Goal: Task Accomplishment & Management: Complete application form

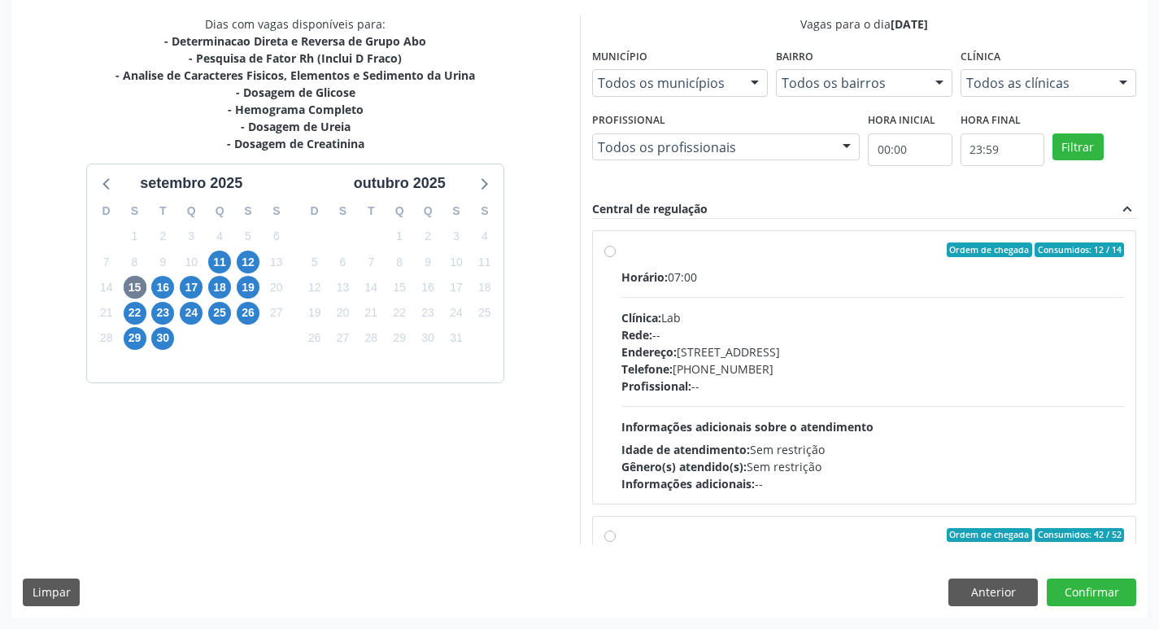
scroll to position [256, 0]
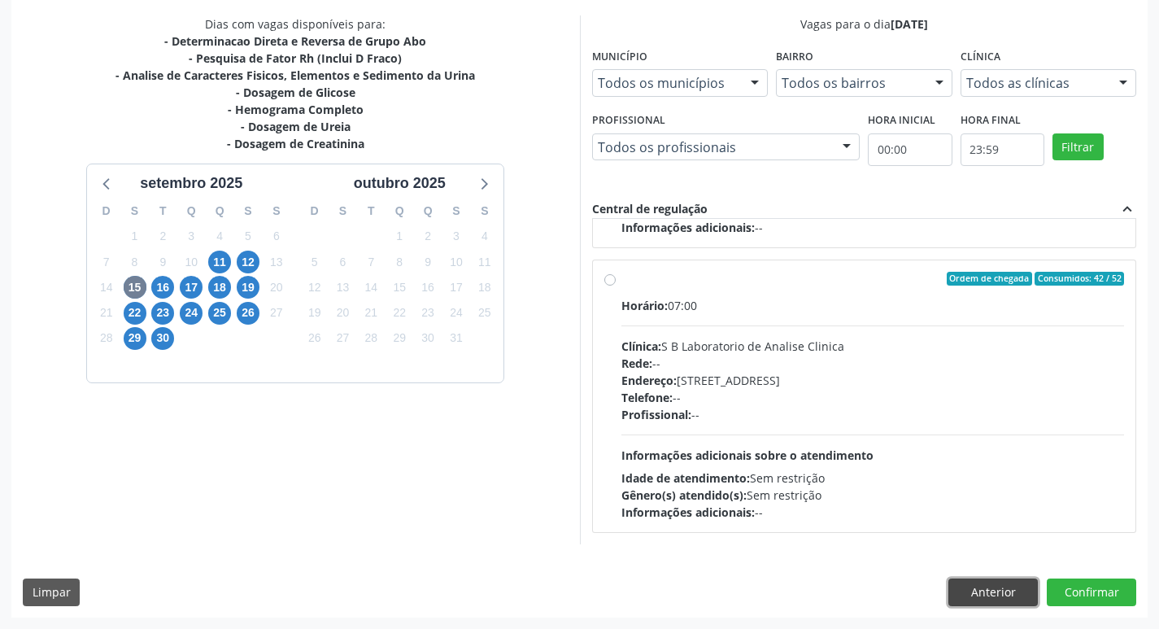
click at [1012, 585] on button "Anterior" at bounding box center [992, 592] width 89 height 28
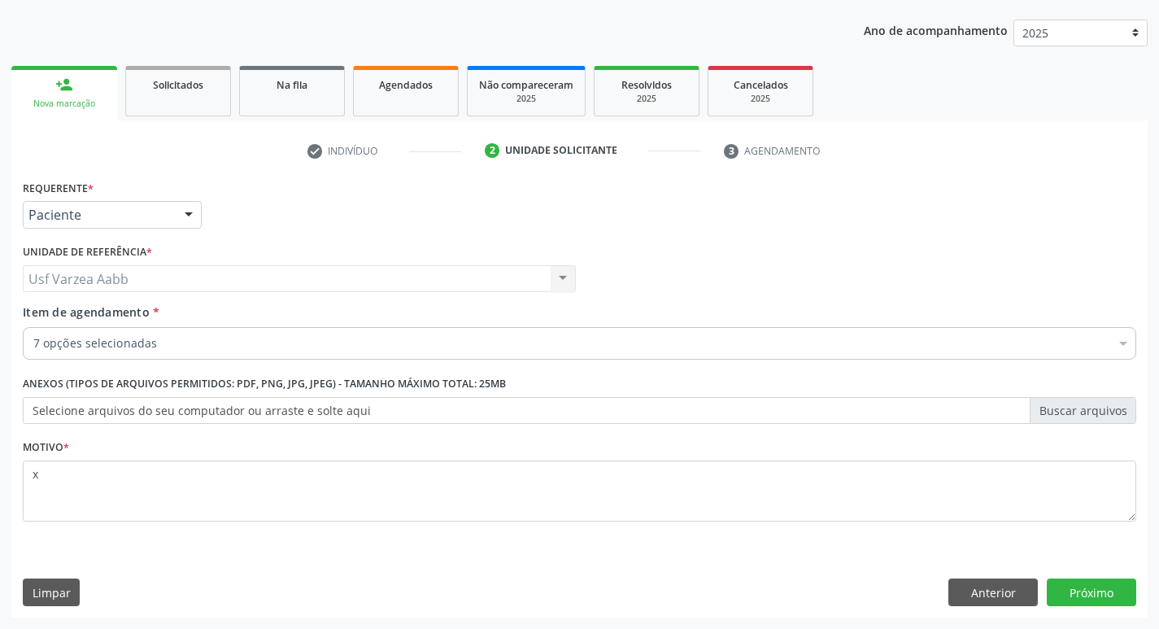
scroll to position [177, 0]
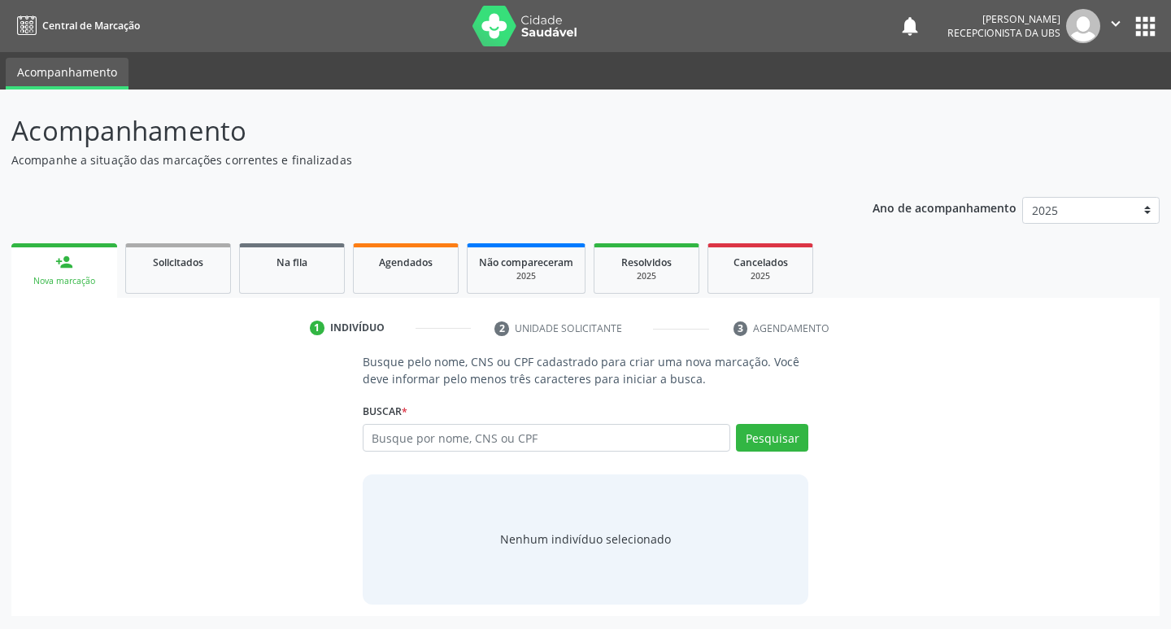
click at [174, 263] on span "Solicitados" at bounding box center [178, 262] width 50 height 14
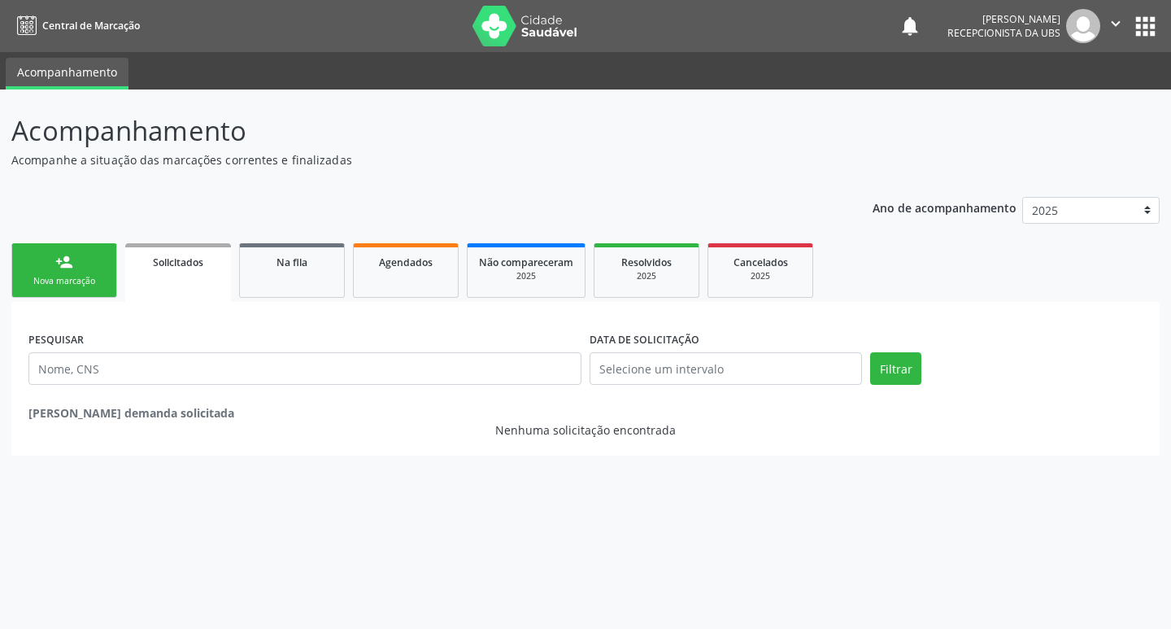
click at [66, 268] on div "person_add" at bounding box center [64, 262] width 18 height 18
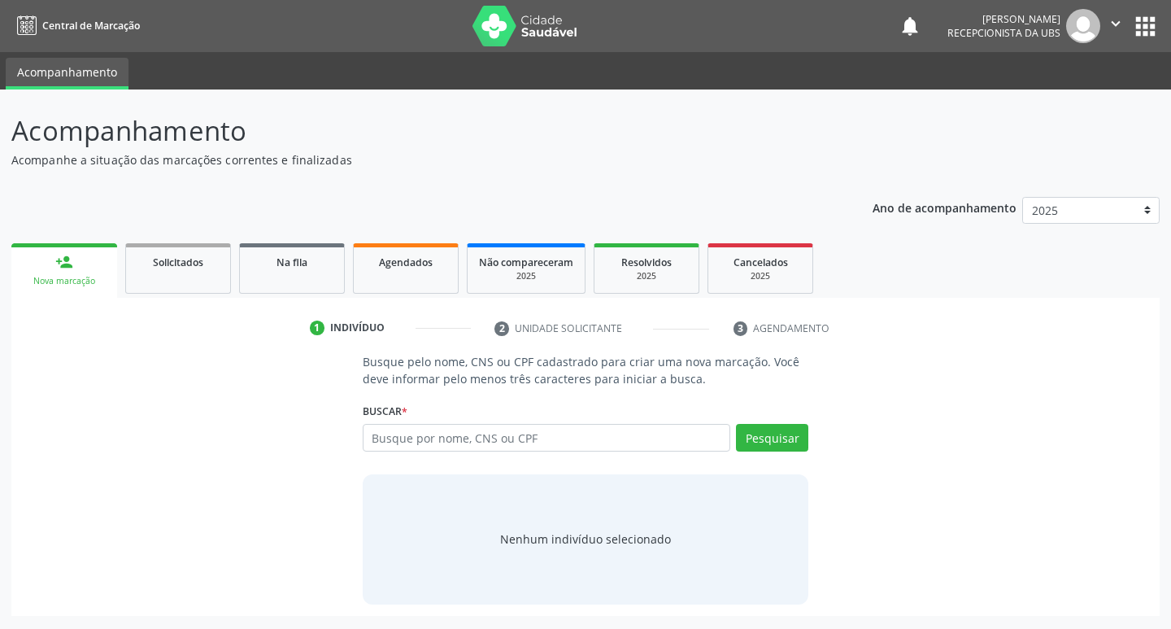
click at [72, 264] on div "person_add" at bounding box center [64, 262] width 18 height 18
click at [462, 454] on div "Busque por nome, CNS ou CPF Nenhum resultado encontrado para: " " Digite nome, …" at bounding box center [586, 443] width 447 height 39
click at [461, 451] on input "text" at bounding box center [547, 438] width 368 height 28
type input "209278698070005"
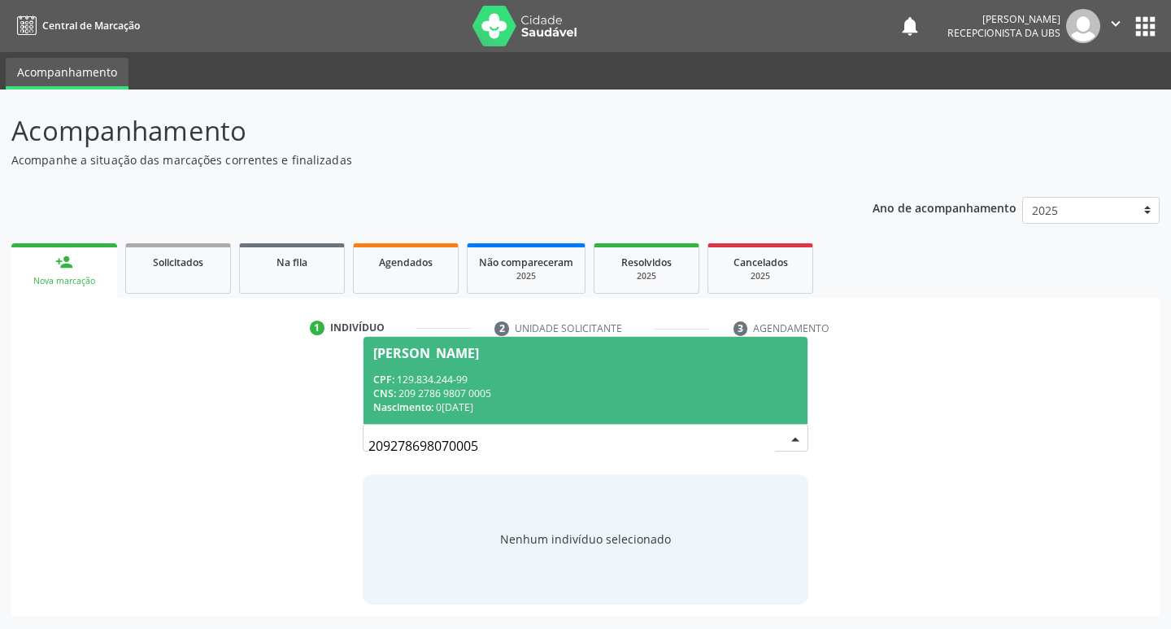
click at [582, 396] on div "CNS: 209 2786 9807 0005" at bounding box center [585, 393] width 425 height 14
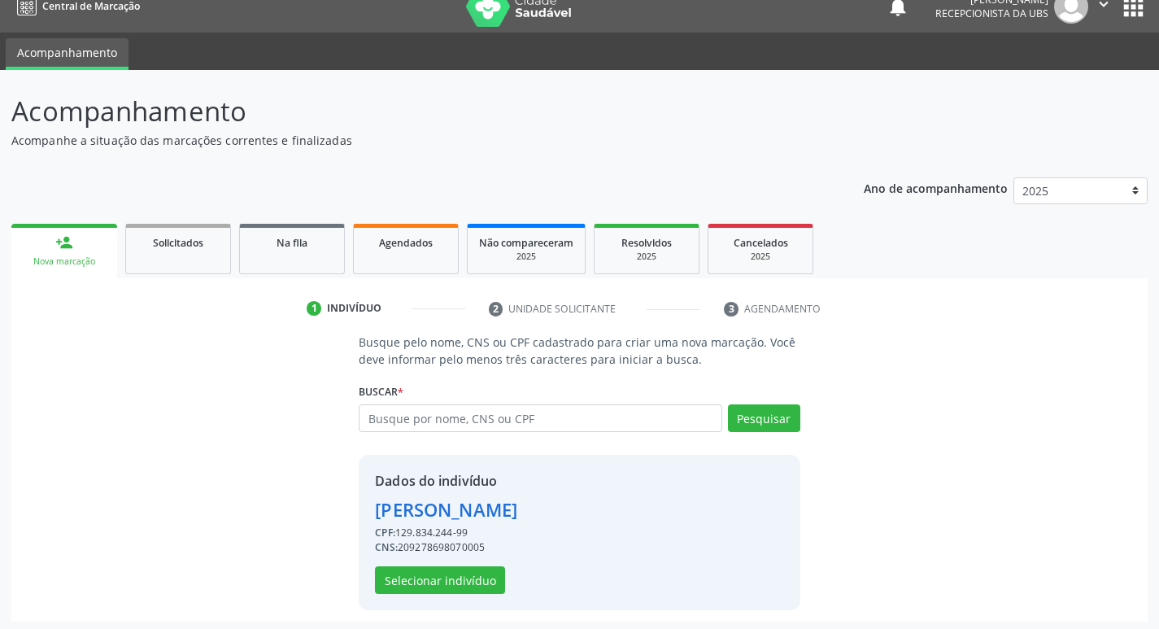
scroll to position [24, 0]
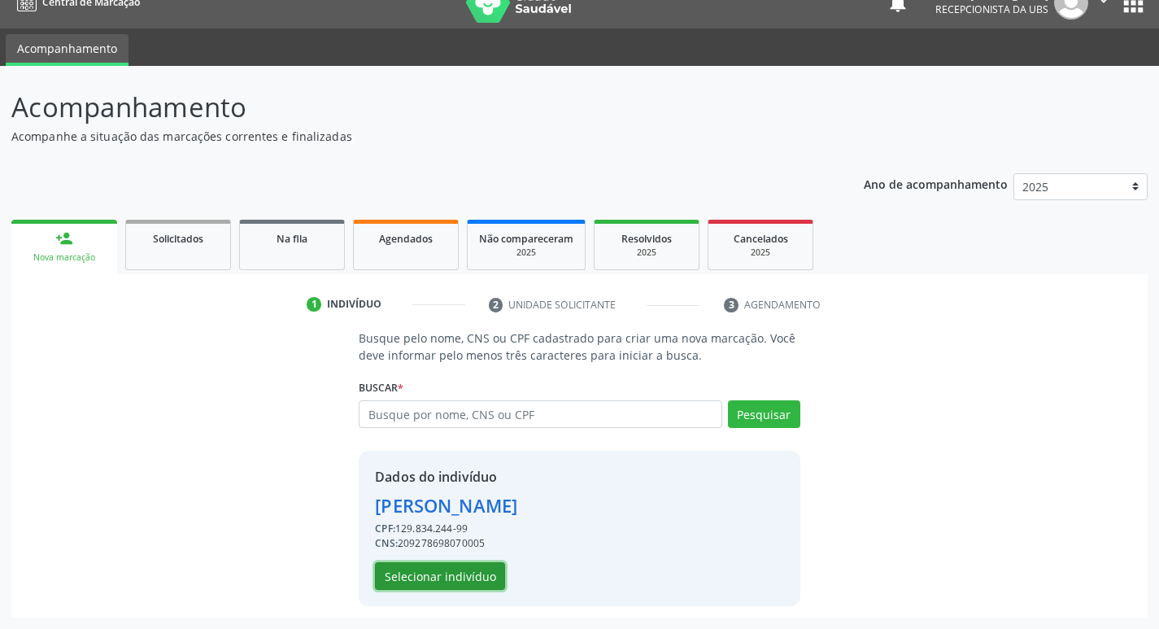
click at [492, 577] on button "Selecionar indivíduo" at bounding box center [440, 576] width 130 height 28
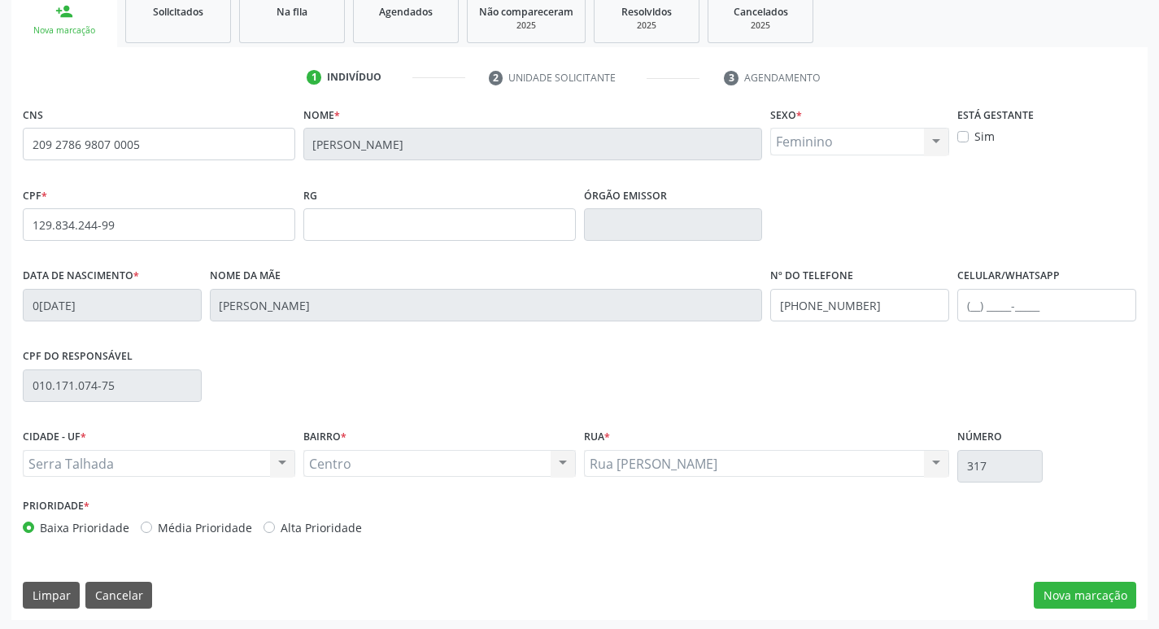
scroll to position [253, 0]
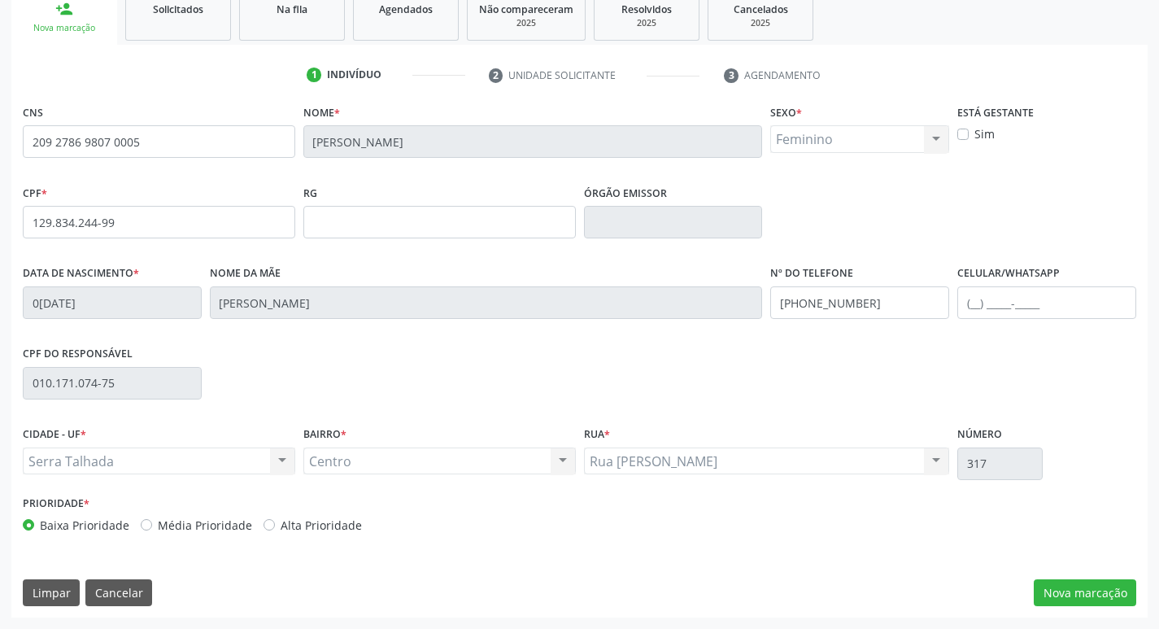
click at [975, 132] on label "Sim" at bounding box center [985, 133] width 20 height 17
click at [958, 132] on input "Sim" at bounding box center [962, 132] width 11 height 15
checkbox input "true"
click at [1079, 595] on button "Nova marcação" at bounding box center [1085, 593] width 102 height 28
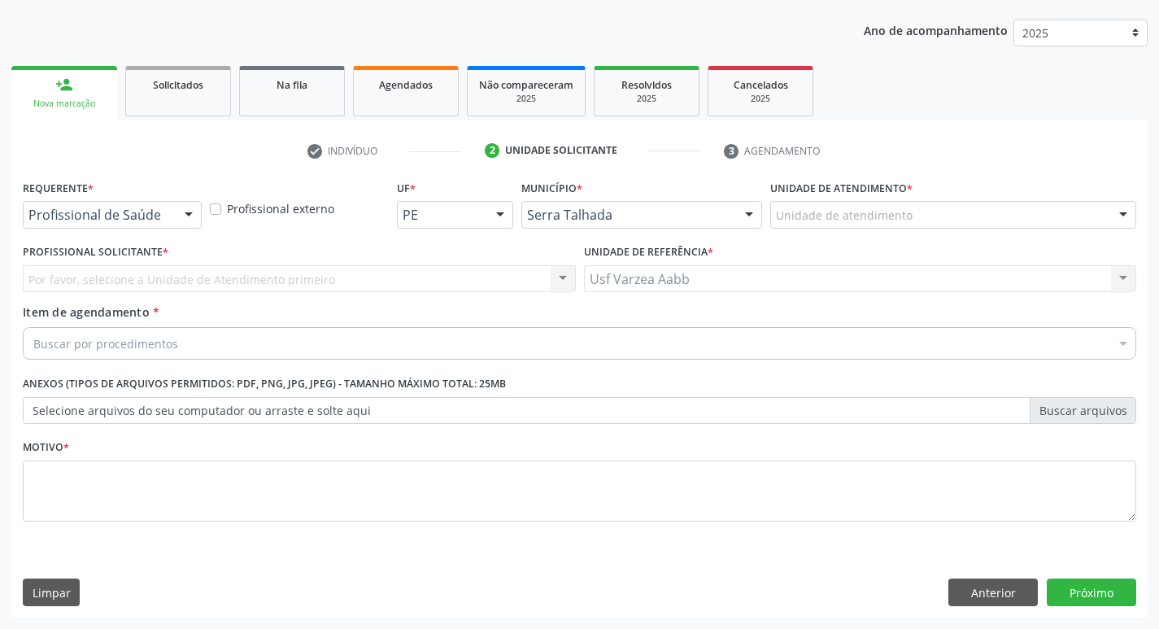
scroll to position [177, 0]
click at [134, 224] on div "Profissional de Saúde" at bounding box center [112, 215] width 179 height 28
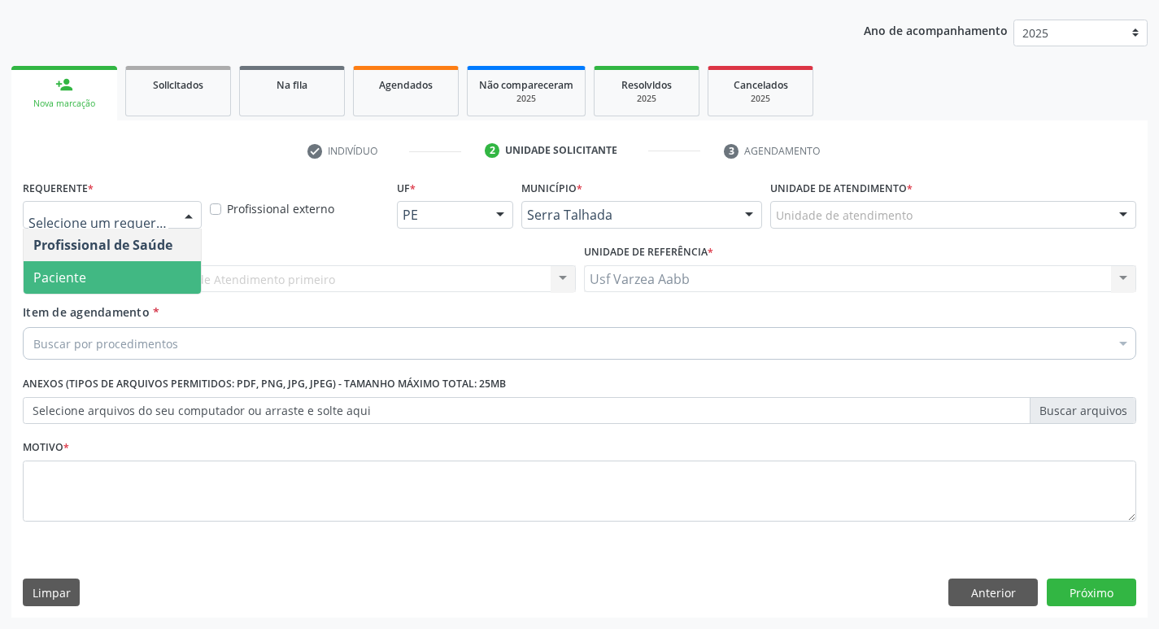
click at [122, 273] on span "Paciente" at bounding box center [112, 277] width 177 height 33
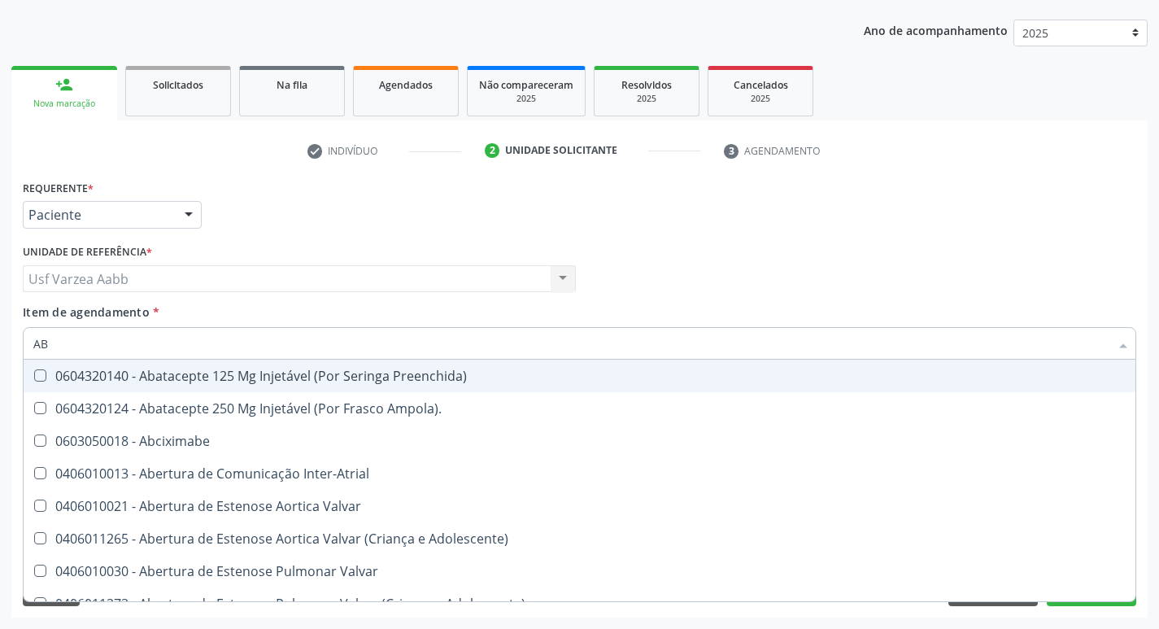
type input "ABO"
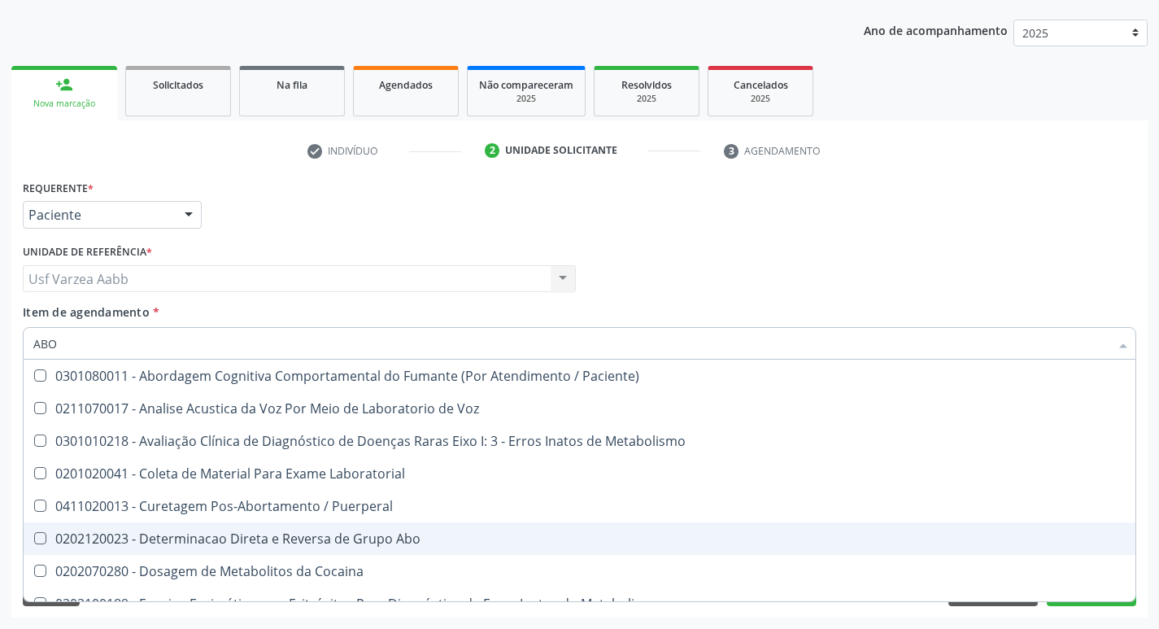
click at [205, 542] on div "0202120023 - Determinacao Direta e Reversa de Grupo Abo" at bounding box center [655, 538] width 1245 height 13
checkbox Abo "true"
type input "AB"
checkbox Abo "false"
type input "A"
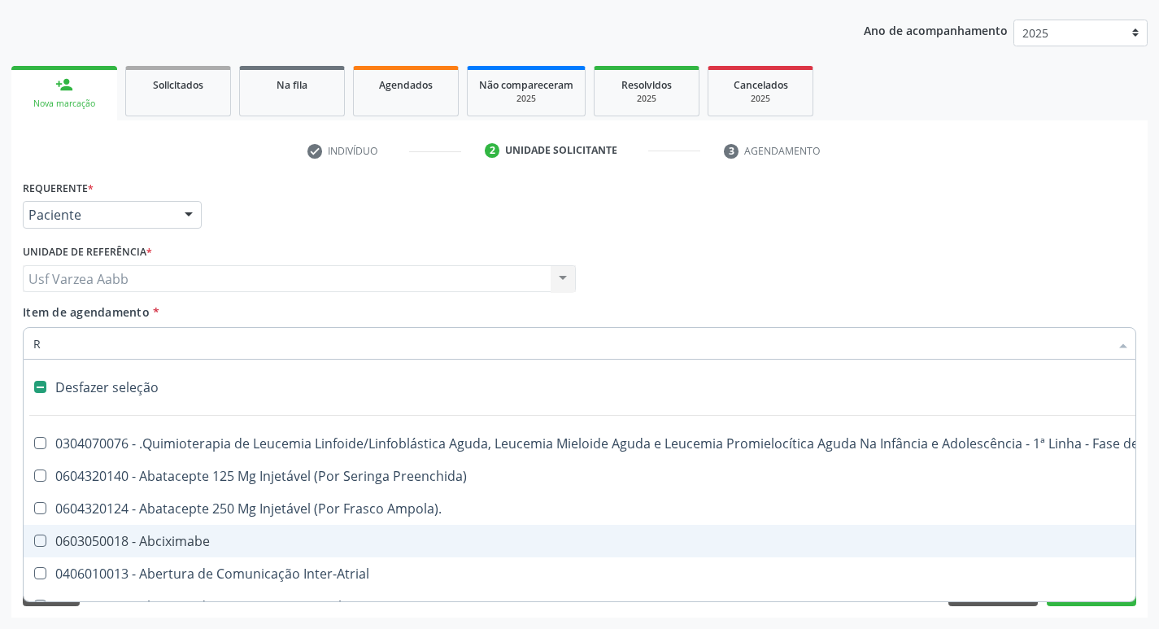
type input "RH"
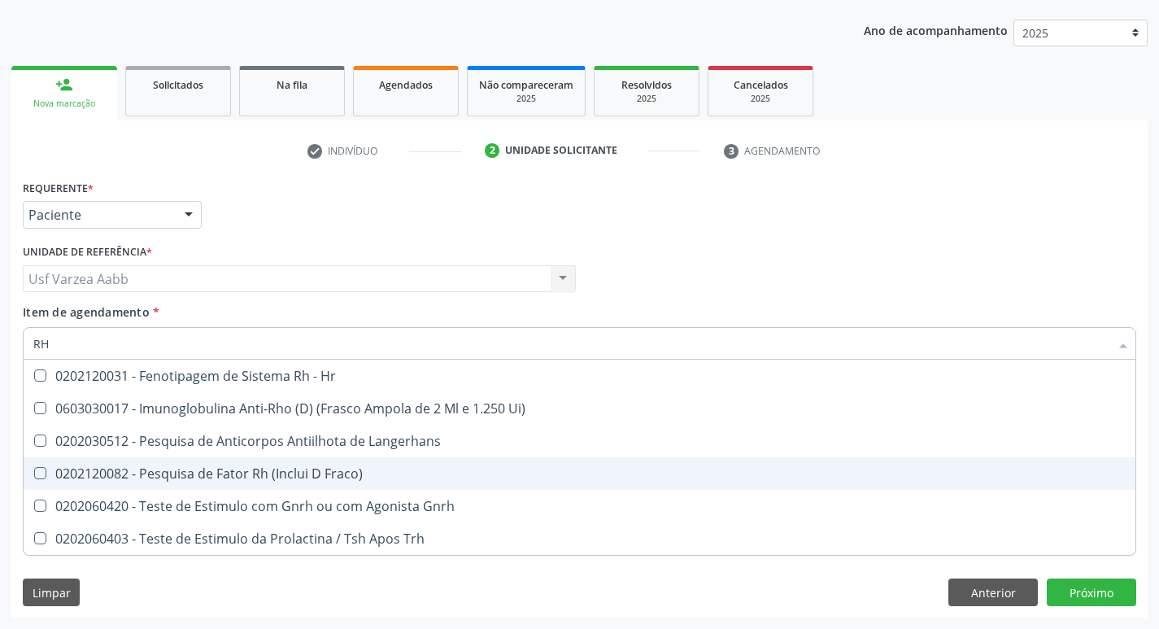
click at [273, 477] on div "0202120082 - Pesquisa de Fator Rh (Inclui D Fraco)" at bounding box center [579, 473] width 1092 height 13
checkbox Fraco\) "true"
type input "R"
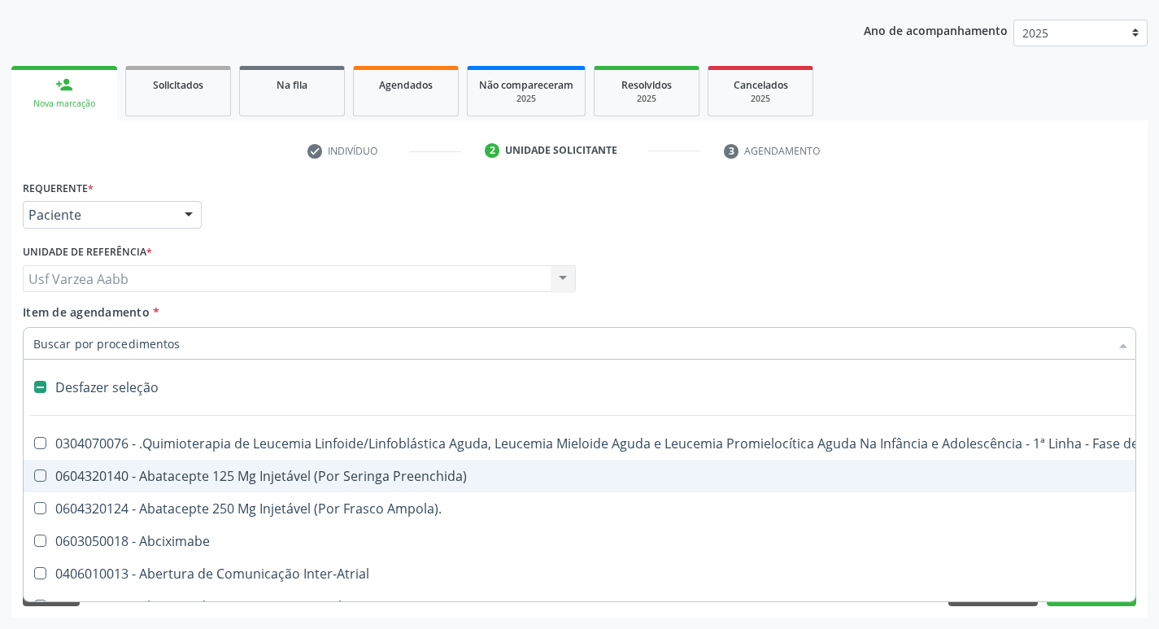
checkbox Abciximabe "false"
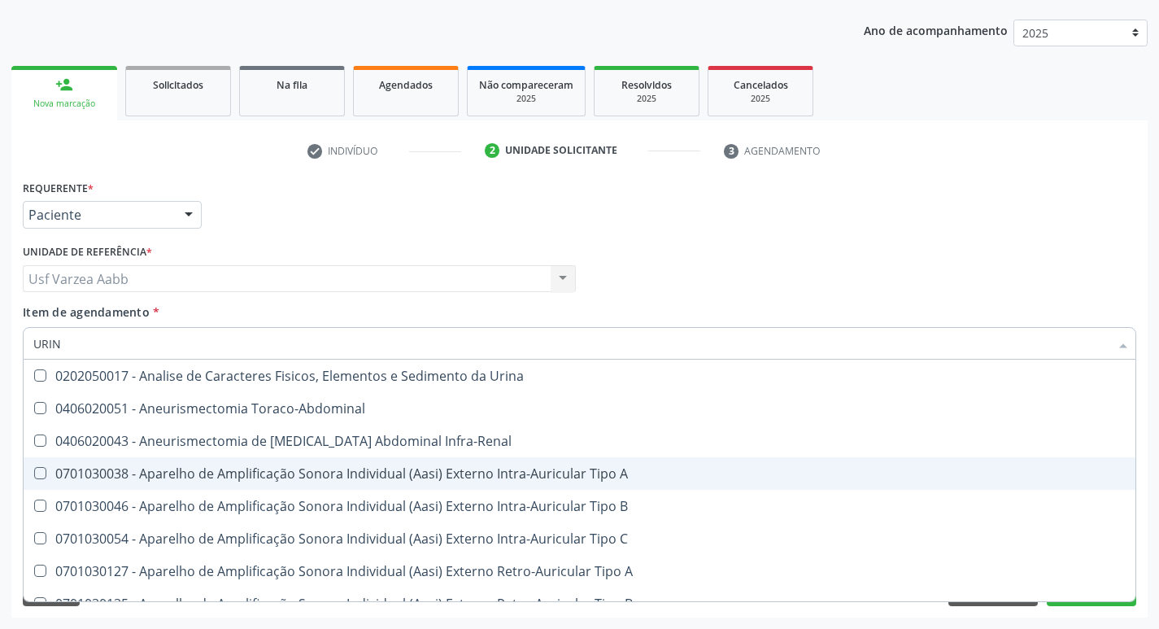
type input "URINA"
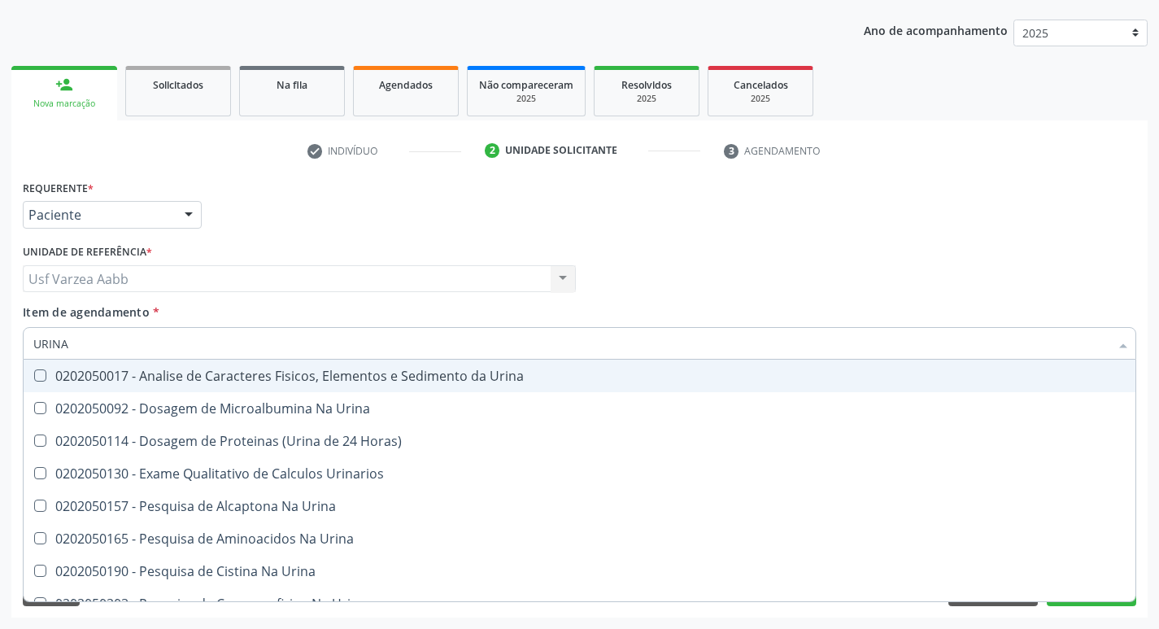
click at [264, 365] on span "0202050017 - Analise de Caracteres Fisicos, Elementos e Sedimento da Urina" at bounding box center [580, 376] width 1112 height 33
checkbox Urina "true"
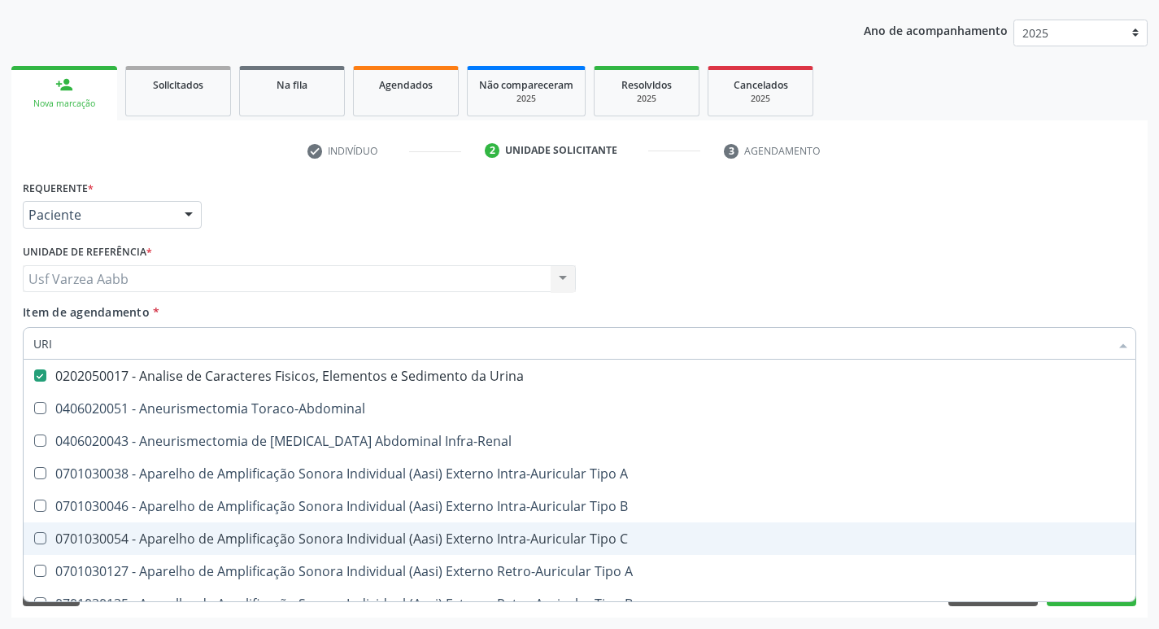
type input "UR"
checkbox Urina "false"
checkbox Cônica "true"
type input "U"
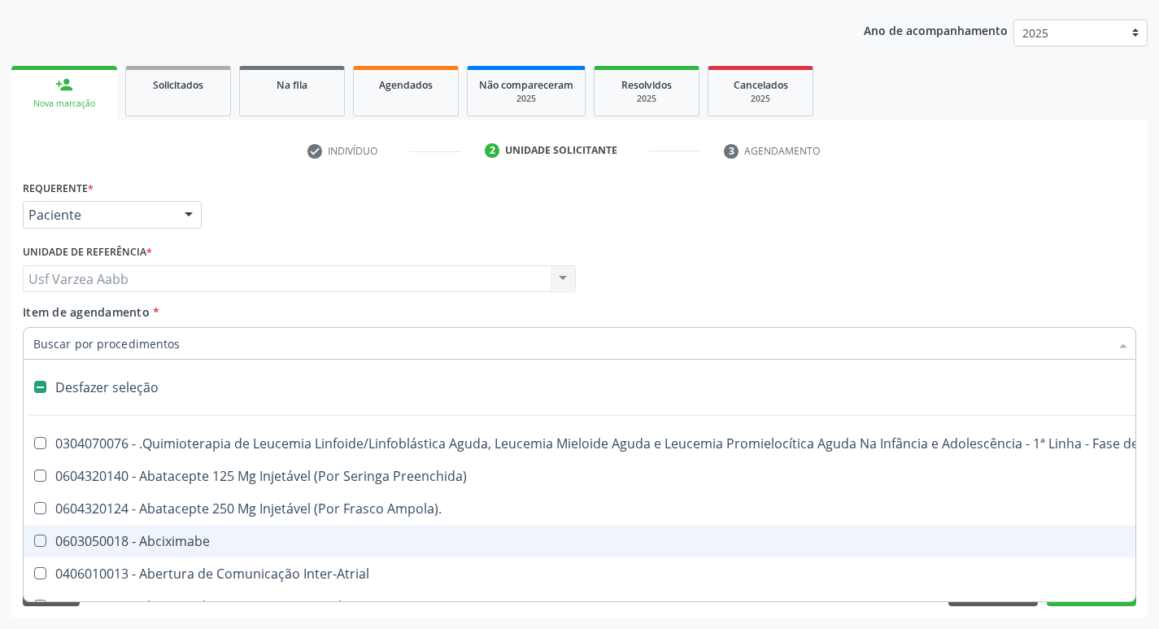
checkbox Capsula\) "false"
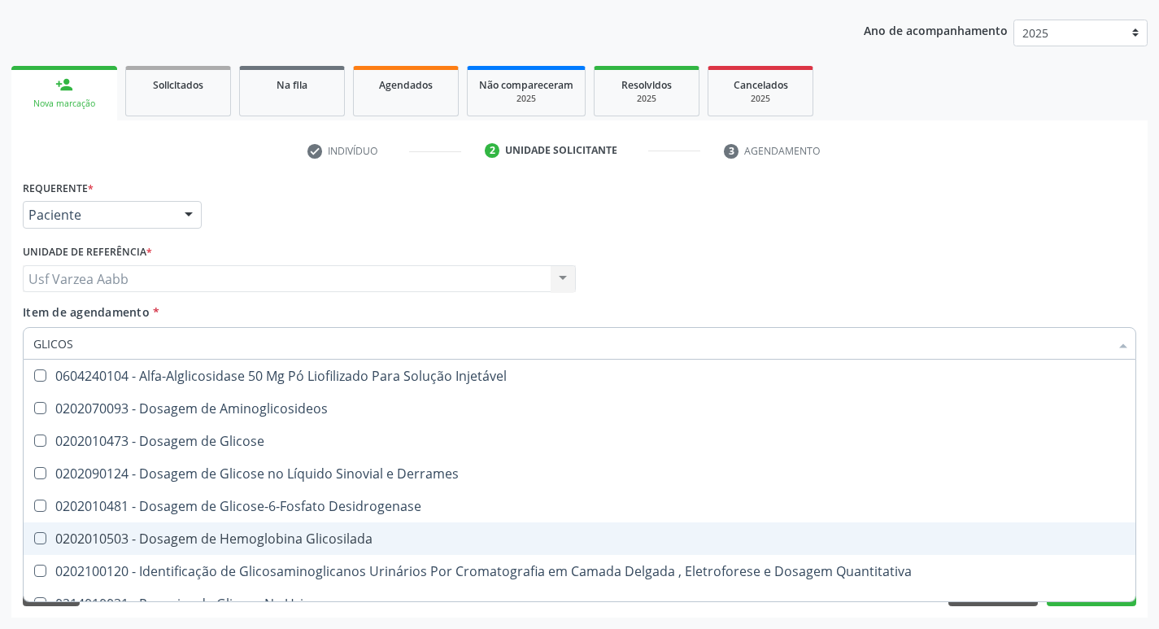
type input "GLICOSE"
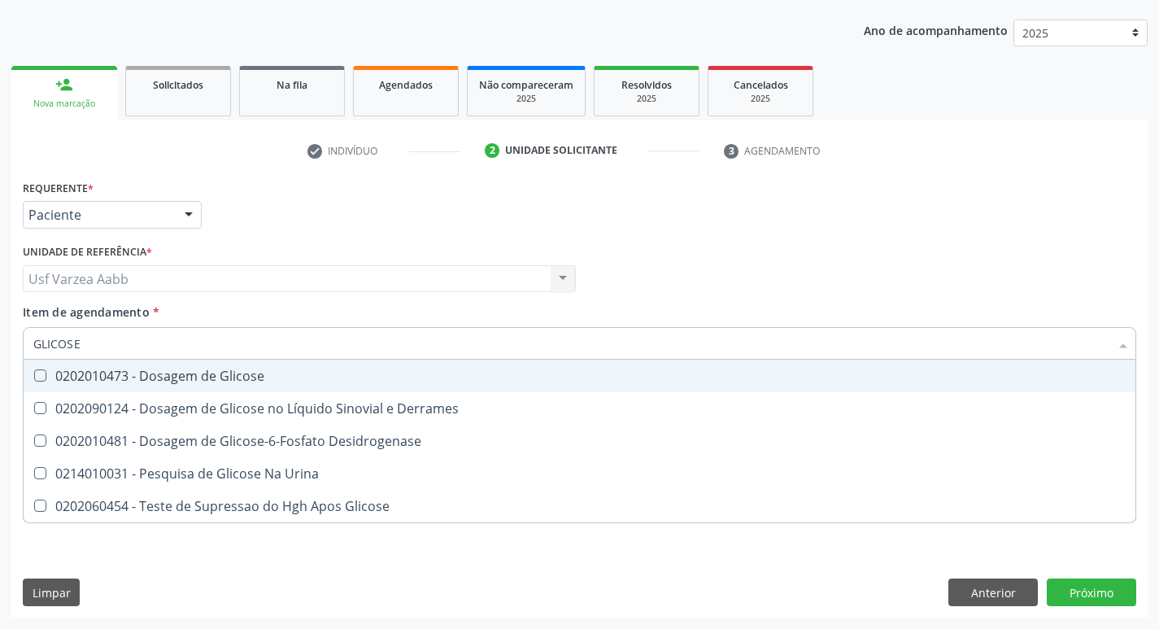
click at [255, 378] on div "0202010473 - Dosagem de Glicose" at bounding box center [579, 375] width 1092 height 13
checkbox Glicose "true"
type input "GLICOS"
checkbox Glicose "false"
checkbox Desidrogenase "true"
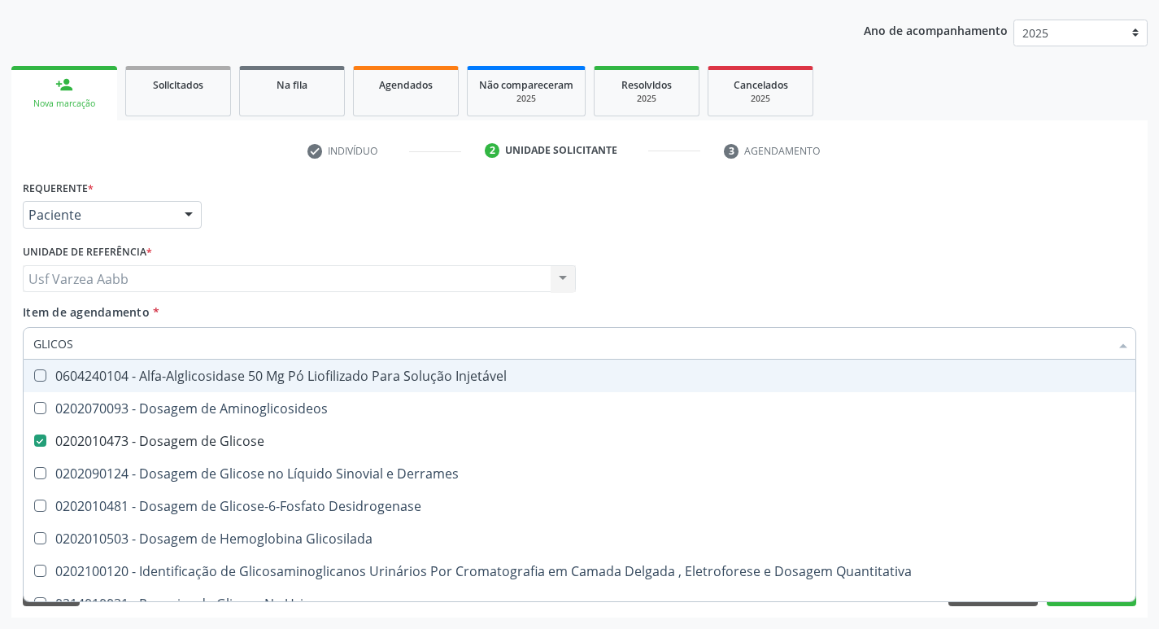
type input "GLICO"
checkbox Glicose "false"
checkbox Glicosilada "true"
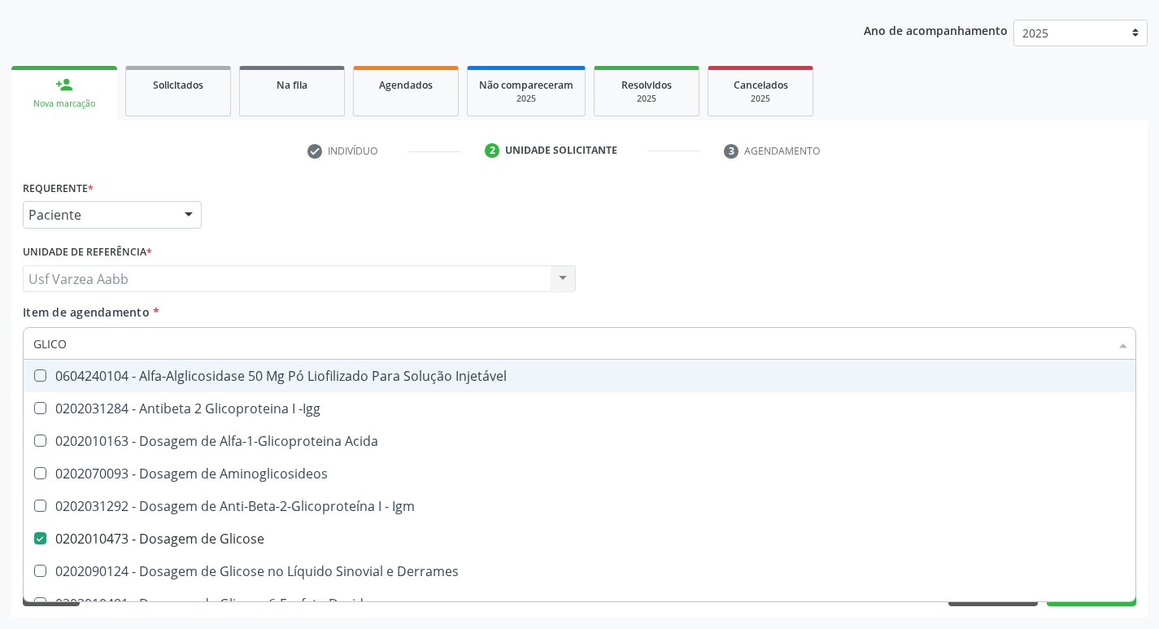
type input "GLIC"
checkbox Glicose "false"
checkbox Glicose "true"
type input "GLI"
checkbox Glicose "false"
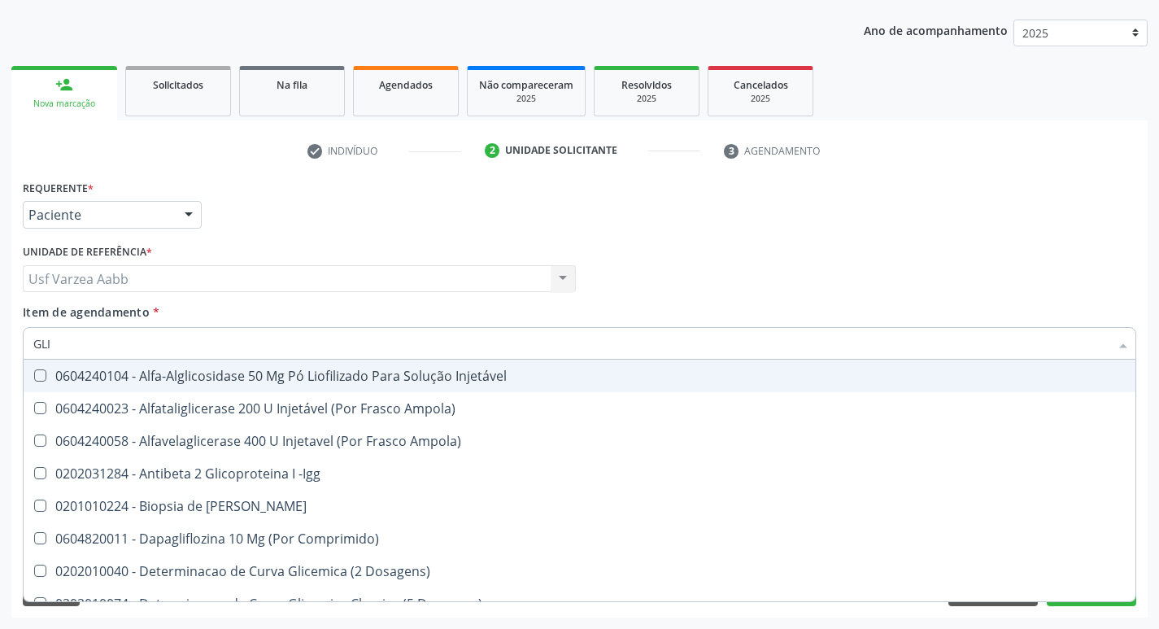
type input "GL"
checkbox Glicose "false"
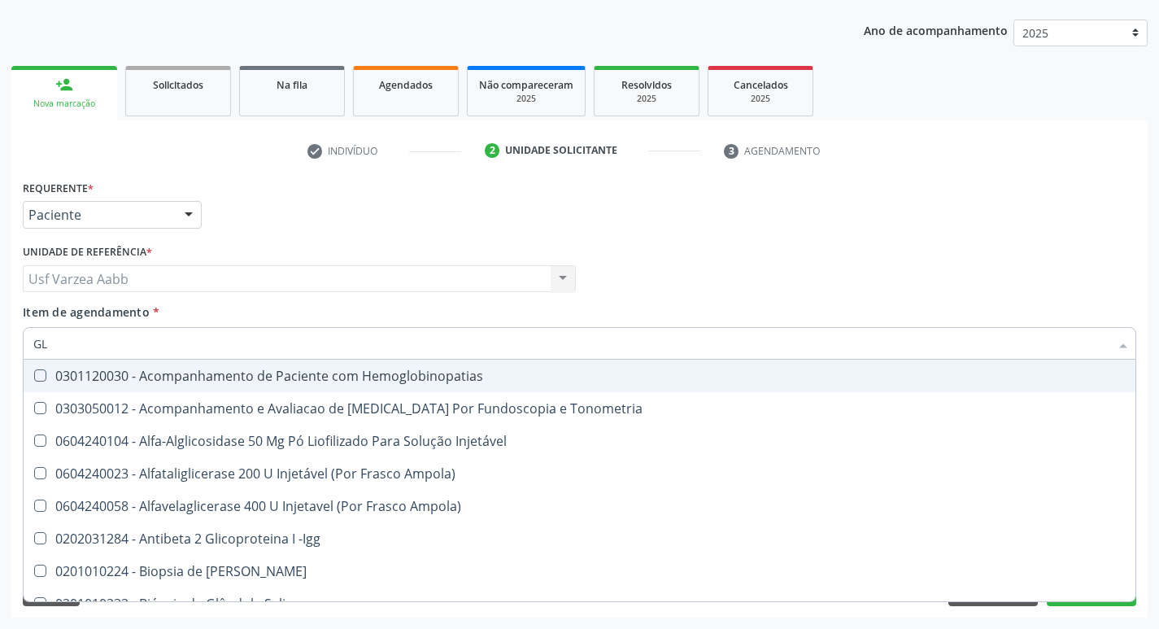
type input "G"
checkbox Glicose "false"
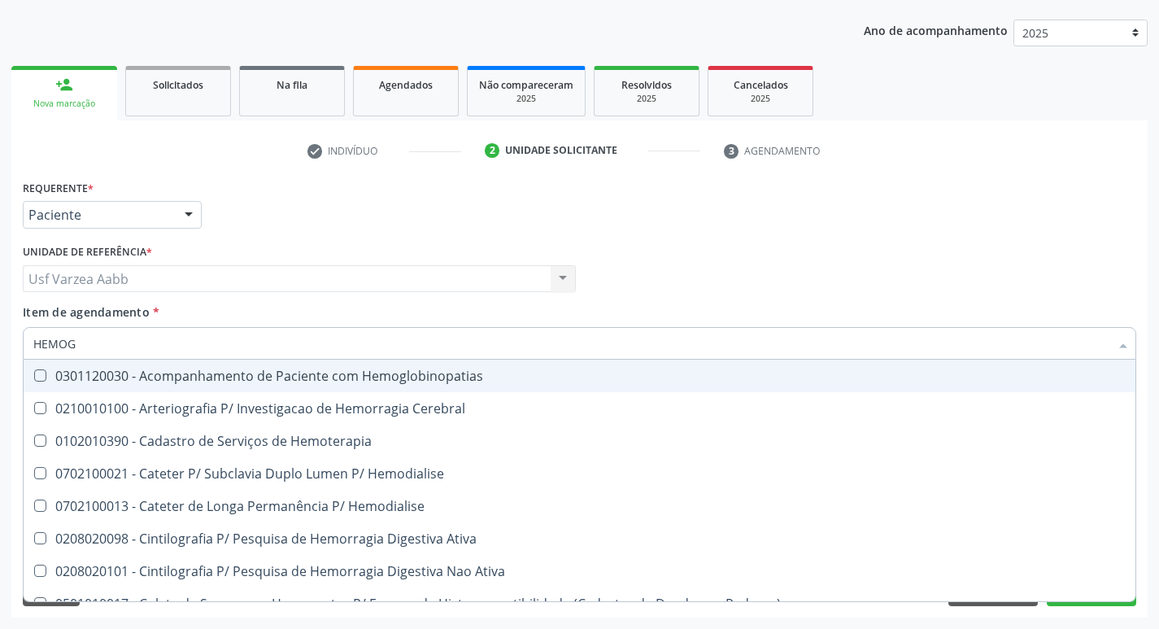
type input "HEMOGR"
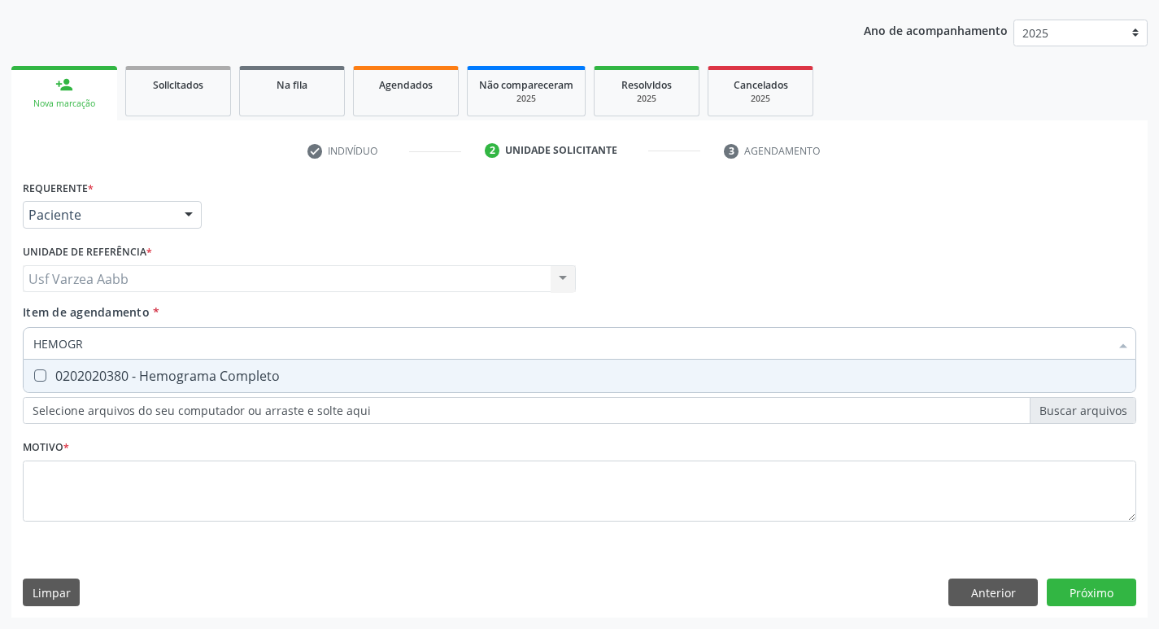
click at [255, 378] on div "0202020380 - Hemograma Completo" at bounding box center [579, 375] width 1092 height 13
checkbox Completo "true"
type input "HEMOG"
checkbox Completo "false"
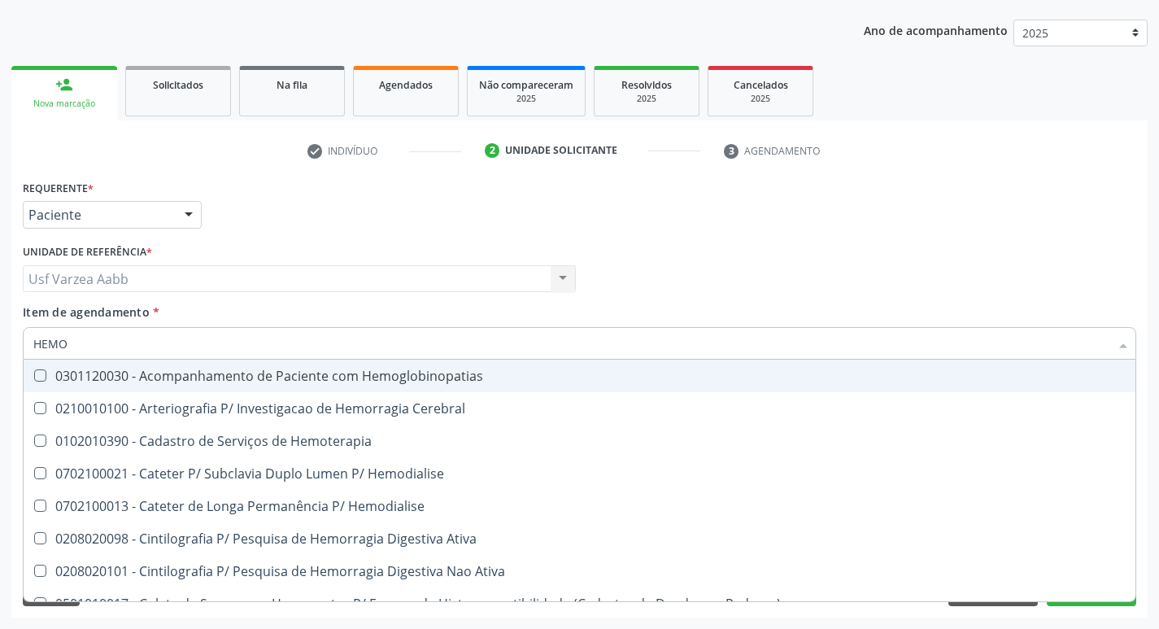
type input "HEM"
checkbox Completo "false"
checkbox Elástica "true"
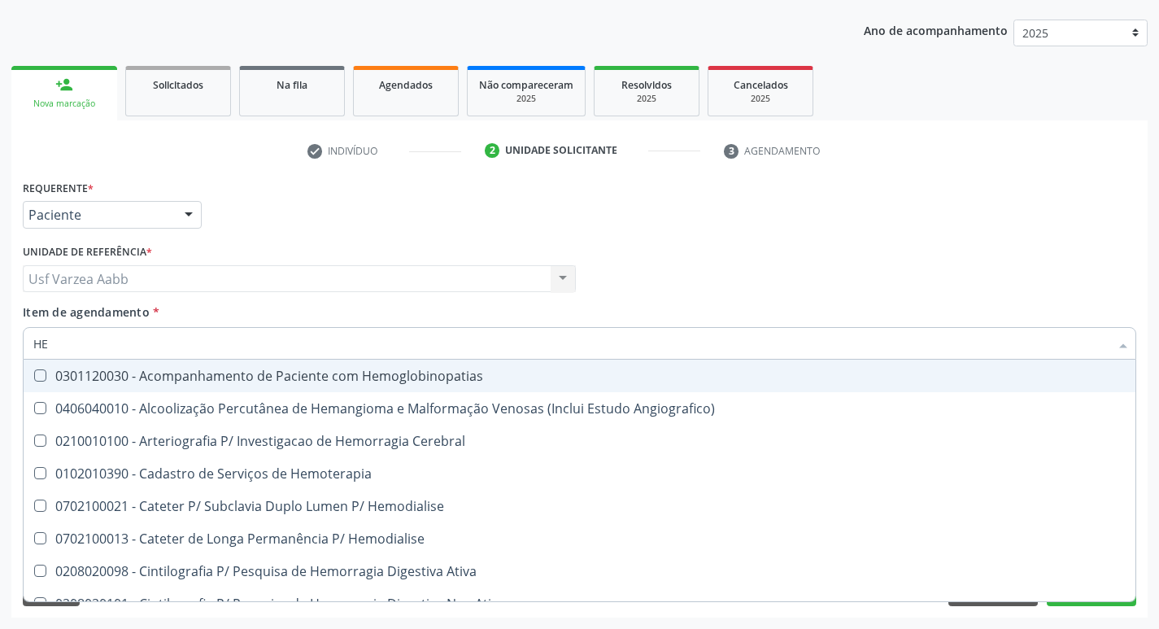
type input "H"
checkbox Completo "false"
checkbox Orgaos "false"
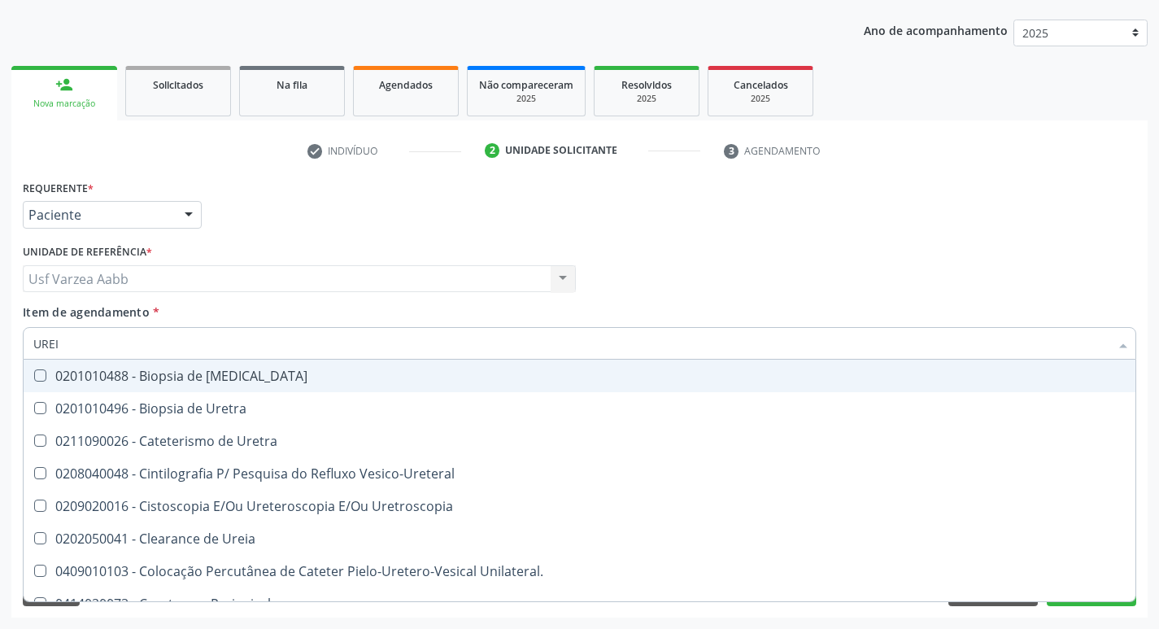
type input "UREIA"
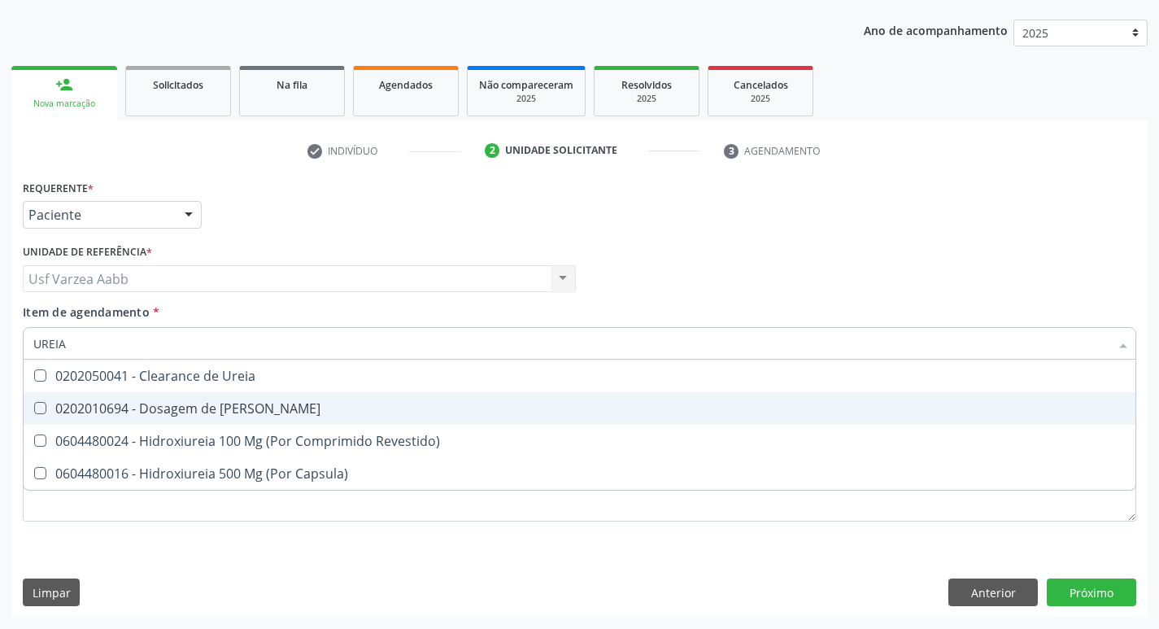
click at [246, 415] on div "0202010694 - Dosagem de [PERSON_NAME]" at bounding box center [579, 408] width 1092 height 13
checkbox Ureia "true"
type input "U"
checkbox Ureia "false"
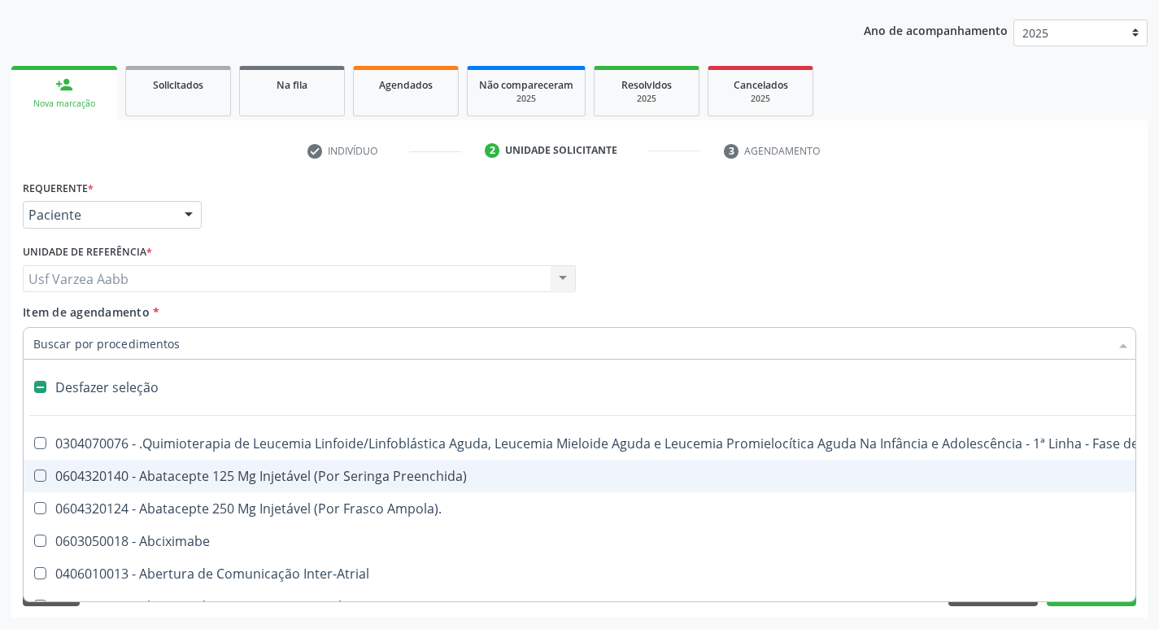
type input "C"
checkbox Punho "true"
checkbox Urina "false"
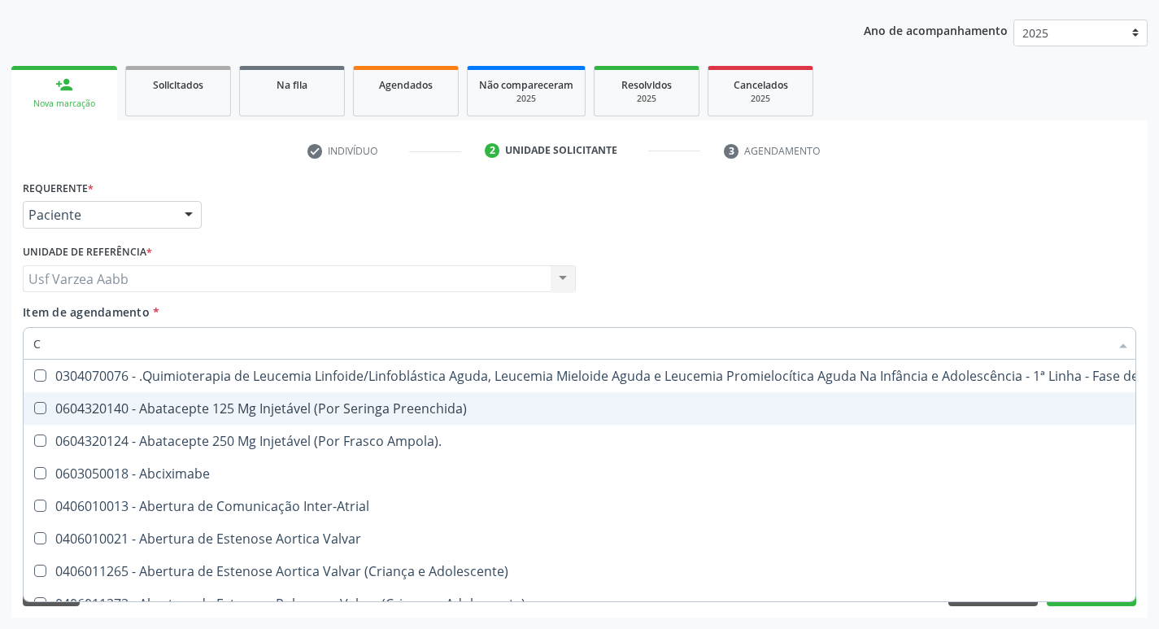
type input "CR"
checkbox Urina "false"
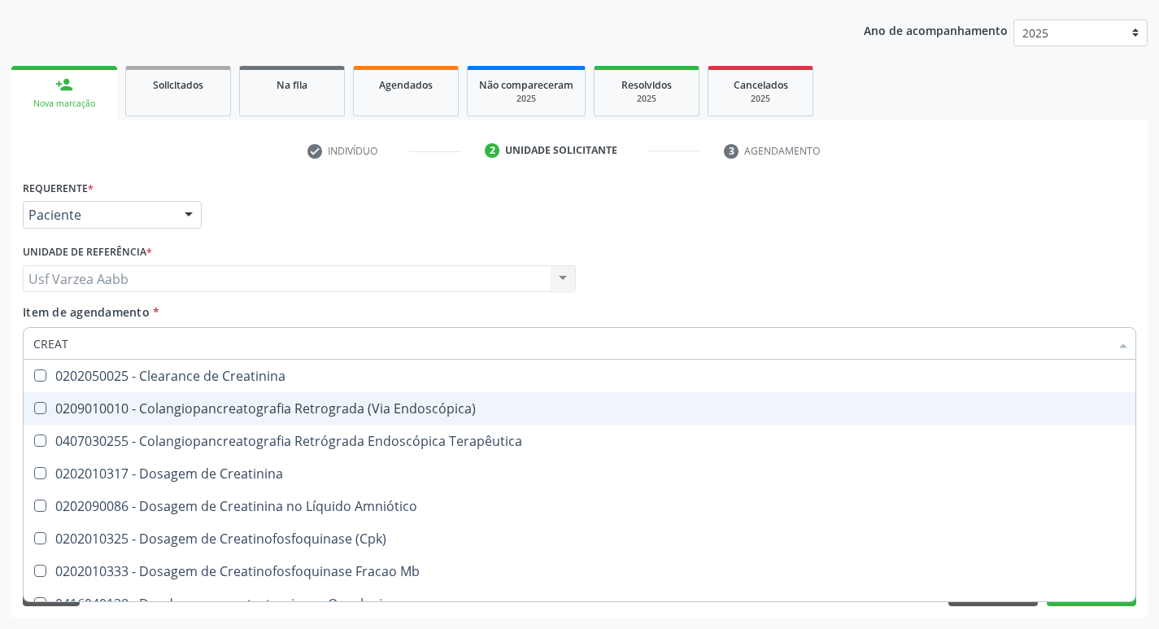
type input "CREATI"
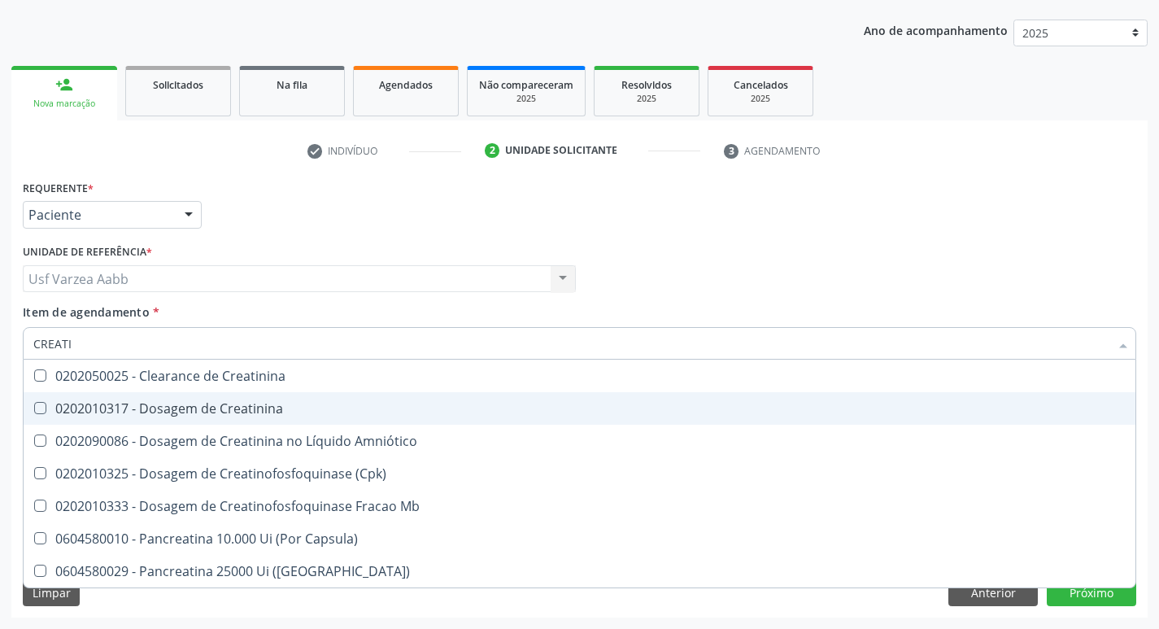
click at [246, 415] on div "0202010317 - Dosagem de Creatinina" at bounding box center [579, 408] width 1092 height 13
checkbox Creatinina "true"
click at [880, 237] on div "Requerente * Paciente Profissional de Saúde Paciente Nenhum resultado encontrad…" at bounding box center [580, 207] width 1122 height 63
checkbox Amniótico "true"
checkbox \(Cpk\) "true"
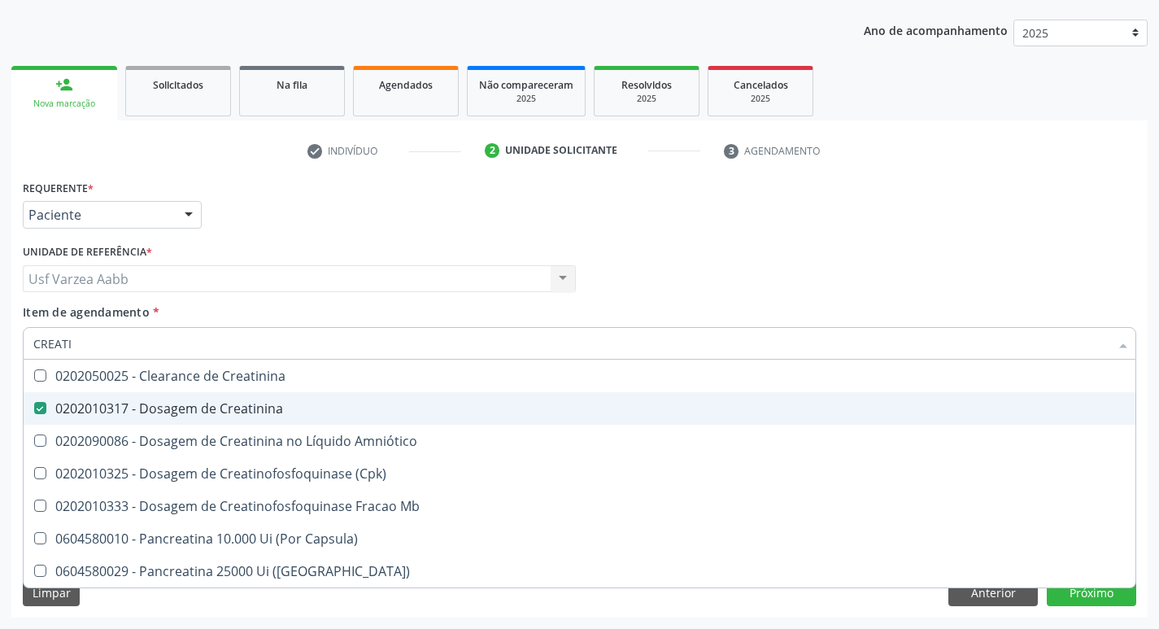
checkbox Mb "true"
checkbox Capsula\) "true"
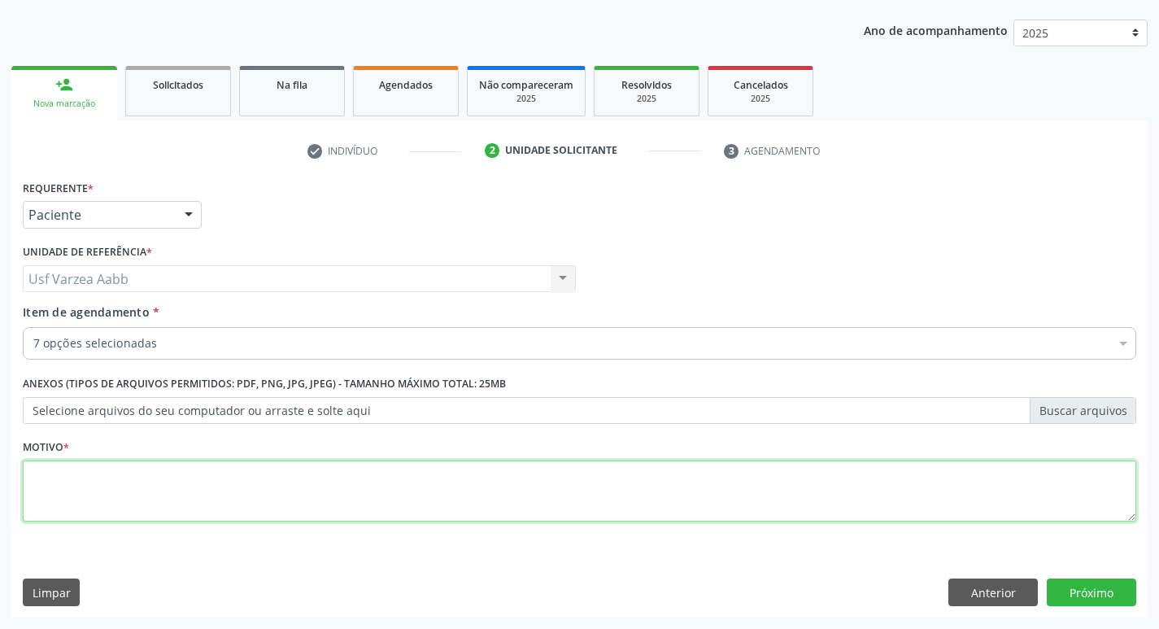
click at [74, 497] on textarea at bounding box center [580, 491] width 1114 height 62
type textarea "GESTANTE"
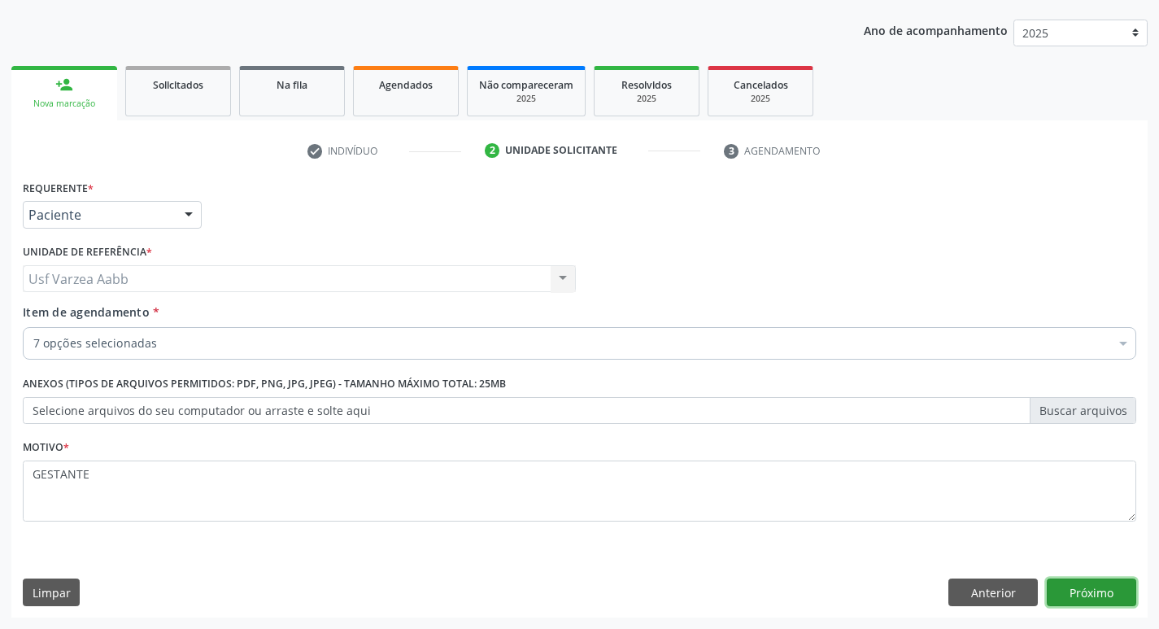
click at [1117, 584] on button "Próximo" at bounding box center [1091, 592] width 89 height 28
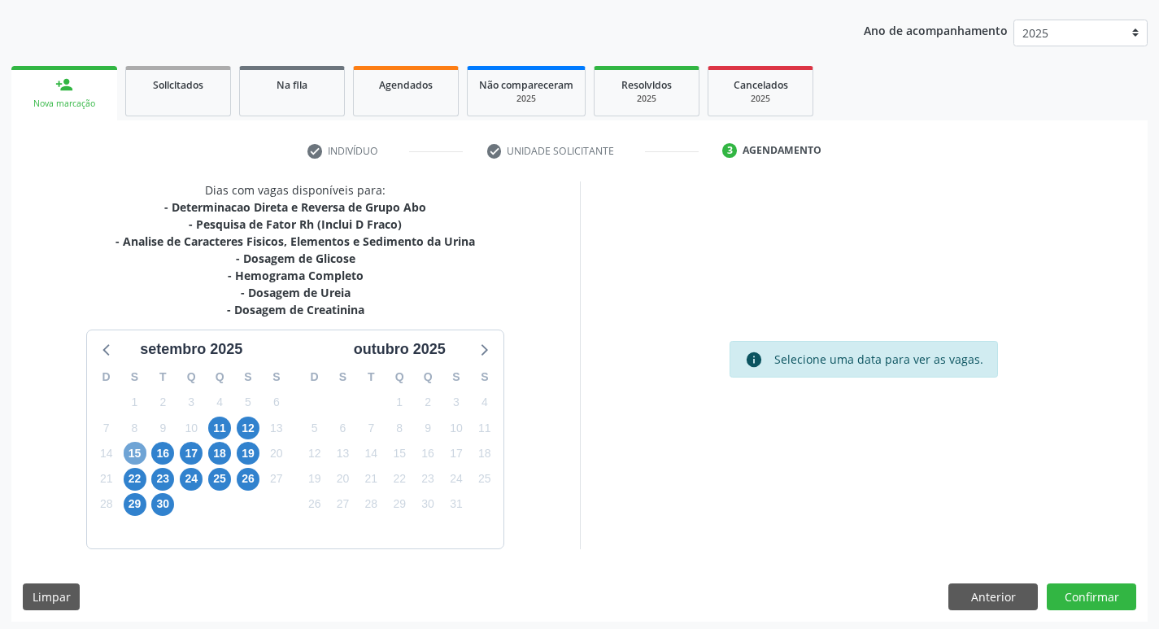
click at [141, 454] on span "15" at bounding box center [135, 453] width 23 height 23
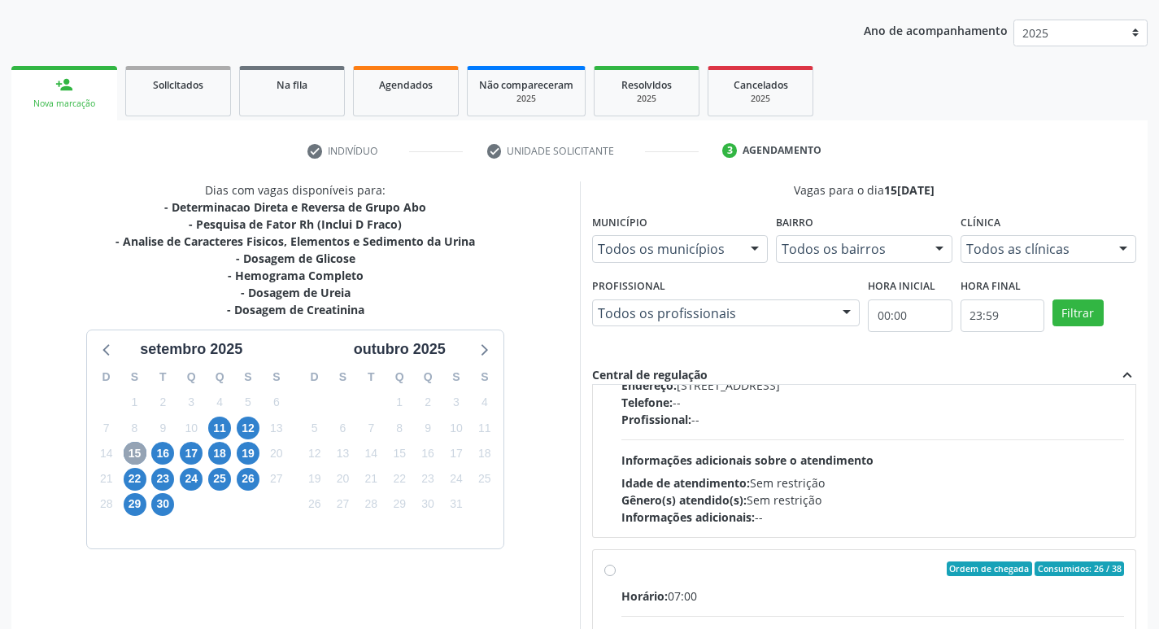
scroll to position [569, 0]
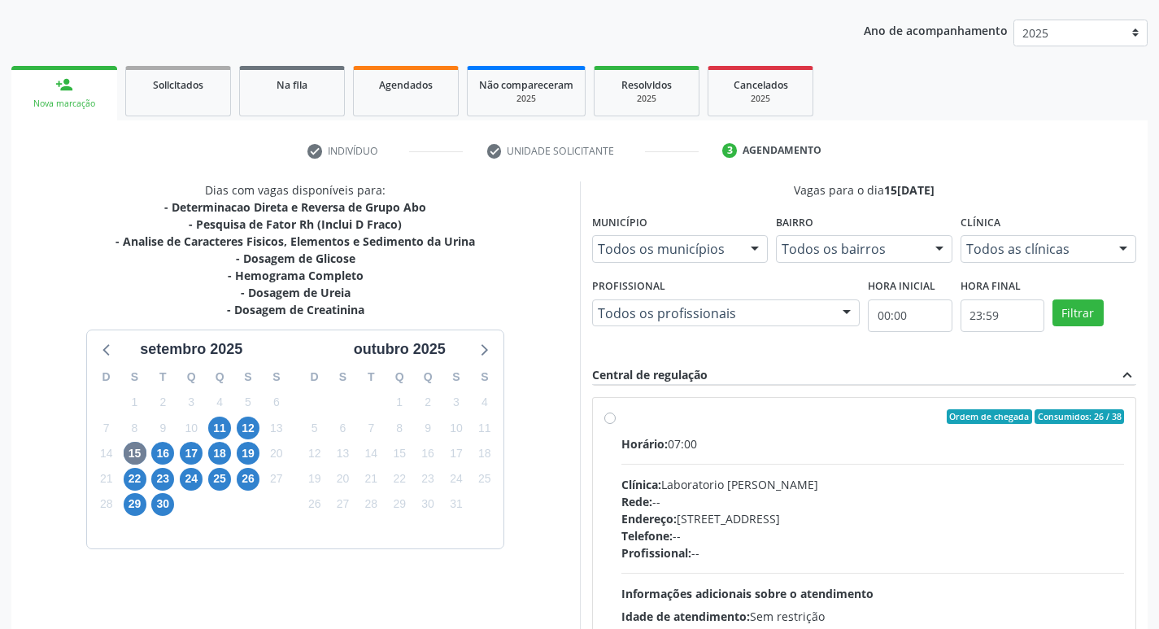
click at [621, 416] on label "Ordem de chegada Consumidos: 26 / 38 Horário: 07:00 Clínica: Laboratorio Jose P…" at bounding box center [873, 534] width 504 height 250
click at [608, 416] on input "Ordem de chegada Consumidos: 26 / 38 Horário: 07:00 Clínica: Laboratorio Jose P…" at bounding box center [609, 416] width 11 height 15
radio input "true"
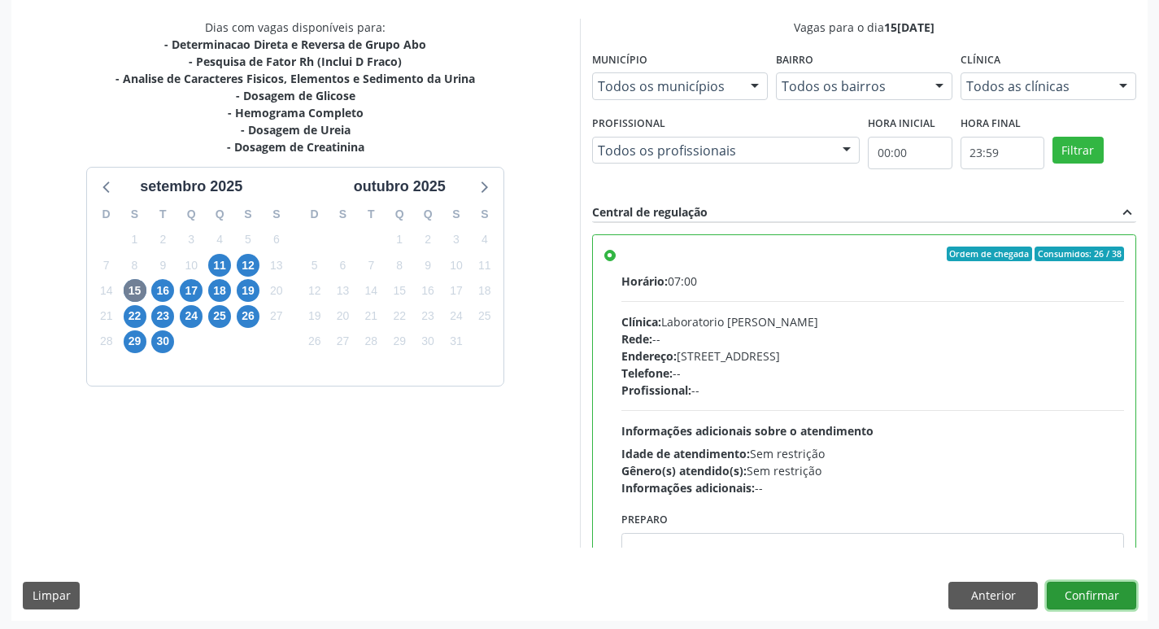
click at [1108, 598] on button "Confirmar" at bounding box center [1091, 596] width 89 height 28
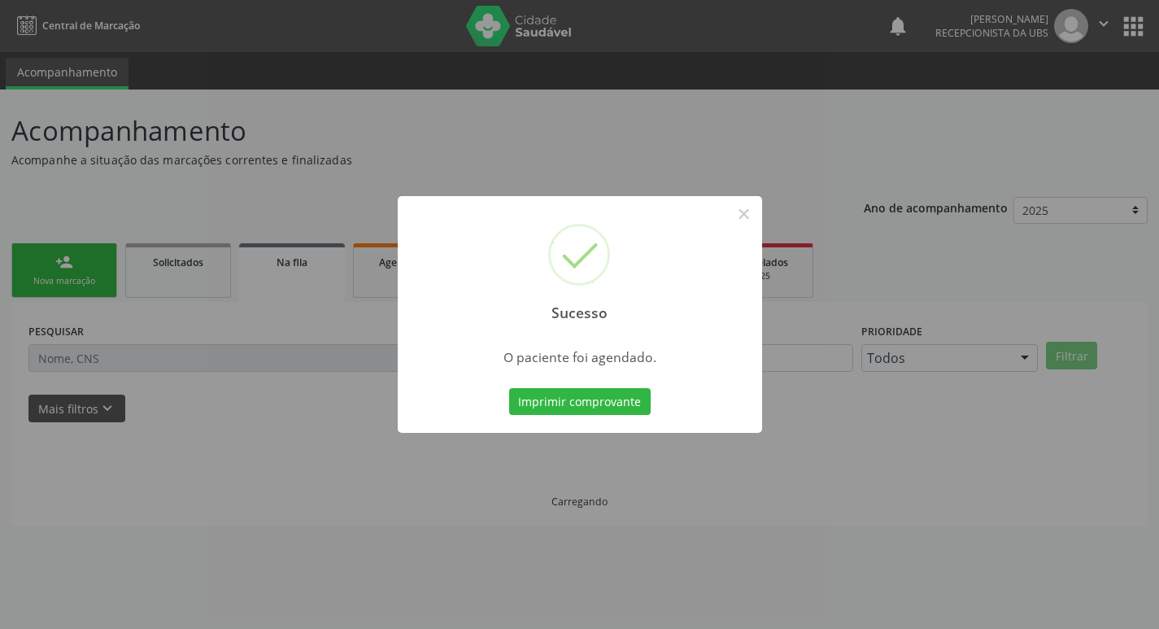
scroll to position [0, 0]
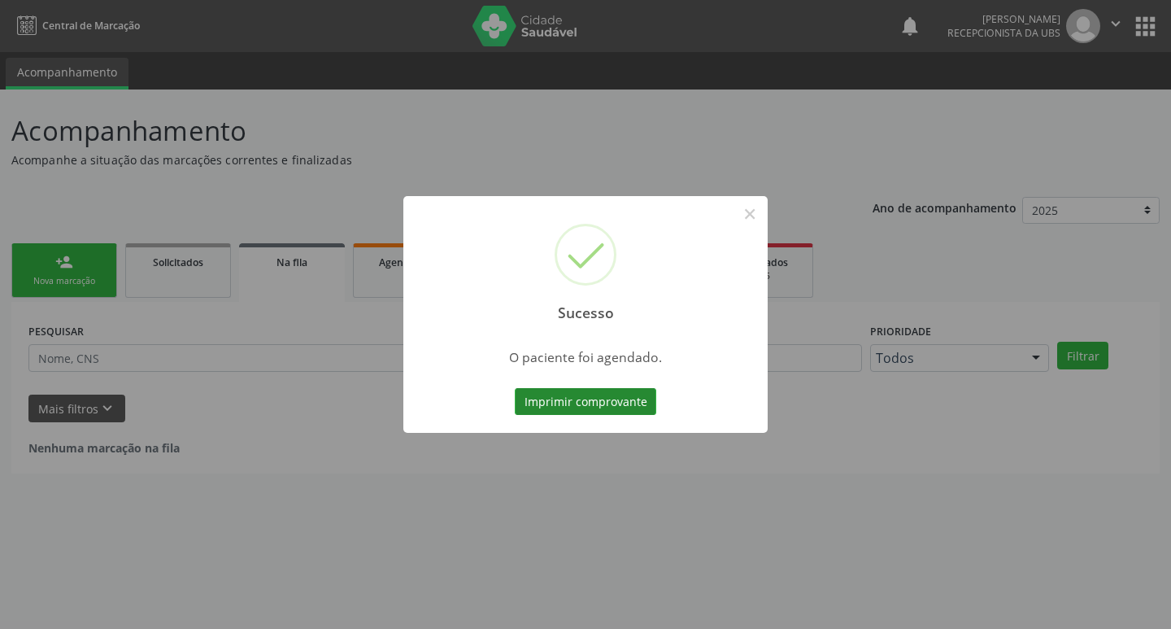
click at [641, 407] on button "Imprimir comprovante" at bounding box center [586, 402] width 142 height 28
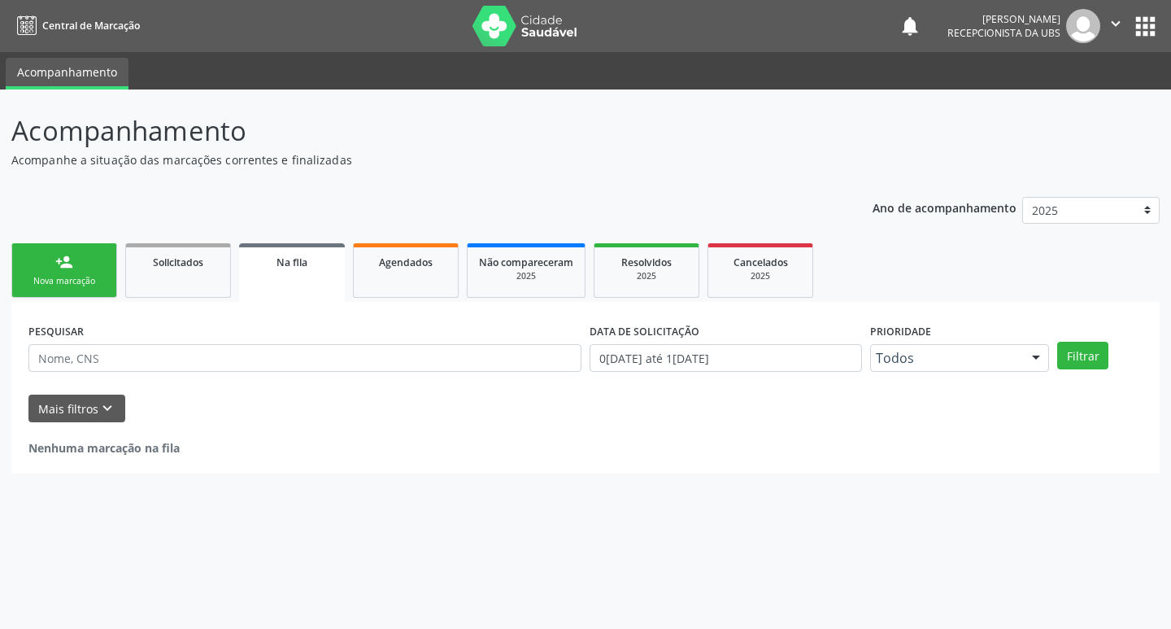
click at [74, 278] on div "Nova marcação" at bounding box center [64, 281] width 81 height 12
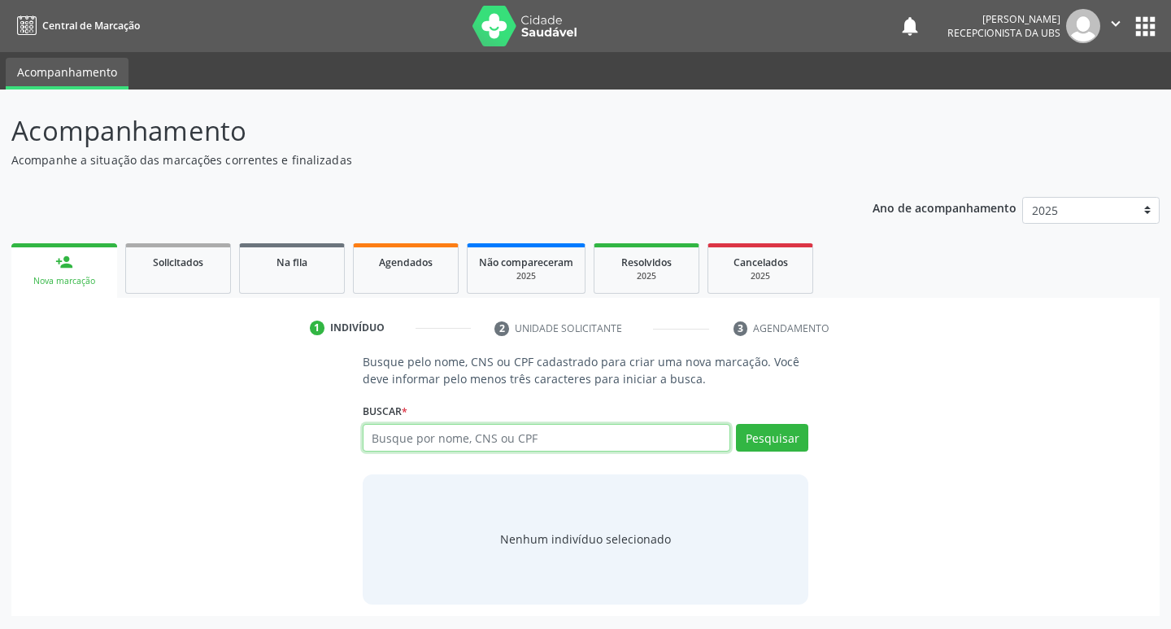
click at [466, 447] on input "text" at bounding box center [547, 438] width 368 height 28
paste input "209 2786 9807 0005"
type input "209 2786 9807 0005"
click at [775, 435] on button "Pesquisar" at bounding box center [772, 438] width 72 height 28
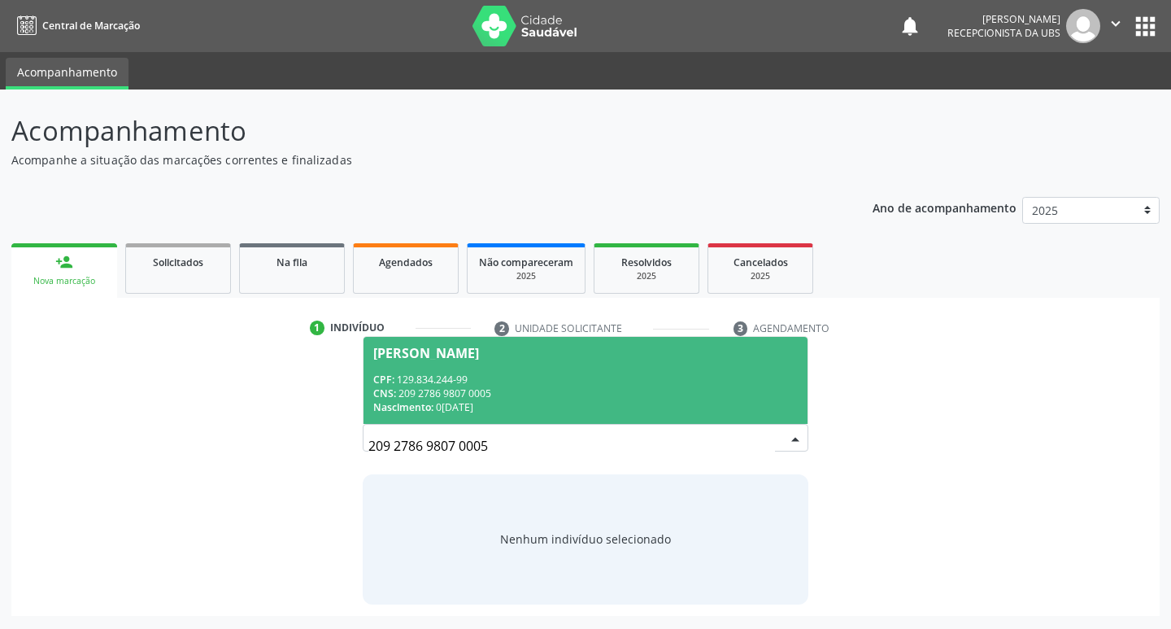
click at [436, 366] on span "Priscilla Aghata Pereira Gomes CPF: 129.834.244-99 CNS: 209 2786 9807 0005 Nasc…" at bounding box center [586, 380] width 445 height 87
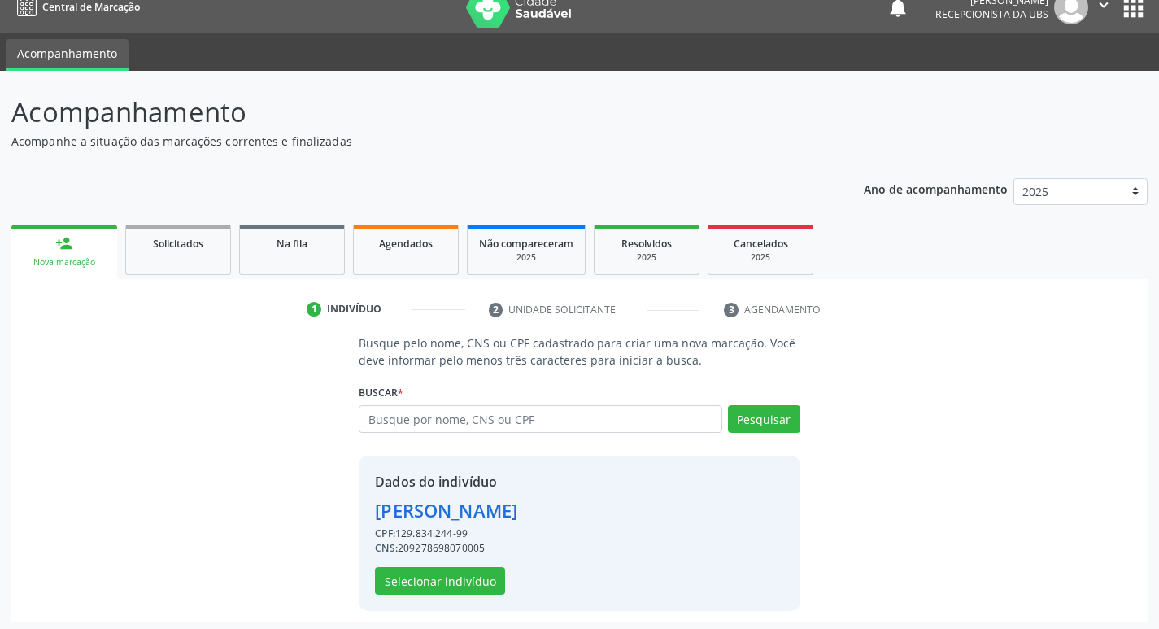
scroll to position [24, 0]
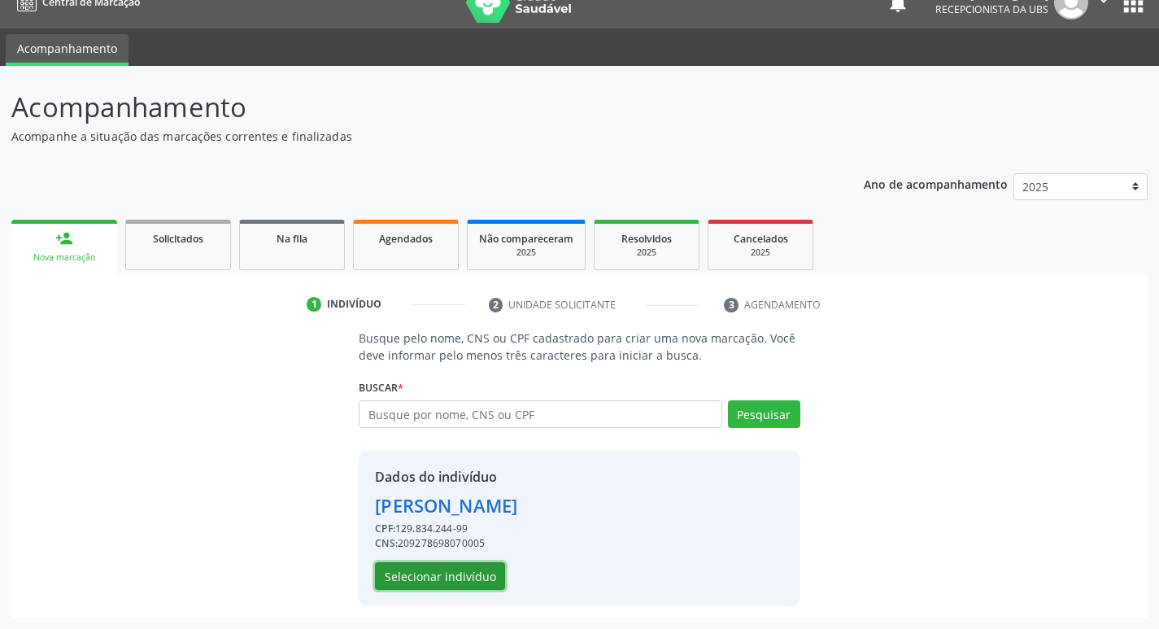
click at [464, 580] on button "Selecionar indivíduo" at bounding box center [440, 576] width 130 height 28
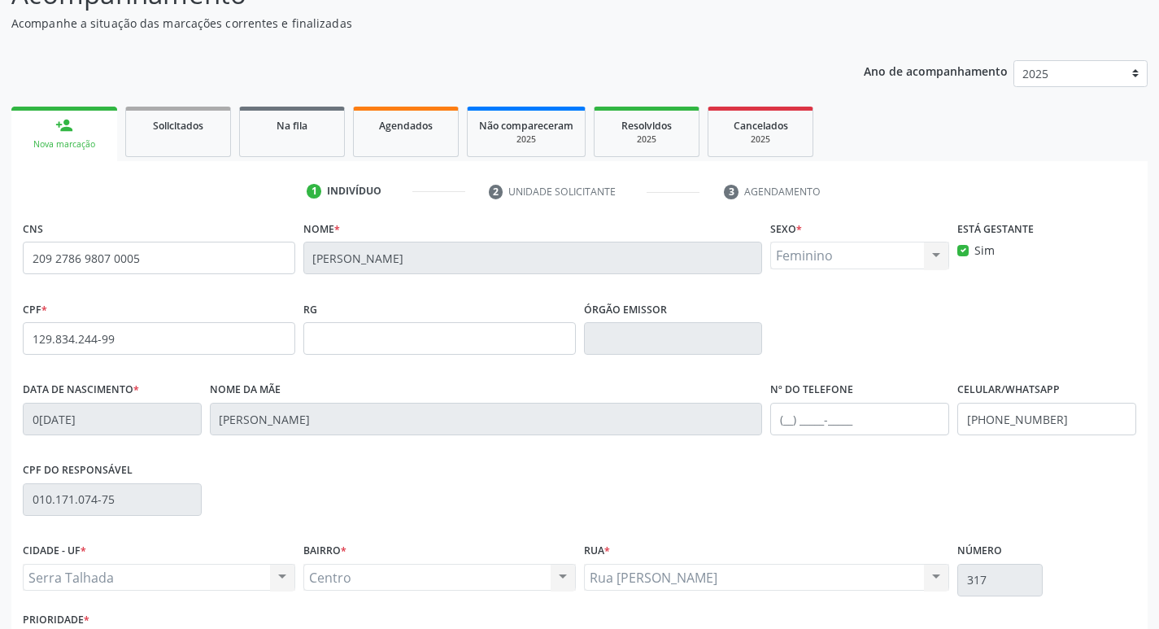
scroll to position [253, 0]
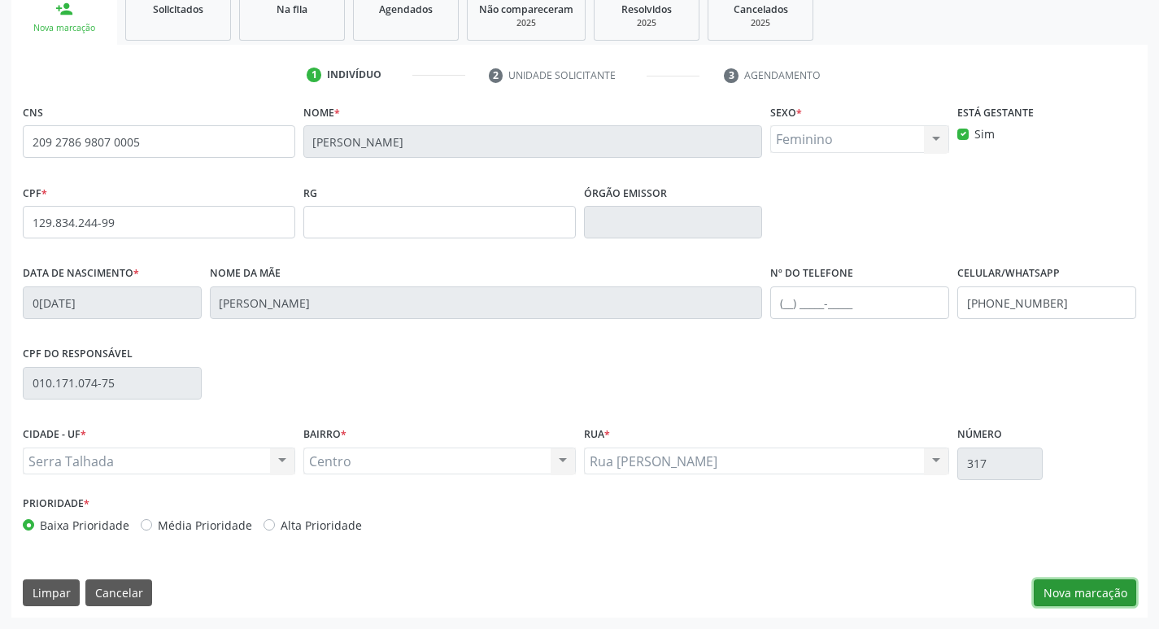
click at [1081, 591] on button "Nova marcação" at bounding box center [1085, 593] width 102 height 28
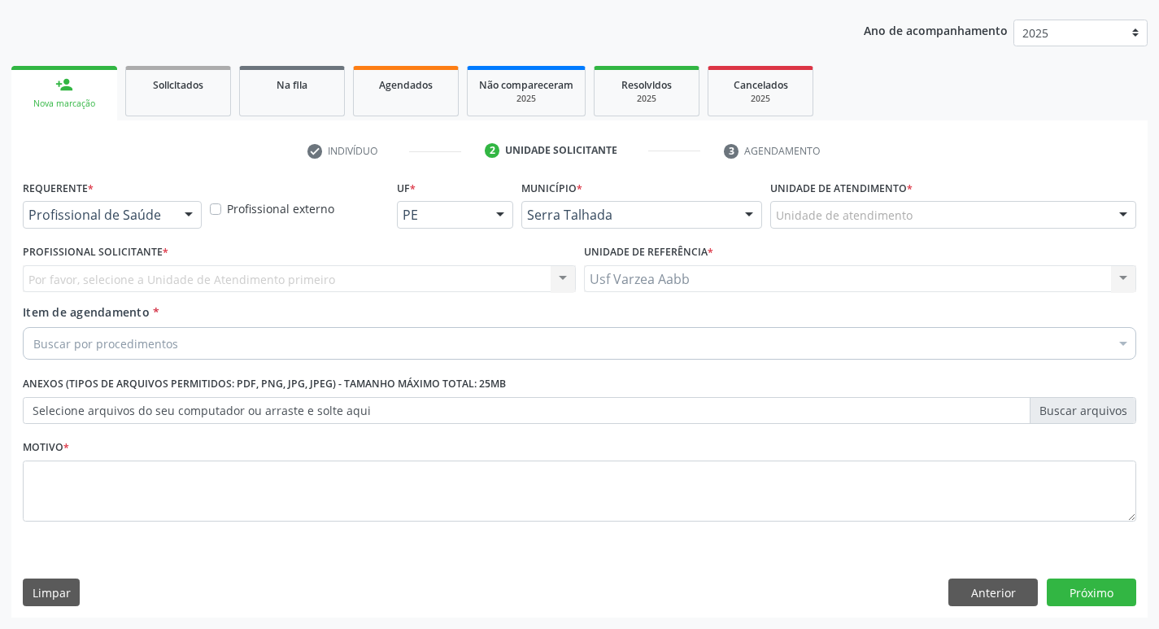
scroll to position [177, 0]
click at [163, 226] on div "Profissional de Saúde" at bounding box center [112, 215] width 179 height 28
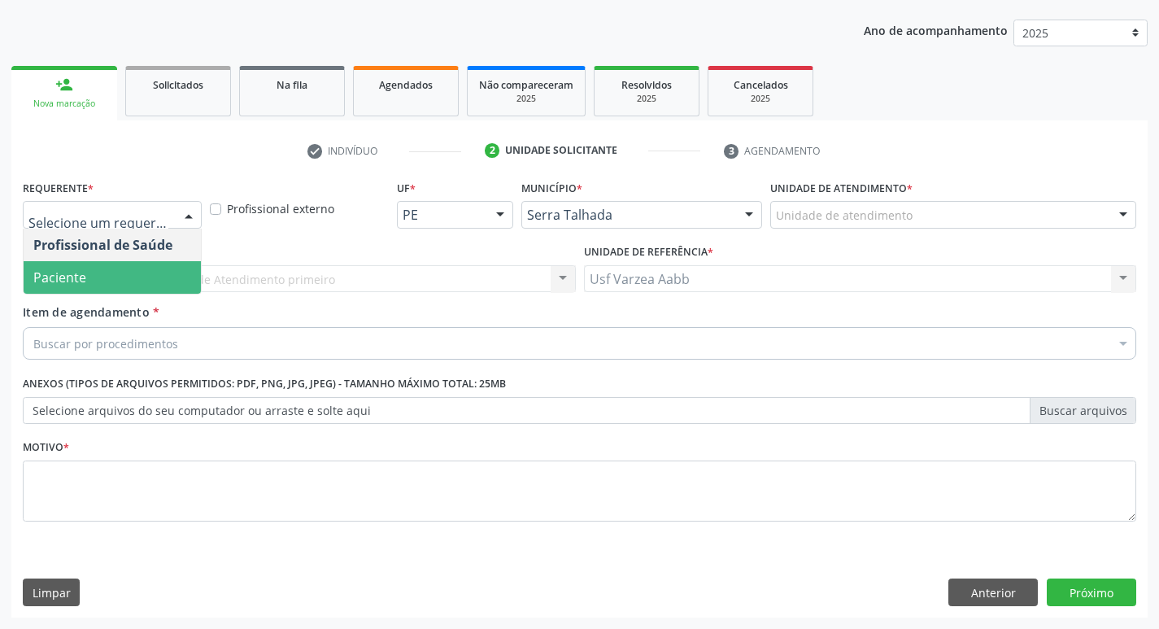
click at [150, 289] on span "Paciente" at bounding box center [112, 277] width 177 height 33
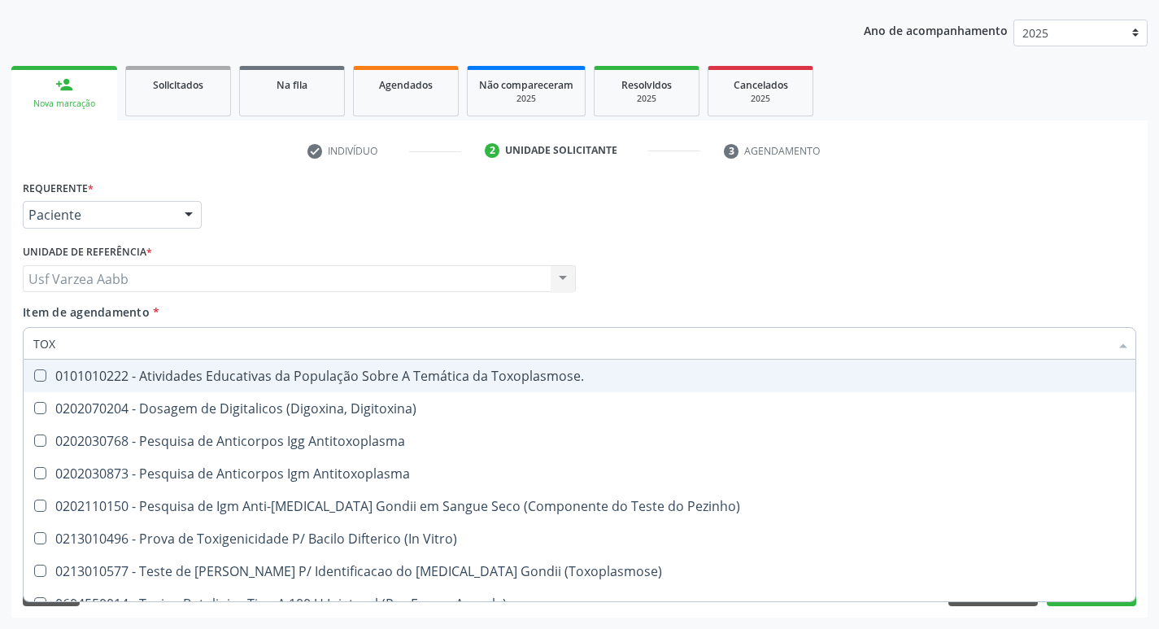
type input "TOXO"
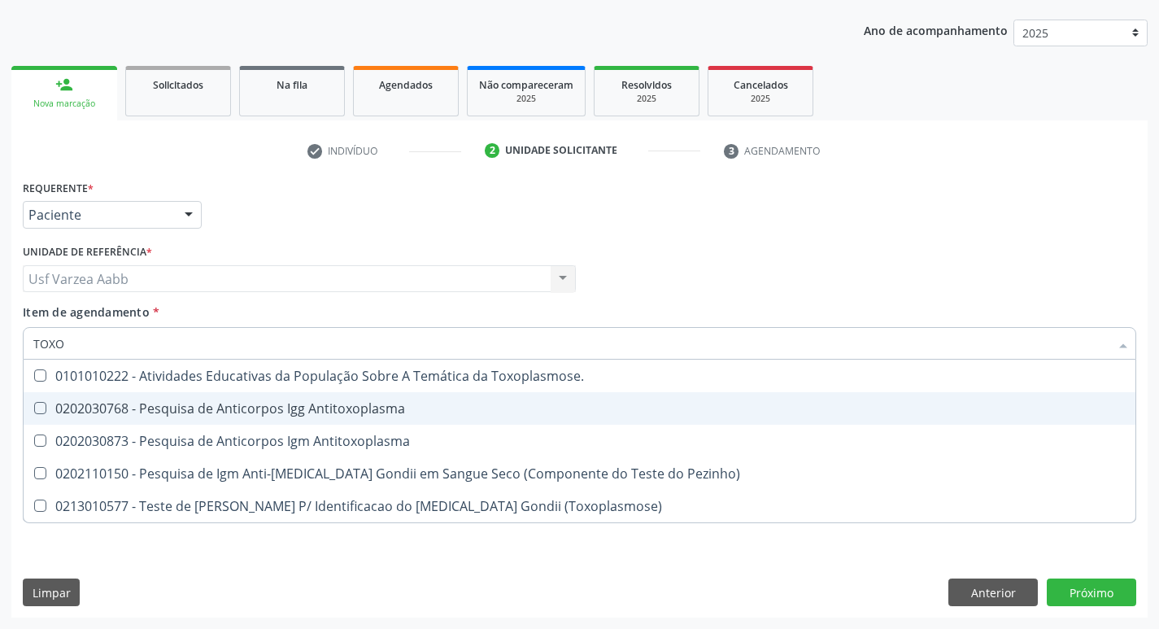
click at [185, 408] on div "0202030768 - Pesquisa de Anticorpos Igg Antitoxoplasma" at bounding box center [579, 408] width 1092 height 13
checkbox Antitoxoplasma "true"
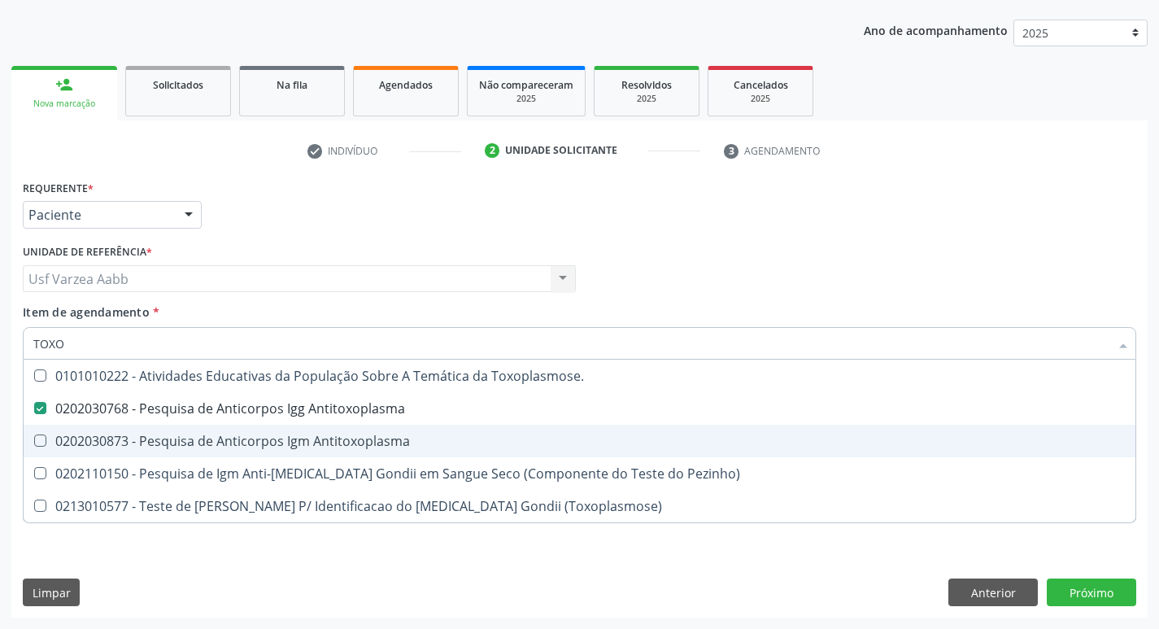
click at [190, 434] on div "0202030873 - Pesquisa de Anticorpos Igm Antitoxoplasma" at bounding box center [579, 440] width 1092 height 13
checkbox Antitoxoplasma "true"
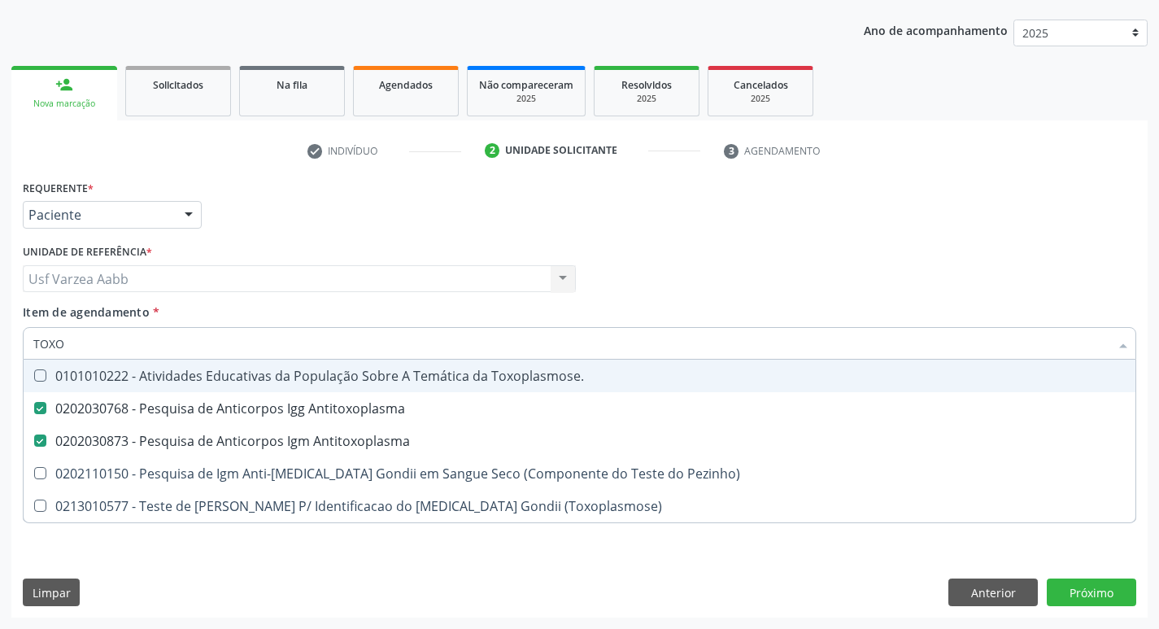
click at [203, 345] on input "TOXO" at bounding box center [571, 343] width 1076 height 33
type input "CU"
checkbox Antitoxoplasma "false"
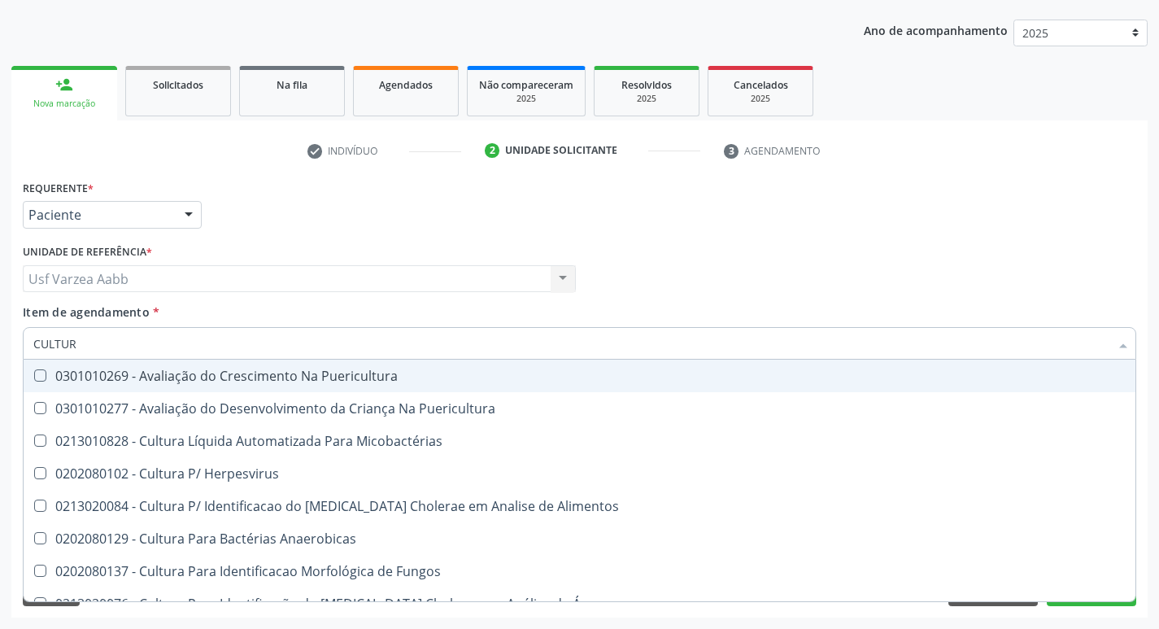
type input "CULTURA"
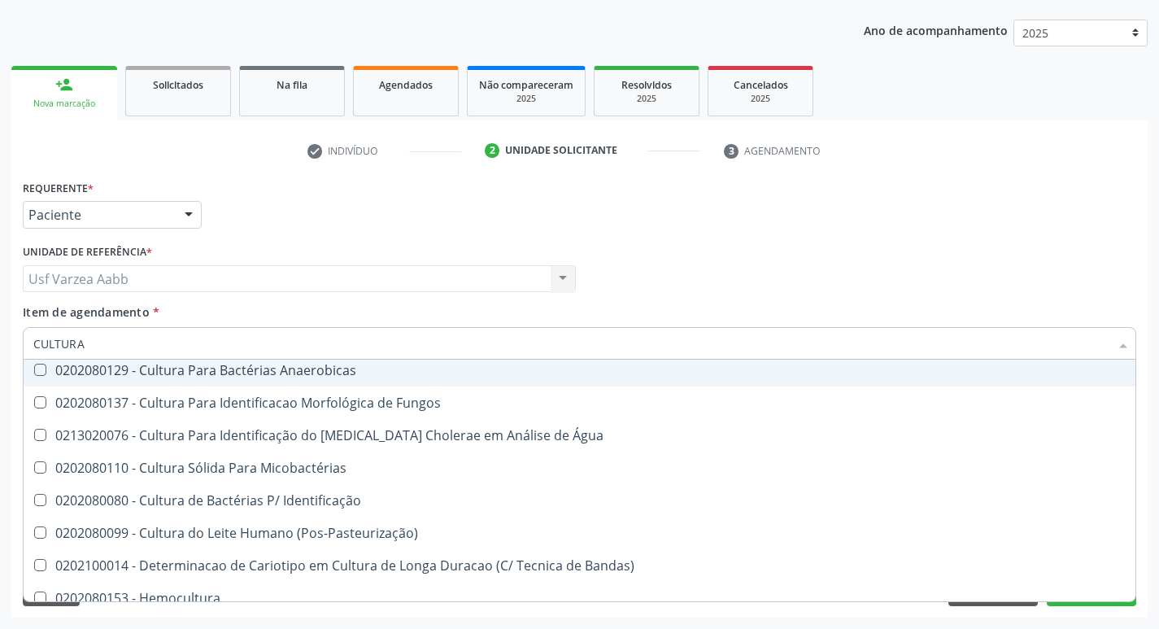
scroll to position [181, 0]
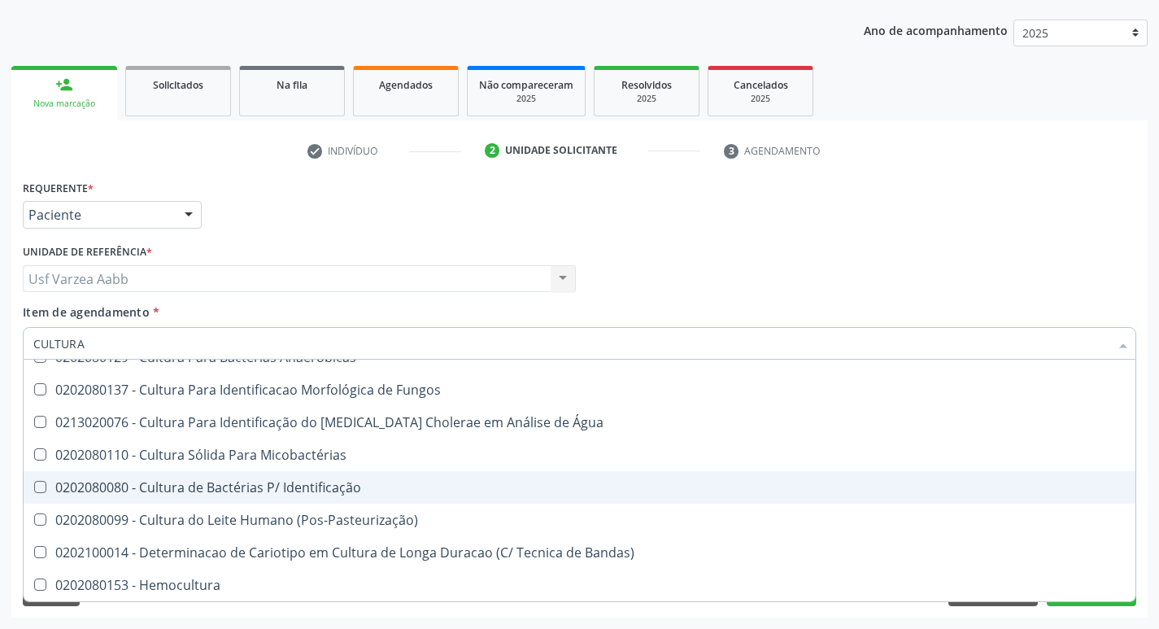
click at [284, 494] on div "0202080080 - Cultura de Bactérias P/ Identificação" at bounding box center [579, 487] width 1092 height 13
checkbox Identificação "true"
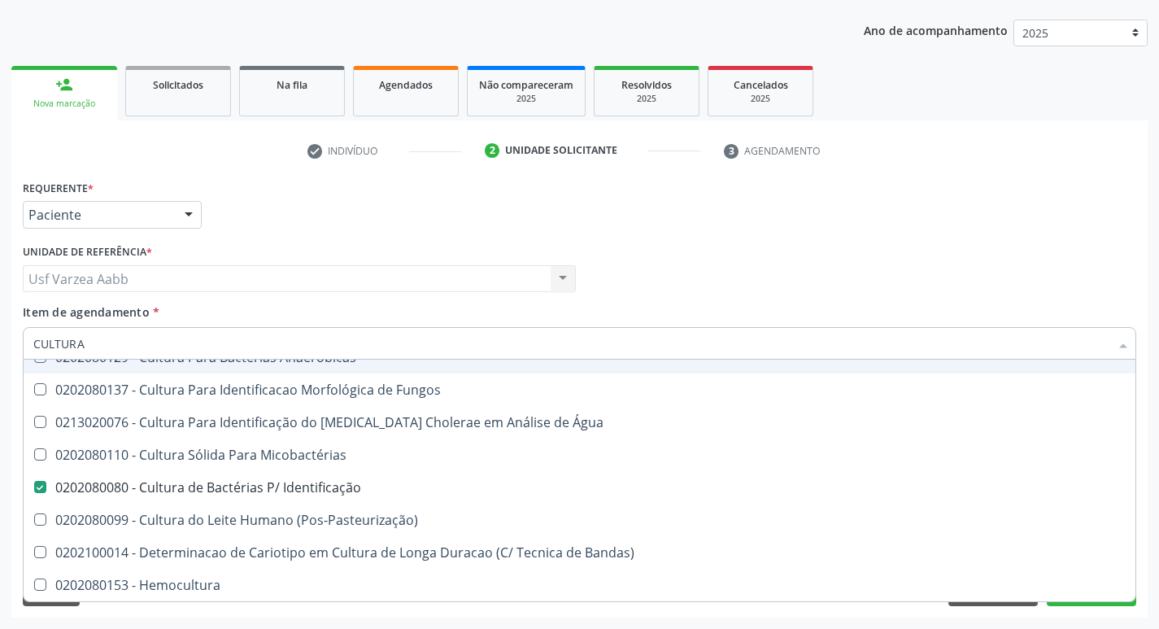
click at [310, 338] on input "CULTURA" at bounding box center [571, 343] width 1076 height 33
type input "ELET"
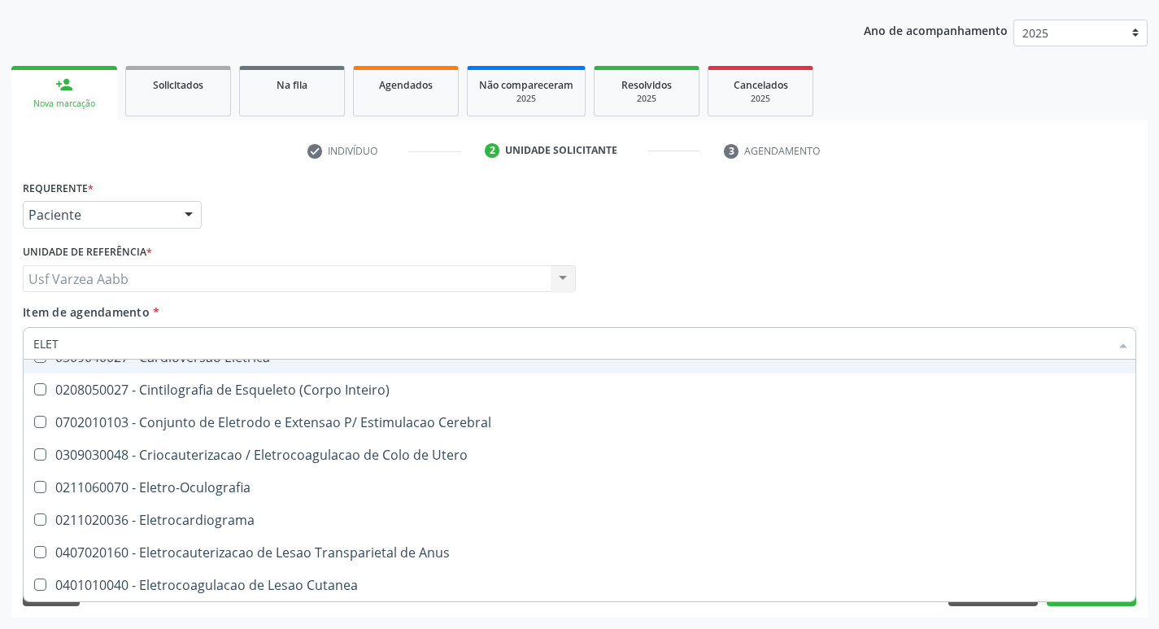
checkbox Eletro-Oculografia "false"
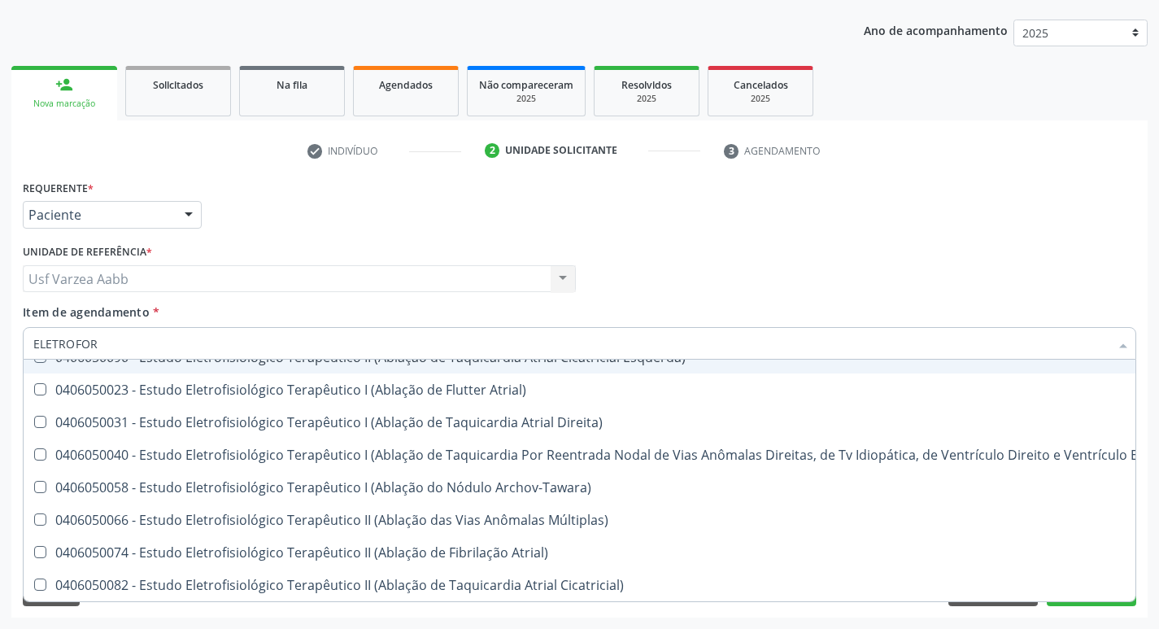
scroll to position [20, 0]
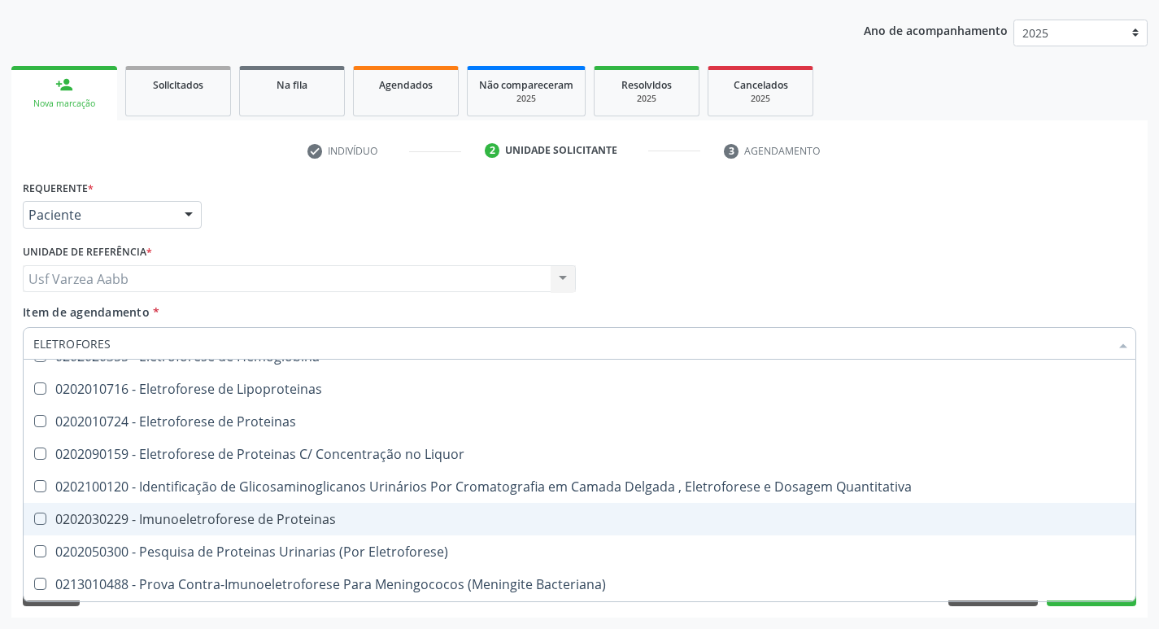
type input "ELETROFORESE"
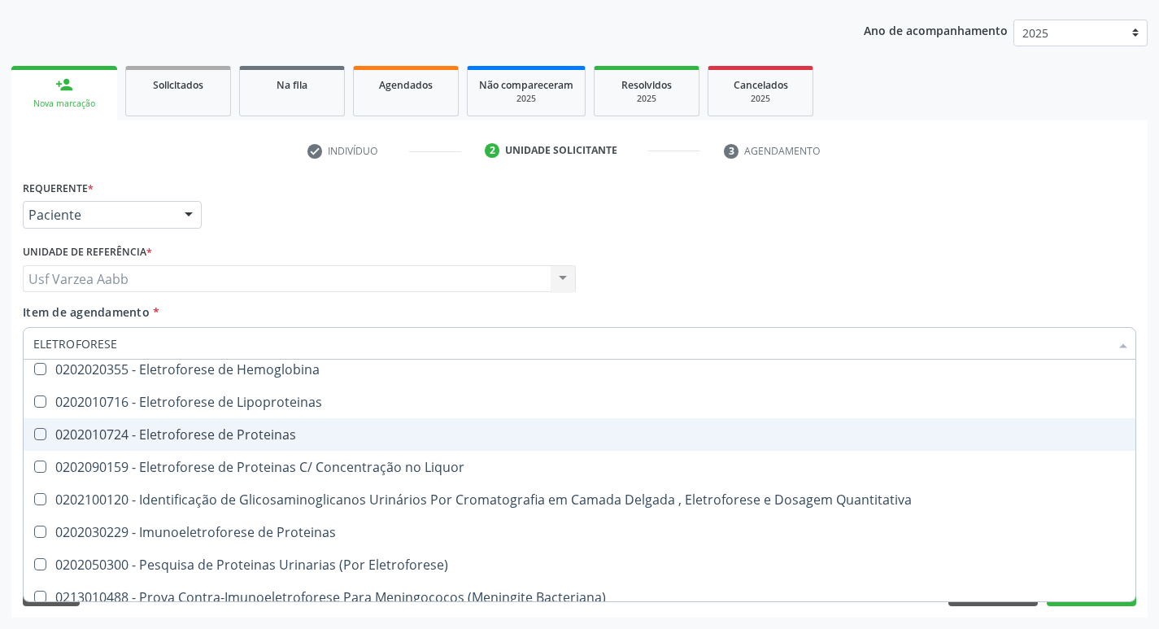
scroll to position [0, 0]
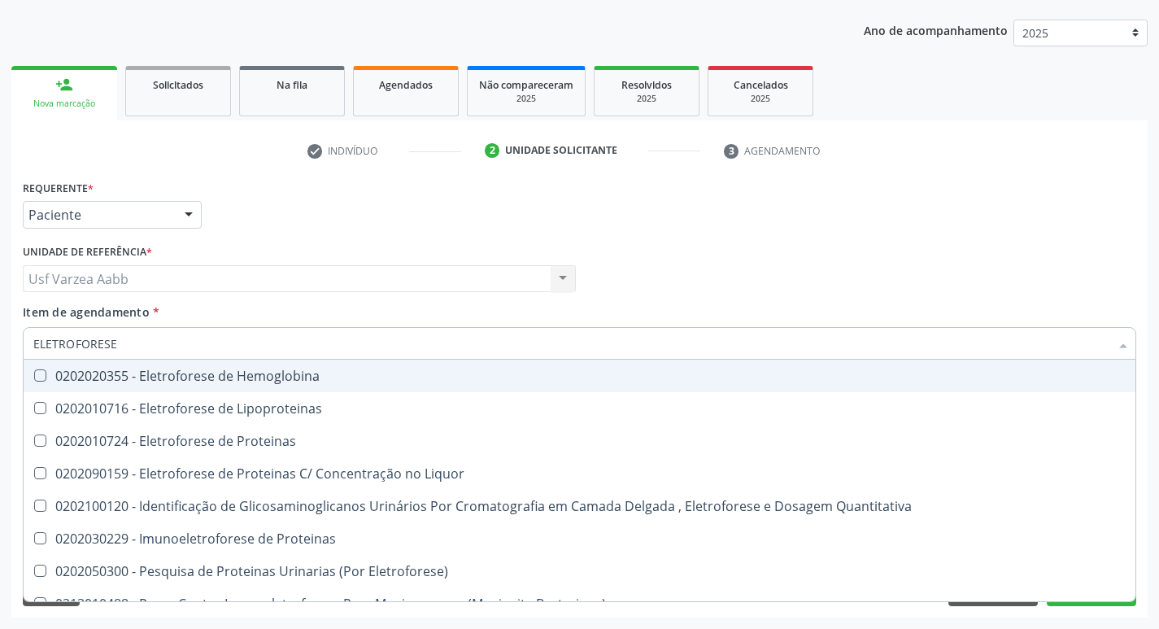
click at [339, 380] on div "0202020355 - Eletroforese de Hemoglobina" at bounding box center [579, 375] width 1092 height 13
checkbox Hemoglobina "true"
click at [338, 353] on input "ELETROFORESE" at bounding box center [571, 343] width 1076 height 33
type input "TSH"
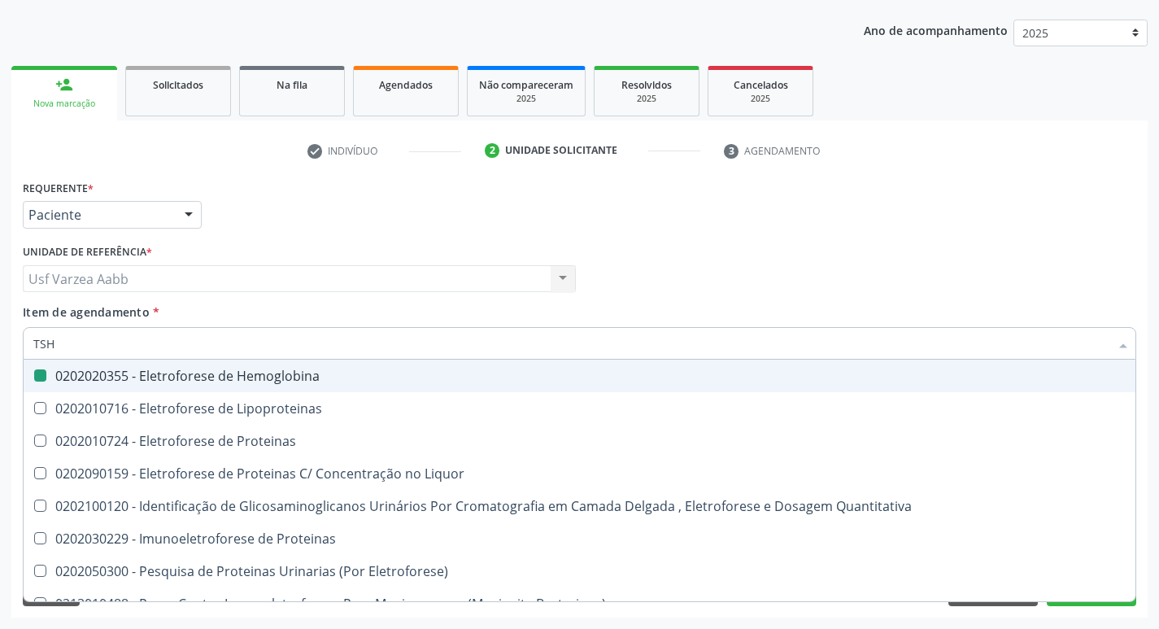
checkbox Hemoglobina "false"
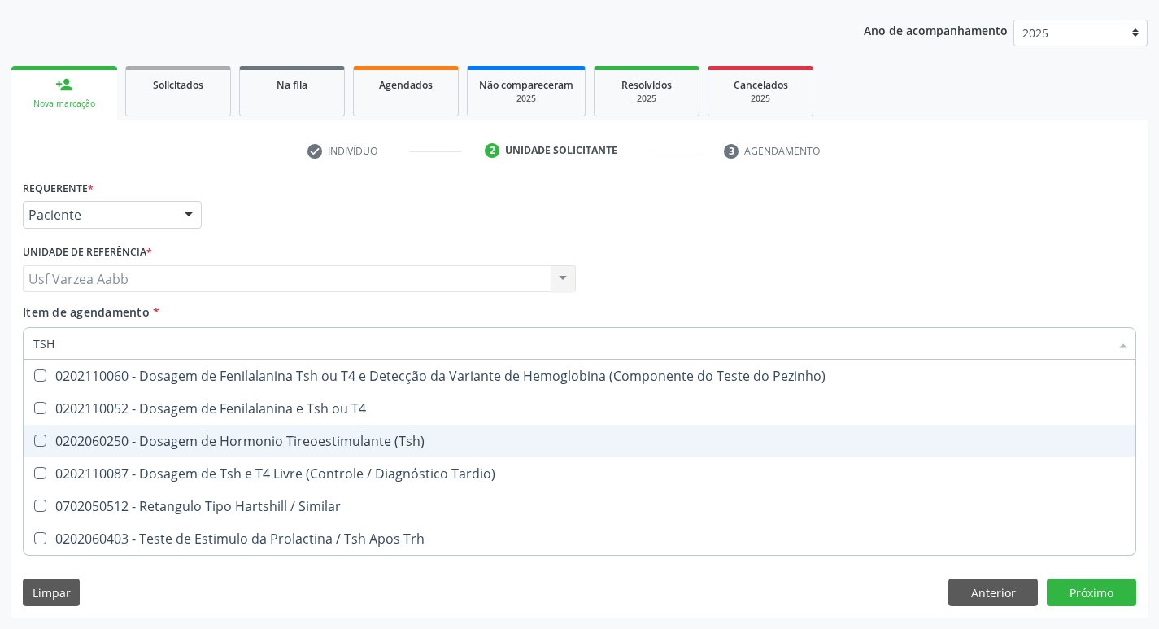
click at [360, 438] on div "0202060250 - Dosagem de Hormonio Tireoestimulante (Tsh)" at bounding box center [579, 440] width 1092 height 13
checkbox \(Tsh\) "true"
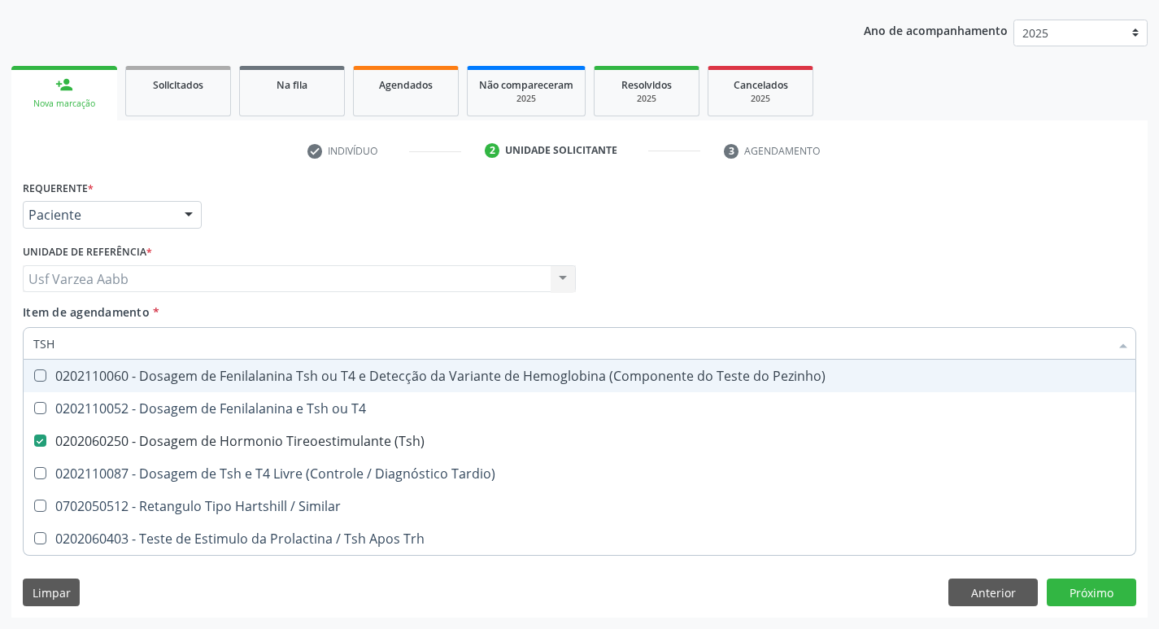
click at [304, 351] on input "TSH" at bounding box center [571, 343] width 1076 height 33
type input "T"
checkbox \(Tsh\) "false"
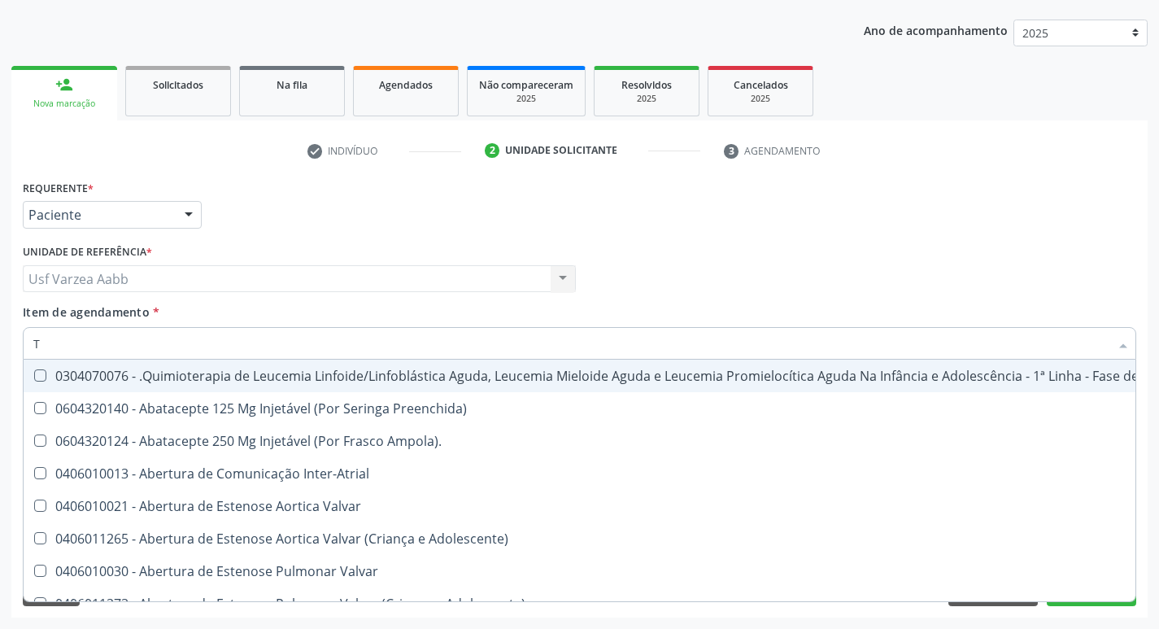
type input "T4"
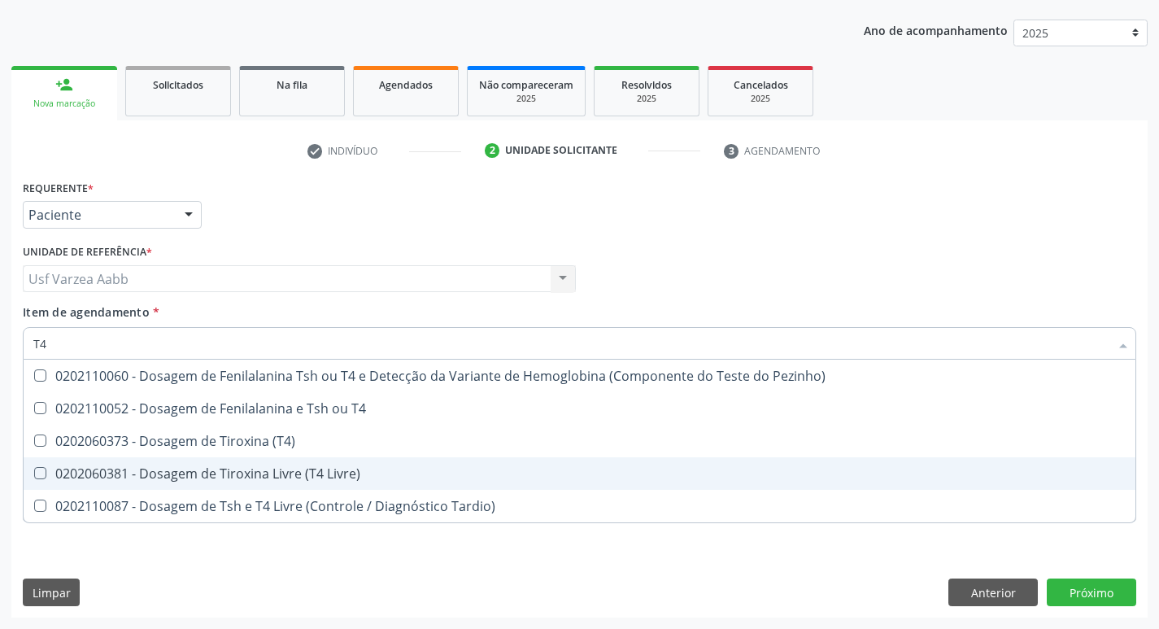
click at [275, 475] on div "0202060381 - Dosagem de Tiroxina Livre (T4 Livre)" at bounding box center [579, 473] width 1092 height 13
checkbox Livre\) "true"
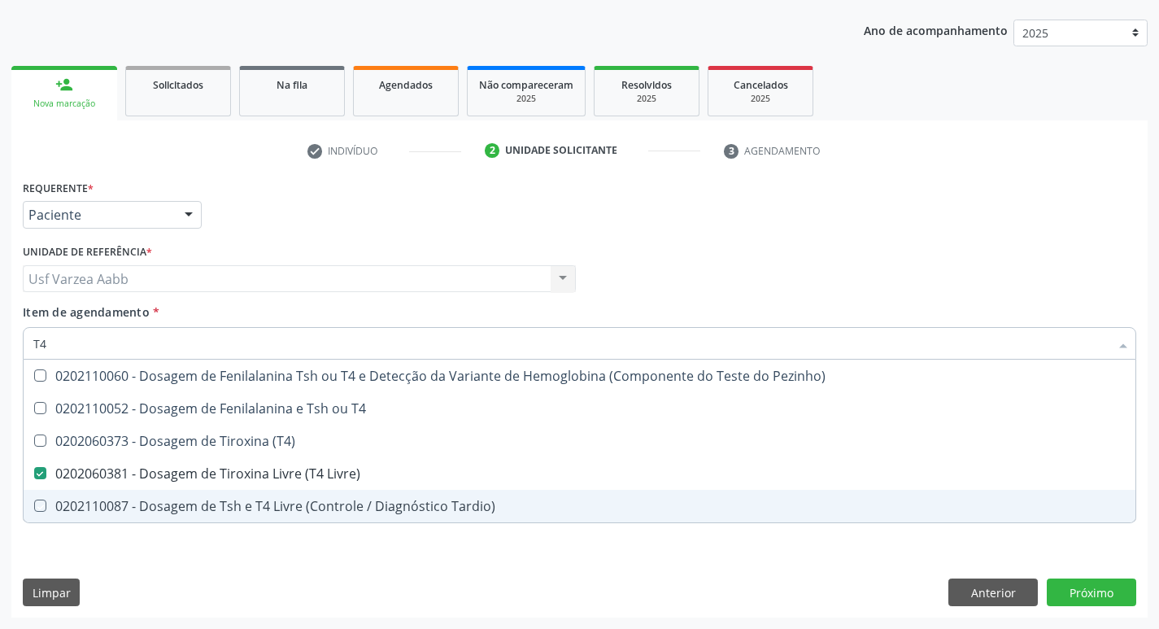
click at [565, 580] on div "Requerente * Paciente Profissional de Saúde Paciente Nenhum resultado encontrad…" at bounding box center [579, 397] width 1136 height 442
checkbox T4 "true"
checkbox \(T4\) "true"
checkbox Tardio\) "true"
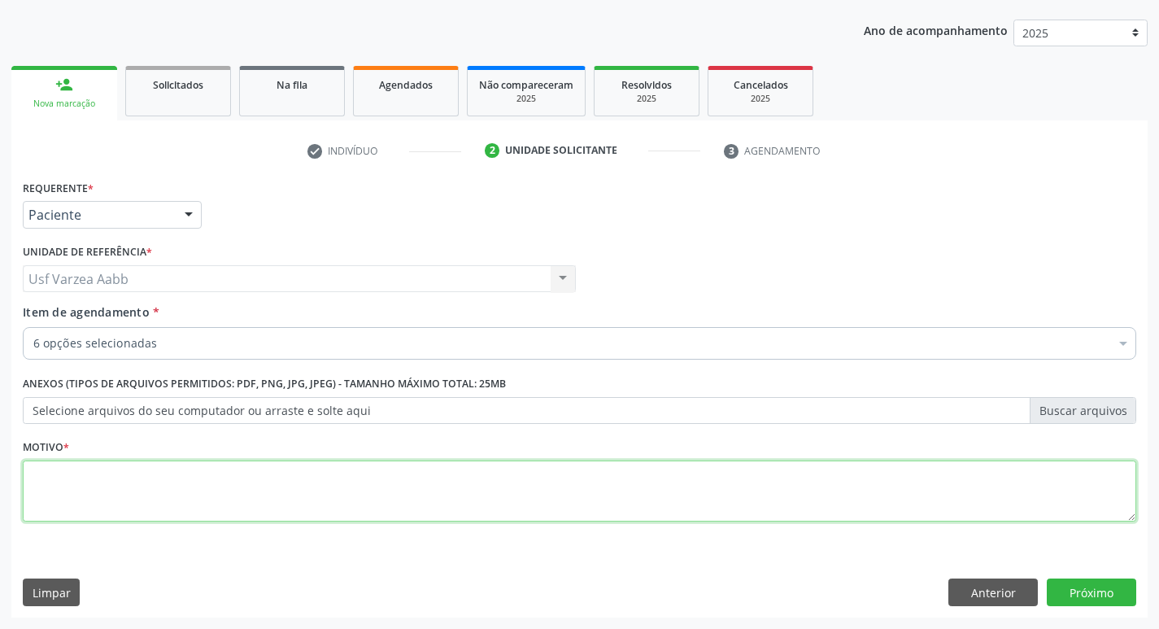
click at [608, 468] on textarea at bounding box center [580, 491] width 1114 height 62
type textarea "GESTANTE"
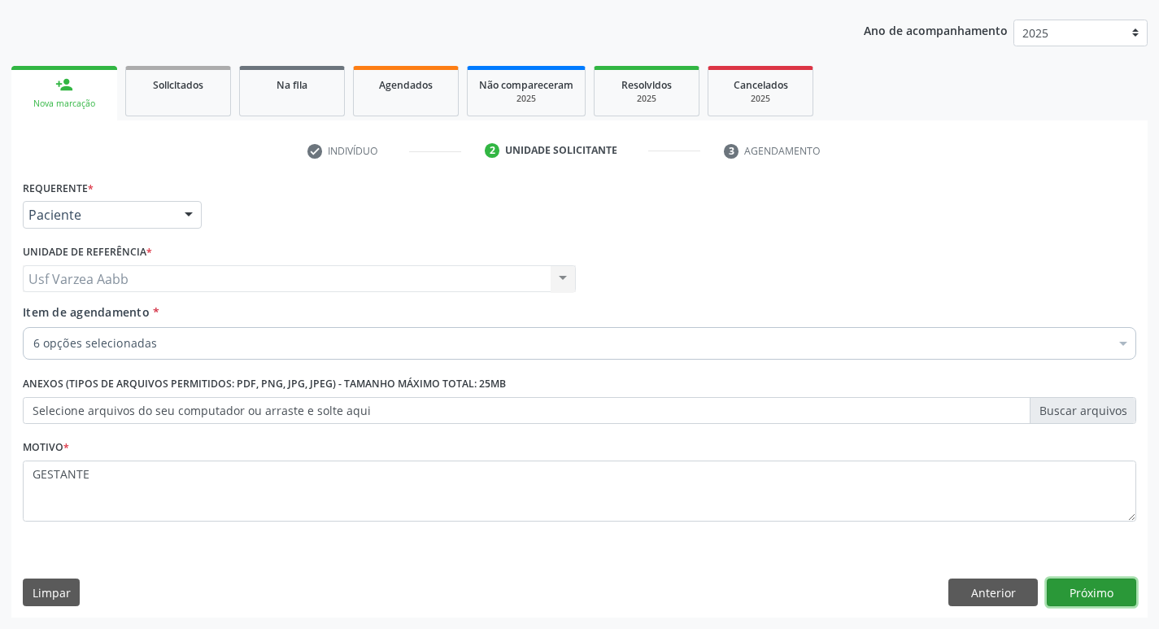
click at [1093, 591] on button "Próximo" at bounding box center [1091, 592] width 89 height 28
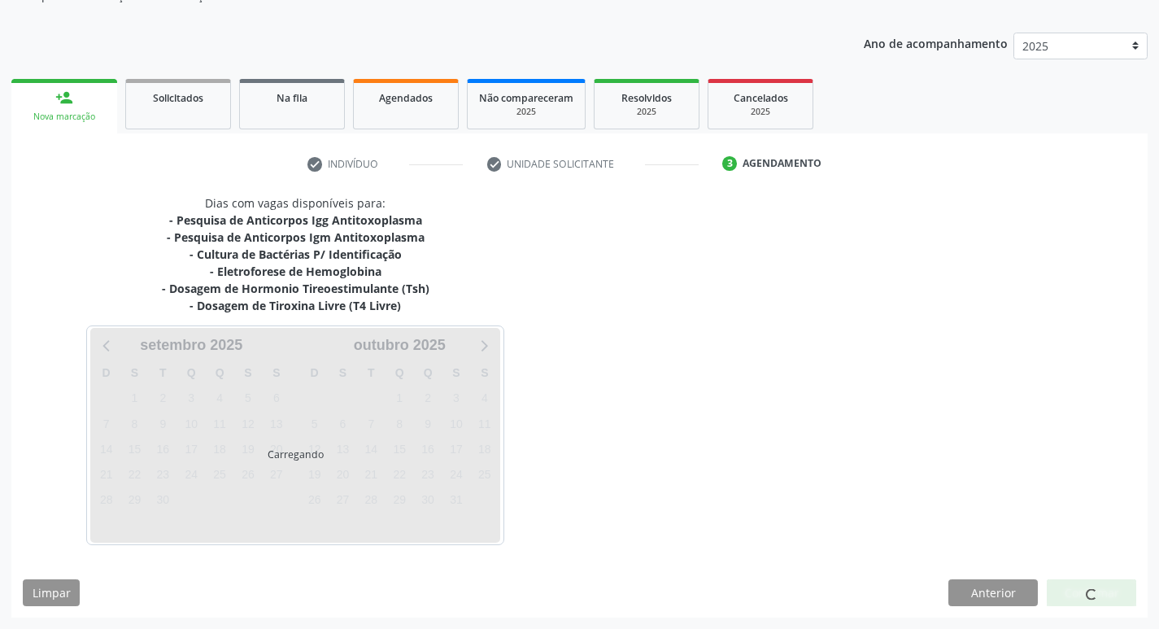
scroll to position [164, 0]
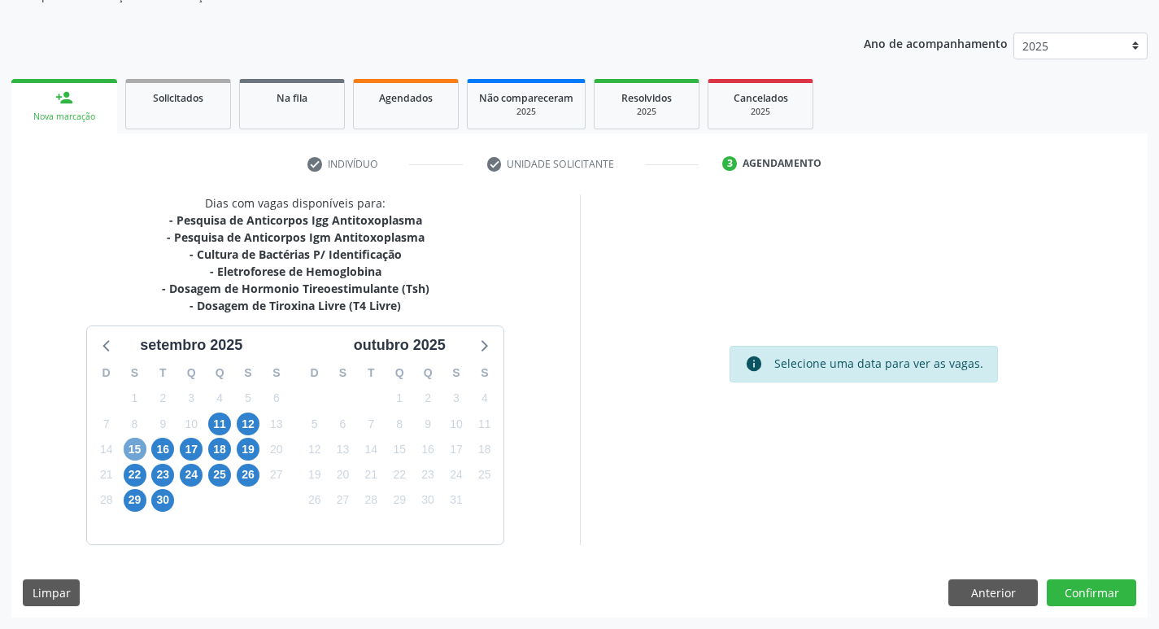
click at [133, 443] on span "15" at bounding box center [135, 449] width 23 height 23
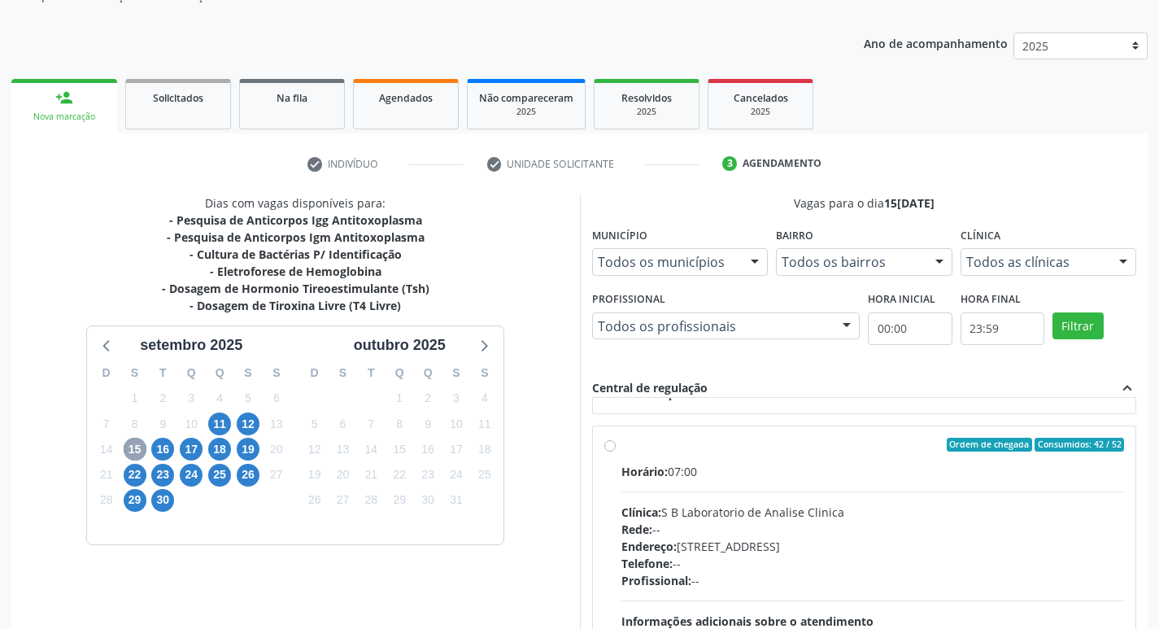
scroll to position [244, 0]
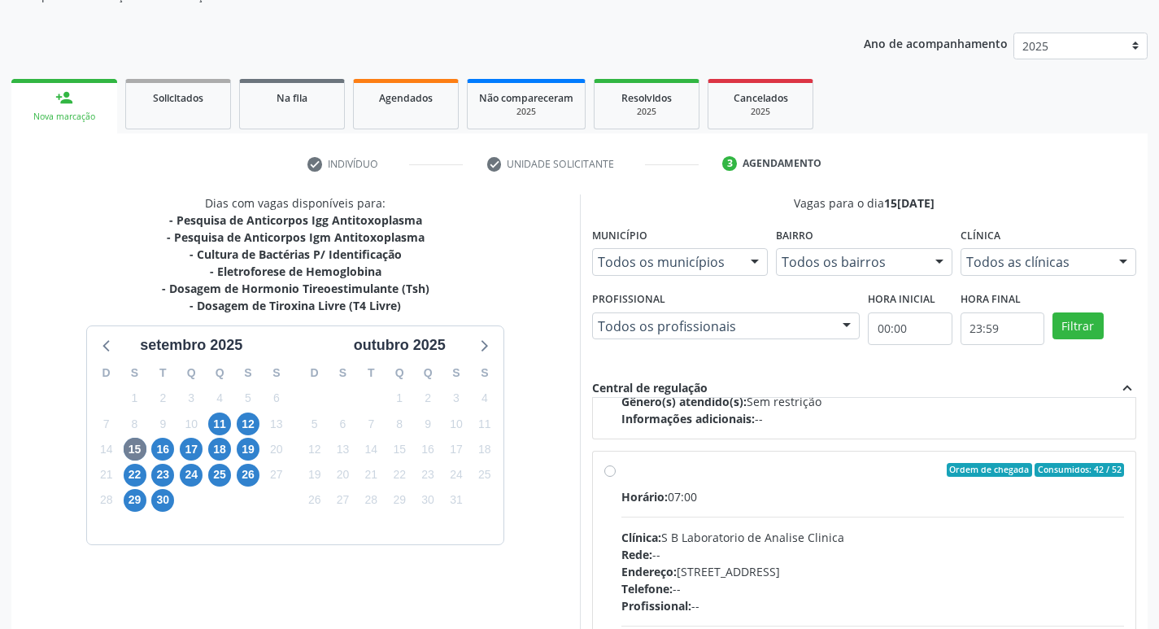
click at [621, 474] on label "Ordem de chegada Consumidos: 42 / 52 Horário: 07:00 Clínica: S B Laboratorio de…" at bounding box center [873, 588] width 504 height 250
click at [613, 474] on input "Ordem de chegada Consumidos: 42 / 52 Horário: 07:00 Clínica: S B Laboratorio de…" at bounding box center [609, 470] width 11 height 15
radio input "true"
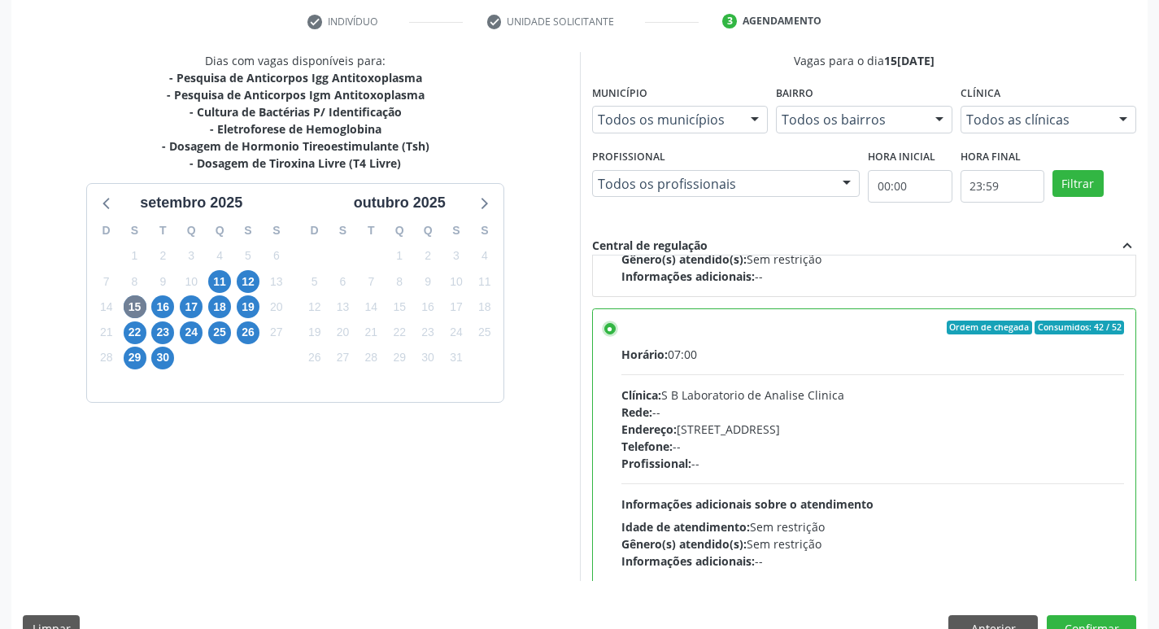
scroll to position [343, 0]
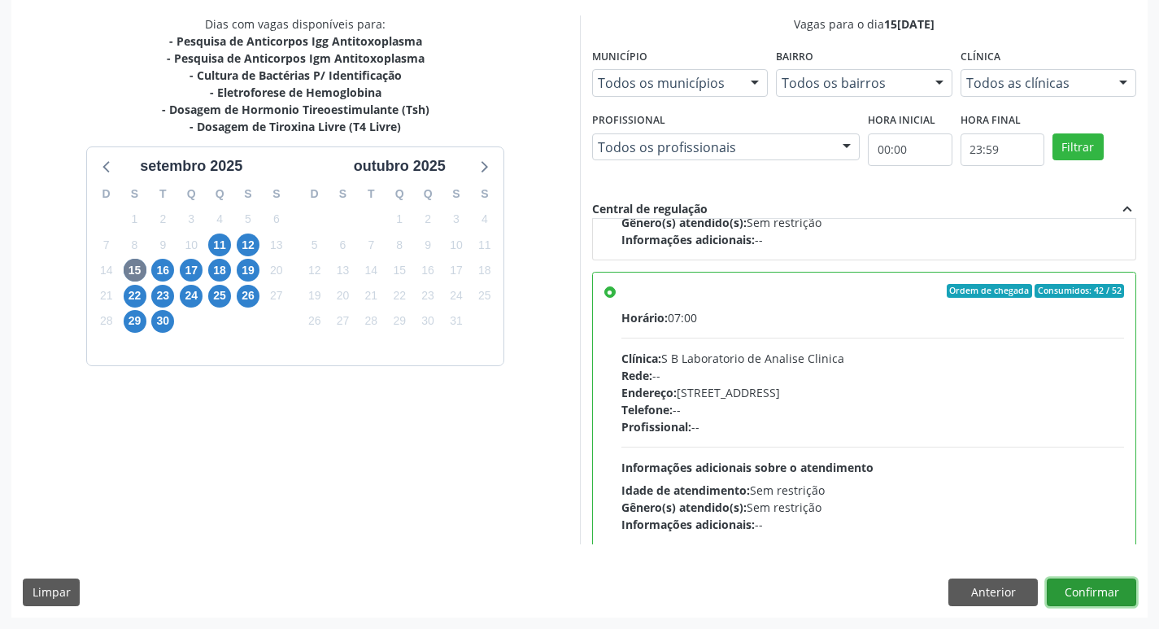
click at [1084, 595] on button "Confirmar" at bounding box center [1091, 592] width 89 height 28
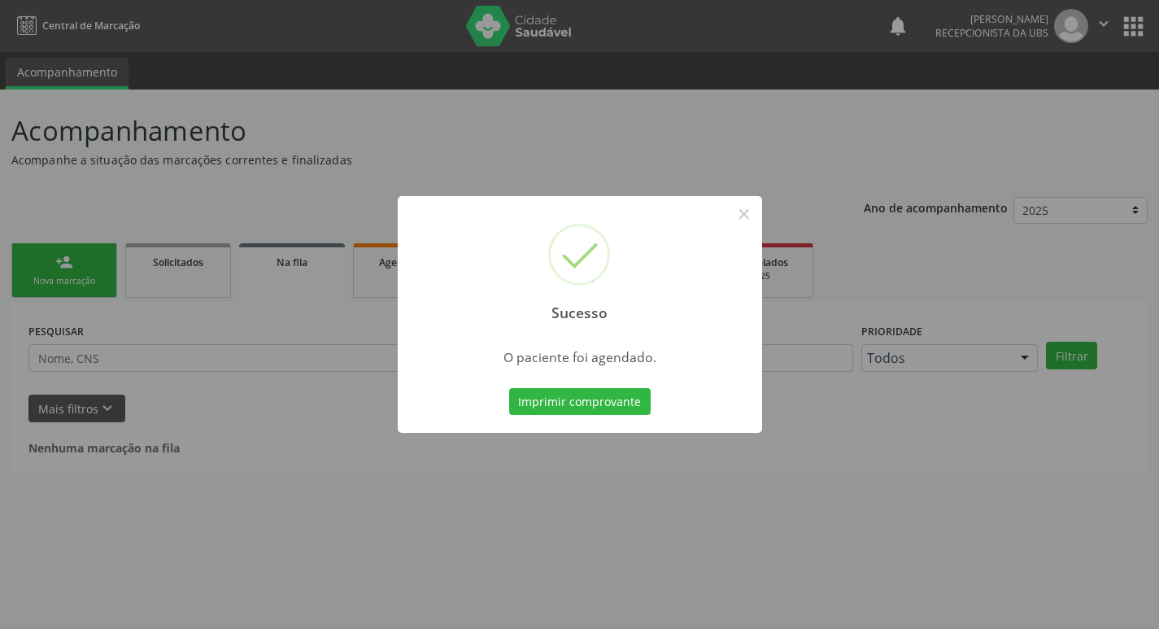
scroll to position [0, 0]
click at [569, 395] on button "Imprimir comprovante" at bounding box center [586, 402] width 142 height 28
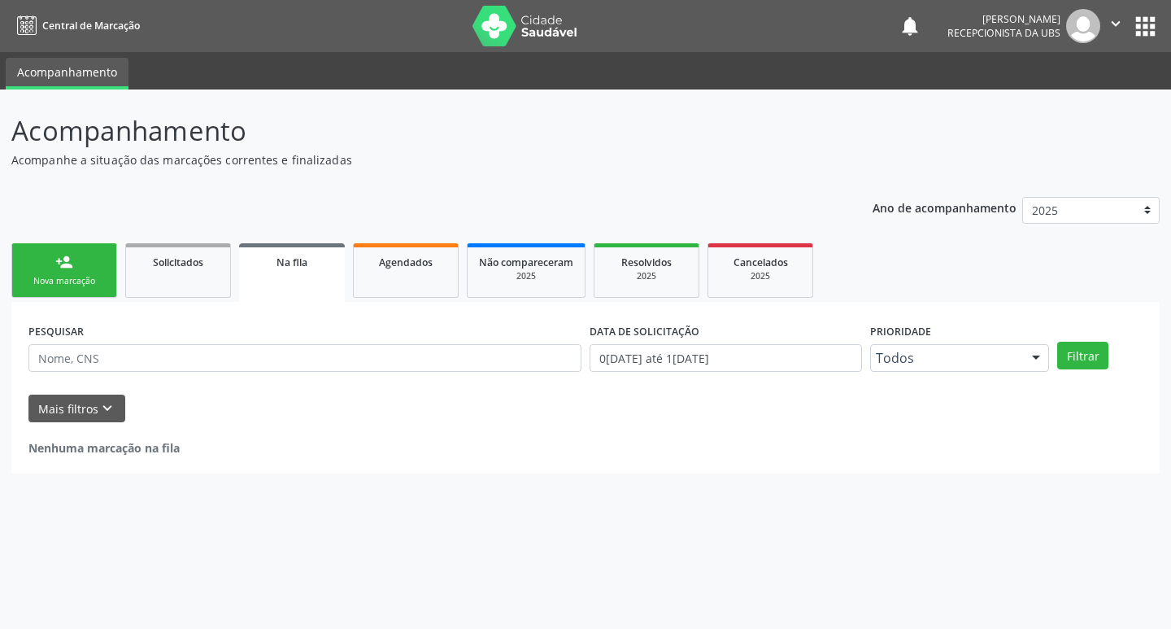
click at [67, 264] on div "person_add" at bounding box center [64, 262] width 18 height 18
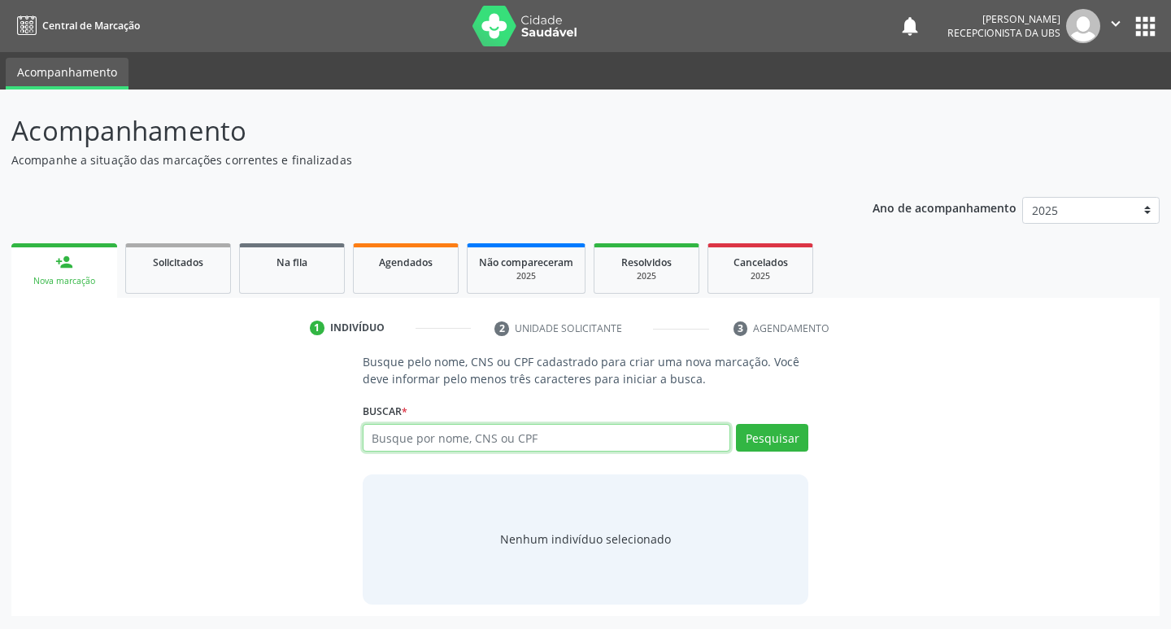
click at [446, 449] on input "text" at bounding box center [547, 438] width 368 height 28
type input "898003403020586,"
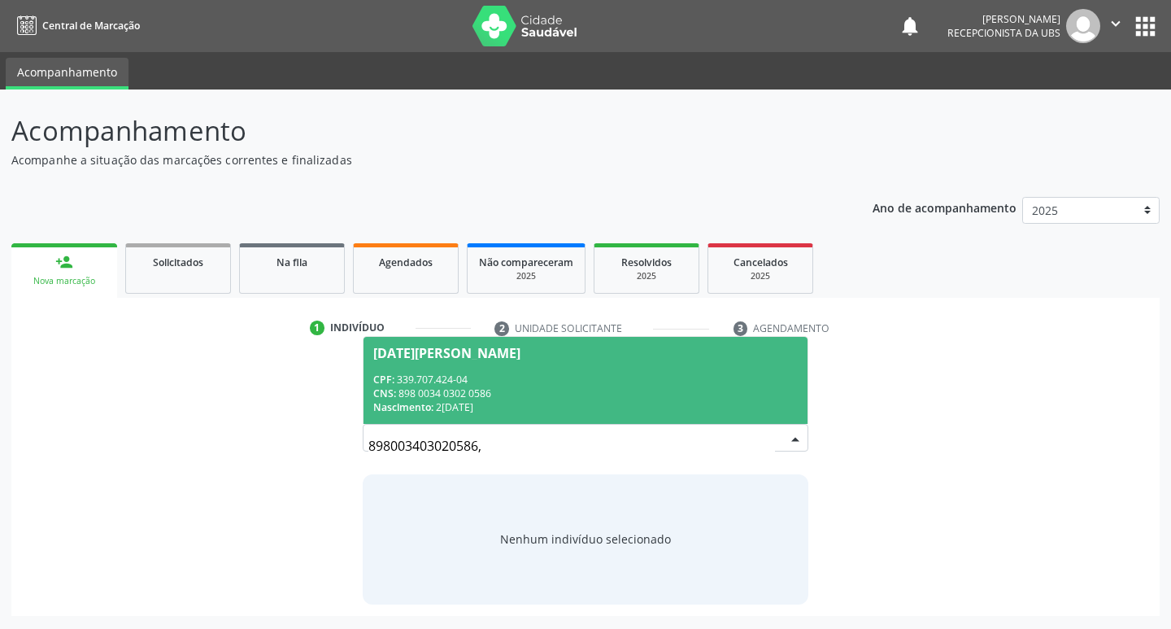
click at [677, 413] on div "Nascimento: 24/02/1963" at bounding box center [585, 407] width 425 height 14
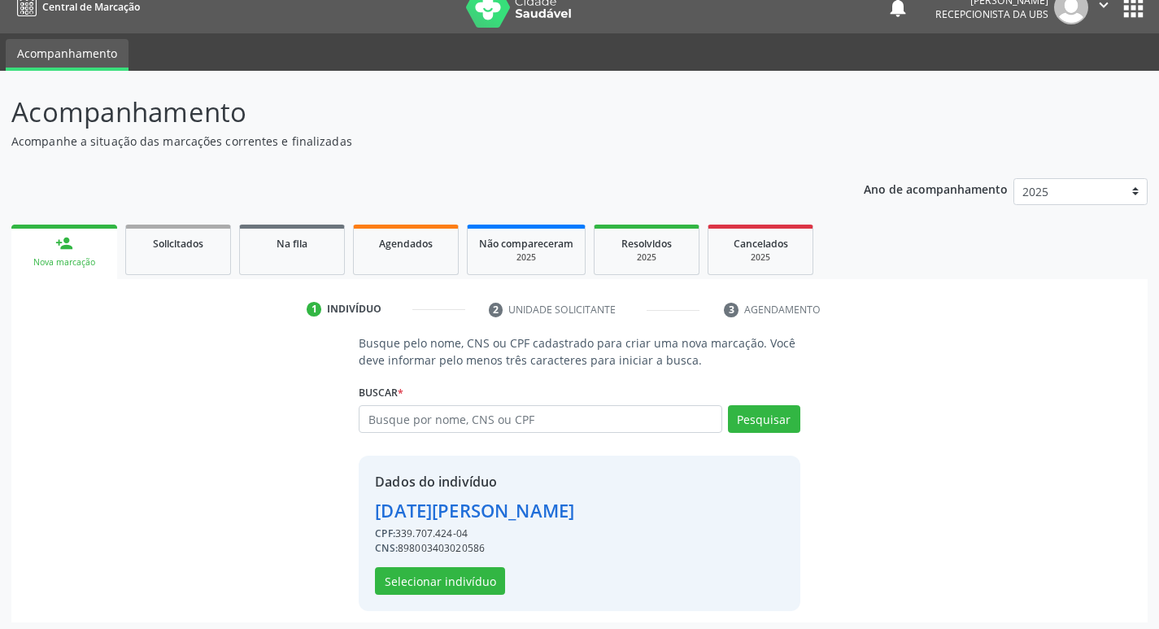
scroll to position [24, 0]
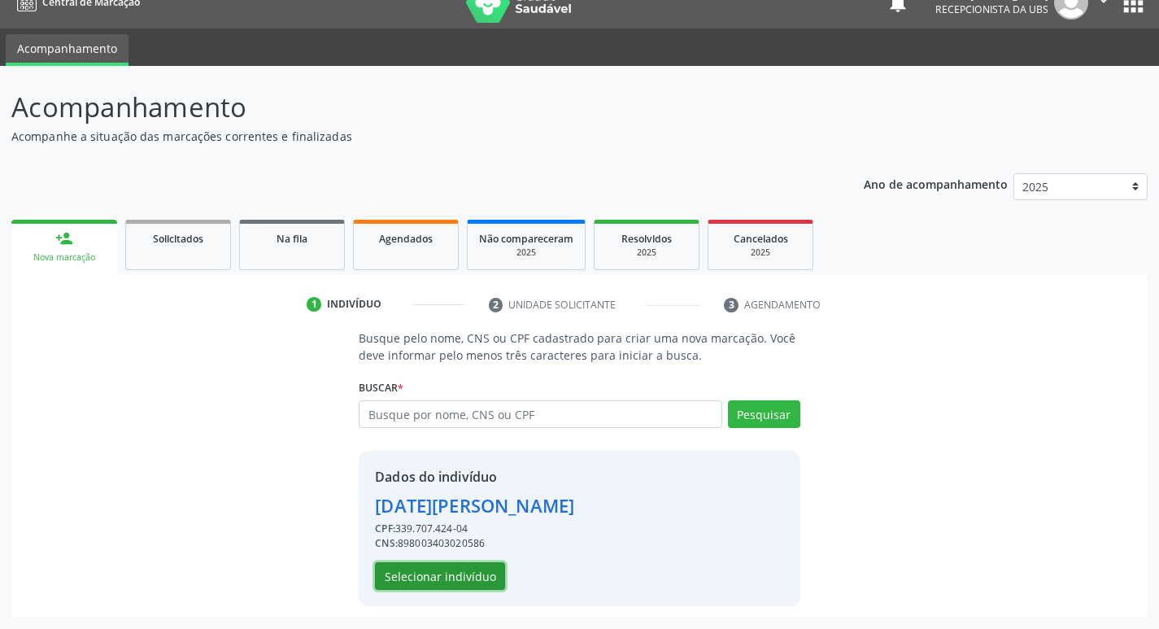
click at [445, 583] on button "Selecionar indivíduo" at bounding box center [440, 576] width 130 height 28
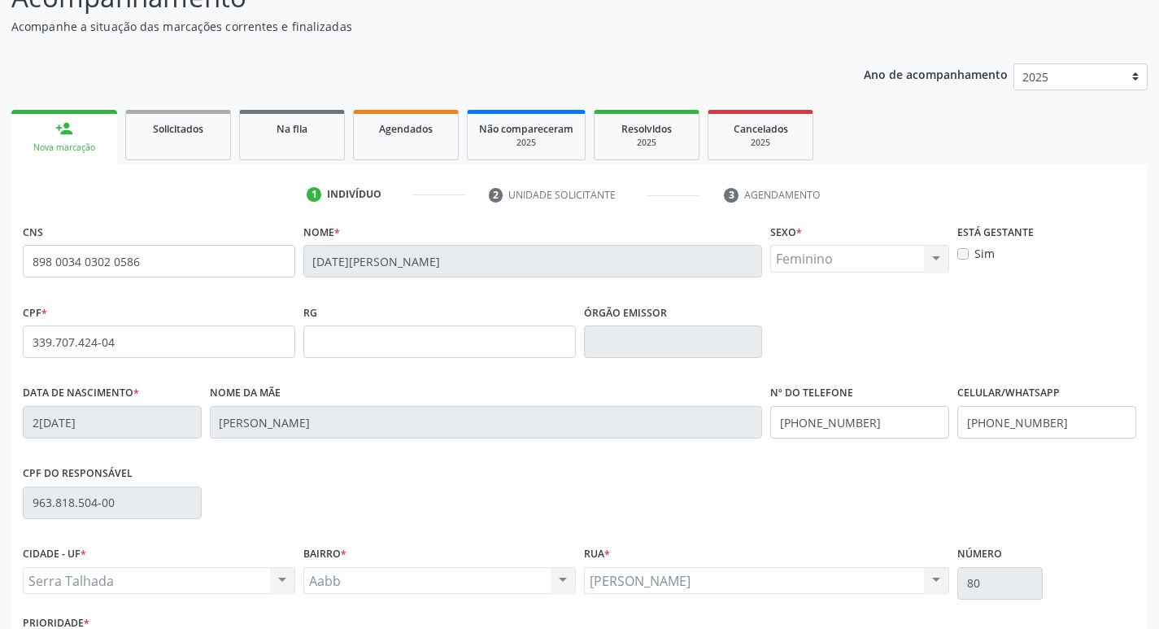
scroll to position [253, 0]
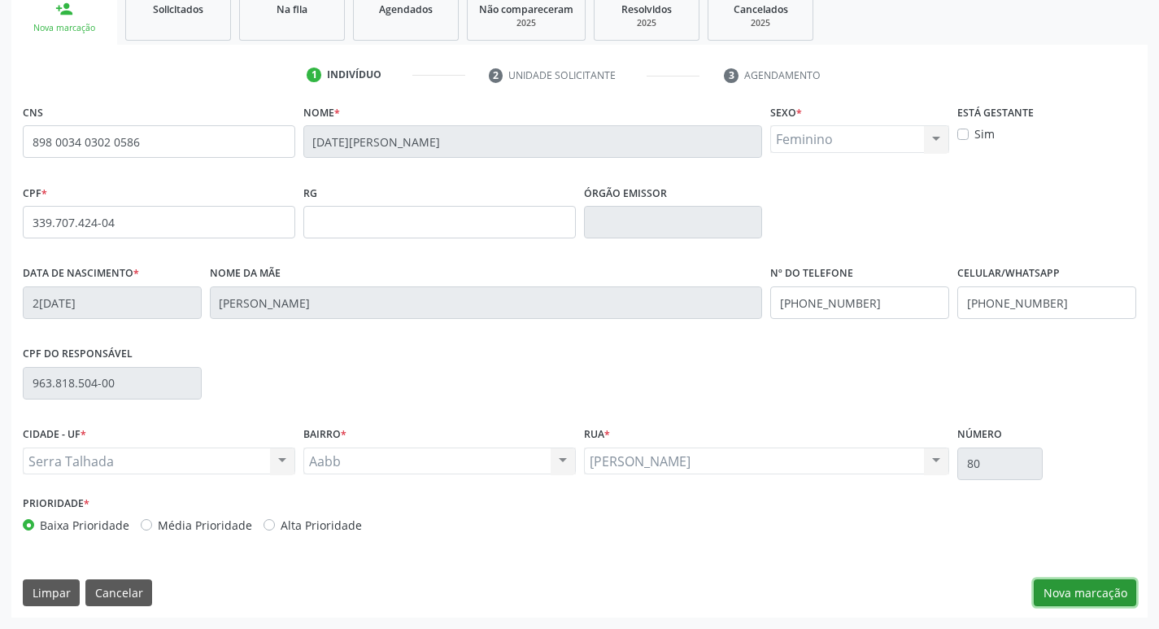
click at [1092, 594] on button "Nova marcação" at bounding box center [1085, 593] width 102 height 28
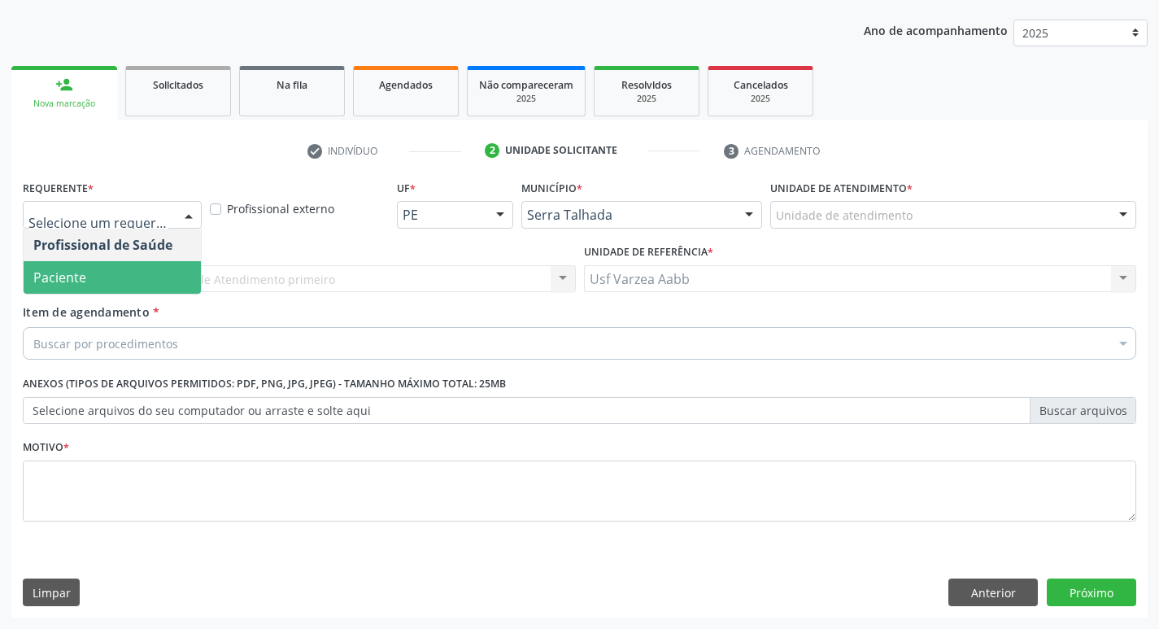
click at [134, 268] on span "Paciente" at bounding box center [112, 277] width 177 height 33
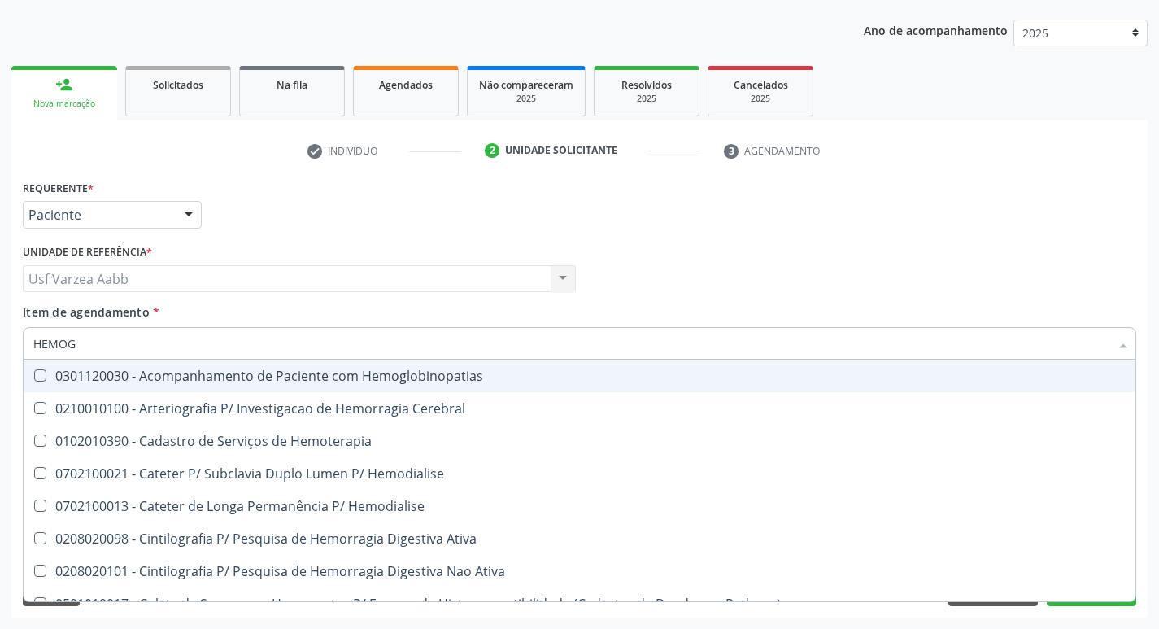
type input "HEMOGR"
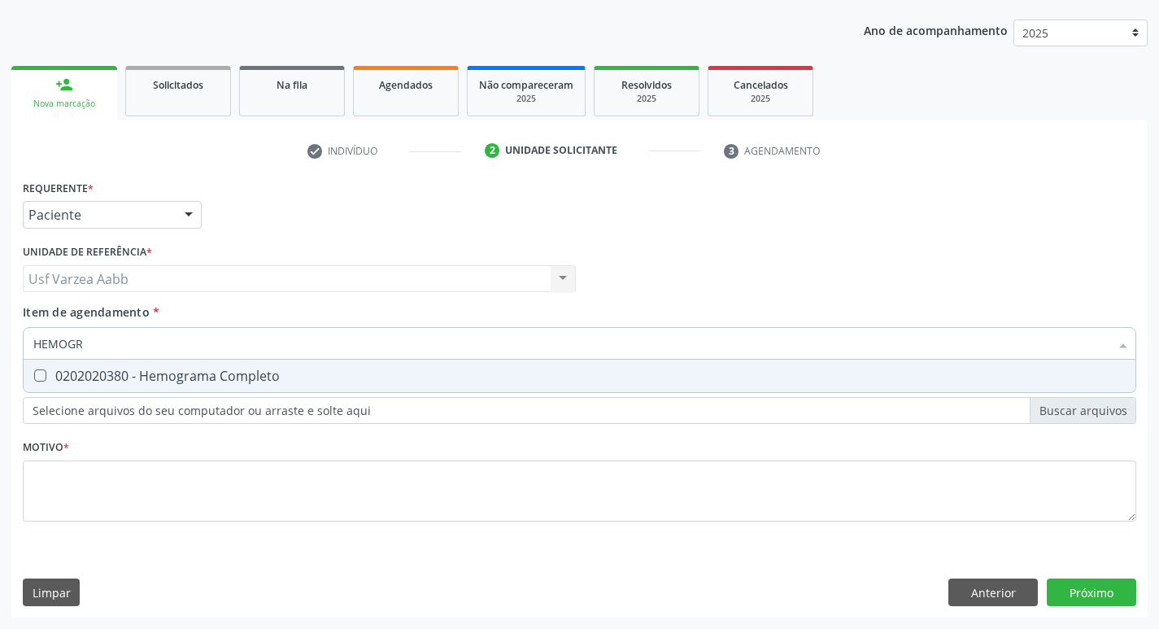
click at [155, 372] on div "0202020380 - Hemograma Completo" at bounding box center [579, 375] width 1092 height 13
checkbox Completo "true"
type input "HEMOG"
checkbox Completo "false"
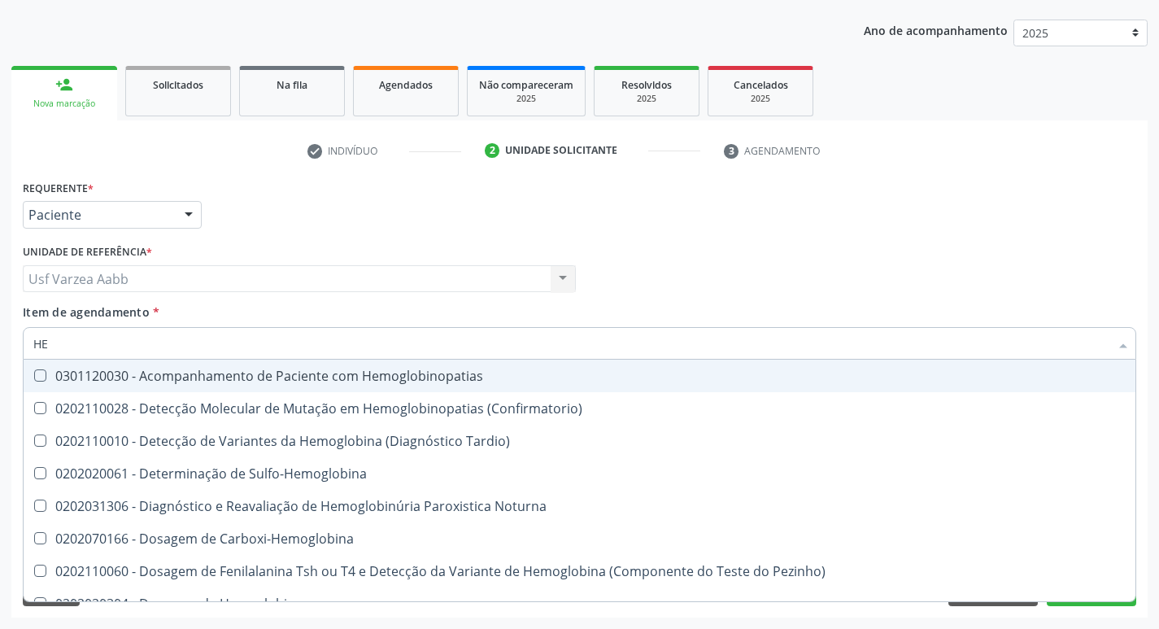
type input "H"
checkbox Completo "false"
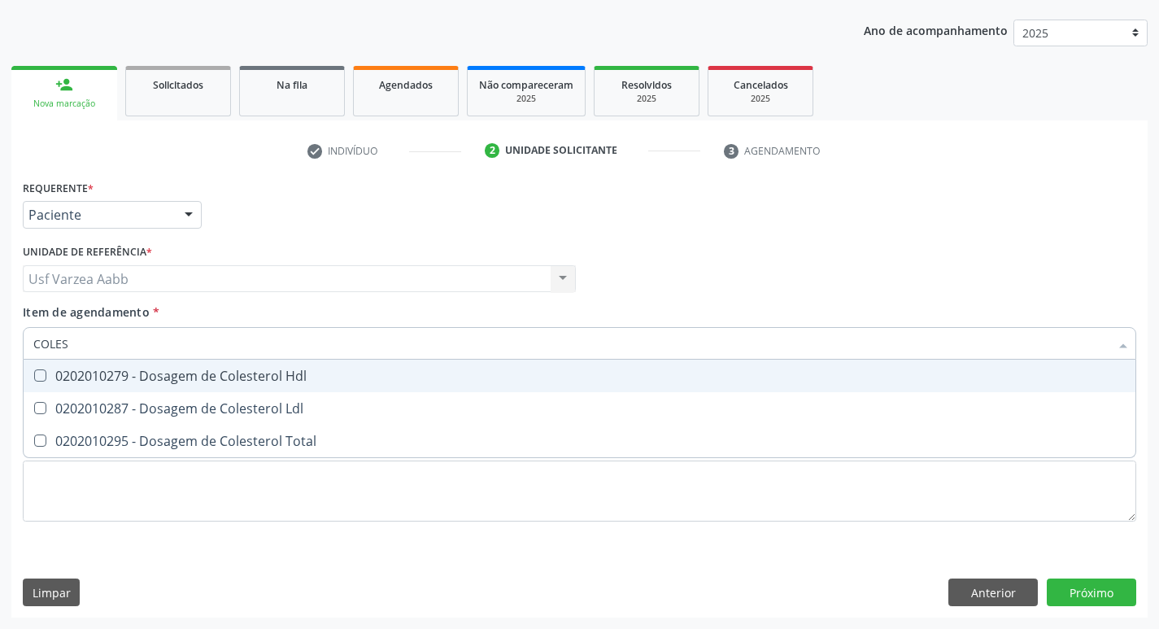
type input "COLEST"
click at [186, 379] on div "0202010279 - Dosagem de Colesterol Hdl" at bounding box center [579, 375] width 1092 height 13
checkbox Hdl "true"
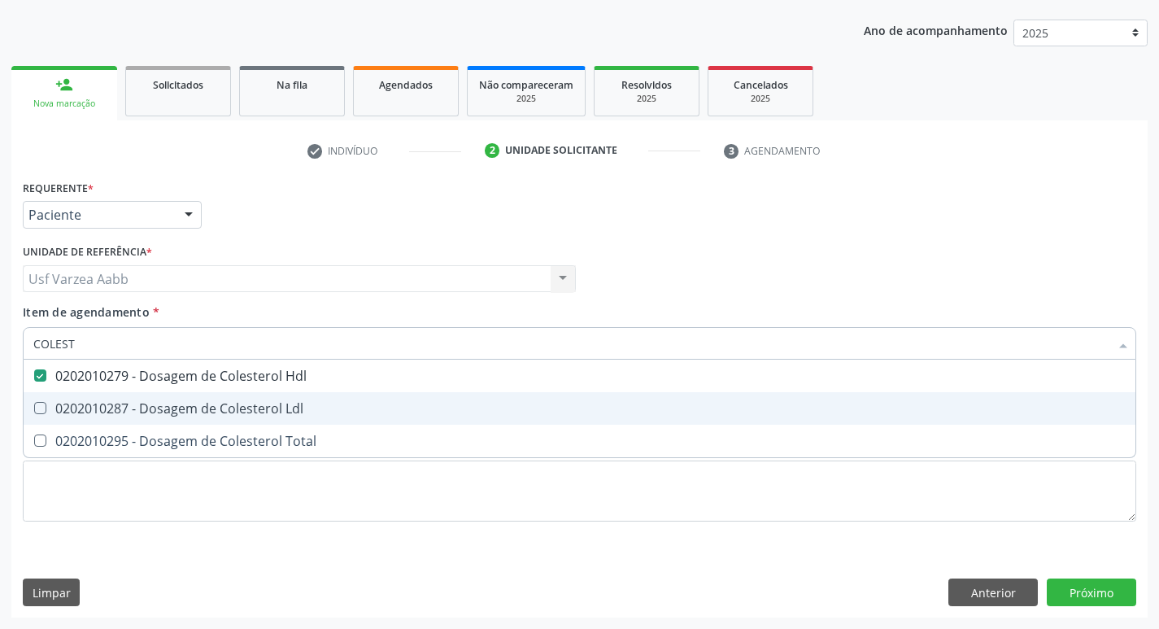
click at [184, 403] on div "0202010287 - Dosagem de Colesterol Ldl" at bounding box center [579, 408] width 1092 height 13
checkbox Ldl "true"
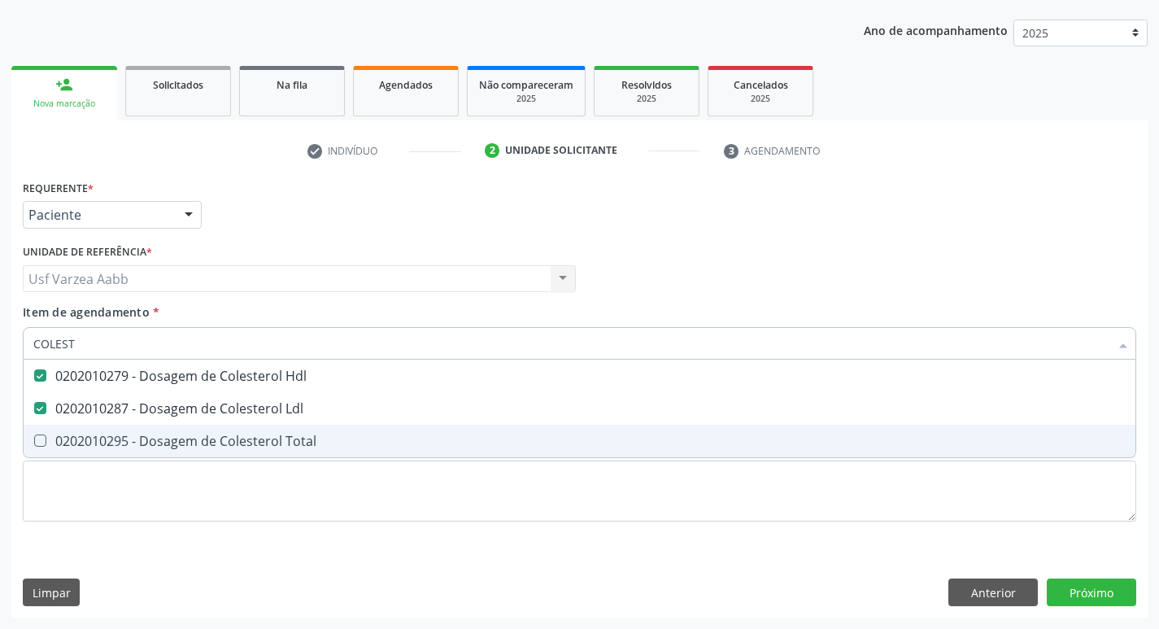
click at [184, 443] on div "0202010295 - Dosagem de Colesterol Total" at bounding box center [579, 440] width 1092 height 13
checkbox Total "true"
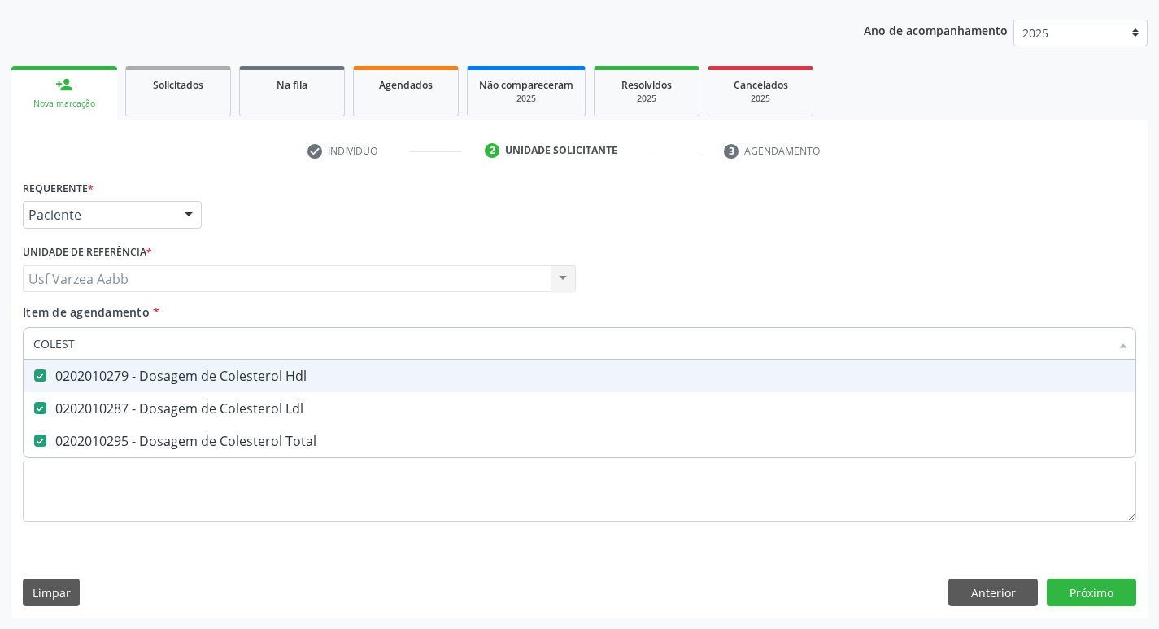
click at [142, 339] on input "COLEST" at bounding box center [571, 343] width 1076 height 33
type input "CR"
checkbox Hdl "false"
checkbox Ldl "false"
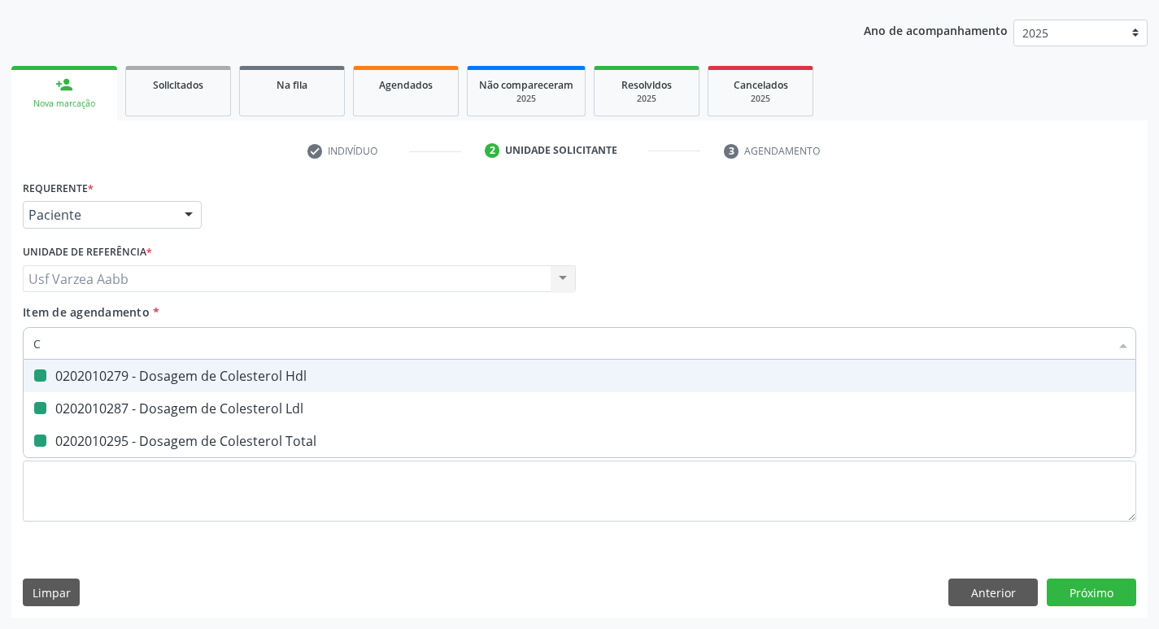
checkbox Total "false"
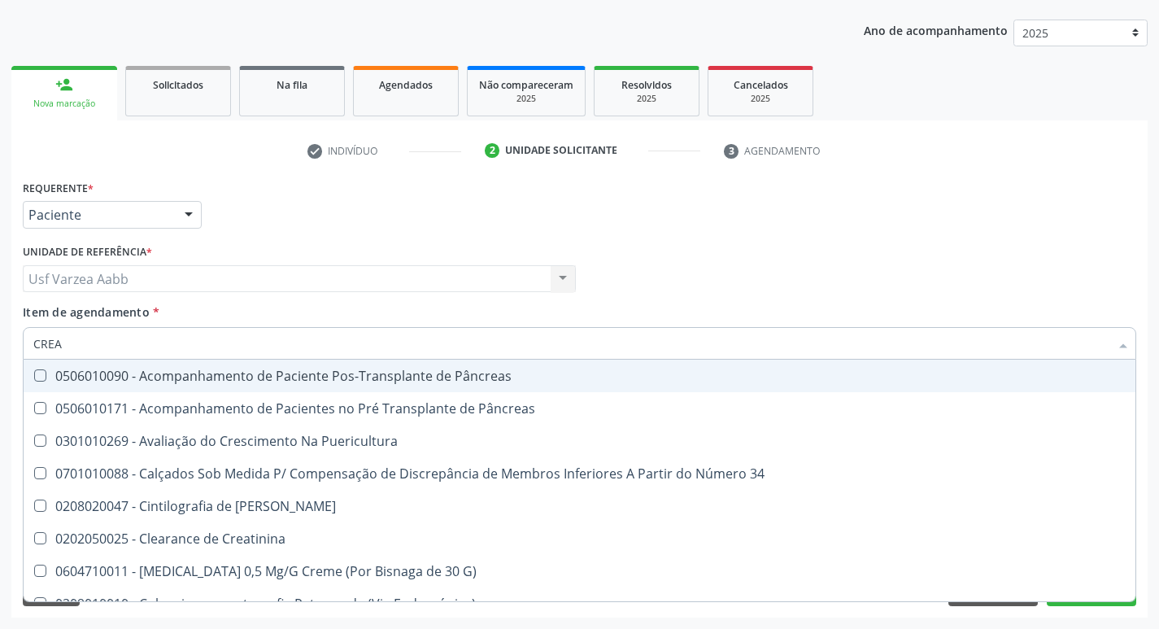
type input "CREAT"
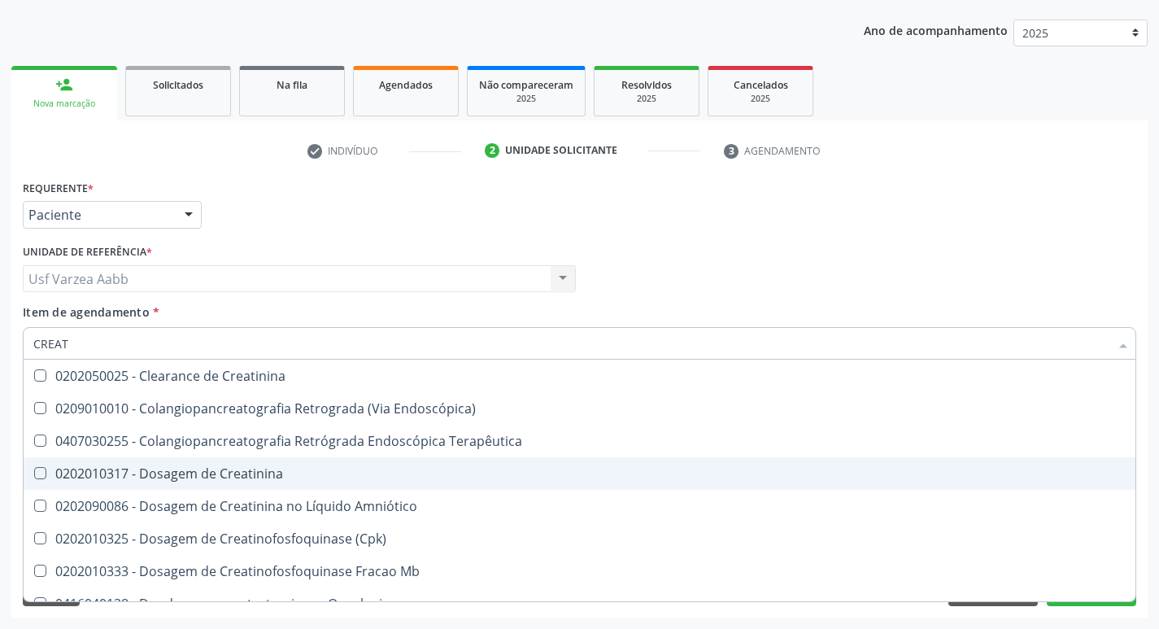
click at [167, 478] on div "0202010317 - Dosagem de Creatinina" at bounding box center [579, 473] width 1092 height 13
checkbox Creatinina "true"
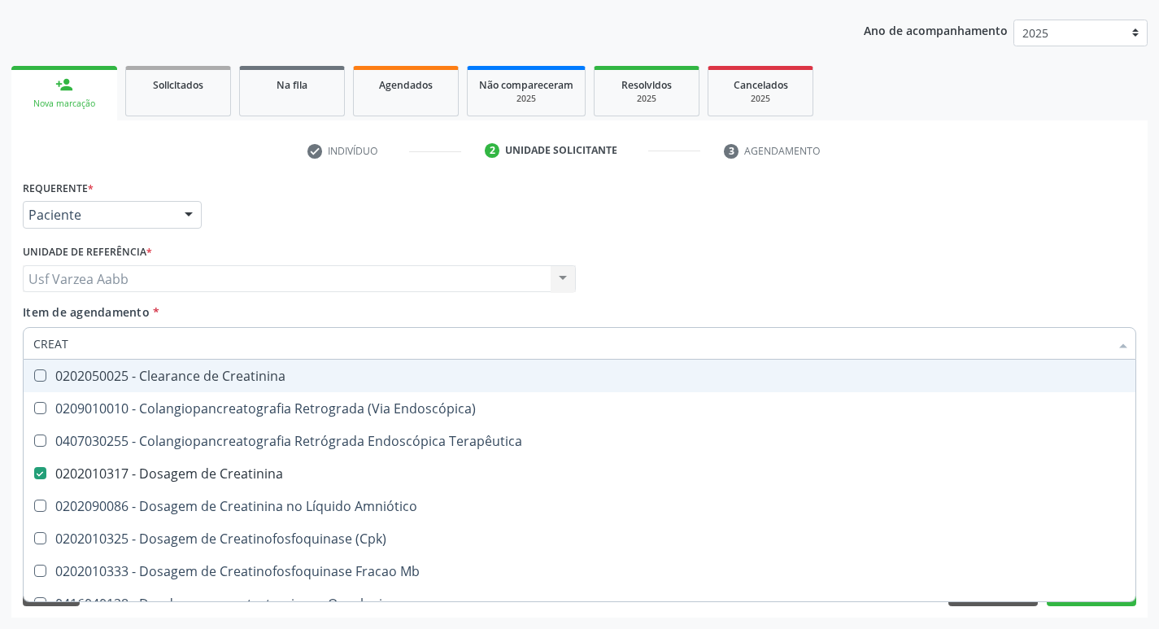
click at [168, 347] on input "CREAT" at bounding box center [571, 343] width 1076 height 33
type input "TG"
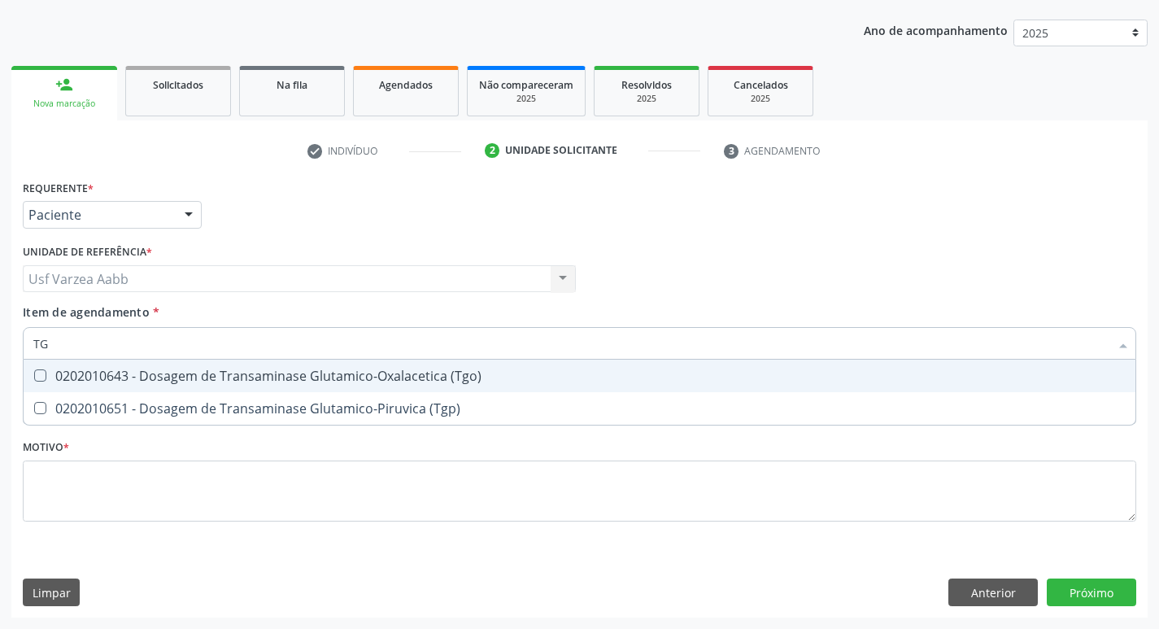
click at [193, 381] on div "0202010643 - Dosagem de Transaminase Glutamico-Oxalacetica (Tgo)" at bounding box center [579, 375] width 1092 height 13
checkbox \(Tgo\) "true"
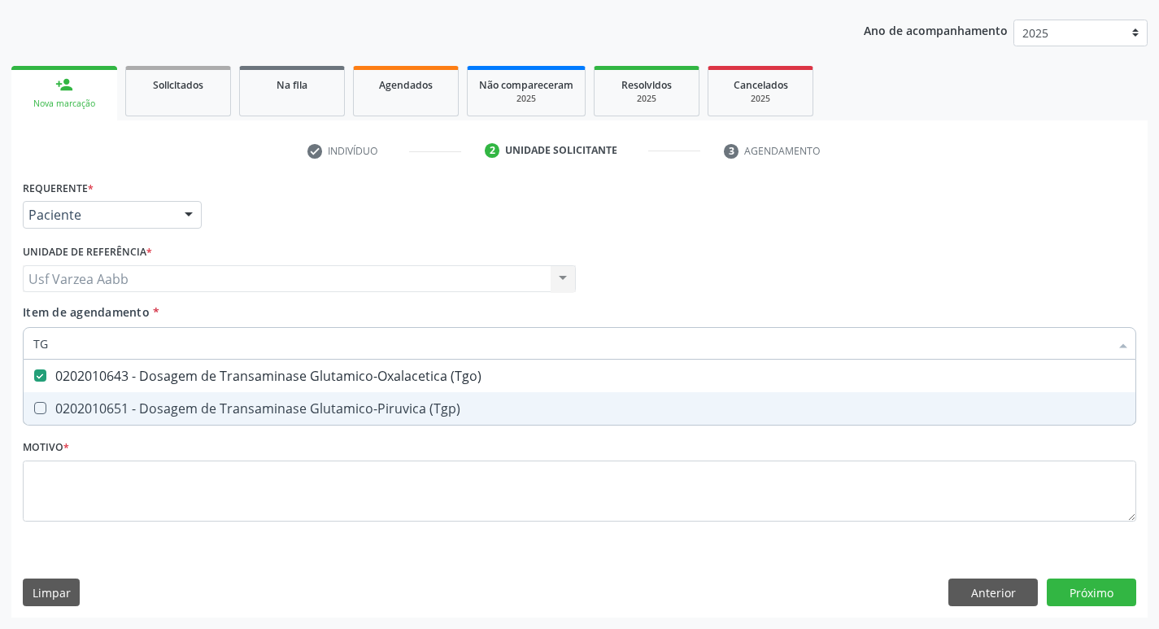
click at [191, 409] on div "0202010651 - Dosagem de Transaminase Glutamico-Piruvica (Tgp)" at bounding box center [579, 408] width 1092 height 13
checkbox \(Tgp\) "true"
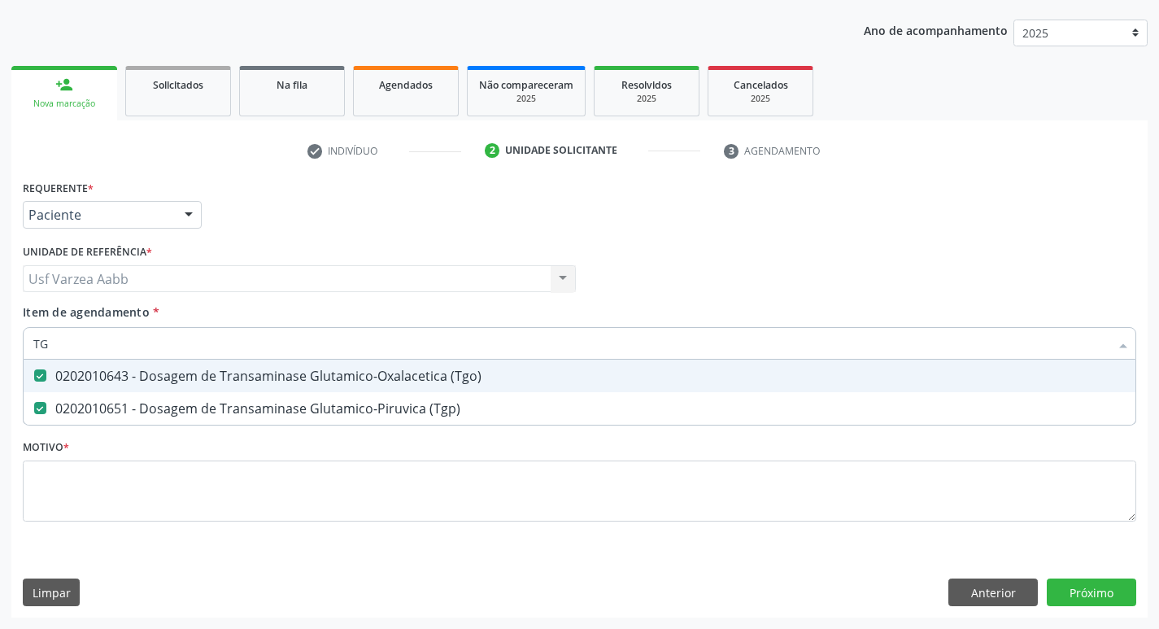
type input "TG"
click at [167, 320] on div "Item de agendamento * TG Desfazer seleção 0202010643 - Dosagem de Transaminase …" at bounding box center [580, 328] width 1114 height 51
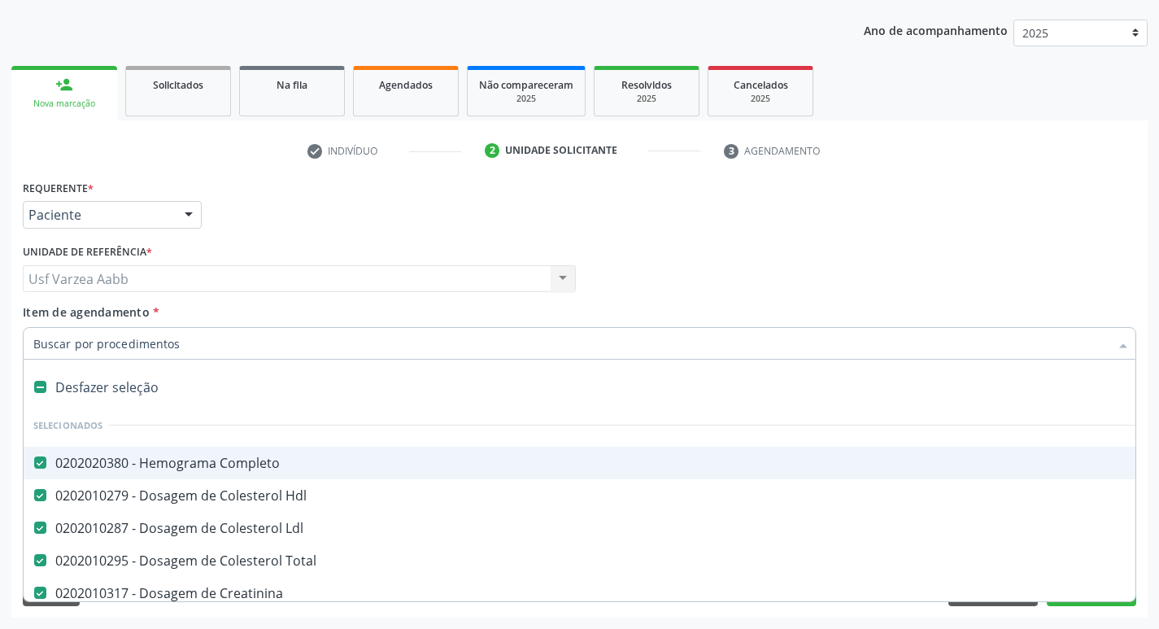
drag, startPoint x: 167, startPoint y: 320, endPoint x: 163, endPoint y: 345, distance: 25.5
click at [163, 345] on input "Item de agendamento *" at bounding box center [571, 343] width 1076 height 33
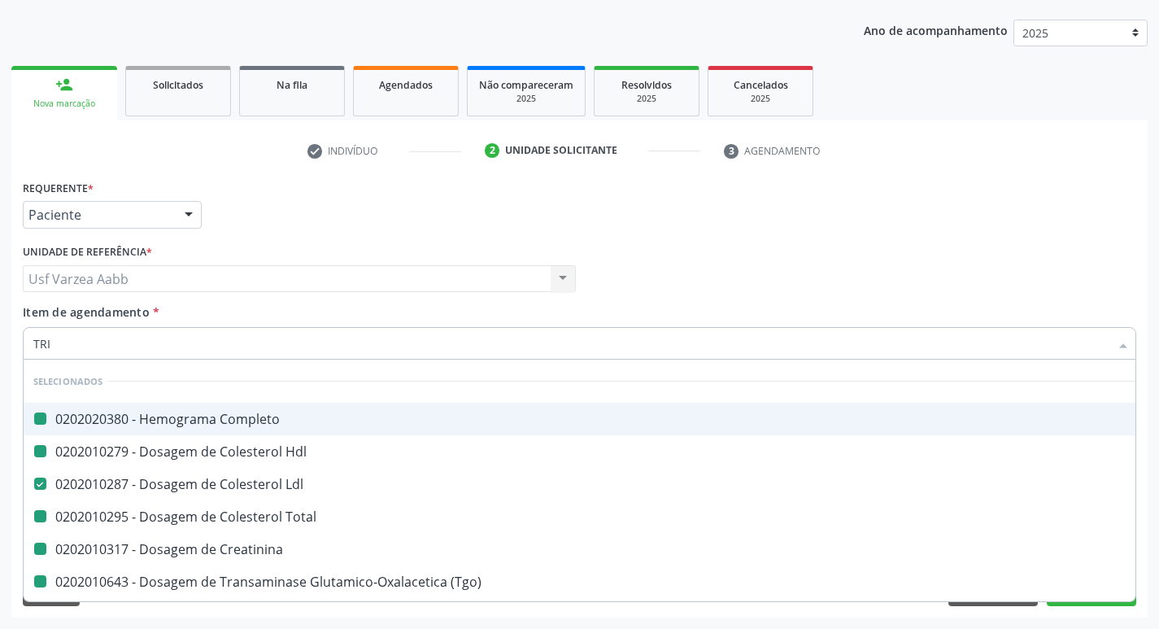
type input "TRIG"
checkbox Completo "false"
checkbox Hdl "false"
checkbox Total "false"
checkbox Creatinina "false"
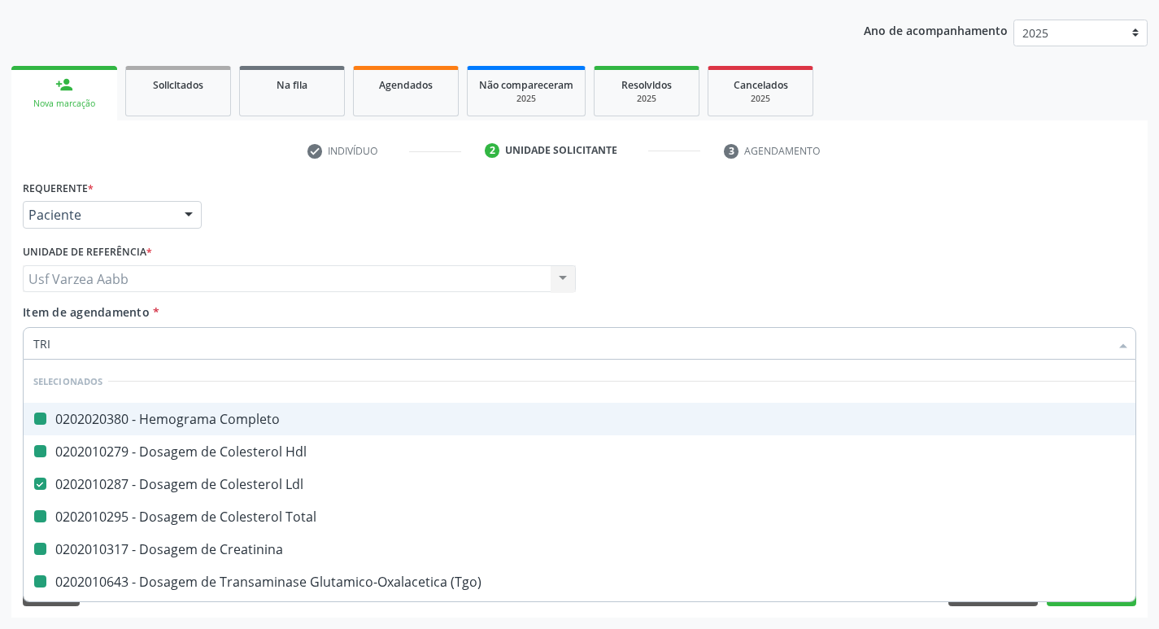
checkbox \(Tgo\) "false"
checkbox \(Tgp\) "false"
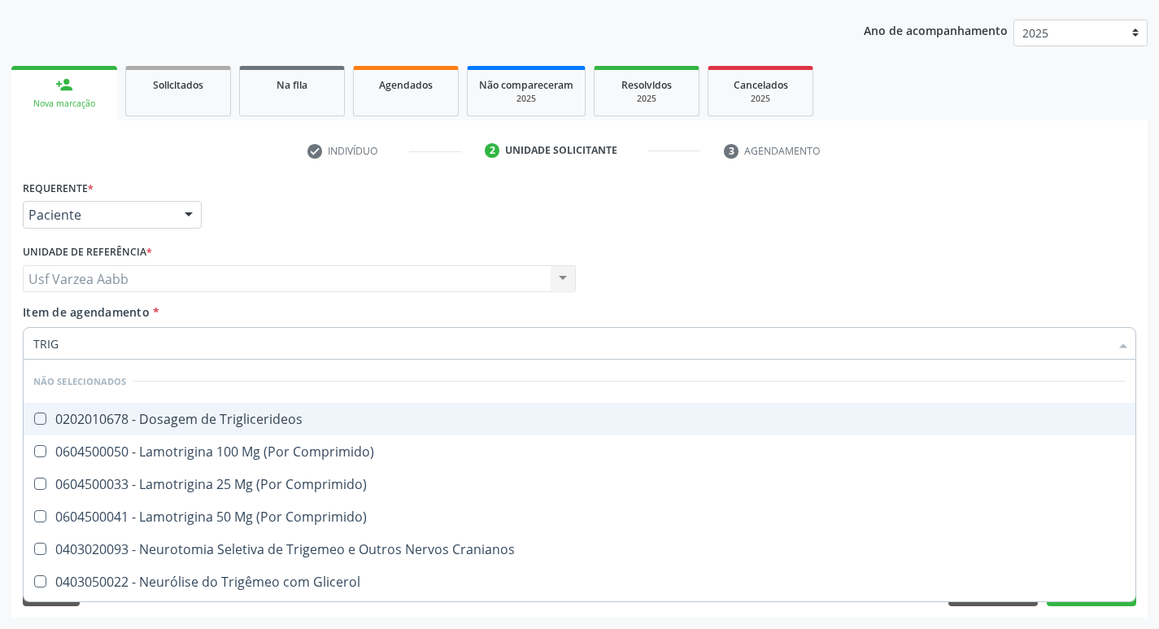
click at [181, 409] on span "0202010678 - Dosagem de Triglicerideos" at bounding box center [580, 419] width 1112 height 33
checkbox Triglicerideos "true"
click at [168, 341] on input "TRIG" at bounding box center [571, 343] width 1076 height 33
type input "UREI"
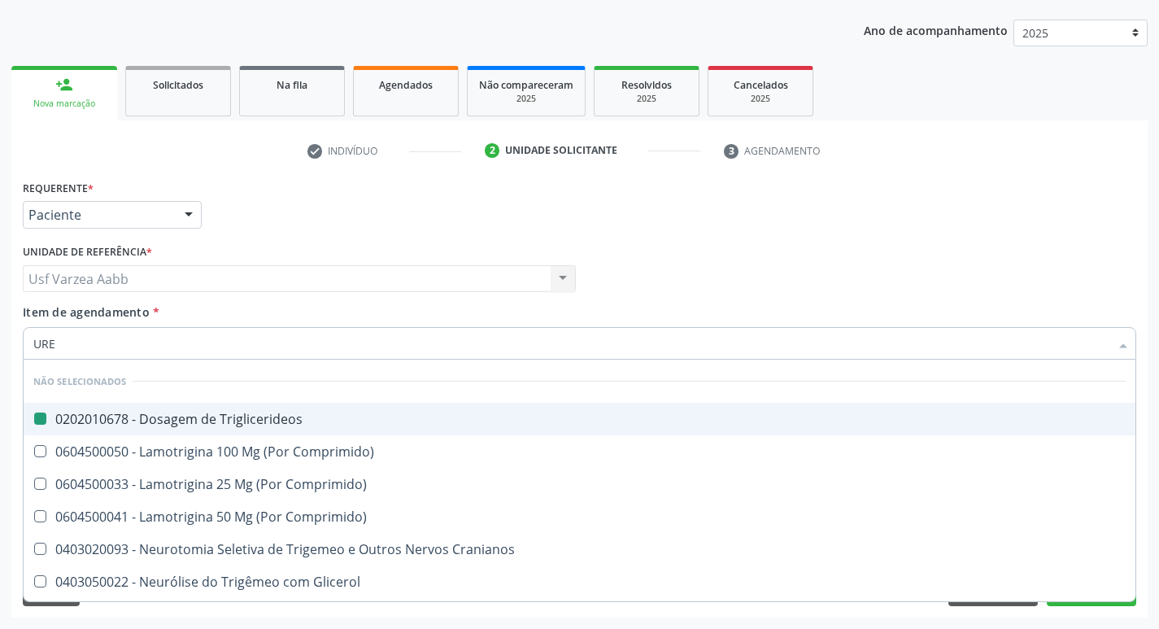
checkbox Triglicerideos "false"
checkbox Comprimido\) "false"
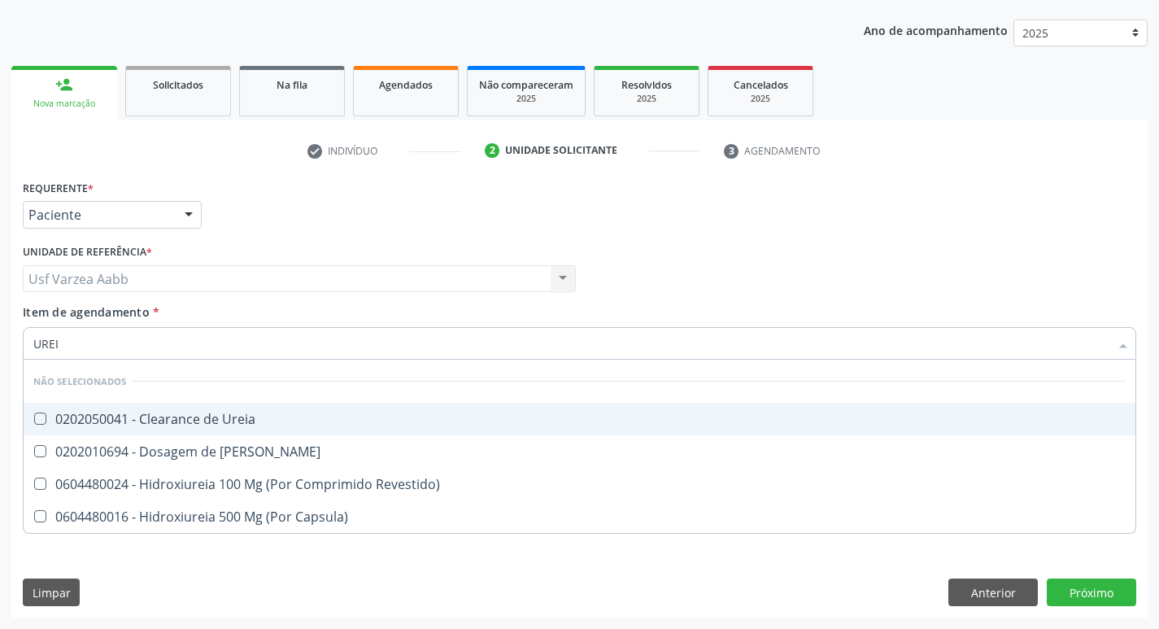
type input "UREIA"
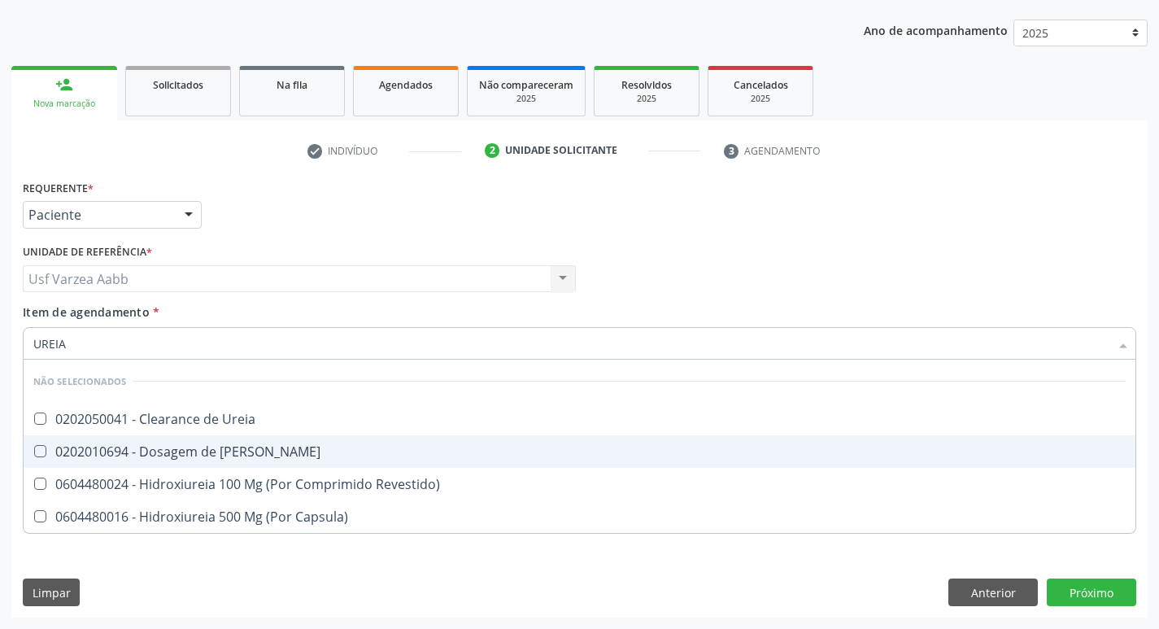
click at [156, 440] on span "0202010694 - Dosagem de [PERSON_NAME]" at bounding box center [580, 451] width 1112 height 33
checkbox Ureia "true"
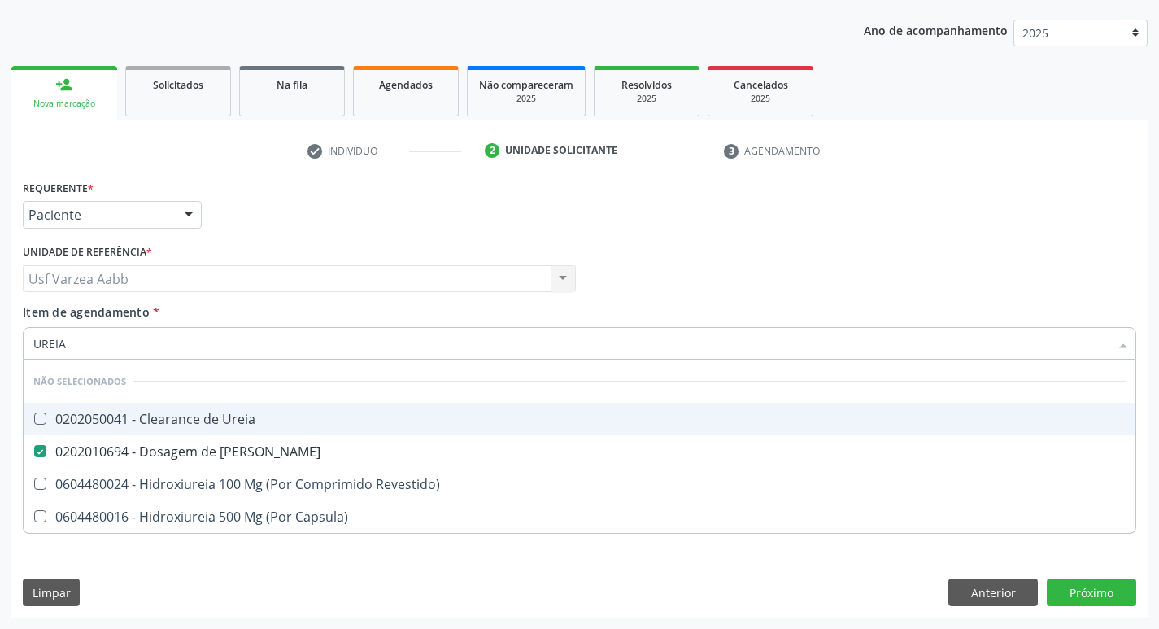
click at [148, 351] on input "UREIA" at bounding box center [571, 343] width 1076 height 33
type input "URI"
checkbox Ureia "false"
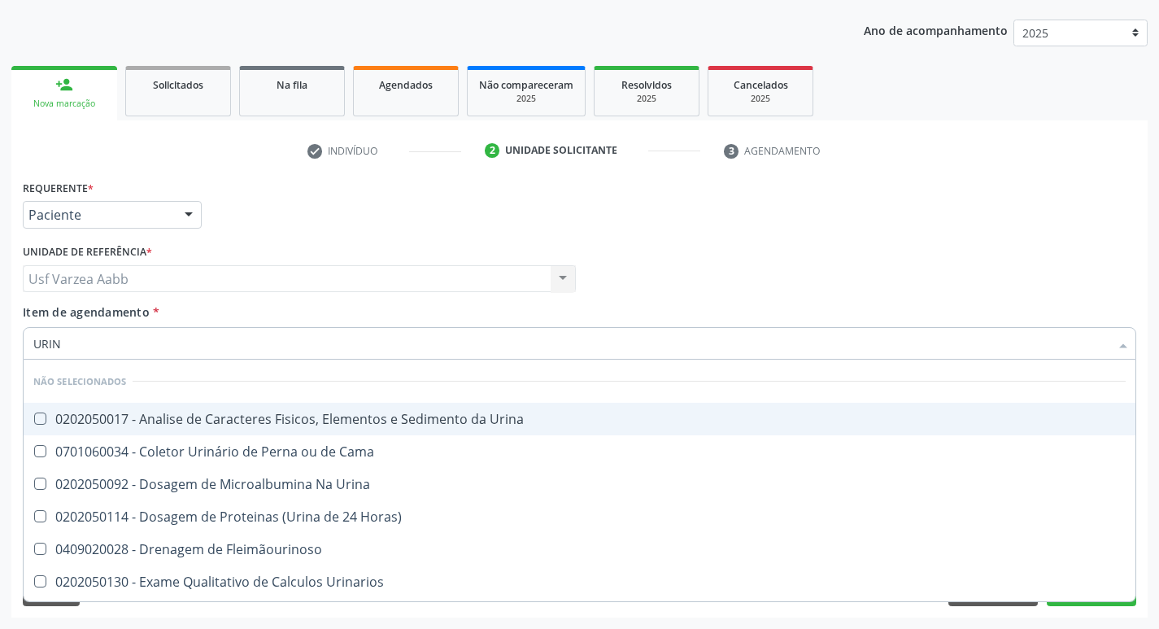
type input "URINA"
click at [261, 412] on div "0202050017 - Analise de Caracteres Fisicos, Elementos e Sedimento da Urina" at bounding box center [579, 418] width 1092 height 13
checkbox Urina "true"
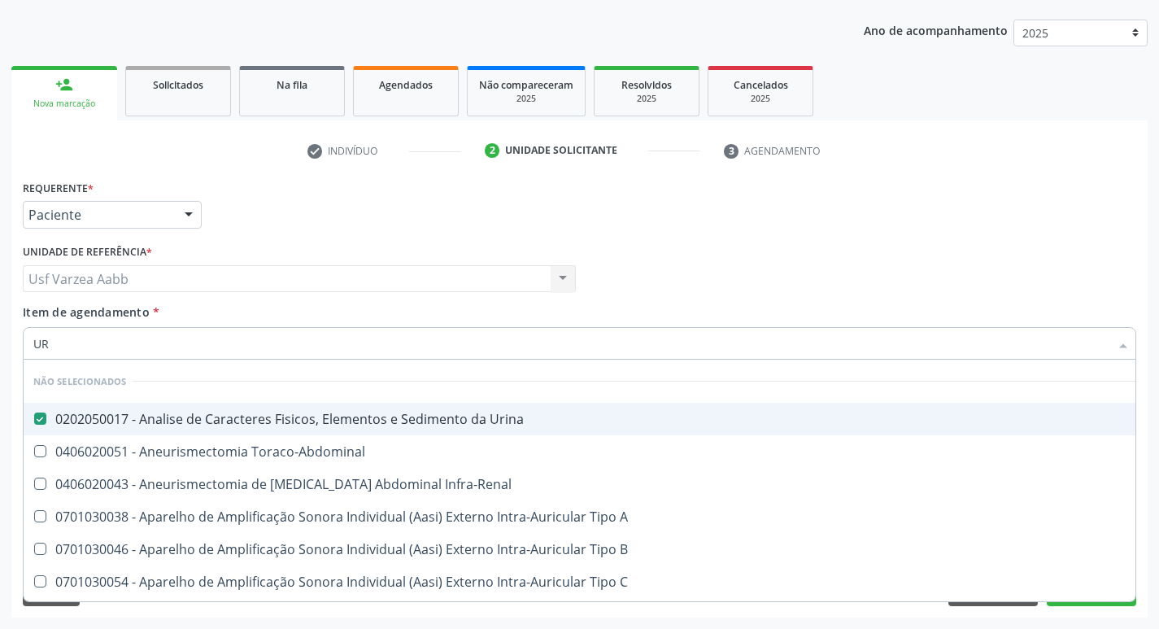
type input "U"
checkbox Urina "true"
checkbox Toraco-Abdominal "true"
checkbox A "true"
checkbox B "true"
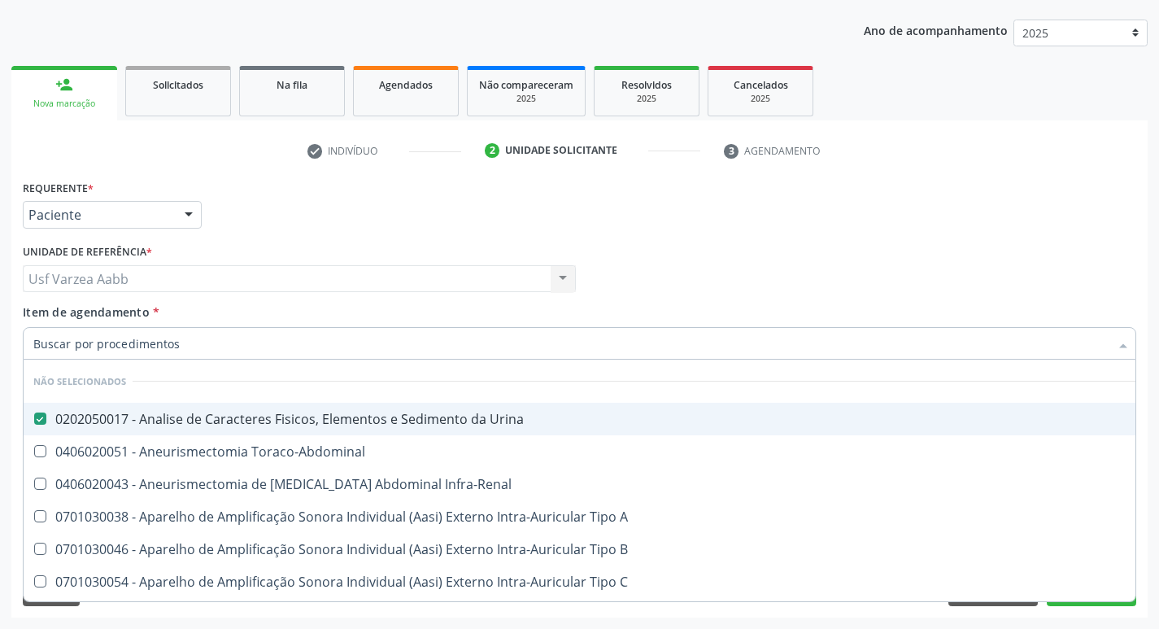
checkbox C "true"
checkbox A "true"
checkbox Cônica "false"
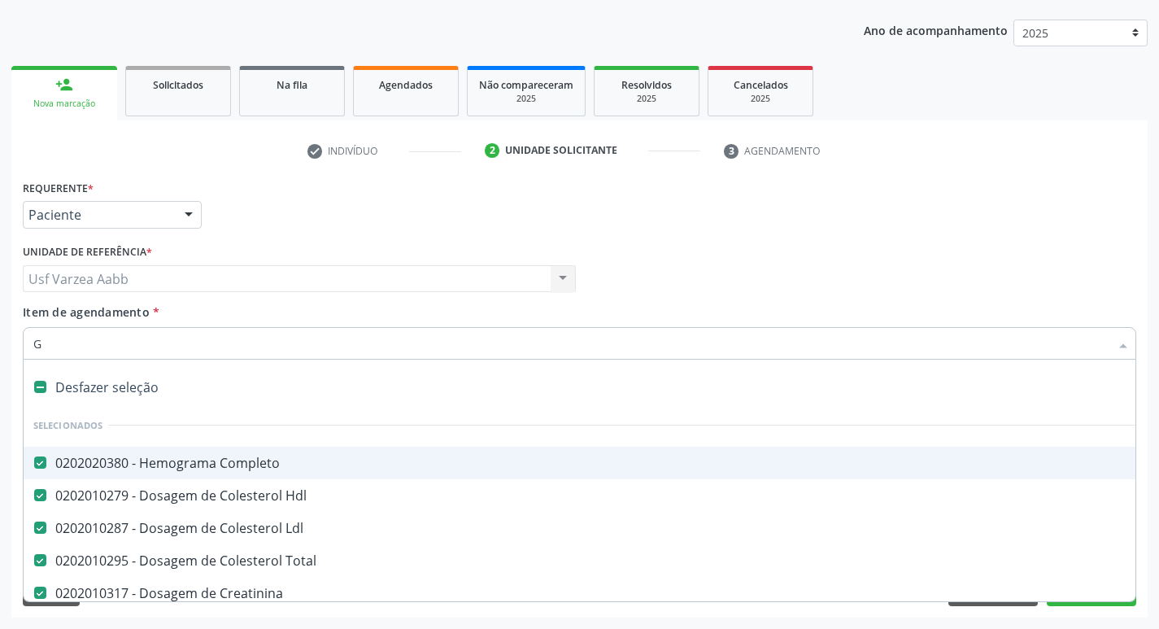
type input "GL"
checkbox Total "false"
checkbox Creatinina "false"
checkbox \(Tgo\) "false"
checkbox \(Tgp\) "false"
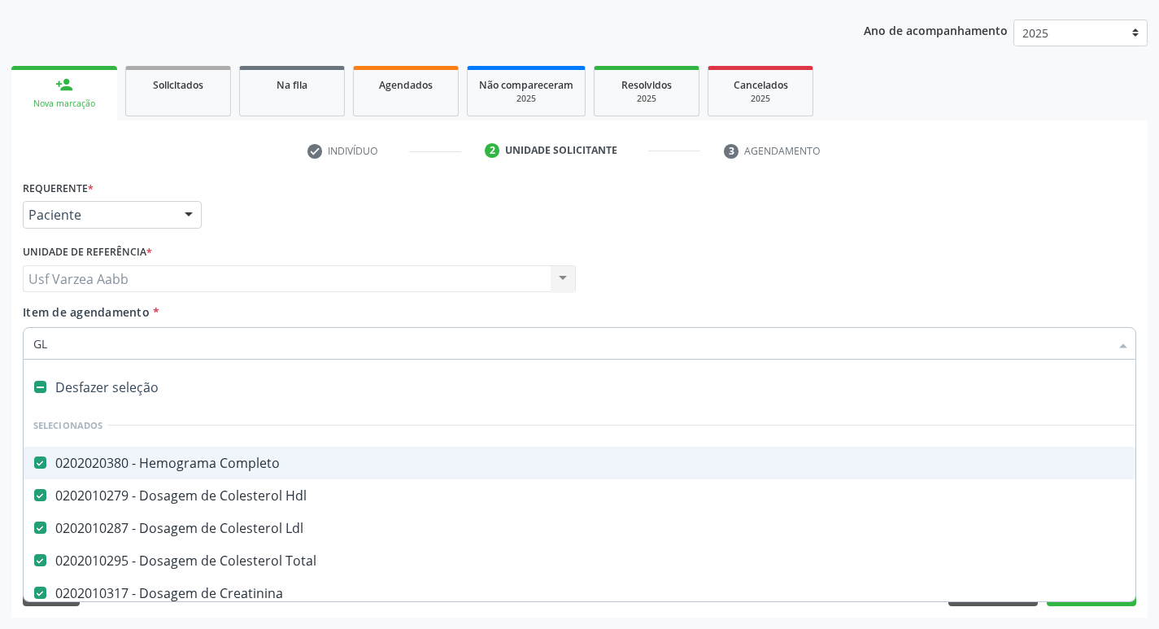
checkbox Hemoglobinopatias "true"
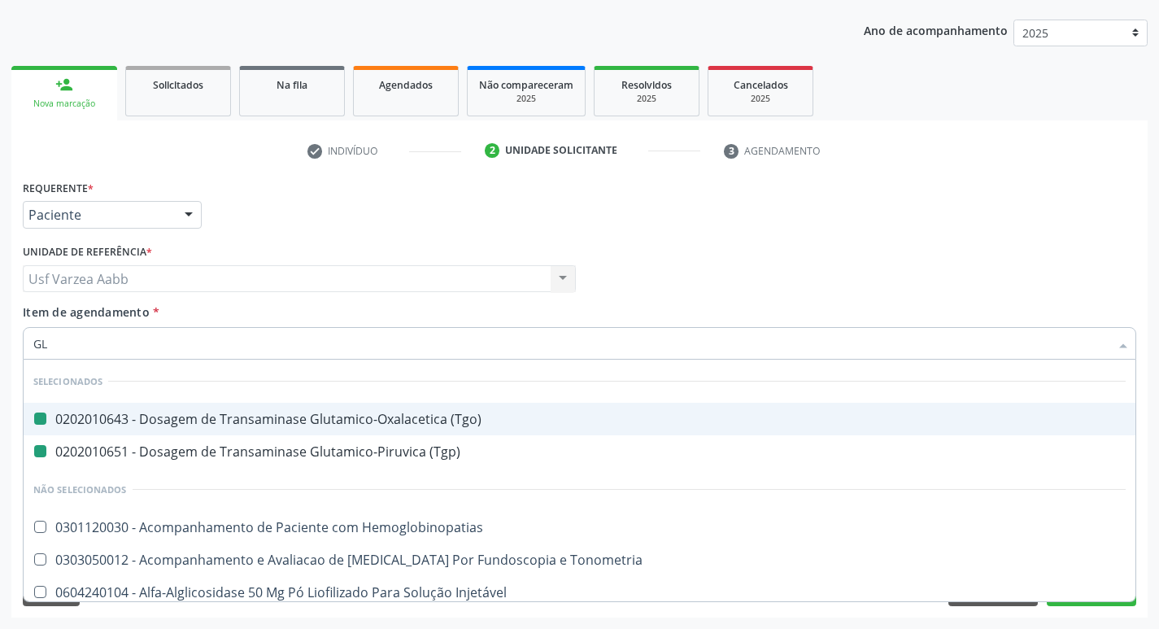
type input "GLI"
checkbox \(Tgo\) "false"
checkbox \(Tgp\) "false"
checkbox Tardio\) "true"
type input "GLIC"
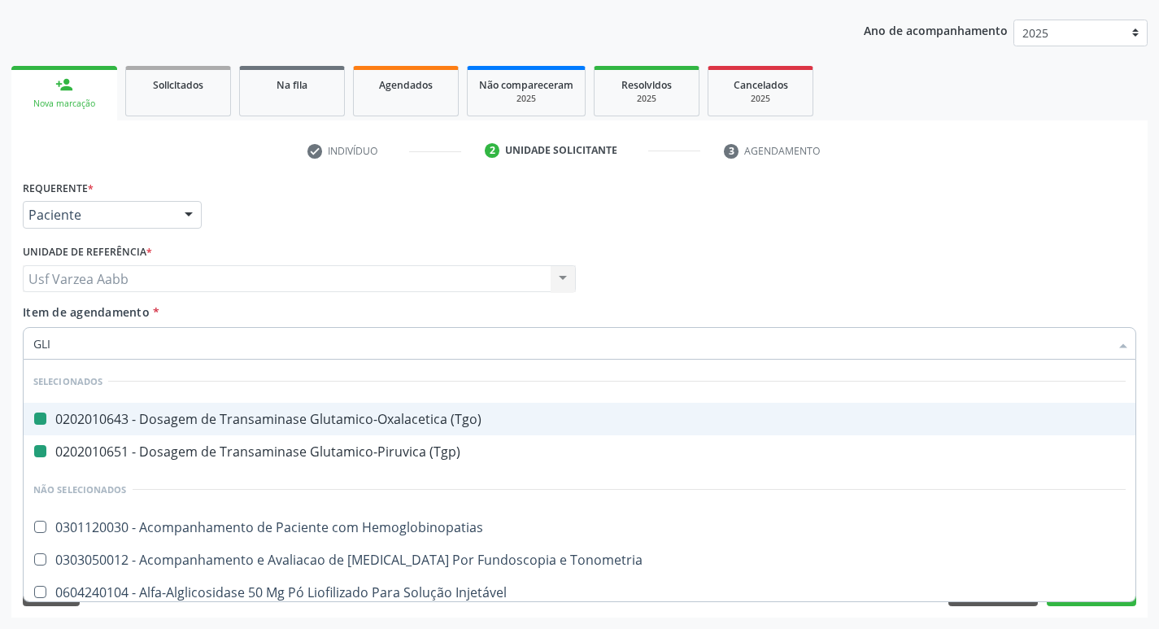
checkbox Líquor "true"
checkbox Tardio\) "false"
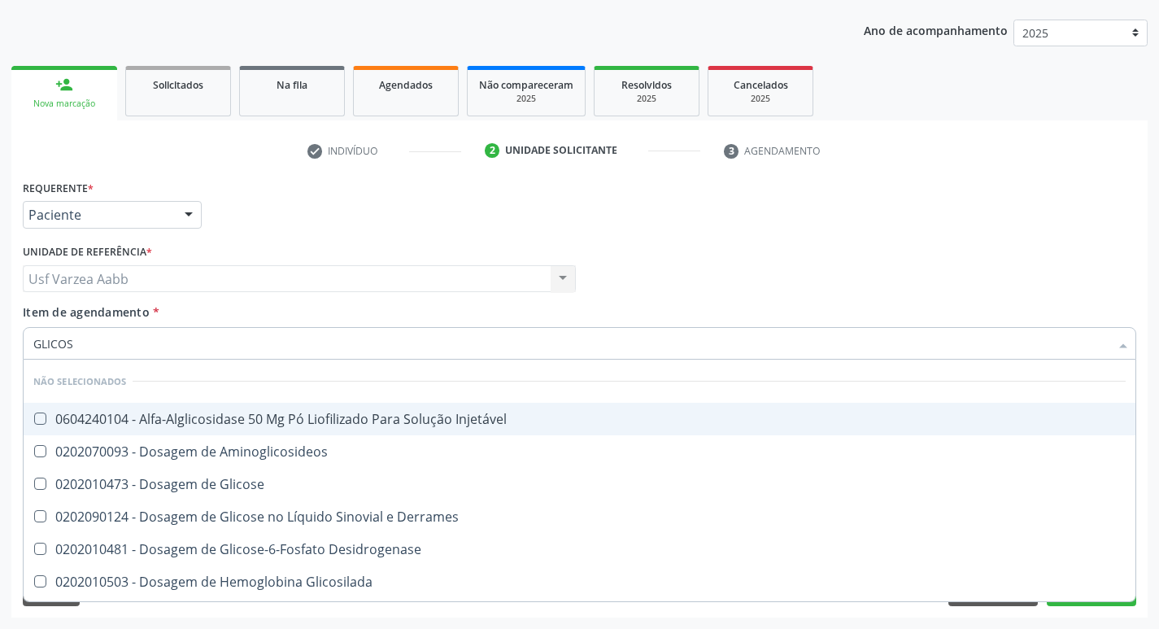
type input "GLICOSE"
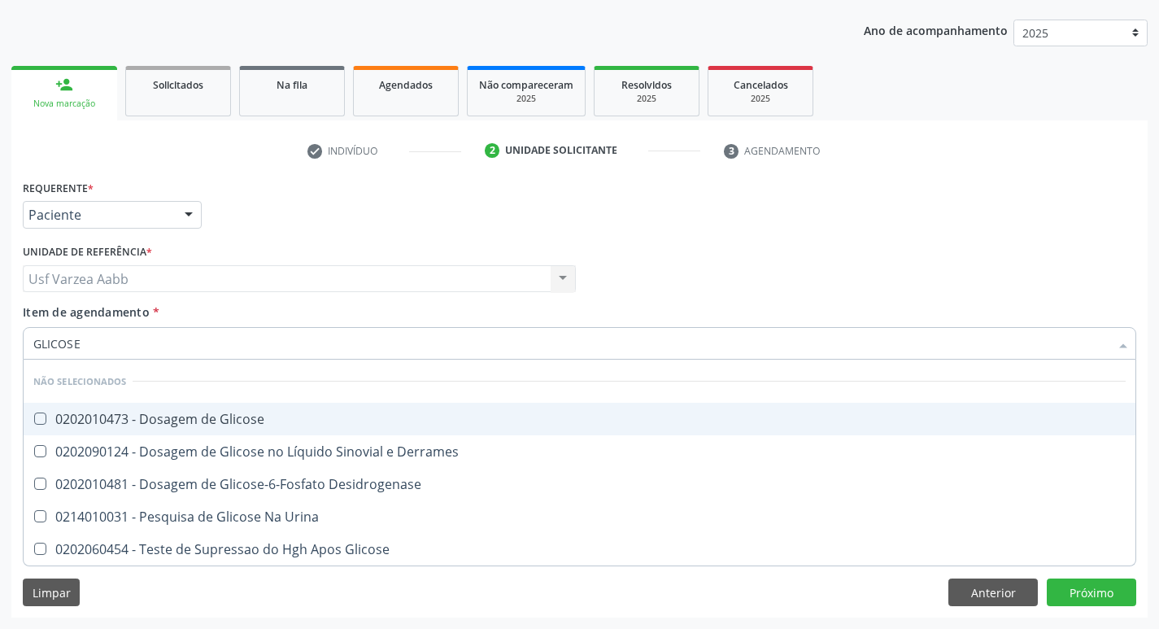
click at [261, 412] on div "0202010473 - Dosagem de Glicose" at bounding box center [579, 418] width 1092 height 13
checkbox Glicose "true"
click at [826, 228] on div "Requerente * Paciente Profissional de Saúde Paciente Nenhum resultado encontrad…" at bounding box center [580, 207] width 1122 height 63
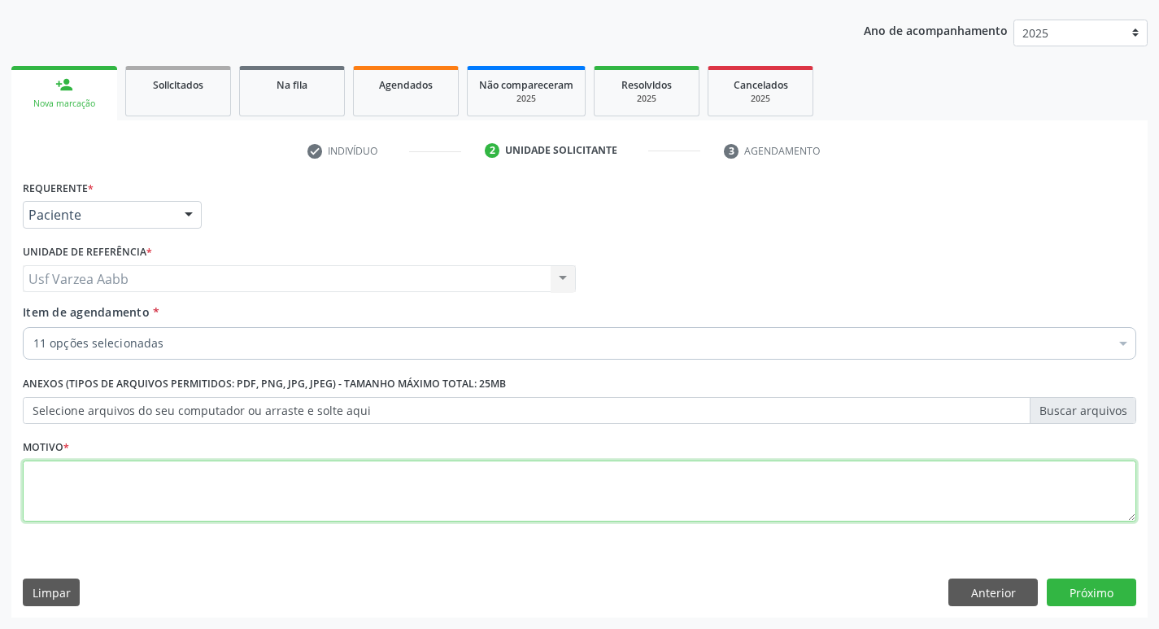
click at [130, 502] on textarea at bounding box center [580, 491] width 1114 height 62
type textarea "X"
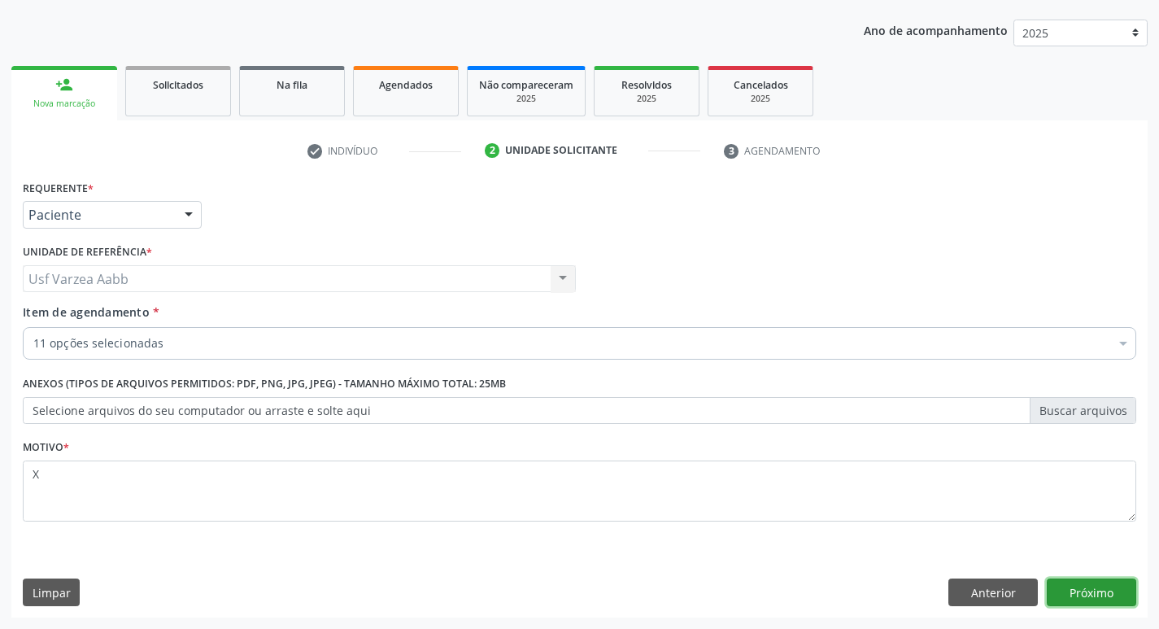
click at [1090, 602] on button "Próximo" at bounding box center [1091, 592] width 89 height 28
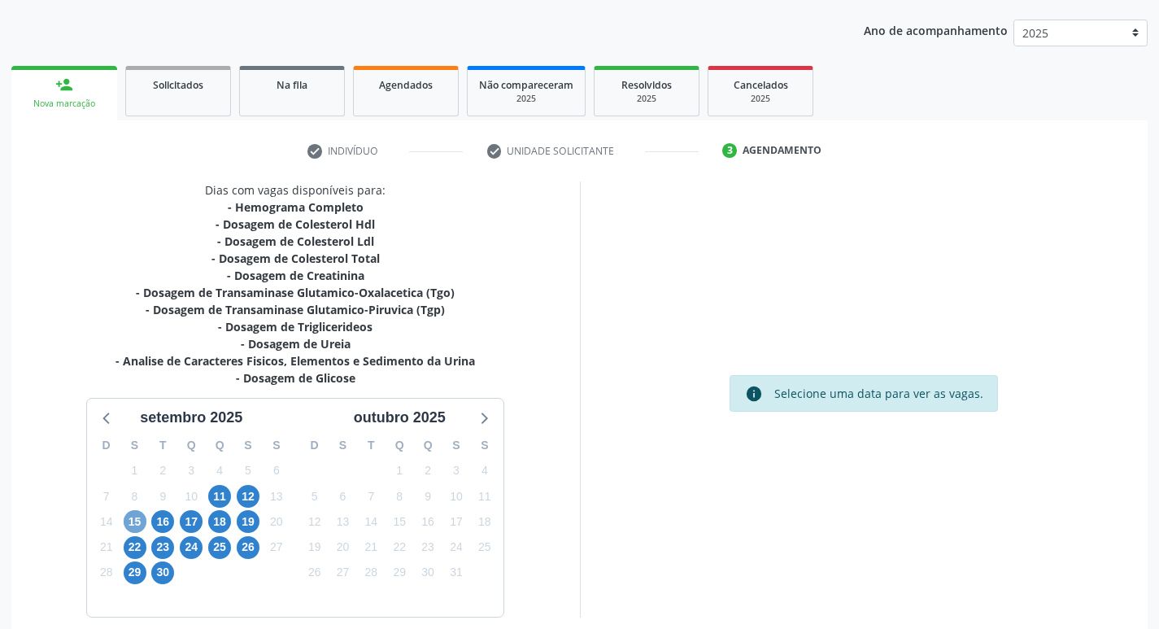
click at [130, 517] on span "15" at bounding box center [135, 521] width 23 height 23
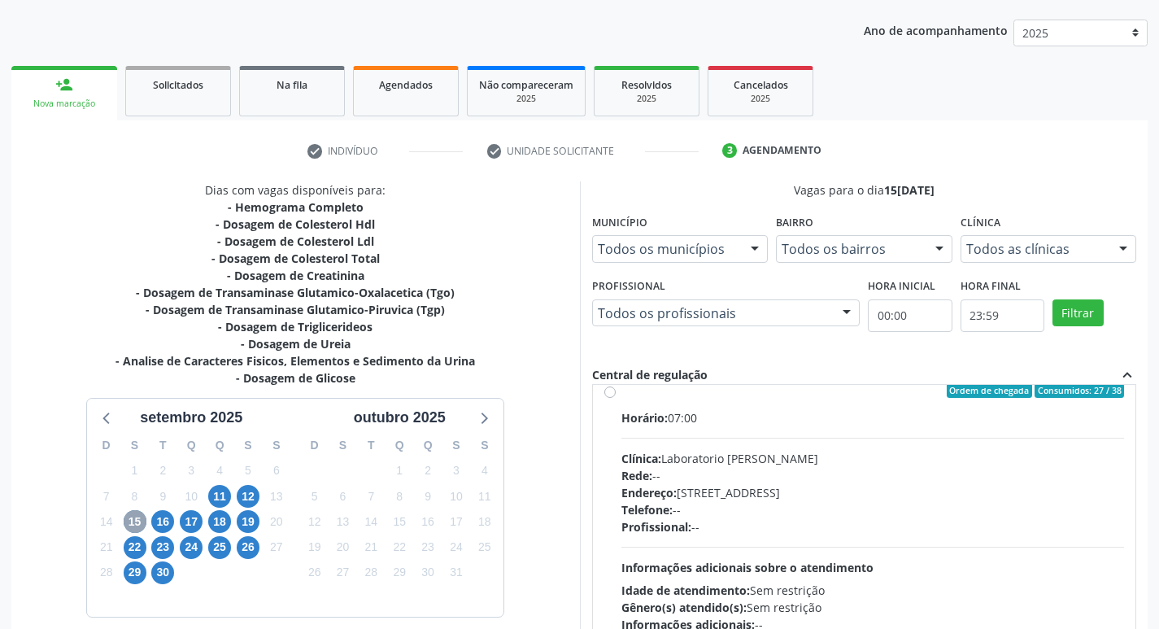
scroll to position [569, 0]
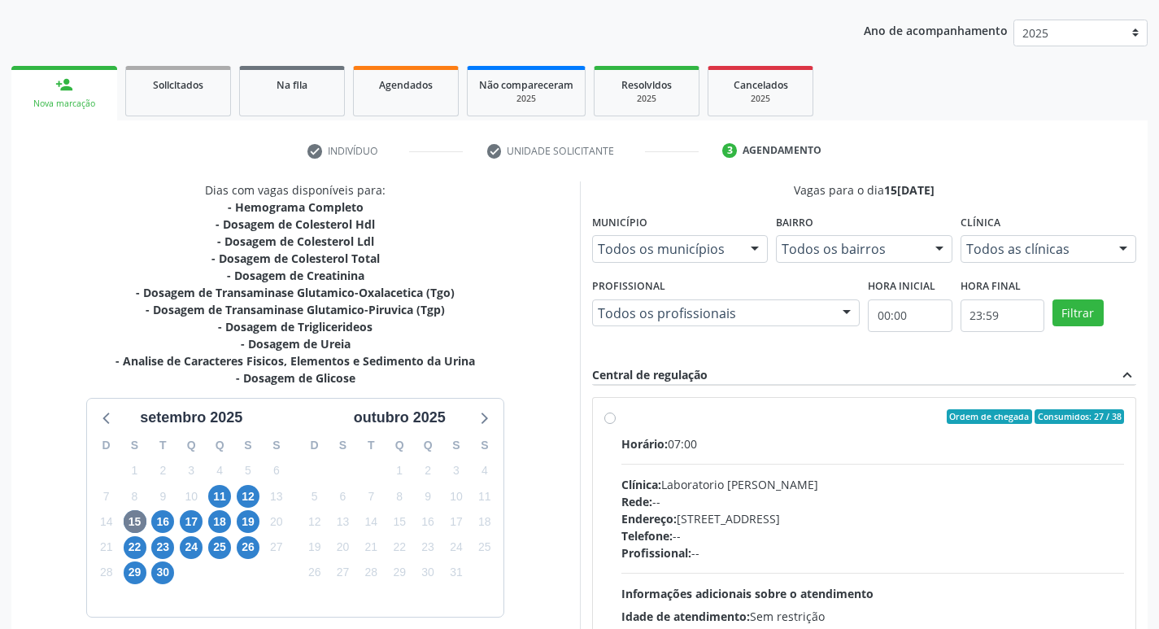
click at [621, 420] on label "Ordem de chegada Consumidos: 27 / 38 Horário: 07:00 Clínica: Laboratorio Jose P…" at bounding box center [873, 534] width 504 height 250
click at [609, 420] on input "Ordem de chegada Consumidos: 27 / 38 Horário: 07:00 Clínica: Laboratorio Jose P…" at bounding box center [609, 416] width 11 height 15
radio input "true"
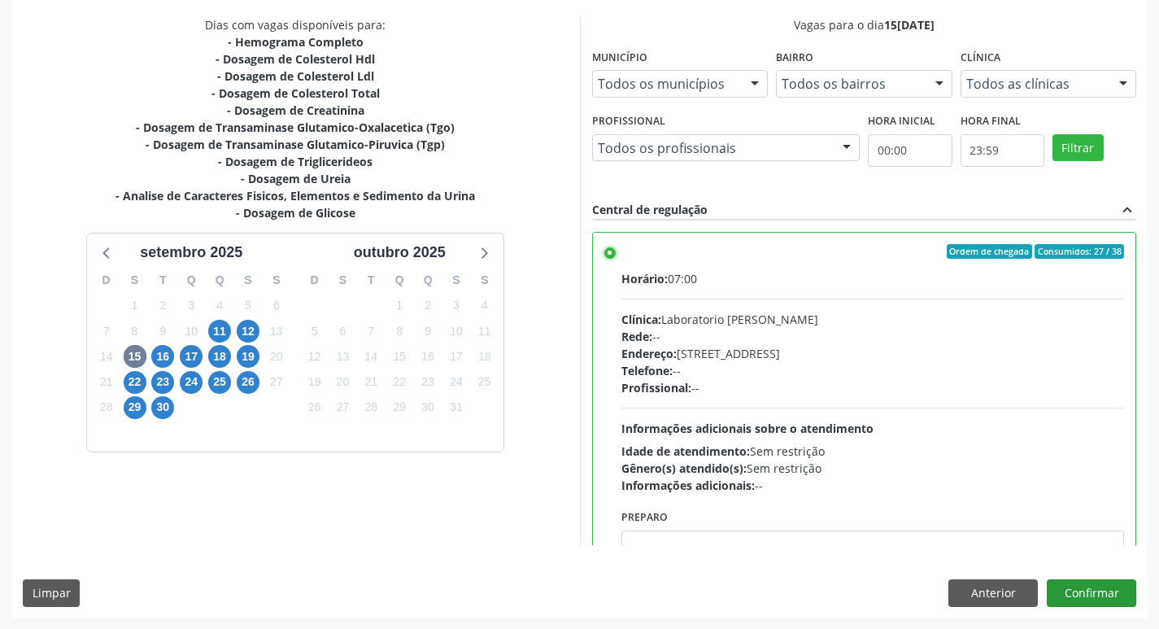
scroll to position [343, 0]
click at [1083, 589] on button "Confirmar" at bounding box center [1091, 592] width 89 height 28
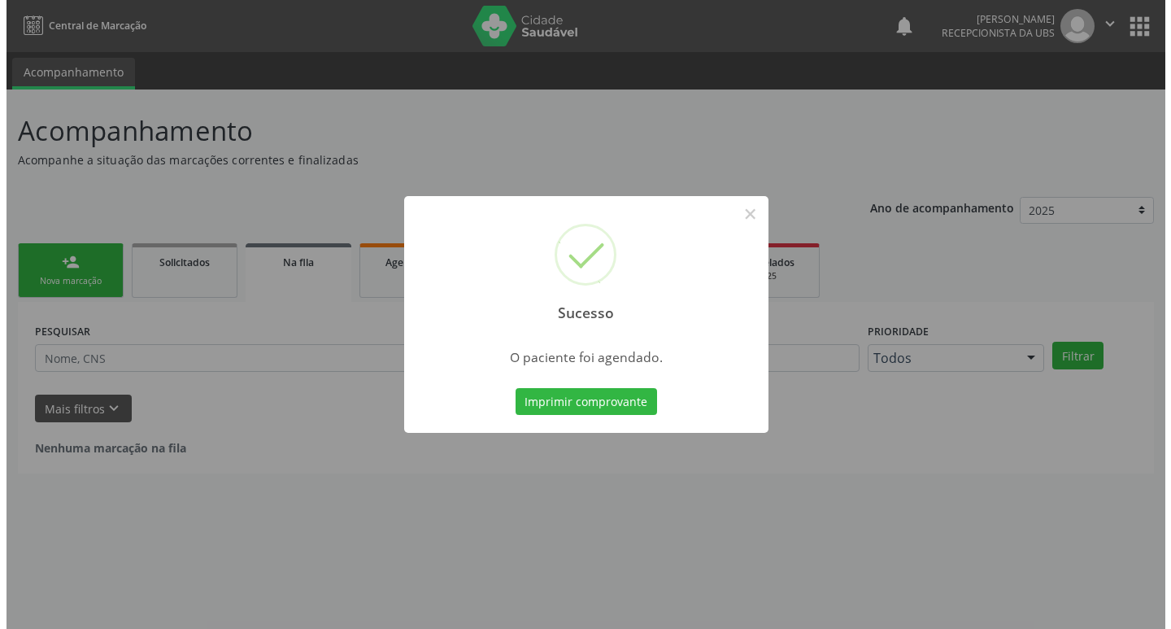
scroll to position [0, 0]
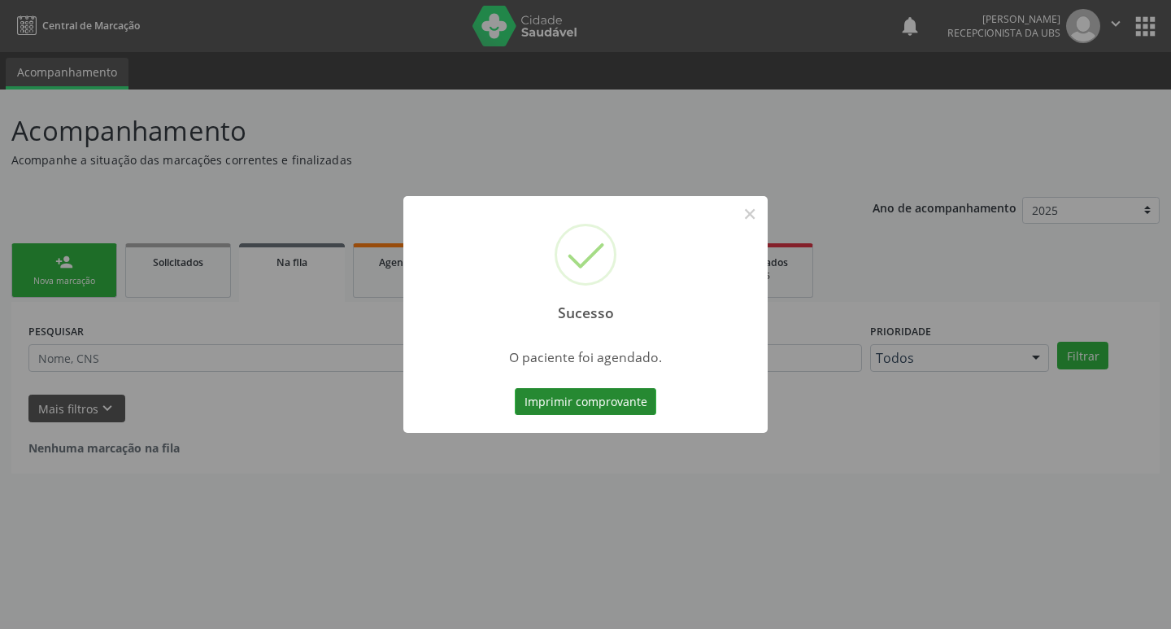
click at [623, 397] on button "Imprimir comprovante" at bounding box center [586, 402] width 142 height 28
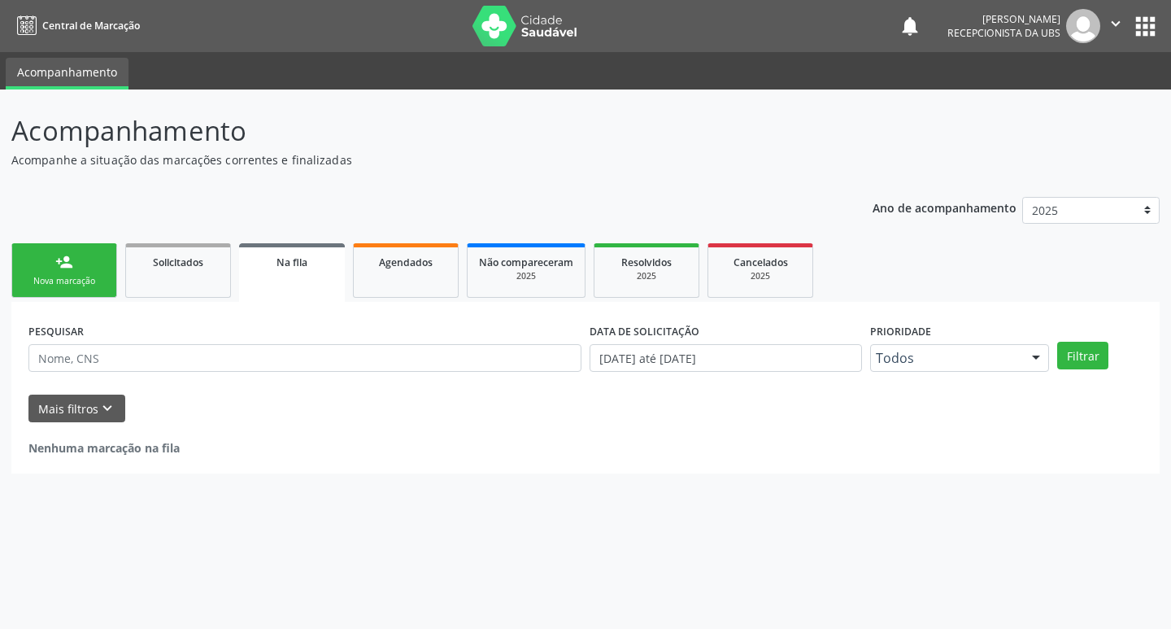
click at [80, 277] on div "Nova marcação" at bounding box center [64, 281] width 81 height 12
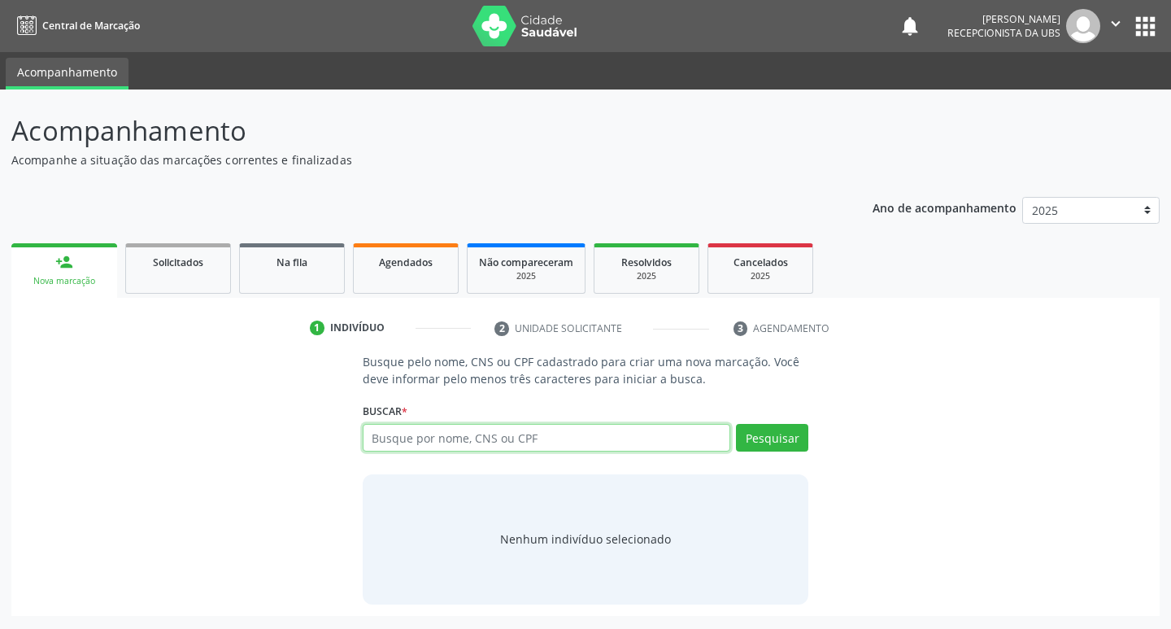
click at [531, 441] on input "text" at bounding box center [547, 438] width 368 height 28
paste input "898 0034 0302 0586"
type input "898 0034 0302 0586"
click at [775, 434] on button "Pesquisar" at bounding box center [772, 438] width 72 height 28
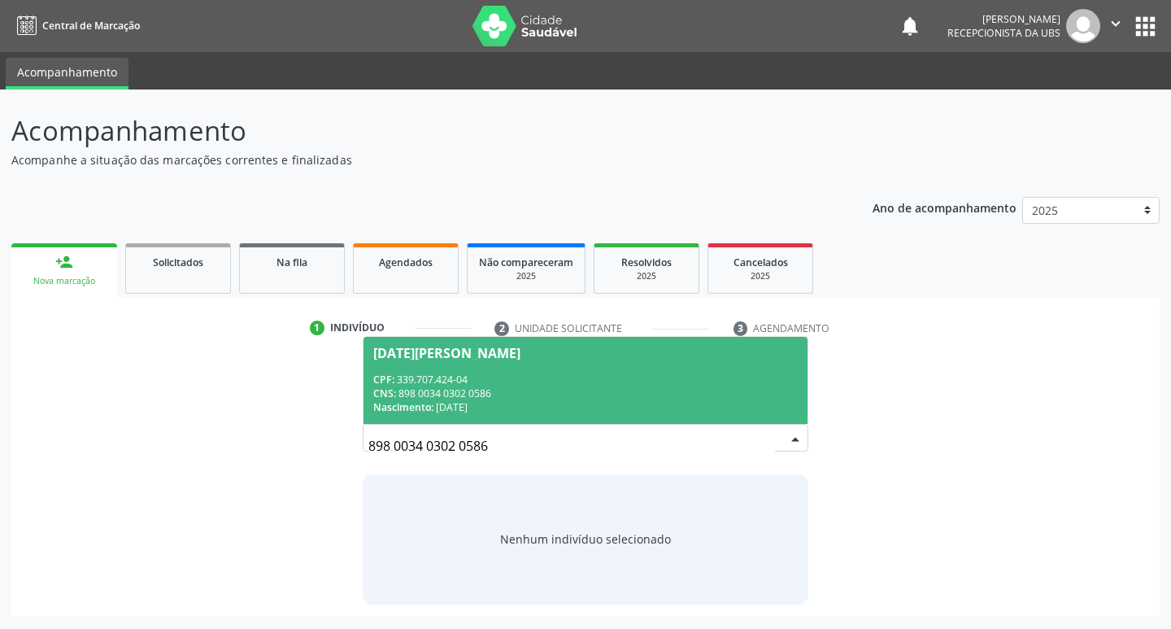
click at [558, 406] on div "Nascimento: 24/02/1963" at bounding box center [585, 407] width 425 height 14
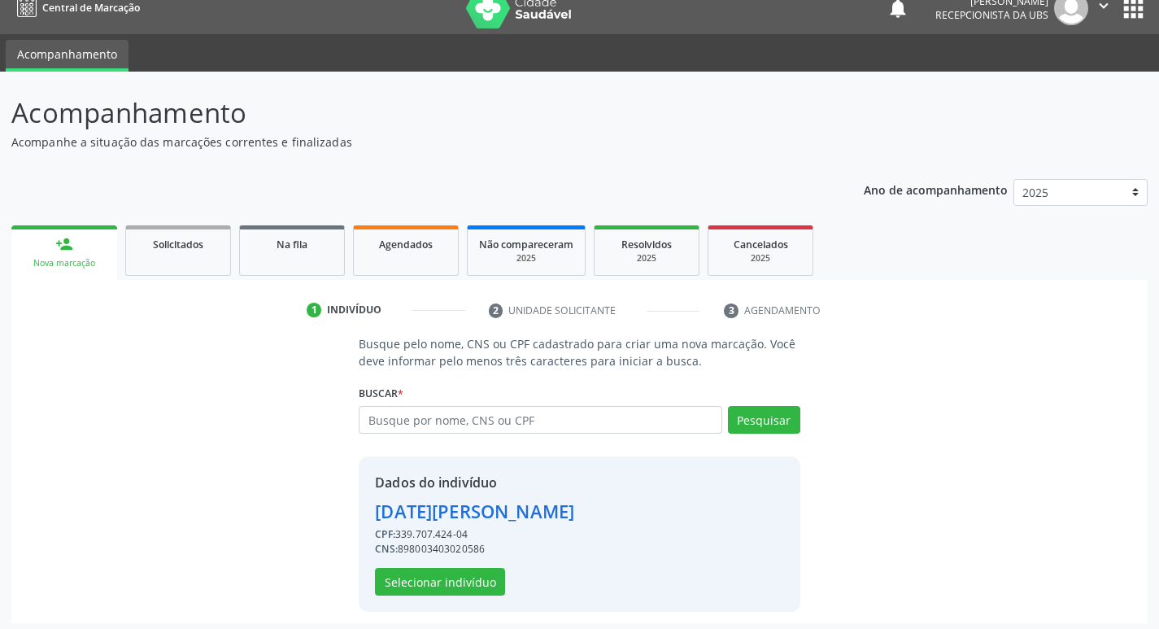
scroll to position [24, 0]
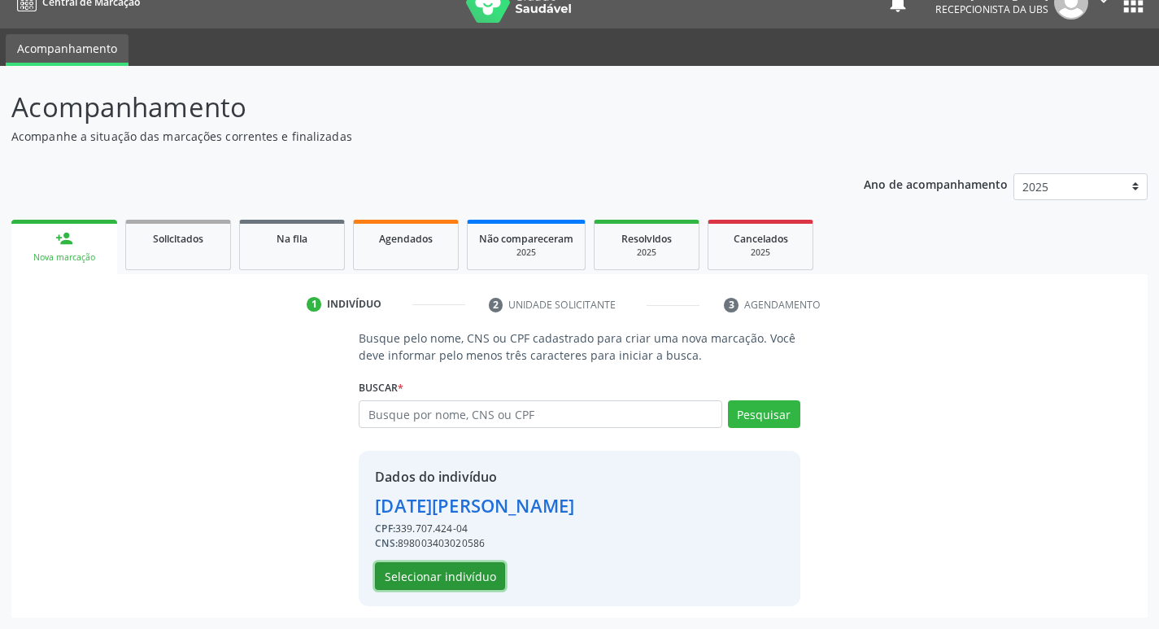
click at [487, 587] on button "Selecionar indivíduo" at bounding box center [440, 576] width 130 height 28
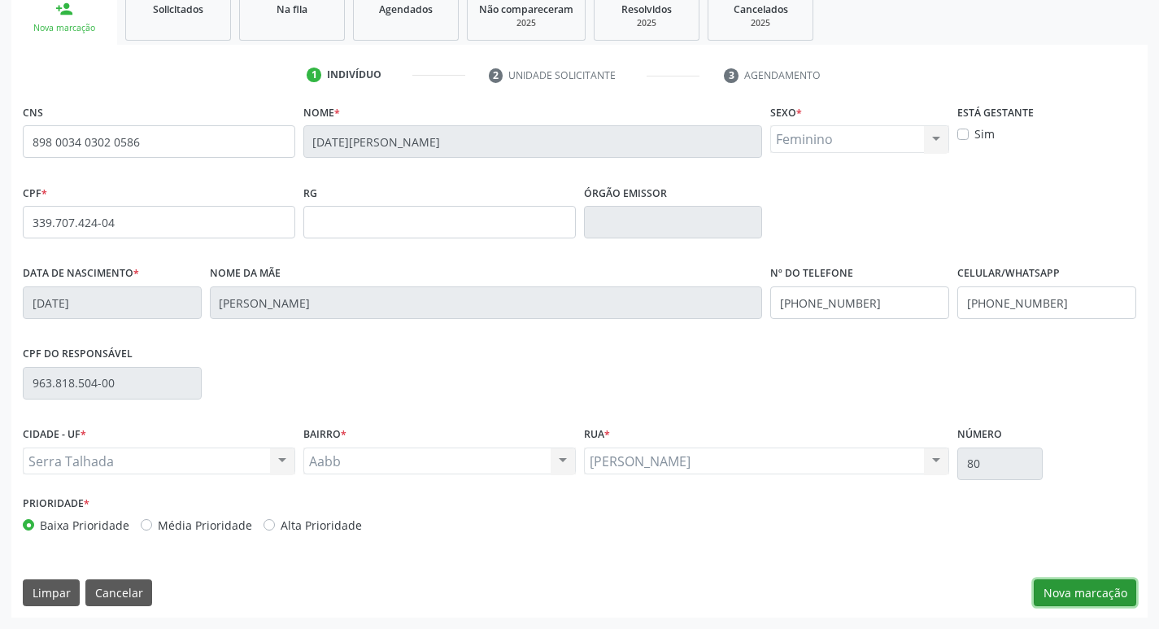
click at [1070, 594] on button "Nova marcação" at bounding box center [1085, 593] width 102 height 28
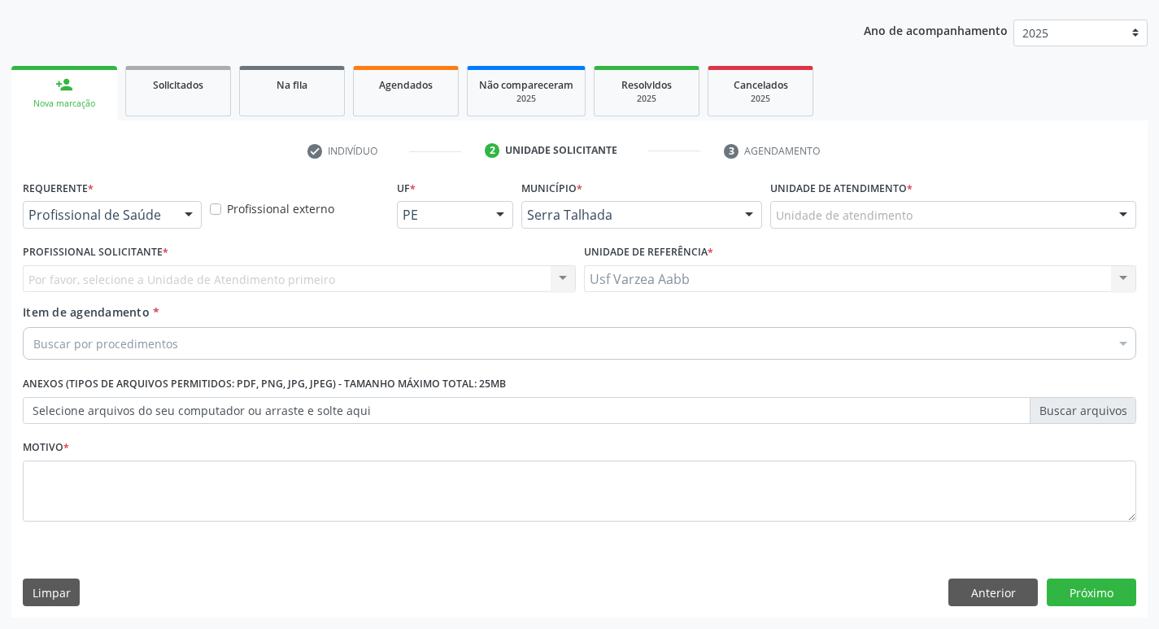
drag, startPoint x: 93, startPoint y: 219, endPoint x: 93, endPoint y: 232, distance: 13.0
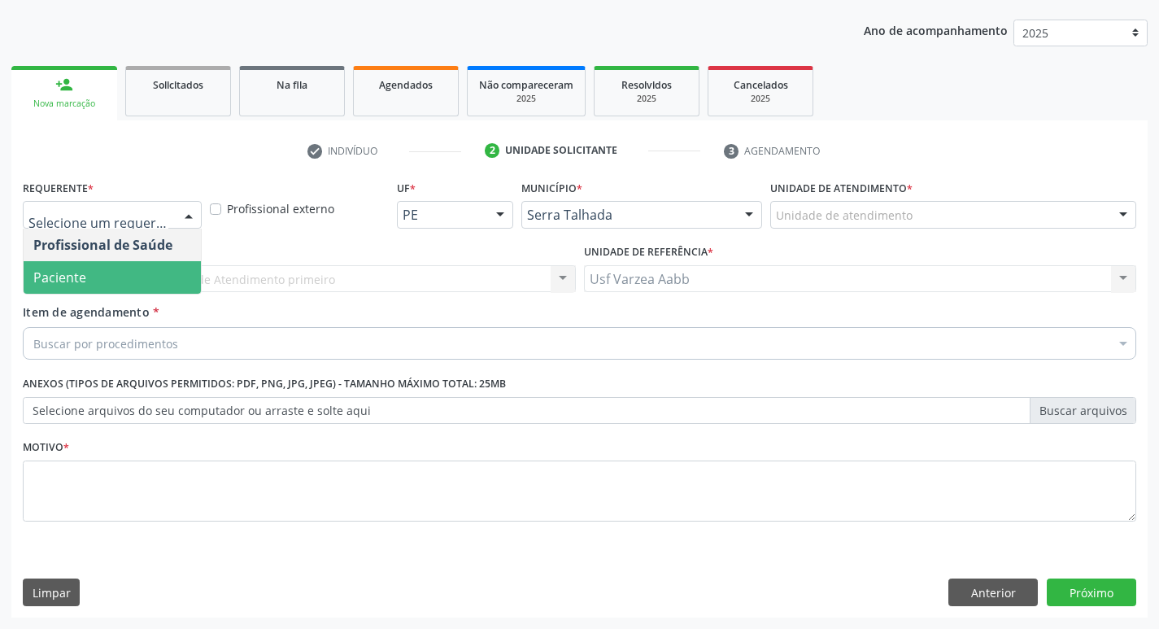
click at [97, 264] on span "Paciente" at bounding box center [112, 277] width 177 height 33
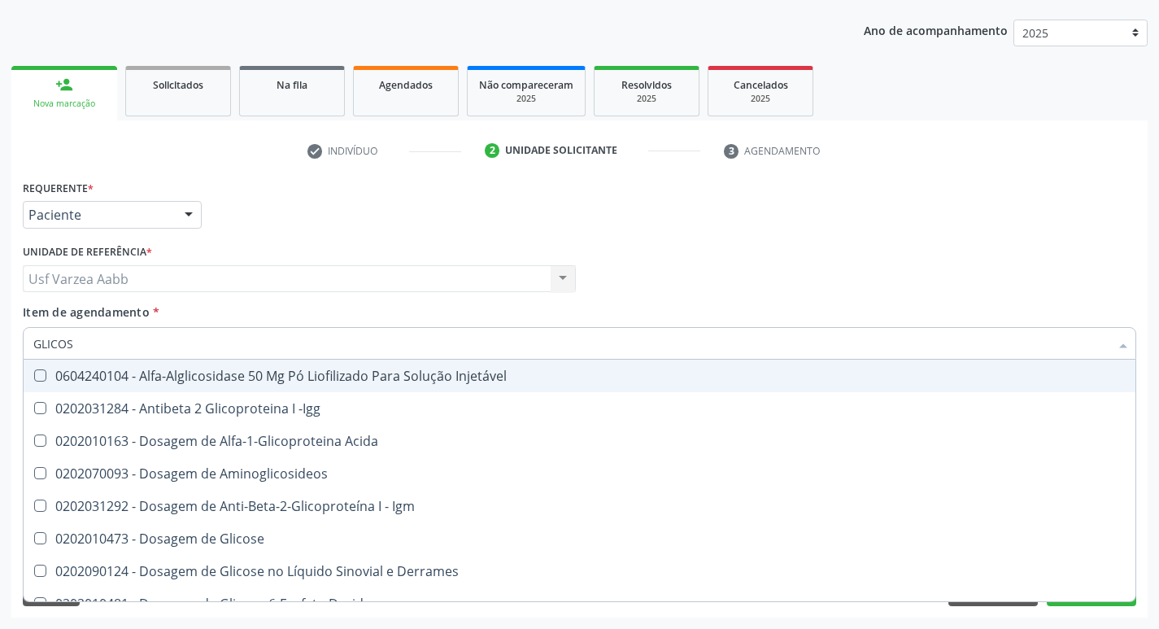
type input "GLICOSI"
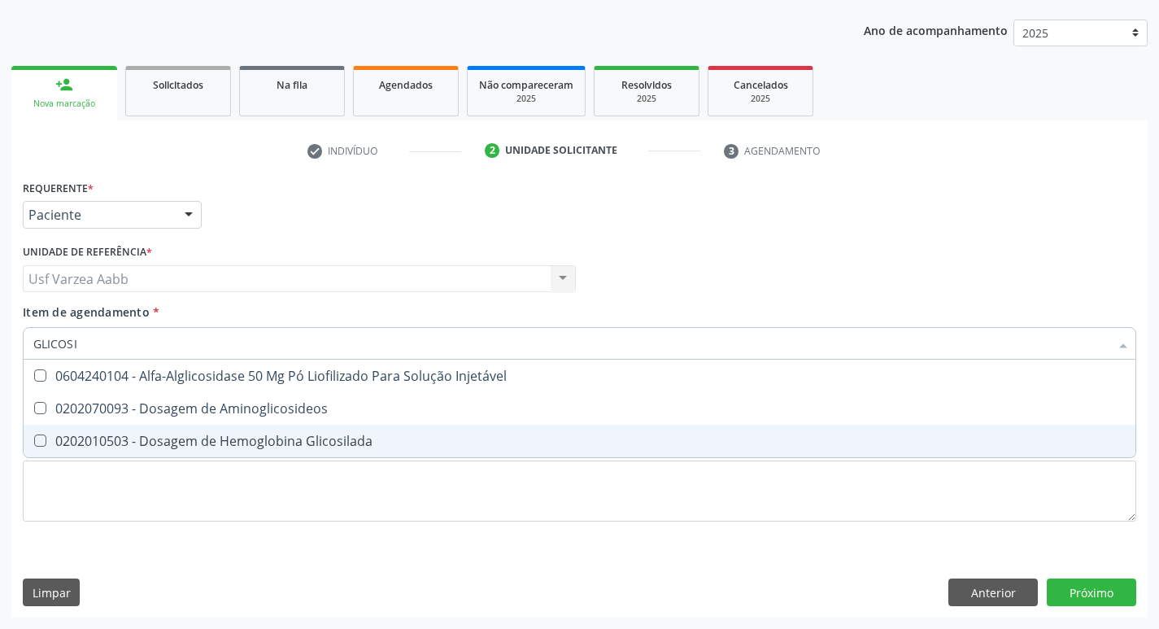
click at [231, 440] on div "0202010503 - Dosagem de Hemoglobina Glicosilada" at bounding box center [579, 440] width 1092 height 13
checkbox Glicosilada "true"
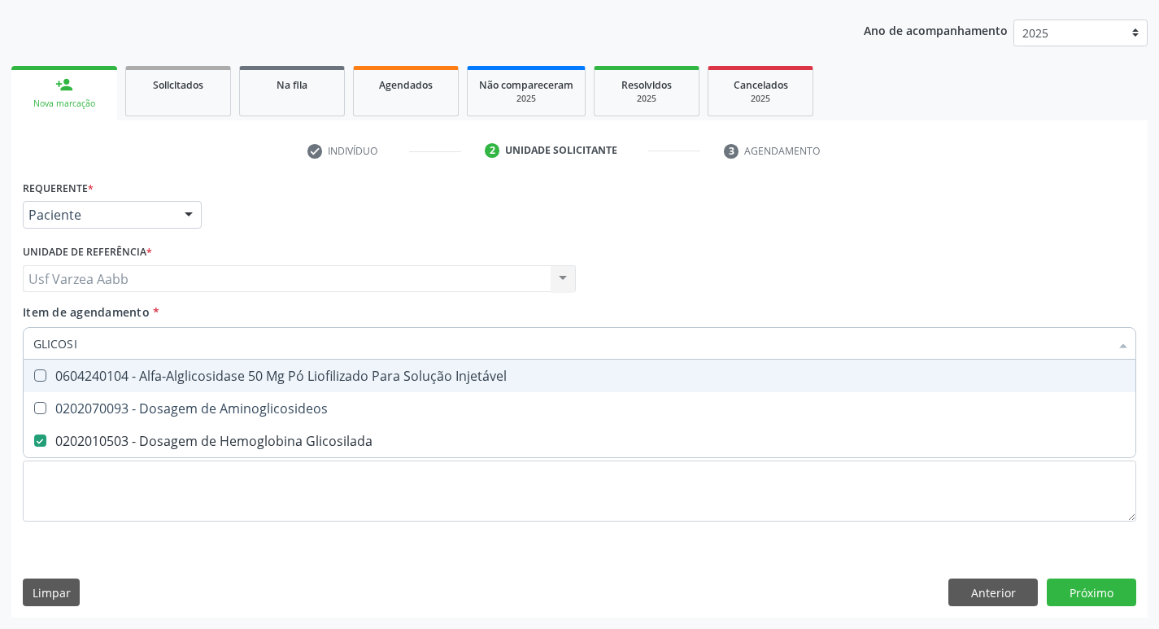
type input "GLICOS"
checkbox Glicosilada "false"
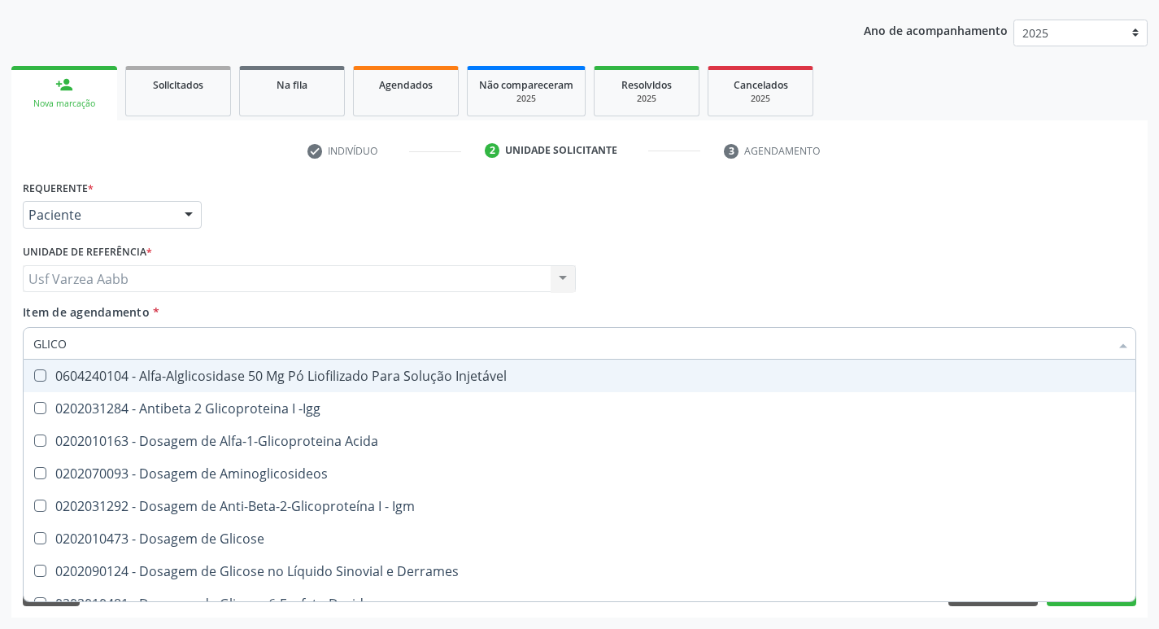
type input "GLIC"
checkbox Glicosilada "false"
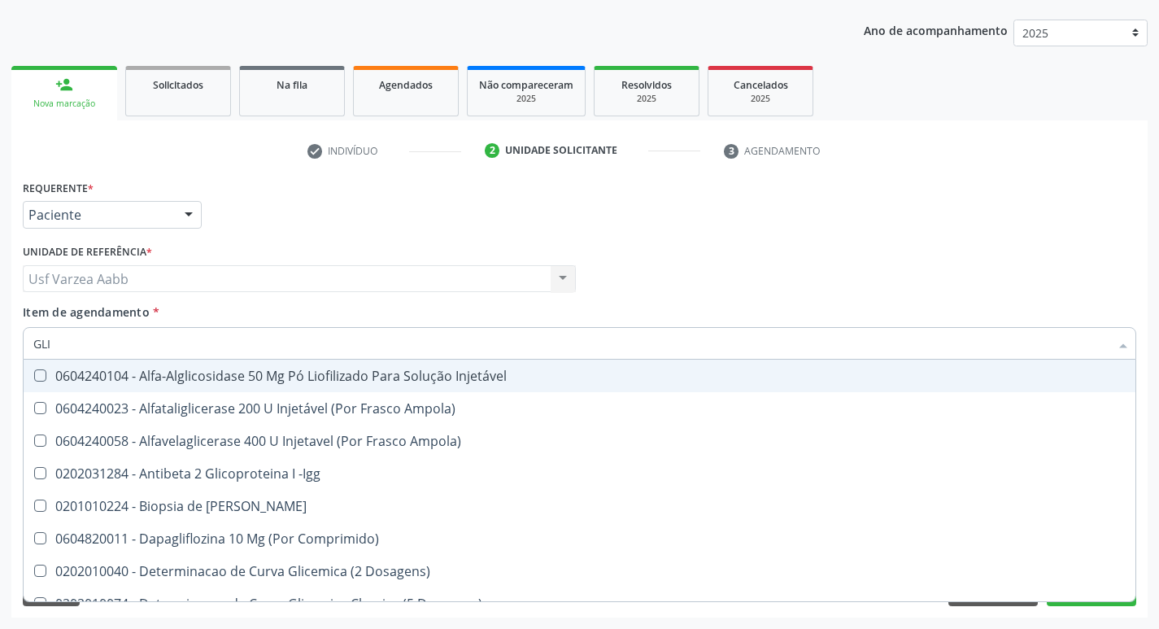
type input "GL"
checkbox Glicosilada "false"
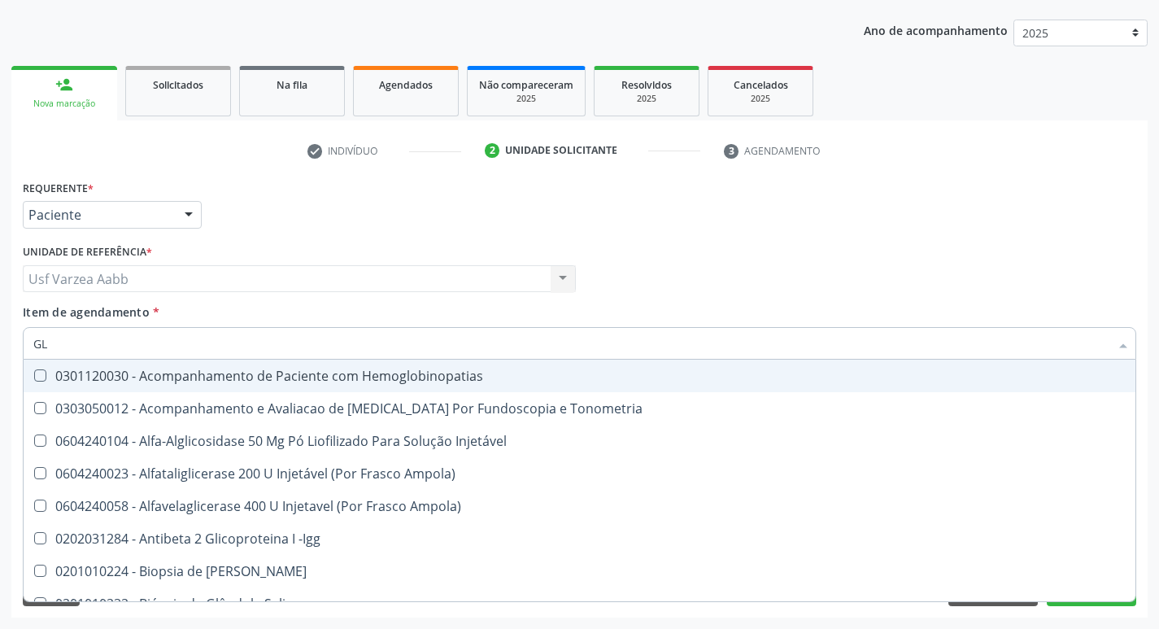
type input "G"
checkbox Glicosilada "false"
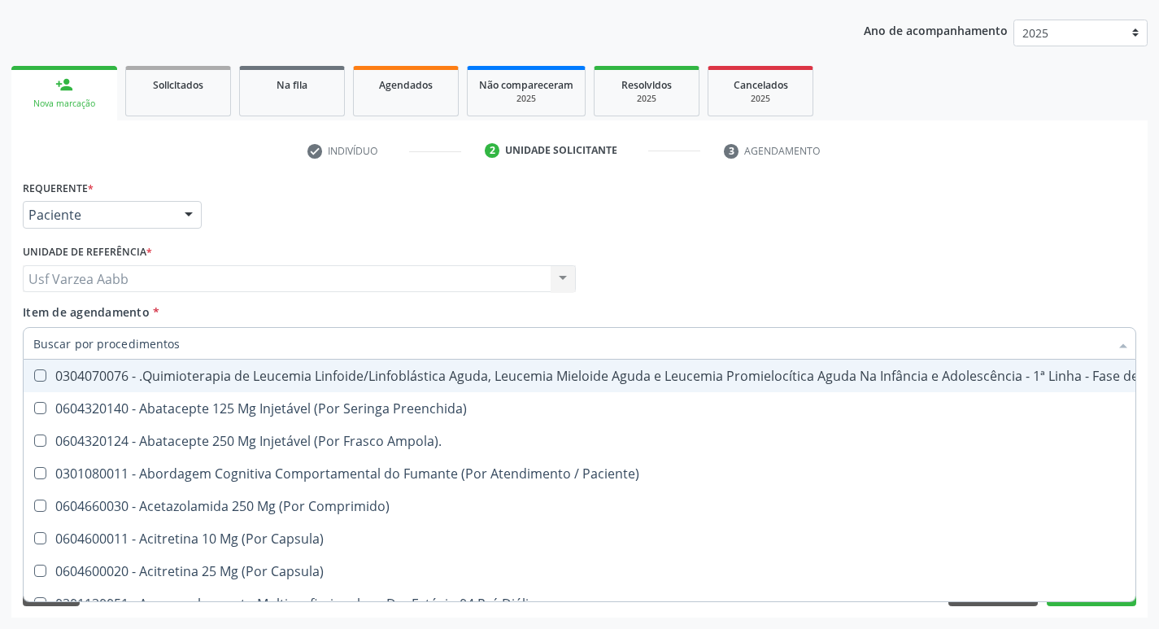
checkbox Glicosilada "false"
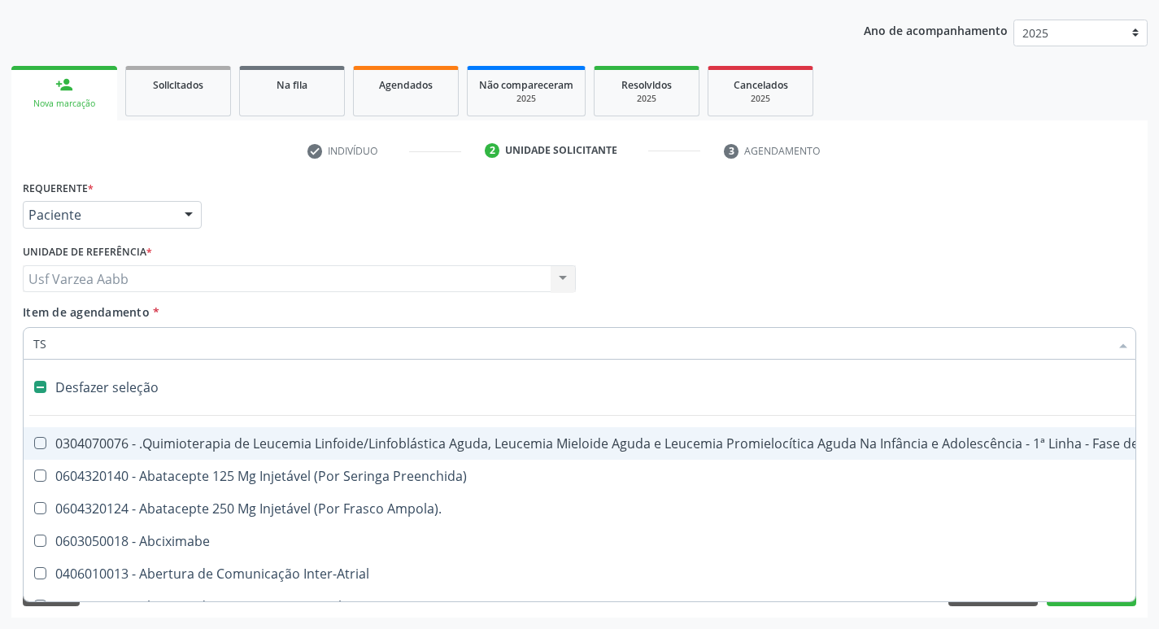
type input "TSH"
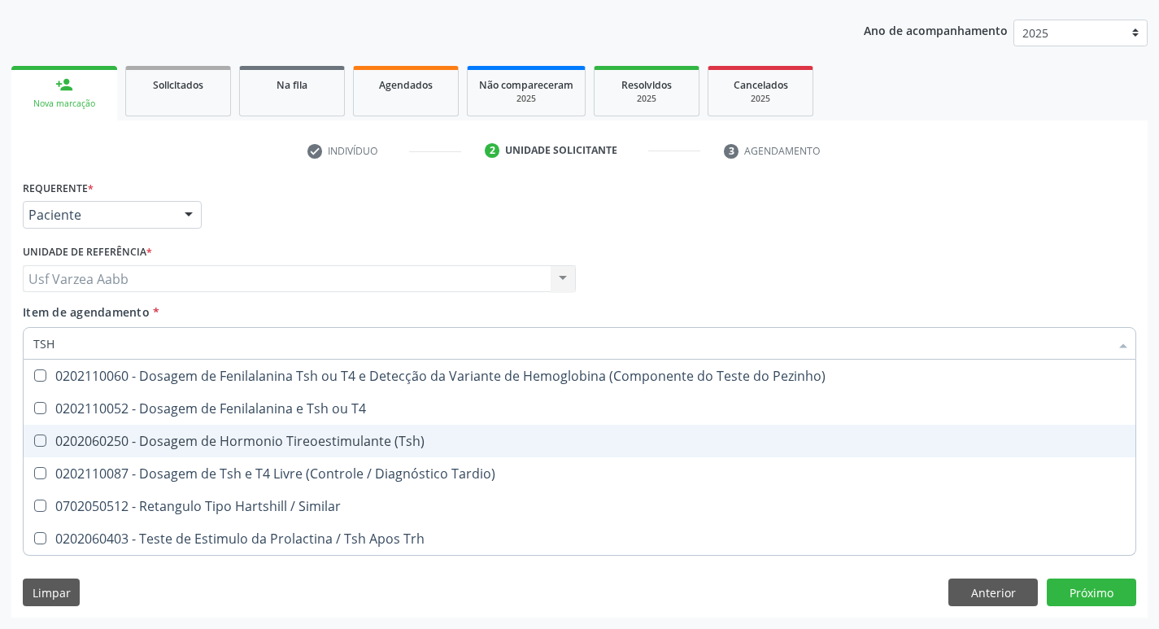
click at [233, 446] on div "0202060250 - Dosagem de Hormonio Tireoestimulante (Tsh)" at bounding box center [579, 440] width 1092 height 13
checkbox \(Tsh\) "true"
type input "TS"
checkbox \(Tsh\) "false"
checkbox Tardio\) "true"
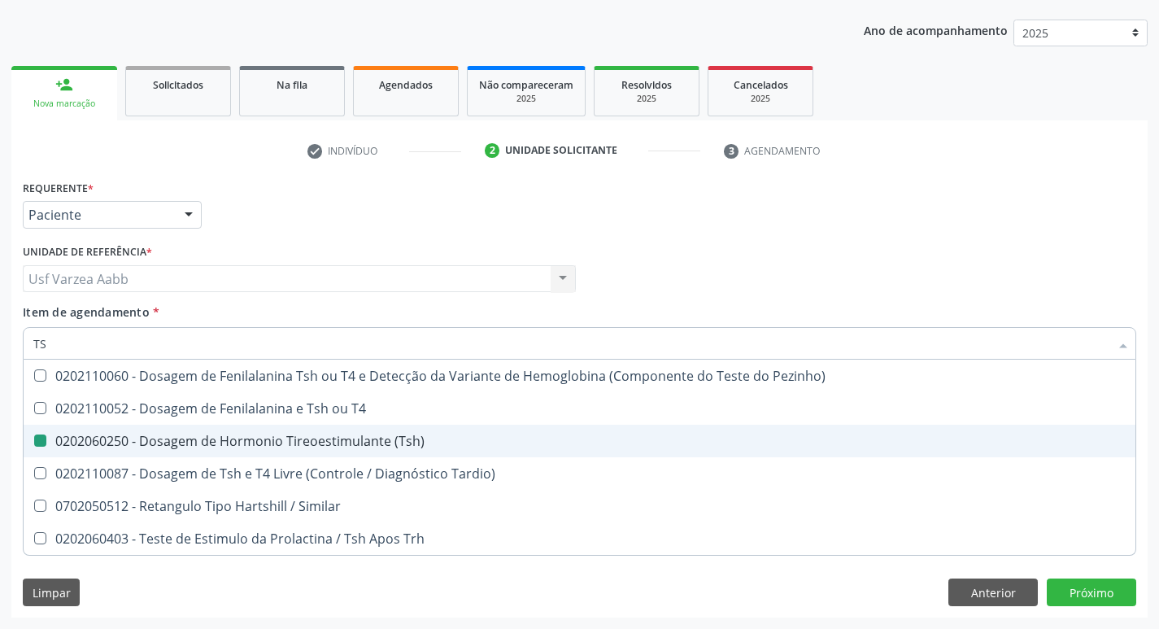
type input "T"
checkbox Tardio\) "false"
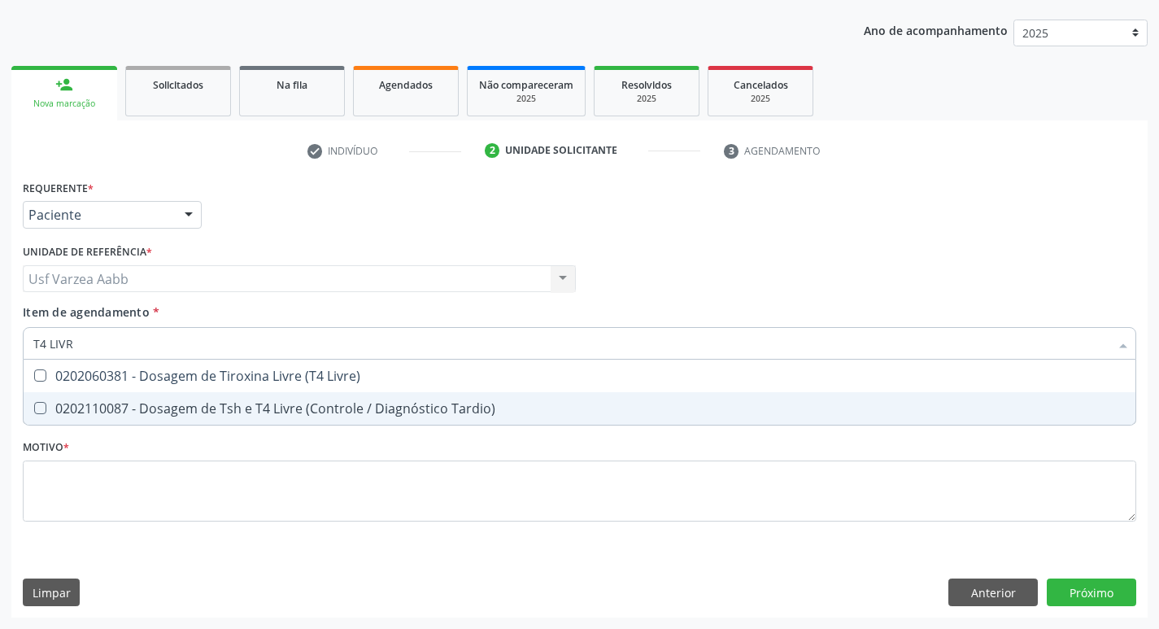
type input "T4 LIVRE"
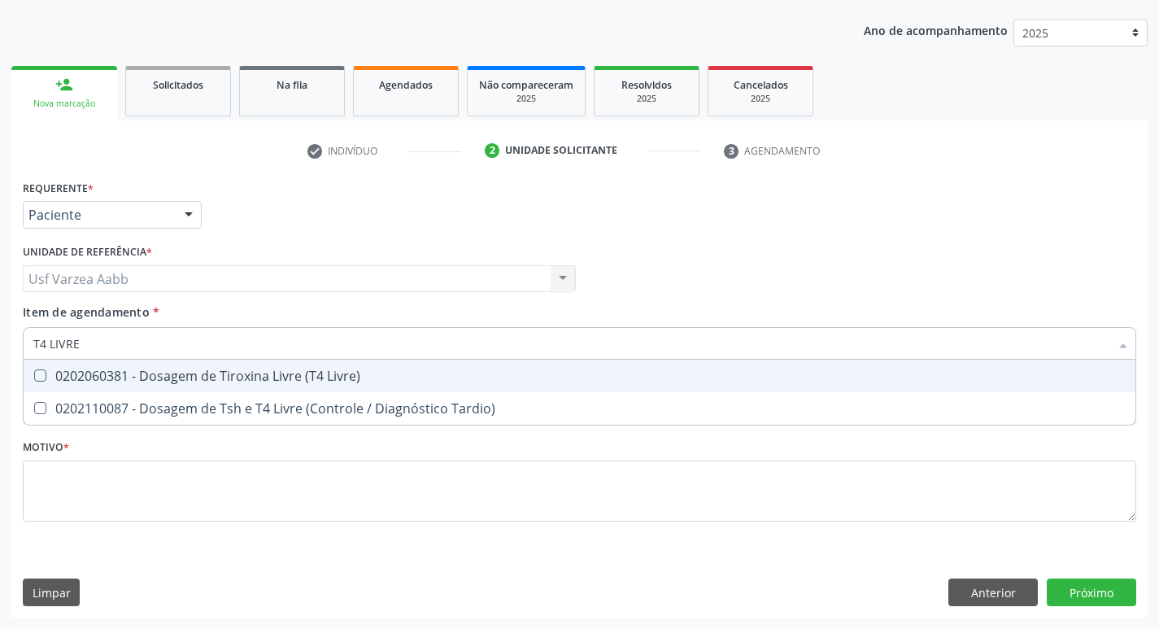
click at [288, 375] on div "0202060381 - Dosagem de Tiroxina Livre (T4 Livre)" at bounding box center [579, 375] width 1092 height 13
checkbox Livre\) "true"
click at [261, 351] on input "T4 LIVRE" at bounding box center [571, 343] width 1076 height 33
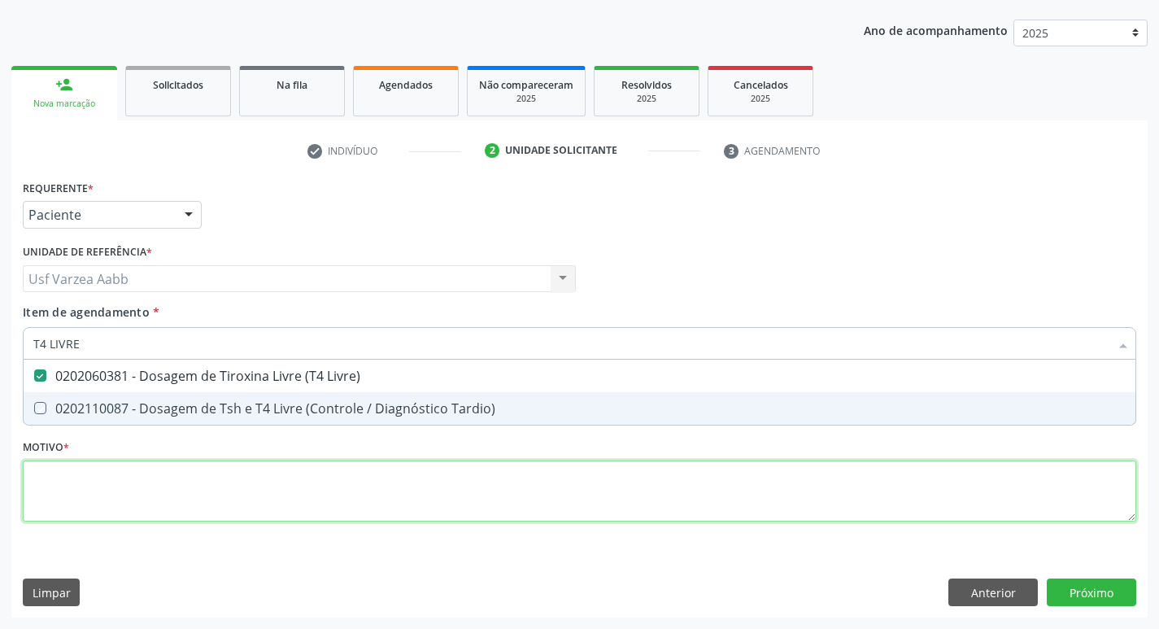
click at [273, 482] on div "Requerente * Paciente Profissional de Saúde Paciente Nenhum resultado encontrad…" at bounding box center [580, 360] width 1114 height 368
checkbox Tardio\) "true"
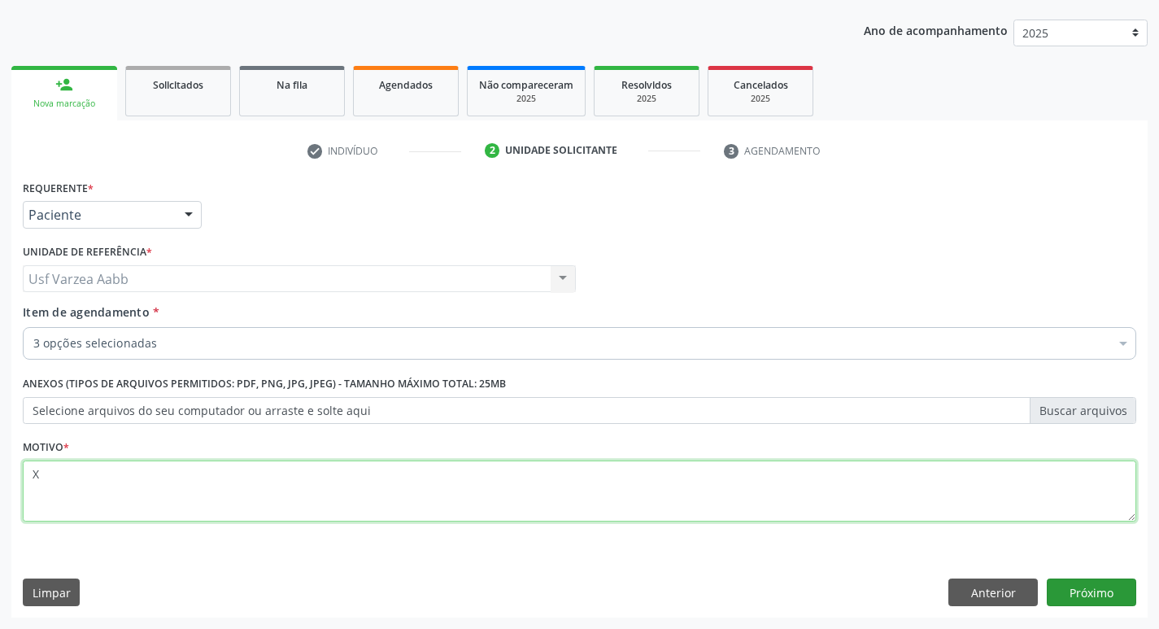
type textarea "X"
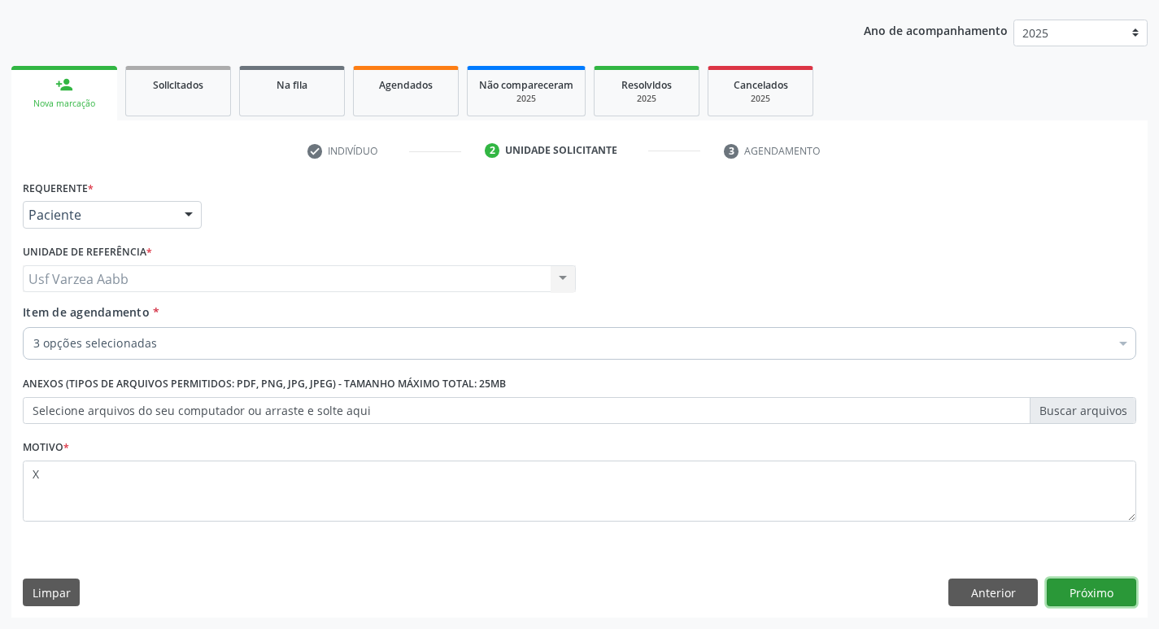
click at [1119, 597] on button "Próximo" at bounding box center [1091, 592] width 89 height 28
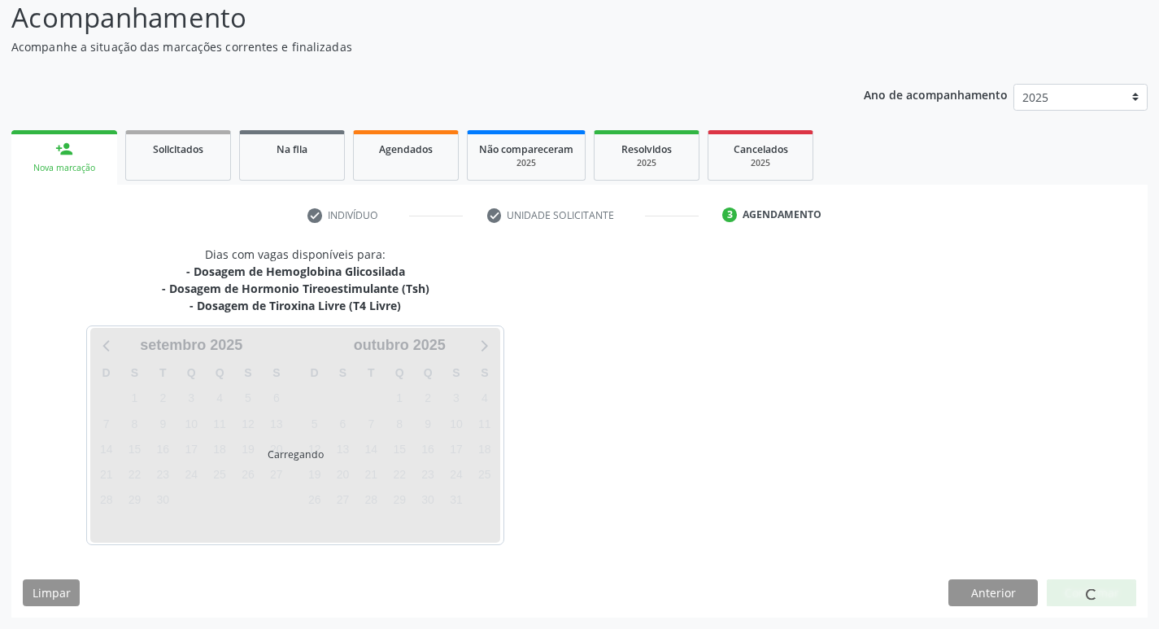
scroll to position [113, 0]
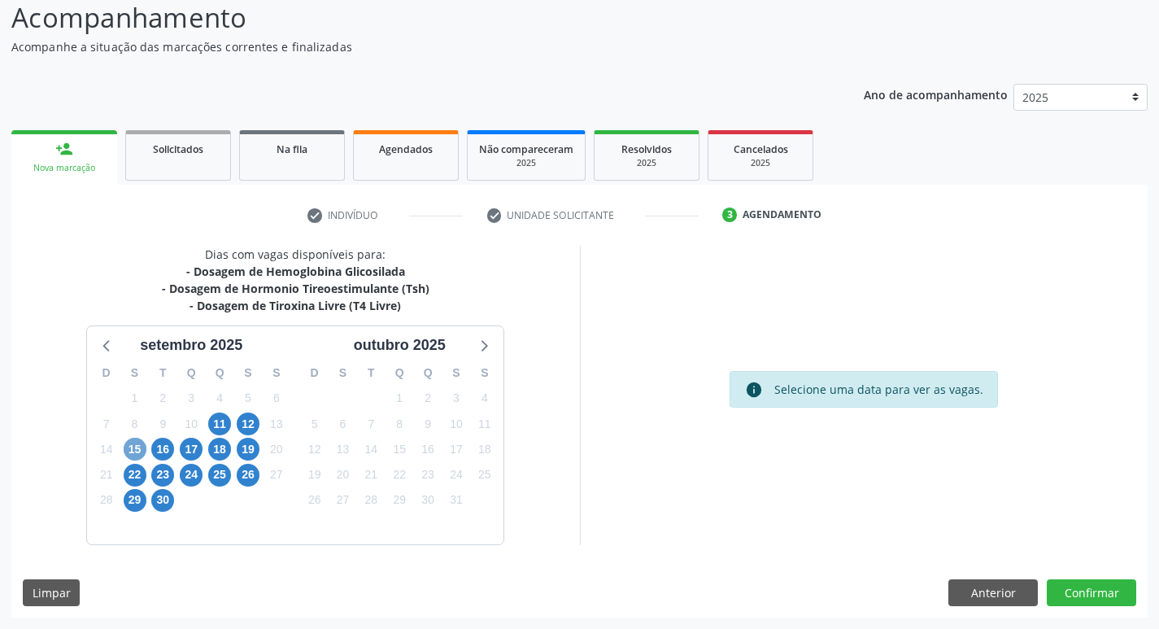
click at [136, 447] on span "15" at bounding box center [135, 449] width 23 height 23
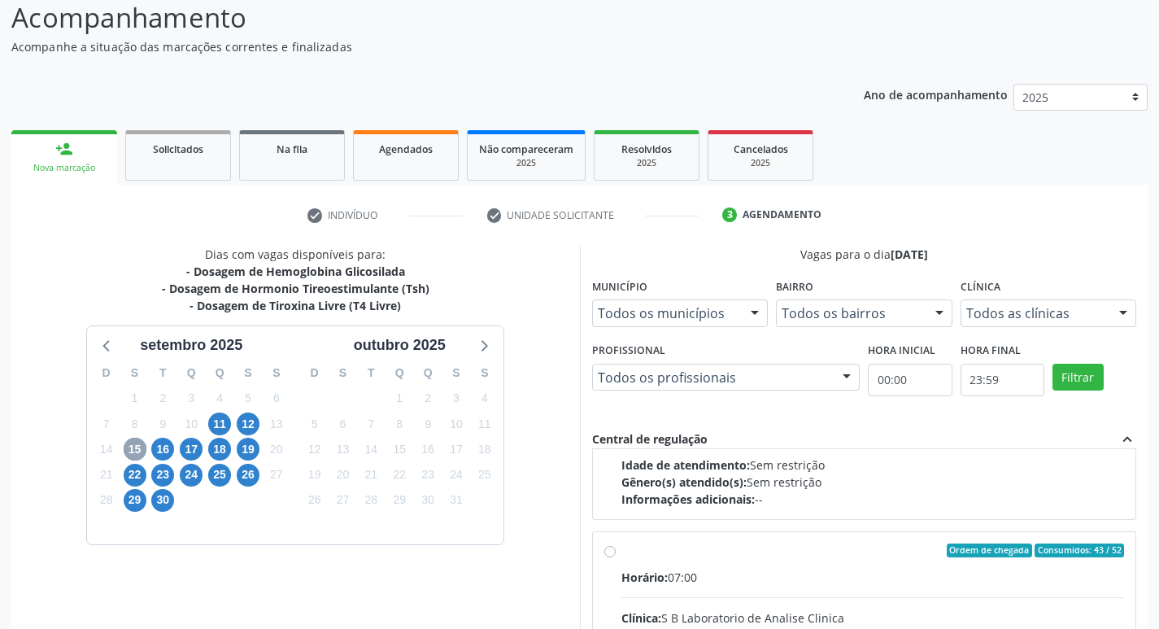
scroll to position [244, 0]
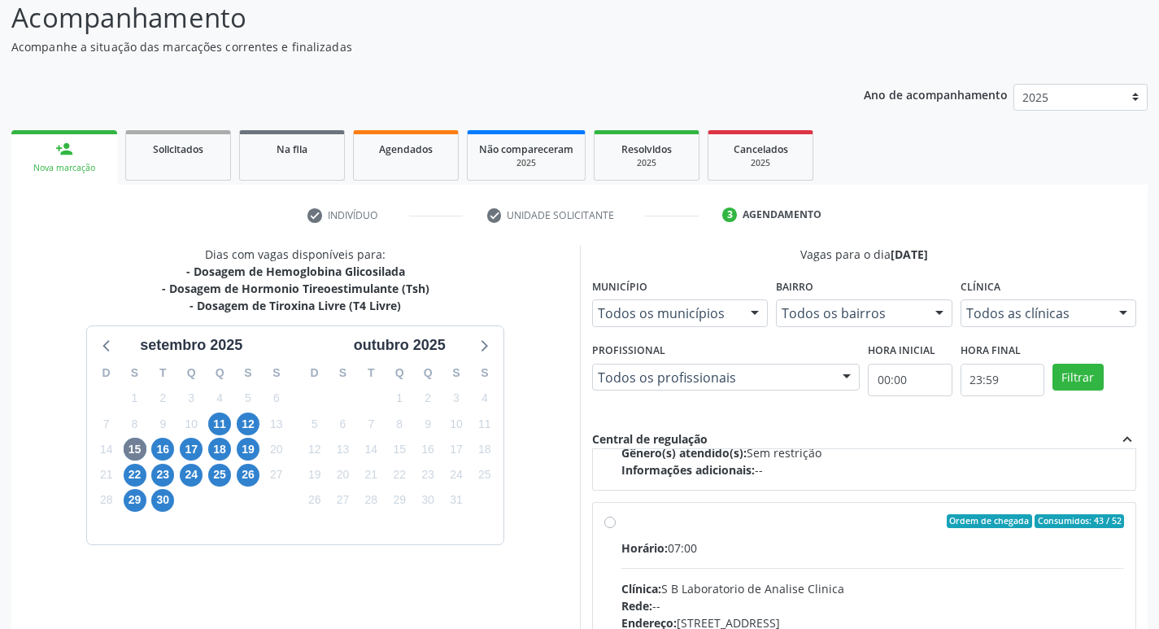
click at [621, 517] on label "Ordem de chegada Consumidos: 43 / 52 Horário: 07:00 Clínica: S B Laboratorio de…" at bounding box center [873, 639] width 504 height 250
click at [613, 517] on input "Ordem de chegada Consumidos: 43 / 52 Horário: 07:00 Clínica: S B Laboratorio de…" at bounding box center [609, 521] width 11 height 15
radio input "true"
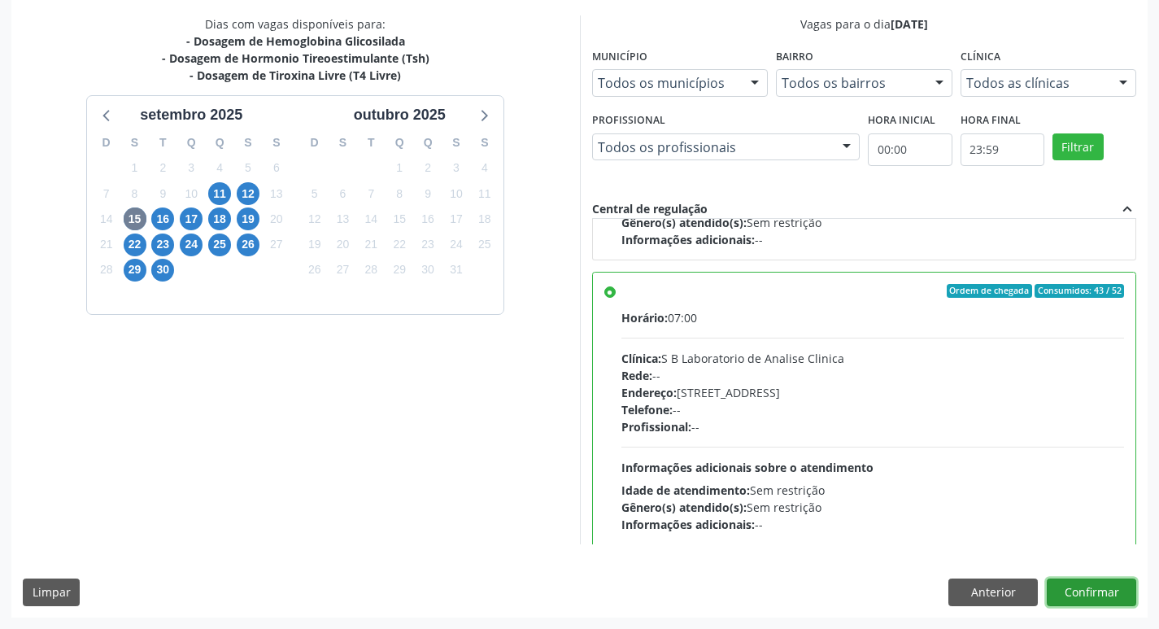
click at [1092, 594] on button "Confirmar" at bounding box center [1091, 592] width 89 height 28
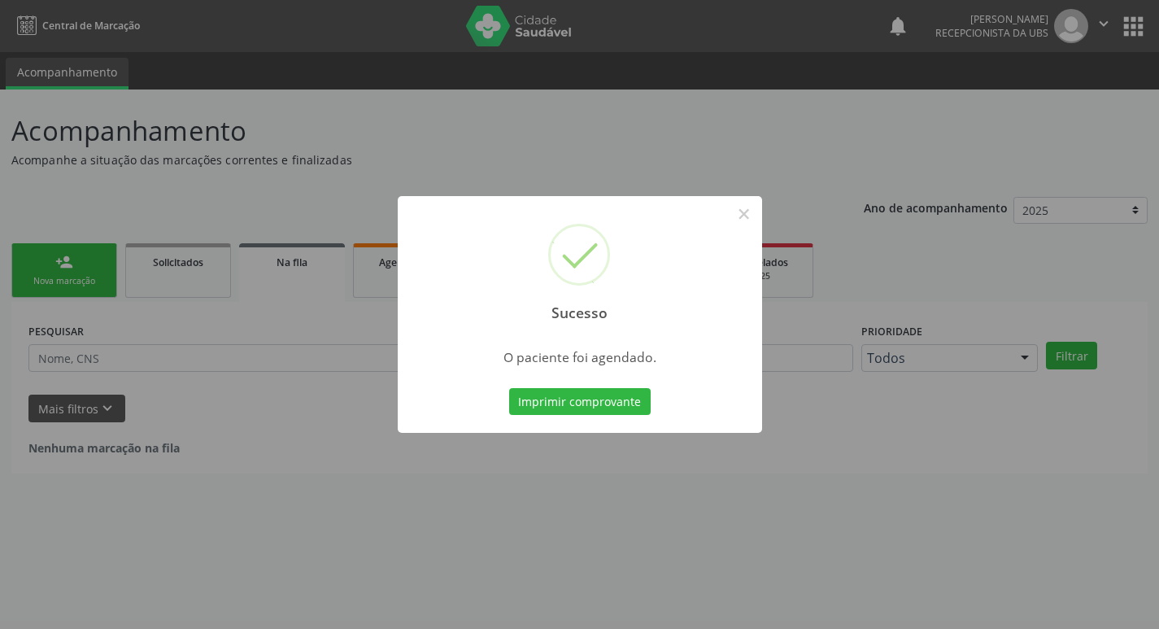
scroll to position [0, 0]
click at [586, 403] on button "Imprimir comprovante" at bounding box center [586, 402] width 142 height 28
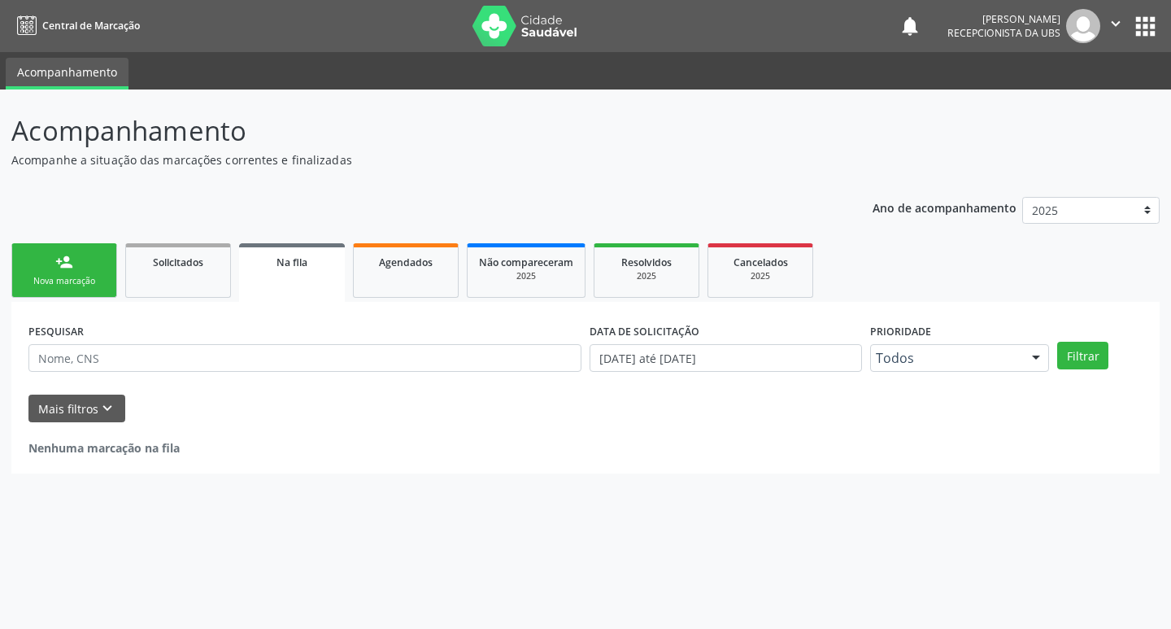
click at [37, 273] on link "person_add Nova marcação" at bounding box center [64, 270] width 106 height 55
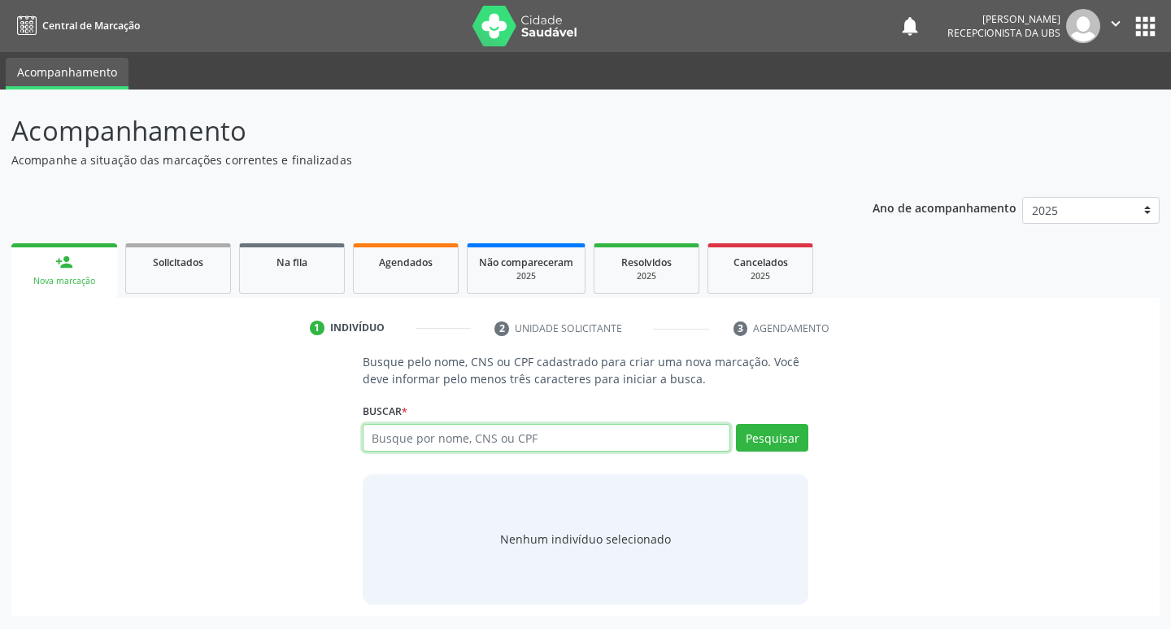
click at [667, 439] on input "text" at bounding box center [547, 438] width 368 height 28
type input "700000281855603"
click at [778, 443] on div "700000281855603 Busque por nome, CNS ou CPF Geovane Arthur Silva Santos CPF: --…" at bounding box center [586, 443] width 447 height 39
click at [778, 443] on button "Pesquisar" at bounding box center [772, 438] width 72 height 28
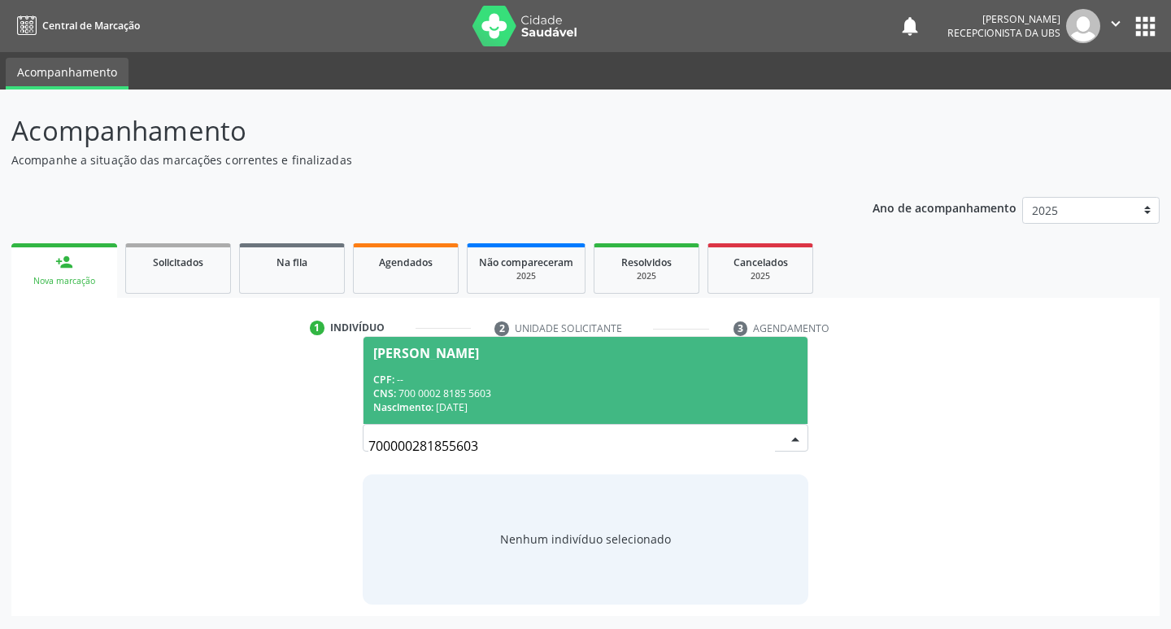
click at [565, 393] on div "CNS: 700 0002 8185 5603" at bounding box center [585, 393] width 425 height 14
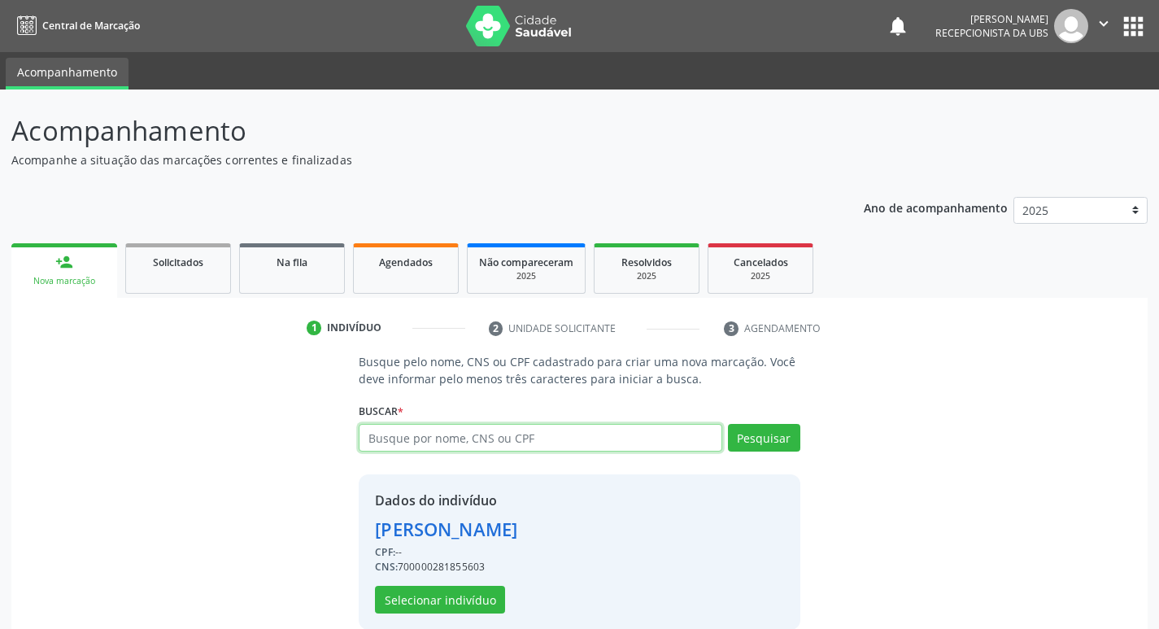
click at [559, 438] on input "text" at bounding box center [540, 438] width 363 height 28
type input "700000281855603"
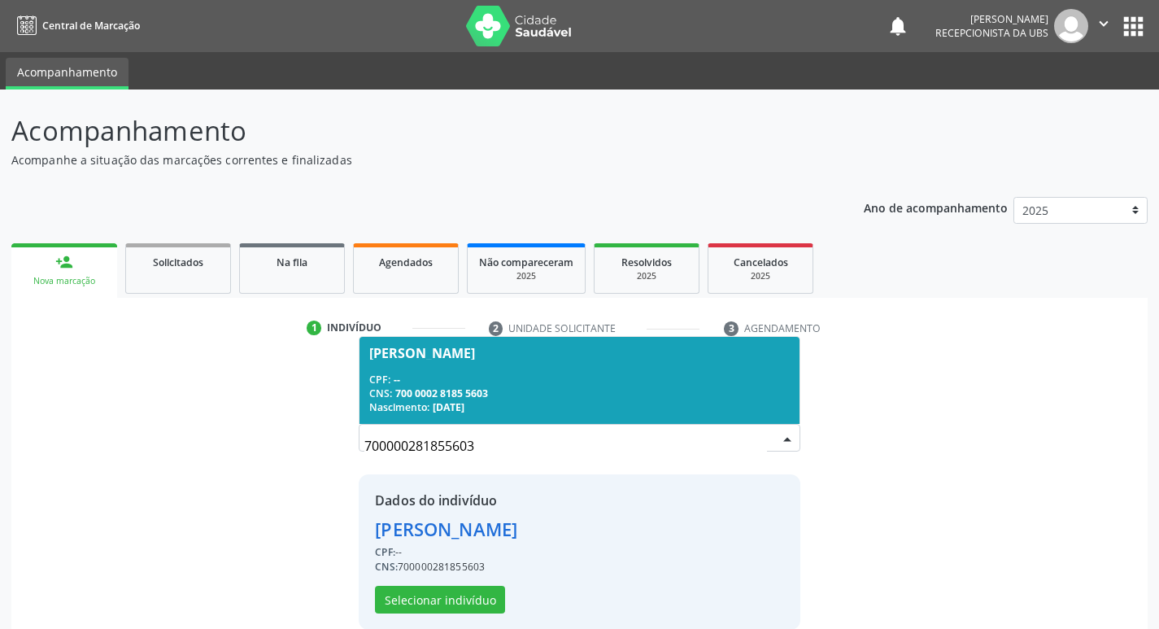
click at [542, 447] on input "700000281855603" at bounding box center [565, 446] width 402 height 33
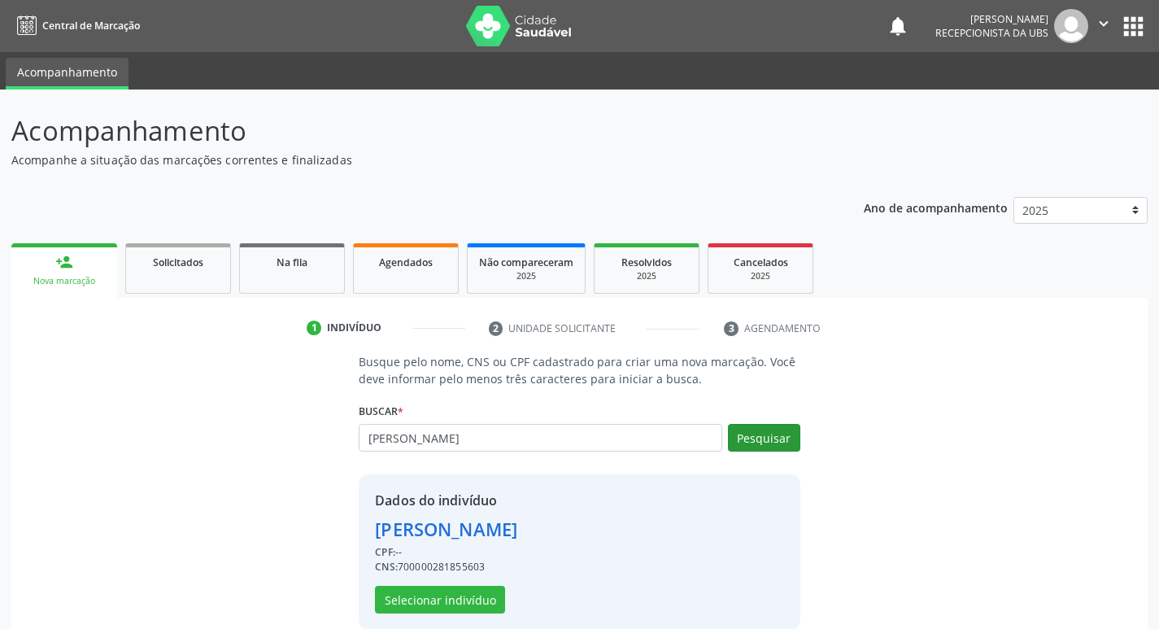
type input "MARIA DO CARMO LOPES DE SOU"
click at [756, 443] on button "Pesquisar" at bounding box center [764, 438] width 72 height 28
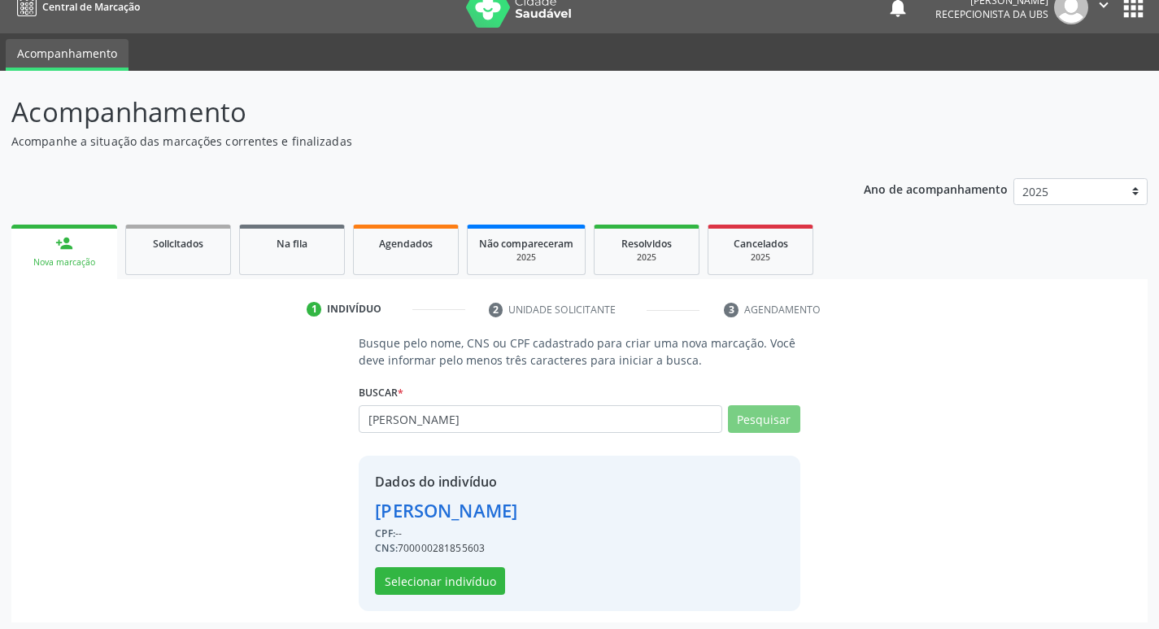
scroll to position [24, 0]
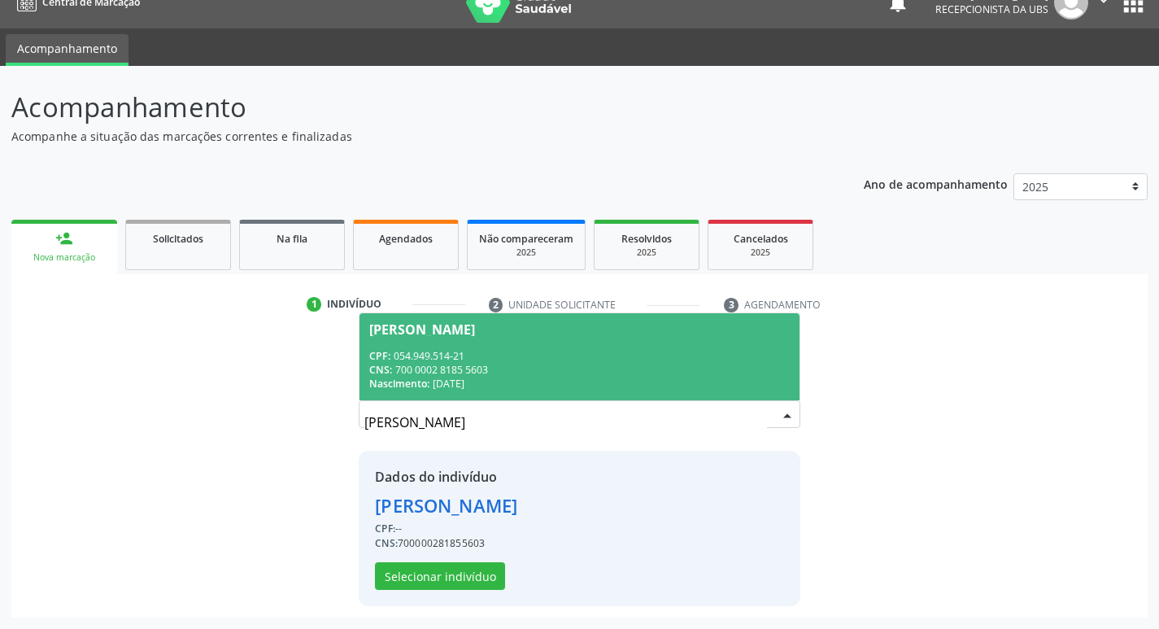
click at [681, 361] on div "CPF: 054.949.514-21" at bounding box center [579, 356] width 420 height 14
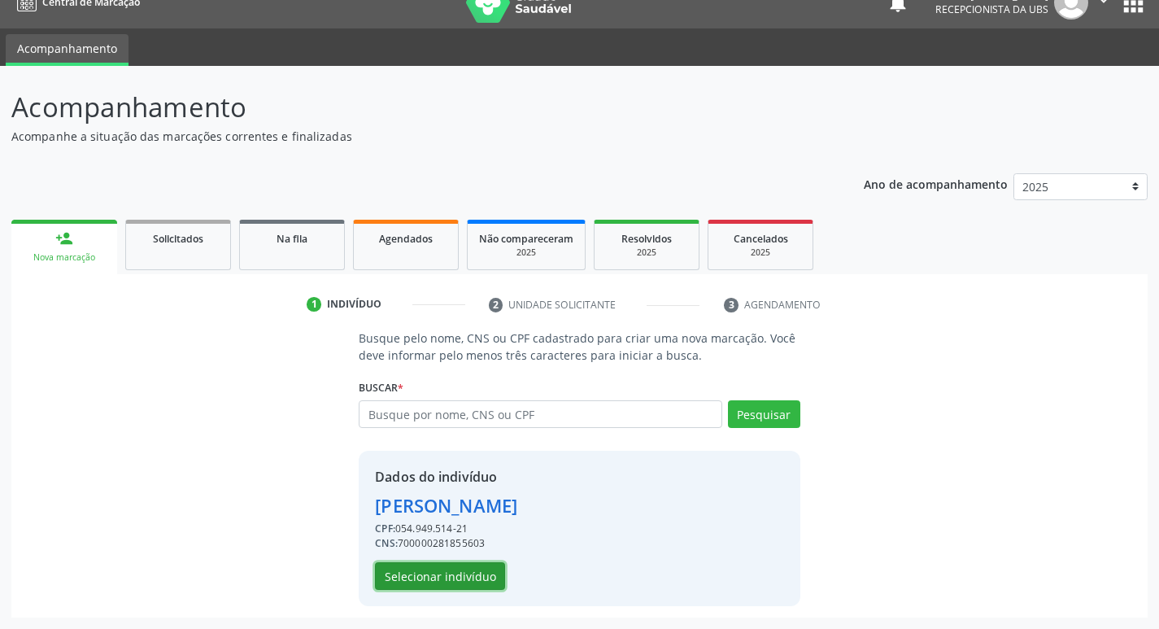
click at [452, 567] on button "Selecionar indivíduo" at bounding box center [440, 576] width 130 height 28
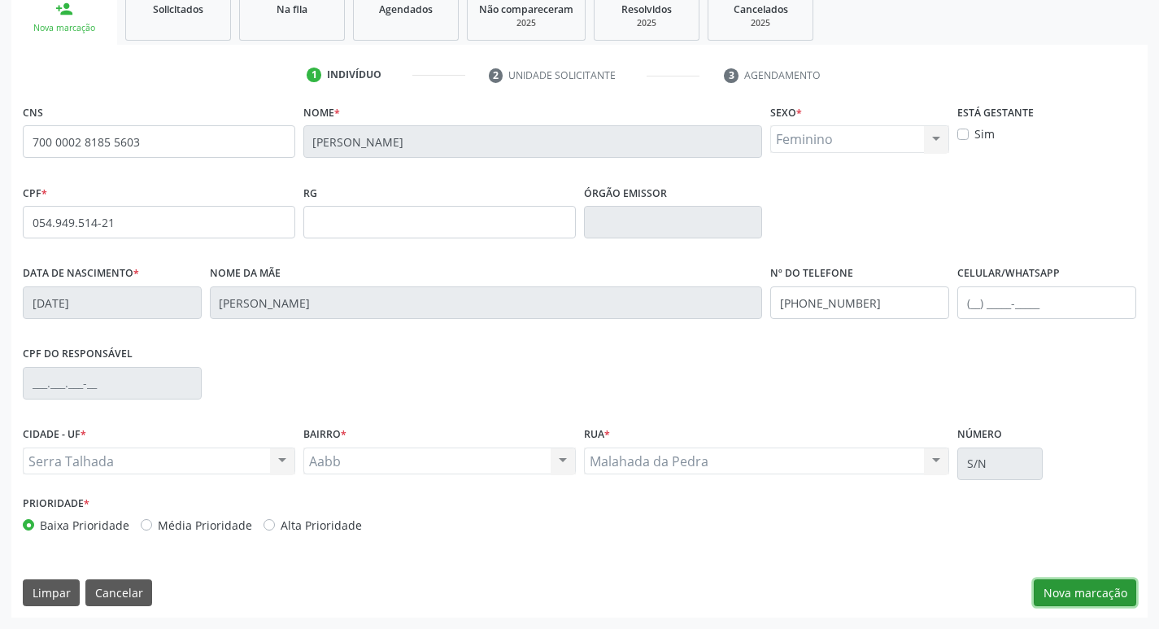
click at [1072, 590] on button "Nova marcação" at bounding box center [1085, 593] width 102 height 28
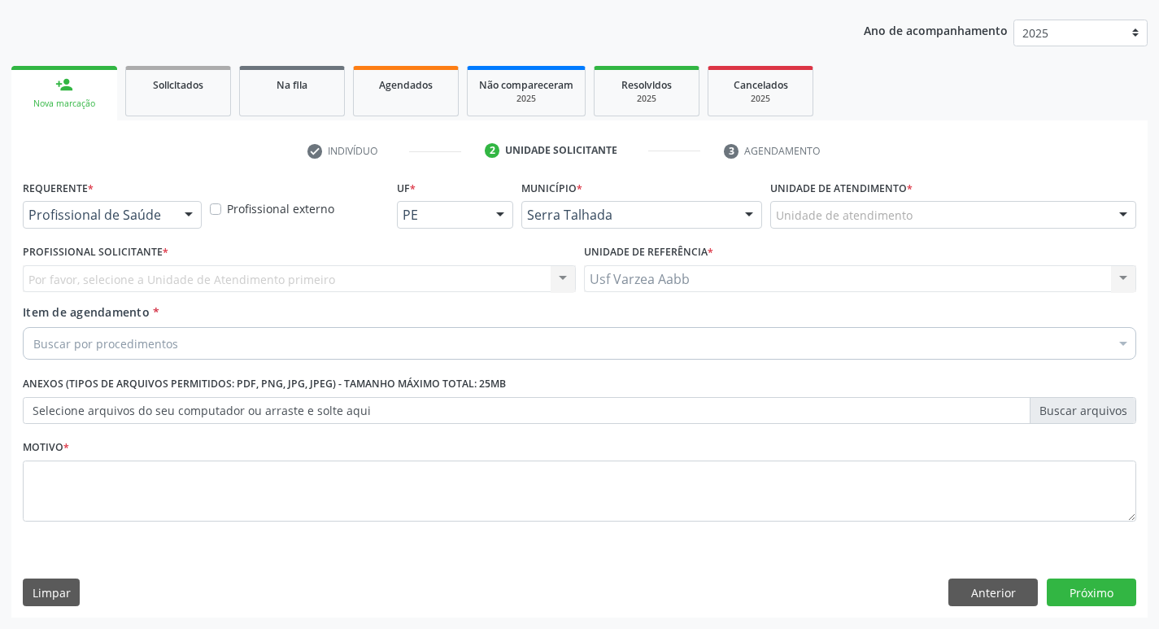
scroll to position [177, 0]
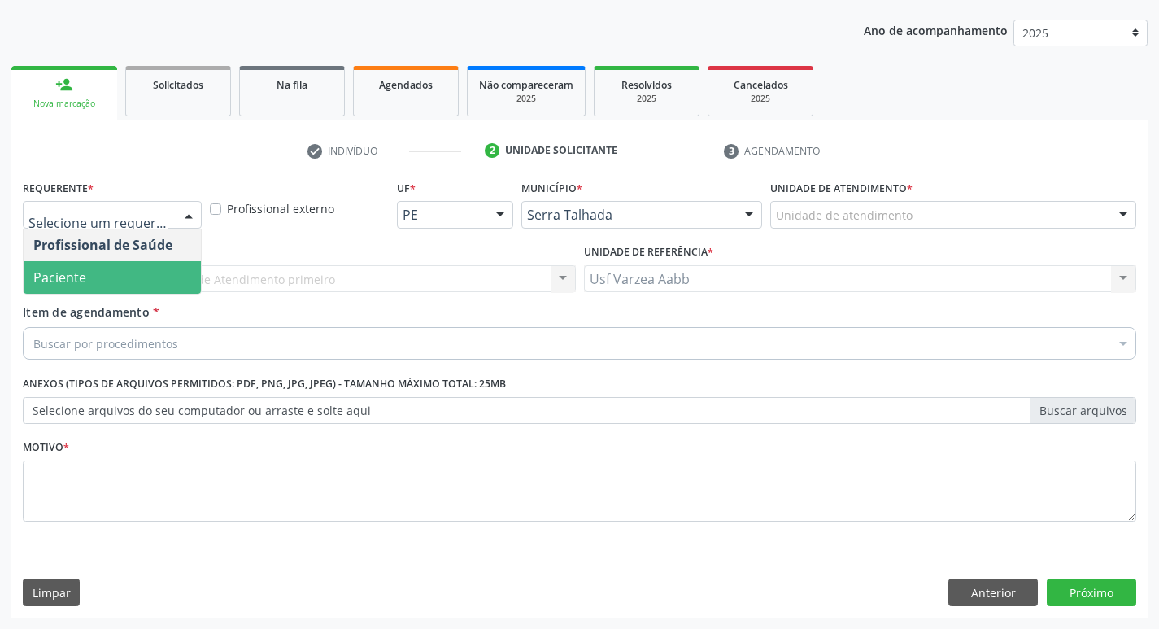
click at [120, 285] on span "Paciente" at bounding box center [112, 277] width 177 height 33
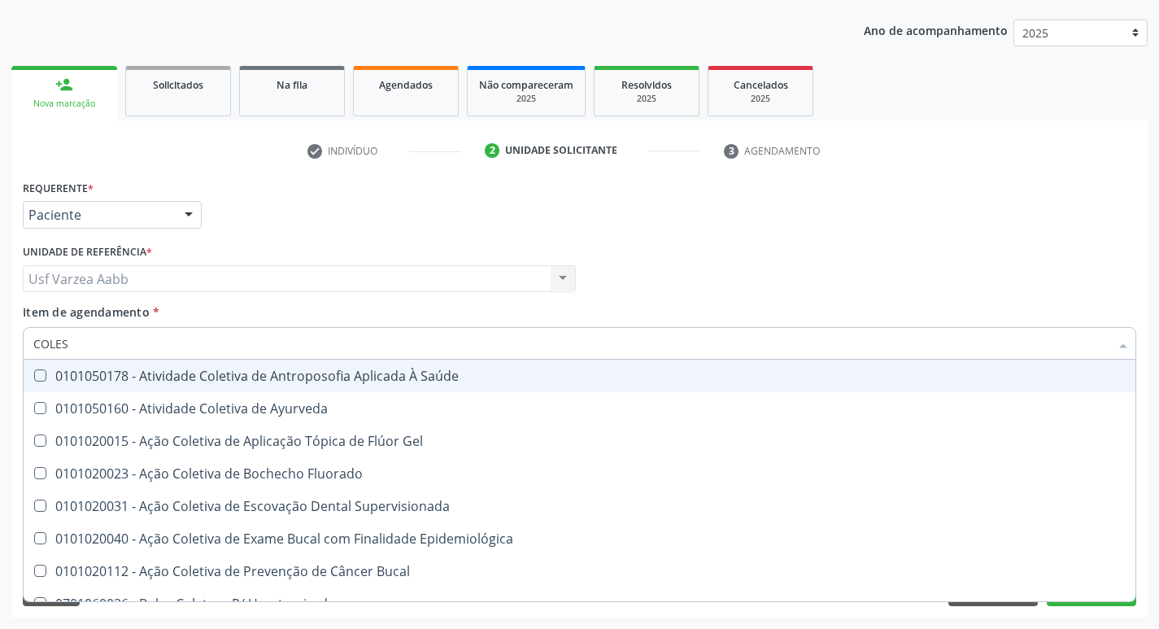
type input "COLEST"
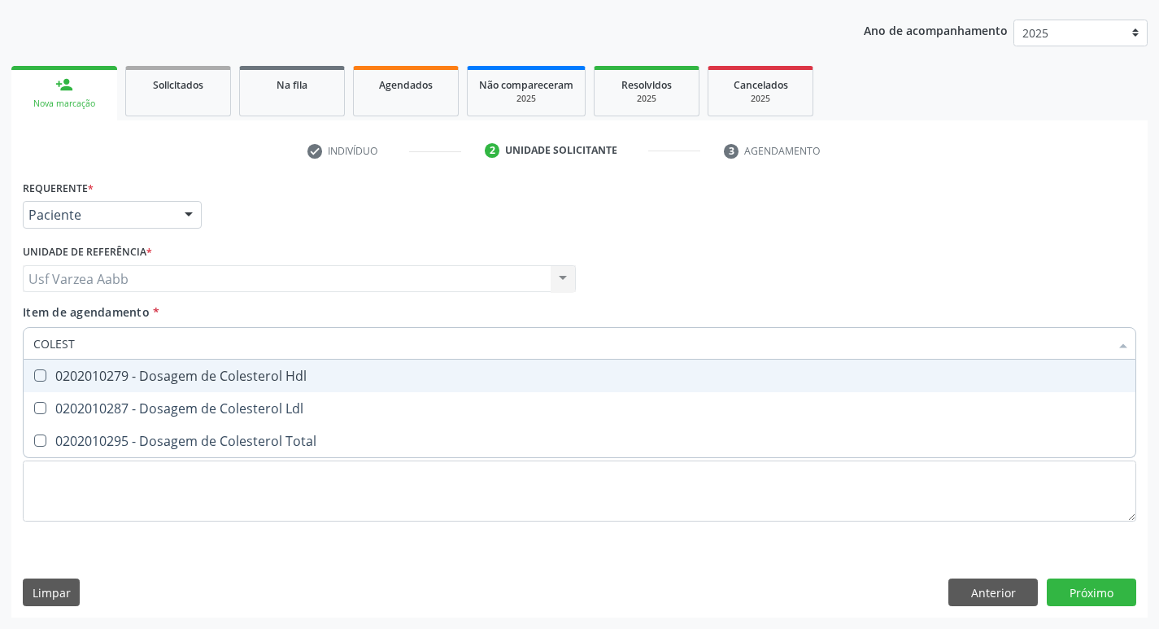
click at [130, 379] on div "0202010279 - Dosagem de Colesterol Hdl" at bounding box center [579, 375] width 1092 height 13
checkbox Hdl "true"
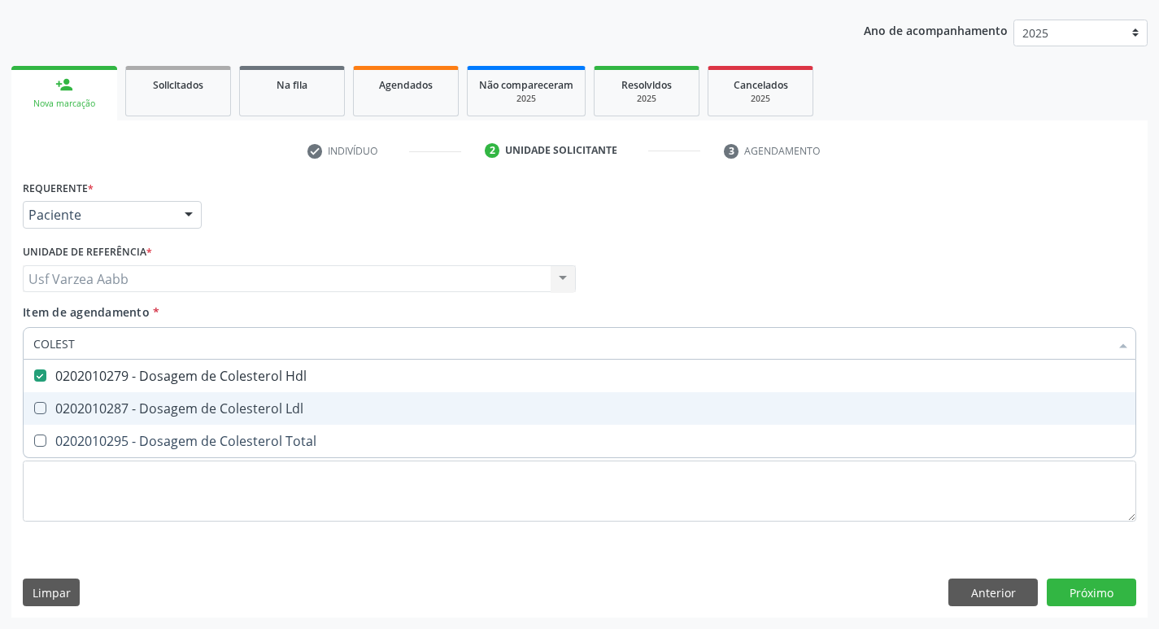
click at [136, 402] on div "0202010287 - Dosagem de Colesterol Ldl" at bounding box center [579, 408] width 1092 height 13
checkbox Ldl "true"
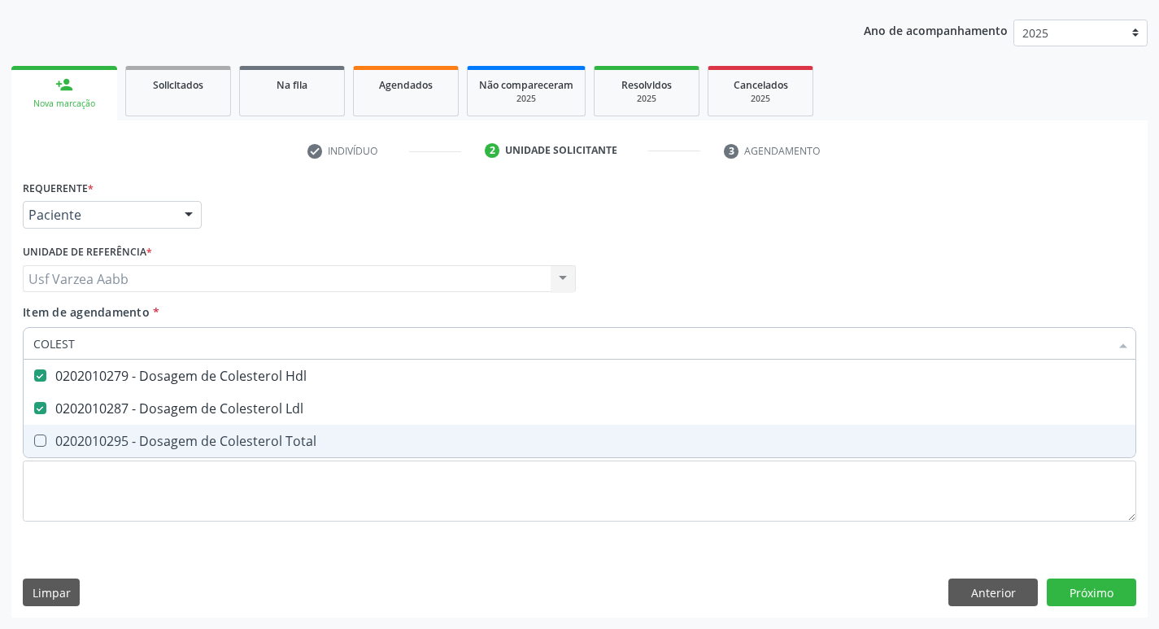
click at [137, 443] on div "0202010295 - Dosagem de Colesterol Total" at bounding box center [579, 440] width 1092 height 13
checkbox Total "true"
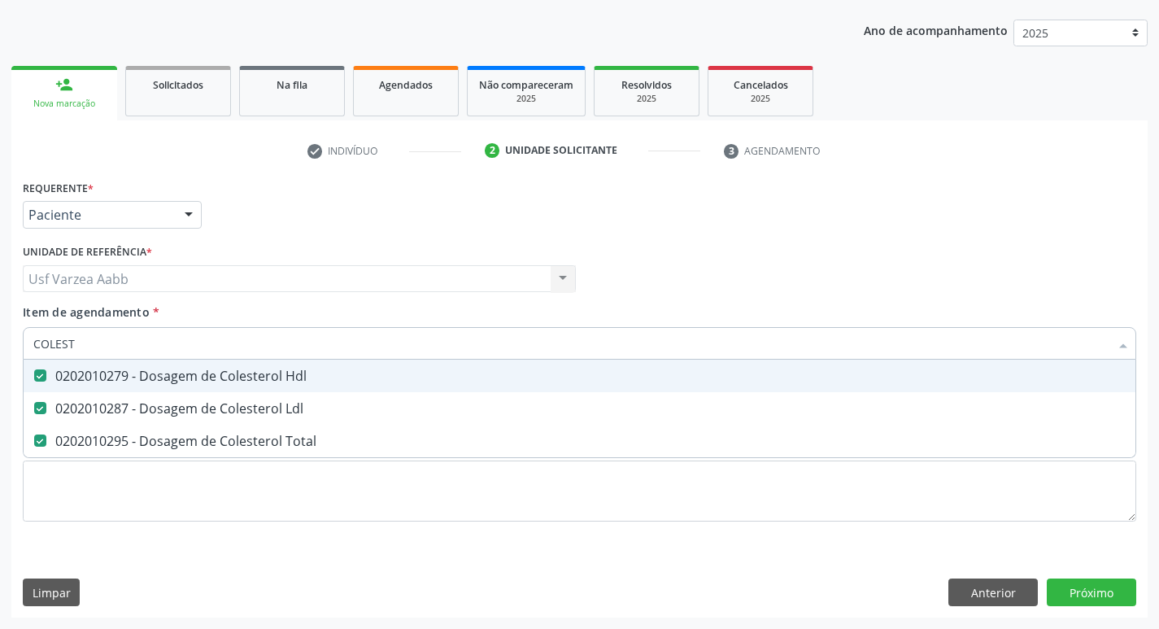
click at [120, 342] on input "COLEST" at bounding box center [571, 343] width 1076 height 33
type input "TRIG"
checkbox Hdl "false"
checkbox Ldl "false"
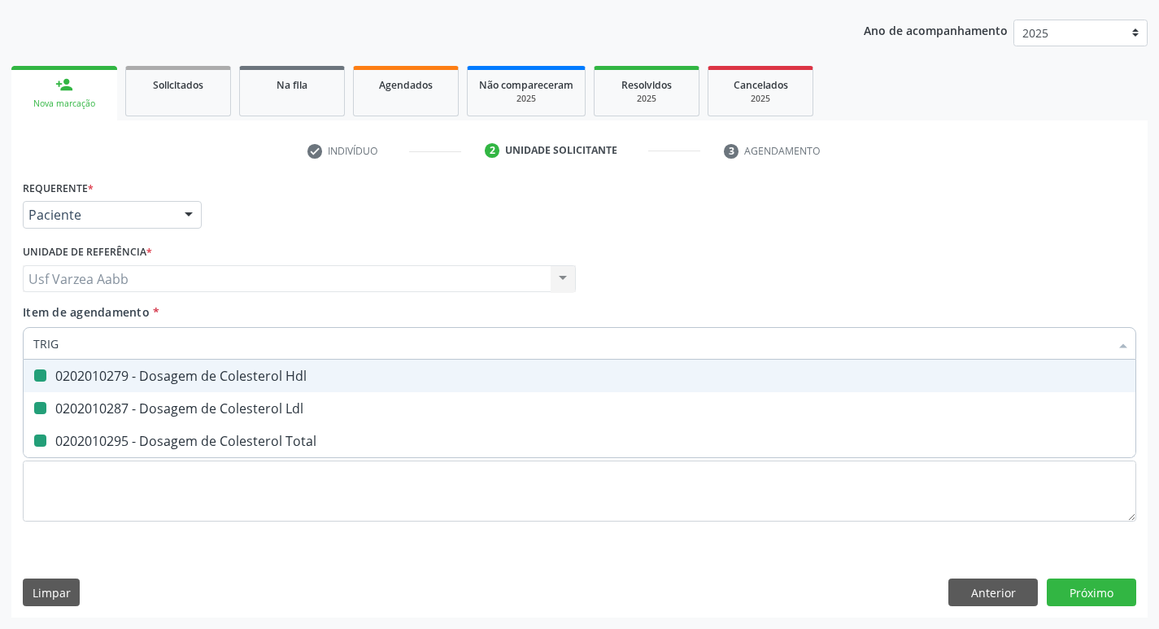
checkbox Total "false"
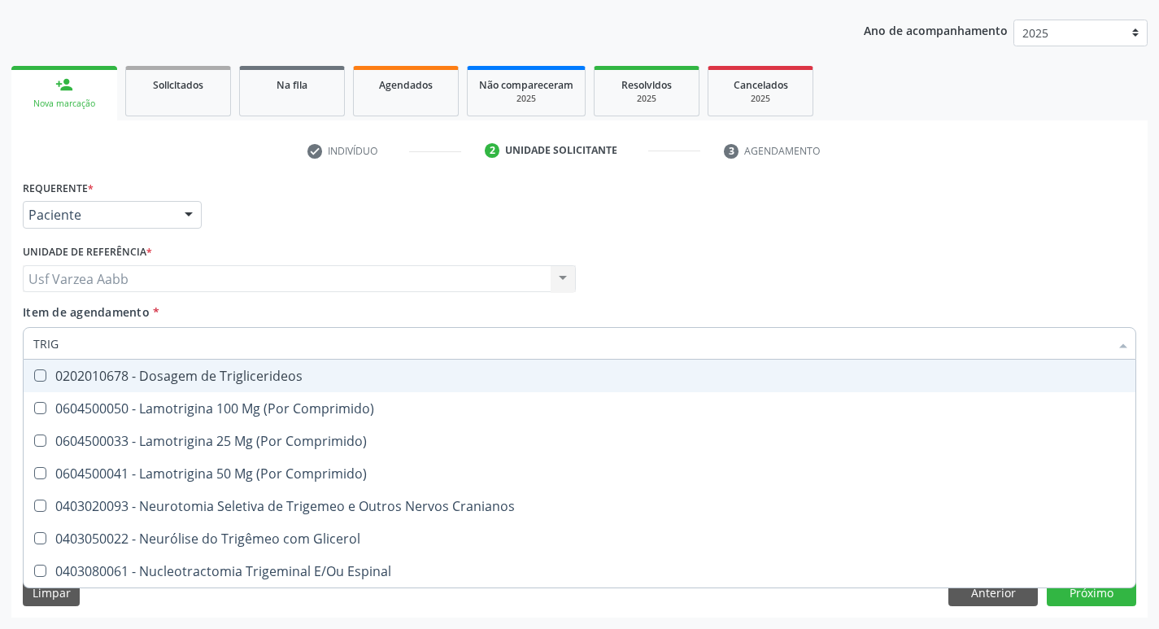
click at [162, 387] on span "0202010678 - Dosagem de Triglicerideos" at bounding box center [580, 376] width 1112 height 33
checkbox Triglicerideos "true"
click at [123, 344] on input "TRIG" at bounding box center [571, 343] width 1076 height 33
type input "GL"
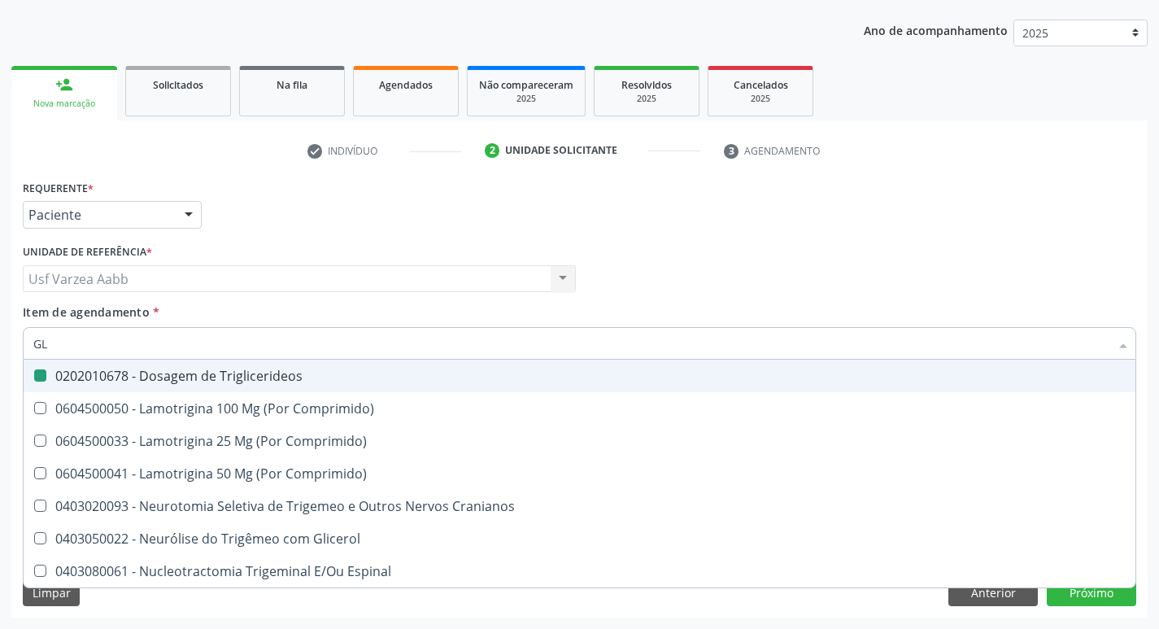
checkbox Triglicerideos "false"
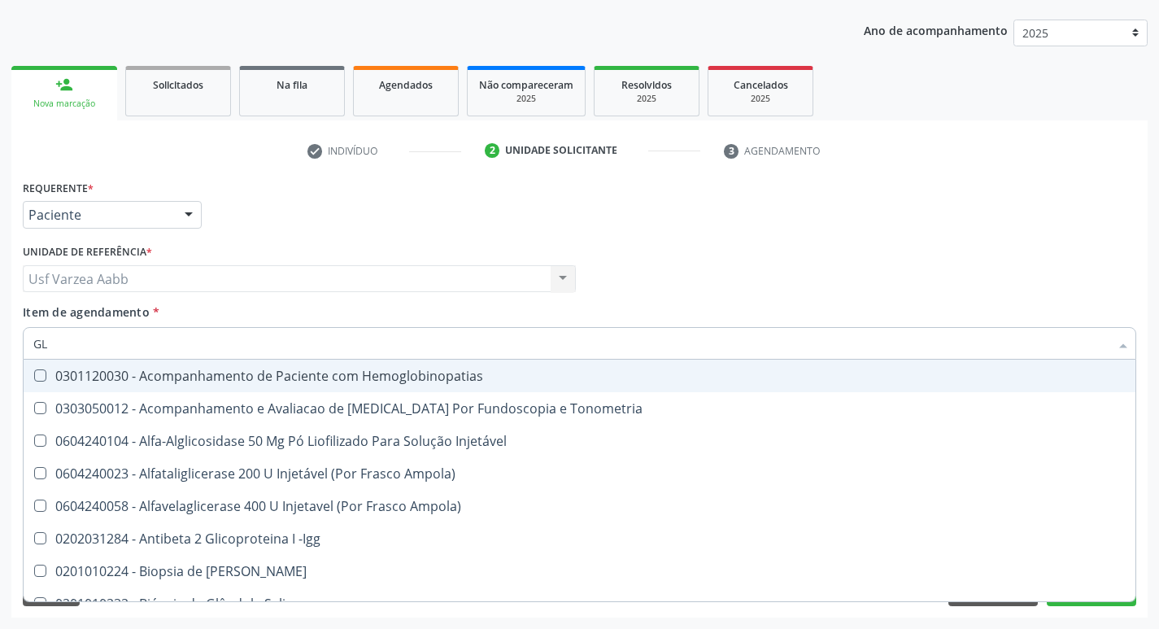
type input "GLI"
checkbox Glomerular "true"
type input "GLIC"
checkbox Tardio\) "true"
checkbox Glomerular "false"
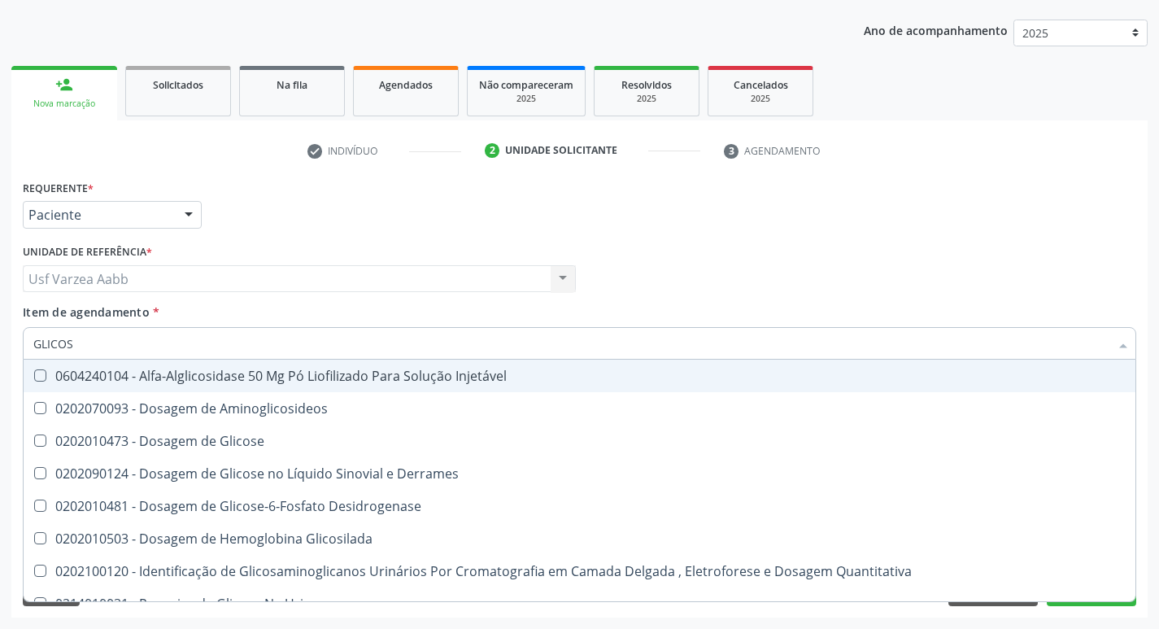
type input "GLICOSE"
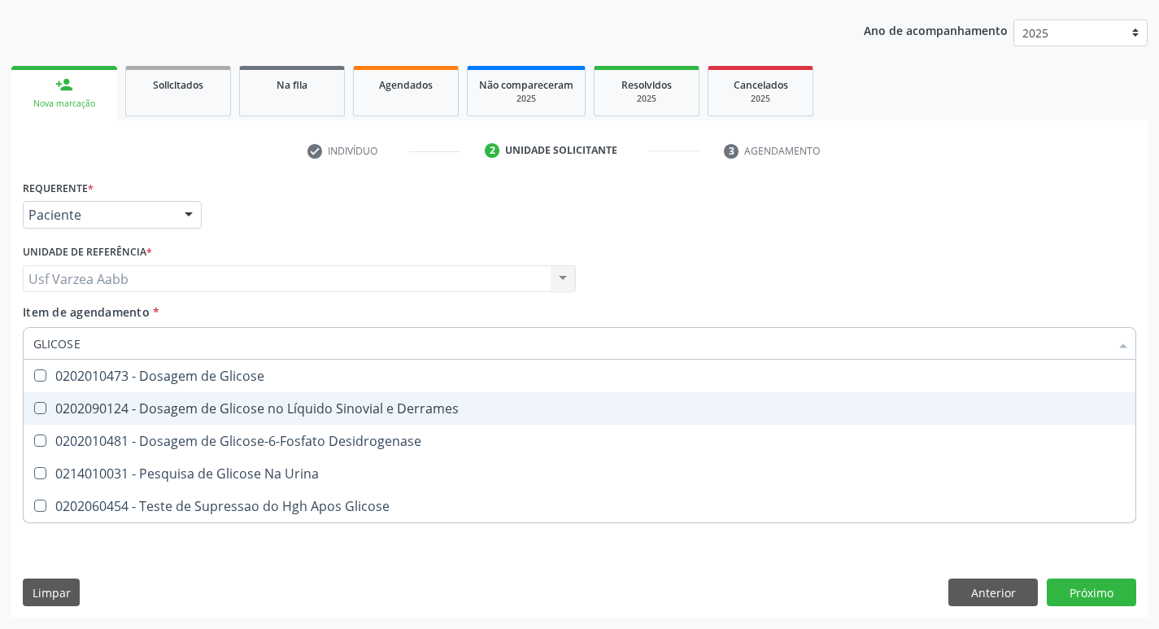
click at [136, 392] on span "0202090124 - Dosagem de Glicose no Líquido Sinovial e Derrames" at bounding box center [580, 408] width 1112 height 33
checkbox Derrames "false"
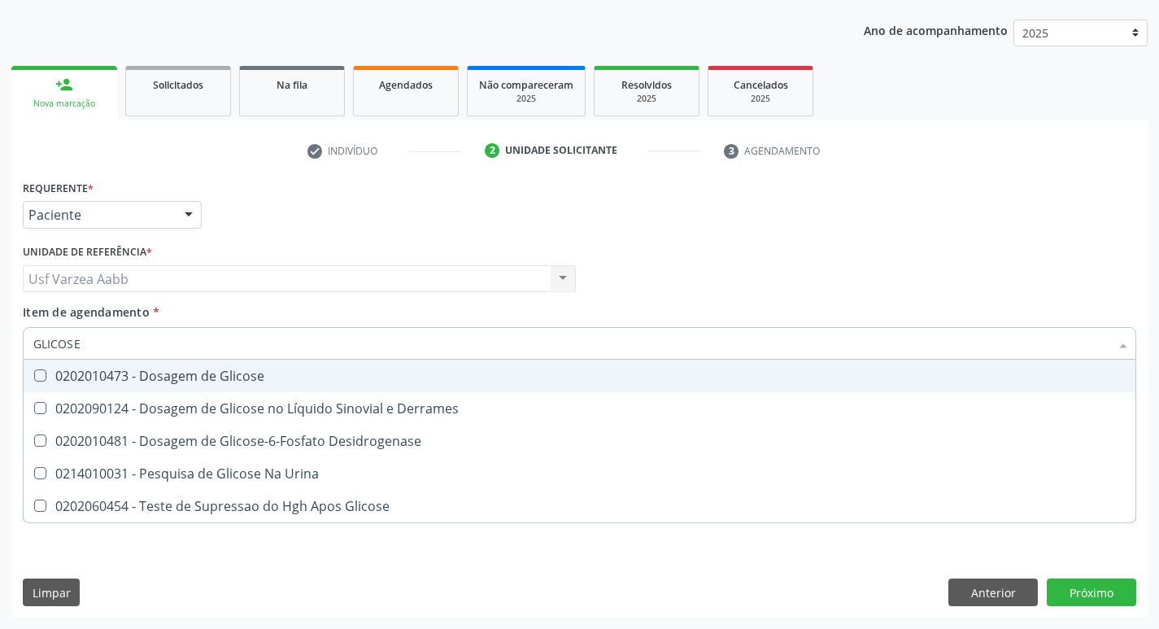
click at [142, 377] on div "0202010473 - Dosagem de Glicose" at bounding box center [579, 375] width 1092 height 13
checkbox Glicose "true"
click at [140, 349] on input "GLICOSE" at bounding box center [571, 343] width 1076 height 33
type input "HEM"
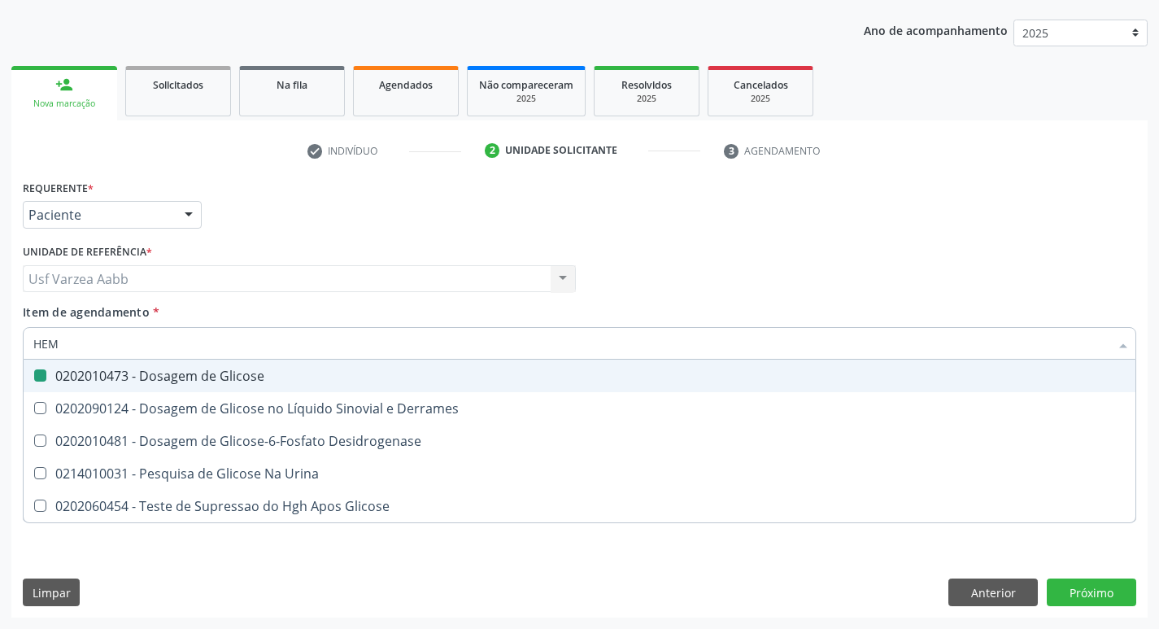
checkbox Glicose "false"
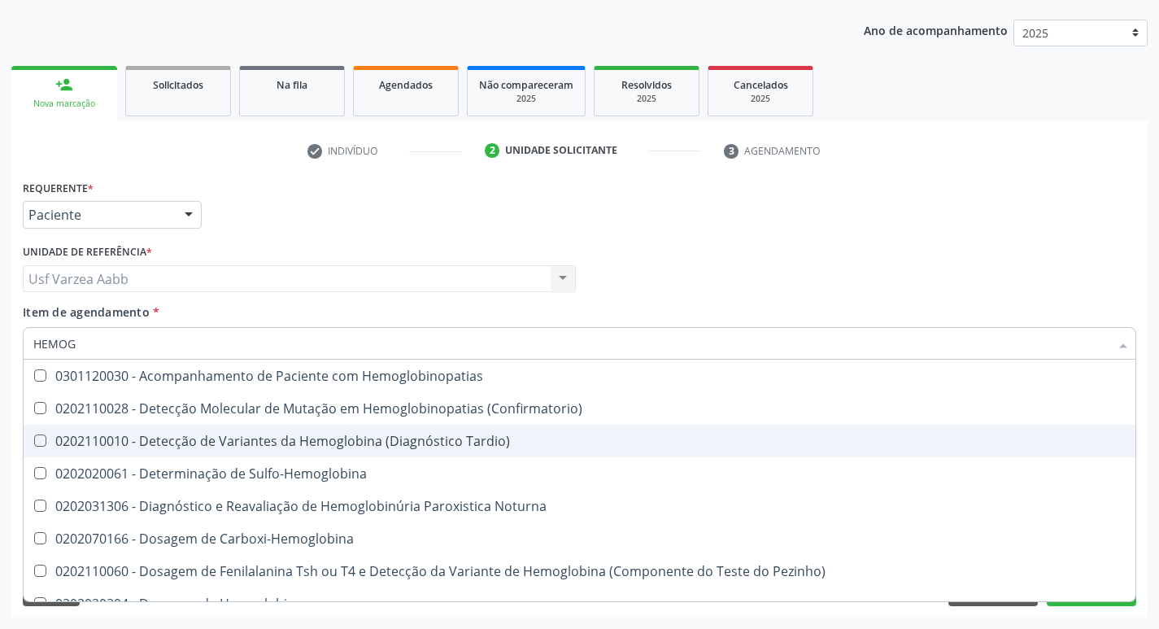
type input "HEMOGR"
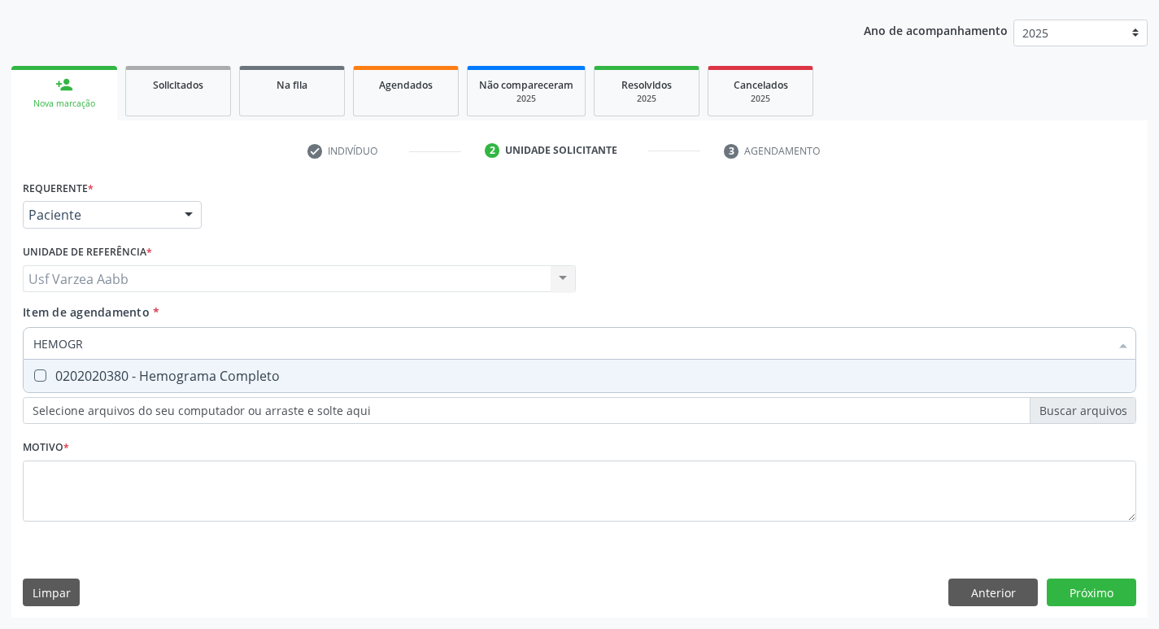
click at [157, 373] on div "0202020380 - Hemograma Completo" at bounding box center [579, 375] width 1092 height 13
checkbox Completo "true"
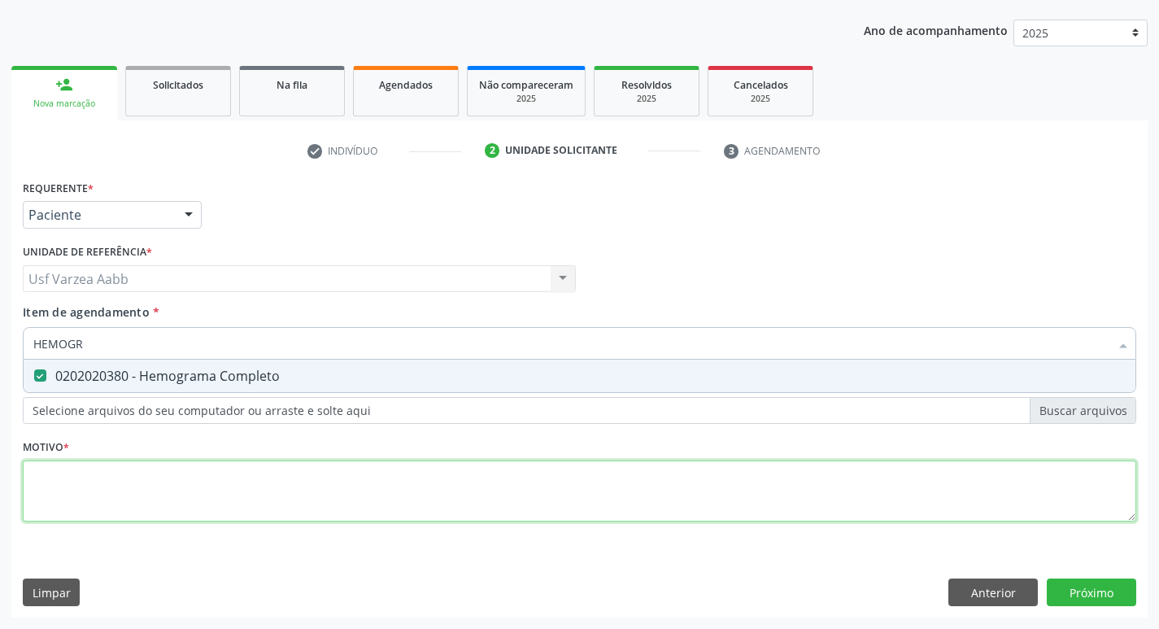
click at [161, 477] on div "Requerente * Paciente Profissional de Saúde Paciente Nenhum resultado encontrad…" at bounding box center [580, 360] width 1114 height 368
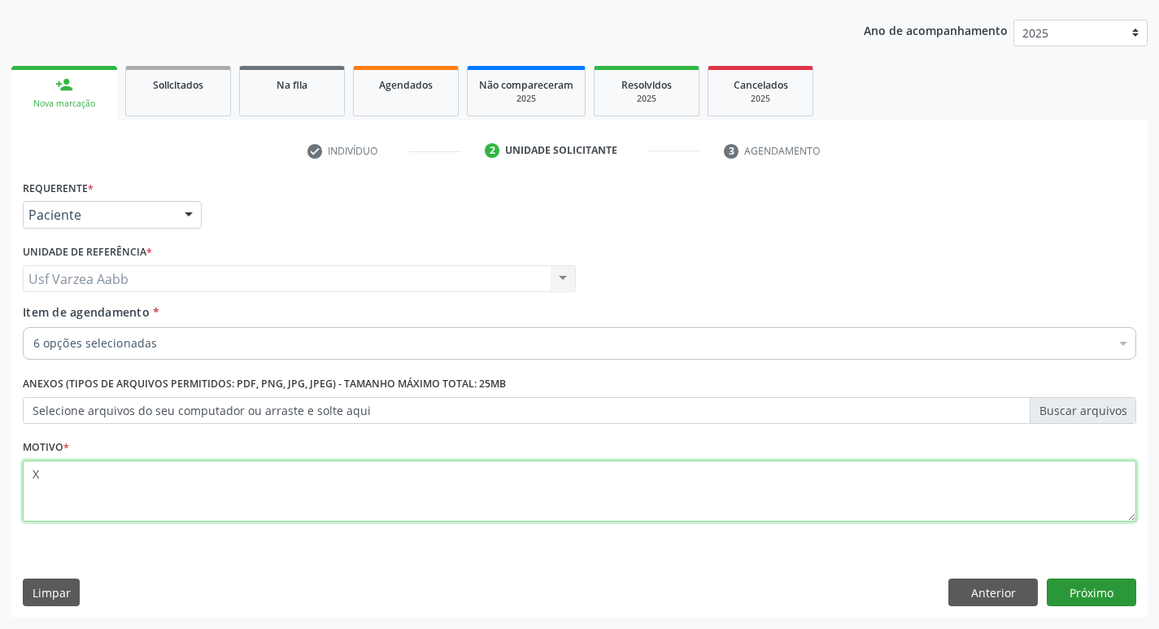
type textarea "X"
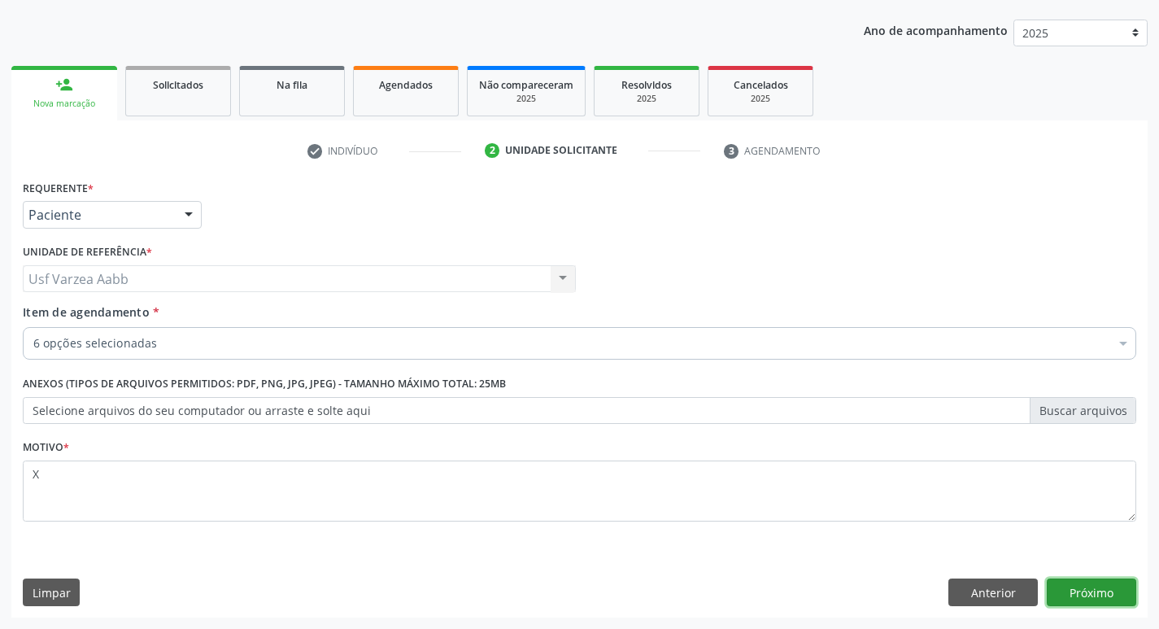
click at [1052, 584] on button "Próximo" at bounding box center [1091, 592] width 89 height 28
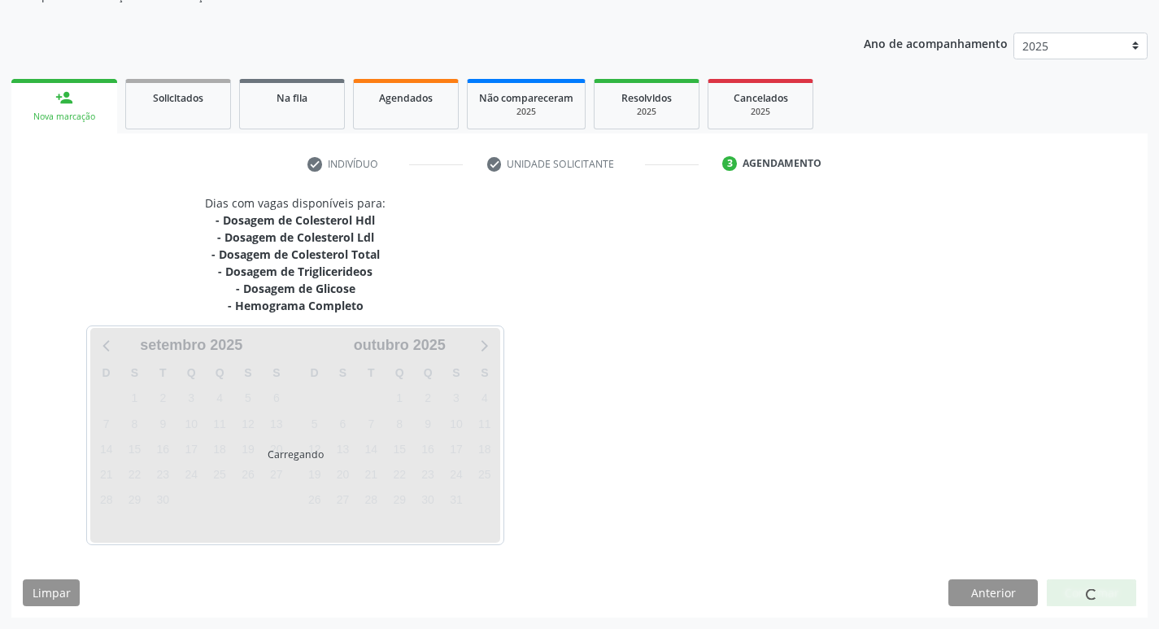
scroll to position [164, 0]
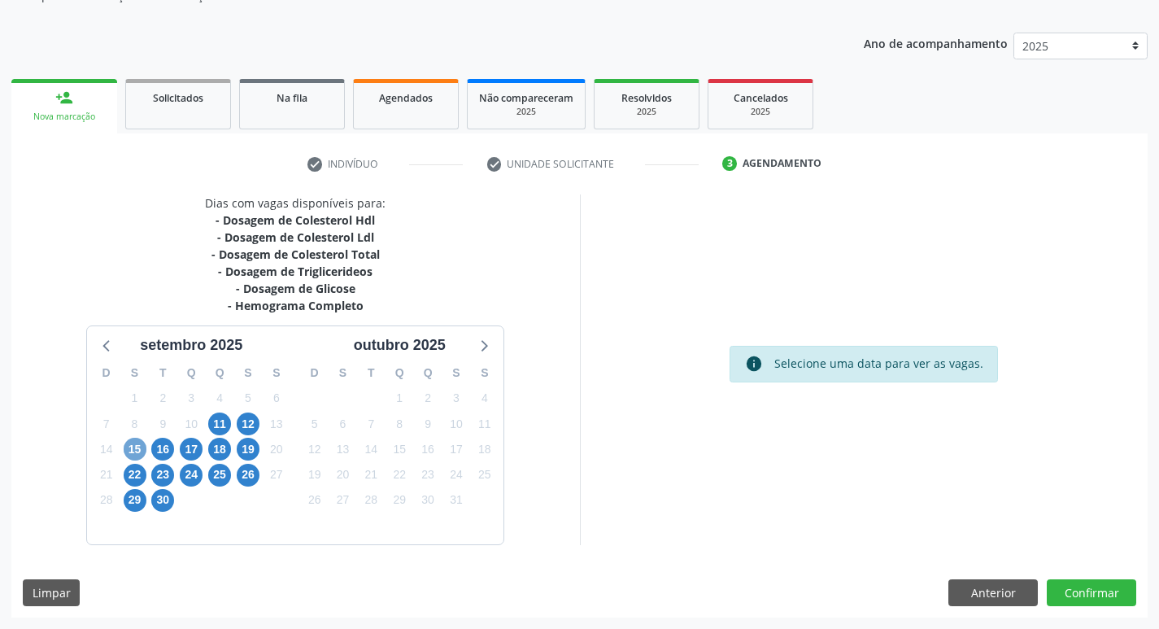
click at [140, 449] on span "15" at bounding box center [135, 449] width 23 height 23
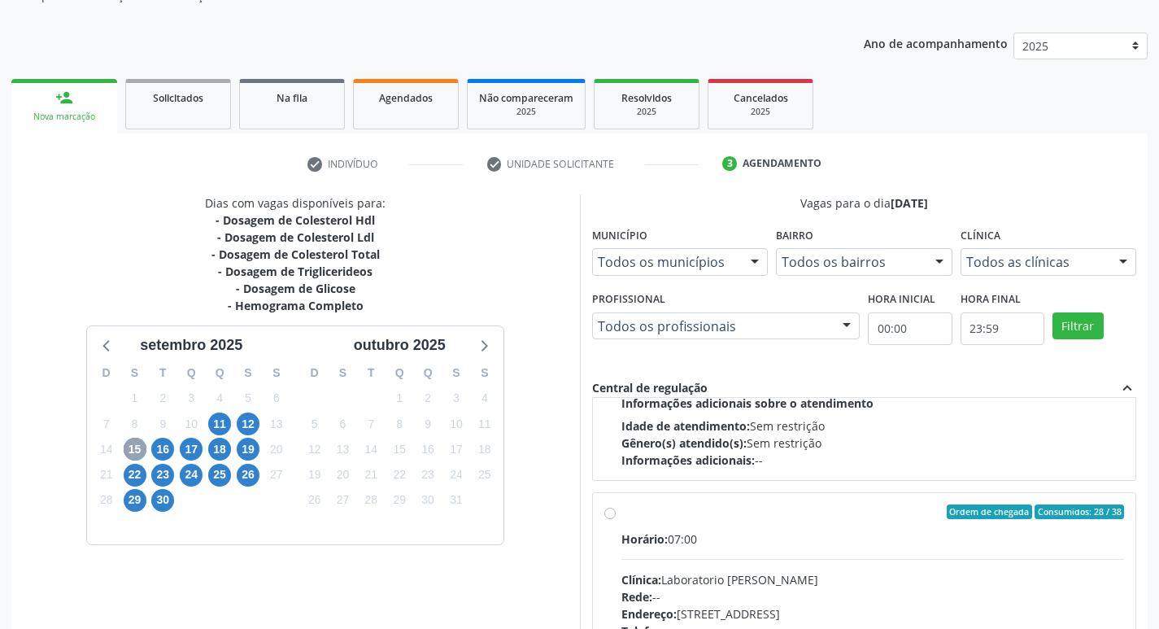
scroll to position [488, 0]
click at [621, 510] on label "Ordem de chegada Consumidos: 28 / 38 Horário: 07:00 Clínica: Laboratorio Jose P…" at bounding box center [873, 629] width 504 height 250
click at [608, 510] on input "Ordem de chegada Consumidos: 28 / 38 Horário: 07:00 Clínica: Laboratorio Jose P…" at bounding box center [609, 511] width 11 height 15
radio input "true"
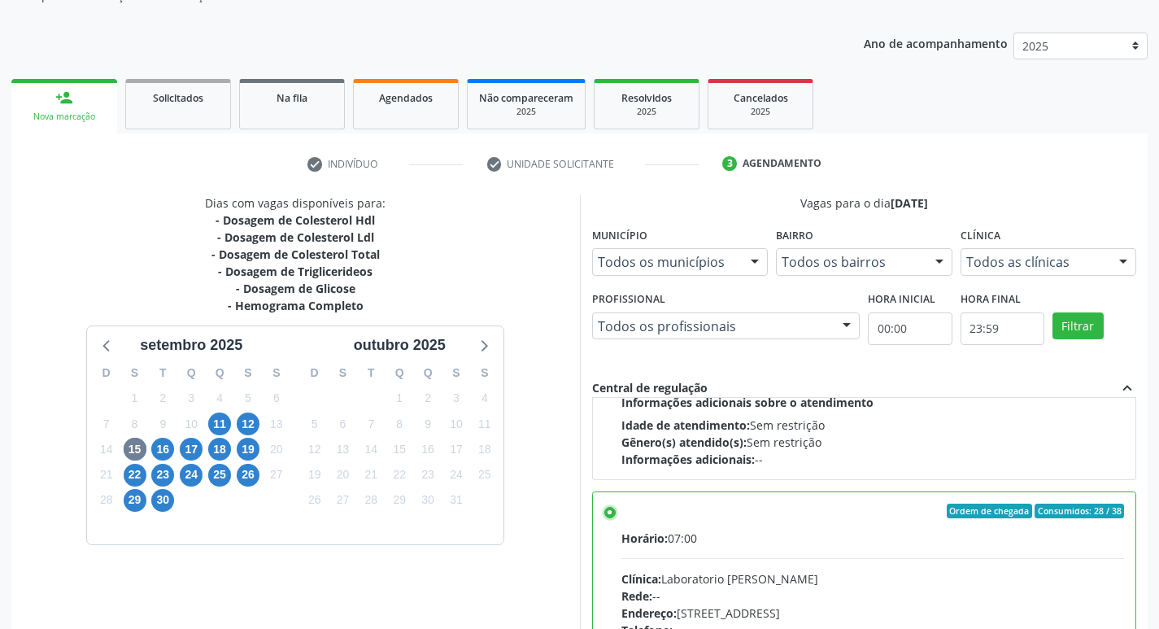
scroll to position [343, 0]
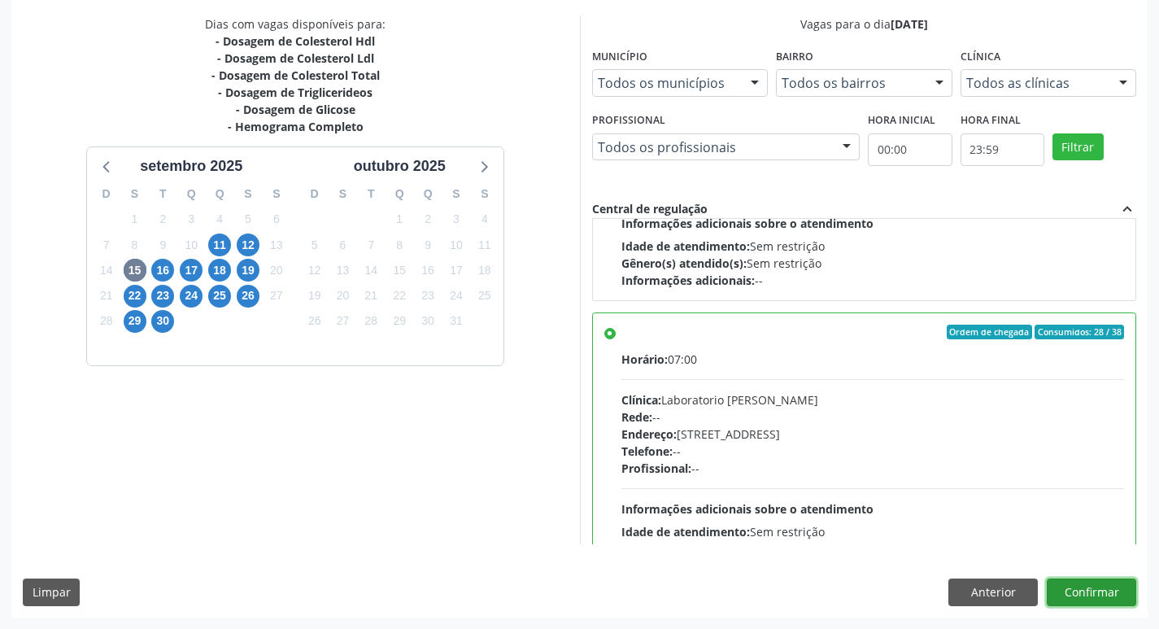
click at [1105, 590] on button "Confirmar" at bounding box center [1091, 592] width 89 height 28
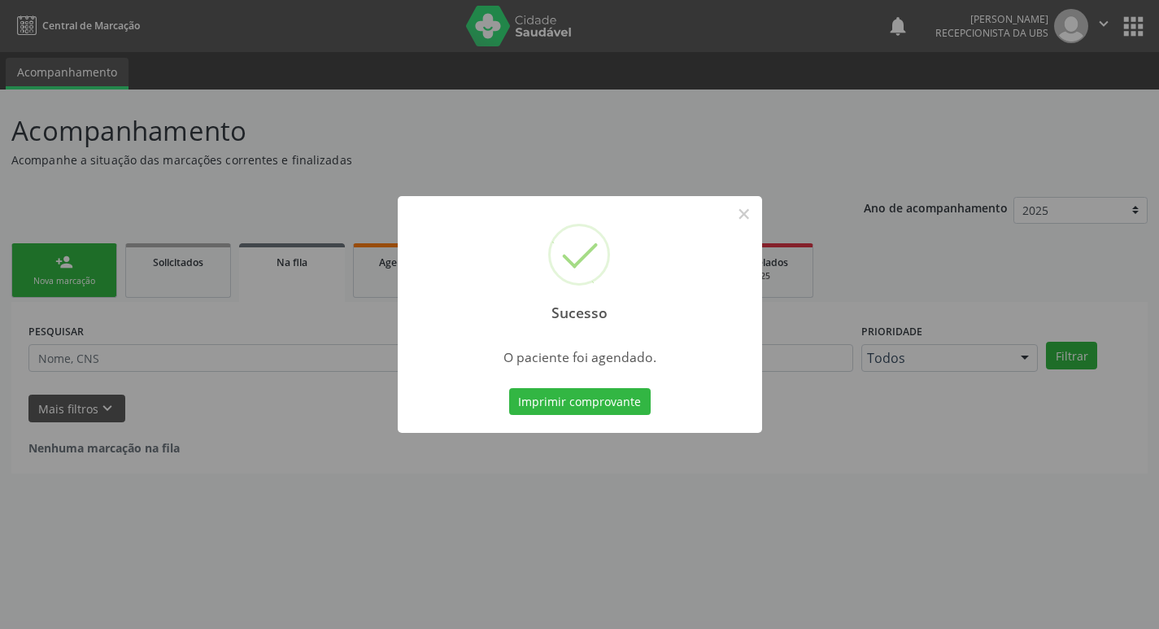
scroll to position [0, 0]
click at [569, 400] on button "Imprimir comprovante" at bounding box center [586, 402] width 142 height 28
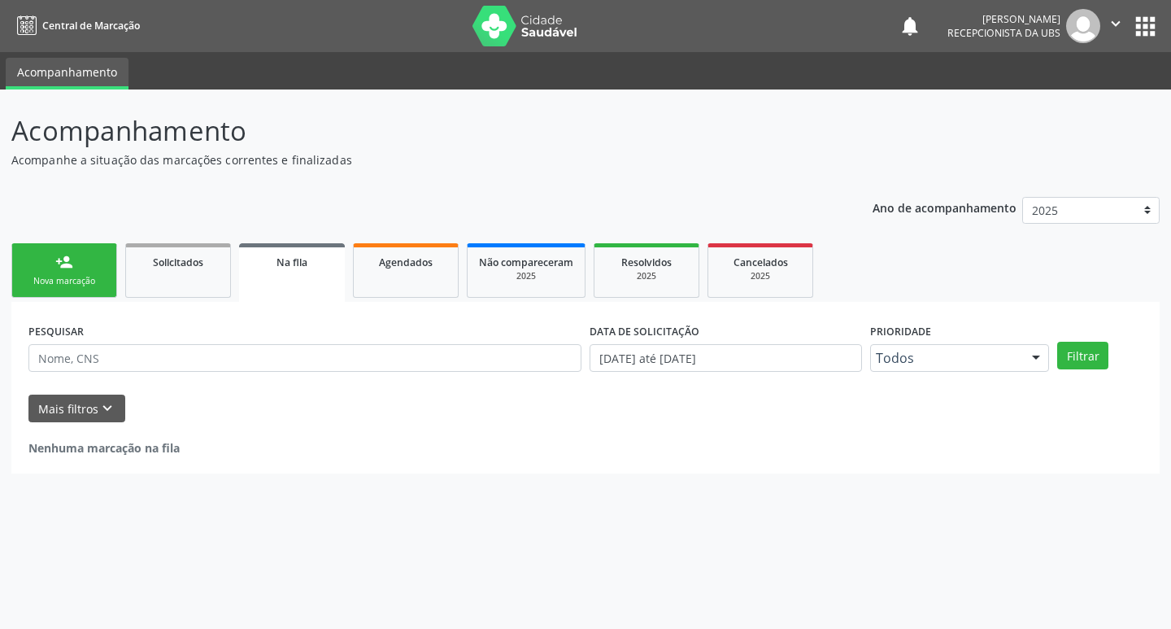
click at [83, 268] on link "person_add Nova marcação" at bounding box center [64, 270] width 106 height 55
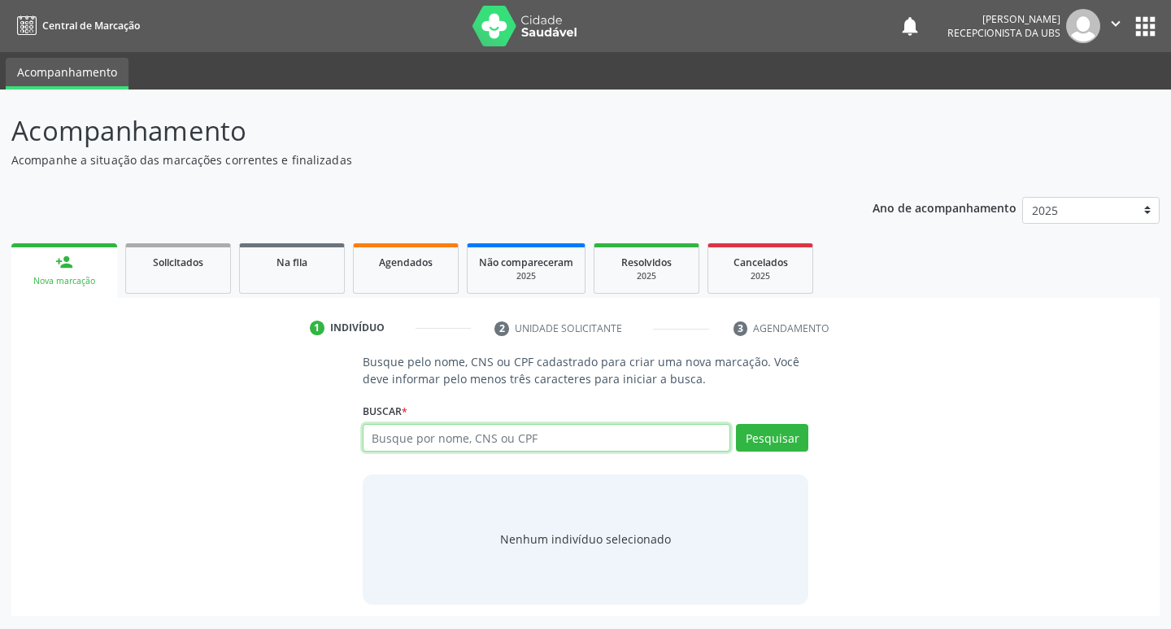
click at [493, 439] on input "text" at bounding box center [547, 438] width 368 height 28
paste input "700 0002 8185 5603"
type input "700 0002 8185 5603"
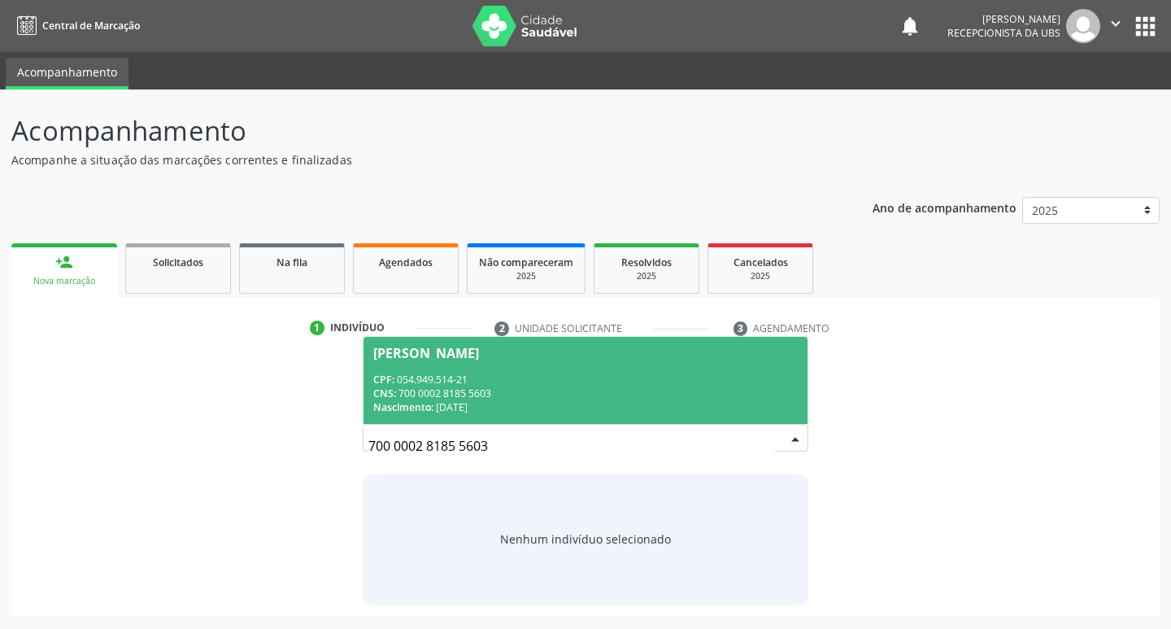
click at [470, 362] on span "Maria do Carmo Lopes de Souza Silva CPF: 054.949.514-21 CNS: 700 0002 8185 5603…" at bounding box center [586, 380] width 445 height 87
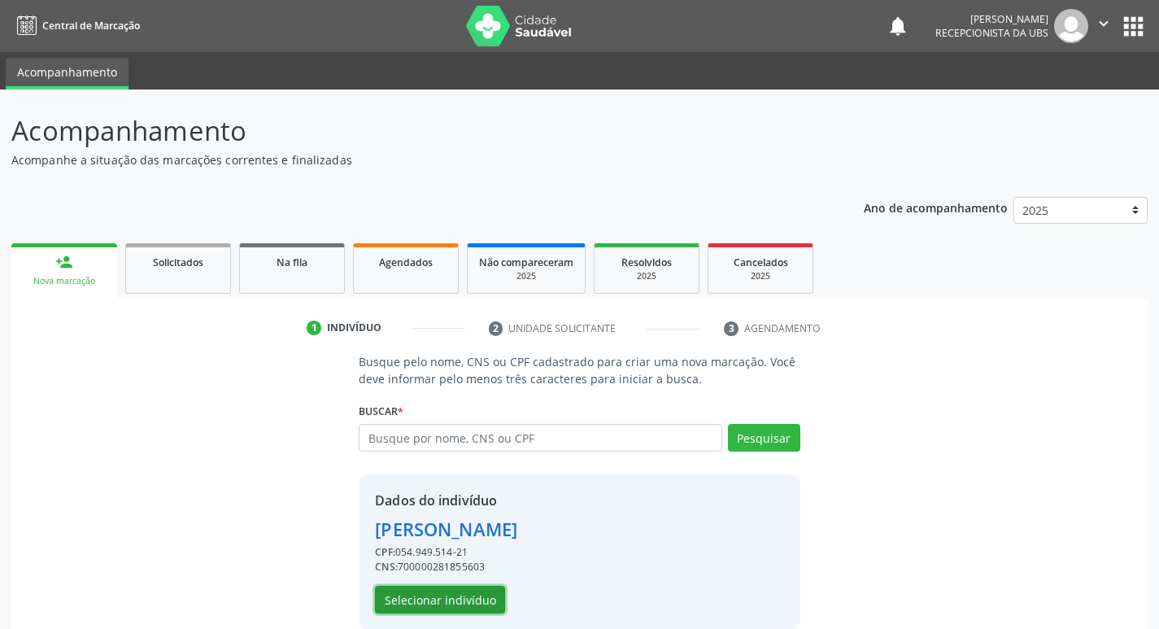
click at [469, 608] on button "Selecionar indivíduo" at bounding box center [440, 600] width 130 height 28
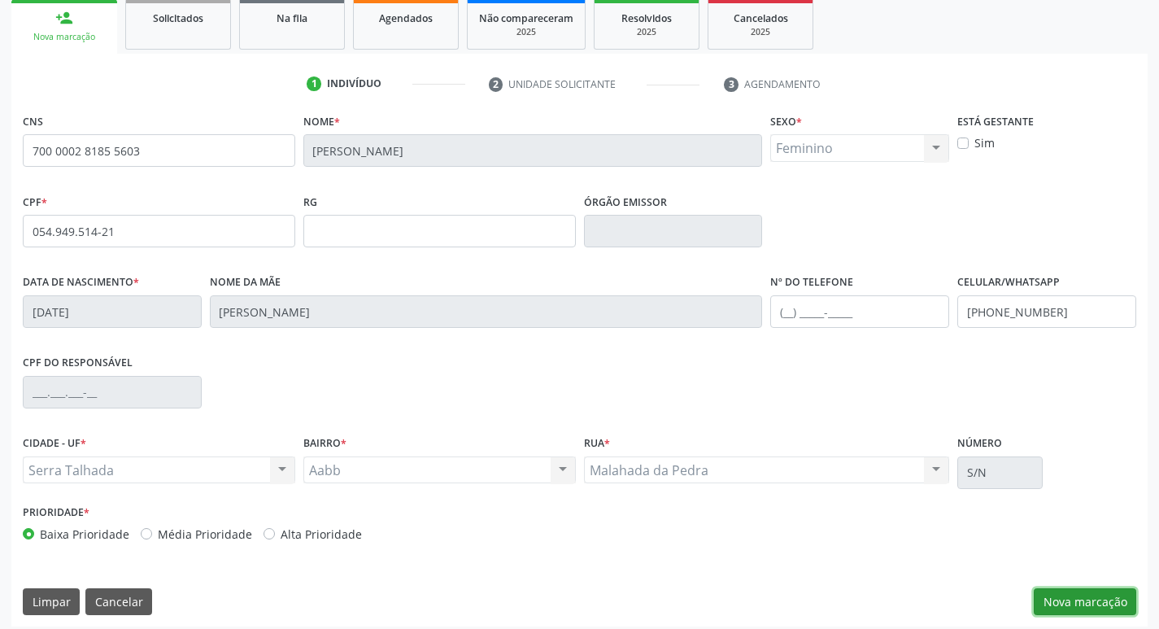
click at [1062, 597] on button "Nova marcação" at bounding box center [1085, 602] width 102 height 28
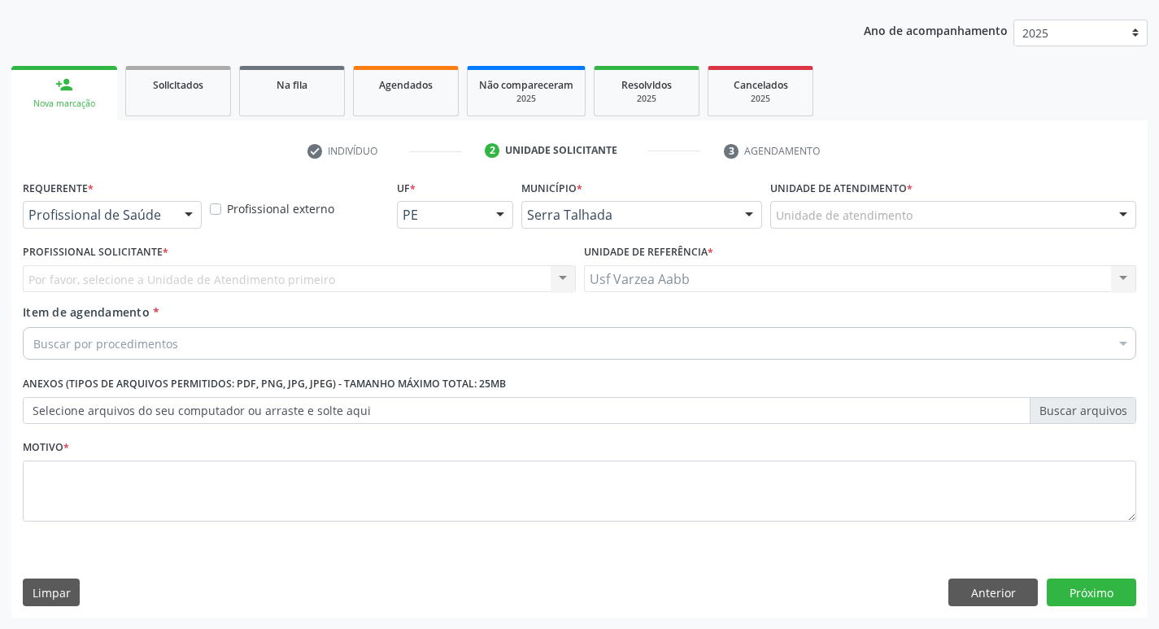
scroll to position [177, 0]
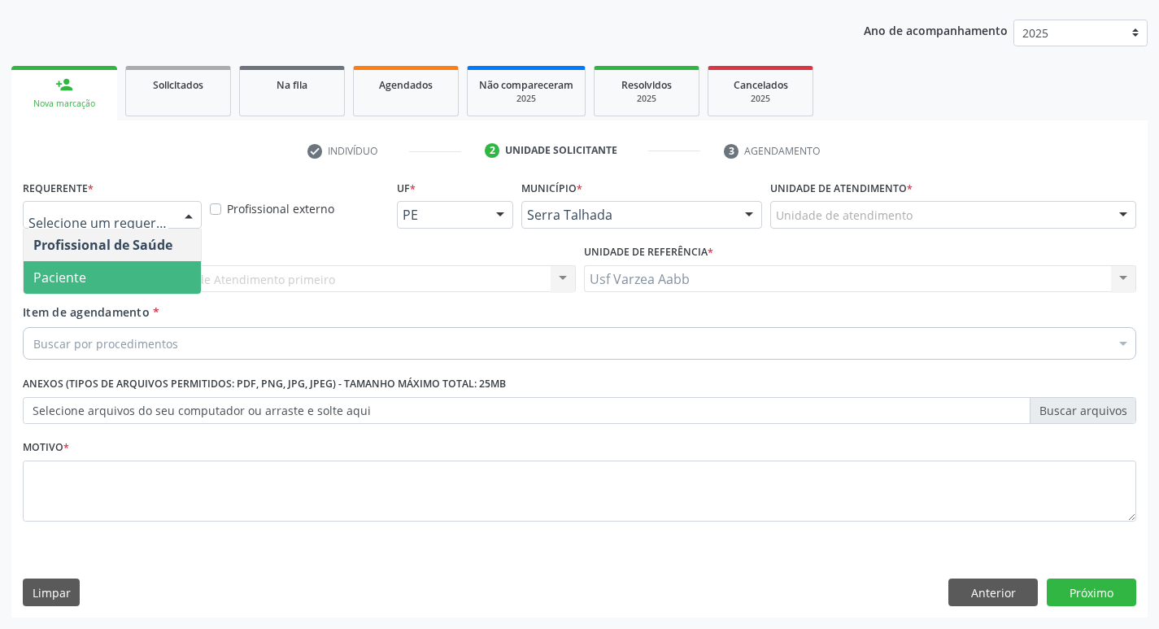
click at [84, 273] on span "Paciente" at bounding box center [59, 277] width 53 height 18
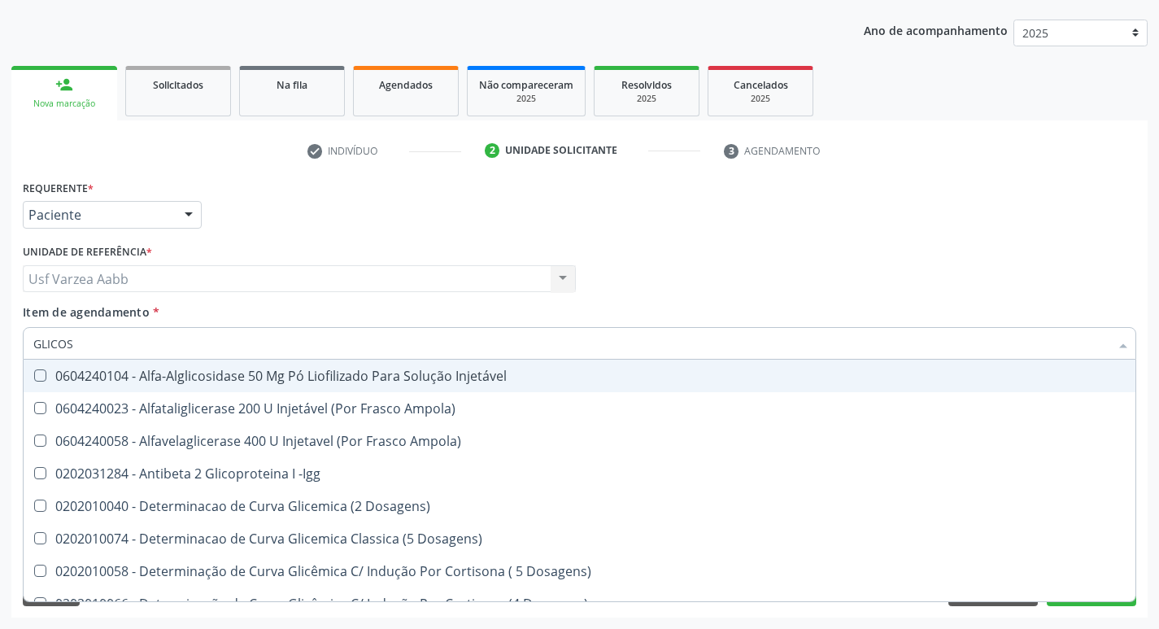
type input "GLICOSI"
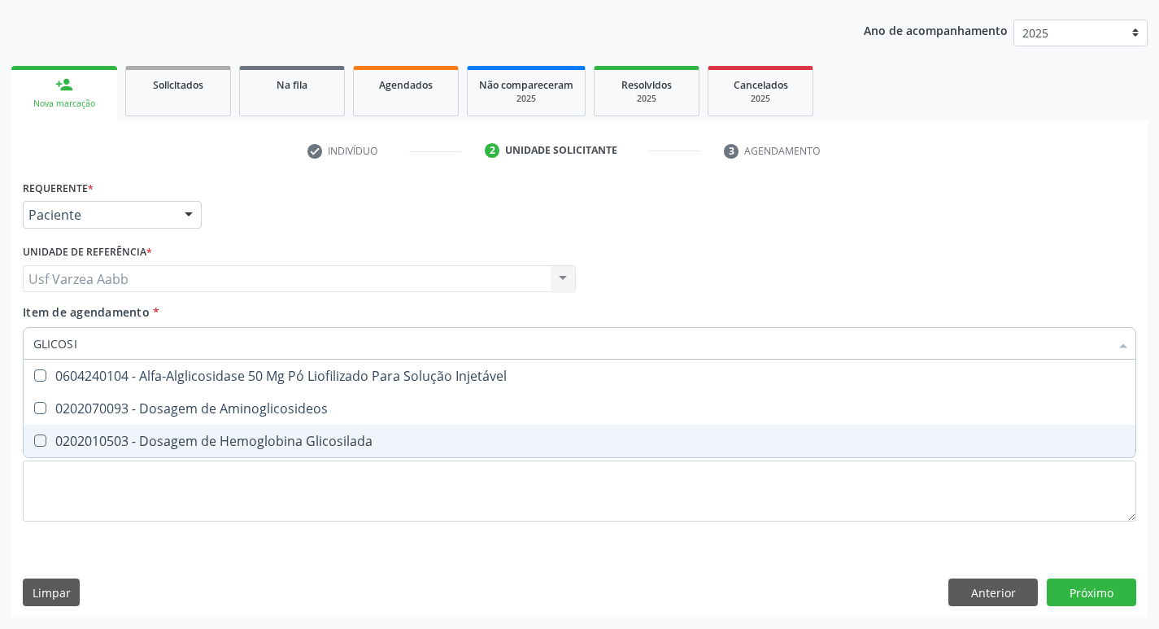
click at [222, 441] on div "0202010503 - Dosagem de Hemoglobina Glicosilada" at bounding box center [579, 440] width 1092 height 13
checkbox Glicosilada "true"
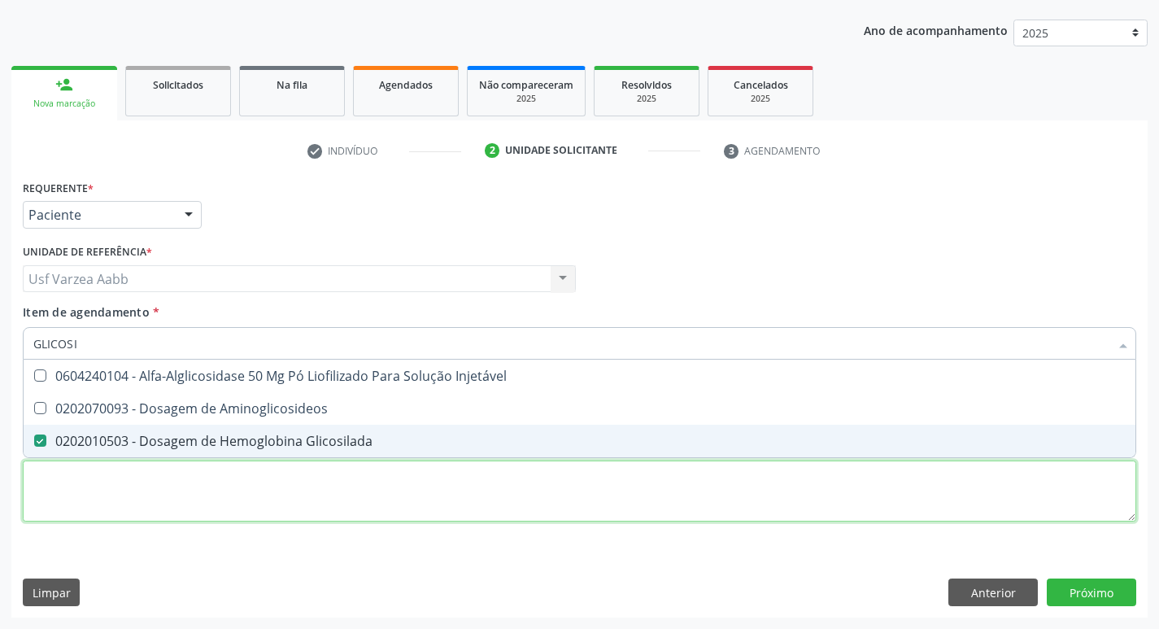
click at [230, 483] on div "Requerente * Paciente Profissional de Saúde Paciente Nenhum resultado encontrad…" at bounding box center [580, 360] width 1114 height 368
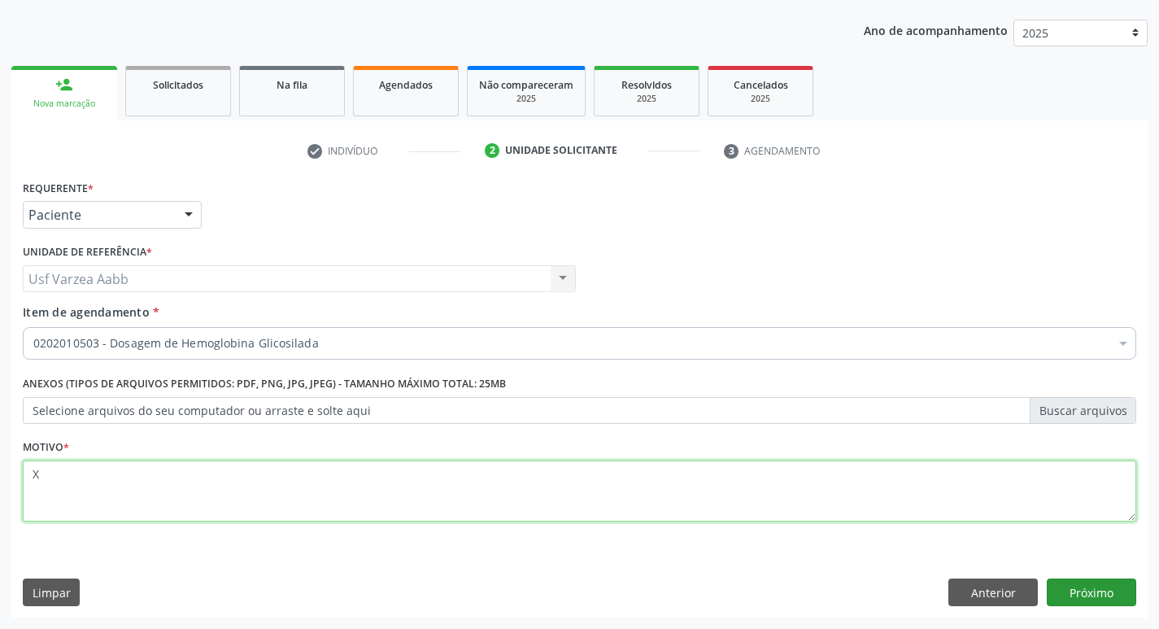
type textarea "X"
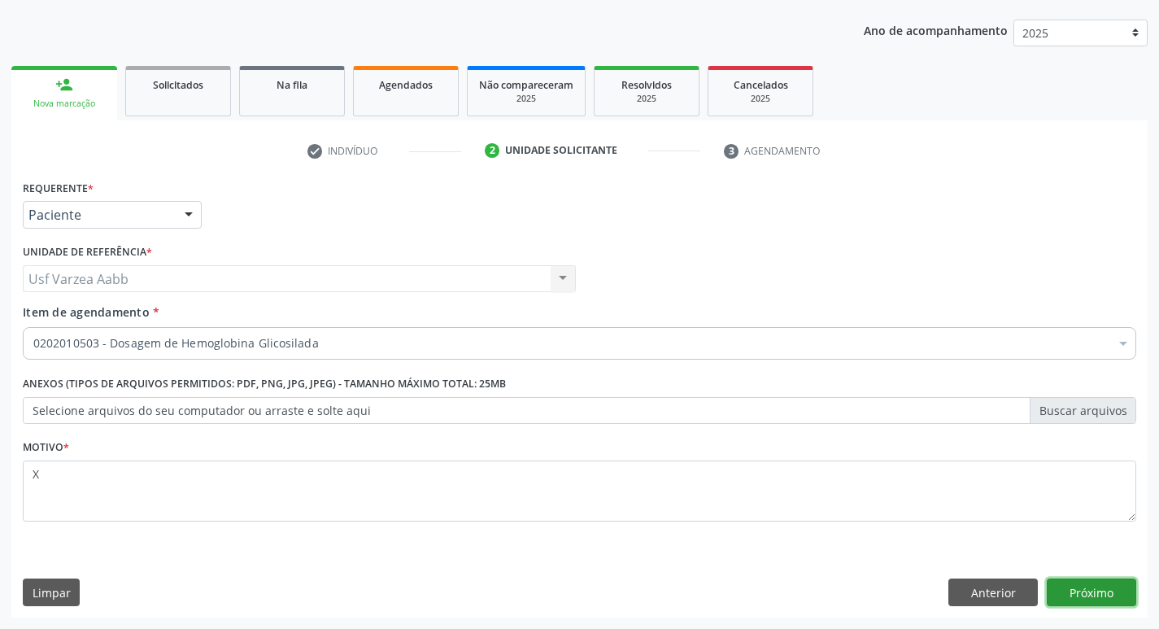
click at [1115, 589] on button "Próximo" at bounding box center [1091, 592] width 89 height 28
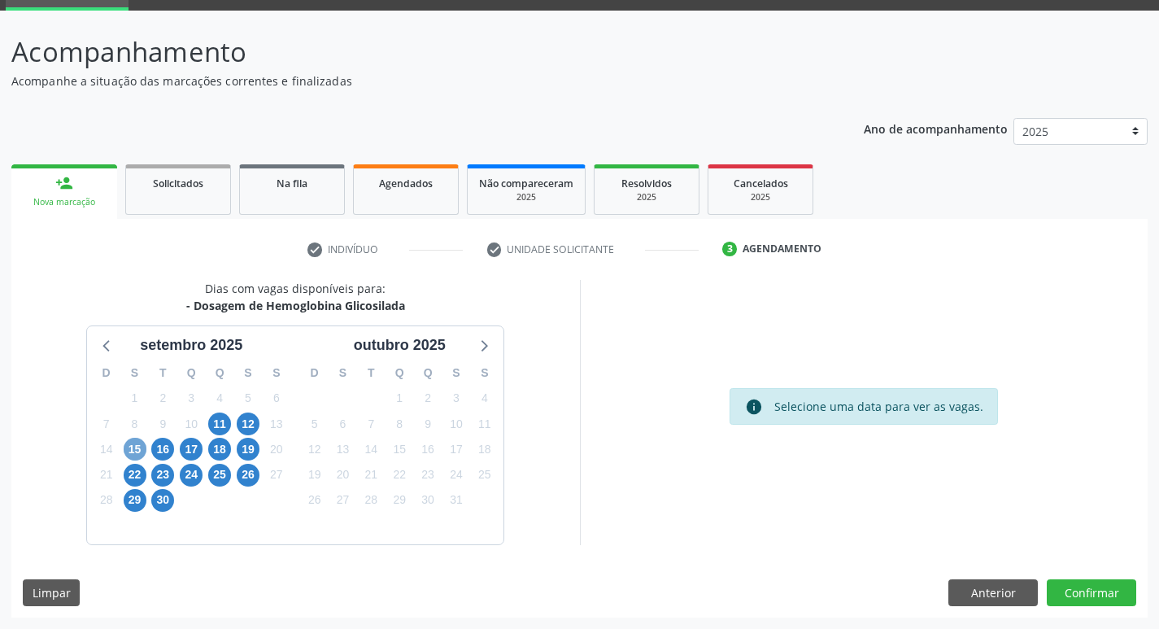
click at [133, 446] on span "15" at bounding box center [135, 449] width 23 height 23
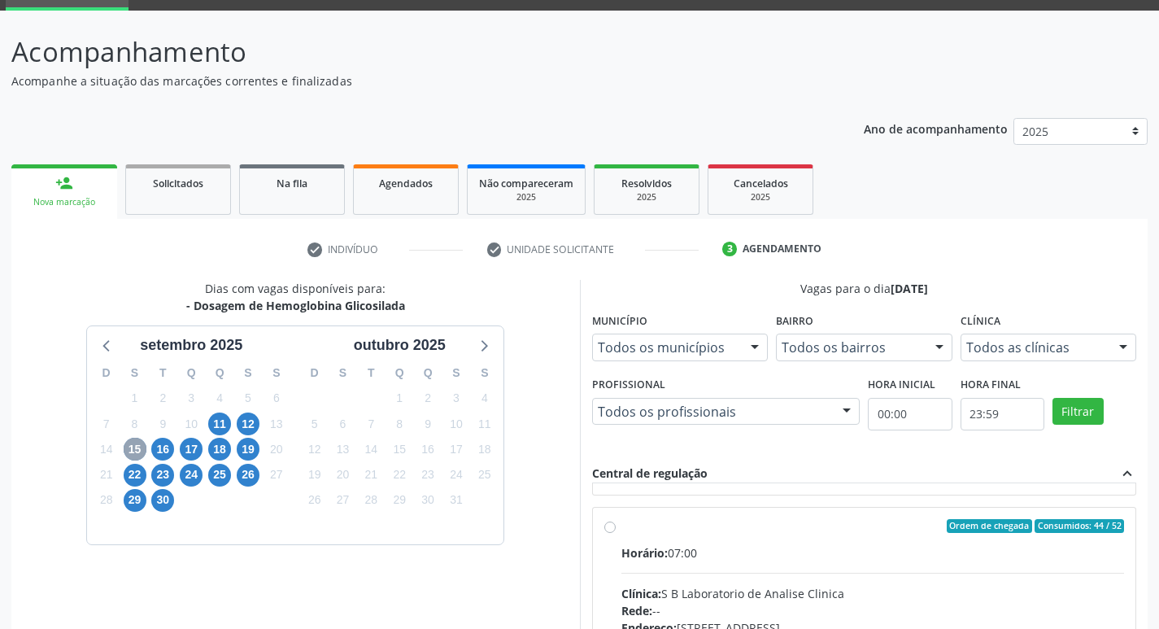
scroll to position [244, 0]
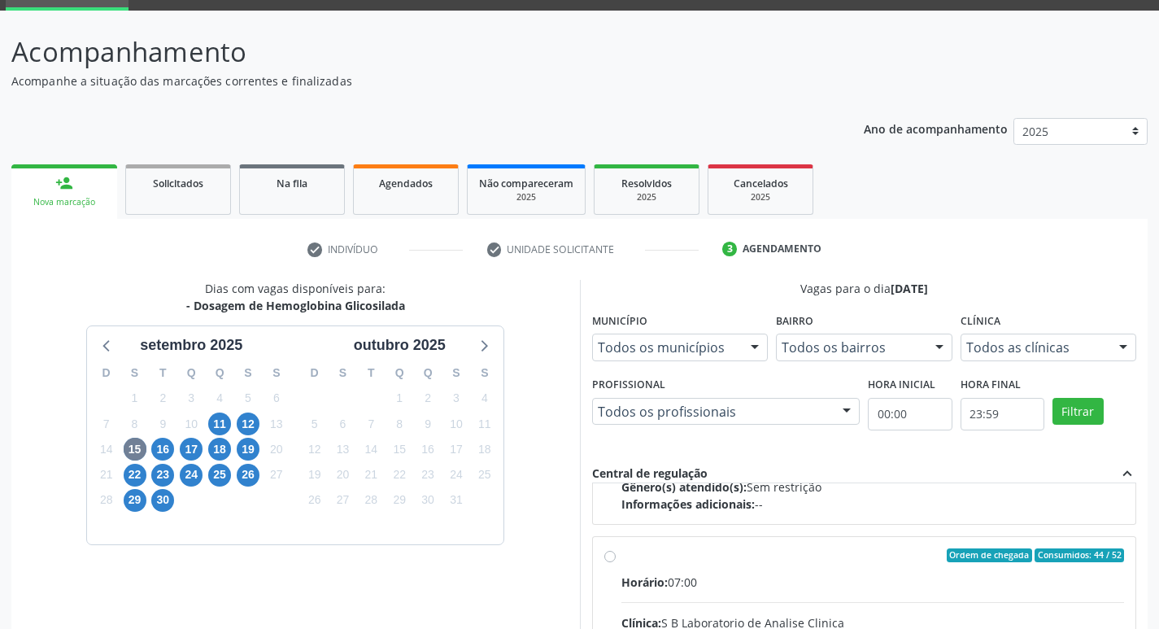
click at [609, 553] on input "Ordem de chegada Consumidos: 44 / 52 Horário: 07:00 Clínica: S B Laboratorio de…" at bounding box center [609, 555] width 11 height 15
radio input "true"
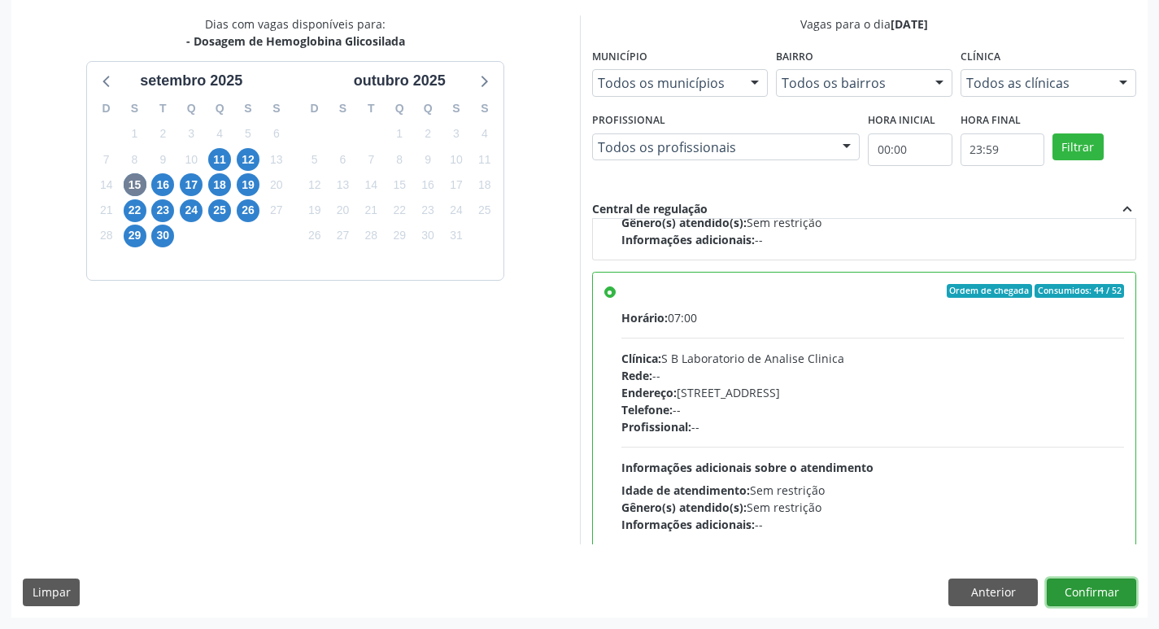
click at [1108, 583] on button "Confirmar" at bounding box center [1091, 592] width 89 height 28
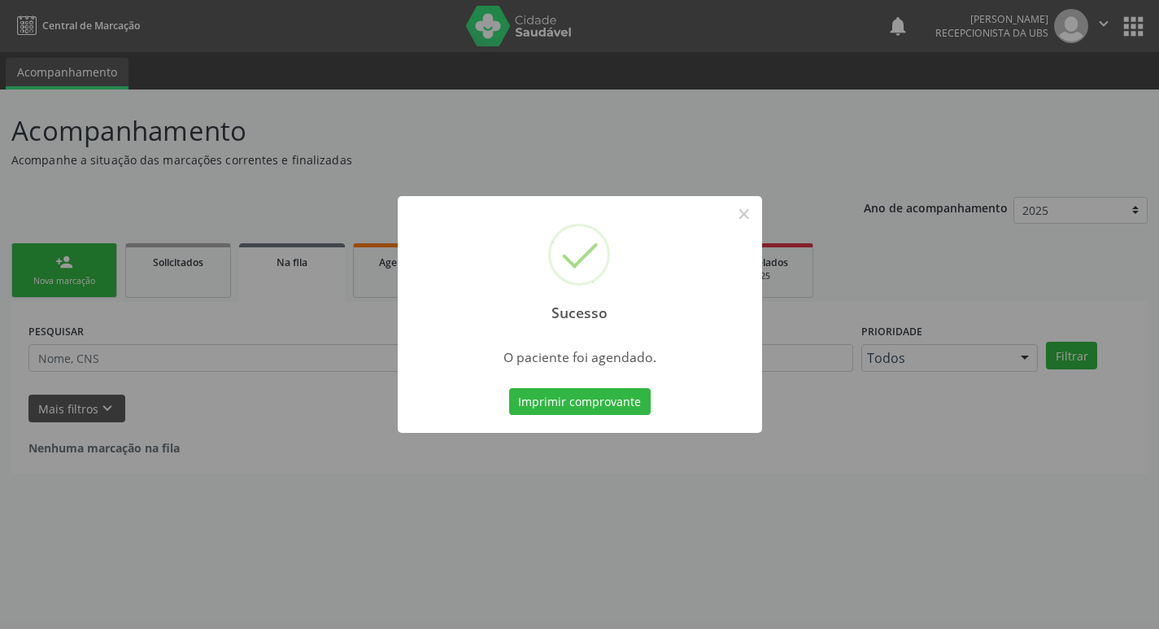
scroll to position [0, 0]
click at [609, 396] on button "Imprimir comprovante" at bounding box center [586, 402] width 142 height 28
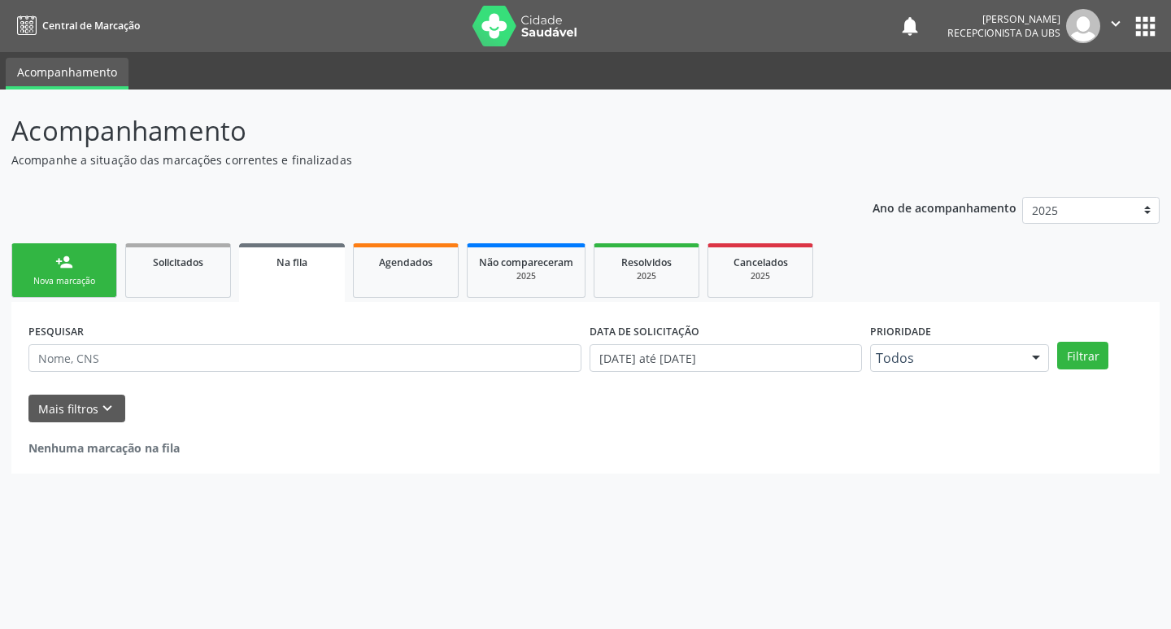
click at [98, 266] on link "person_add Nova marcação" at bounding box center [64, 270] width 106 height 55
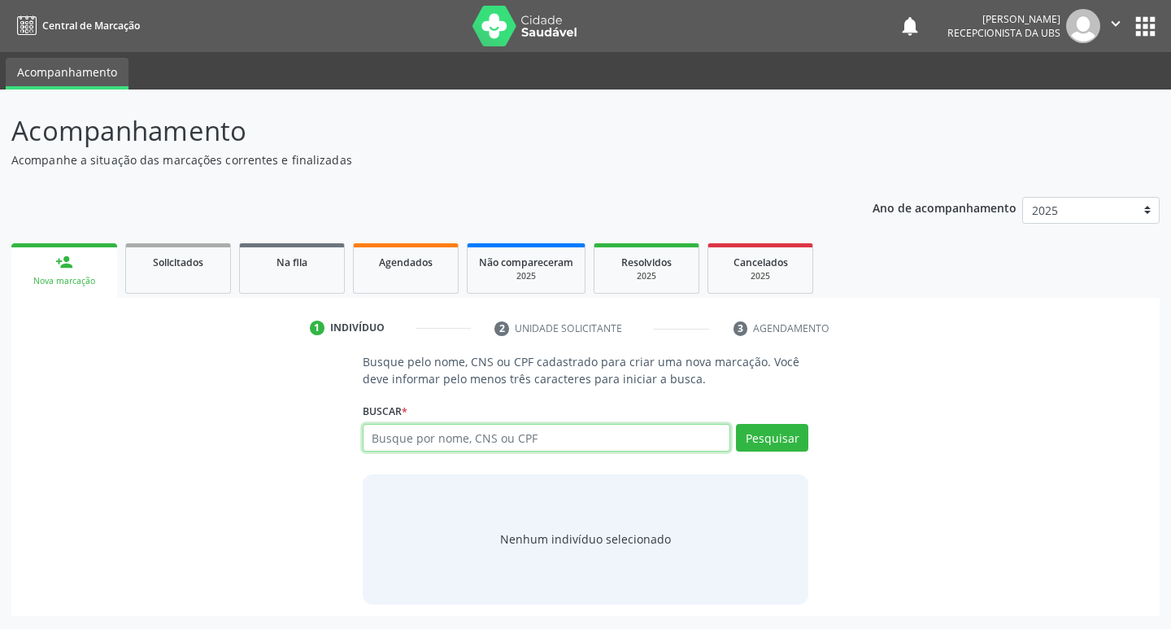
click at [437, 430] on input "text" at bounding box center [547, 438] width 368 height 28
type input "702602266303940"
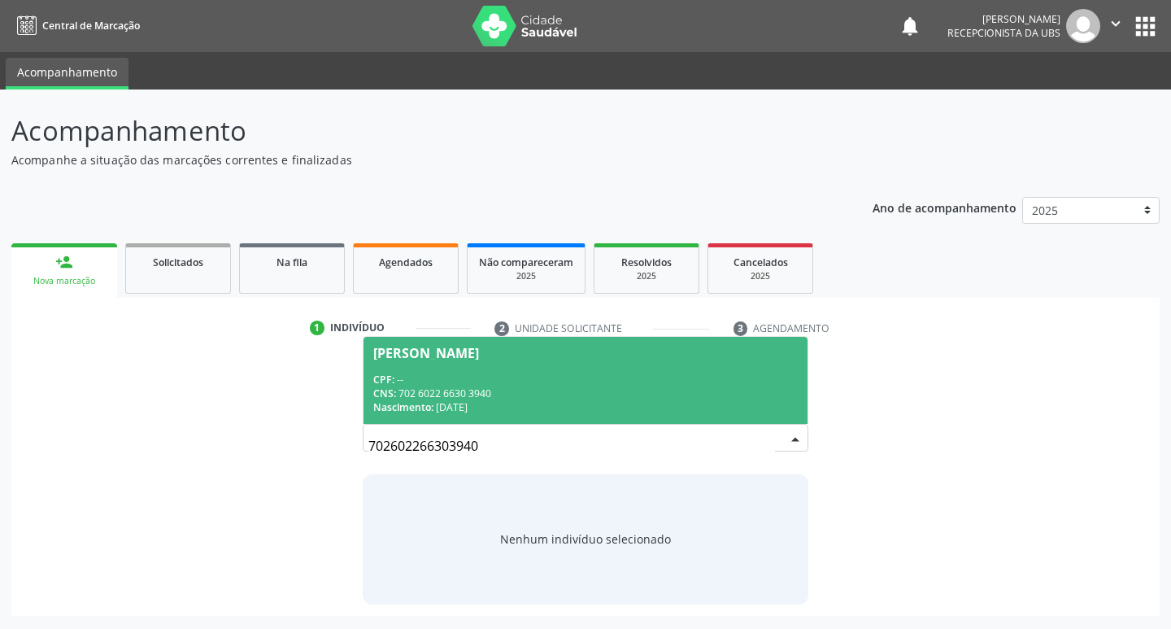
click at [665, 382] on div "CPF: --" at bounding box center [585, 380] width 425 height 14
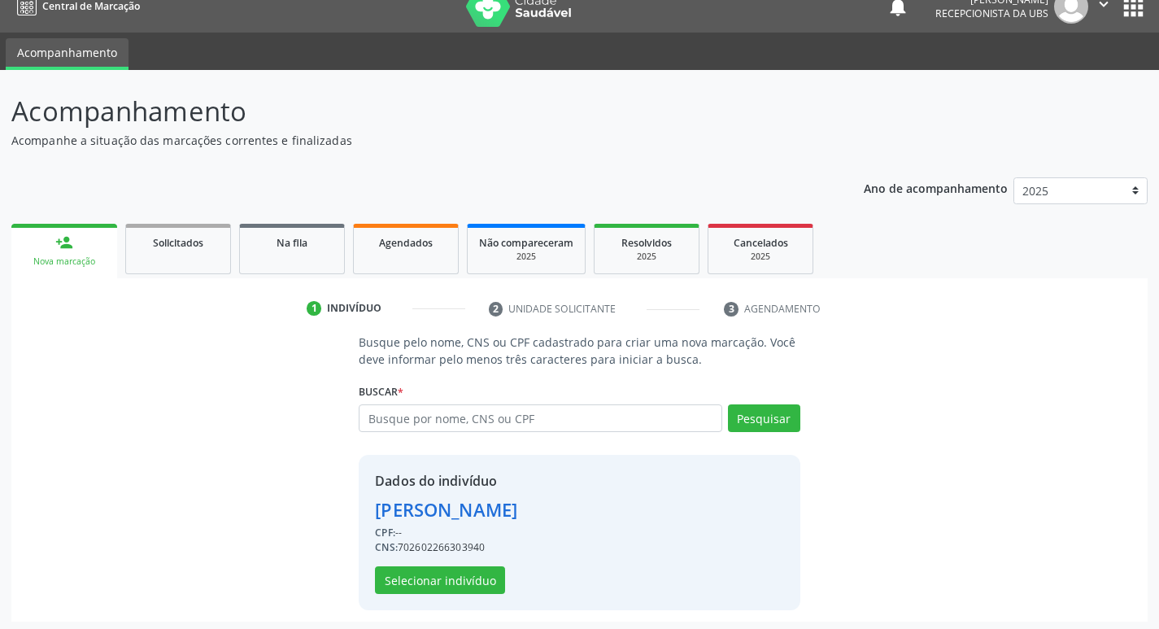
scroll to position [24, 0]
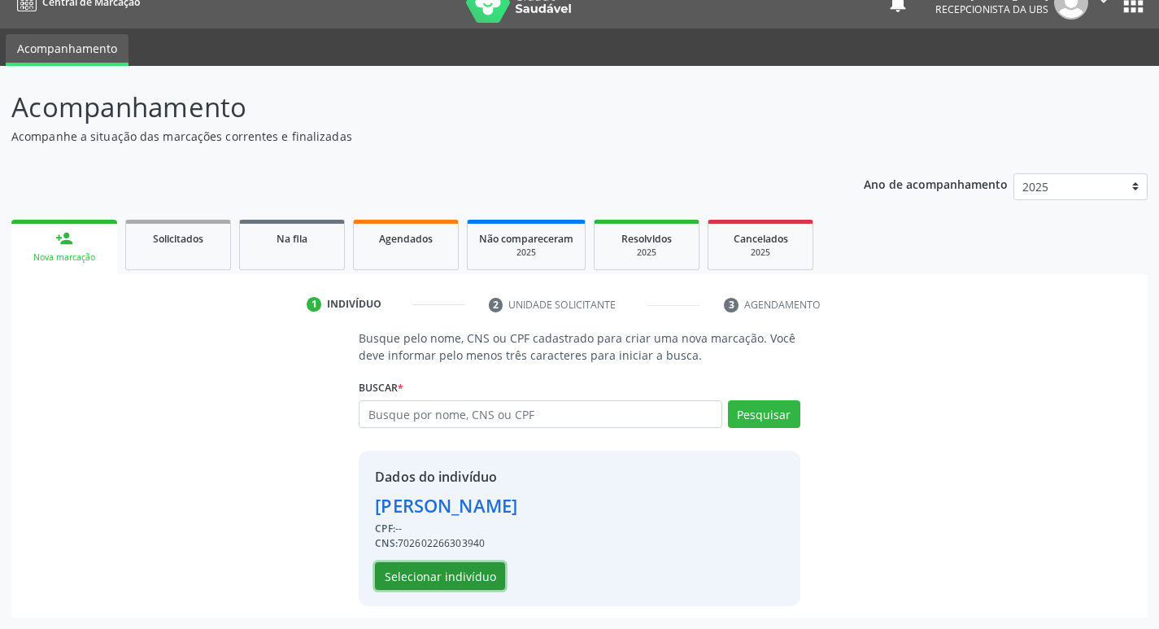
click at [425, 571] on button "Selecionar indivíduo" at bounding box center [440, 576] width 130 height 28
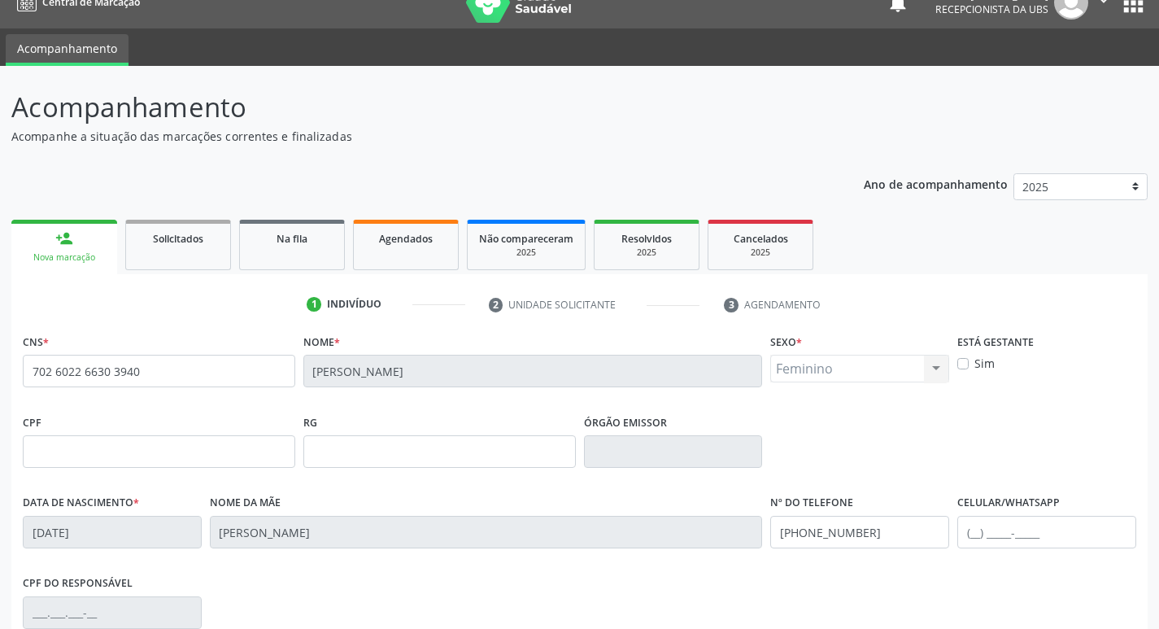
scroll to position [253, 0]
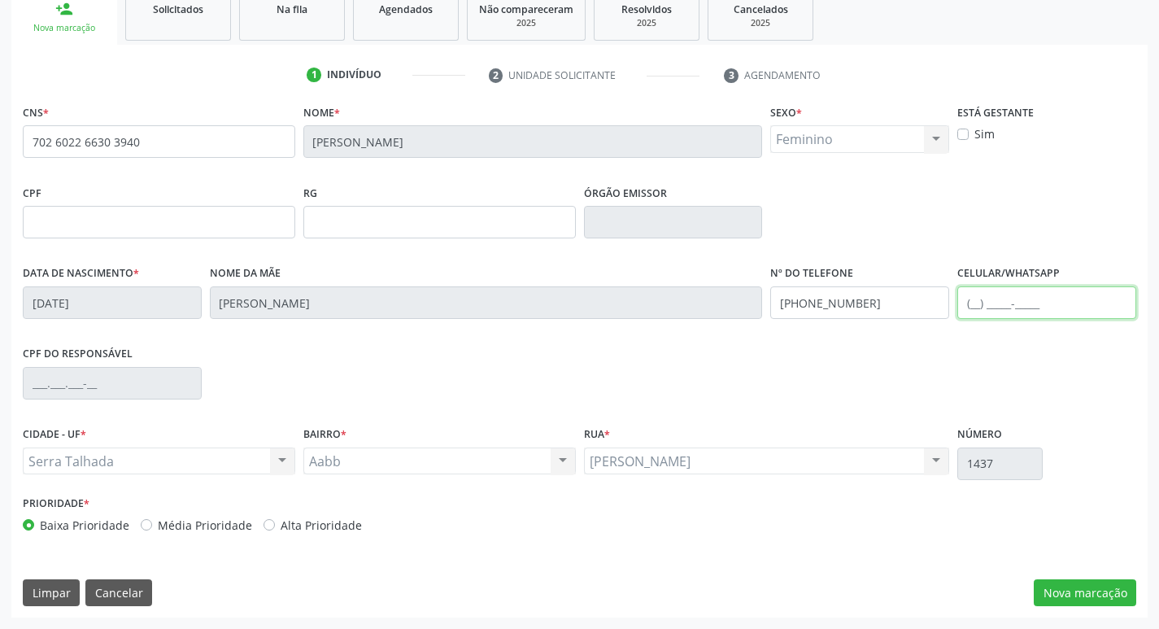
click at [977, 305] on input "text" at bounding box center [1046, 302] width 179 height 33
type input "(87) 99636-1531"
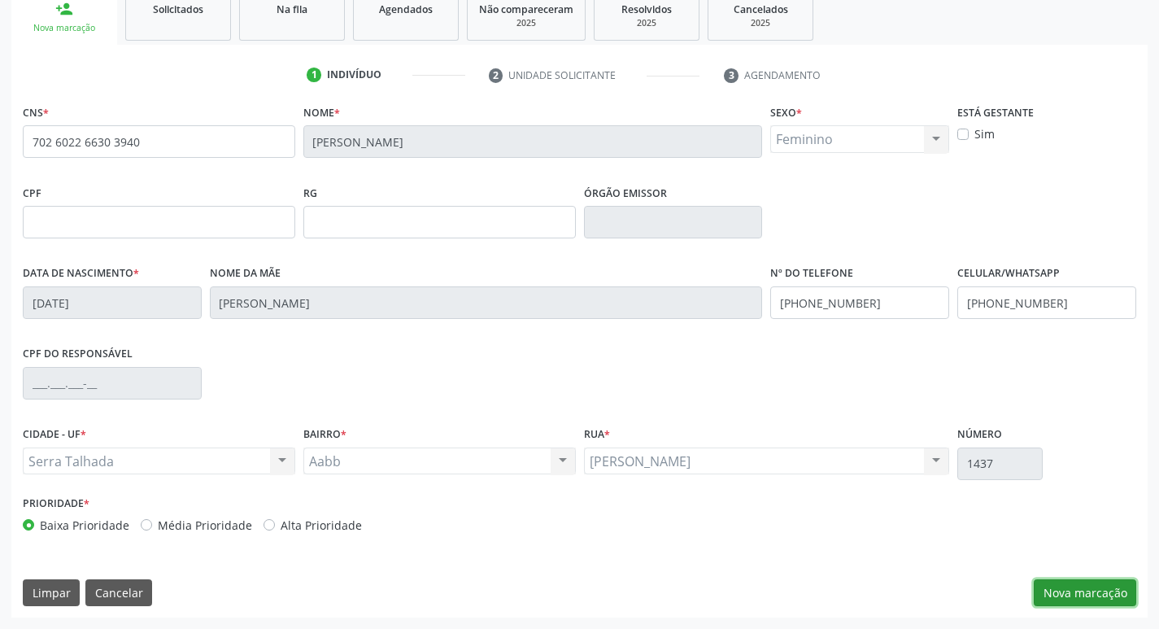
click at [1076, 589] on button "Nova marcação" at bounding box center [1085, 593] width 102 height 28
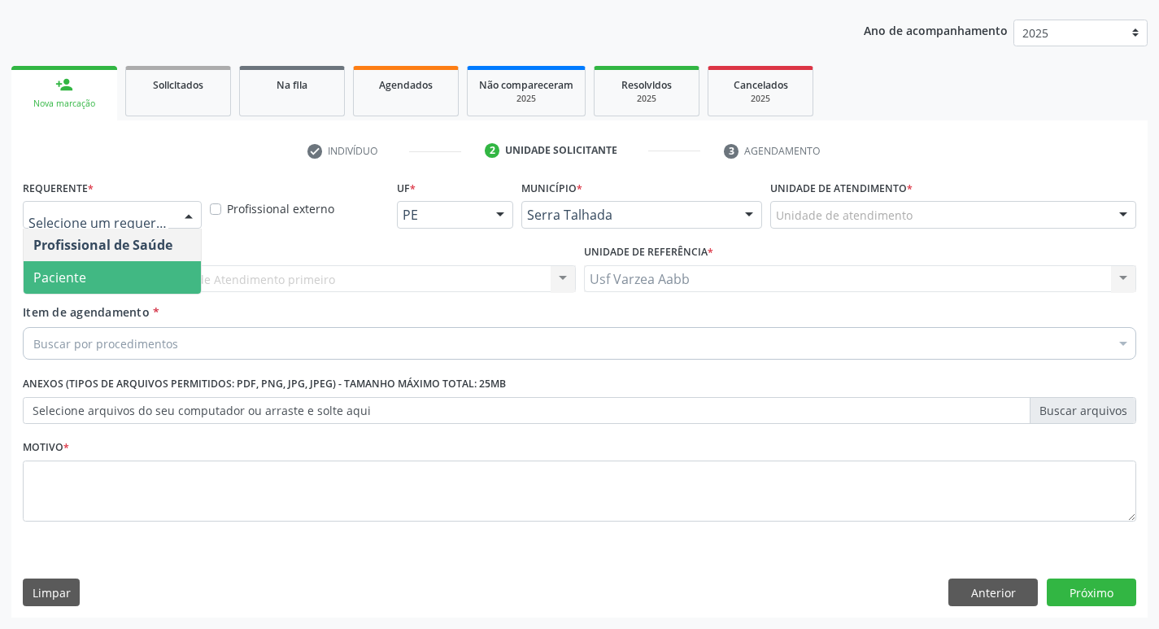
click at [155, 270] on span "Paciente" at bounding box center [112, 277] width 177 height 33
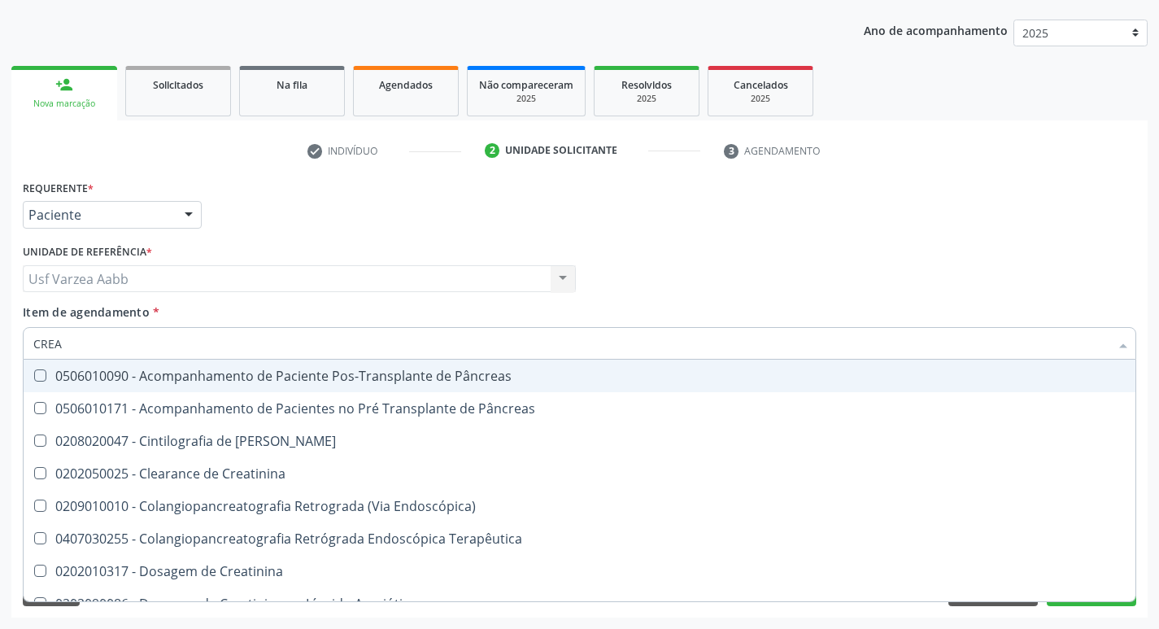
type input "CREAT"
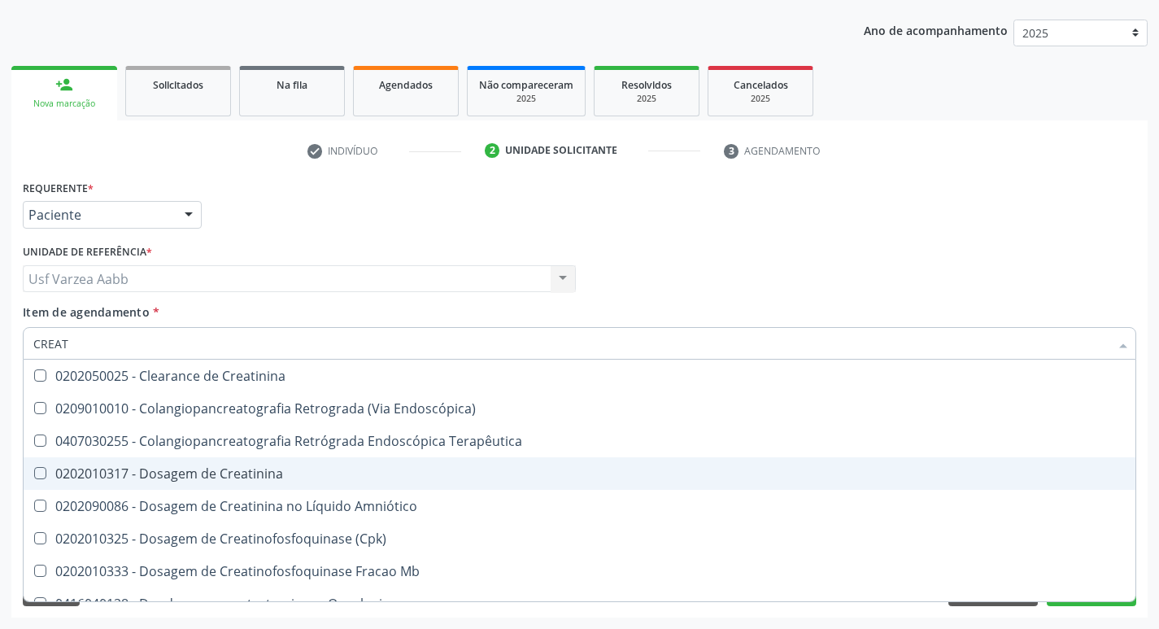
click at [235, 468] on div "0202010317 - Dosagem de Creatinina" at bounding box center [579, 473] width 1092 height 13
checkbox Creatinina "true"
type input "CREA"
checkbox Creatinina "false"
checkbox Mb "true"
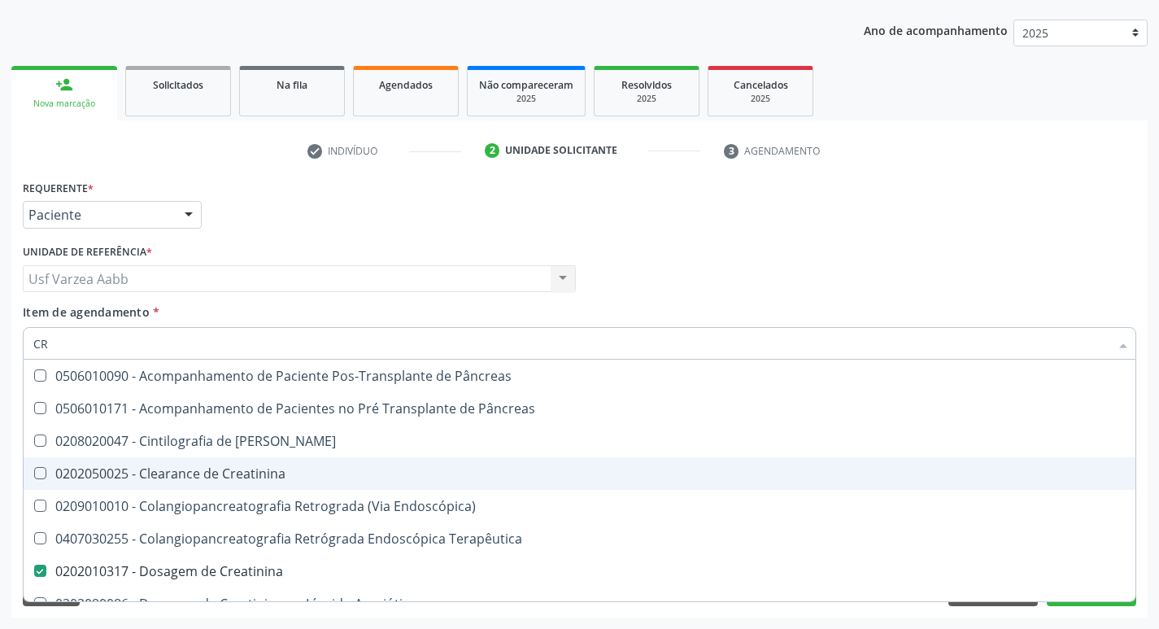
type input "C"
checkbox Creatinina "false"
checkbox Oncologia "false"
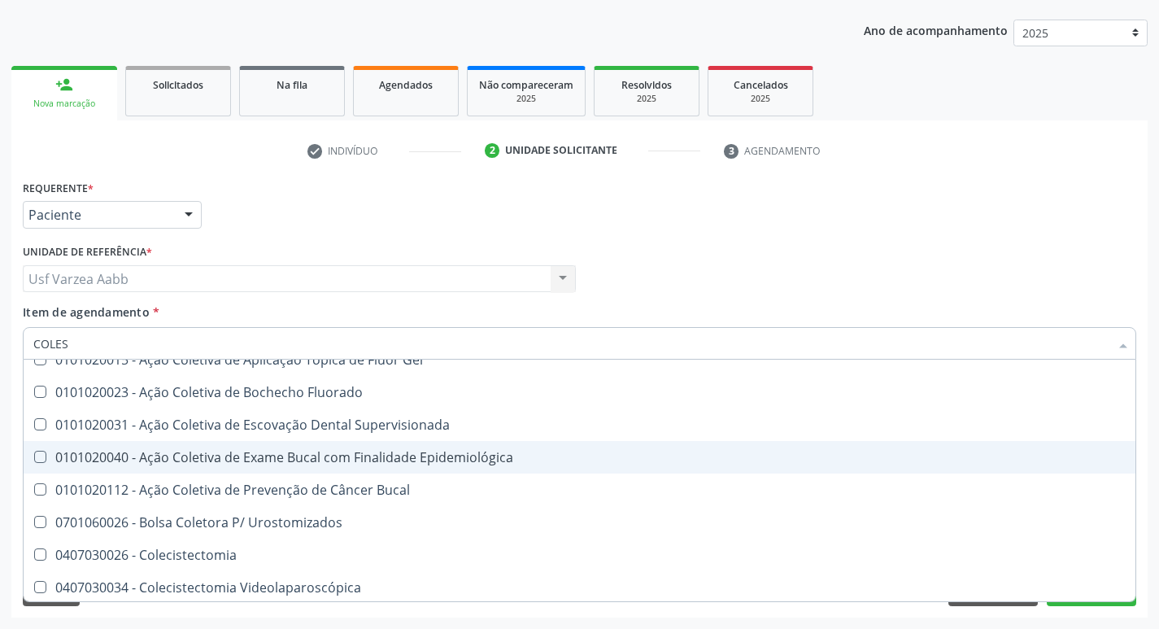
scroll to position [0, 0]
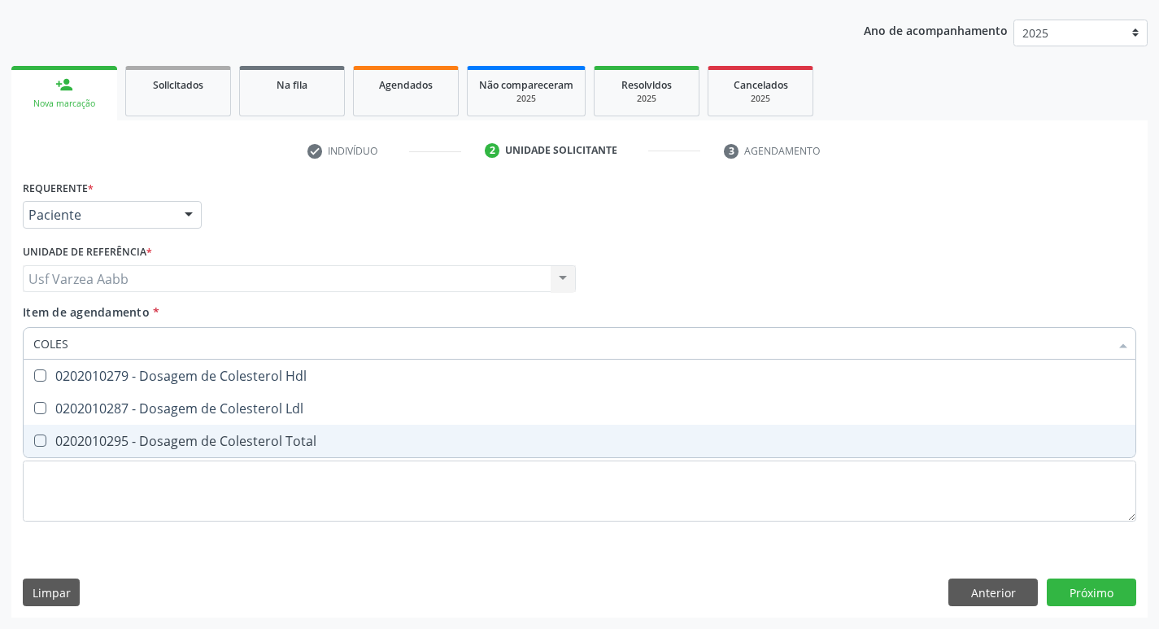
type input "COLEST"
click at [243, 436] on div "0202010295 - Dosagem de Colesterol Total" at bounding box center [579, 440] width 1092 height 13
checkbox Total "true"
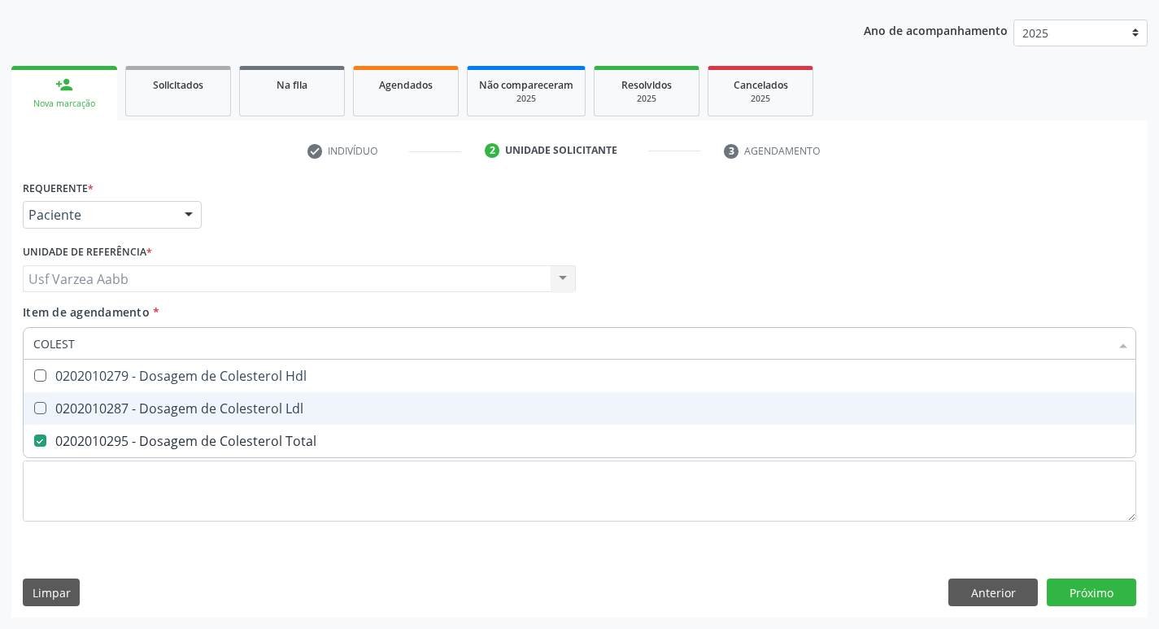
drag, startPoint x: 241, startPoint y: 409, endPoint x: 250, endPoint y: 382, distance: 29.1
click at [242, 404] on div "0202010287 - Dosagem de Colesterol Ldl" at bounding box center [579, 408] width 1092 height 13
checkbox Ldl "true"
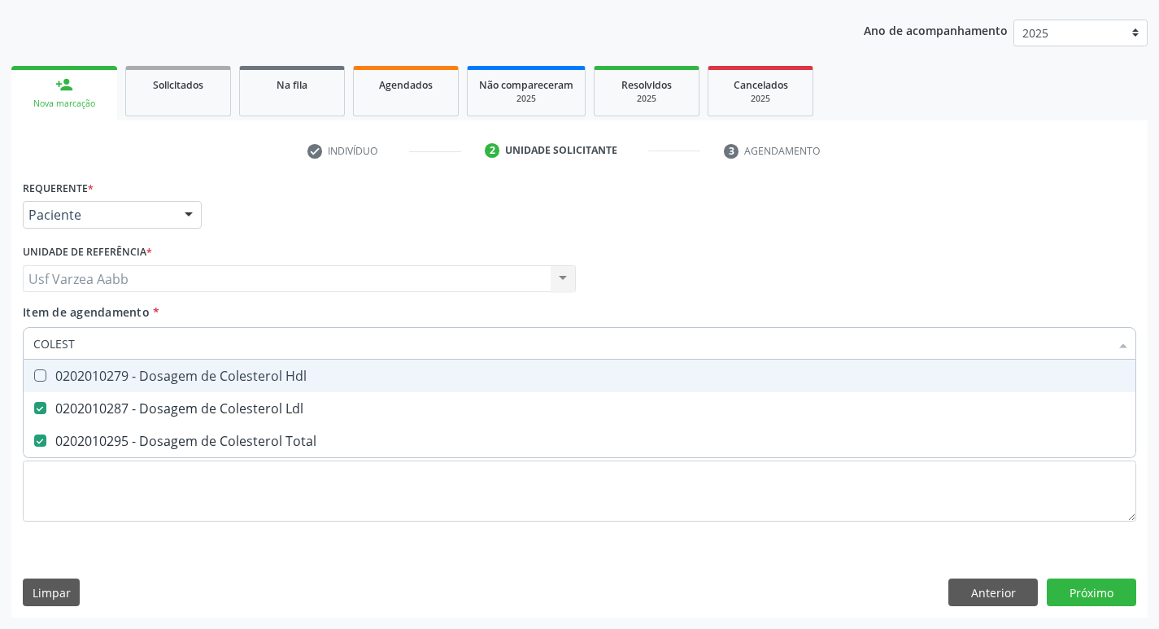
click at [253, 375] on div "0202010279 - Dosagem de Colesterol Hdl" at bounding box center [579, 375] width 1092 height 13
checkbox Hdl "true"
click at [275, 351] on input "COLEST" at bounding box center [571, 343] width 1076 height 33
type input "TRIG"
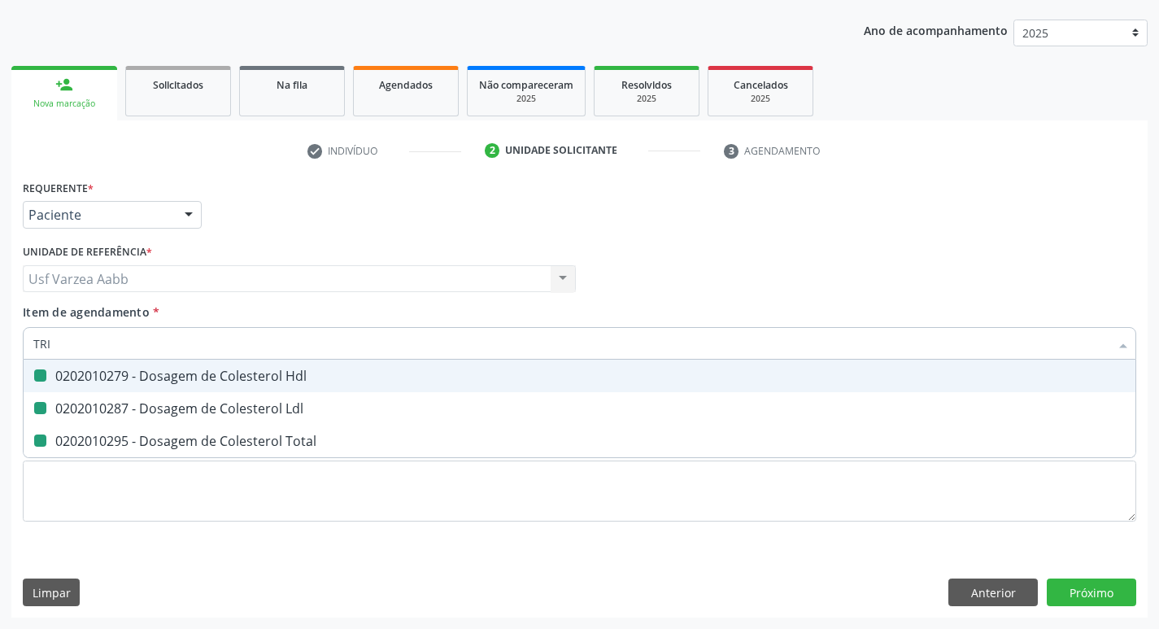
checkbox Hdl "false"
checkbox Ldl "false"
checkbox Total "false"
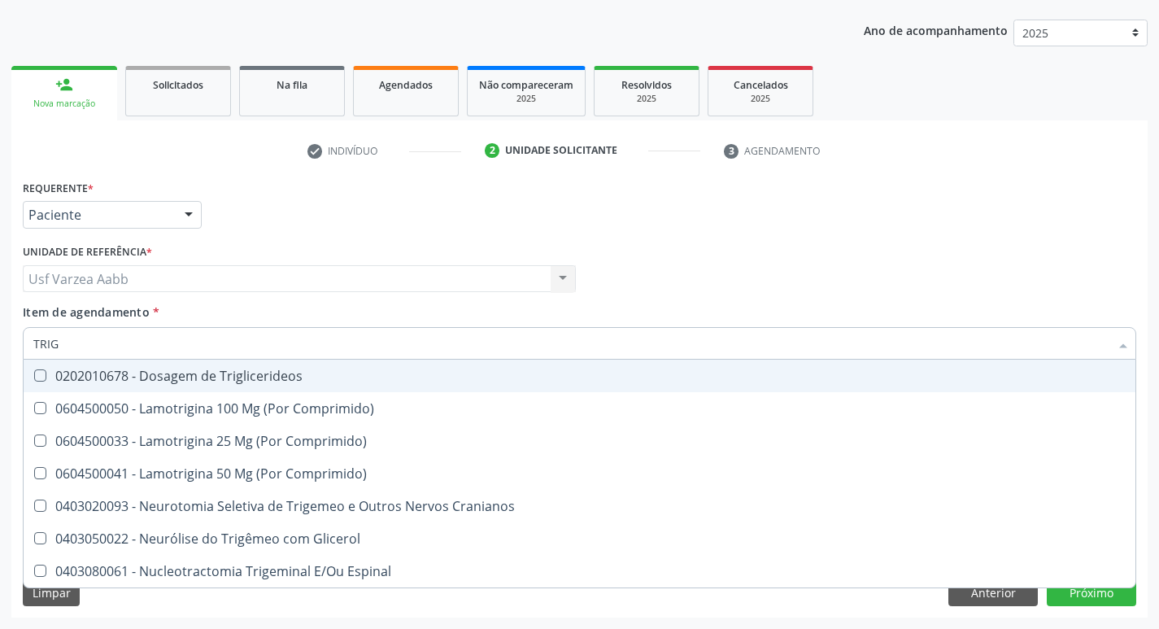
type input "TRIGL"
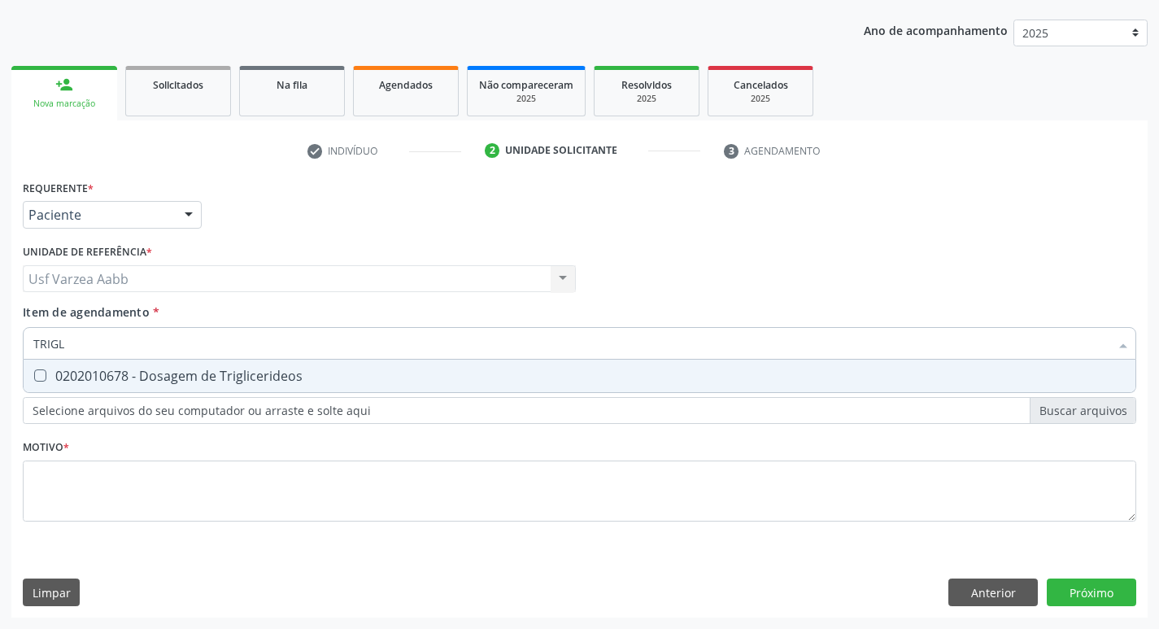
click at [287, 369] on div "0202010678 - Dosagem de Triglicerideos" at bounding box center [579, 375] width 1092 height 13
checkbox Triglicerideos "true"
click at [287, 332] on input "TRIGL" at bounding box center [571, 343] width 1076 height 33
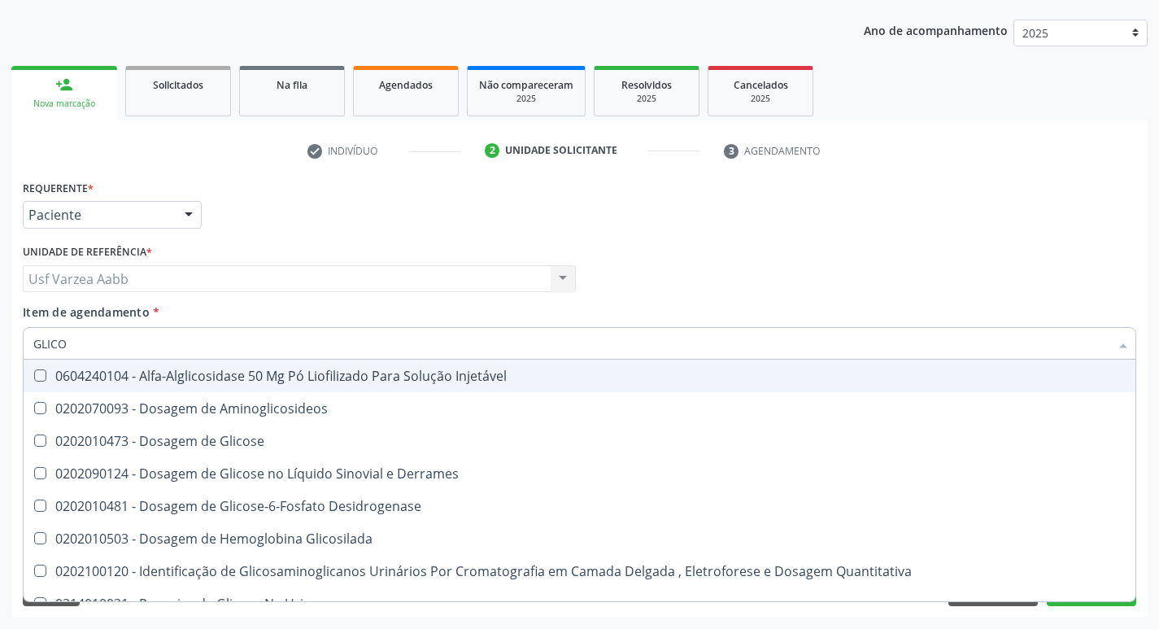
type input "GLICOS"
checkbox Injetável "false"
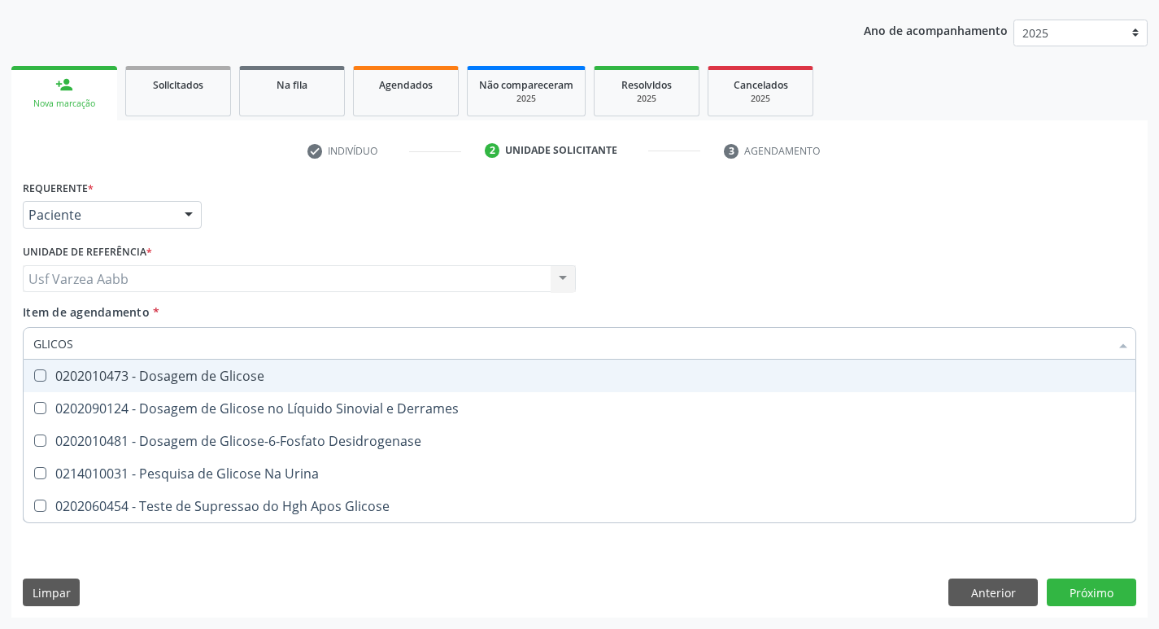
type input "GLICOSE"
drag, startPoint x: 268, startPoint y: 372, endPoint x: 258, endPoint y: 346, distance: 27.8
click at [264, 369] on div "0202010473 - Dosagem de Glicose" at bounding box center [579, 375] width 1092 height 13
checkbox Glicose "true"
click at [257, 342] on input "GLICOSE" at bounding box center [571, 343] width 1076 height 33
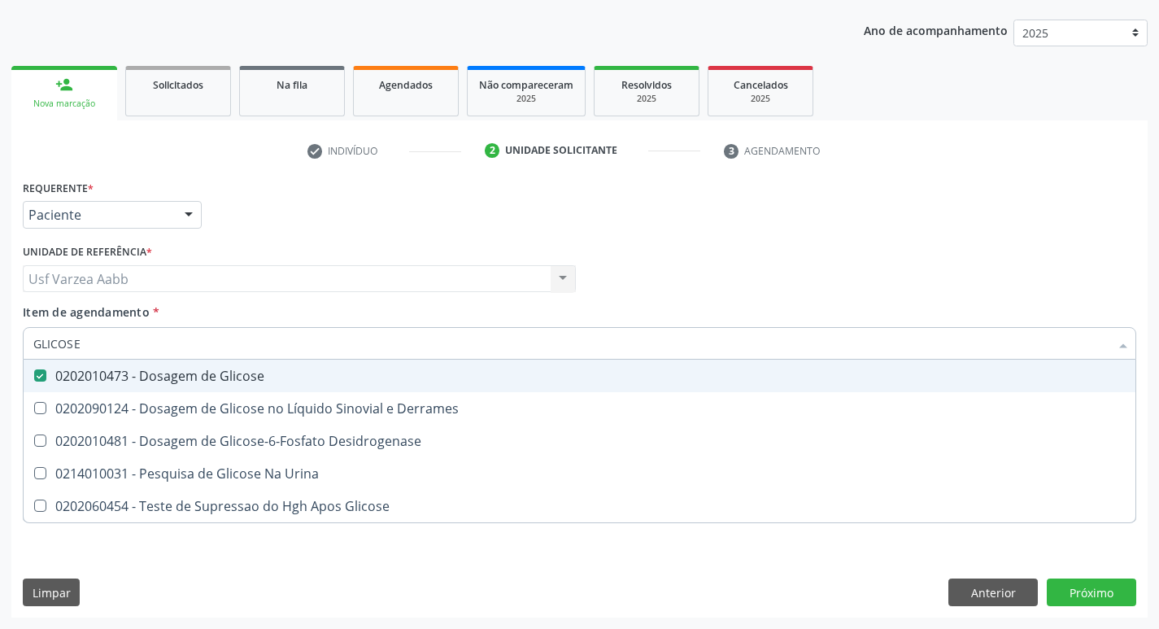
click at [257, 342] on input "GLICOSE" at bounding box center [571, 343] width 1076 height 33
type input "COLES"
checkbox Glicose "true"
checkbox Derrames "true"
checkbox Desidrogenase "true"
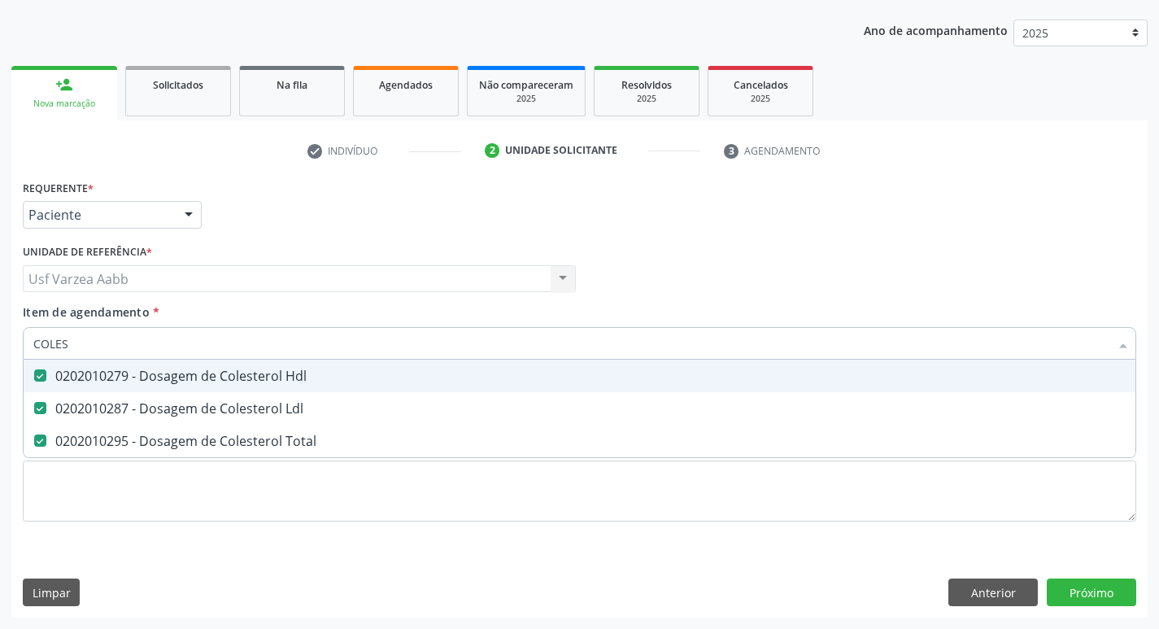
type input "COLE"
checkbox Hdl "false"
checkbox Ldl "false"
checkbox Total "false"
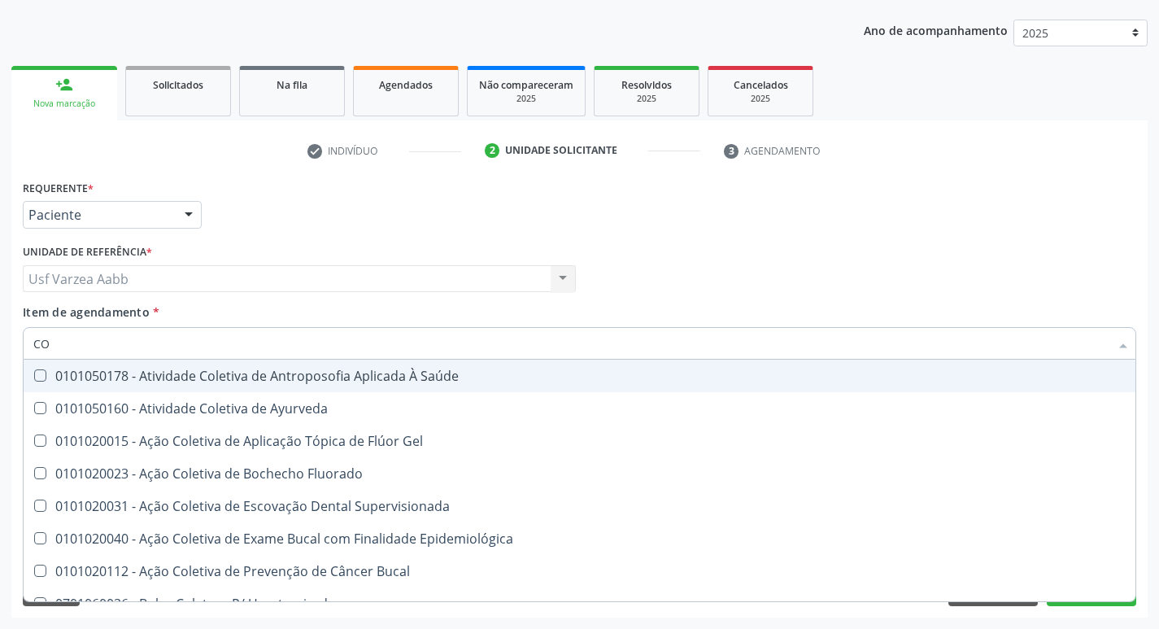
type input "C"
checkbox Hdl "false"
checkbox Ldl "false"
checkbox Total "false"
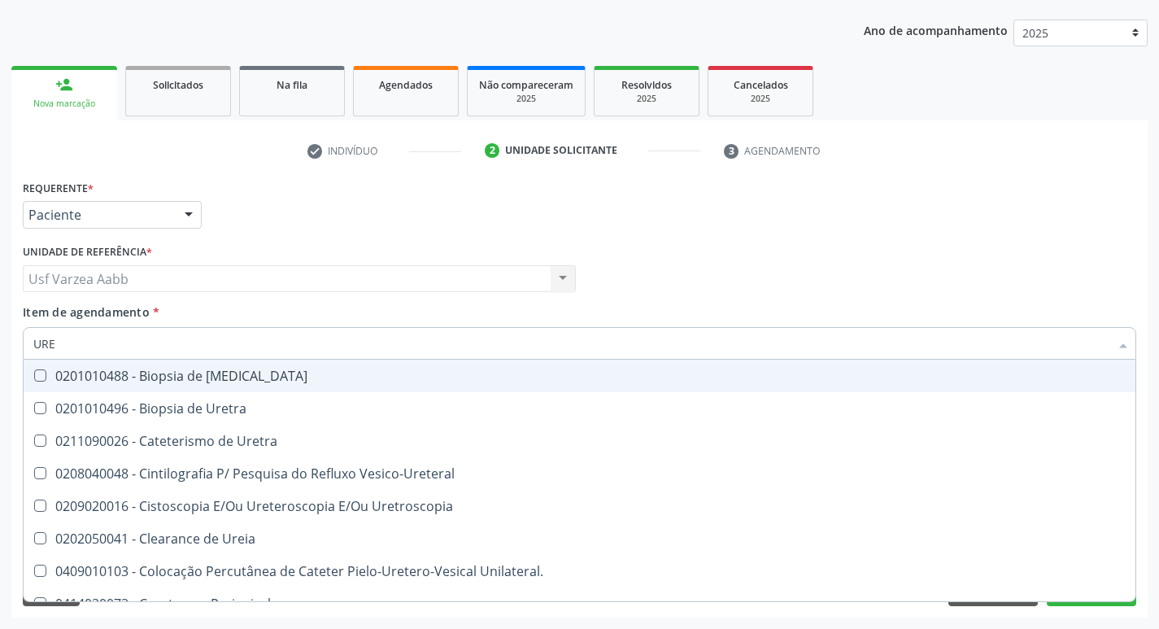
type input "UREI"
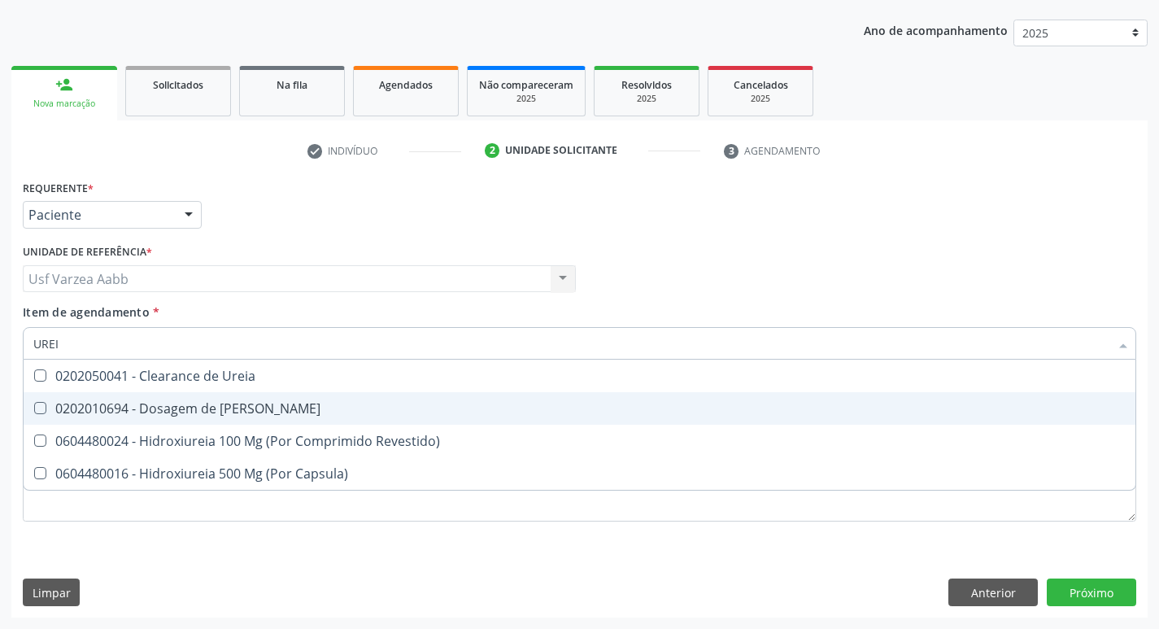
click at [236, 413] on div "0202010694 - Dosagem de [PERSON_NAME]" at bounding box center [579, 408] width 1092 height 13
checkbox Ureia "true"
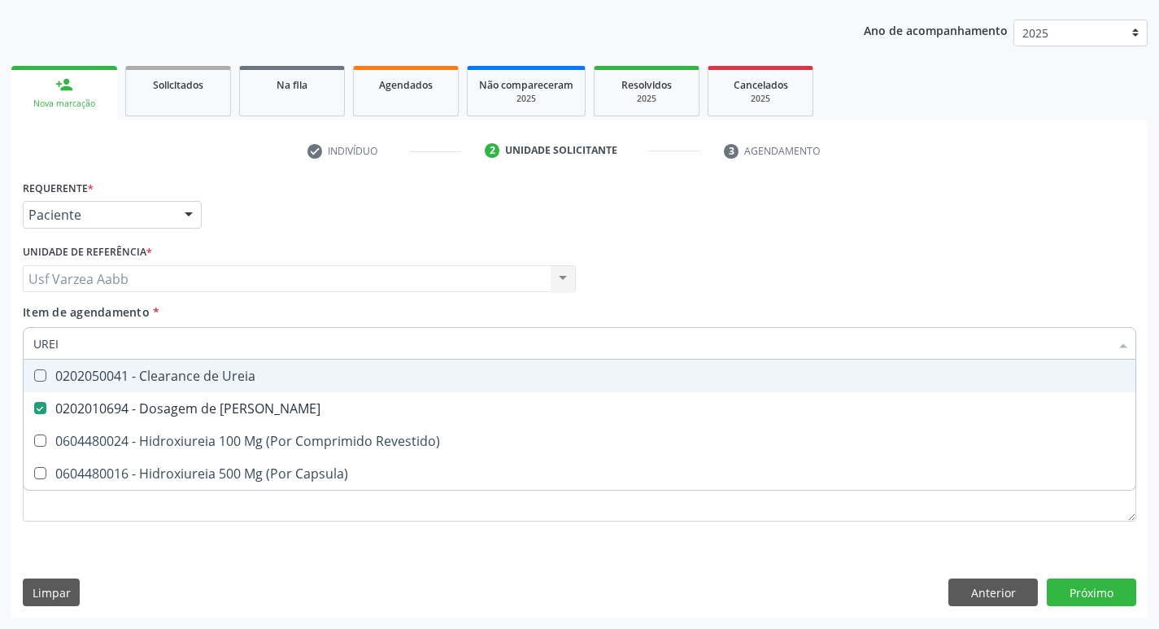
click at [704, 289] on div "Profissional Solicitante Por favor, selecione a Unidade de Atendimento primeiro…" at bounding box center [580, 271] width 1122 height 63
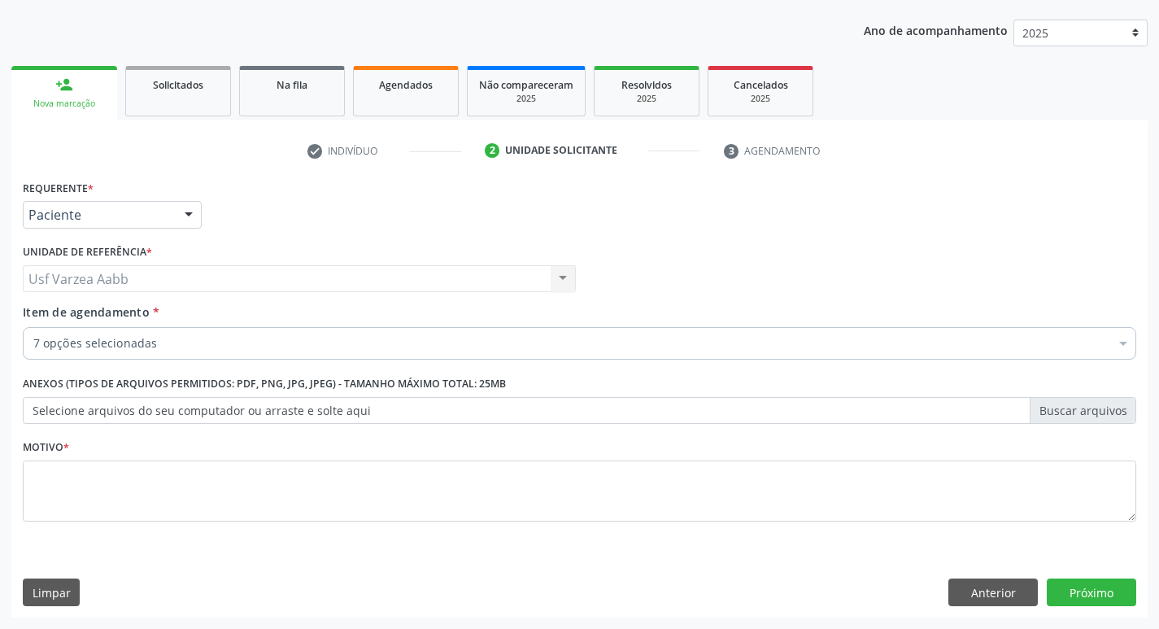
checkbox Total "true"
checkbox Ldl "true"
click at [321, 514] on div "Requerente * Paciente Profissional de Saúde Paciente Nenhum resultado encontrad…" at bounding box center [580, 360] width 1114 height 368
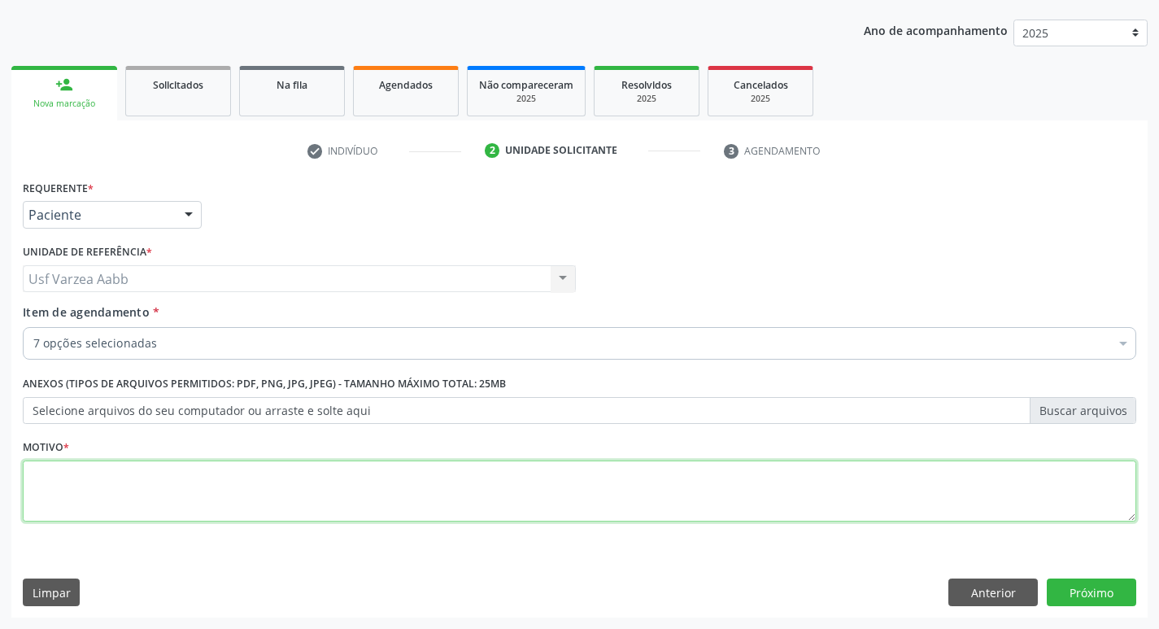
click at [321, 514] on textarea at bounding box center [580, 491] width 1114 height 62
type textarea "X"
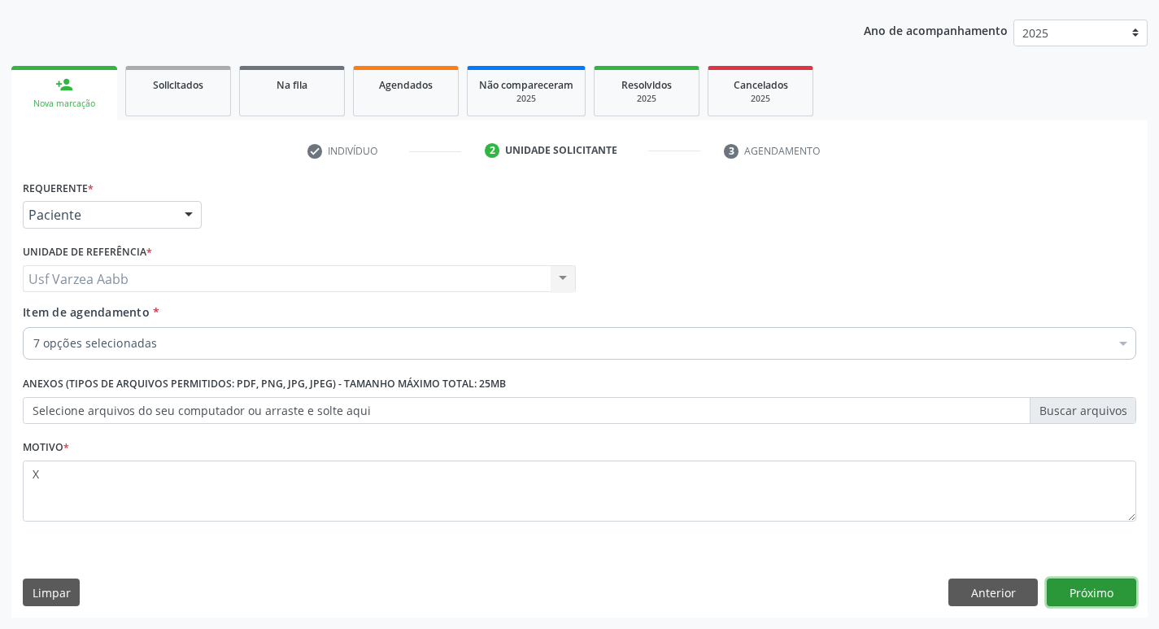
click at [1082, 592] on button "Próximo" at bounding box center [1091, 592] width 89 height 28
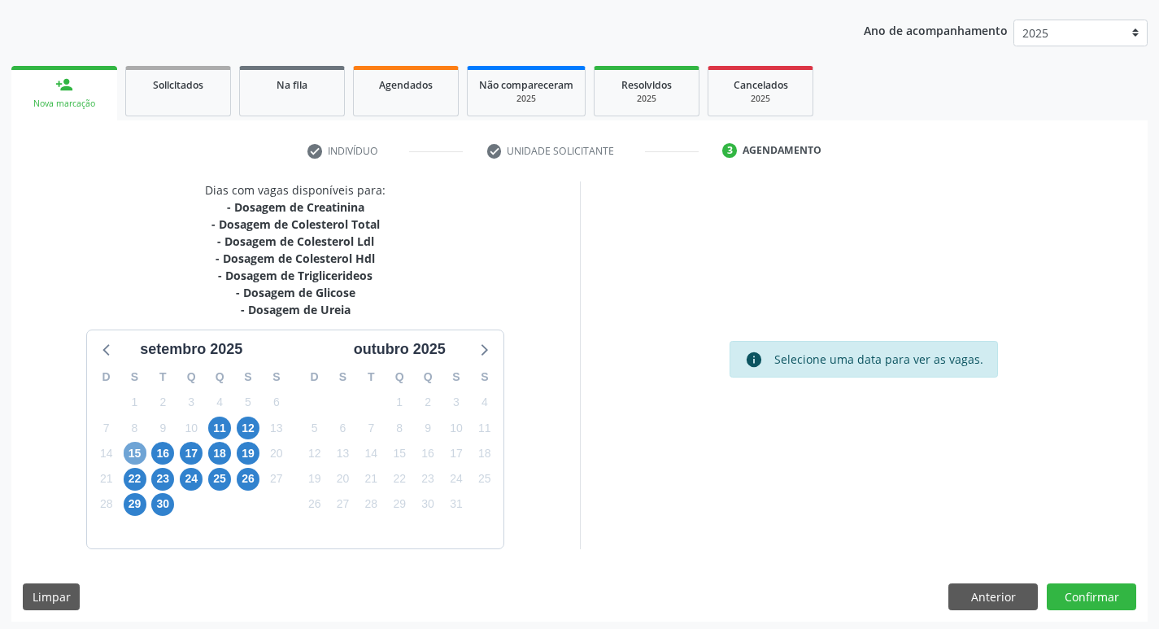
click at [137, 457] on span "15" at bounding box center [135, 453] width 23 height 23
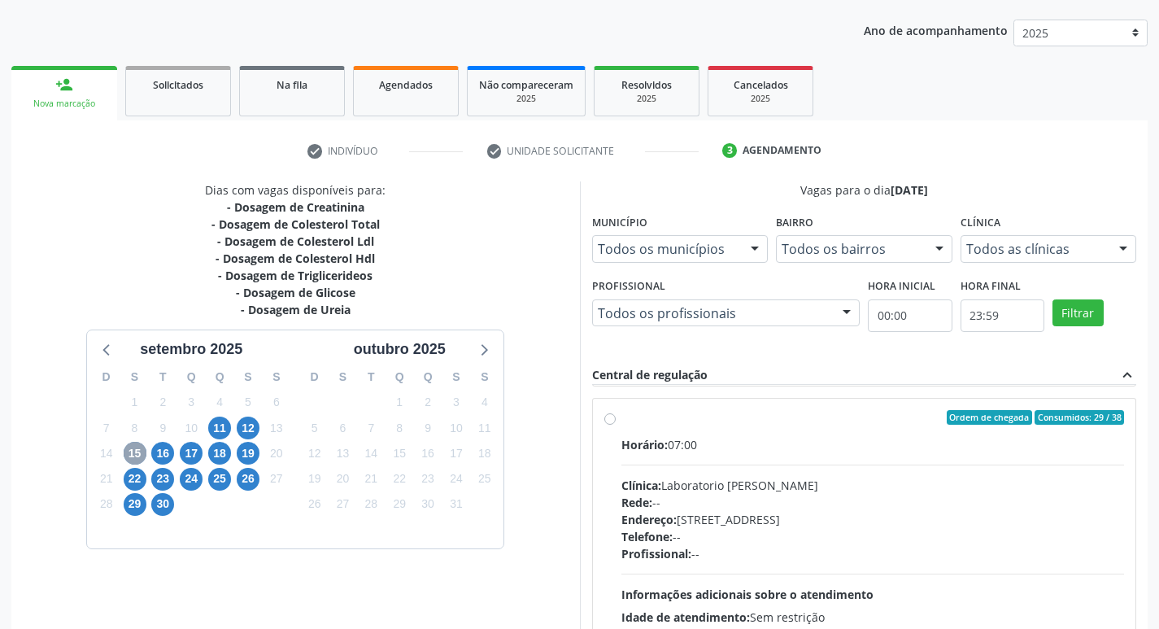
scroll to position [569, 0]
click at [621, 423] on label "Ordem de chegada Consumidos: 29 / 38 Horário: 07:00 Clínica: Laboratorio Jose P…" at bounding box center [873, 534] width 504 height 250
click at [610, 423] on input "Ordem de chegada Consumidos: 29 / 38 Horário: 07:00 Clínica: Laboratorio Jose P…" at bounding box center [609, 416] width 11 height 15
radio input "true"
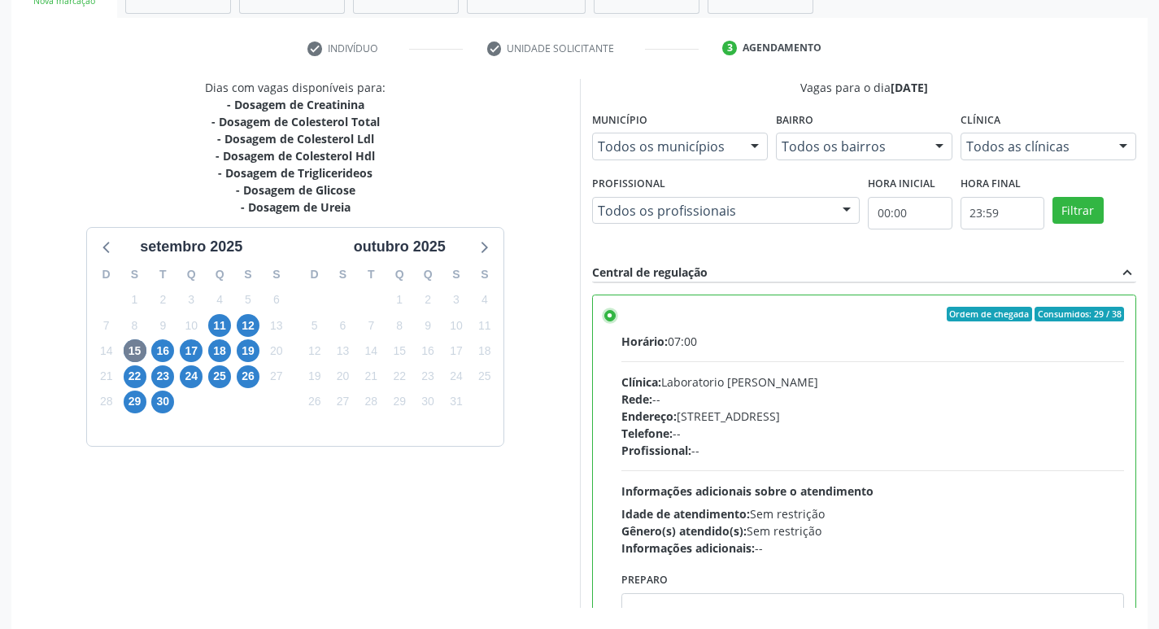
scroll to position [343, 0]
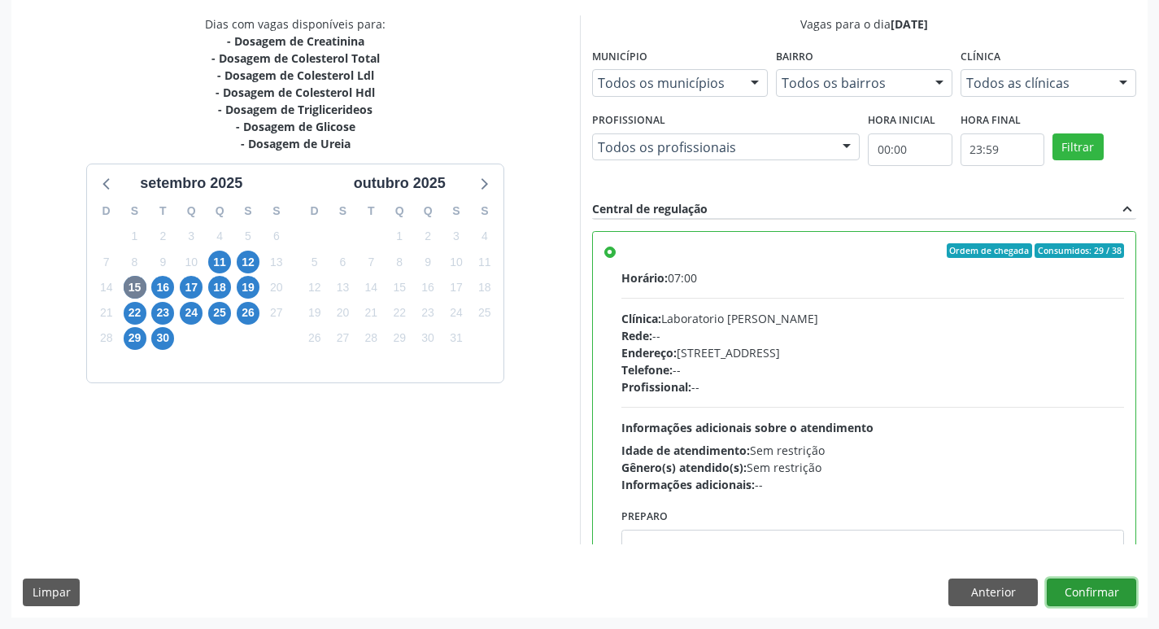
click at [1085, 585] on button "Confirmar" at bounding box center [1091, 592] width 89 height 28
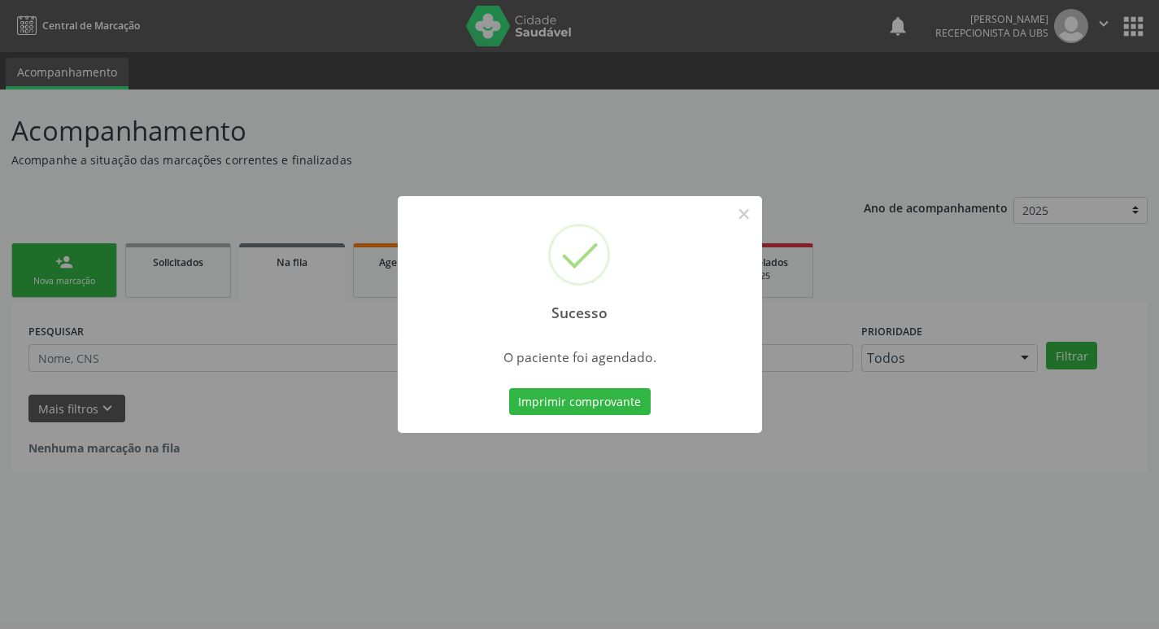
scroll to position [0, 0]
click at [610, 399] on button "Imprimir comprovante" at bounding box center [586, 402] width 142 height 28
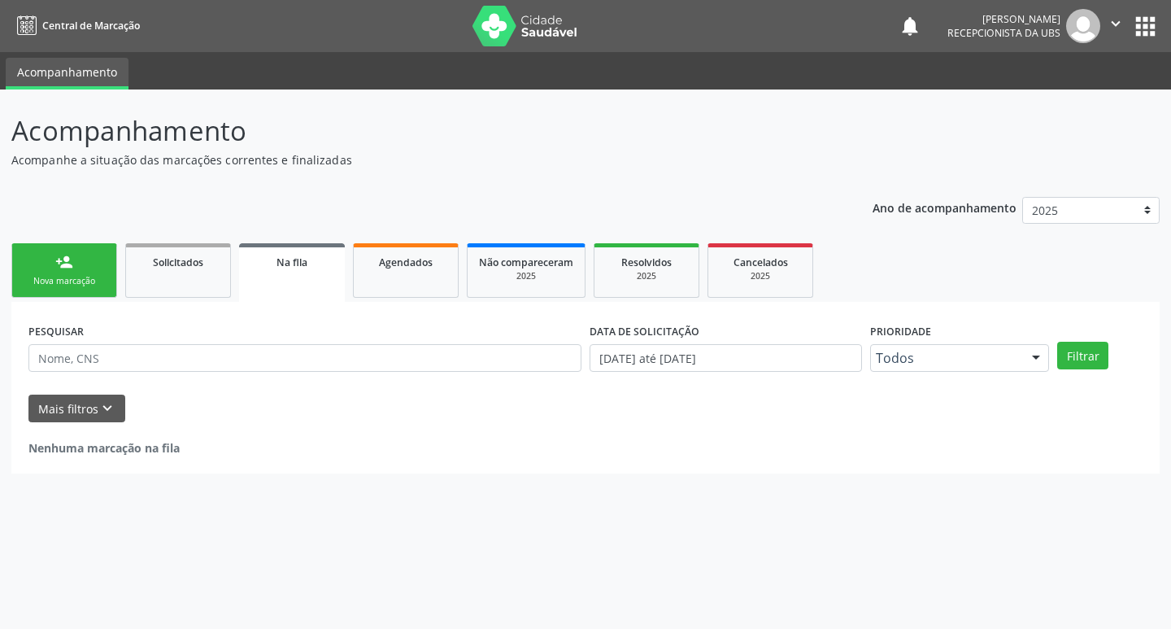
click at [49, 264] on link "person_add Nova marcação" at bounding box center [64, 270] width 106 height 55
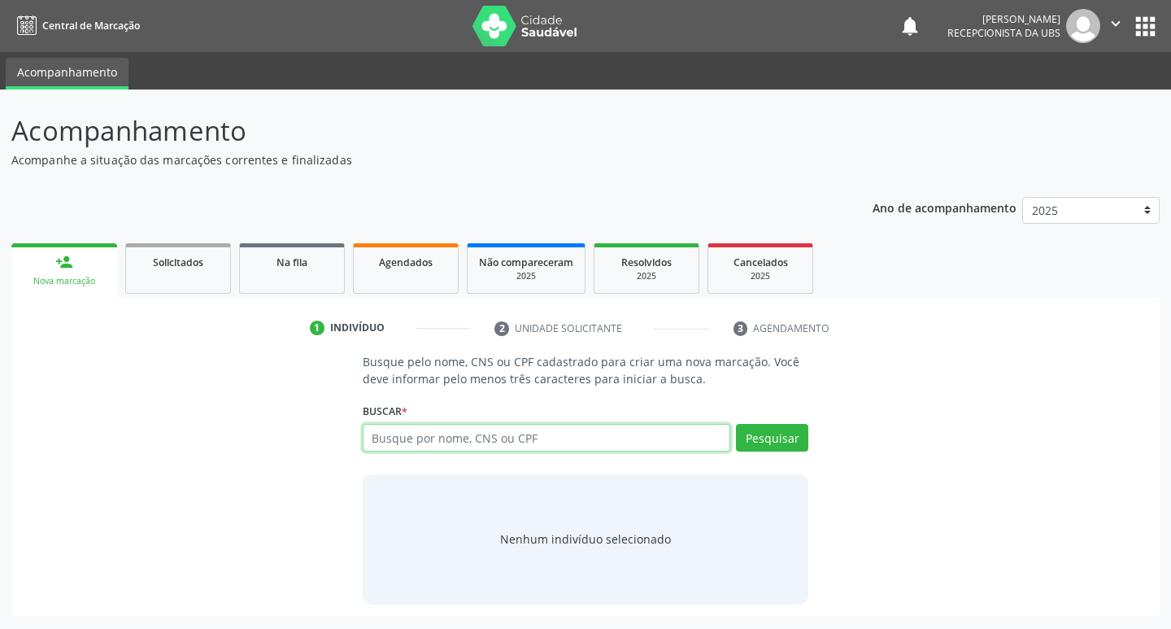
click at [551, 450] on input "text" at bounding box center [547, 438] width 368 height 28
paste input "702 6022 6630 3940"
type input "702 6022 6630 3940"
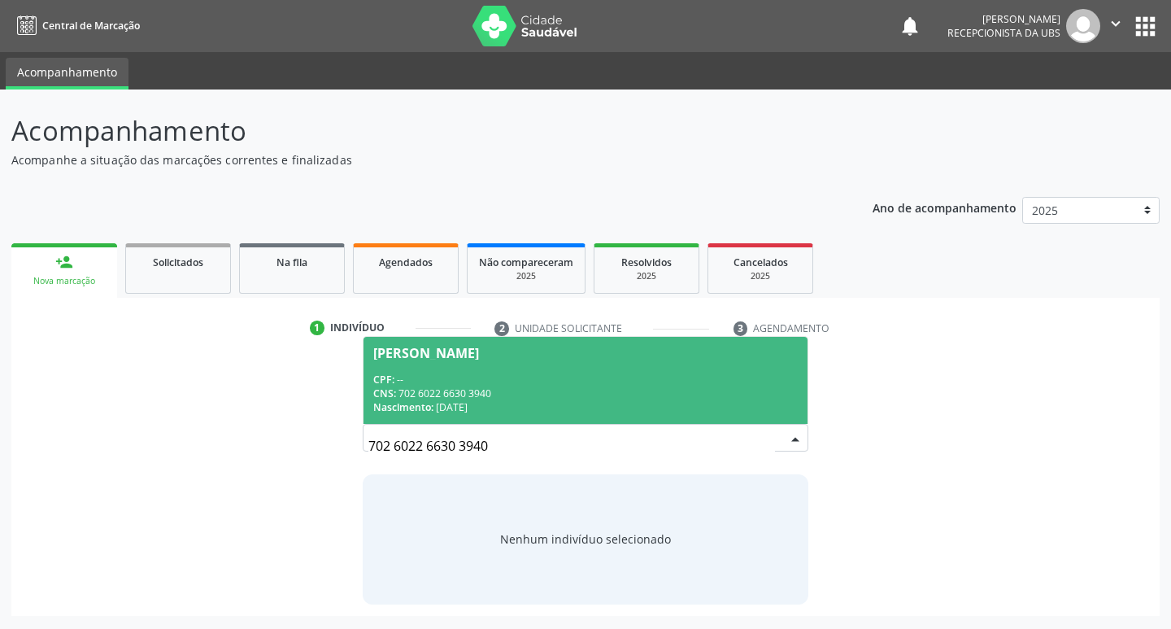
click at [615, 390] on div "CNS: 702 6022 6630 3940" at bounding box center [585, 393] width 425 height 14
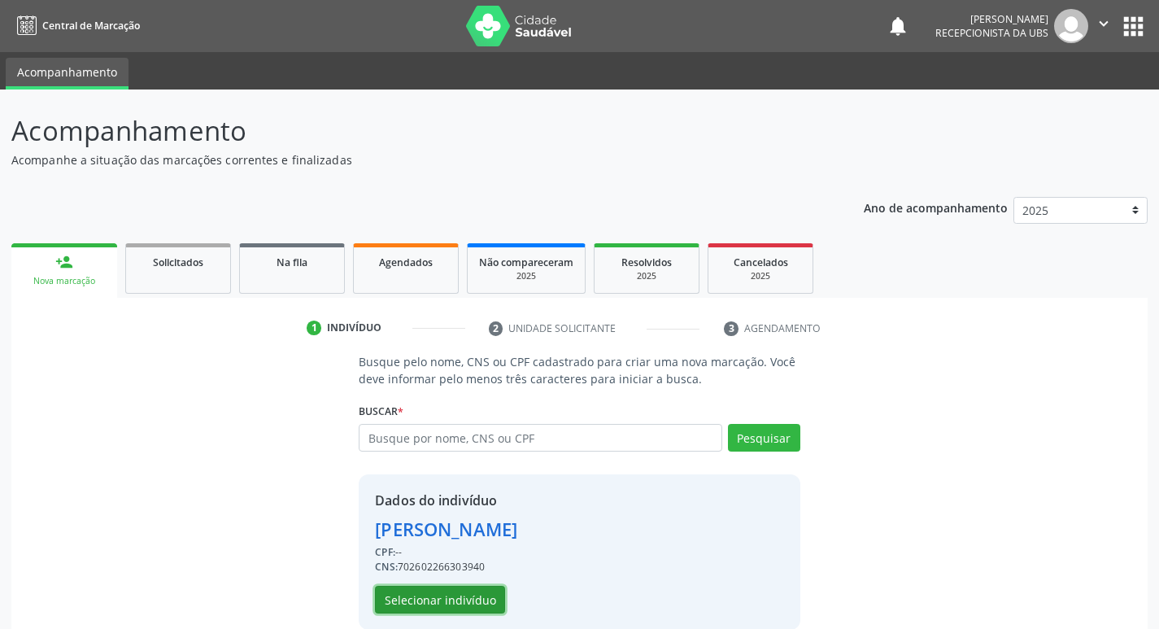
click at [462, 599] on button "Selecionar indivíduo" at bounding box center [440, 600] width 130 height 28
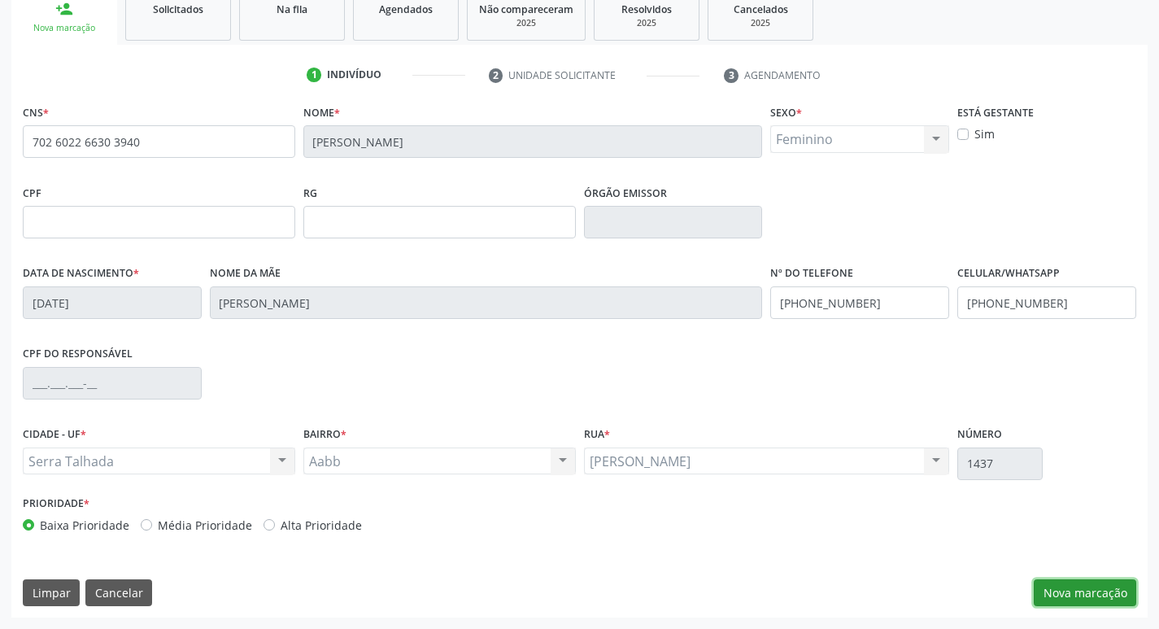
drag, startPoint x: 1072, startPoint y: 599, endPoint x: 757, endPoint y: 471, distance: 339.7
click at [1072, 598] on button "Nova marcação" at bounding box center [1085, 593] width 102 height 28
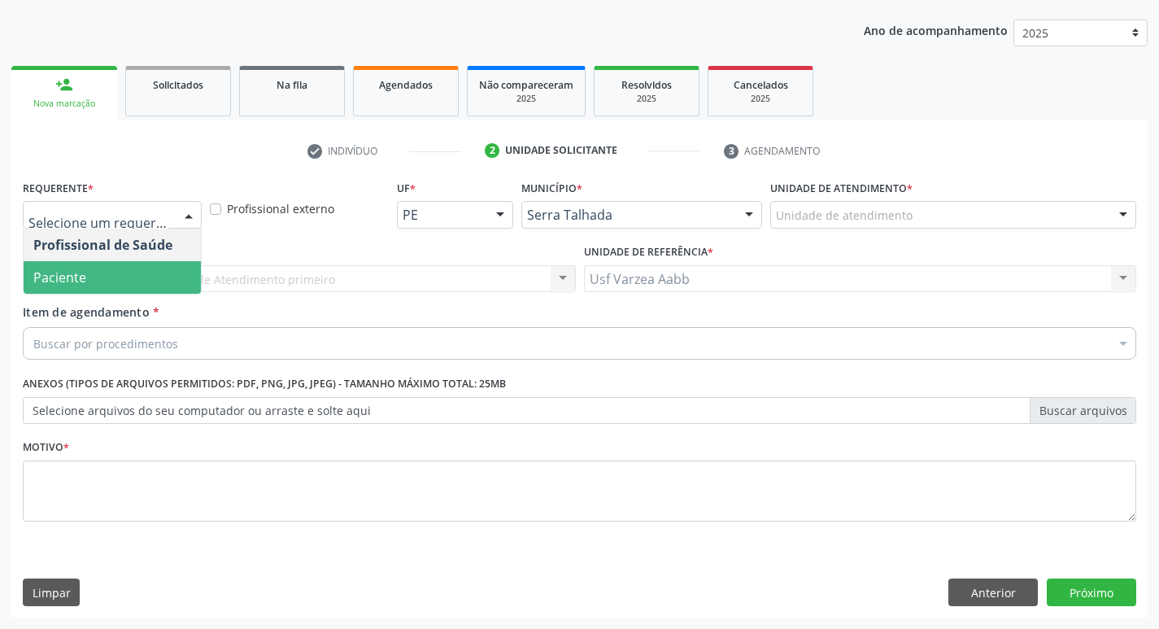
click at [126, 287] on span "Paciente" at bounding box center [112, 277] width 177 height 33
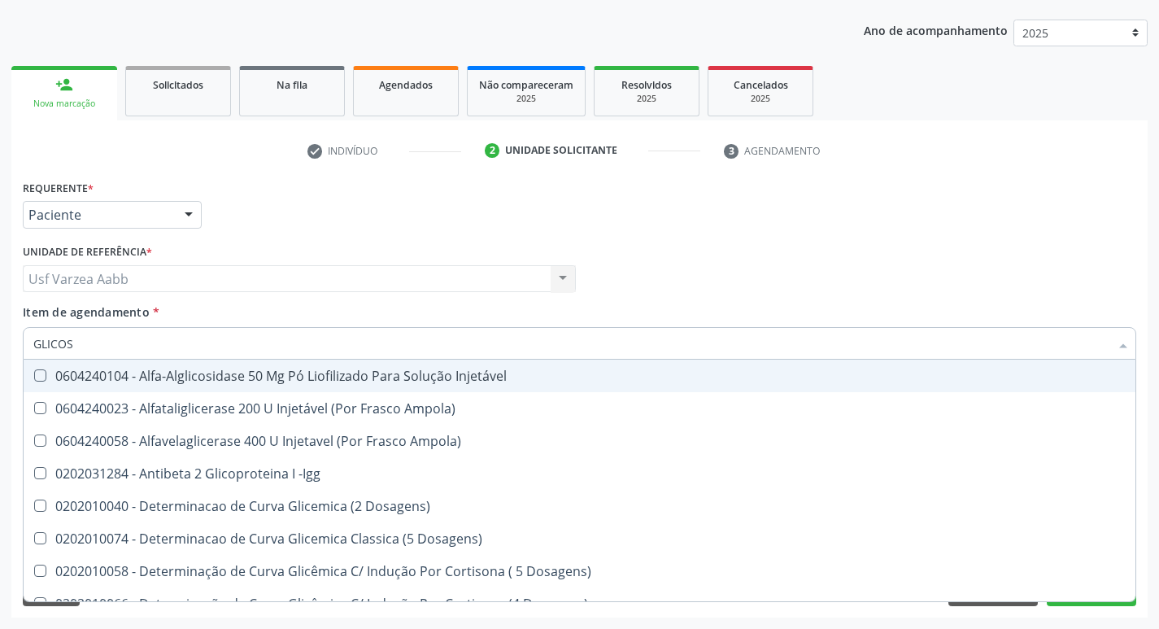
type input "GLICOSI"
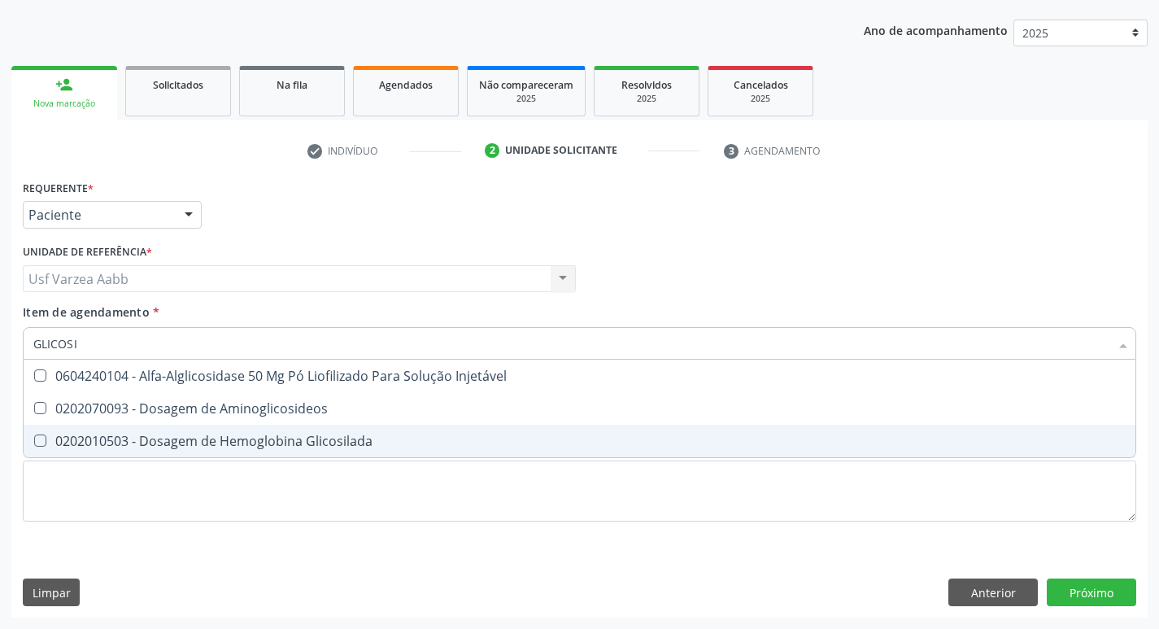
click at [224, 447] on div "0202010503 - Dosagem de Hemoglobina Glicosilada" at bounding box center [579, 440] width 1092 height 13
checkbox Glicosilada "true"
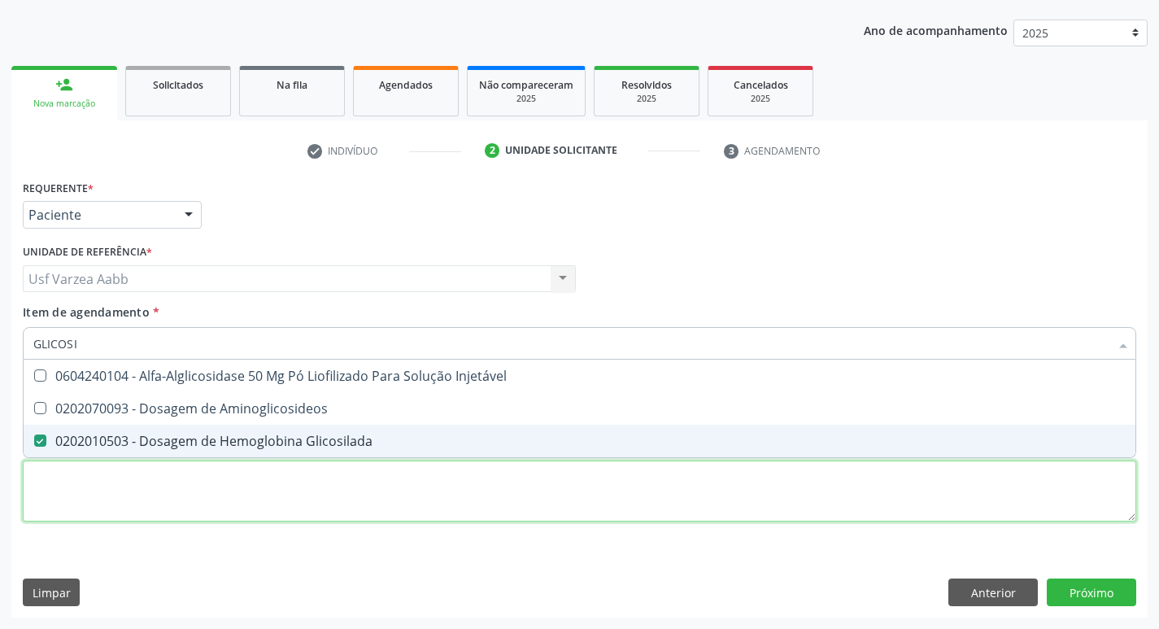
click at [230, 486] on div "Requerente * Paciente Profissional de Saúde Paciente Nenhum resultado encontrad…" at bounding box center [580, 360] width 1114 height 368
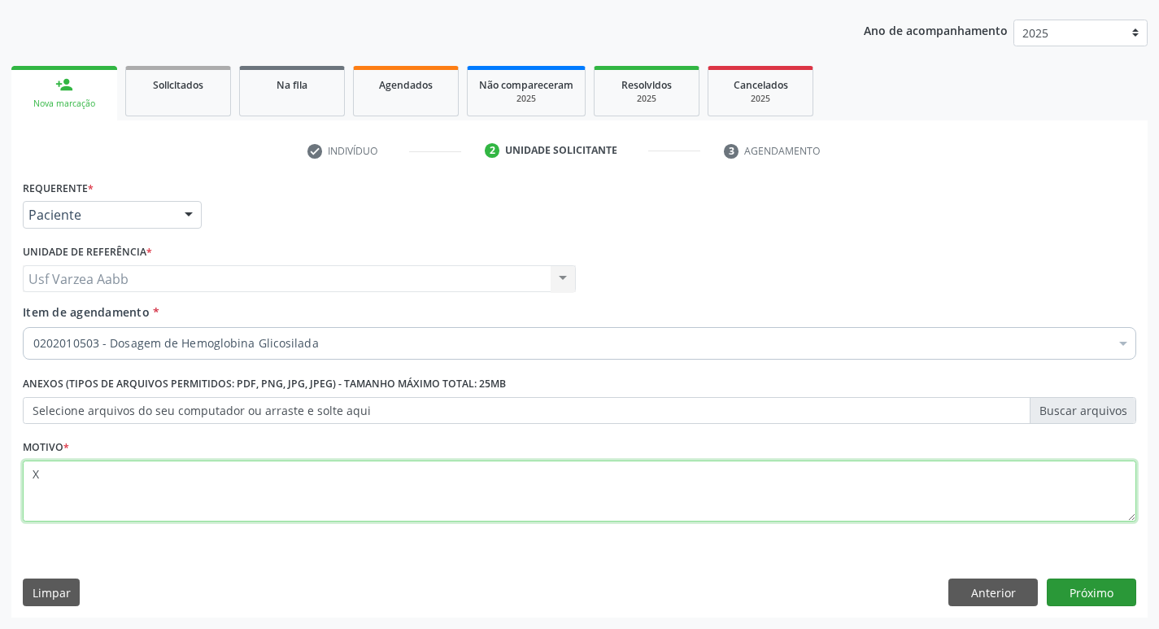
type textarea "X"
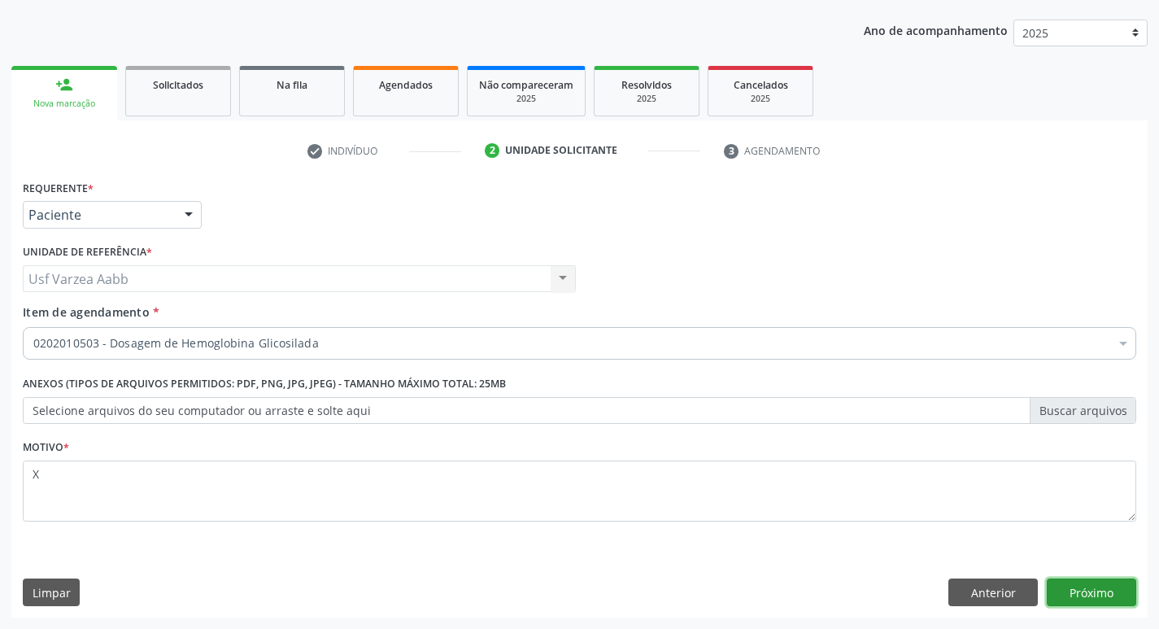
click at [1089, 586] on button "Próximo" at bounding box center [1091, 592] width 89 height 28
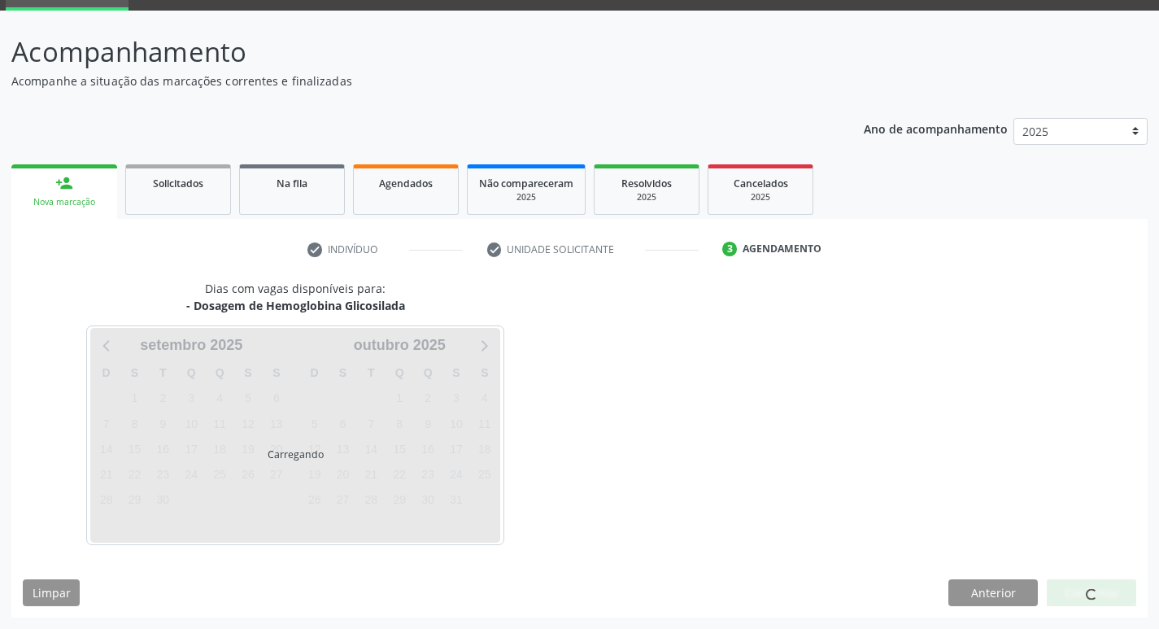
scroll to position [79, 0]
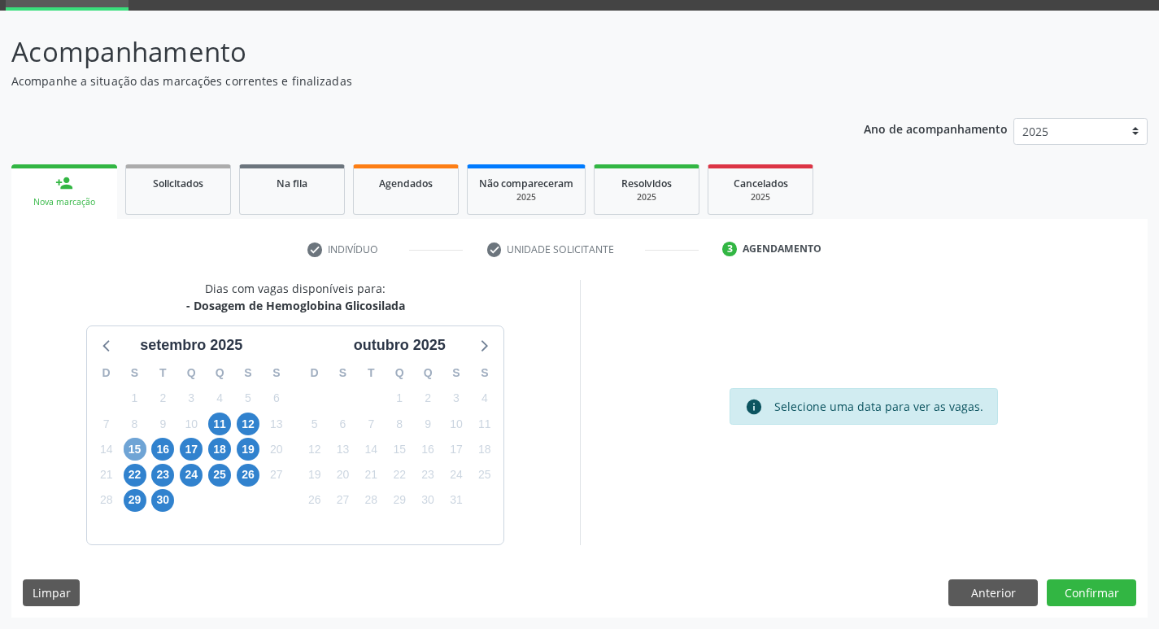
click at [124, 447] on span "15" at bounding box center [135, 449] width 23 height 23
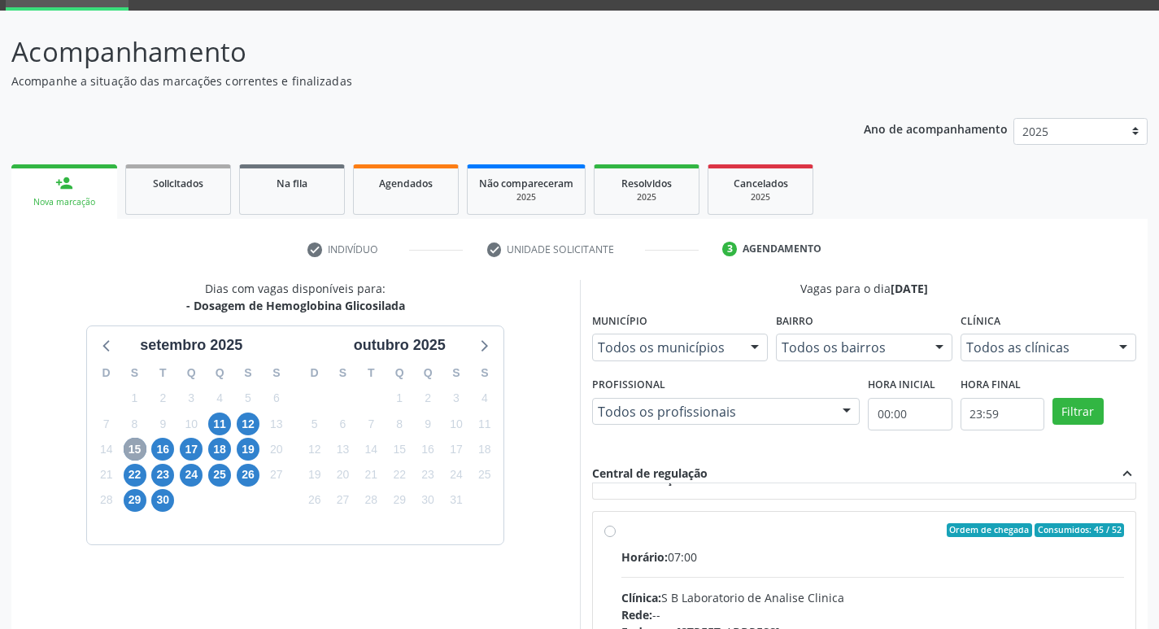
scroll to position [244, 0]
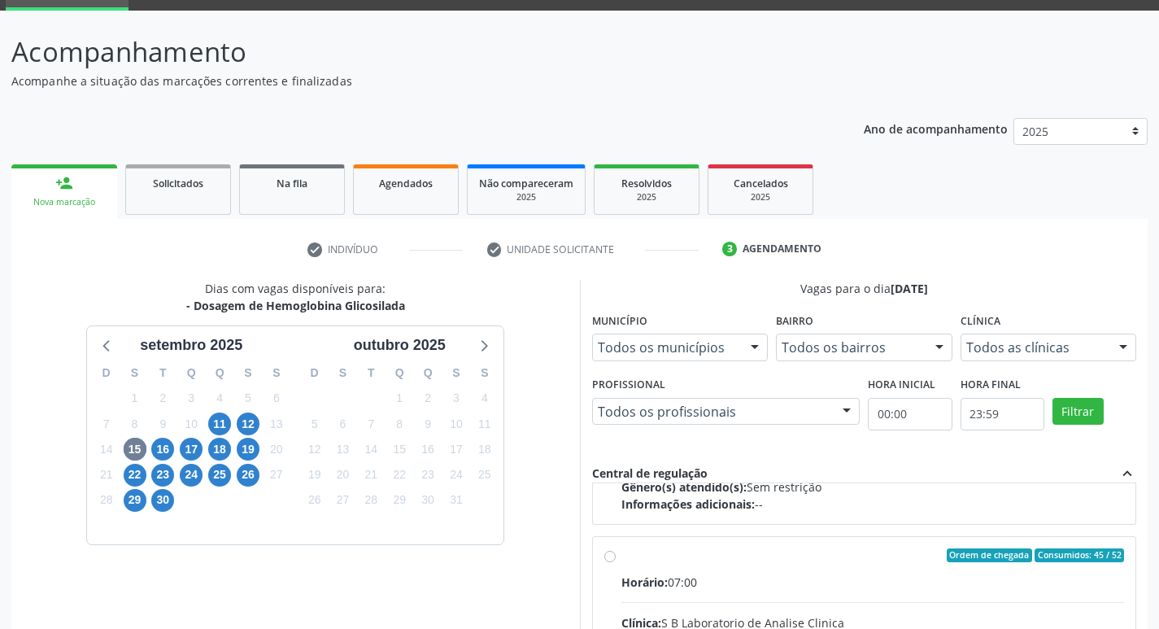
click at [611, 558] on input "Ordem de chegada Consumidos: 45 / 52 Horário: 07:00 Clínica: S B Laboratorio de…" at bounding box center [609, 555] width 11 height 15
radio input "true"
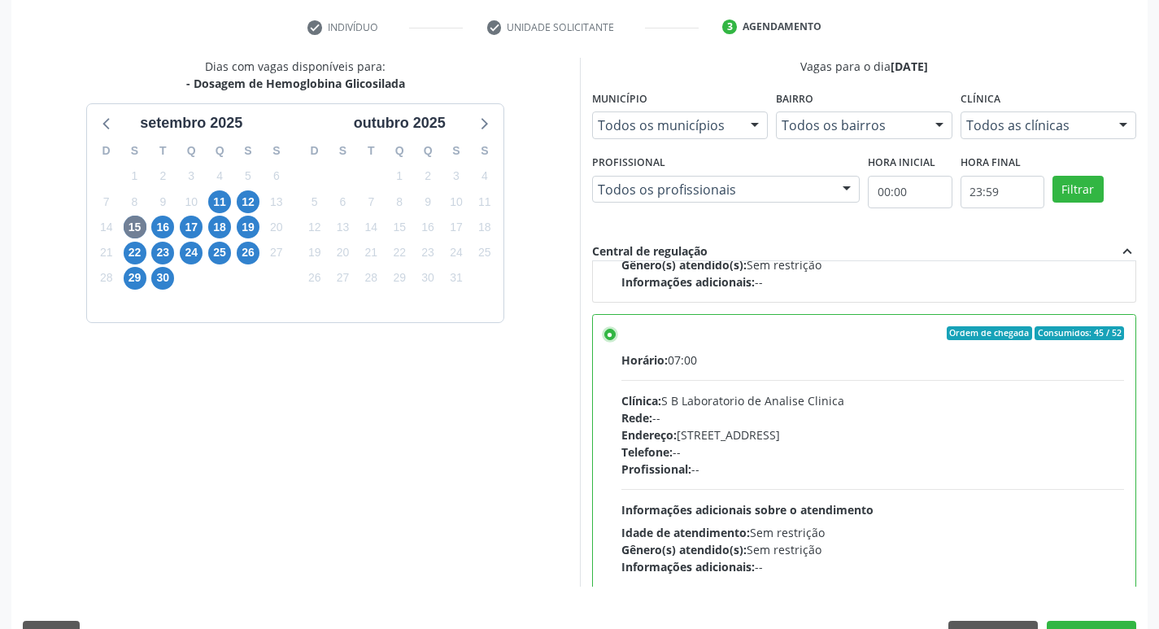
scroll to position [343, 0]
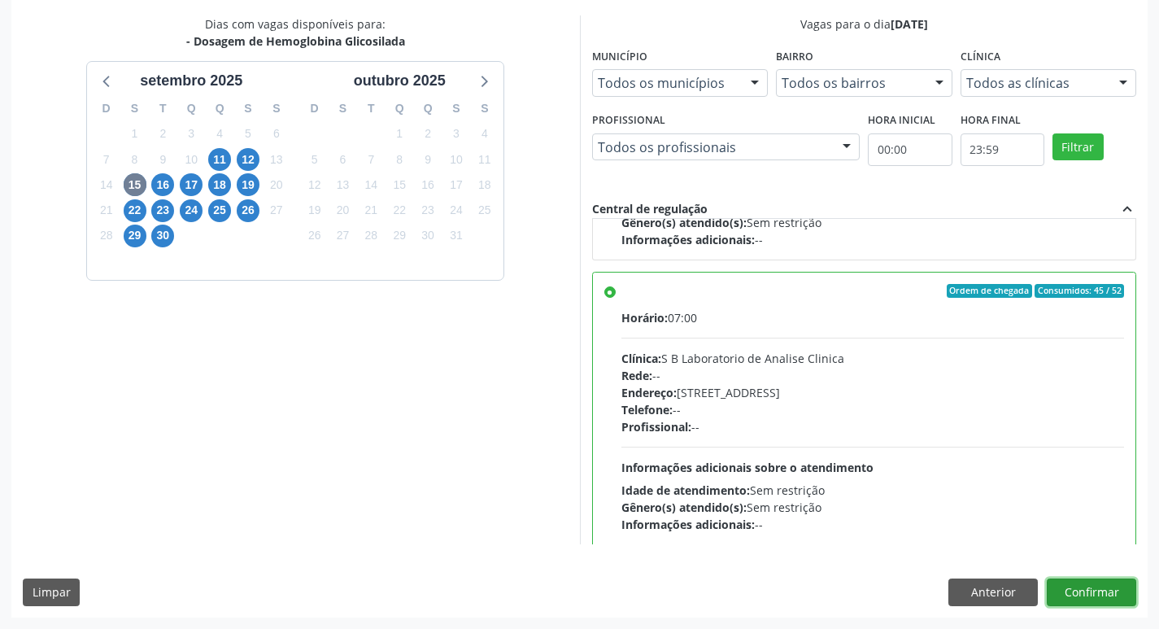
click at [1079, 587] on button "Confirmar" at bounding box center [1091, 592] width 89 height 28
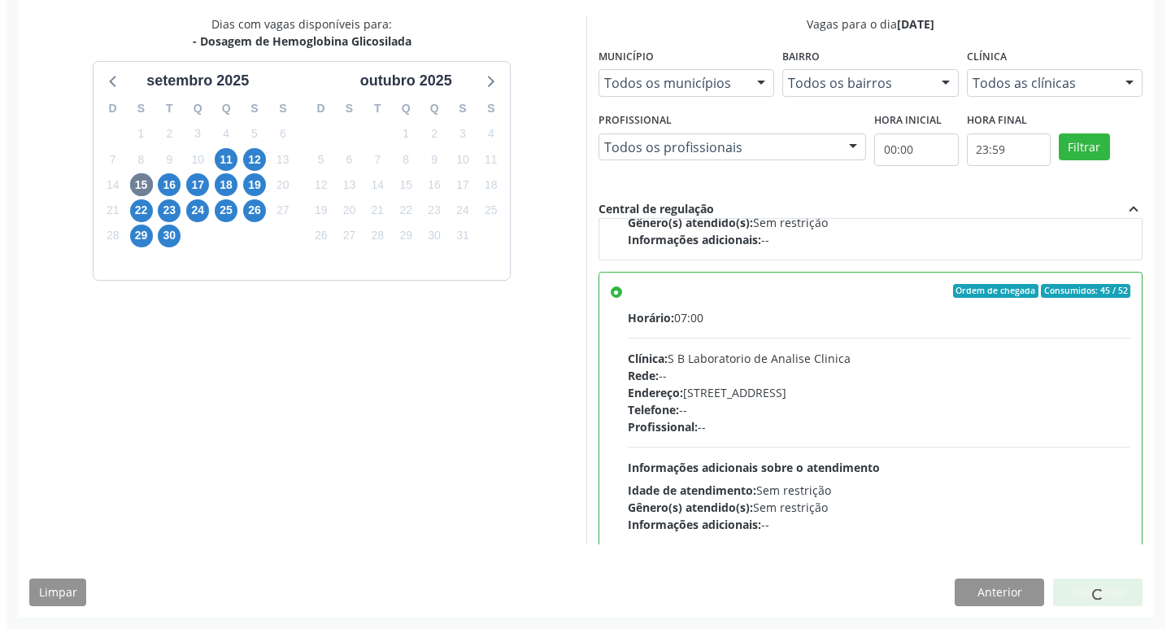
scroll to position [0, 0]
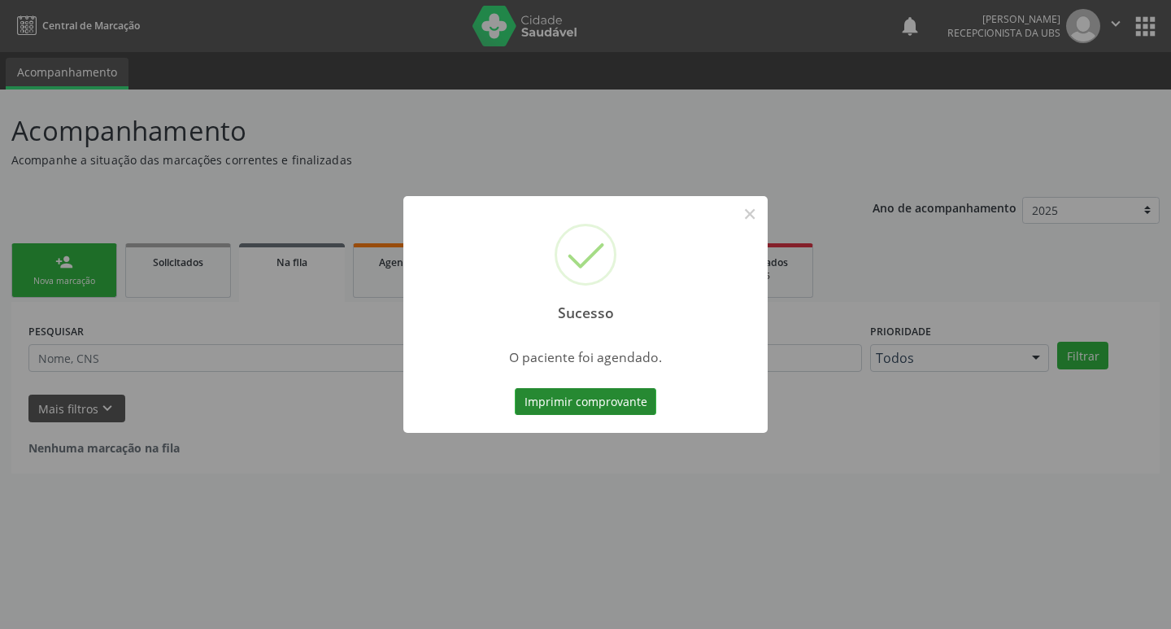
click at [539, 397] on button "Imprimir comprovante" at bounding box center [586, 402] width 142 height 28
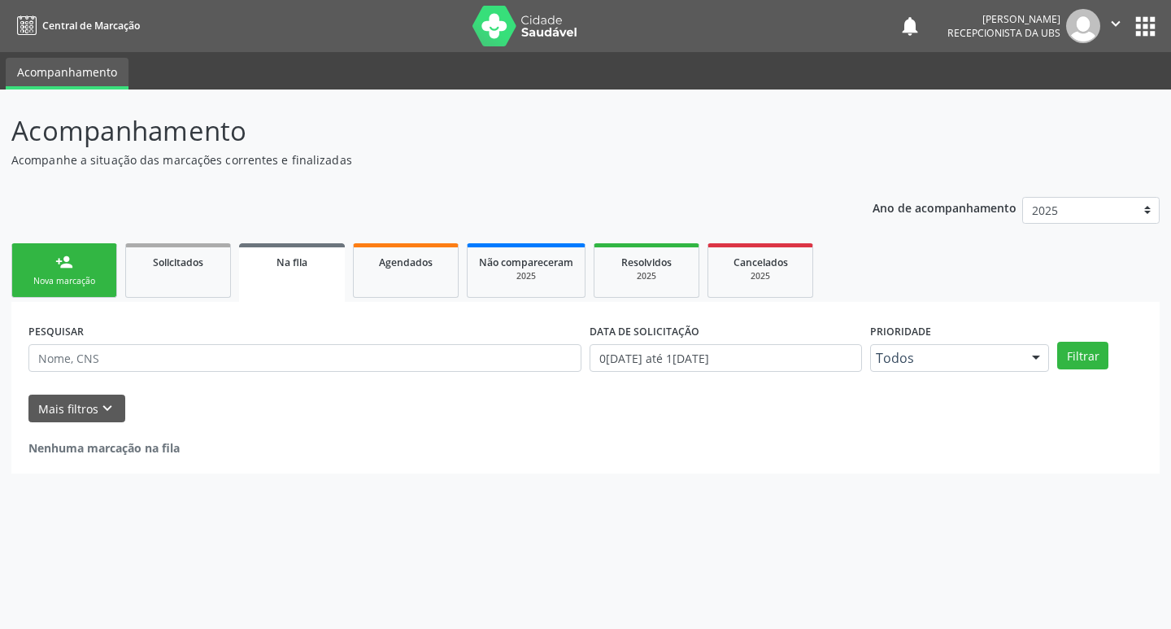
click at [76, 270] on link "person_add Nova marcação" at bounding box center [64, 270] width 106 height 55
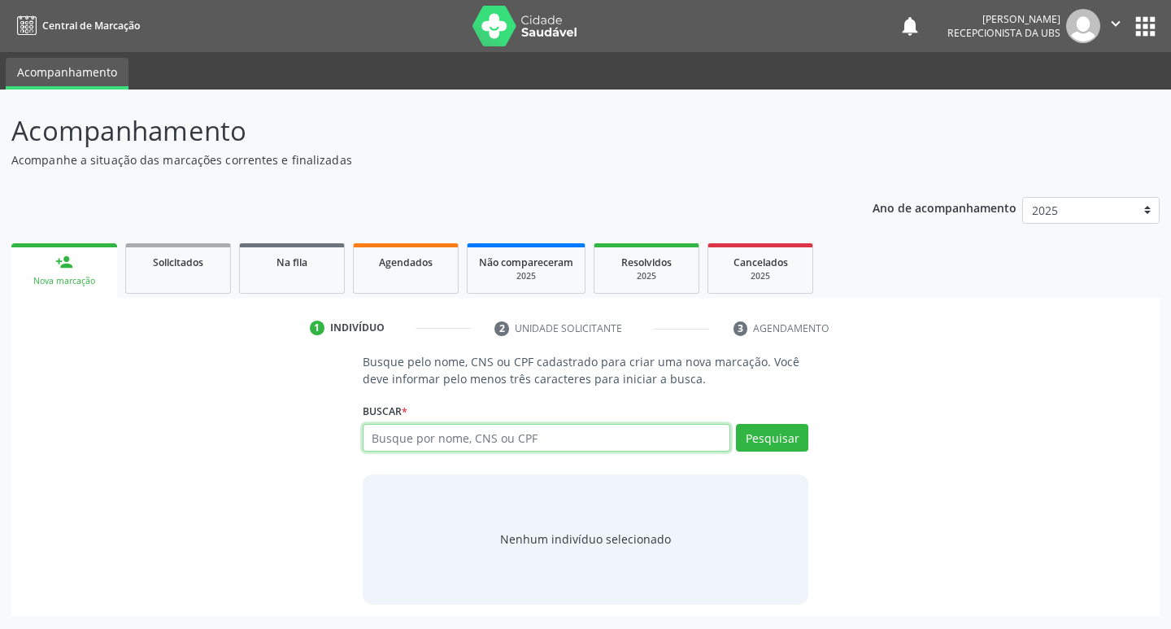
click at [425, 442] on input "text" at bounding box center [547, 438] width 368 height 28
type input "705008498488252"
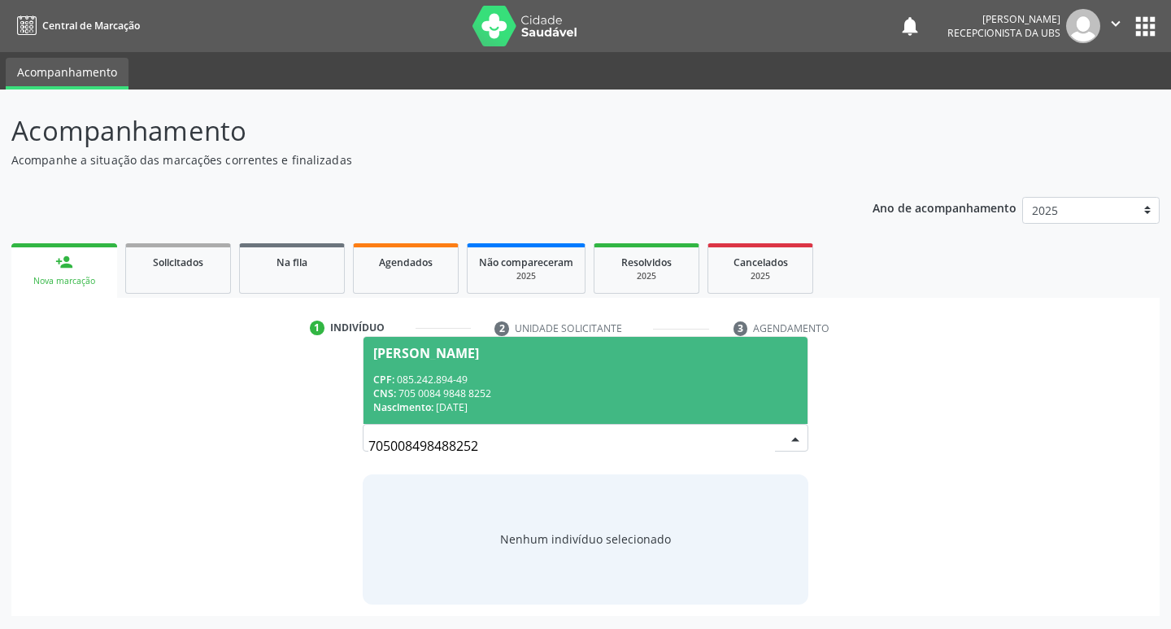
click at [621, 380] on div "CPF: 085.242.894-49" at bounding box center [585, 380] width 425 height 14
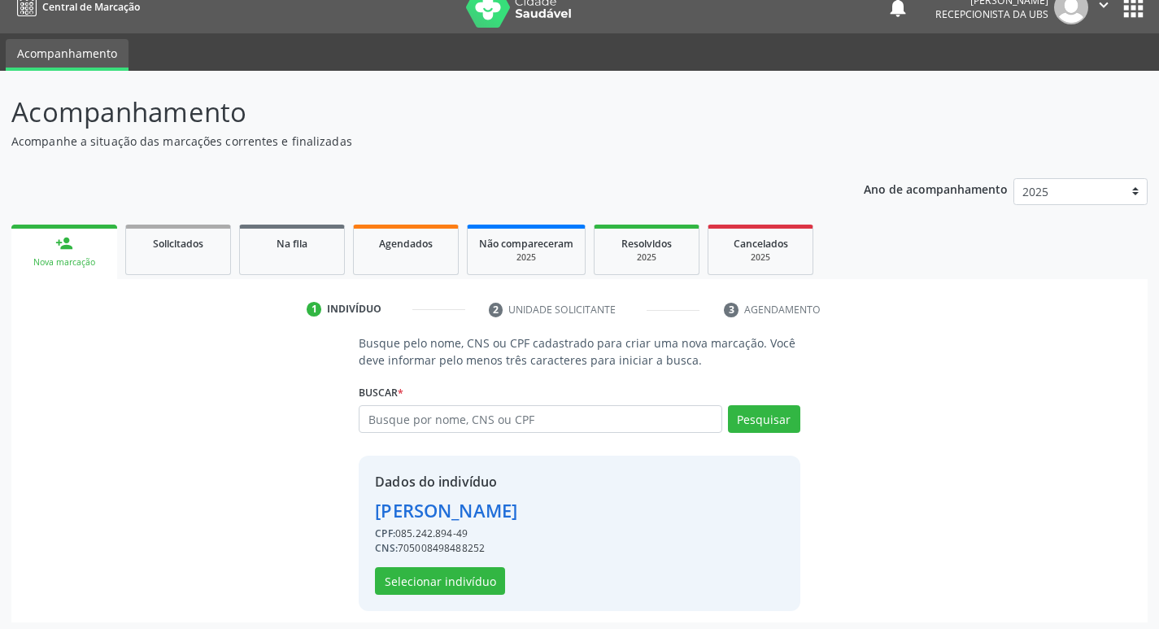
scroll to position [24, 0]
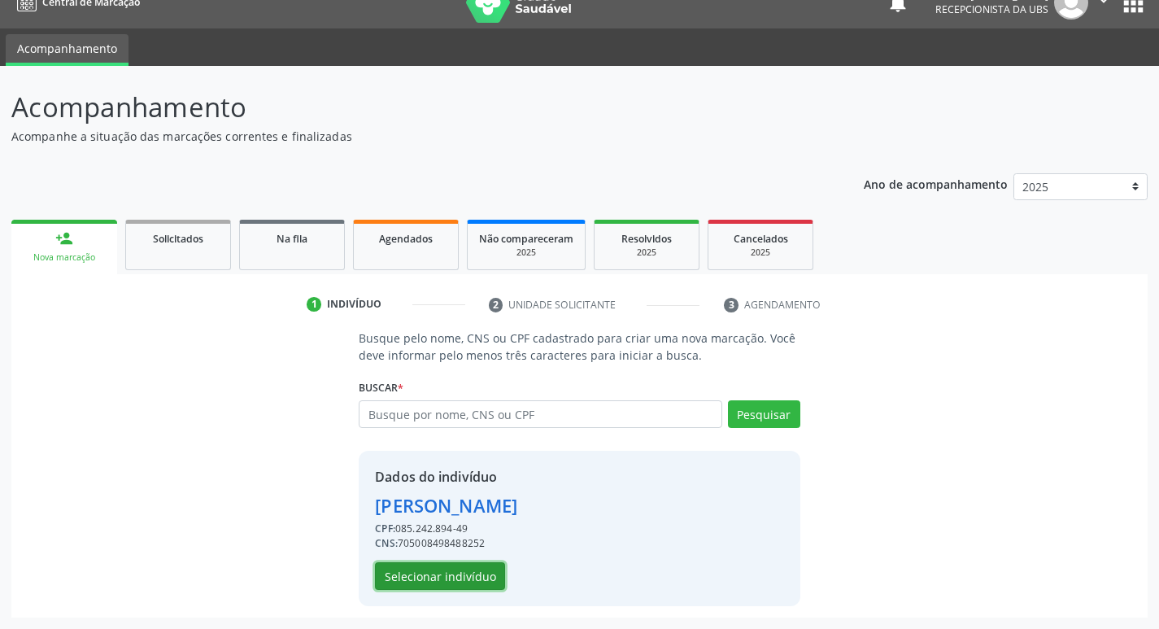
click at [484, 572] on button "Selecionar indivíduo" at bounding box center [440, 576] width 130 height 28
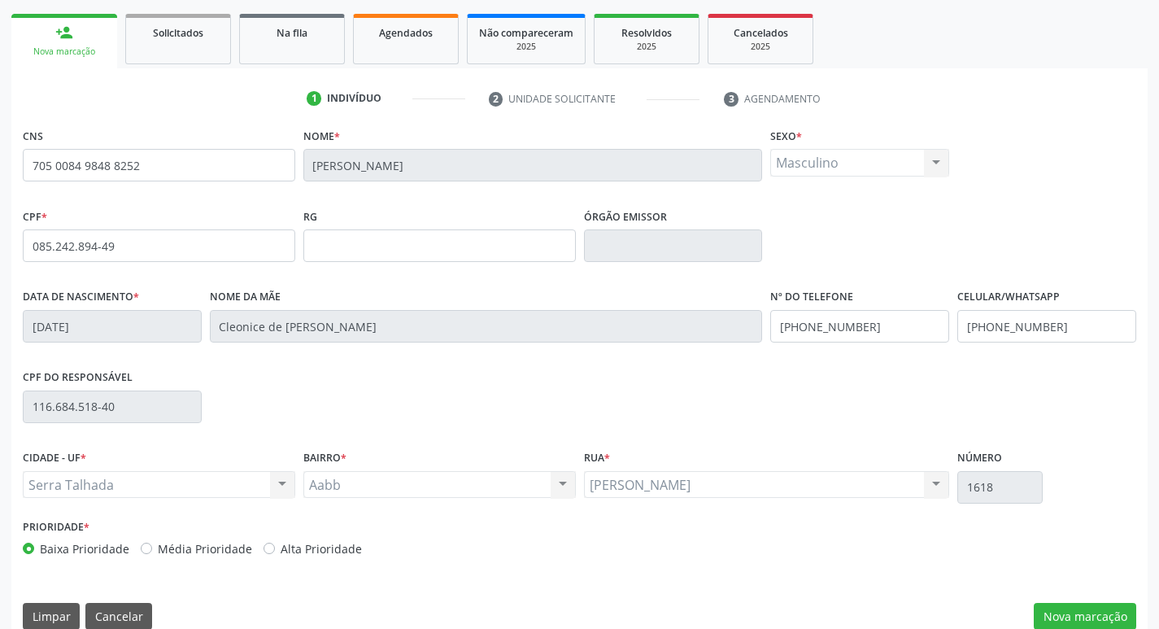
scroll to position [253, 0]
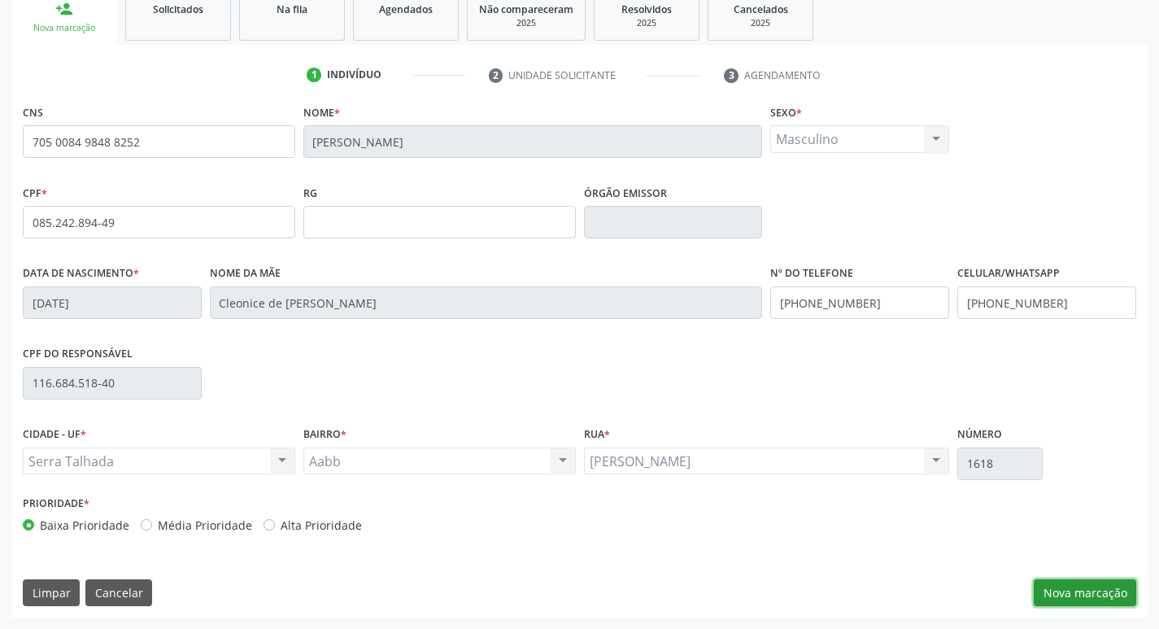
click at [1110, 597] on button "Nova marcação" at bounding box center [1085, 593] width 102 height 28
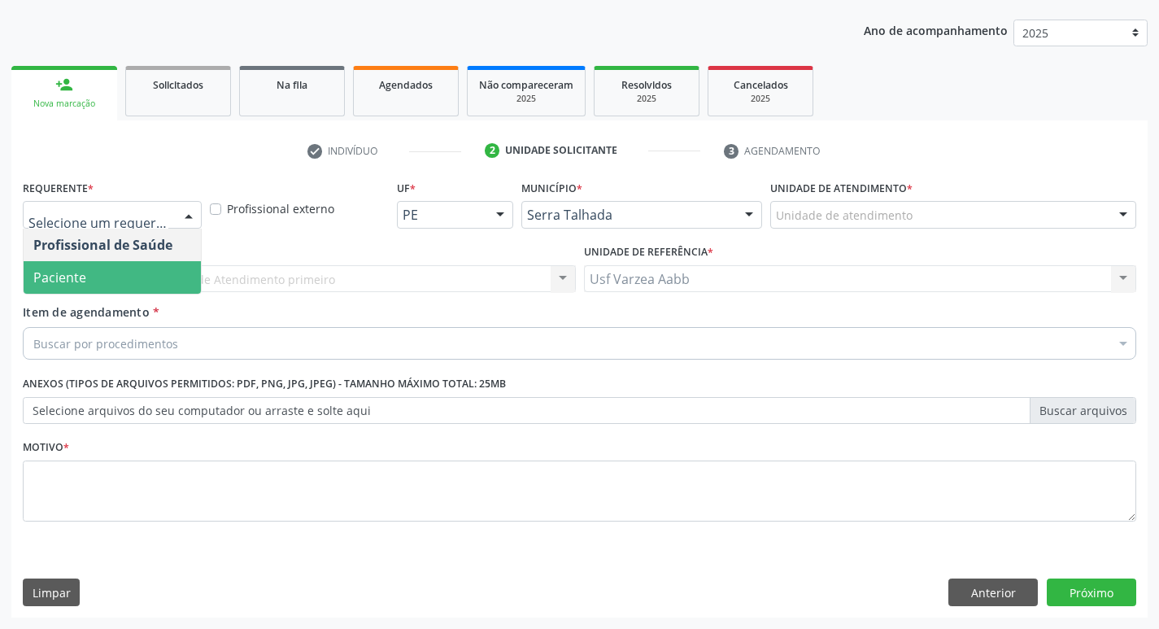
click at [119, 273] on span "Paciente" at bounding box center [112, 277] width 177 height 33
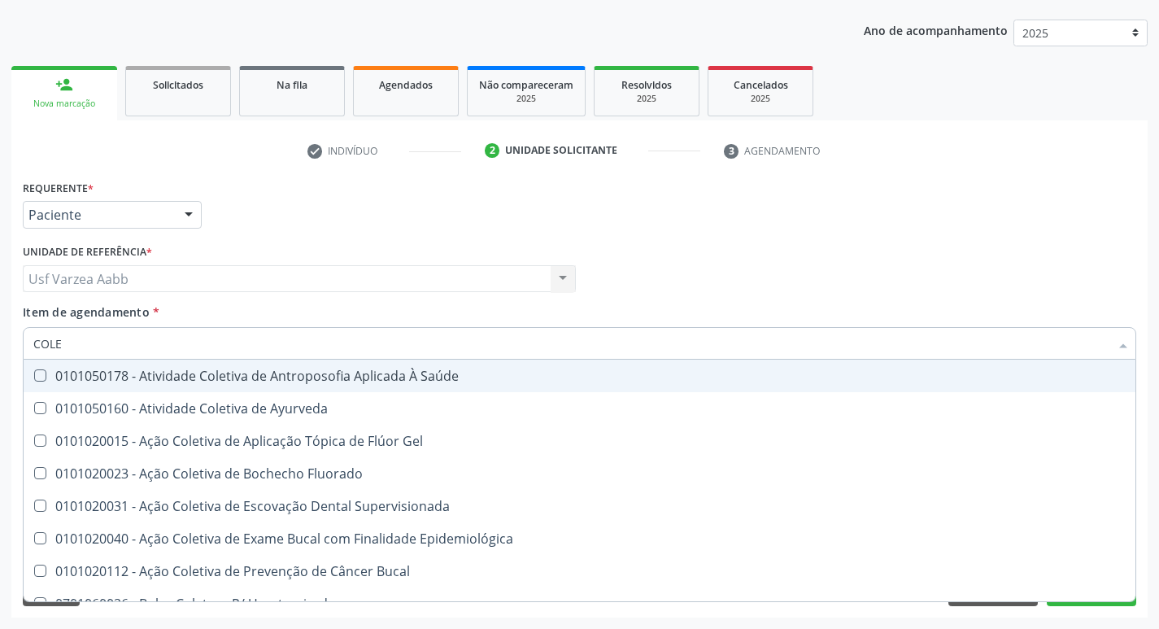
type input "COLES"
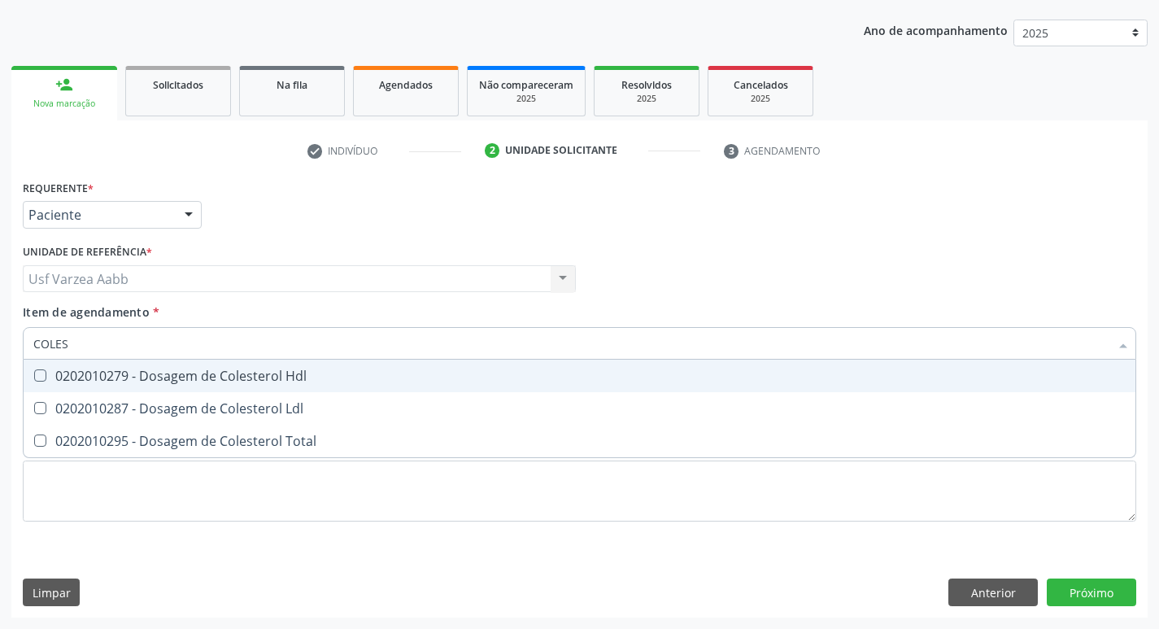
click at [290, 379] on div "0202010279 - Dosagem de Colesterol Hdl" at bounding box center [579, 375] width 1092 height 13
checkbox Hdl "true"
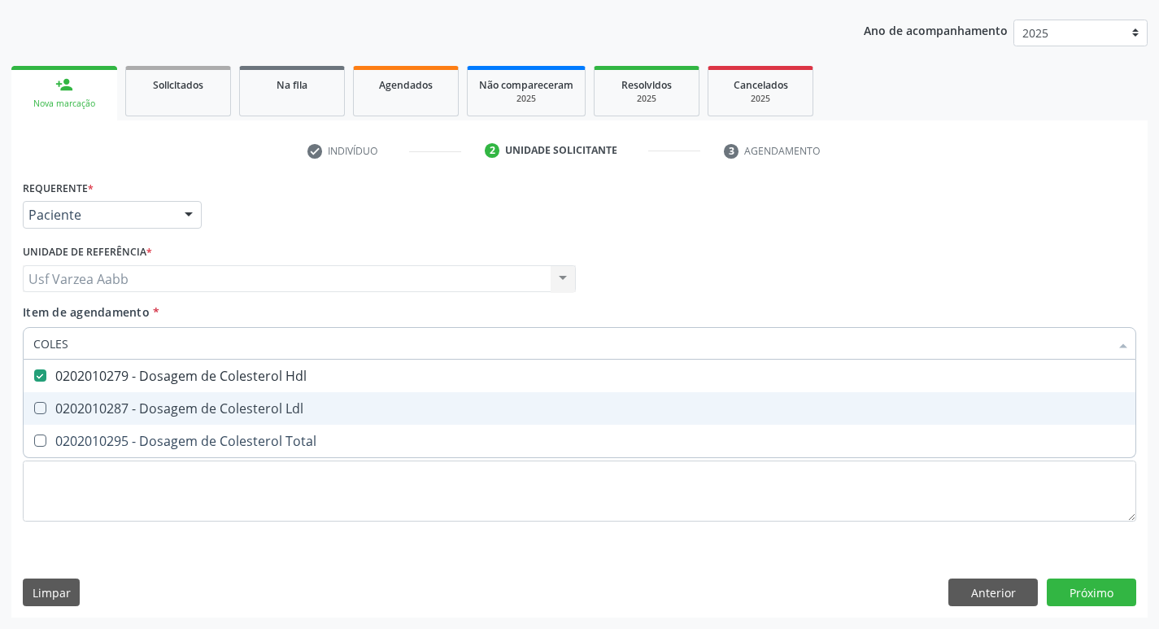
click at [286, 405] on div "0202010287 - Dosagem de Colesterol Ldl" at bounding box center [579, 408] width 1092 height 13
checkbox Ldl "true"
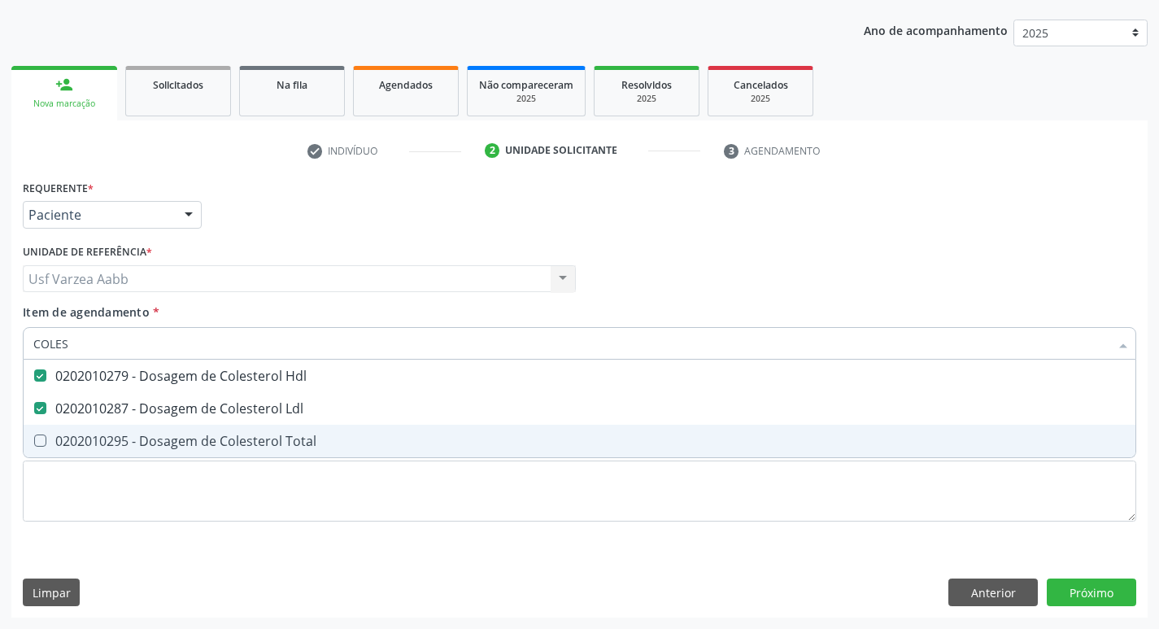
click at [283, 437] on div "0202010295 - Dosagem de Colesterol Total" at bounding box center [579, 440] width 1092 height 13
checkbox Total "true"
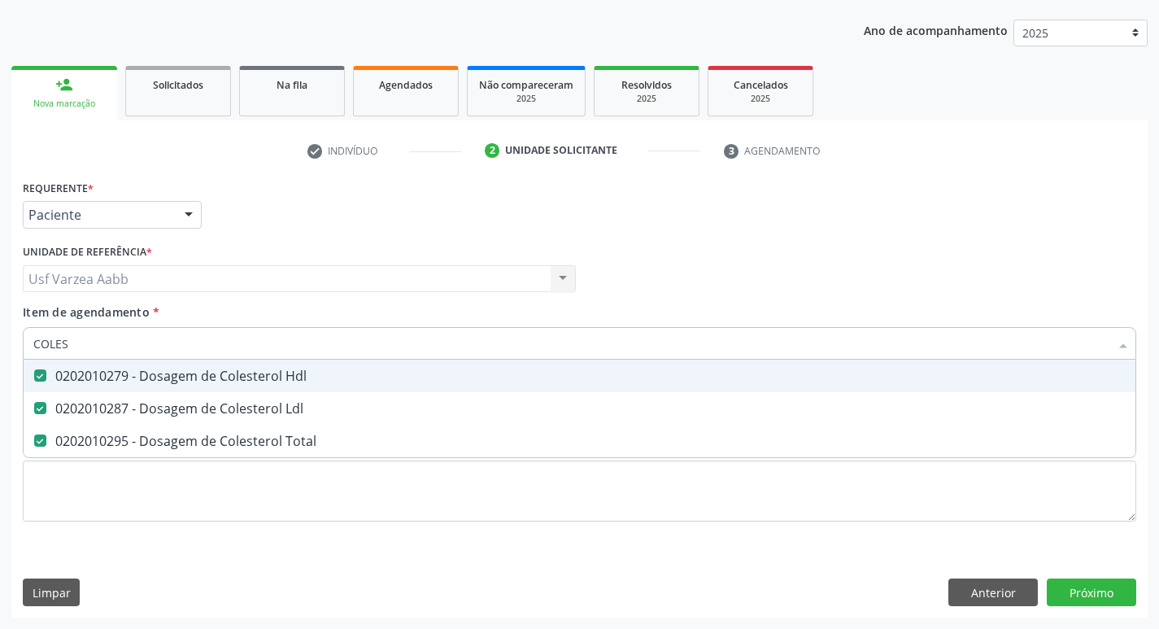
click at [287, 348] on input "COLES" at bounding box center [571, 343] width 1076 height 33
type input "CR"
checkbox Hdl "false"
checkbox Ldl "false"
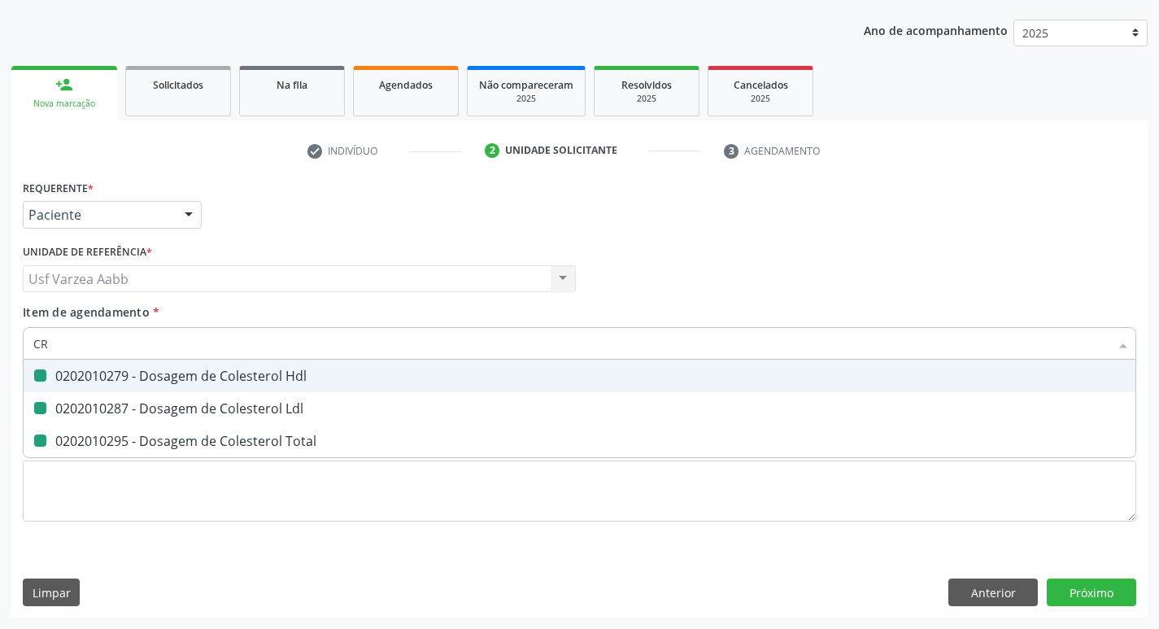
checkbox Total "false"
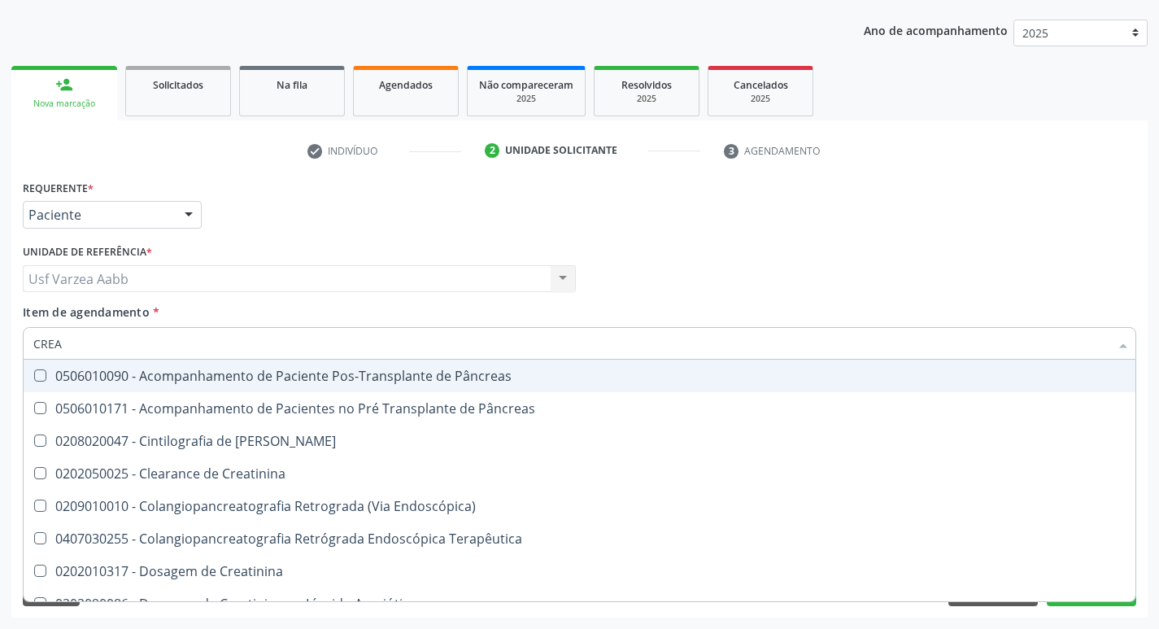
type input "CREAT"
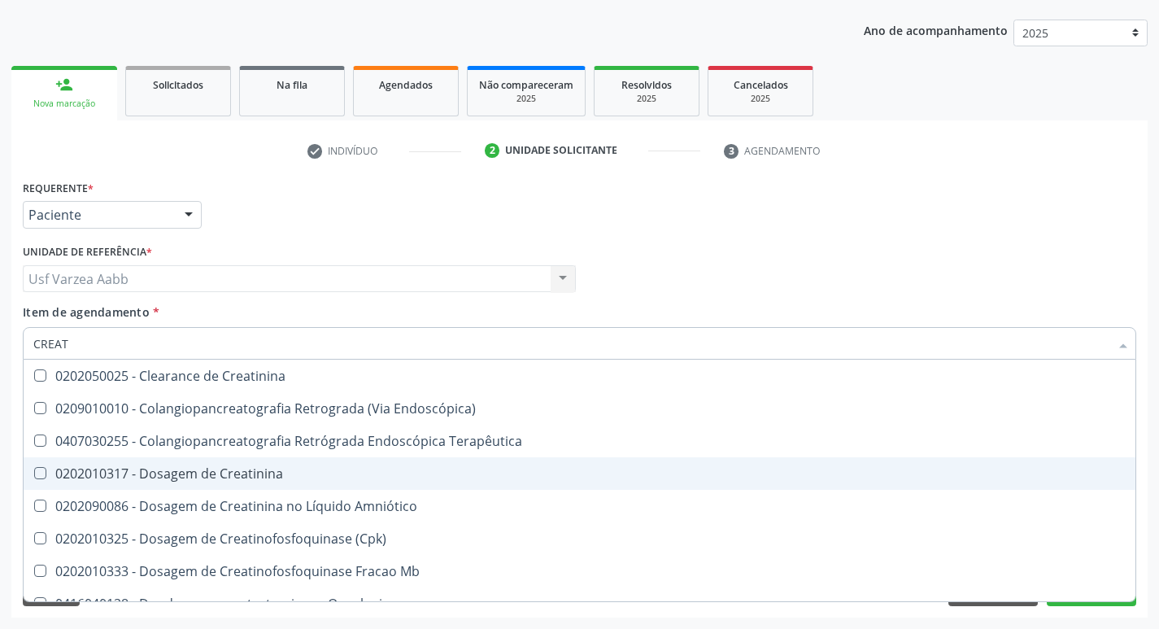
click at [293, 470] on div "0202010317 - Dosagem de Creatinina" at bounding box center [579, 473] width 1092 height 13
checkbox Creatinina "true"
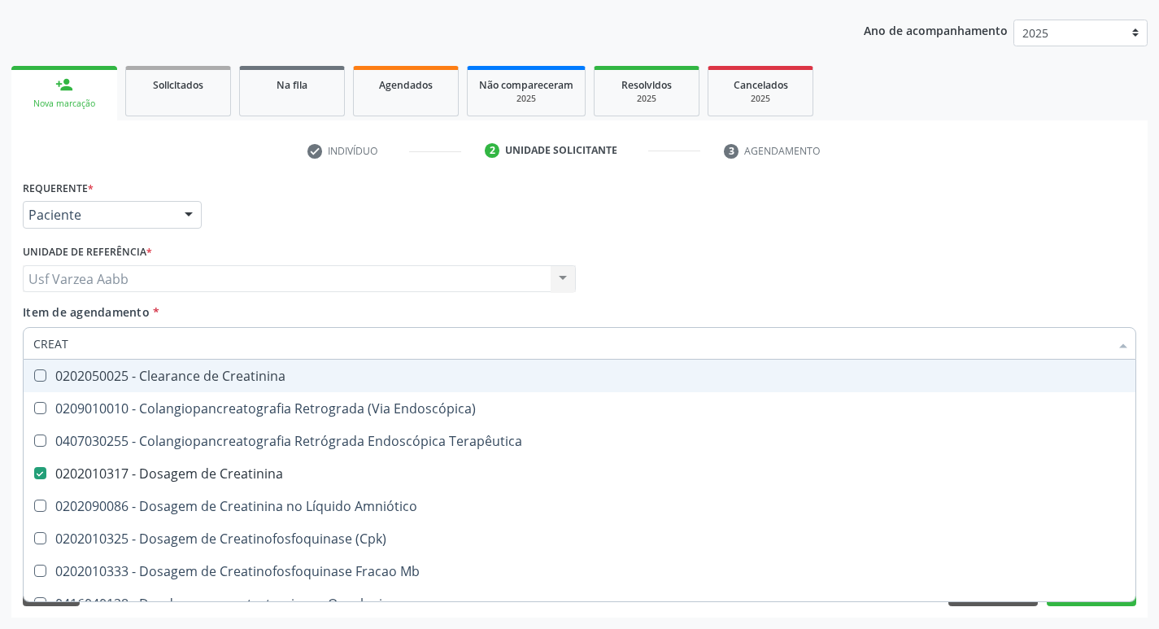
click at [246, 345] on input "CREAT" at bounding box center [571, 343] width 1076 height 33
type input "TRI"
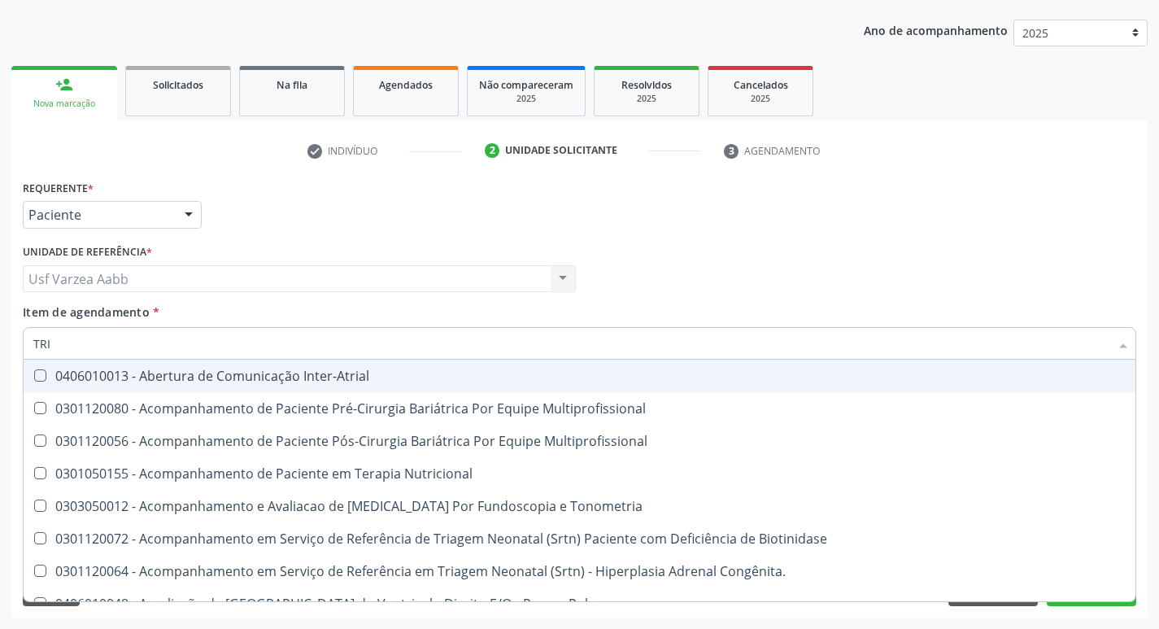
checkbox Nutricional "false"
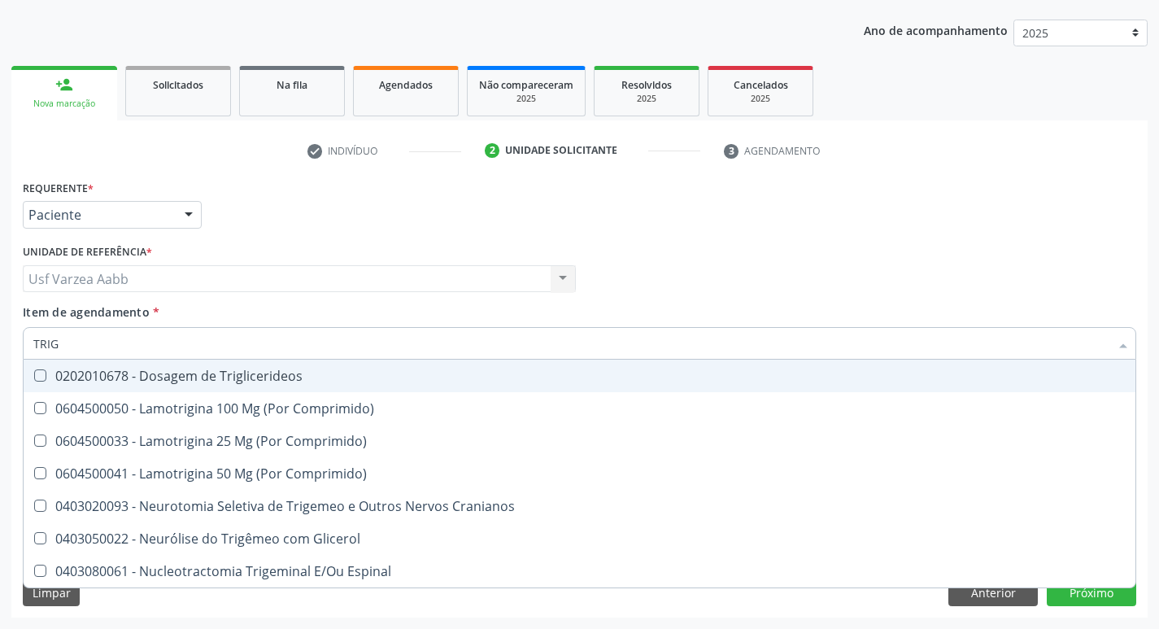
type input "TRIGL"
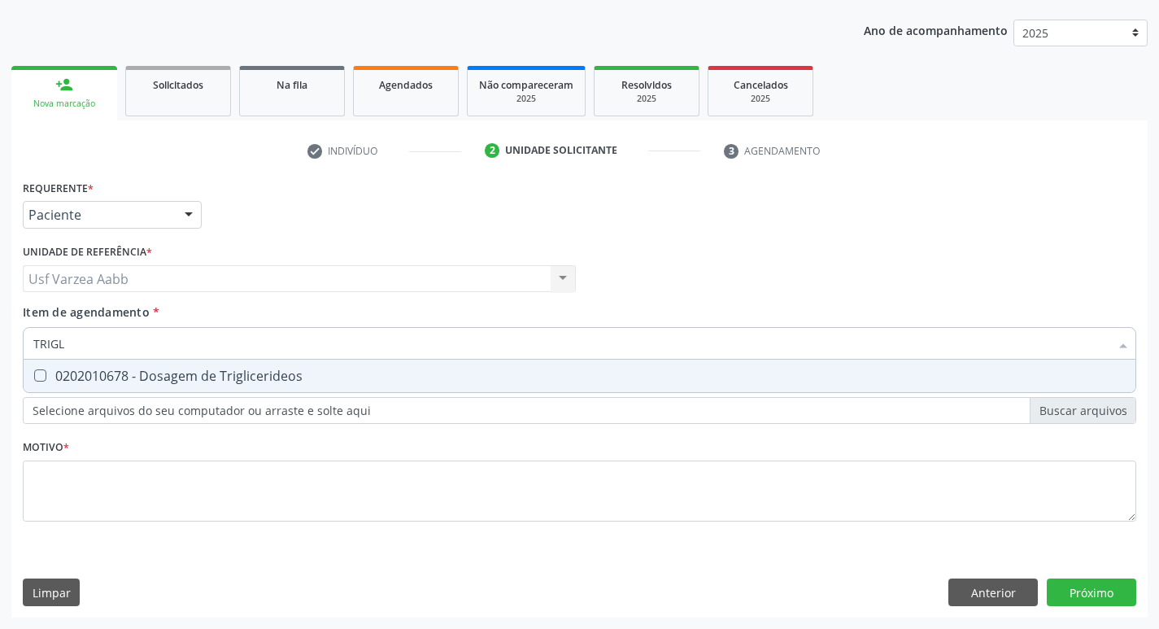
click at [247, 377] on div "0202010678 - Dosagem de Triglicerideos" at bounding box center [579, 375] width 1092 height 13
checkbox Triglicerideos "true"
click at [251, 332] on input "TRIGL" at bounding box center [571, 343] width 1076 height 33
type input "GL"
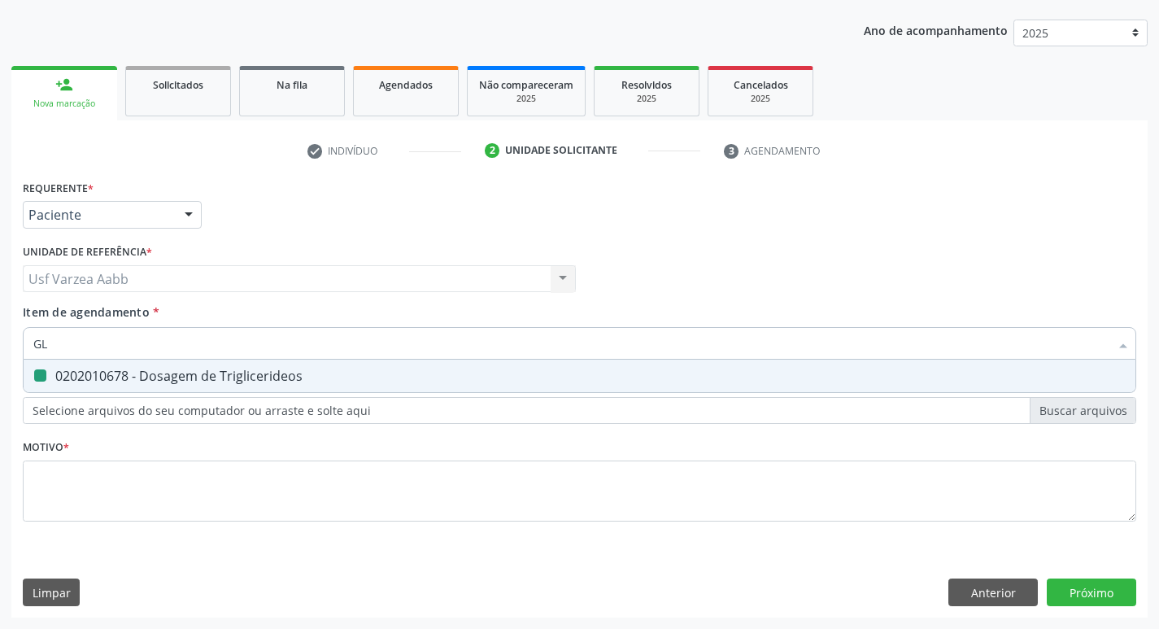
checkbox Triglicerideos "false"
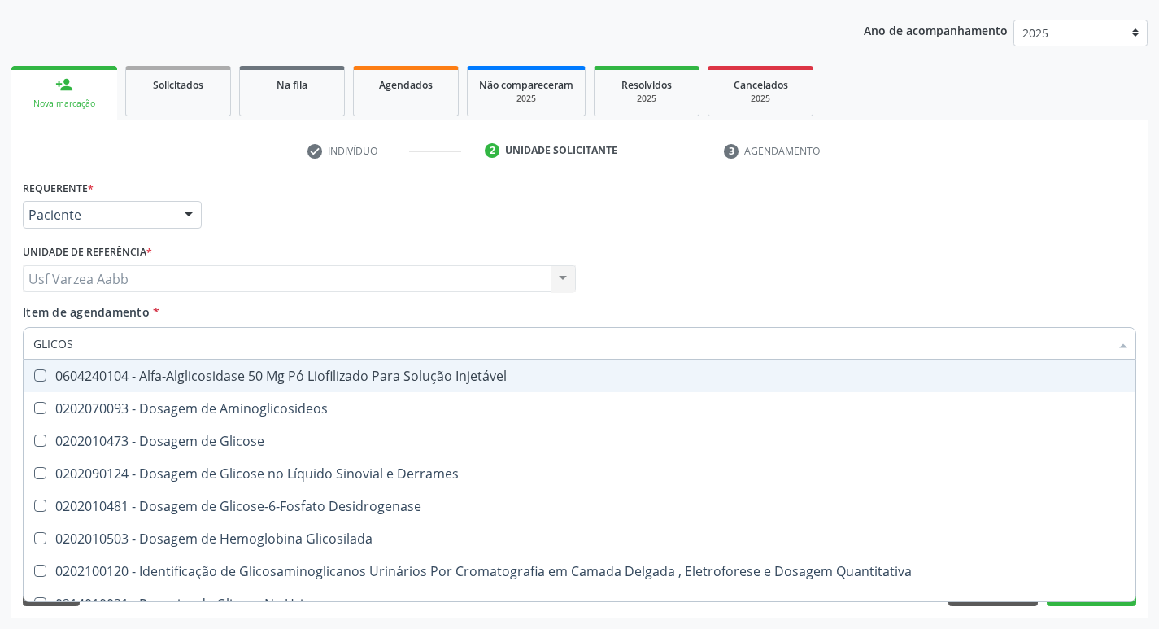
type input "GLICOSE"
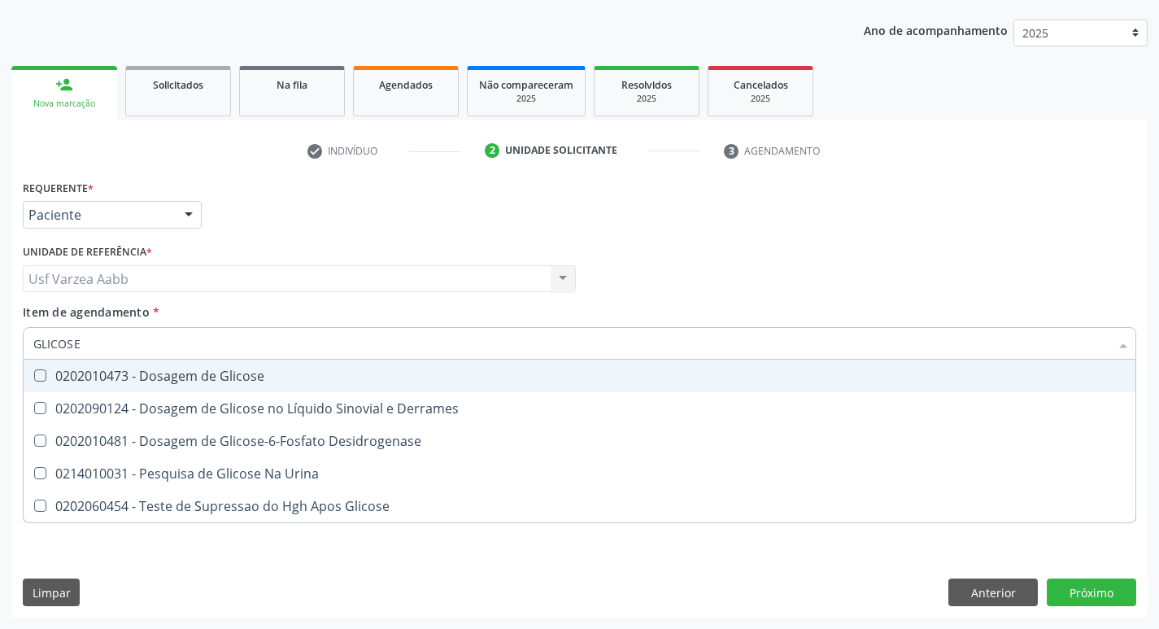
click at [267, 368] on span "0202010473 - Dosagem de Glicose" at bounding box center [580, 376] width 1112 height 33
checkbox Glicose "true"
click at [260, 345] on input "GLICOSE" at bounding box center [571, 343] width 1076 height 33
type input "UREI"
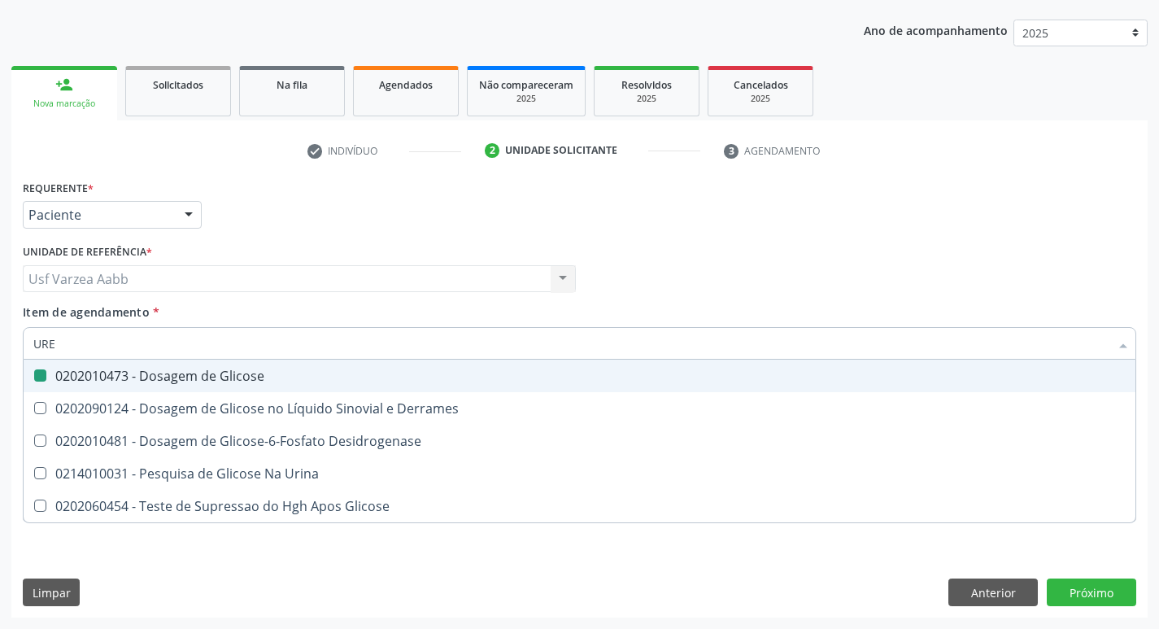
checkbox Glicose "false"
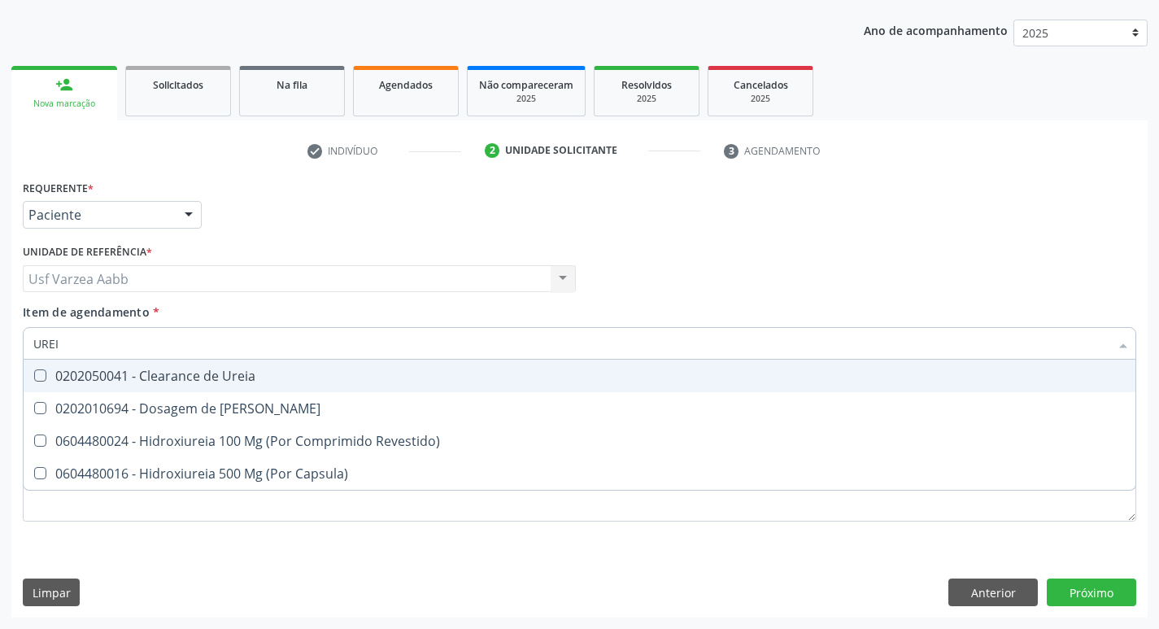
type input "UREIA"
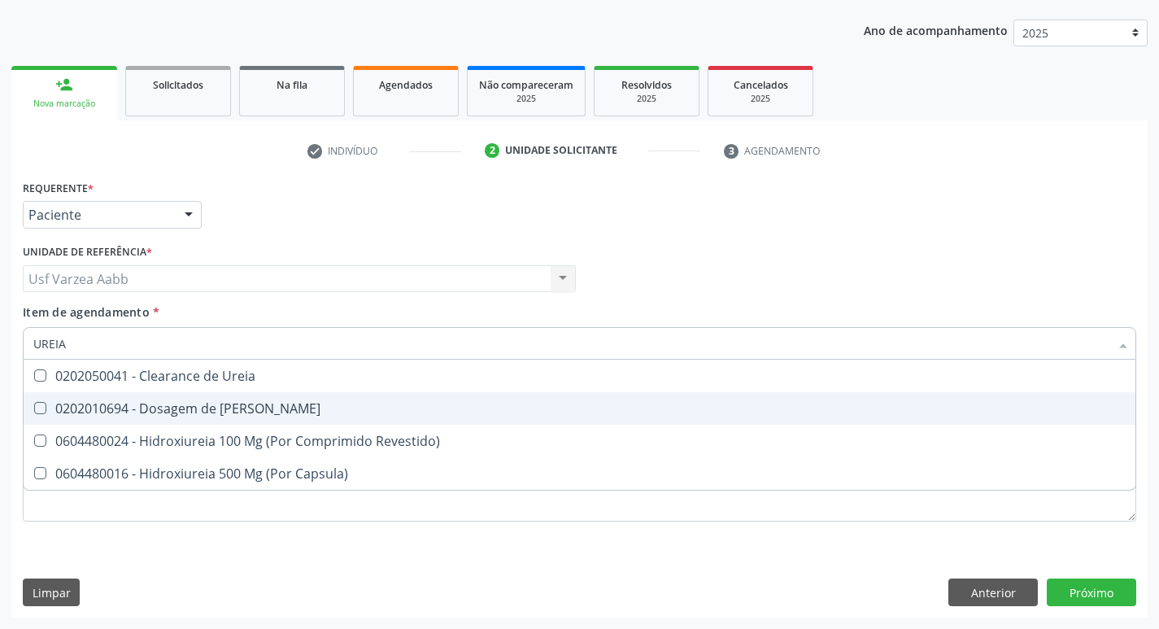
click at [265, 406] on div "0202010694 - Dosagem de [PERSON_NAME]" at bounding box center [579, 408] width 1092 height 13
checkbox Ureia "true"
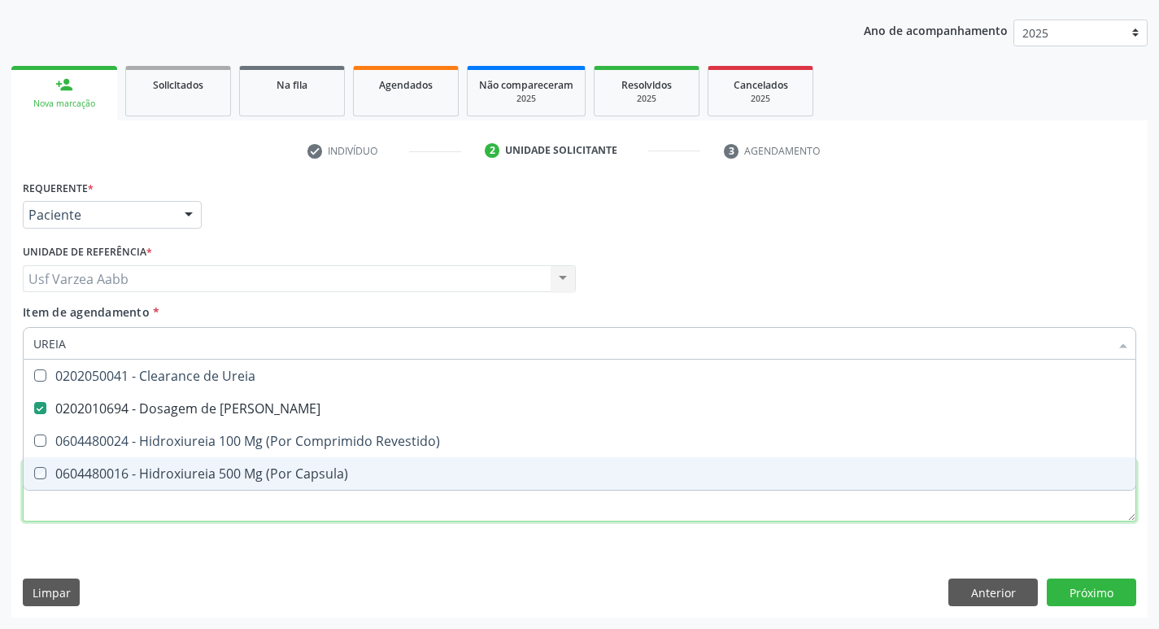
click at [242, 516] on div "Requerente * Paciente Profissional de Saúde Paciente Nenhum resultado encontrad…" at bounding box center [580, 360] width 1114 height 368
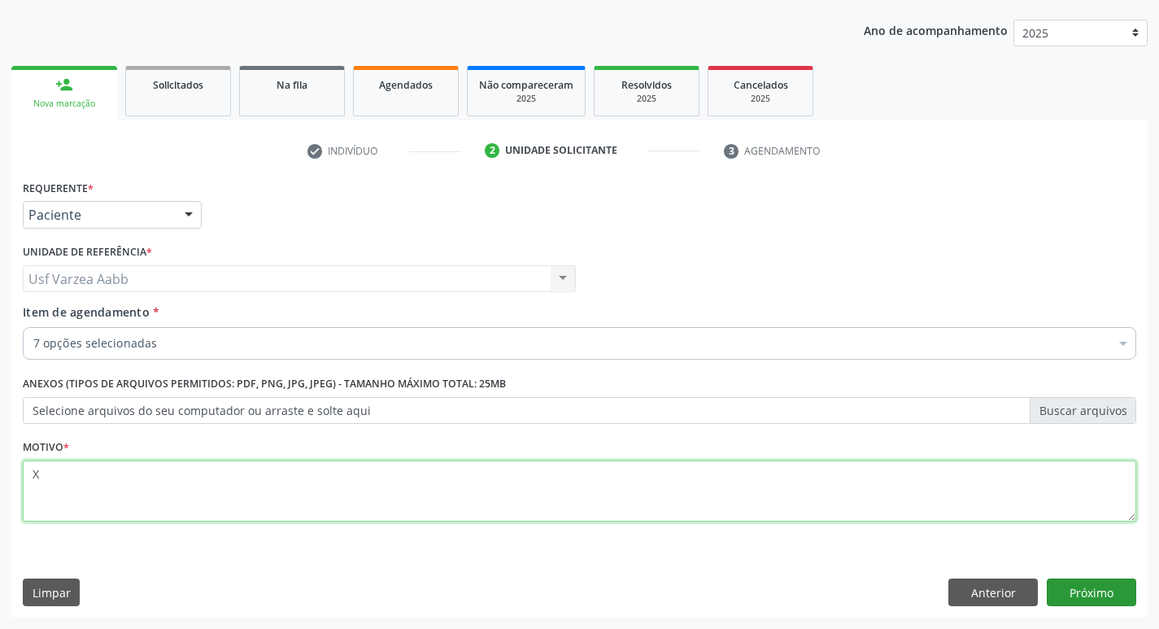
type textarea "X"
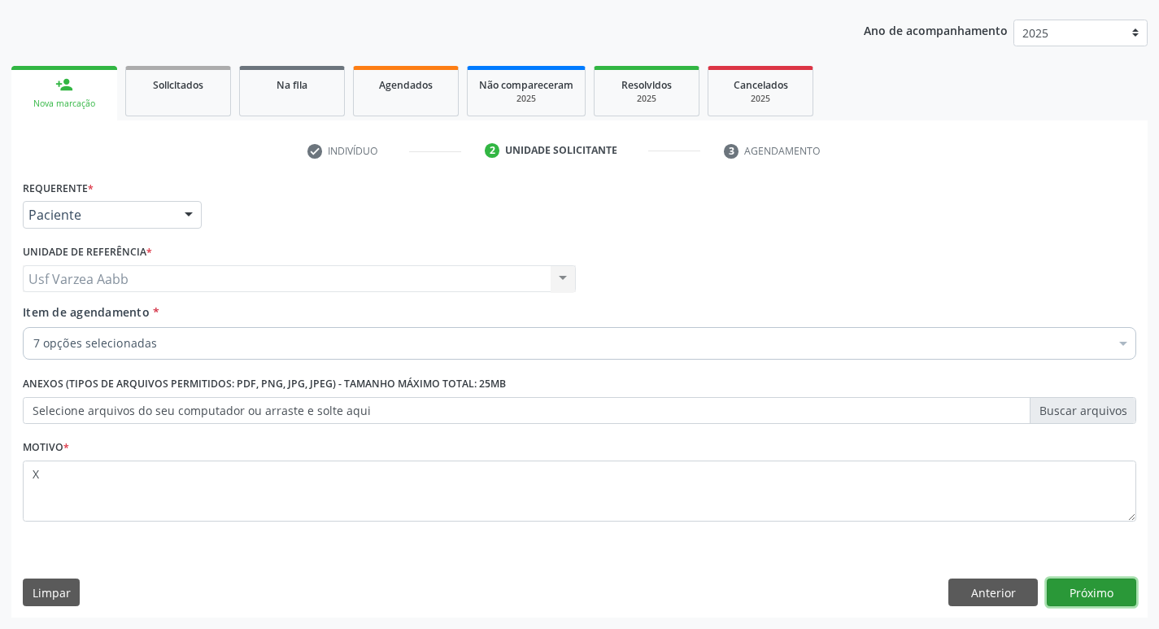
click at [1082, 597] on button "Próximo" at bounding box center [1091, 592] width 89 height 28
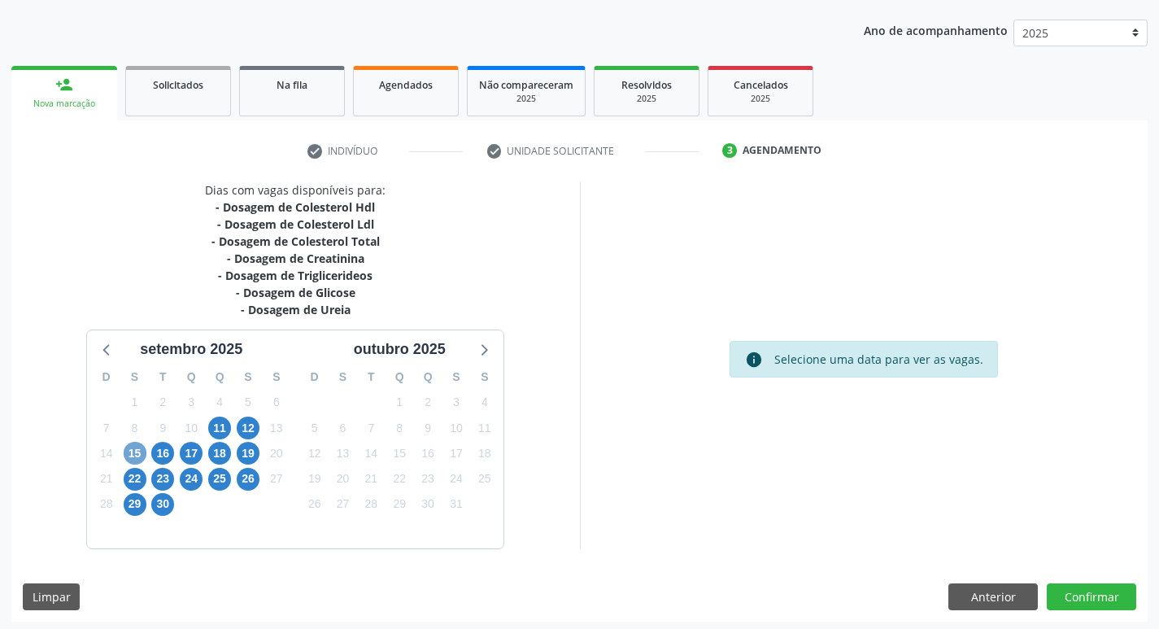
click at [138, 453] on span "15" at bounding box center [135, 453] width 23 height 23
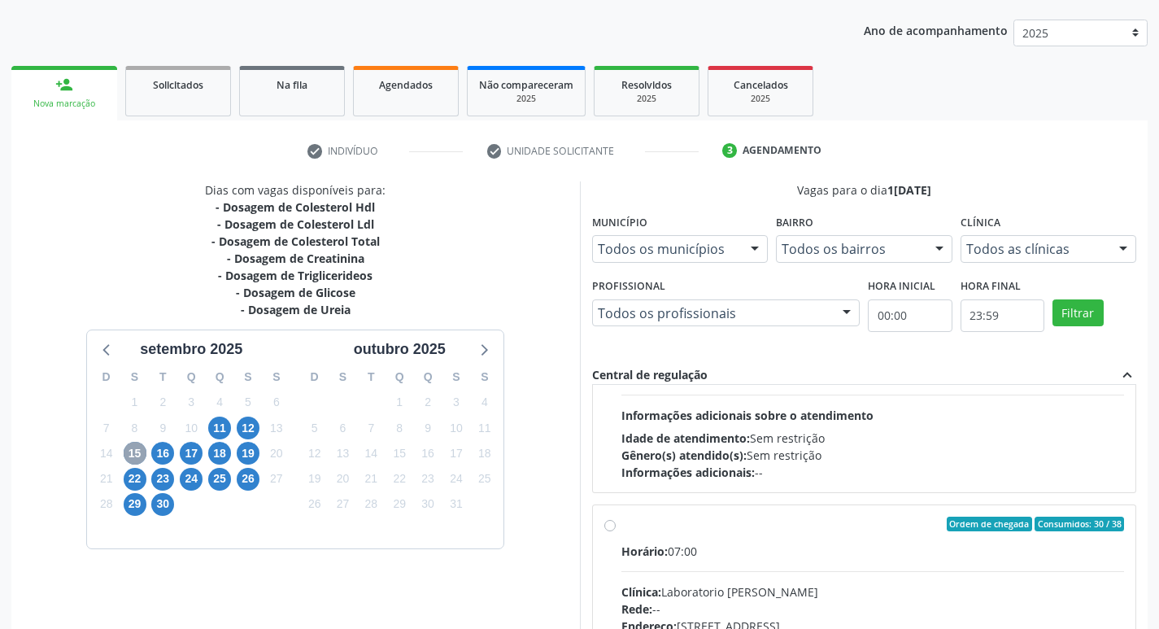
scroll to position [488, 0]
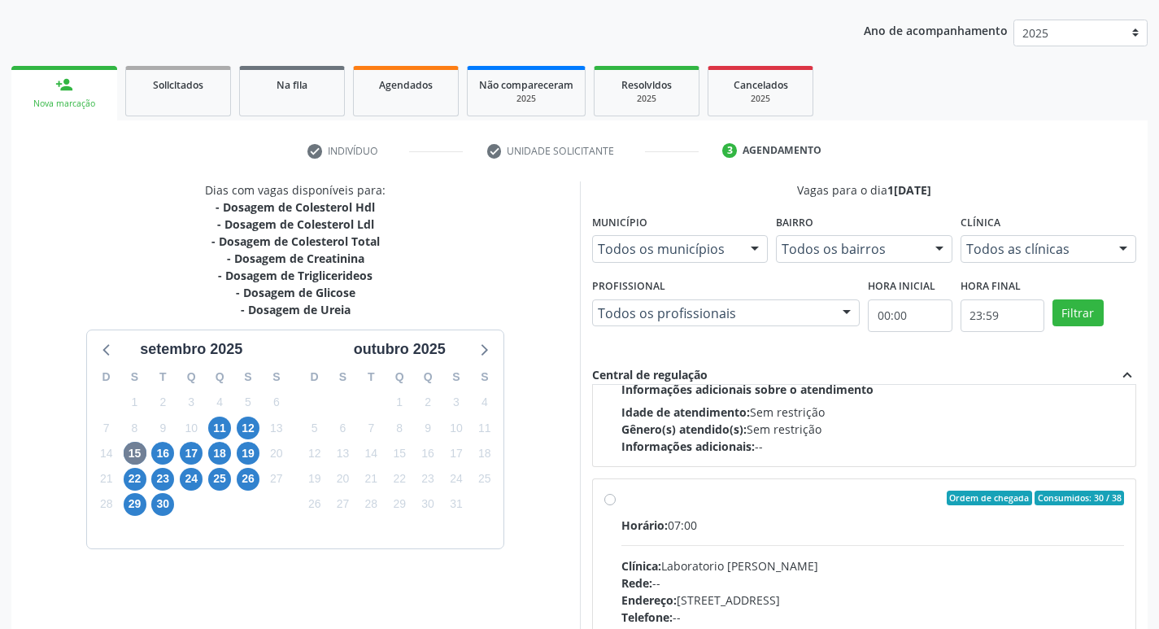
click at [621, 500] on label "Ordem de chegada Consumidos: 30 / 38 Horário: 07:00 Clínica: Laboratorio Jose P…" at bounding box center [873, 616] width 504 height 250
click at [612, 500] on input "Ordem de chegada Consumidos: 30 / 38 Horário: 07:00 Clínica: Laboratorio Jose P…" at bounding box center [609, 498] width 11 height 15
radio input "true"
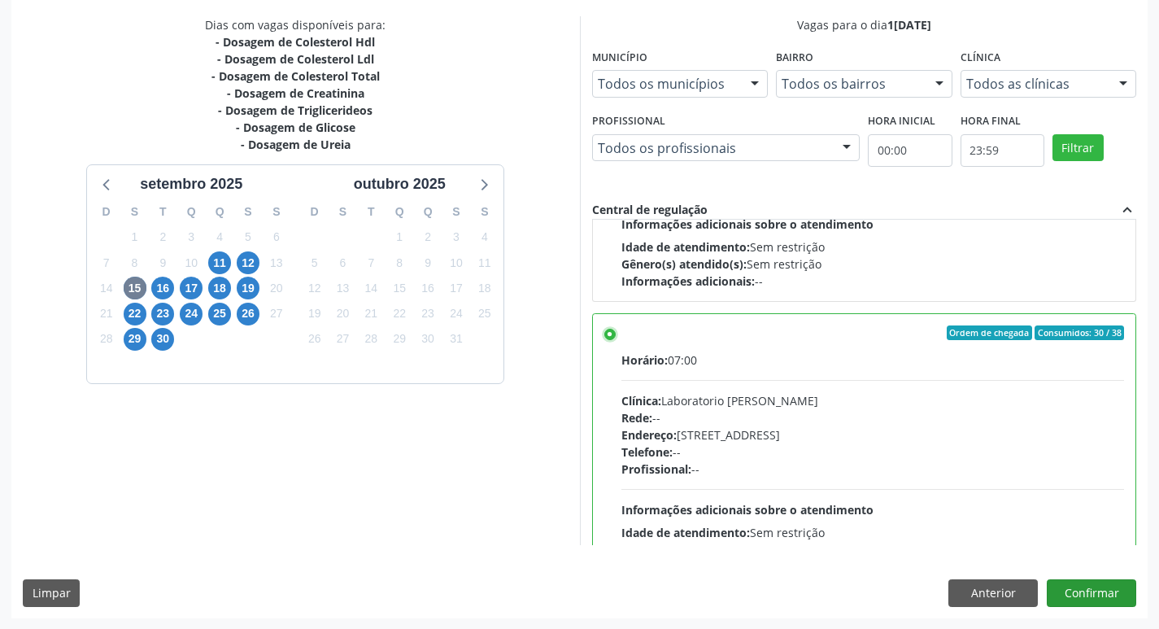
scroll to position [343, 0]
click at [1116, 600] on button "Confirmar" at bounding box center [1091, 592] width 89 height 28
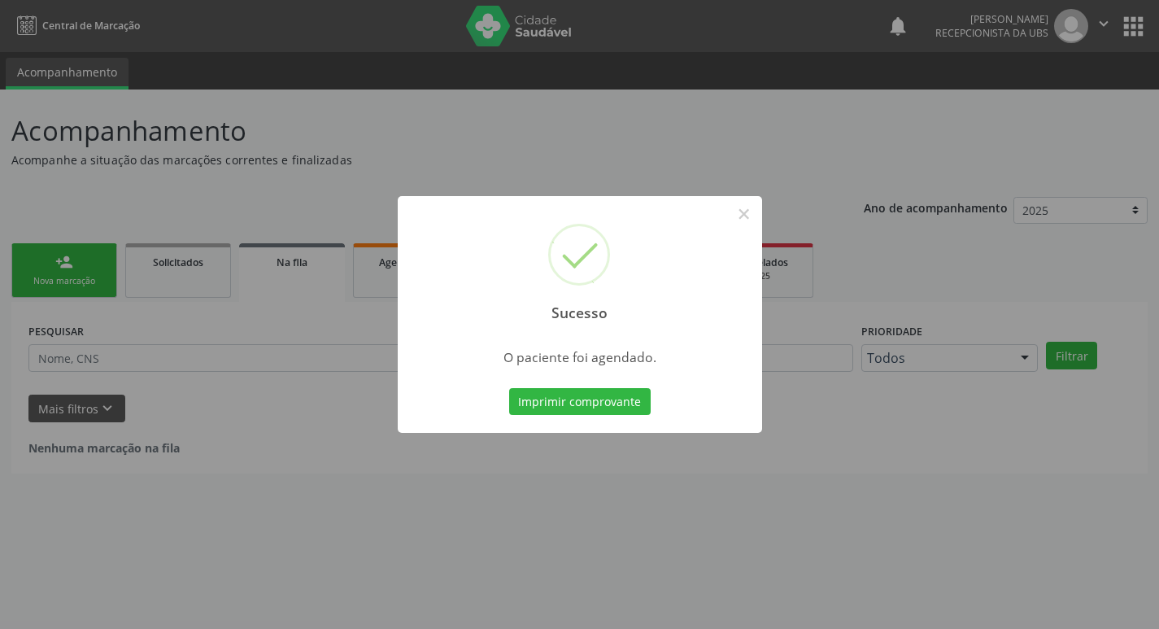
scroll to position [0, 0]
click at [616, 416] on div "Imprimir comprovante Cancel" at bounding box center [586, 402] width 149 height 34
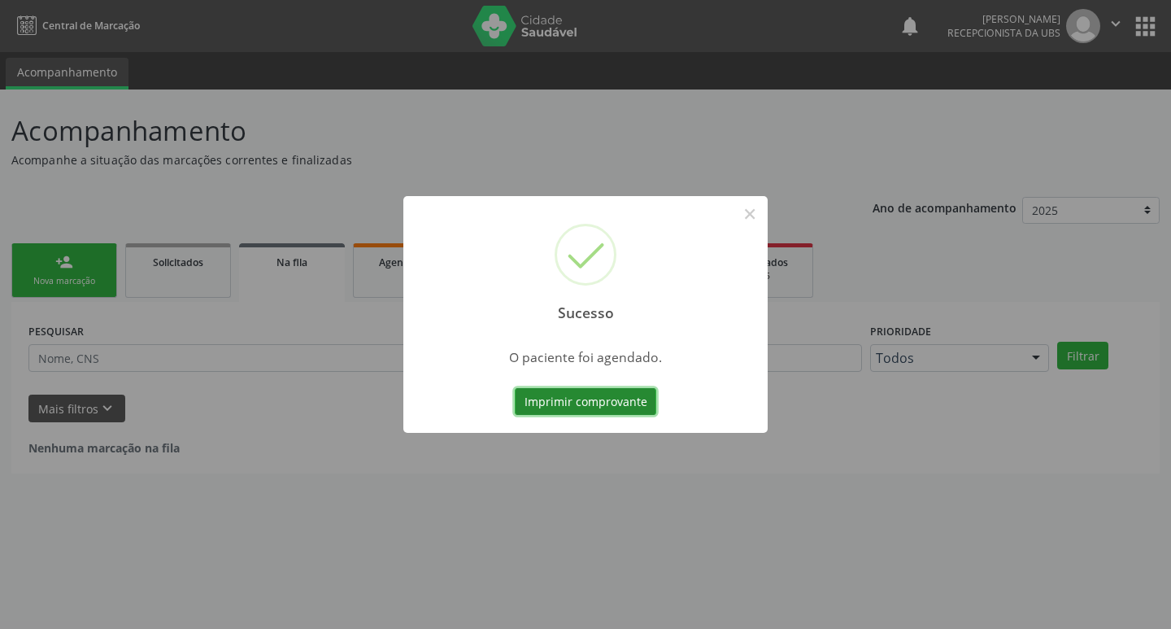
click at [613, 403] on button "Imprimir comprovante" at bounding box center [586, 402] width 142 height 28
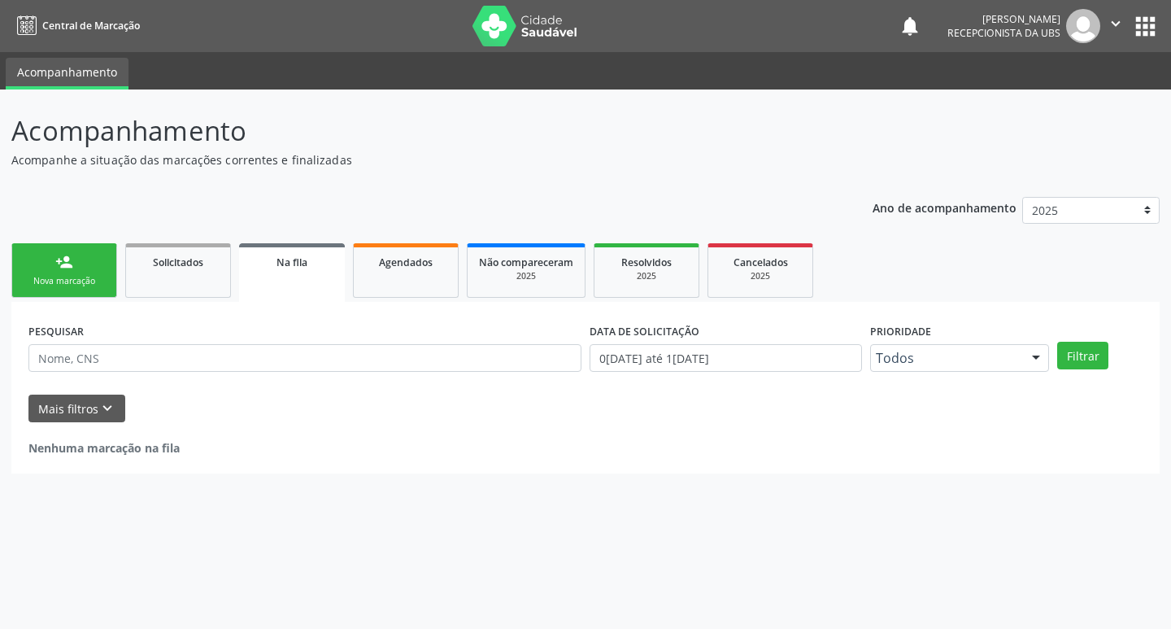
click at [80, 272] on link "person_add Nova marcação" at bounding box center [64, 270] width 106 height 55
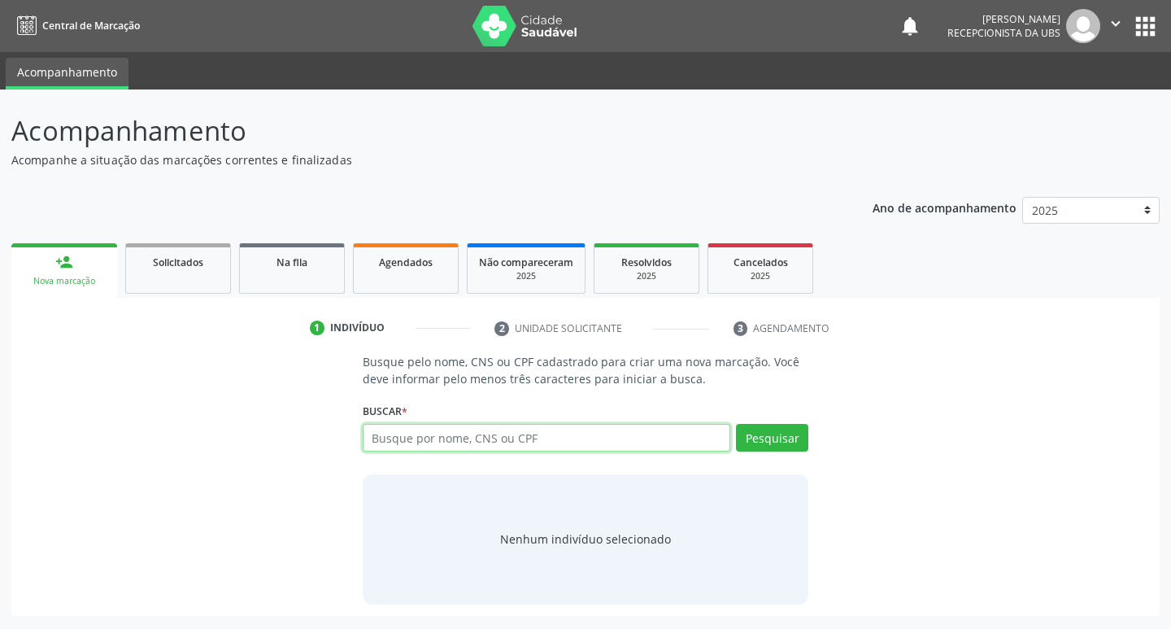
click at [453, 439] on input "text" at bounding box center [547, 438] width 368 height 28
paste input "705 0084 9848 8252"
type input "705 0084 9848 8252"
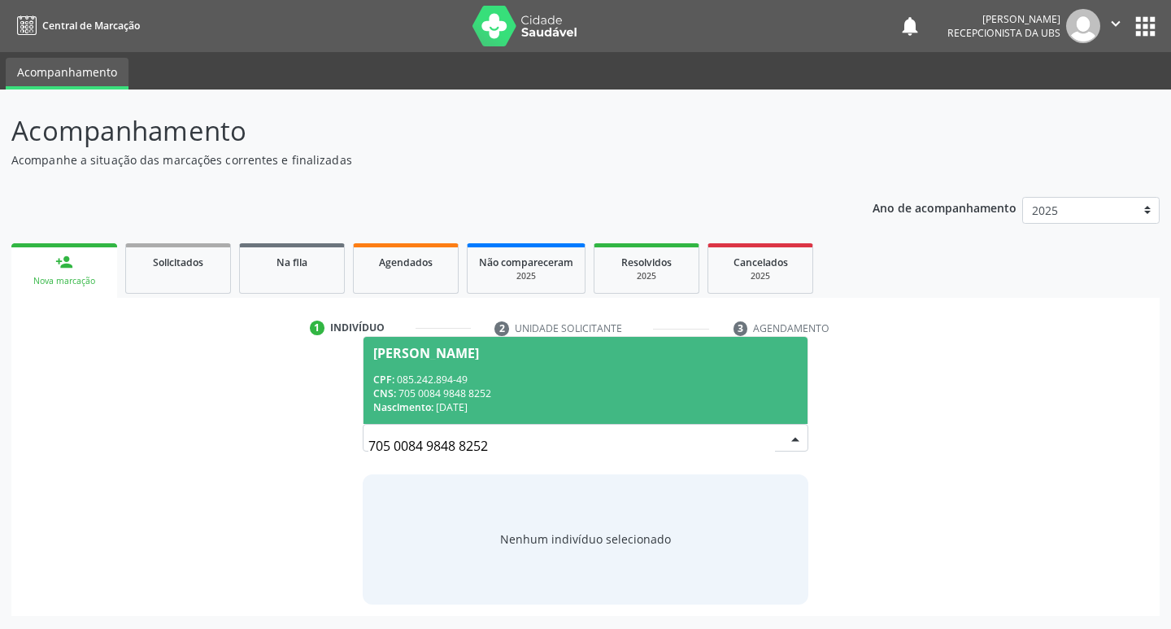
click at [513, 399] on div "CNS: 705 0084 9848 8252" at bounding box center [585, 393] width 425 height 14
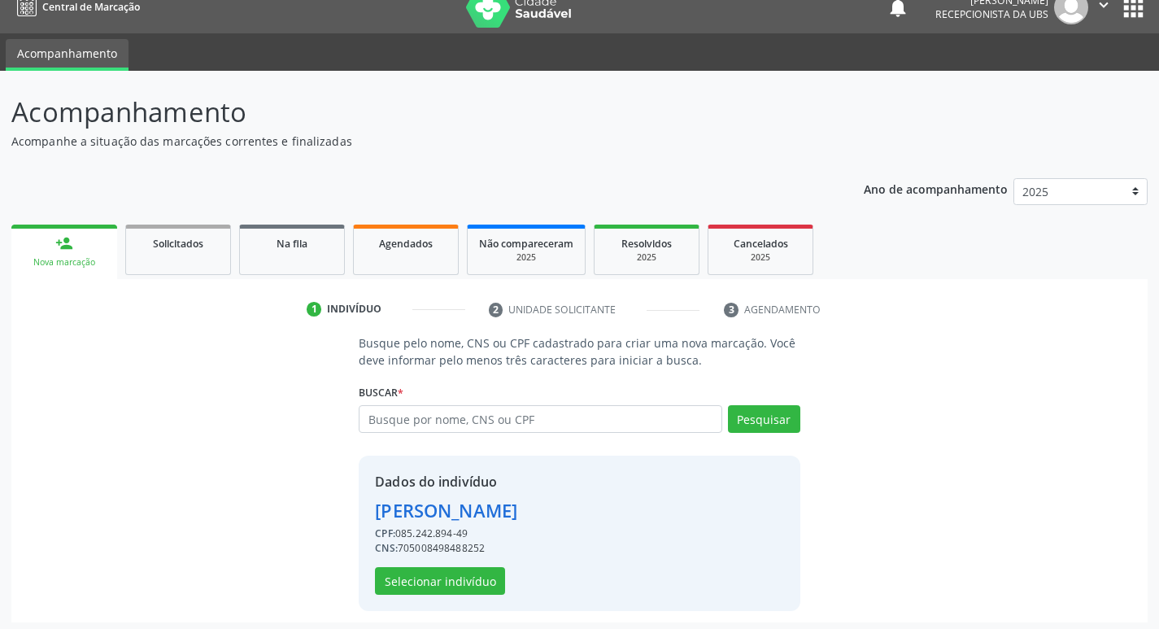
scroll to position [24, 0]
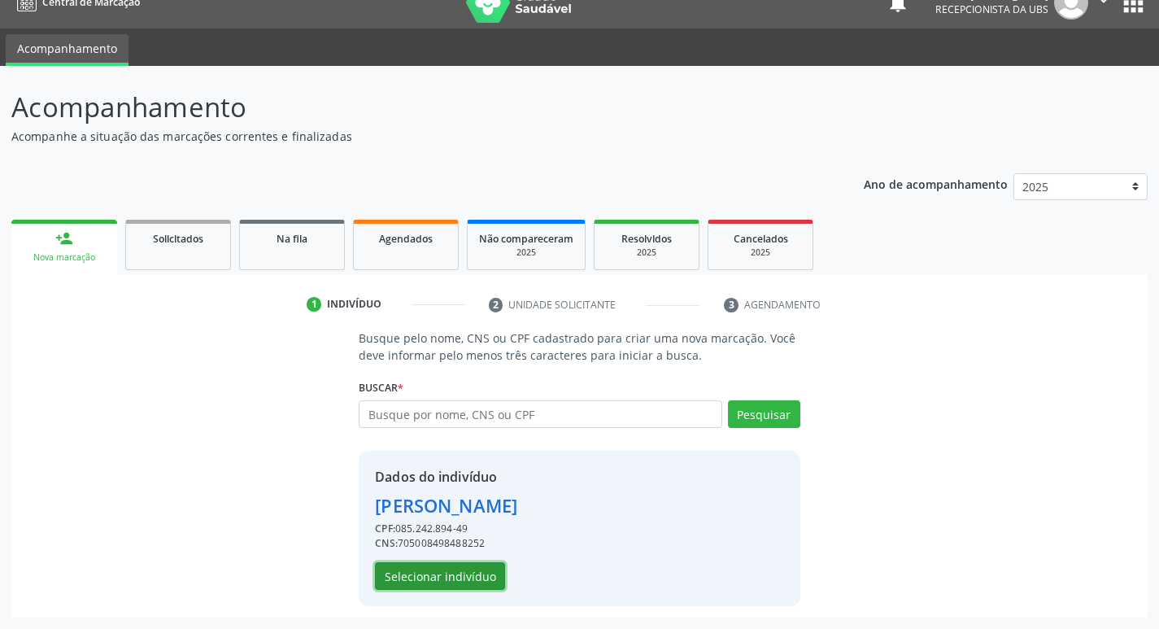
click at [476, 579] on button "Selecionar indivíduo" at bounding box center [440, 576] width 130 height 28
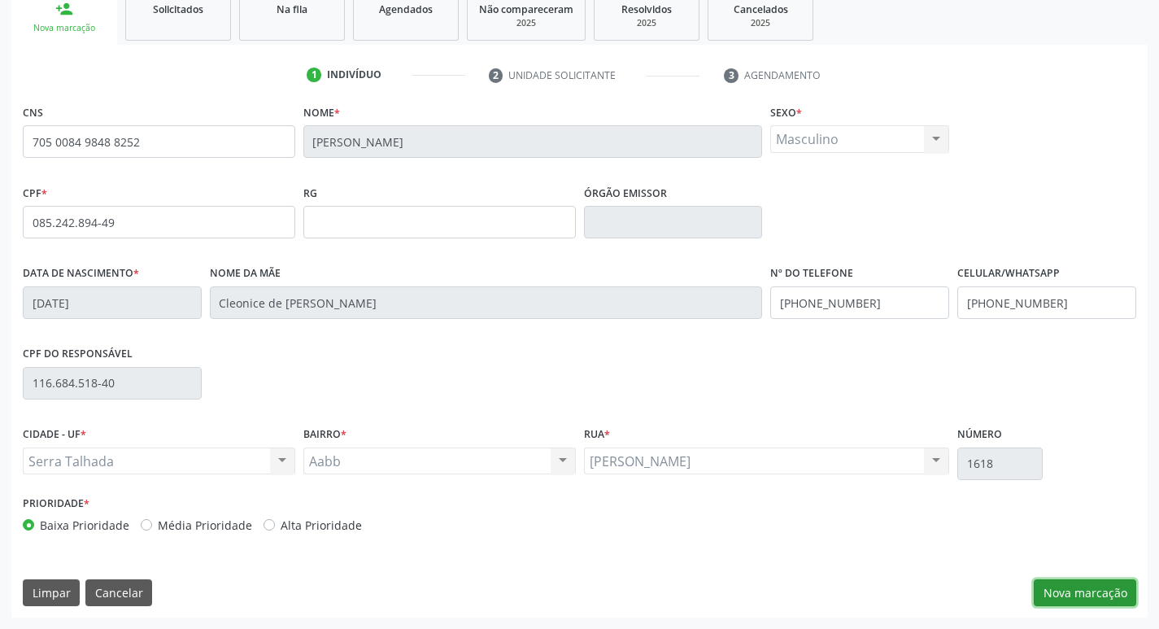
click at [1049, 579] on button "Nova marcação" at bounding box center [1085, 593] width 102 height 28
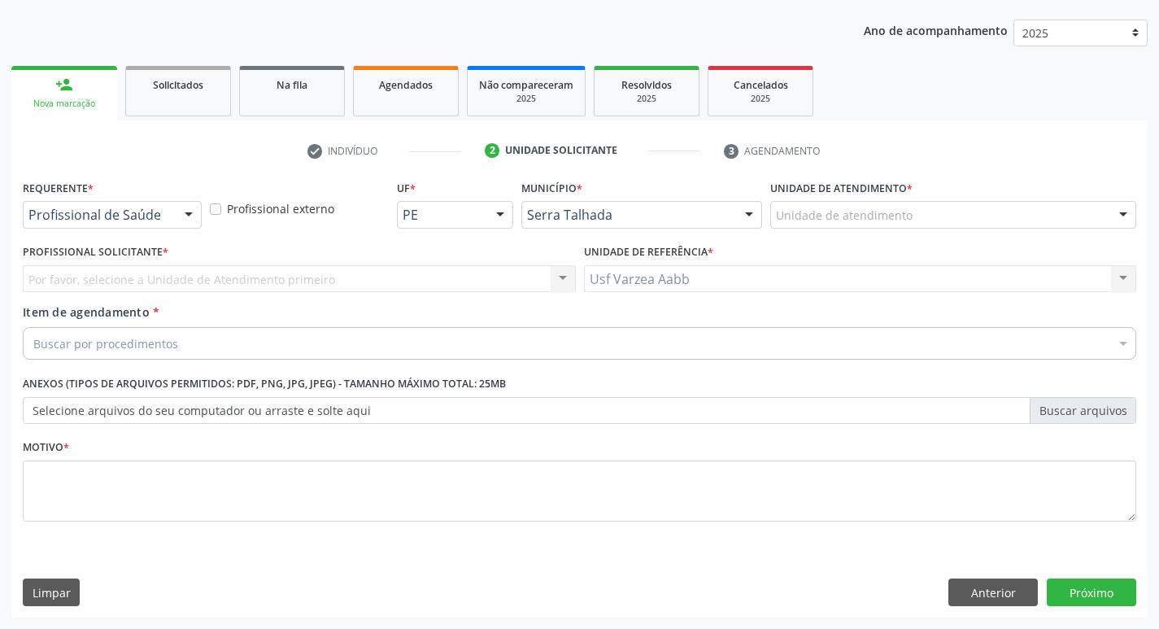
scroll to position [177, 0]
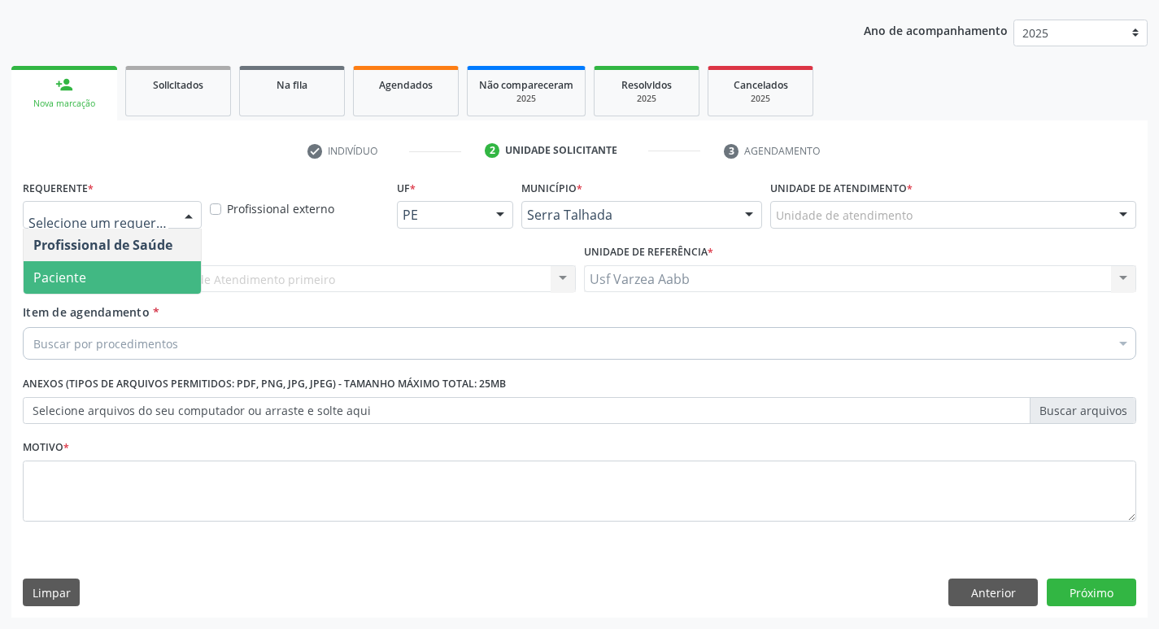
click at [148, 269] on span "Paciente" at bounding box center [112, 277] width 177 height 33
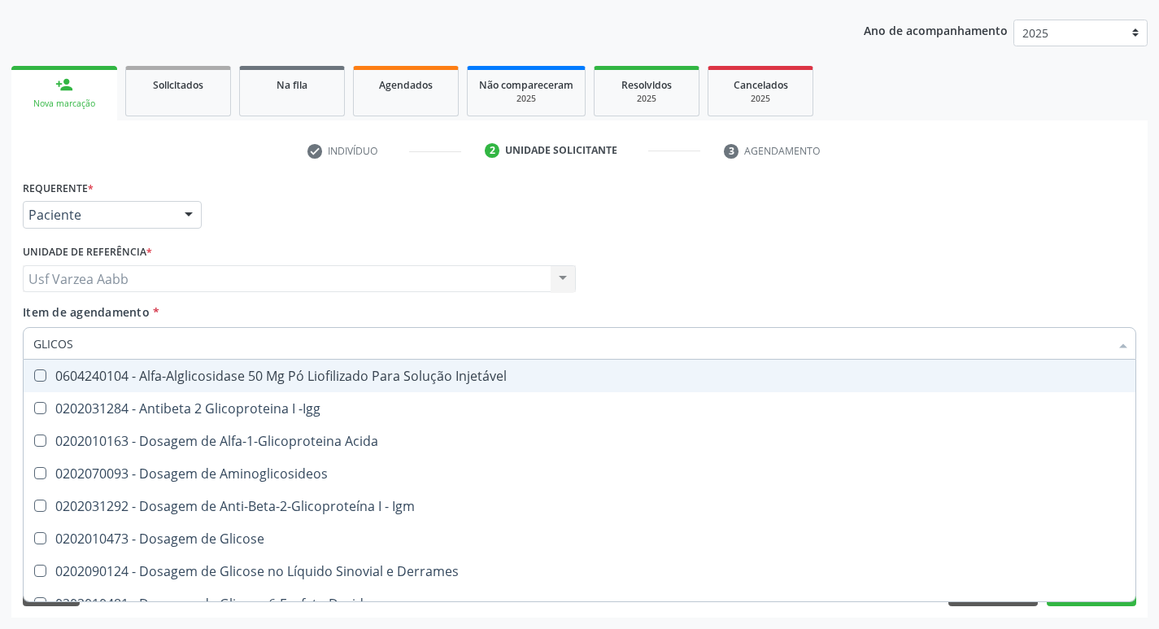
type input "GLICOSI"
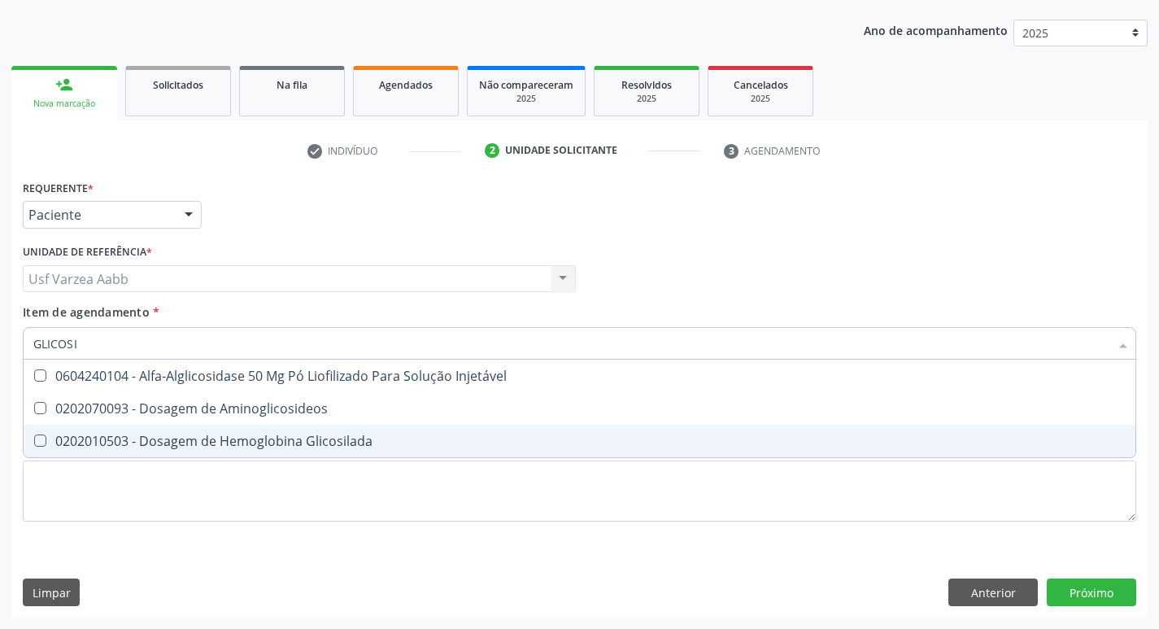
click at [175, 438] on div "0202010503 - Dosagem de Hemoglobina Glicosilada" at bounding box center [579, 440] width 1092 height 13
checkbox Glicosilada "true"
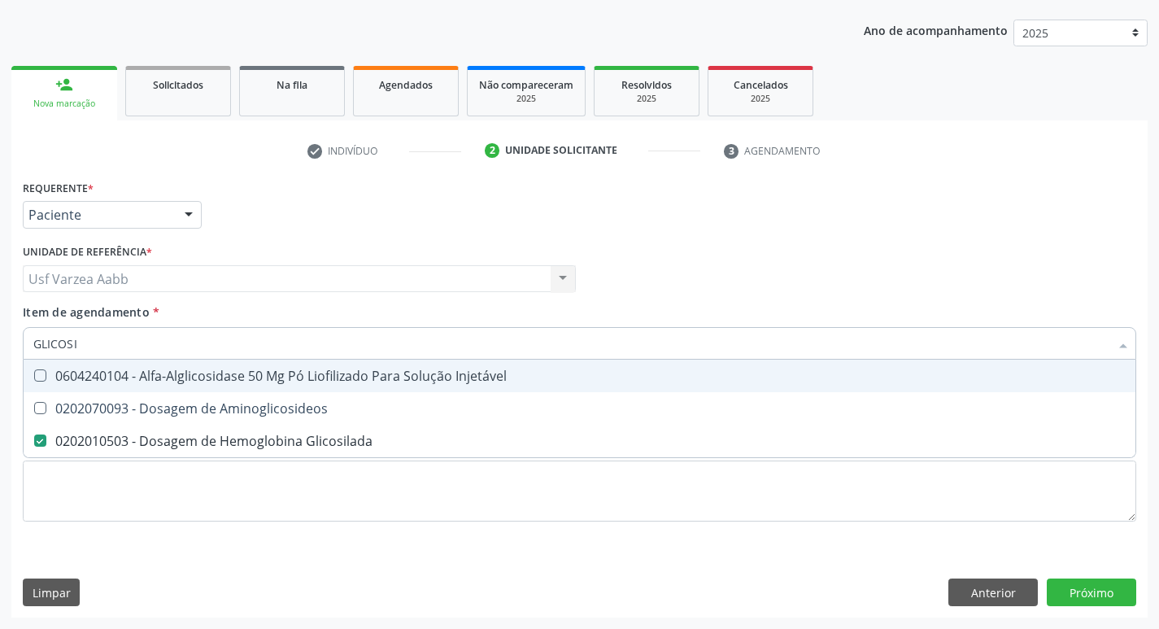
click at [131, 332] on input "GLICOSI" at bounding box center [571, 343] width 1076 height 33
type input "TSH"
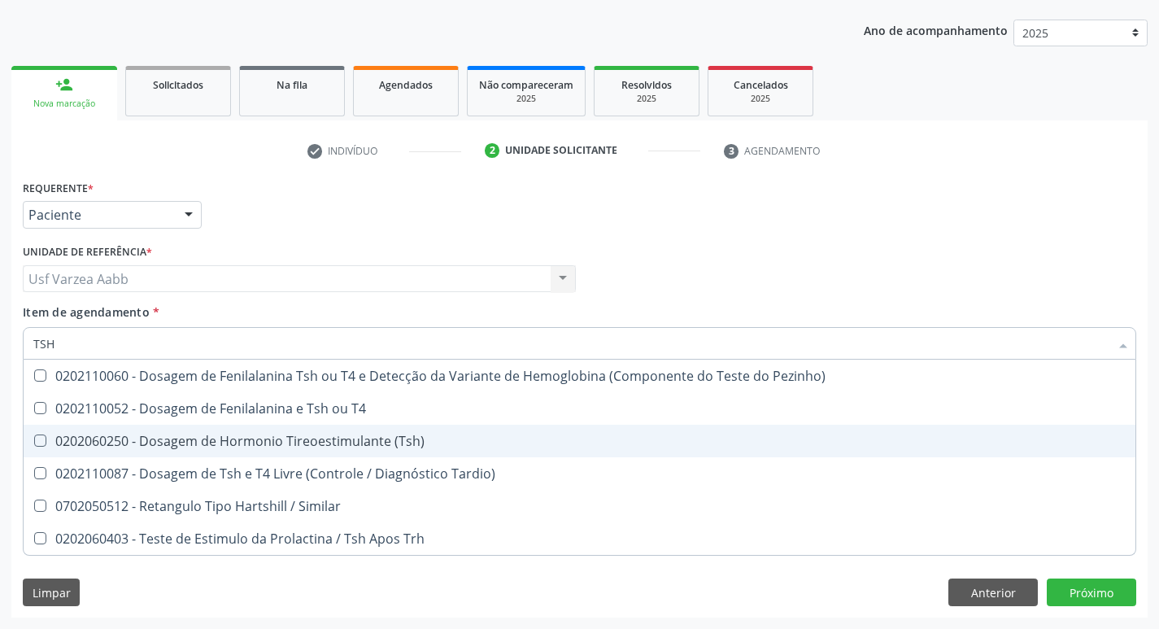
click at [186, 441] on div "0202060250 - Dosagem de Hormonio Tireoestimulante (Tsh)" at bounding box center [579, 440] width 1092 height 13
checkbox \(Tsh\) "true"
type input "TS"
checkbox \(Tsh\) "false"
checkbox Tardio\) "true"
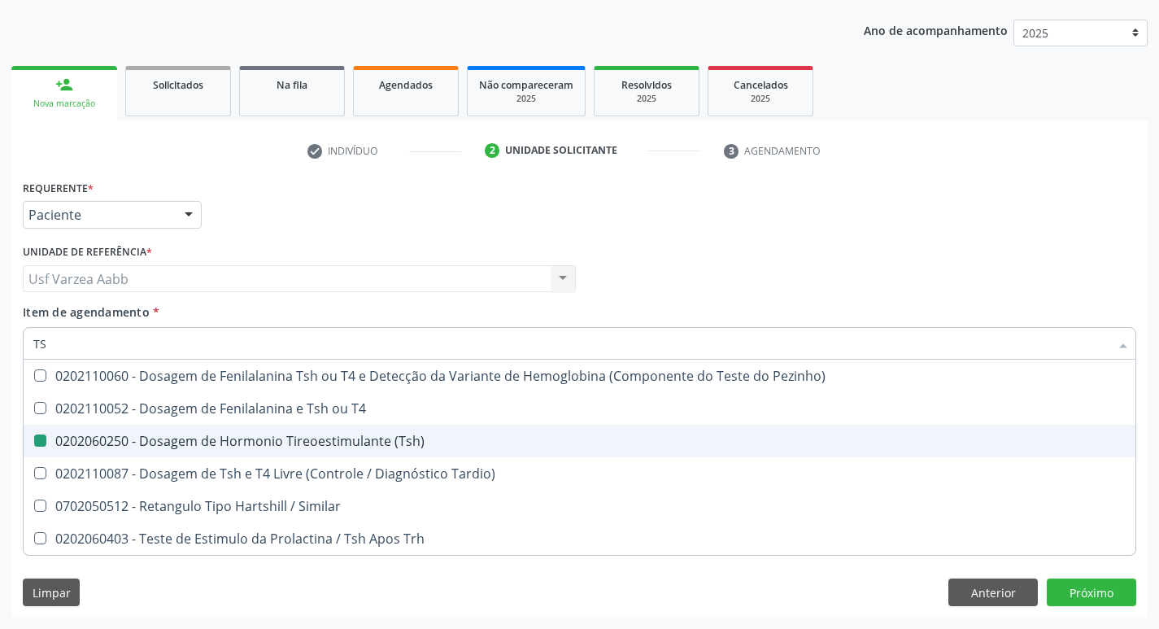
type input "T"
checkbox Tardio\) "false"
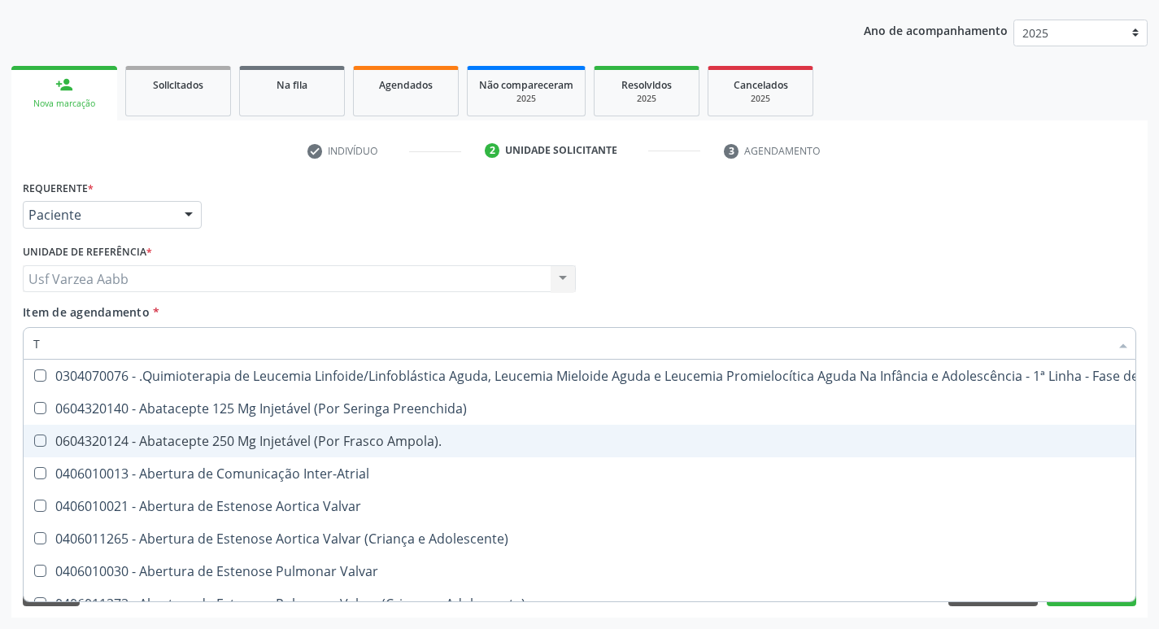
type input "T4"
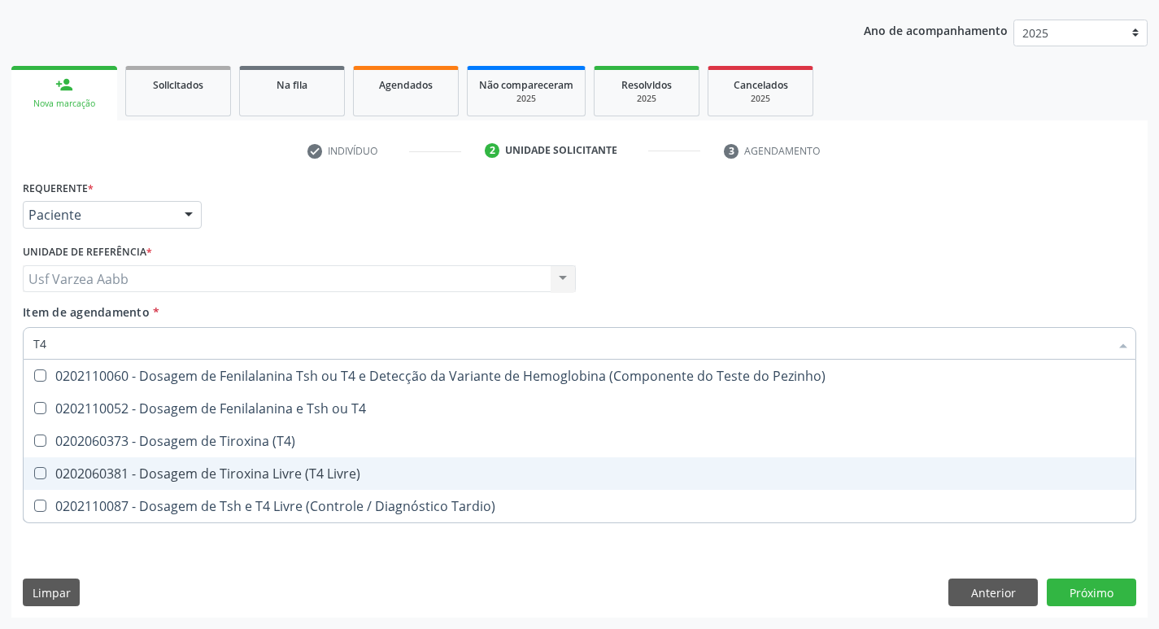
click at [206, 467] on div "0202060381 - Dosagem de Tiroxina Livre (T4 Livre)" at bounding box center [579, 473] width 1092 height 13
checkbox Livre\) "true"
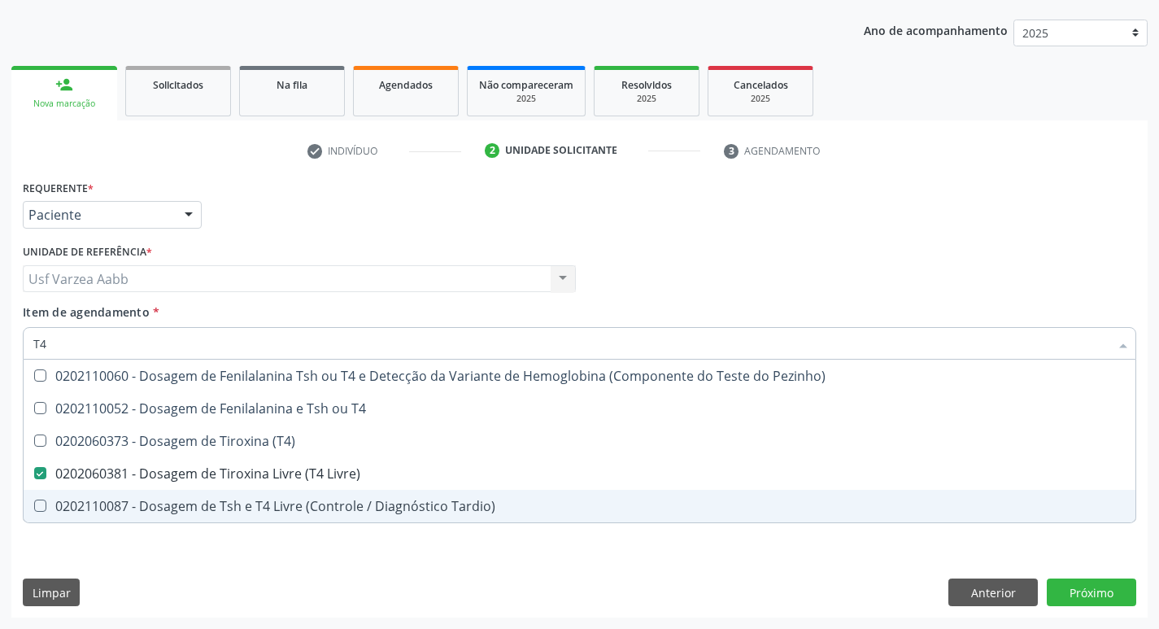
click at [386, 617] on div "Requerente * Paciente Profissional de Saúde Paciente Nenhum resultado encontrad…" at bounding box center [579, 397] width 1136 height 442
checkbox T4 "true"
checkbox \(T4\) "true"
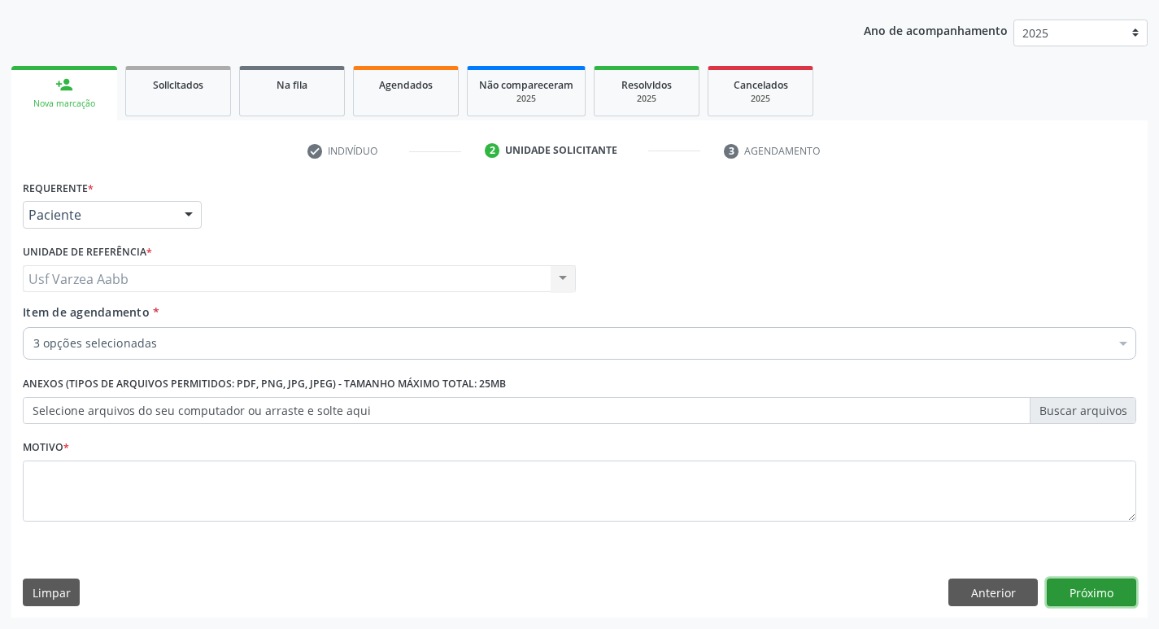
click at [1100, 597] on button "Próximo" at bounding box center [1091, 592] width 89 height 28
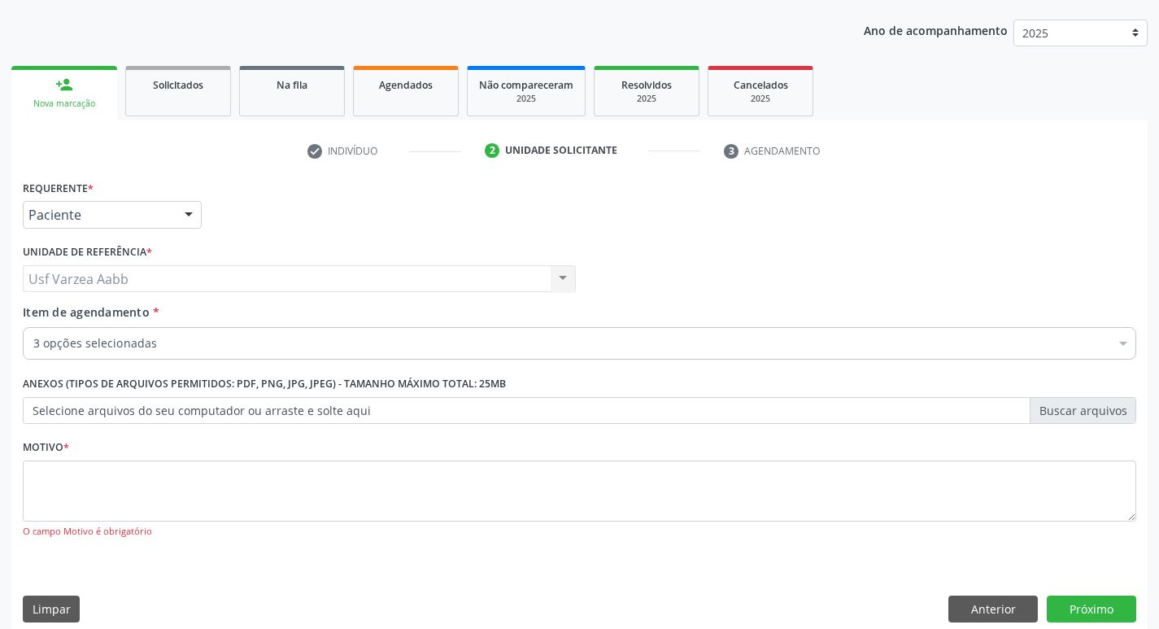
click at [430, 526] on div "O campo Motivo é obrigatório" at bounding box center [580, 532] width 1114 height 14
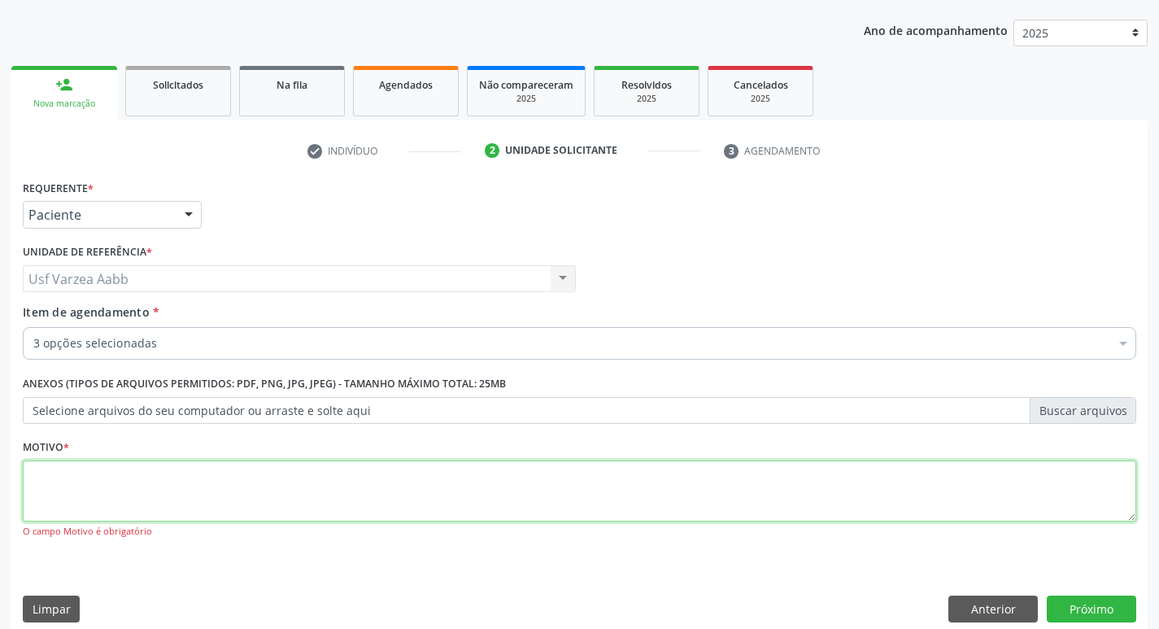
click at [442, 502] on textarea at bounding box center [580, 491] width 1114 height 62
type textarea "X"
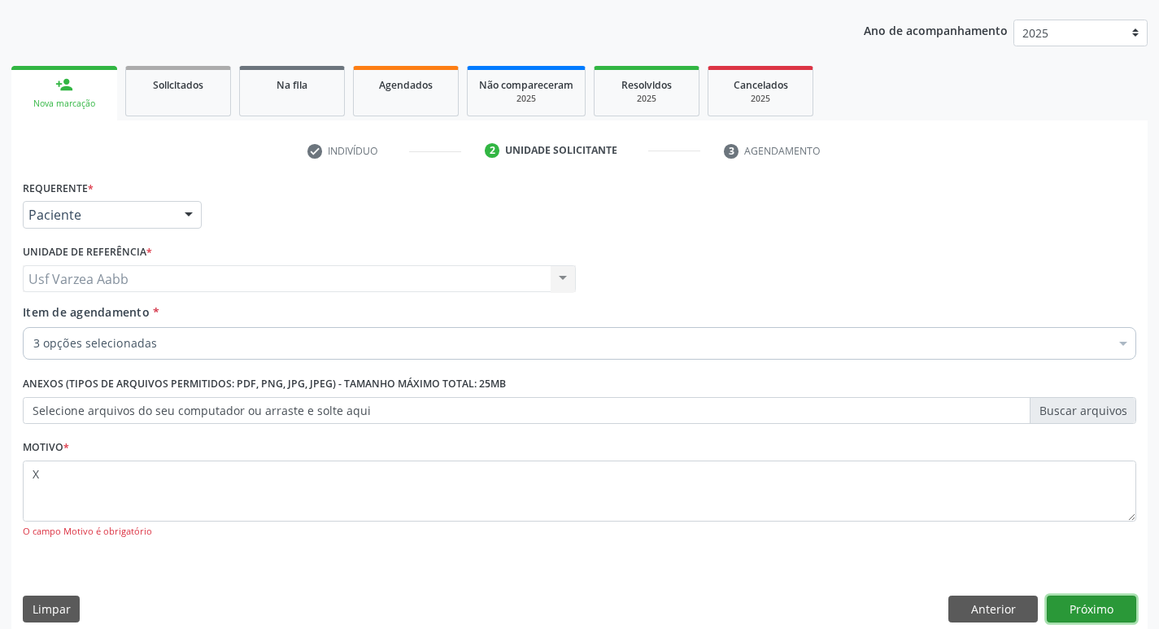
click at [1075, 609] on button "Próximo" at bounding box center [1091, 609] width 89 height 28
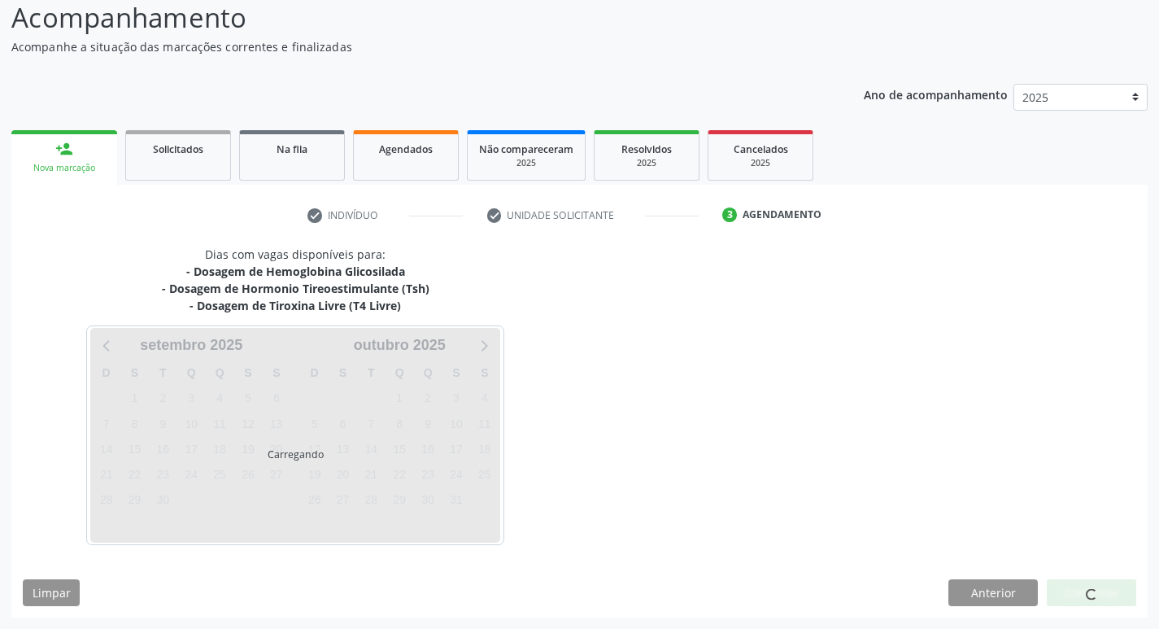
scroll to position [113, 0]
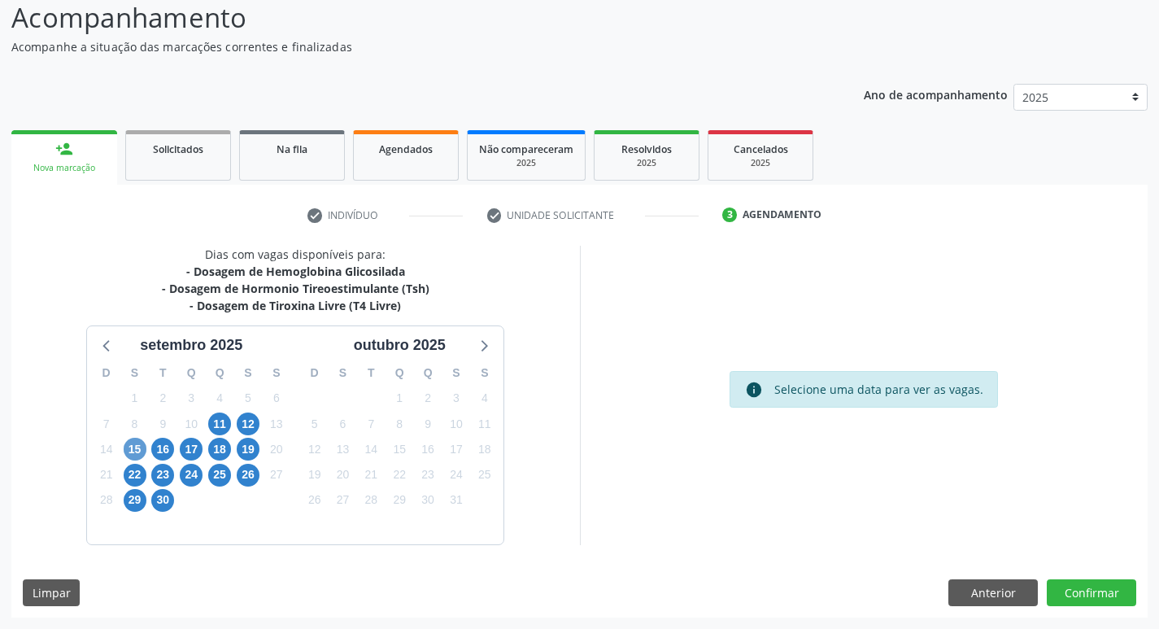
click at [125, 451] on div "15" at bounding box center [135, 449] width 23 height 25
click at [125, 451] on span "15" at bounding box center [135, 449] width 23 height 23
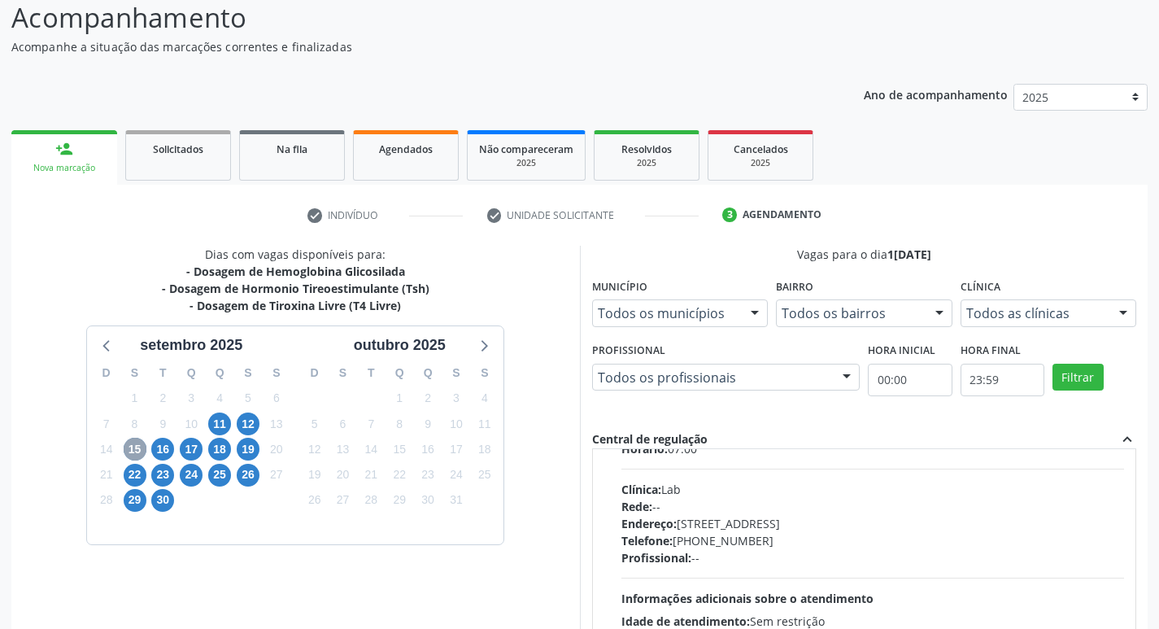
scroll to position [244, 0]
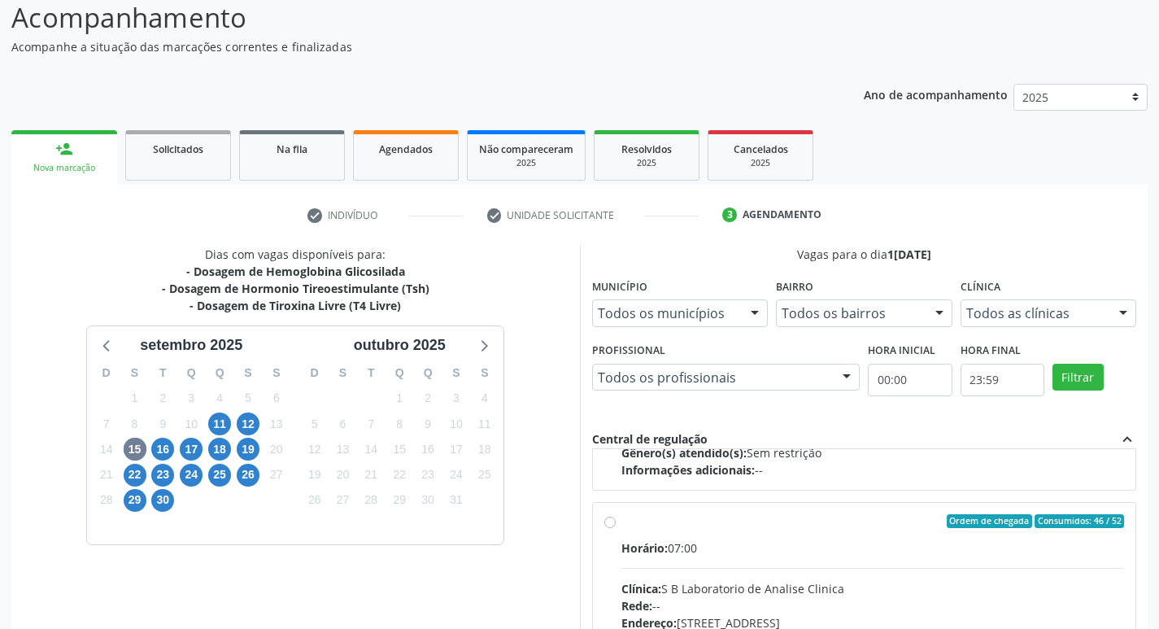
click at [621, 522] on label "Ordem de chegada Consumidos: 46 / 52 Horário: 07:00 Clínica: S B Laboratorio de…" at bounding box center [873, 639] width 504 height 250
click at [610, 522] on input "Ordem de chegada Consumidos: 46 / 52 Horário: 07:00 Clínica: S B Laboratorio de…" at bounding box center [609, 521] width 11 height 15
radio input "true"
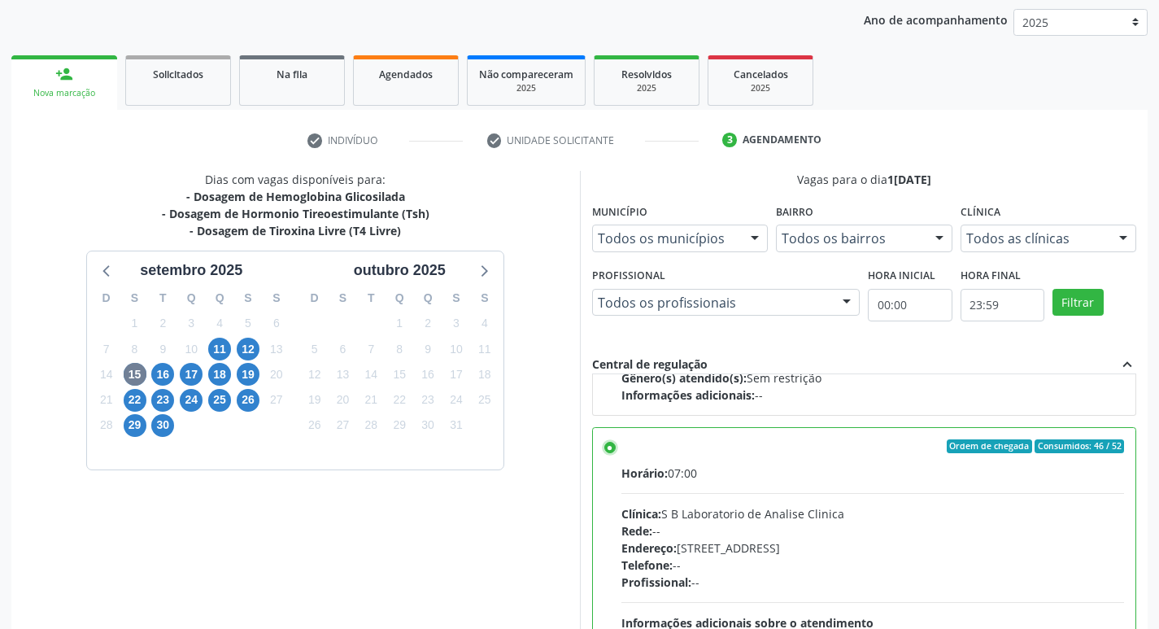
scroll to position [343, 0]
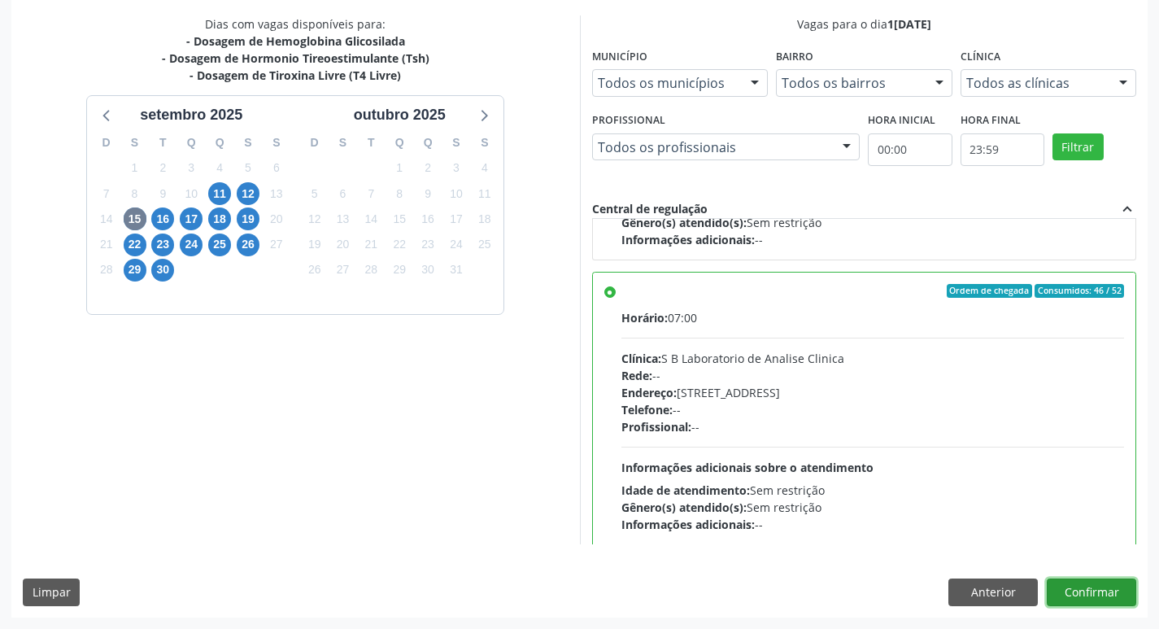
click at [1111, 587] on button "Confirmar" at bounding box center [1091, 592] width 89 height 28
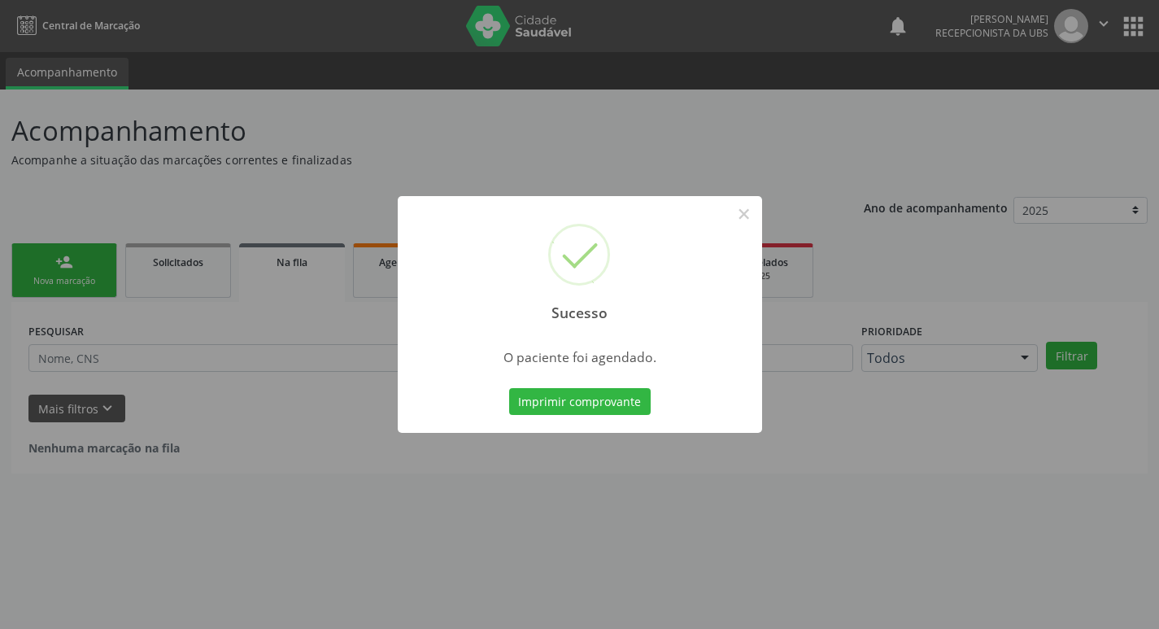
scroll to position [0, 0]
click at [579, 400] on button "Imprimir comprovante" at bounding box center [586, 402] width 142 height 28
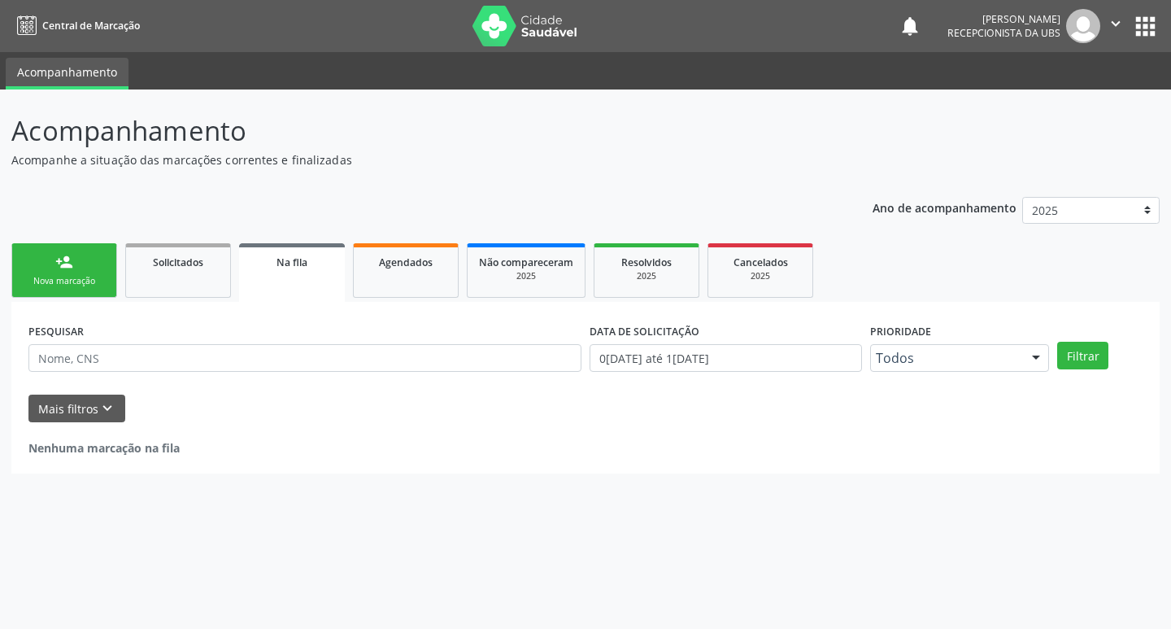
click at [103, 286] on div "Nova marcação" at bounding box center [64, 281] width 81 height 12
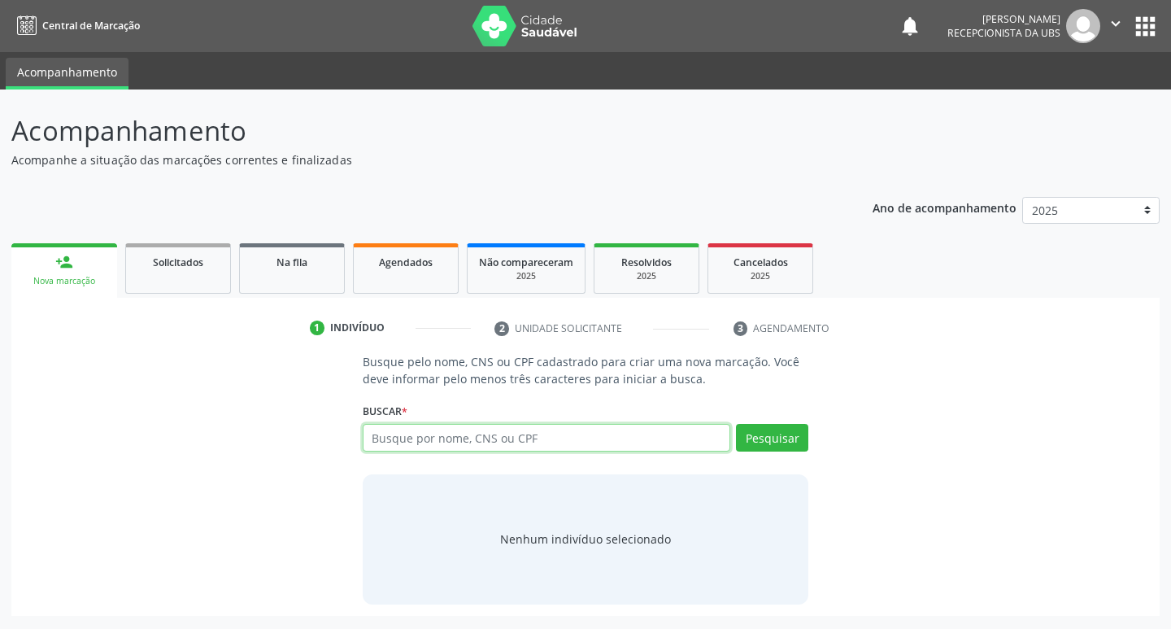
click at [511, 439] on input "text" at bounding box center [547, 438] width 368 height 28
type input "706502325199494"
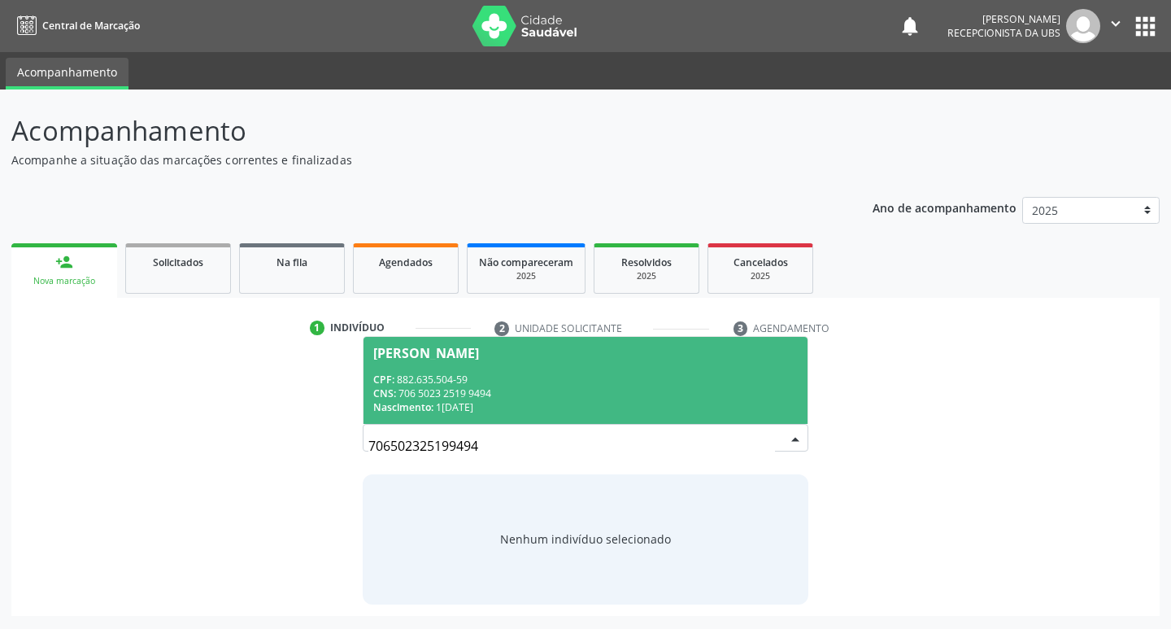
click at [588, 342] on span "Nanci Batista Alexandre da Silva CPF: 882.635.504-59 CNS: 706 5023 2519 9494 Na…" at bounding box center [586, 380] width 445 height 87
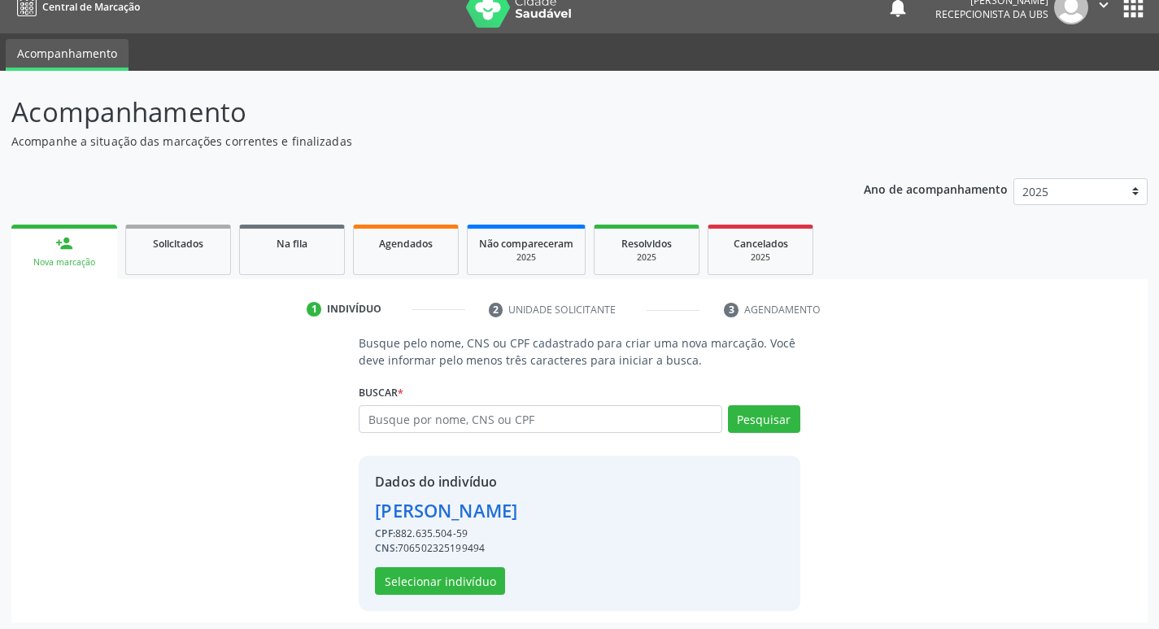
scroll to position [24, 0]
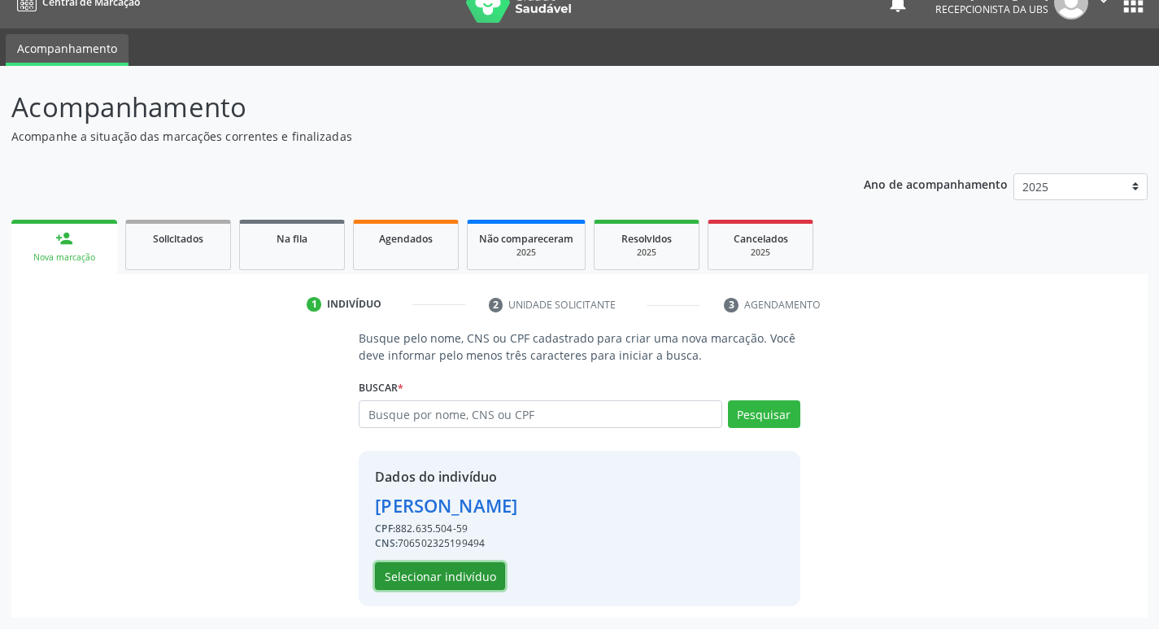
click at [465, 567] on button "Selecionar indivíduo" at bounding box center [440, 576] width 130 height 28
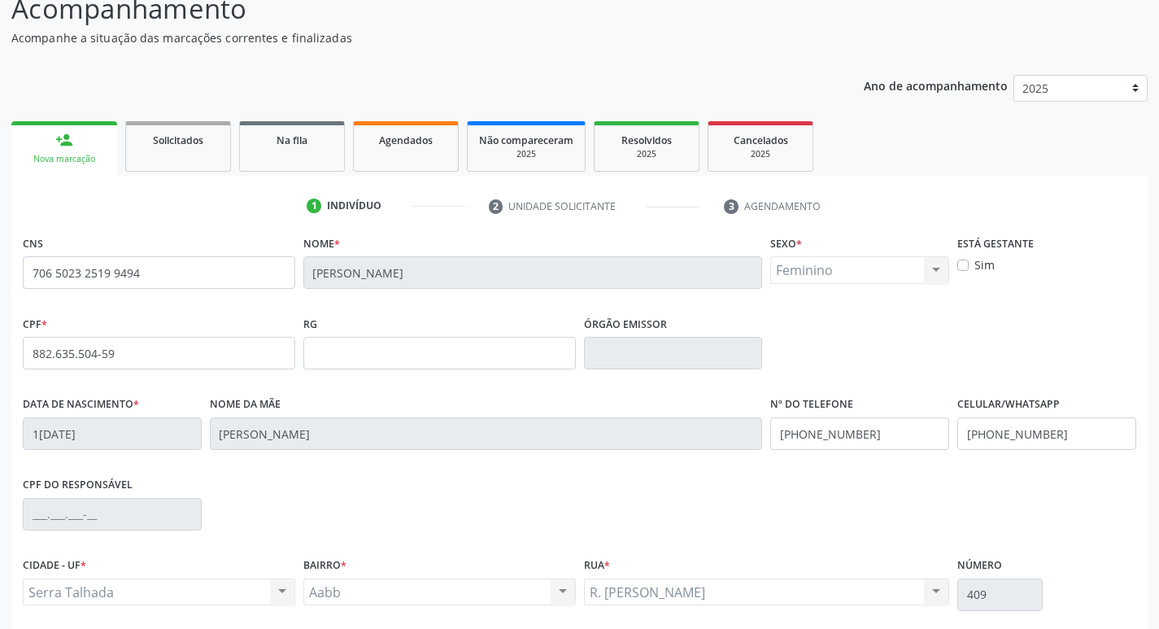
scroll to position [253, 0]
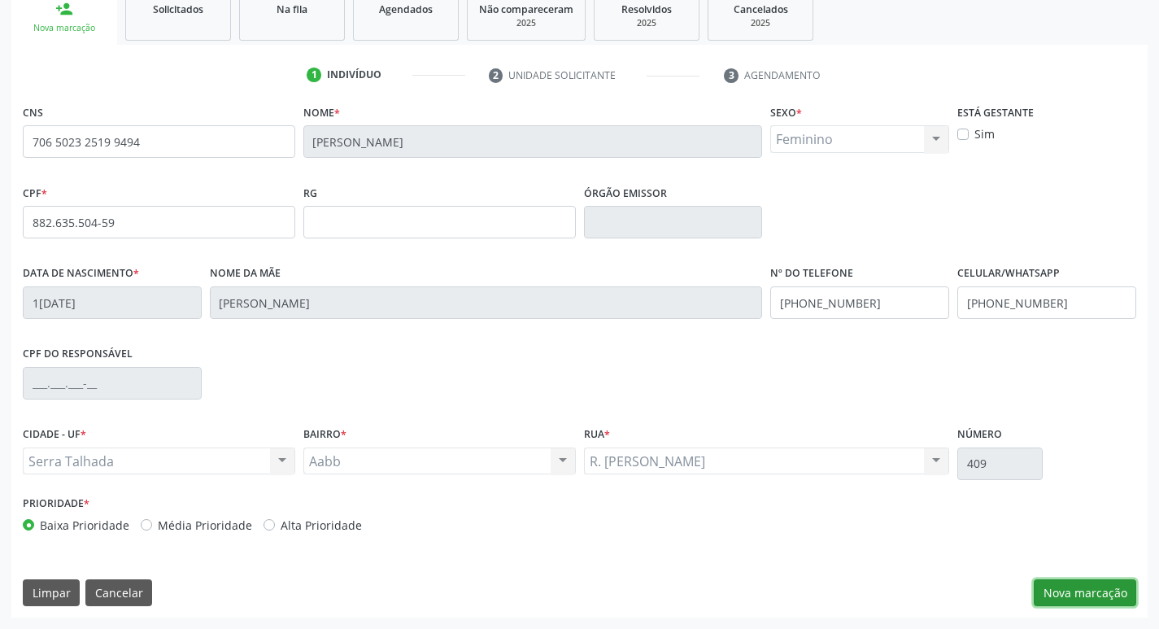
click at [1045, 584] on button "Nova marcação" at bounding box center [1085, 593] width 102 height 28
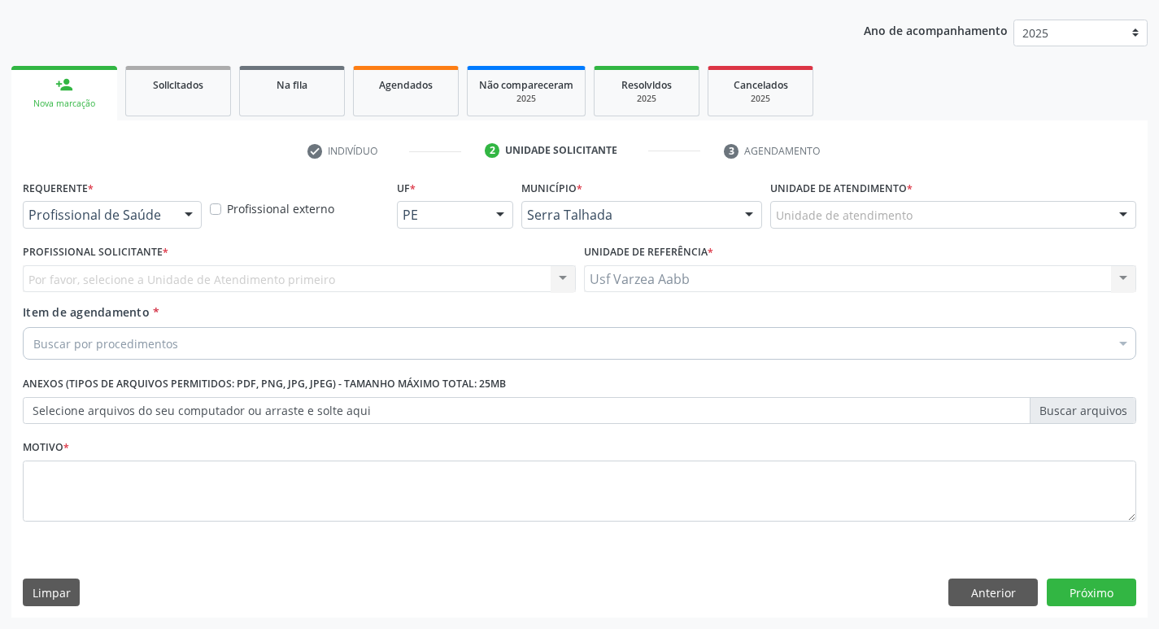
scroll to position [177, 0]
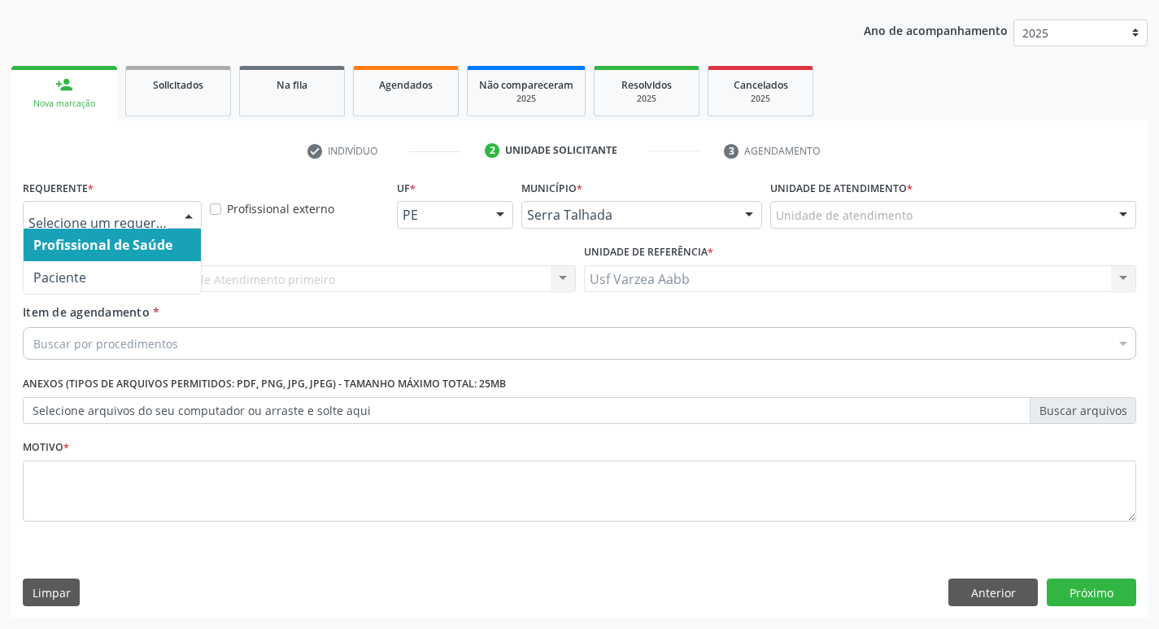
click at [102, 224] on div at bounding box center [112, 215] width 179 height 28
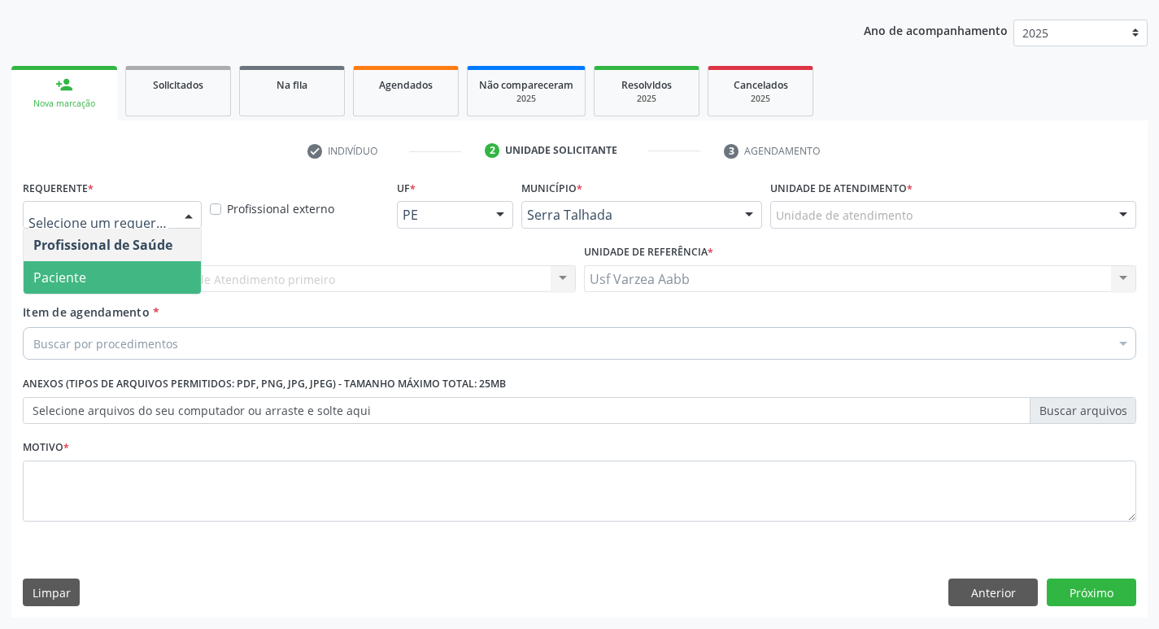
drag, startPoint x: 103, startPoint y: 278, endPoint x: 116, endPoint y: 324, distance: 47.4
click at [103, 278] on span "Paciente" at bounding box center [112, 277] width 177 height 33
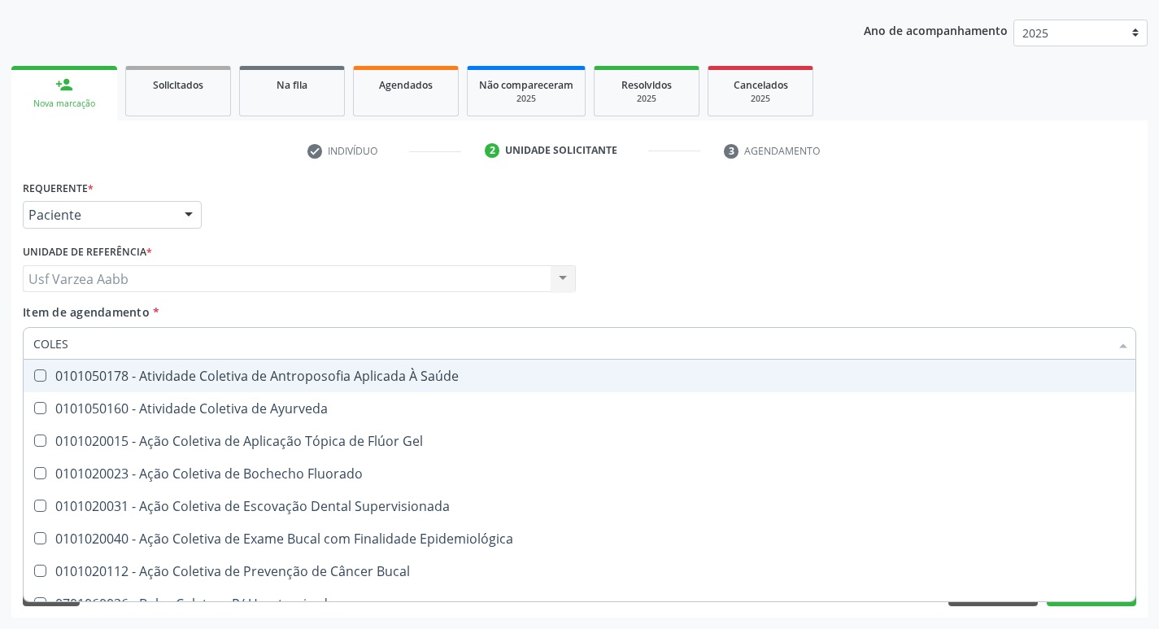
type input "COLEST"
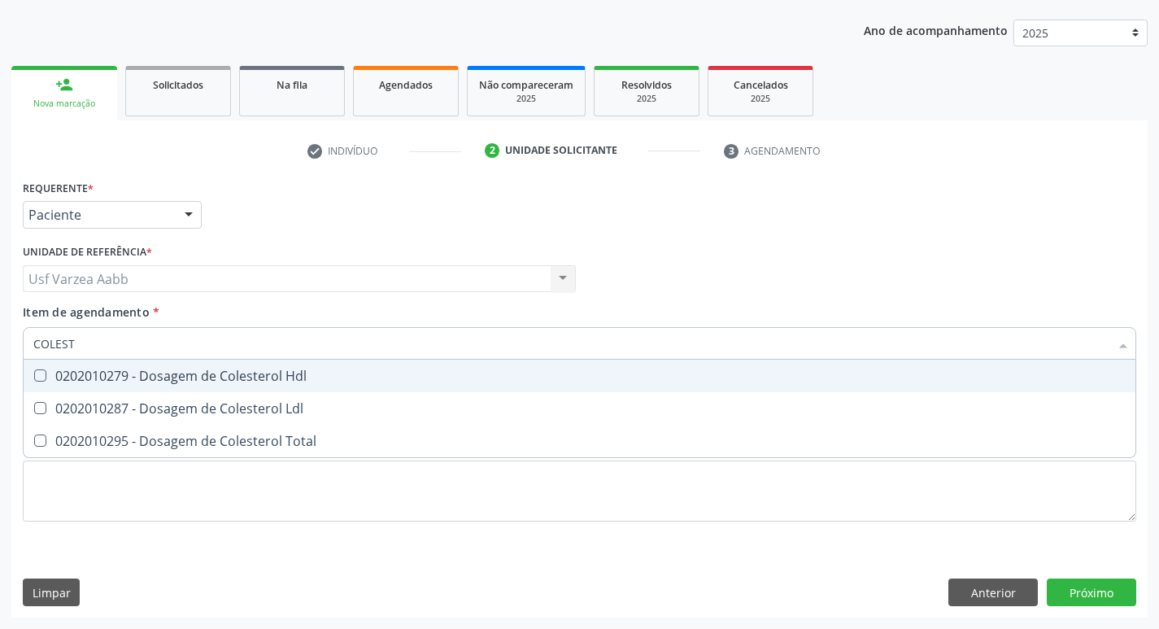
click at [286, 390] on span "0202010279 - Dosagem de Colesterol Hdl" at bounding box center [580, 376] width 1112 height 33
checkbox Hdl "true"
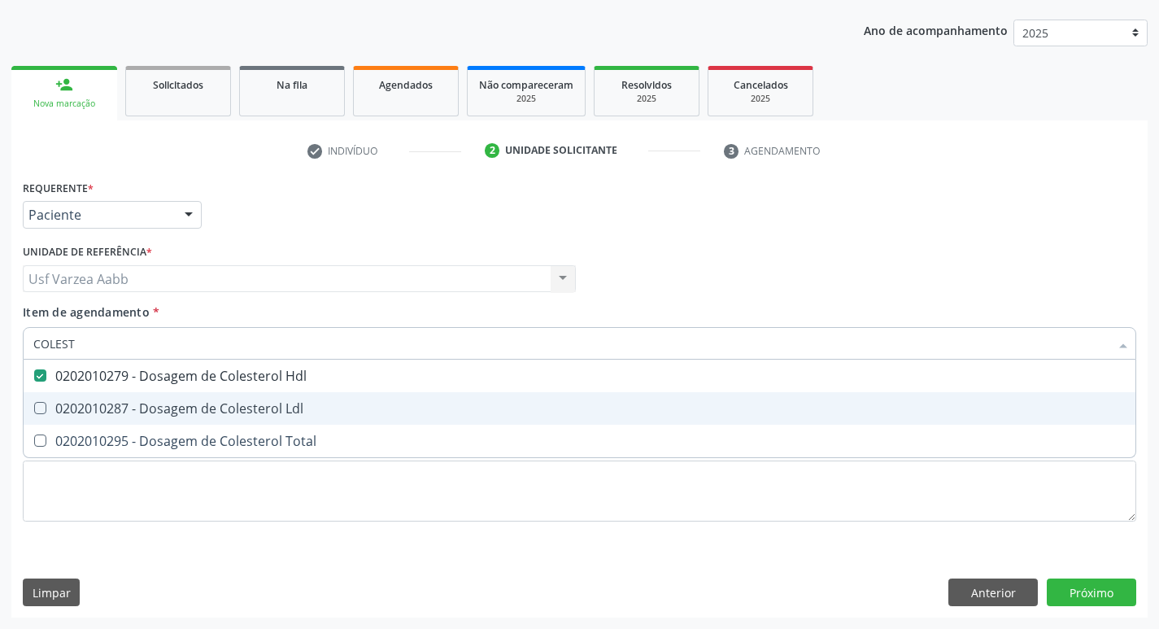
drag, startPoint x: 289, startPoint y: 403, endPoint x: 289, endPoint y: 412, distance: 9.8
click at [289, 403] on div "0202010287 - Dosagem de Colesterol Ldl" at bounding box center [579, 408] width 1092 height 13
checkbox Ldl "true"
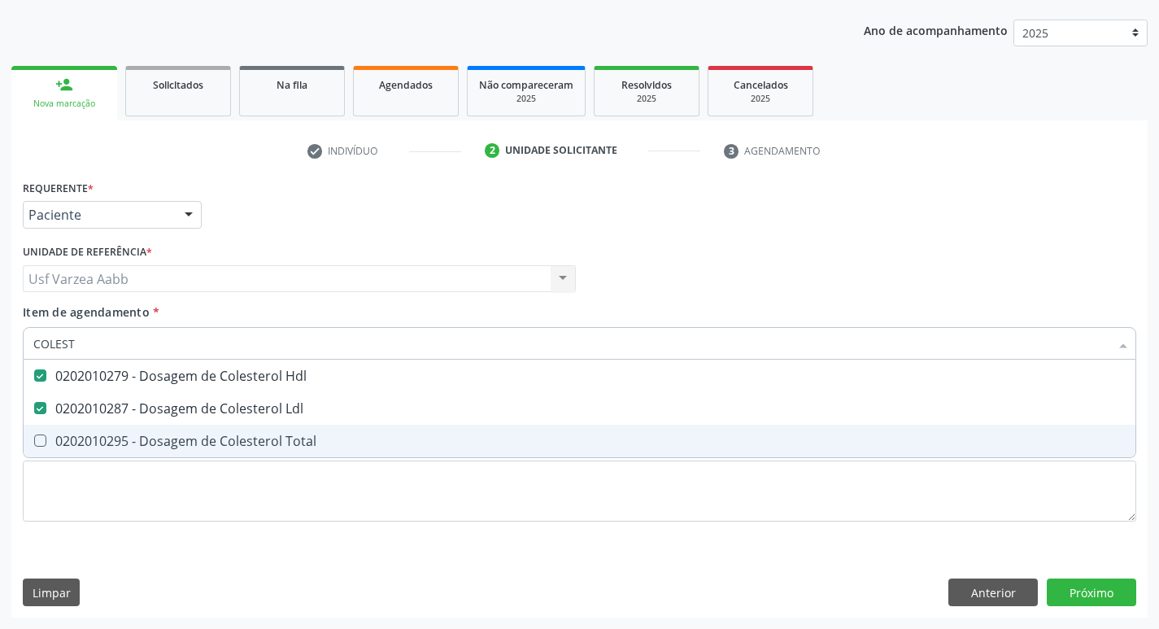
click at [290, 426] on span "0202010295 - Dosagem de Colesterol Total" at bounding box center [580, 441] width 1112 height 33
checkbox Total "true"
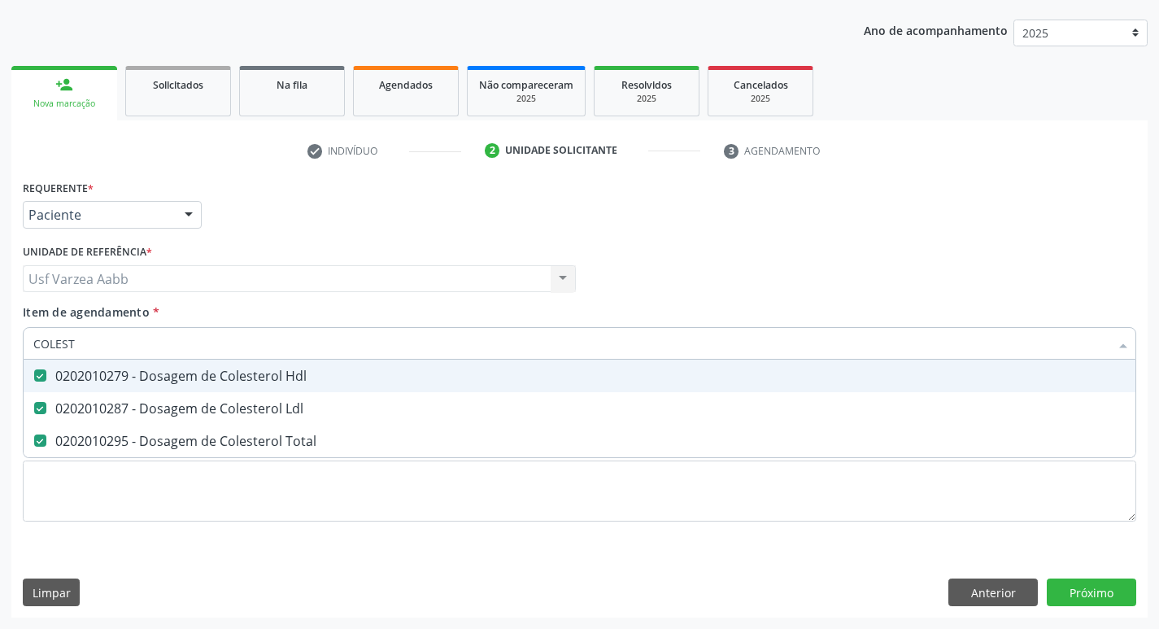
click at [288, 352] on input "COLEST" at bounding box center [571, 343] width 1076 height 33
type input "C"
checkbox Hdl "false"
checkbox Ldl "false"
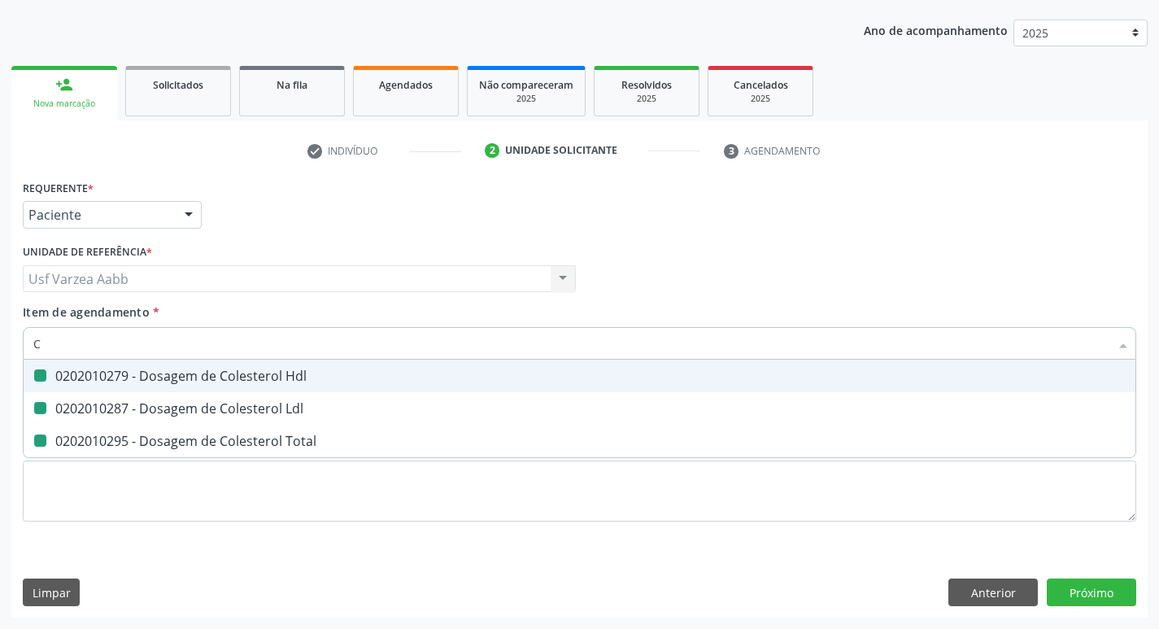
checkbox Total "false"
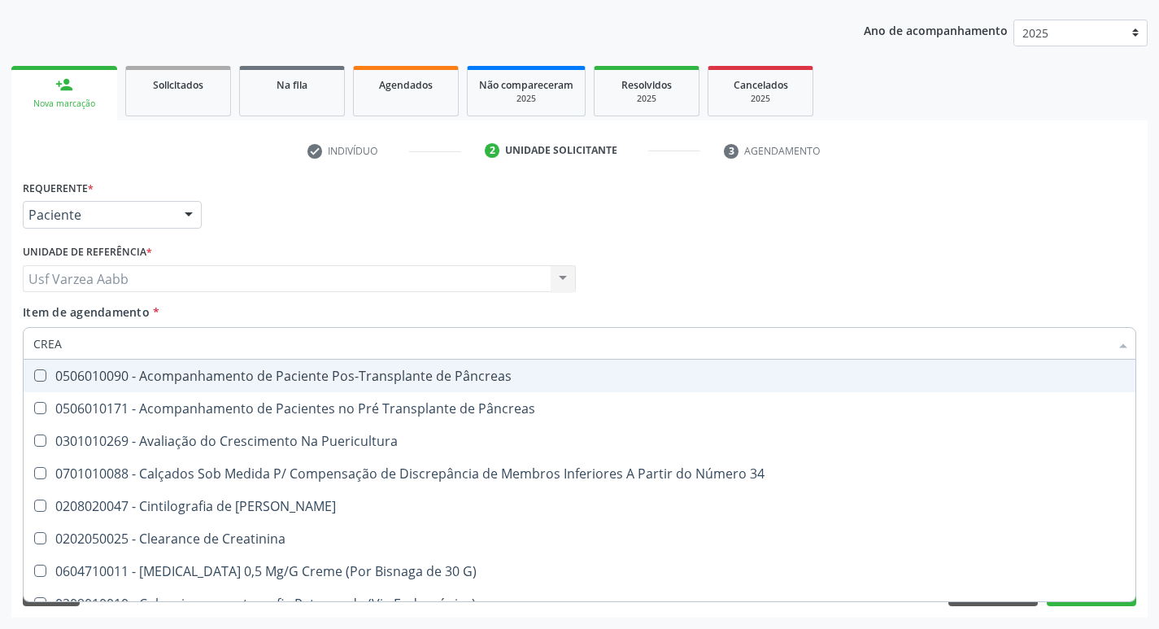
type input "CREAT"
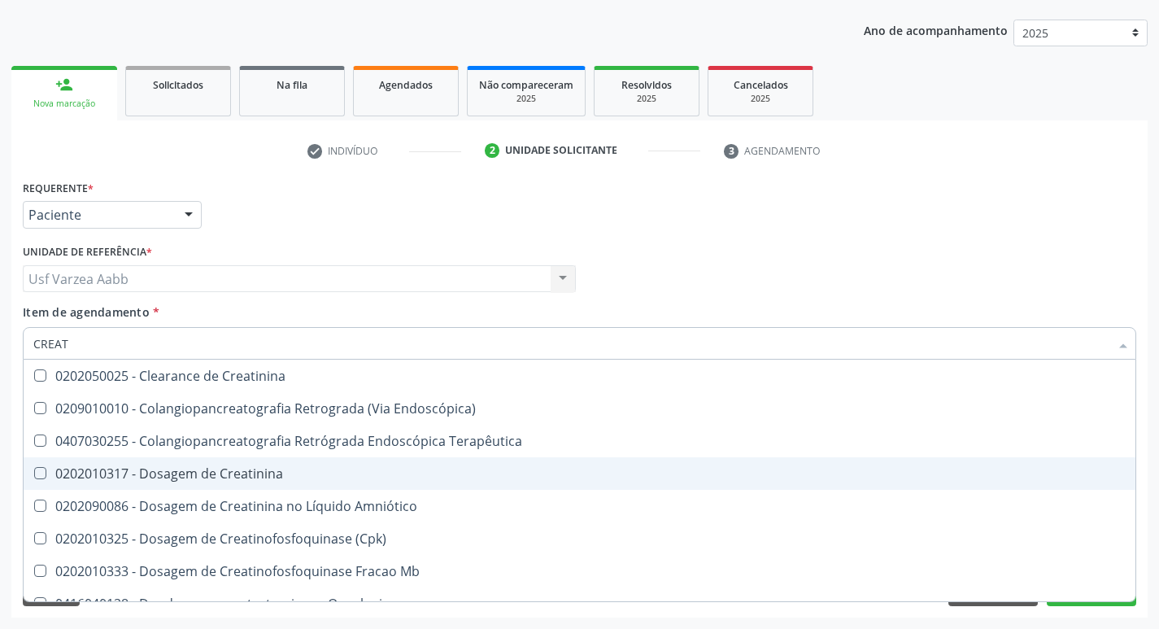
click at [255, 464] on span "0202010317 - Dosagem de Creatinina" at bounding box center [580, 473] width 1112 height 33
checkbox Creatinina "true"
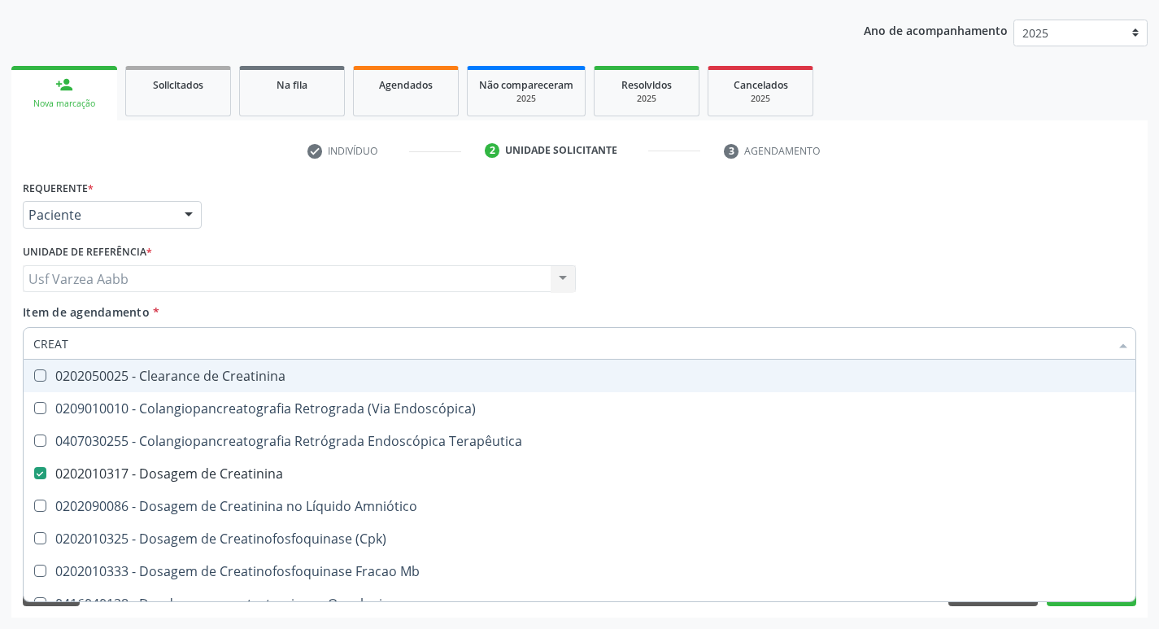
click at [268, 351] on input "CREAT" at bounding box center [571, 343] width 1076 height 33
type input "TG"
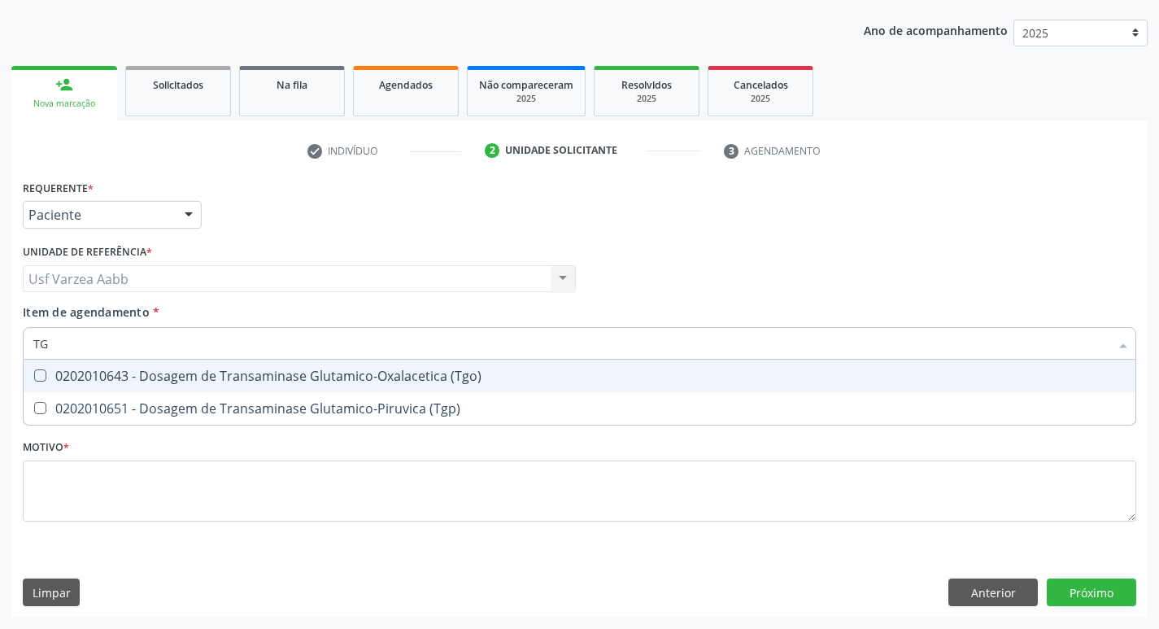
click at [281, 373] on div "0202010643 - Dosagem de Transaminase Glutamico-Oxalacetica (Tgo)" at bounding box center [579, 375] width 1092 height 13
checkbox \(Tgo\) "true"
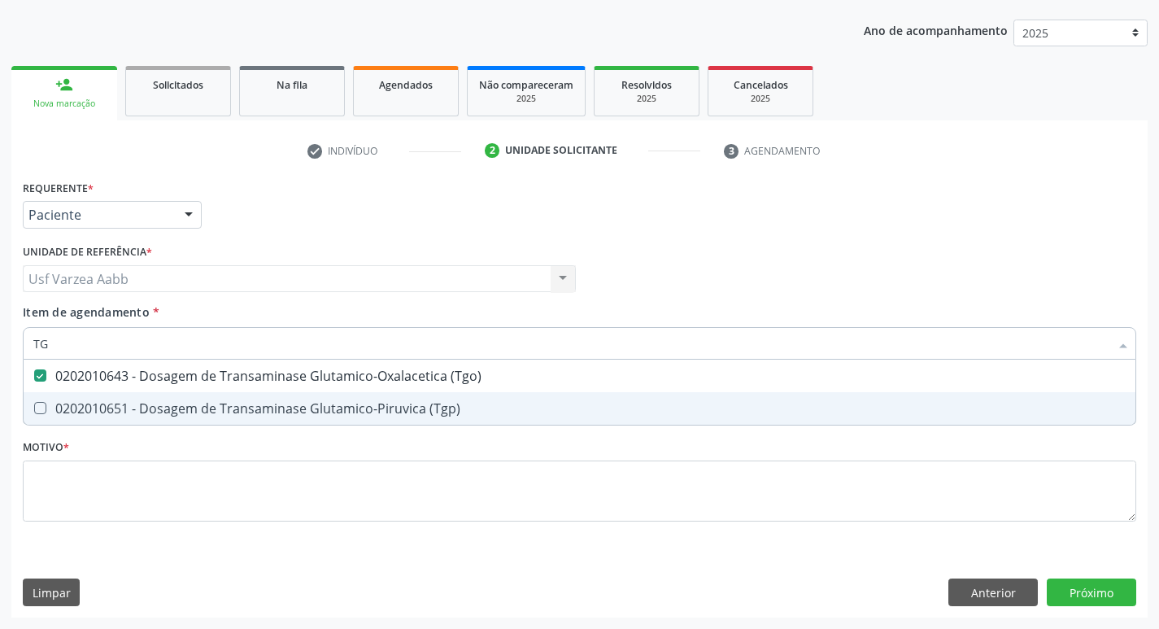
click at [285, 406] on div "0202010651 - Dosagem de Transaminase Glutamico-Piruvica (Tgp)" at bounding box center [579, 408] width 1092 height 13
checkbox \(Tgp\) "true"
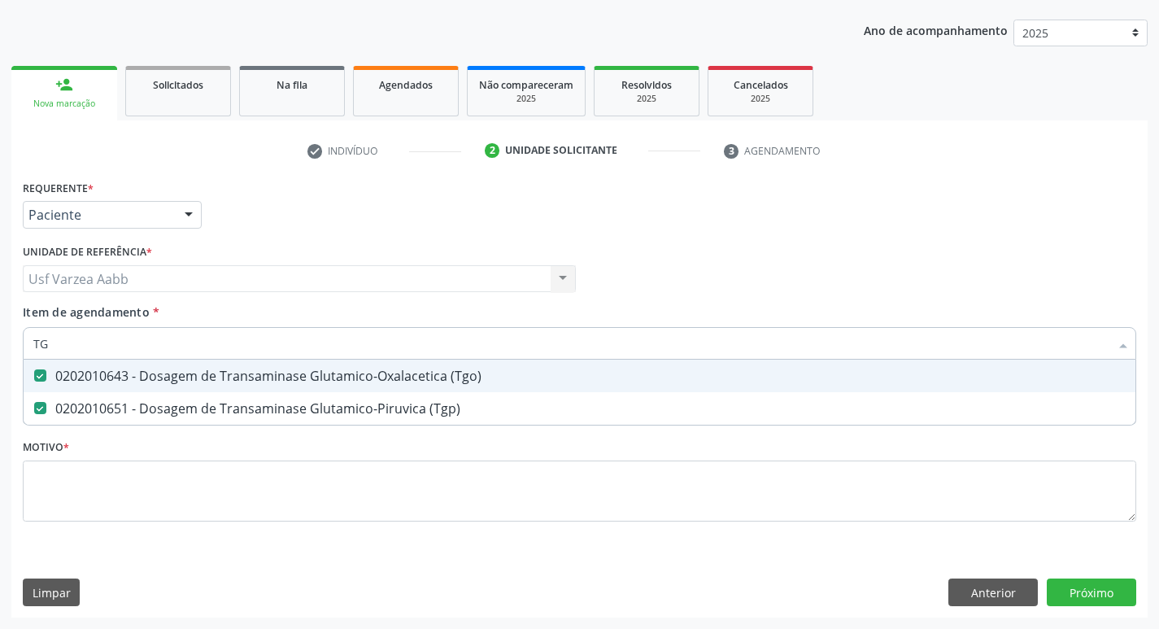
click at [280, 334] on input "TG" at bounding box center [571, 343] width 1076 height 33
type input "TRIG"
checkbox \(Tgo\) "false"
checkbox \(Tgp\) "false"
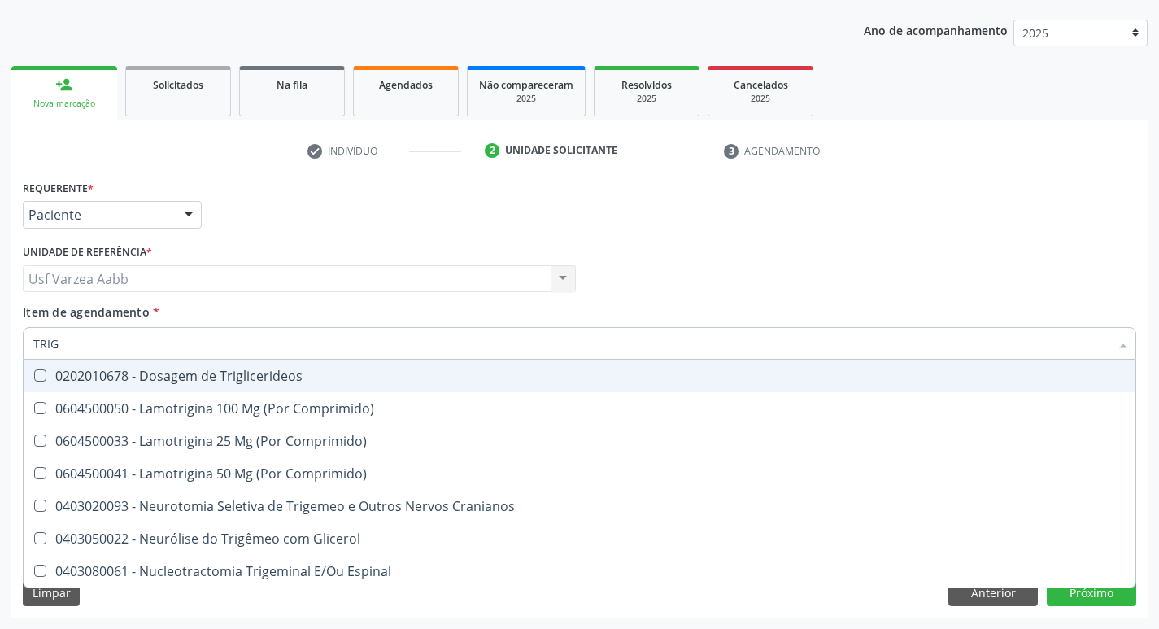
click at [268, 376] on div "0202010678 - Dosagem de Triglicerideos" at bounding box center [579, 375] width 1092 height 13
checkbox Triglicerideos "true"
click at [282, 351] on input "TRIG" at bounding box center [571, 343] width 1076 height 33
type input "UREI"
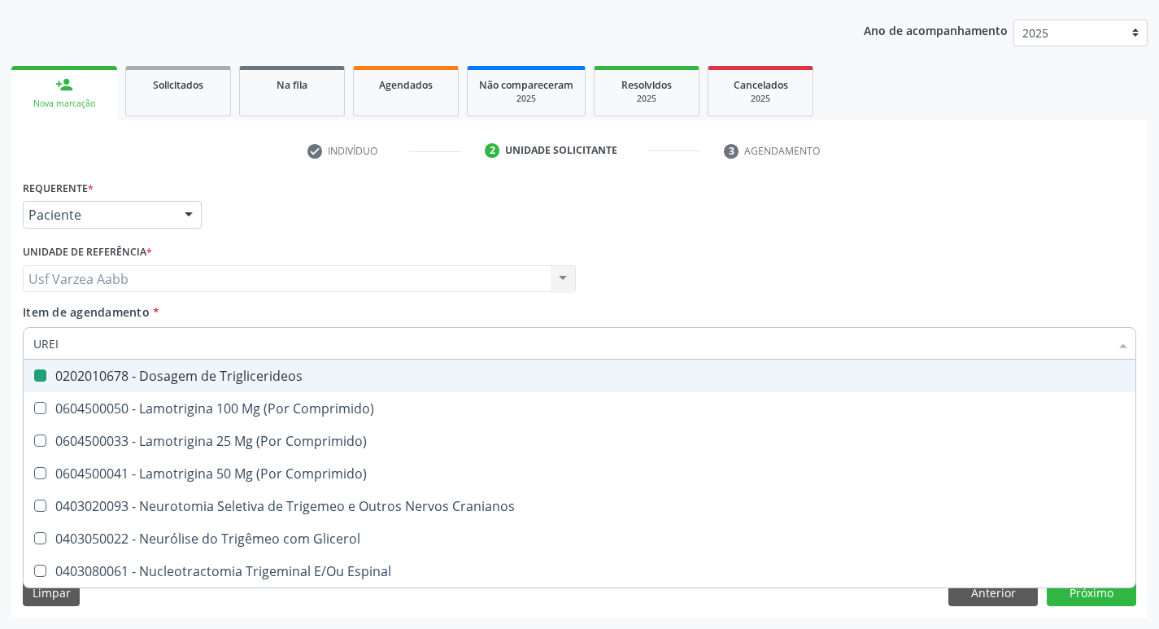
checkbox Triglicerideos "false"
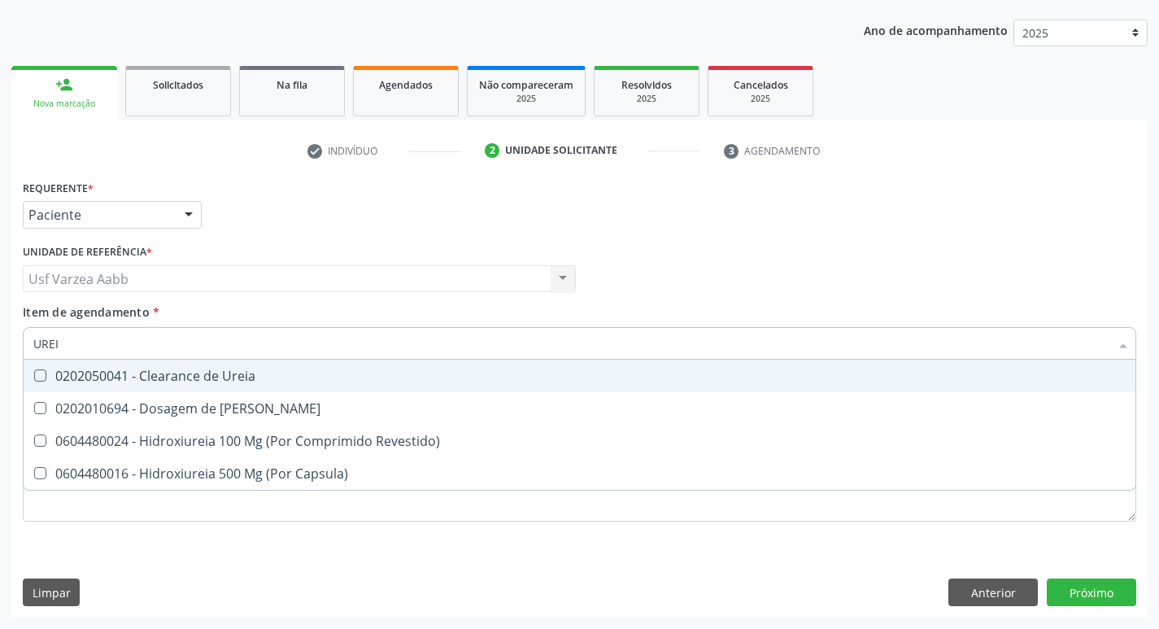
type input "UREIA"
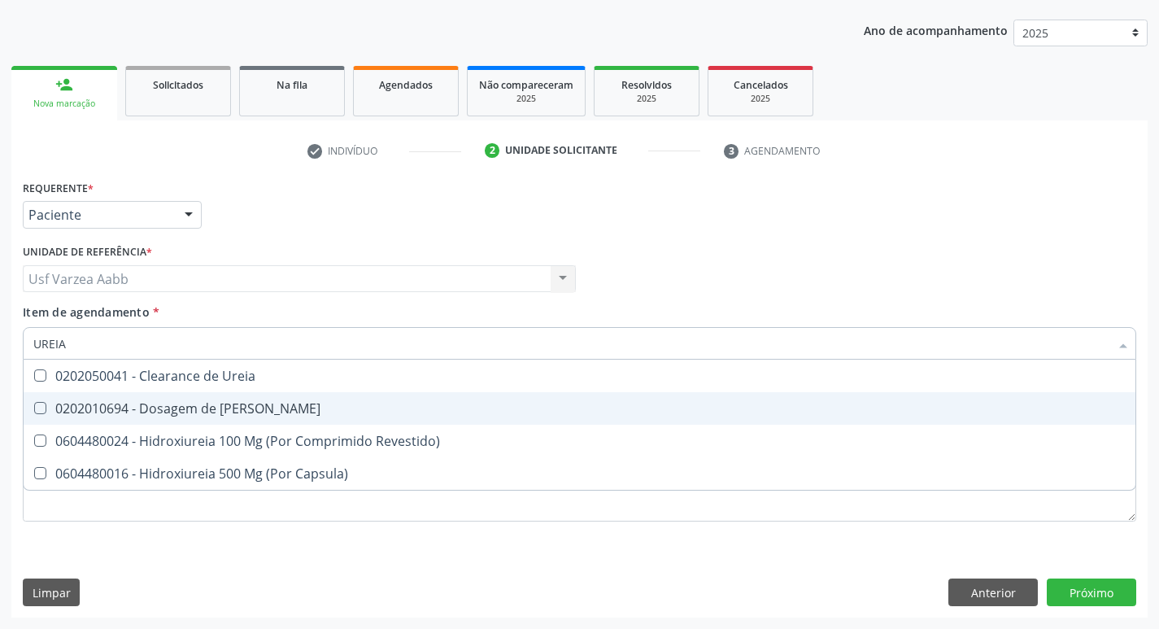
click at [233, 410] on div "0202010694 - Dosagem de [PERSON_NAME]" at bounding box center [579, 408] width 1092 height 13
checkbox Ureia "true"
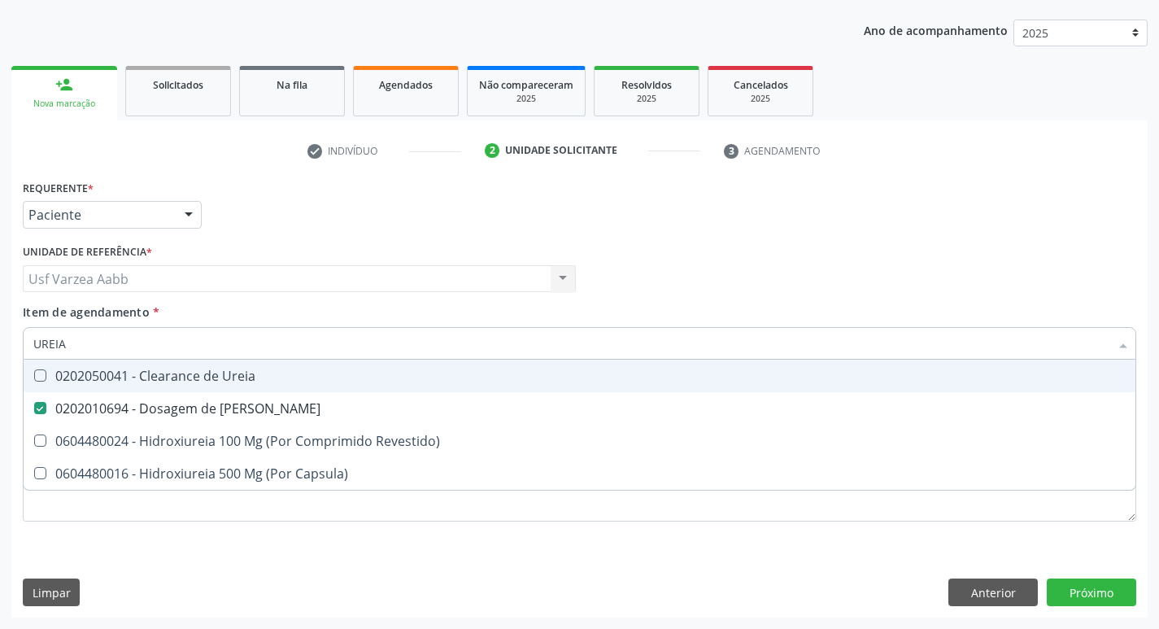
click at [253, 353] on input "UREIA" at bounding box center [571, 343] width 1076 height 33
type input "GL"
checkbox Ureia "false"
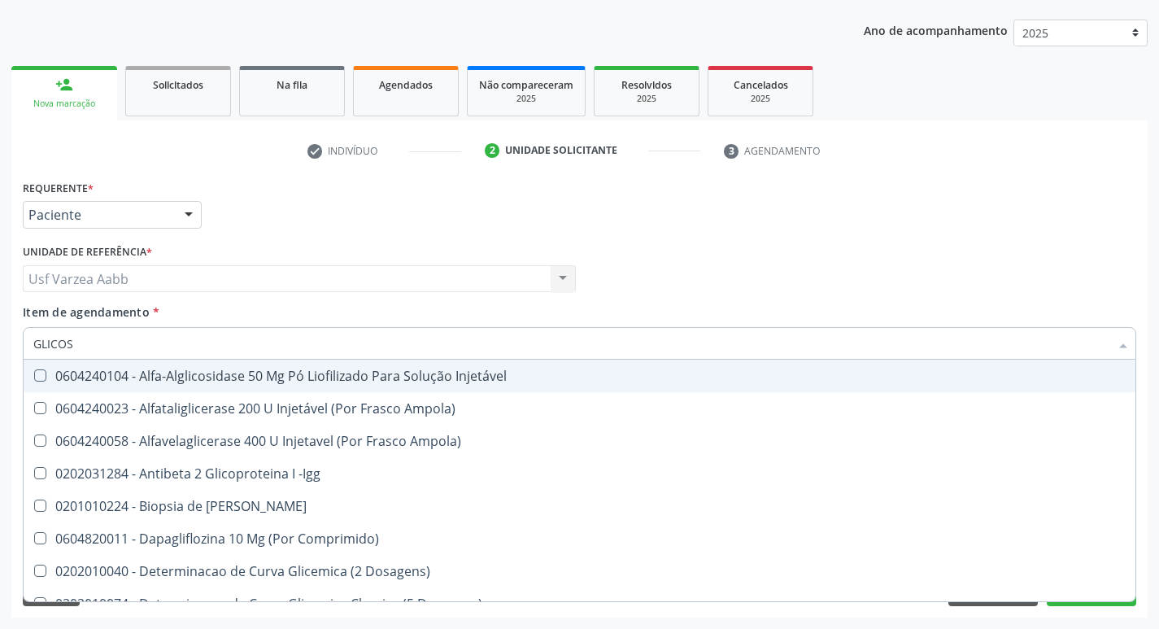
type input "GLICOSE"
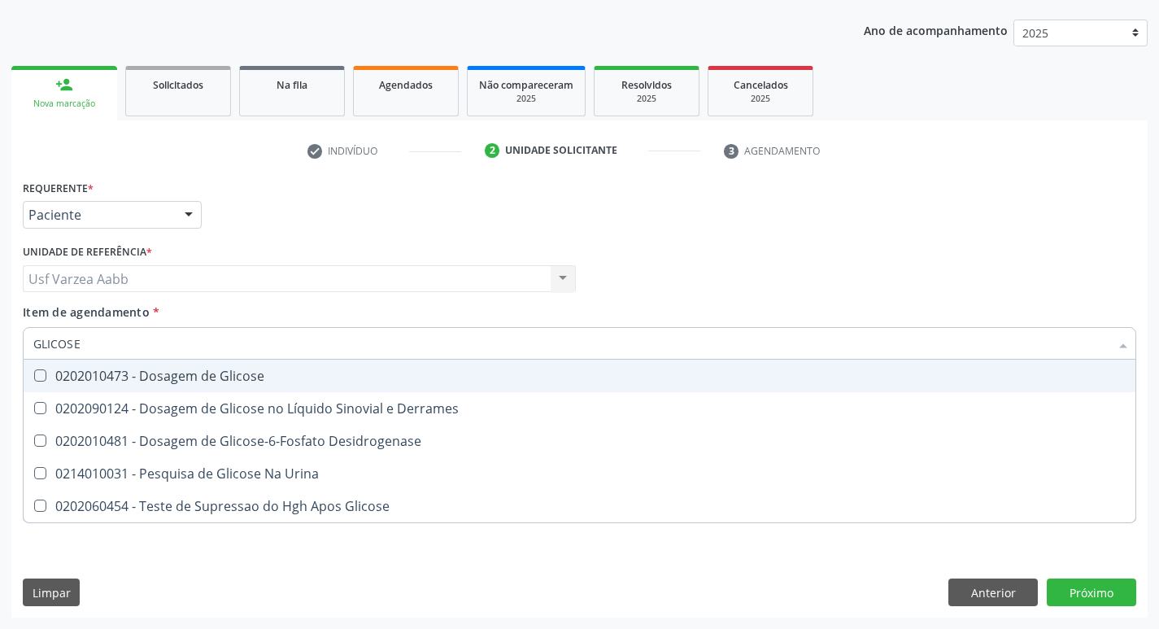
click at [256, 381] on div "0202010473 - Dosagem de Glicose" at bounding box center [579, 375] width 1092 height 13
checkbox Glicose "true"
click at [254, 351] on input "GLICOSE" at bounding box center [571, 343] width 1076 height 33
type input "HEM"
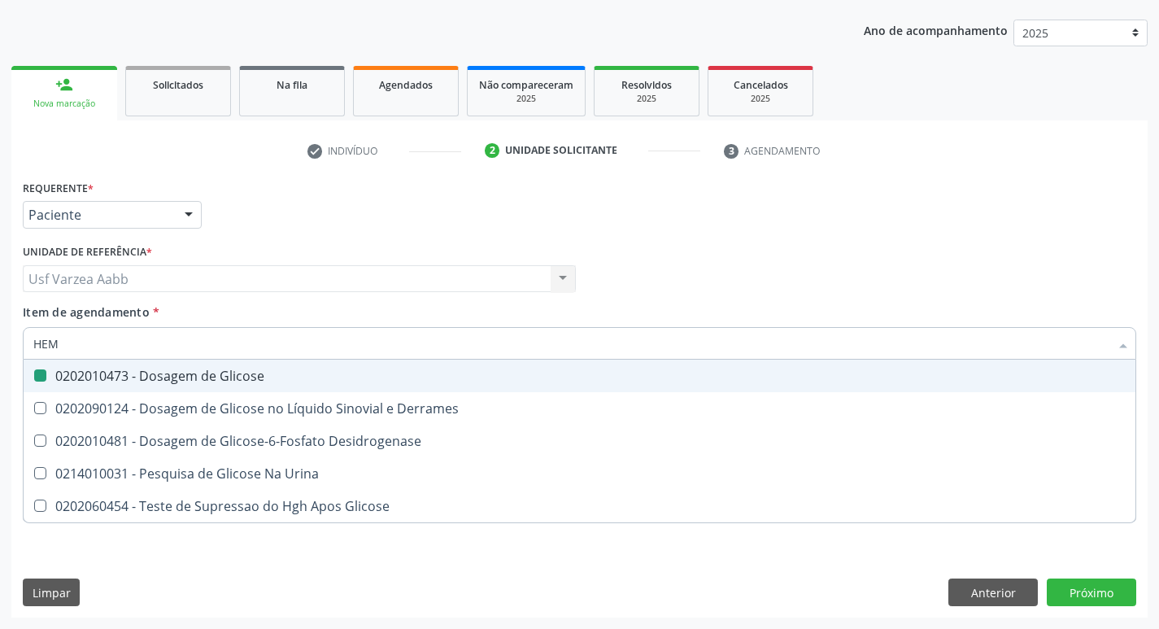
checkbox Glicose "false"
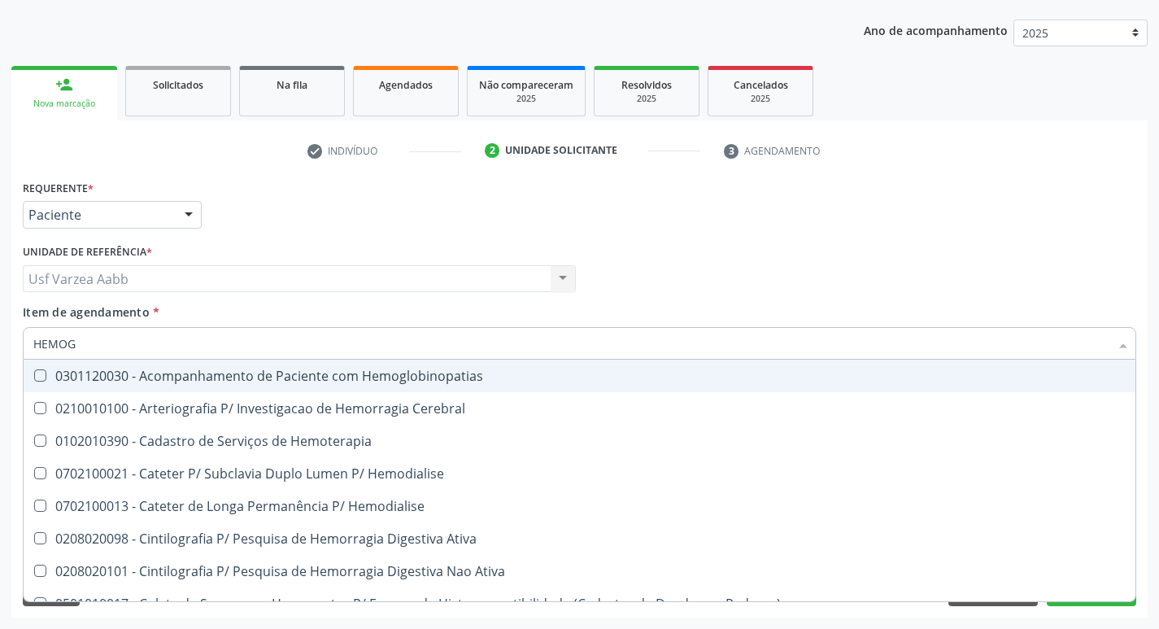
type input "HEMOGR"
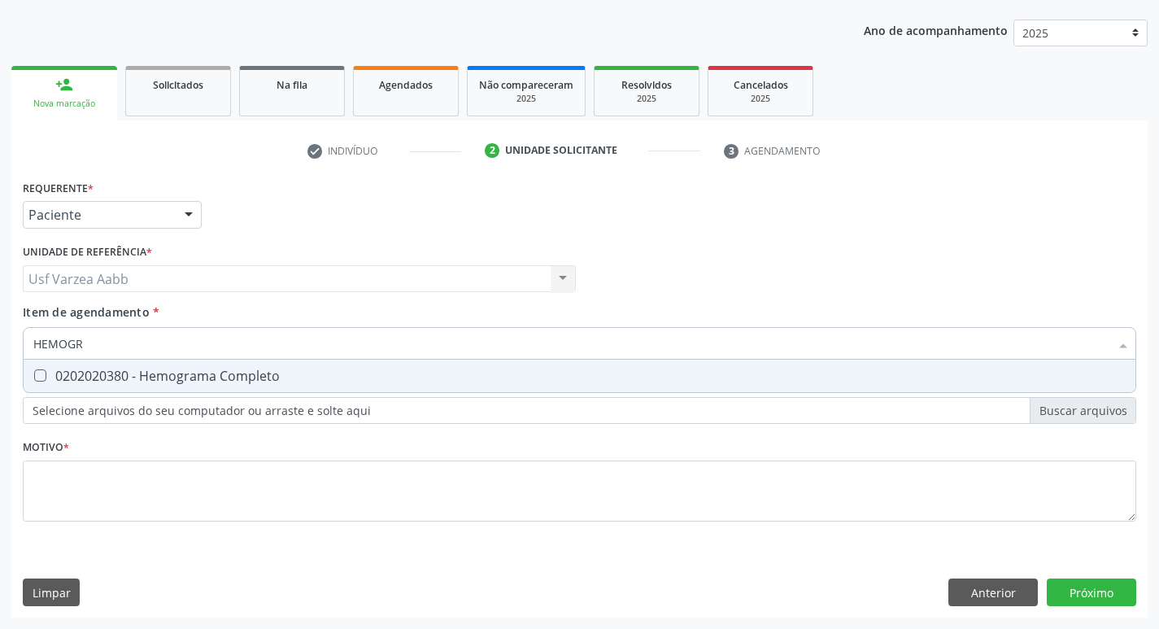
click at [251, 362] on span "0202020380 - Hemograma Completo" at bounding box center [580, 376] width 1112 height 33
checkbox Completo "true"
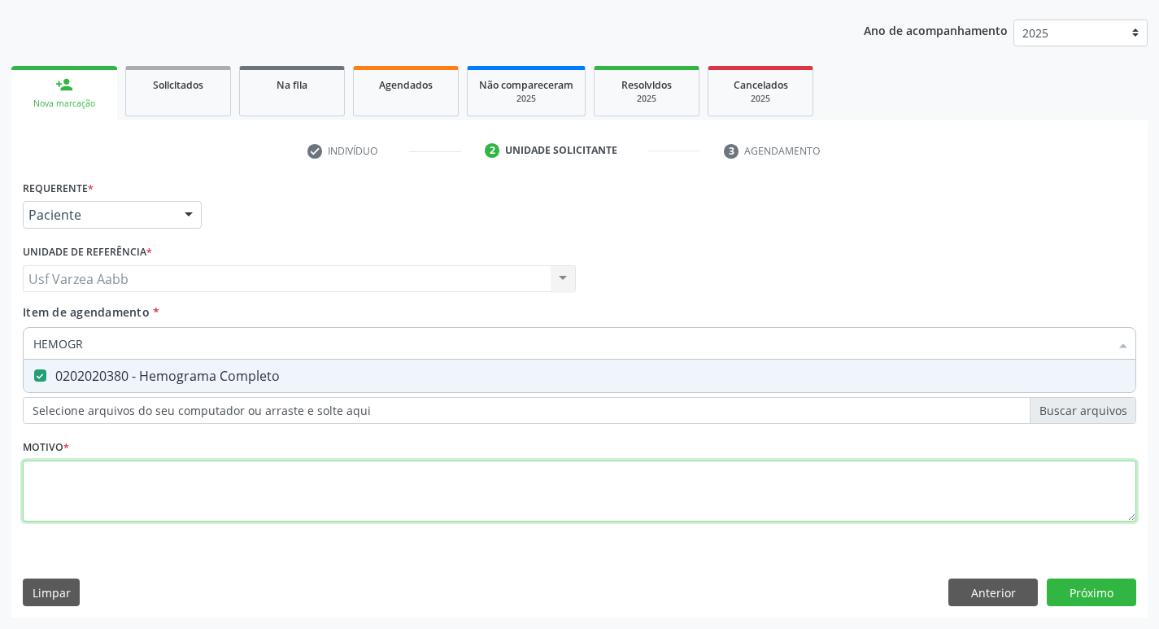
click at [243, 504] on div "Requerente * Paciente Profissional de Saúde Paciente Nenhum resultado encontrad…" at bounding box center [580, 360] width 1114 height 368
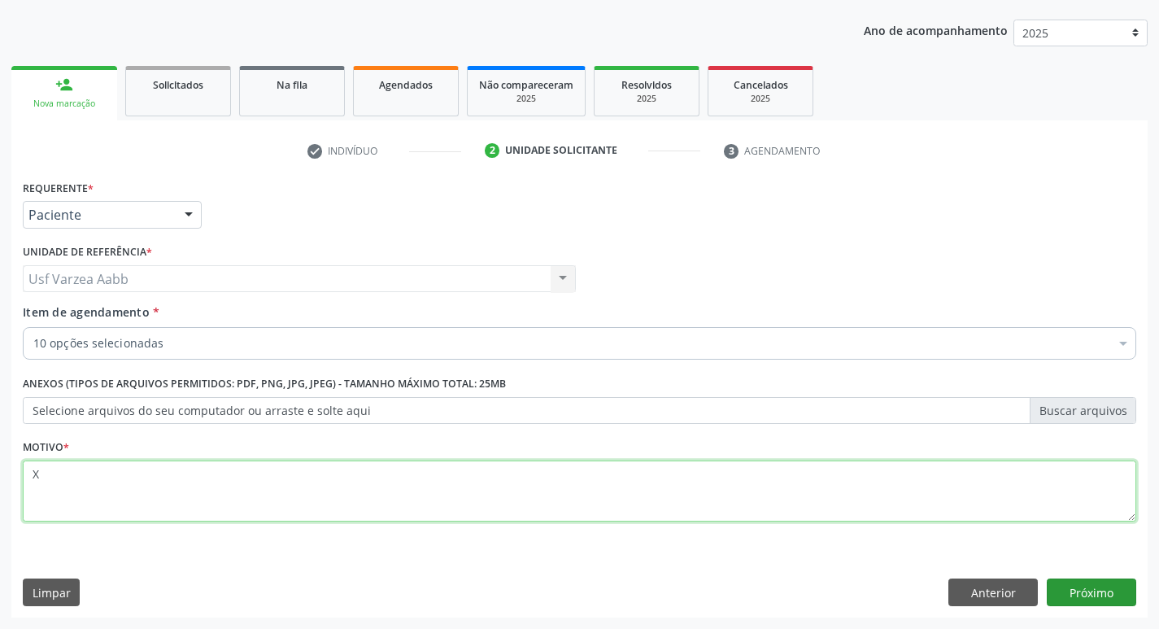
type textarea "X"
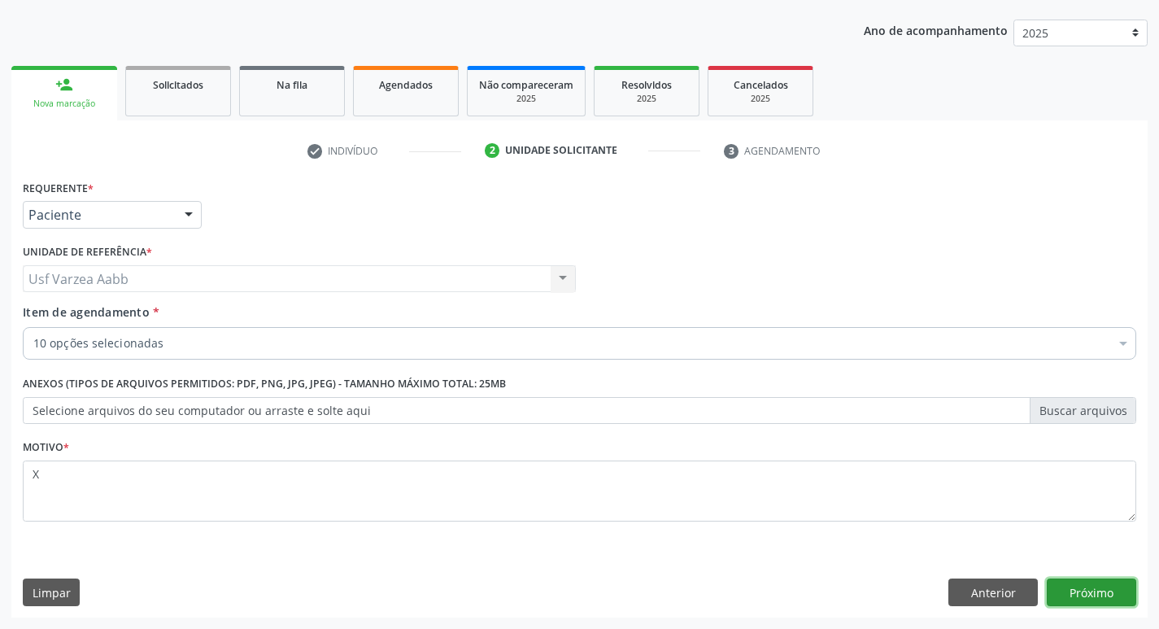
click at [1120, 593] on button "Próximo" at bounding box center [1091, 592] width 89 height 28
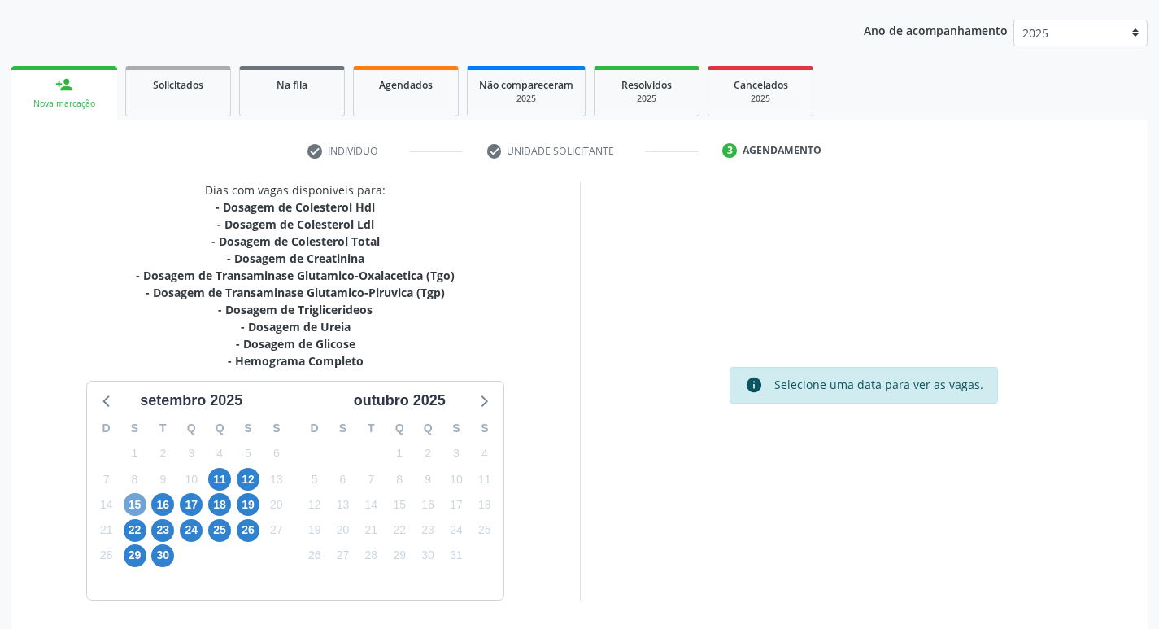
click at [134, 495] on span "15" at bounding box center [135, 504] width 23 height 23
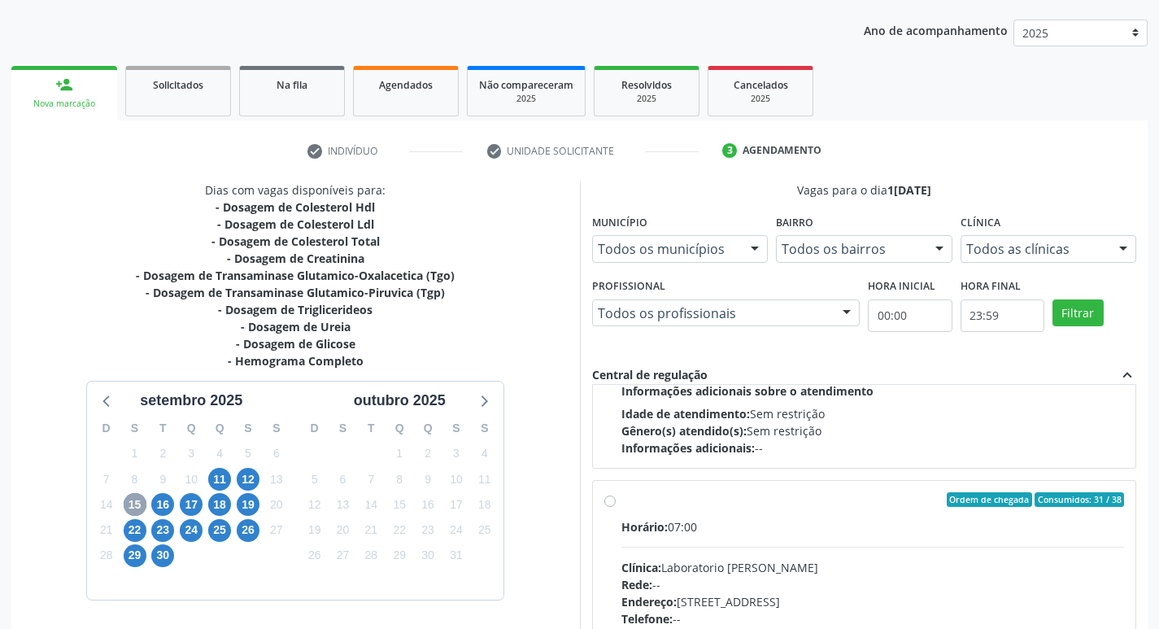
scroll to position [488, 0]
click at [621, 500] on label "Ordem de chegada Consumidos: 31 / 38 Horário: 07:00 Clínica: Laboratorio Jose P…" at bounding box center [873, 616] width 504 height 250
click at [612, 500] on input "Ordem de chegada Consumidos: 31 / 38 Horário: 07:00 Clínica: Laboratorio Jose P…" at bounding box center [609, 498] width 11 height 15
radio input "true"
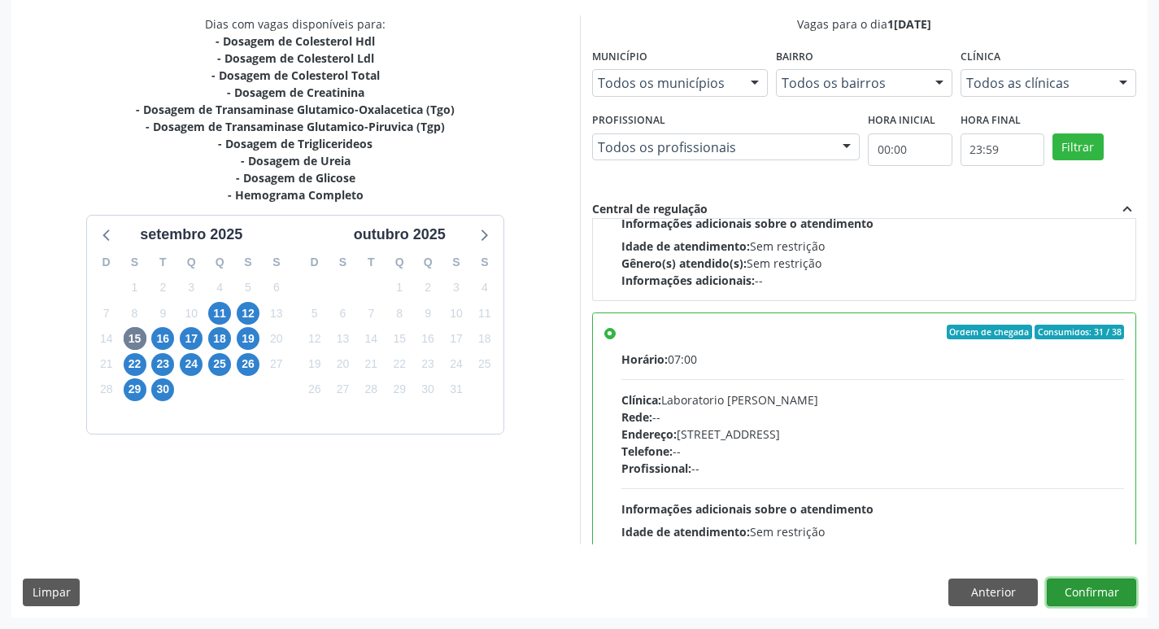
click at [1104, 593] on button "Confirmar" at bounding box center [1091, 592] width 89 height 28
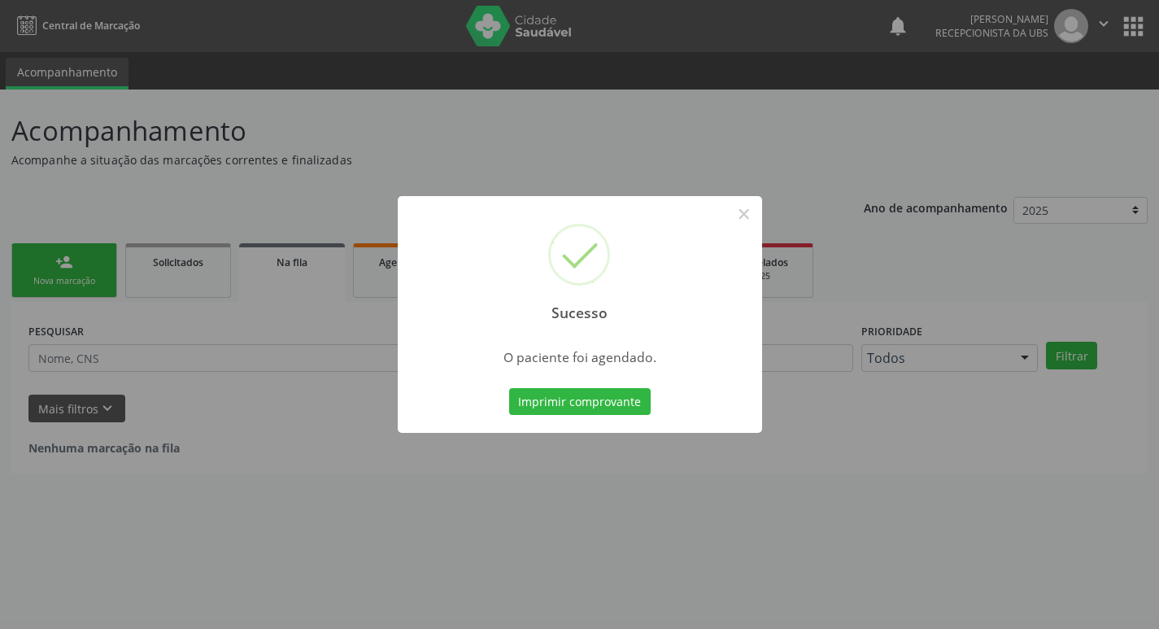
scroll to position [0, 0]
click at [625, 393] on button "Imprimir comprovante" at bounding box center [586, 402] width 142 height 28
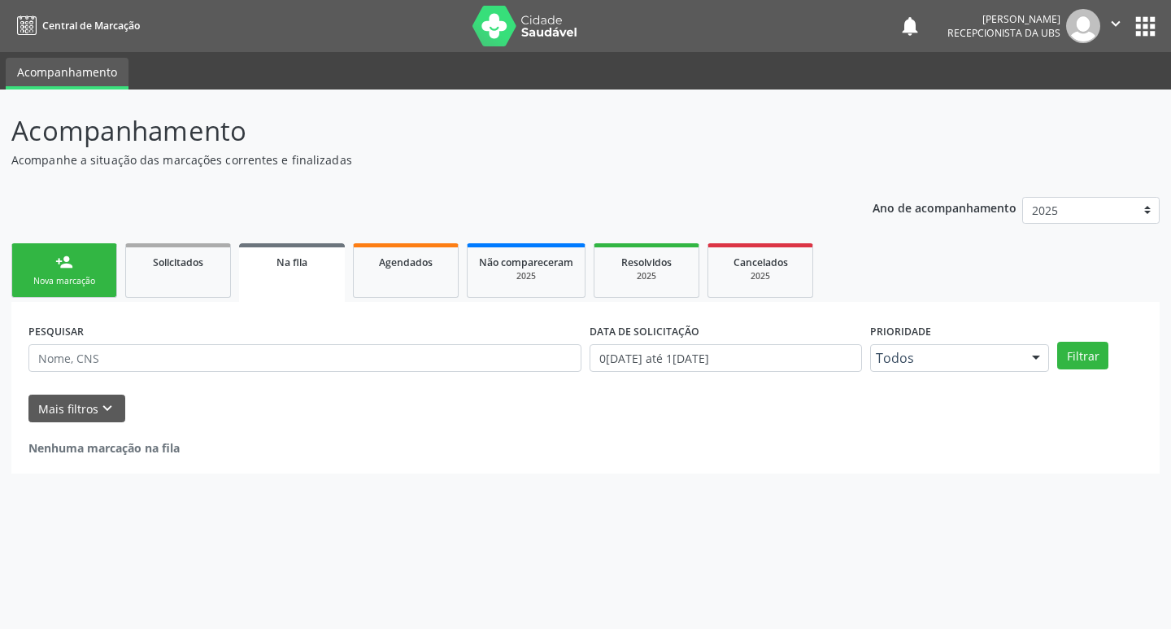
click at [11, 265] on div "Acompanhamento Acompanhe a situação das marcações correntes e finalizadas Relat…" at bounding box center [585, 358] width 1171 height 539
click at [76, 265] on link "person_add Nova marcação" at bounding box center [64, 270] width 106 height 55
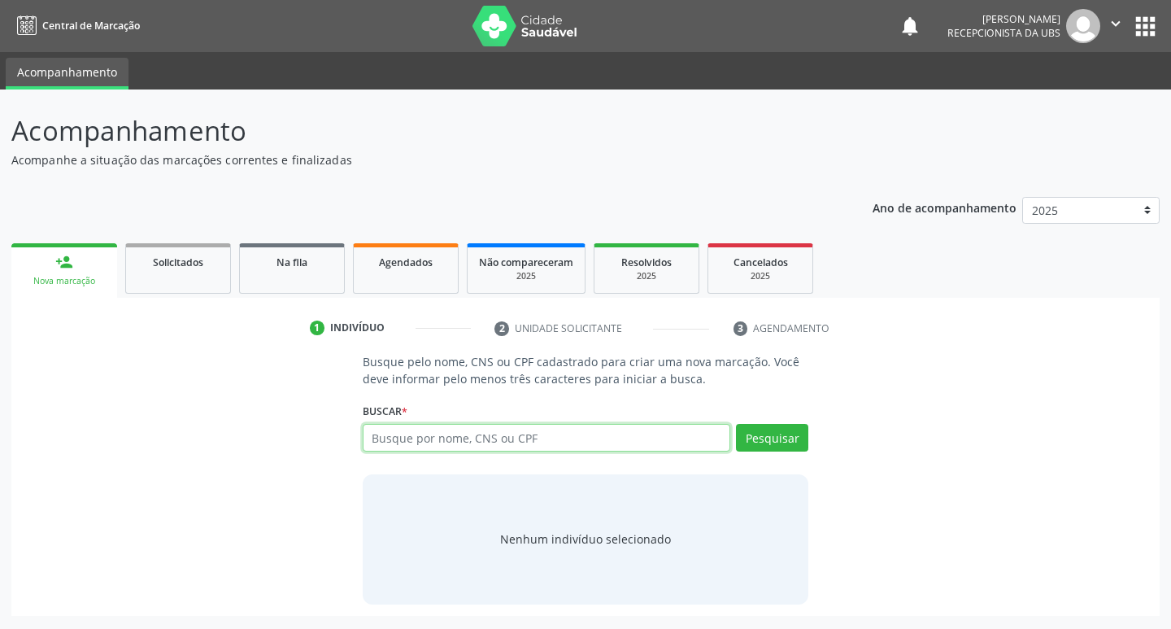
click at [543, 446] on input "text" at bounding box center [547, 438] width 368 height 28
paste input "706 5023 2519 9494"
type input "706 5023 2519 9494"
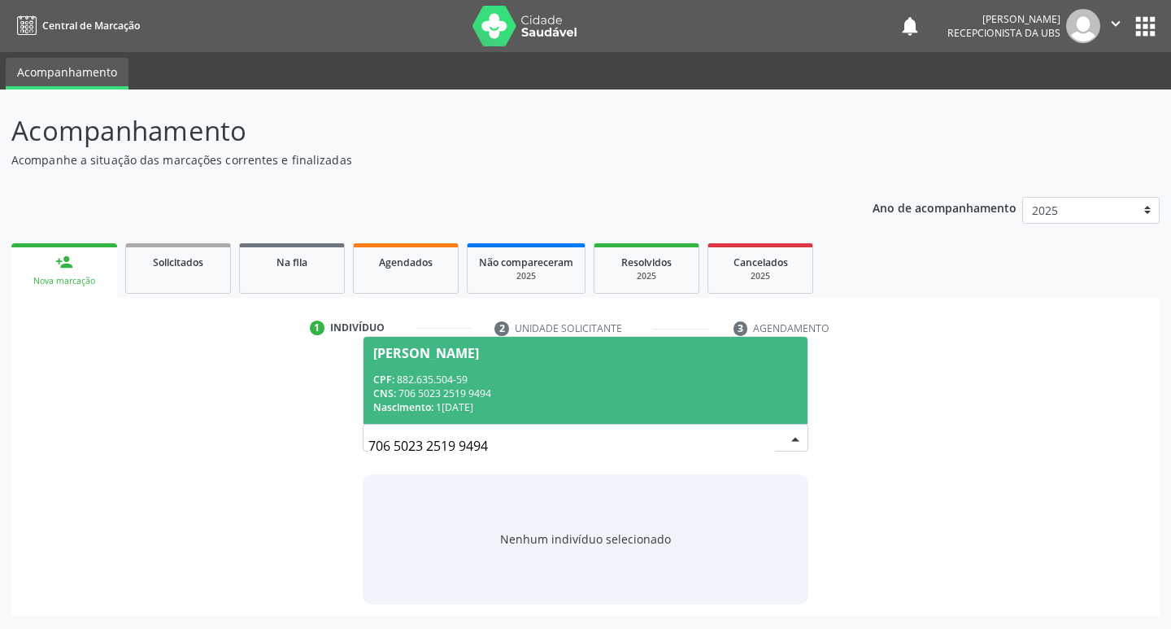
click at [606, 395] on div "CNS: 706 5023 2519 9494" at bounding box center [585, 393] width 425 height 14
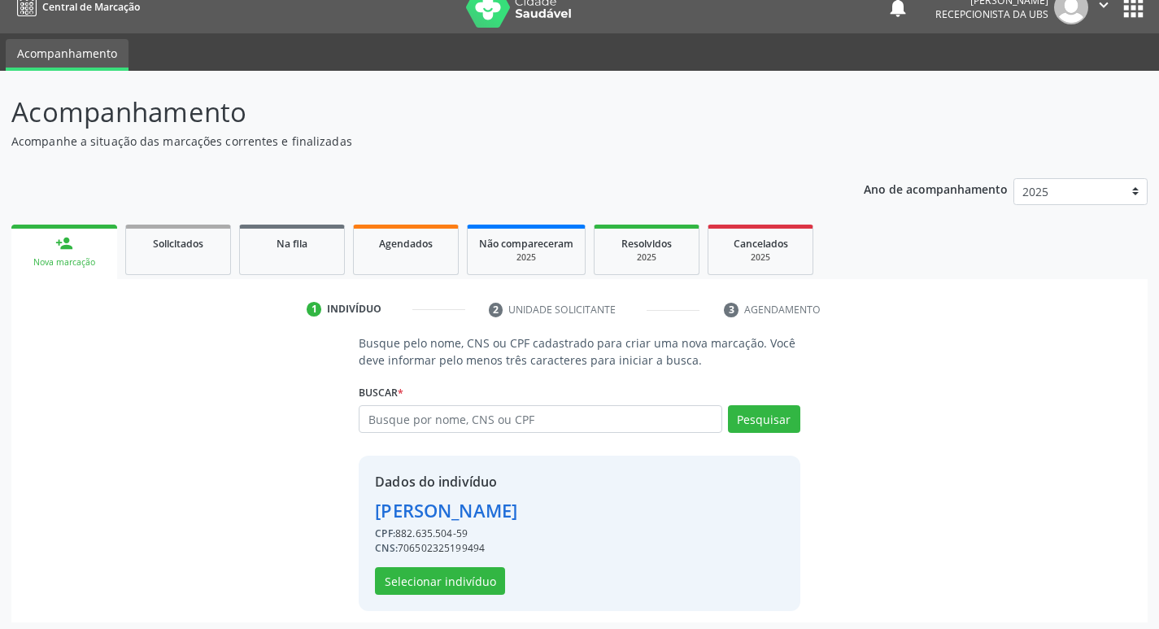
scroll to position [24, 0]
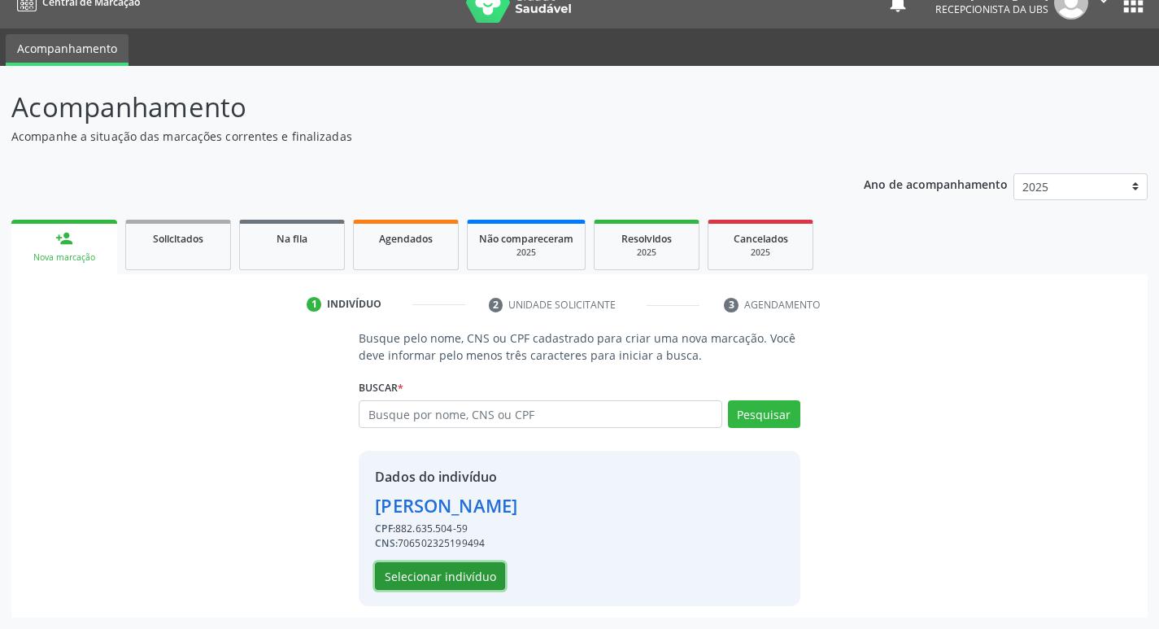
click at [476, 565] on button "Selecionar indivíduo" at bounding box center [440, 576] width 130 height 28
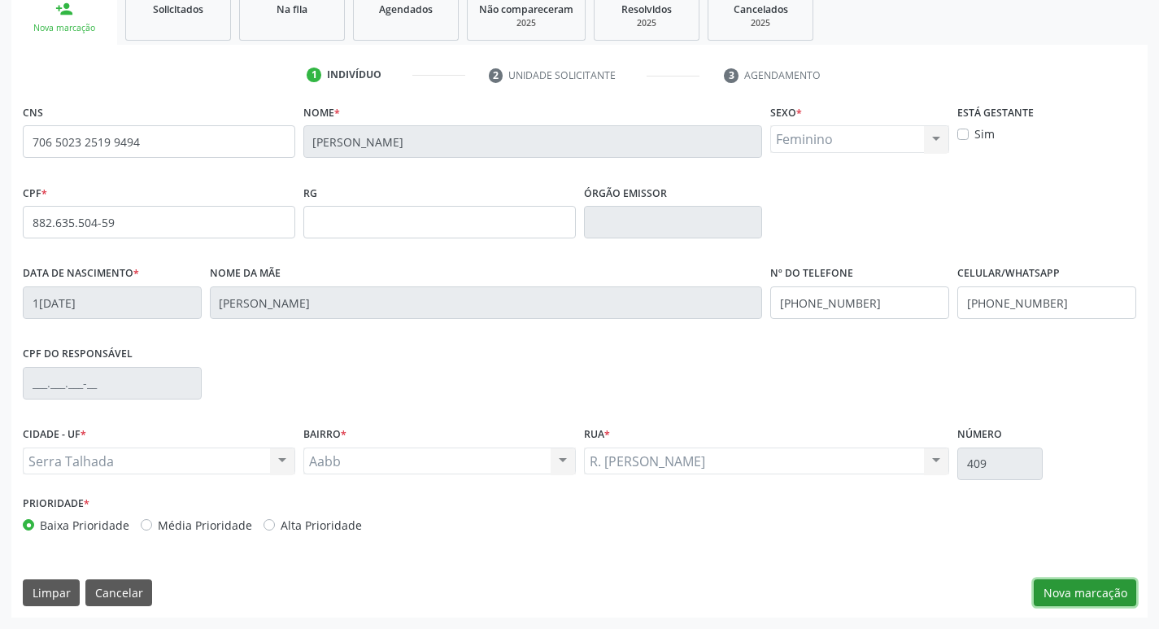
click at [1086, 590] on button "Nova marcação" at bounding box center [1085, 593] width 102 height 28
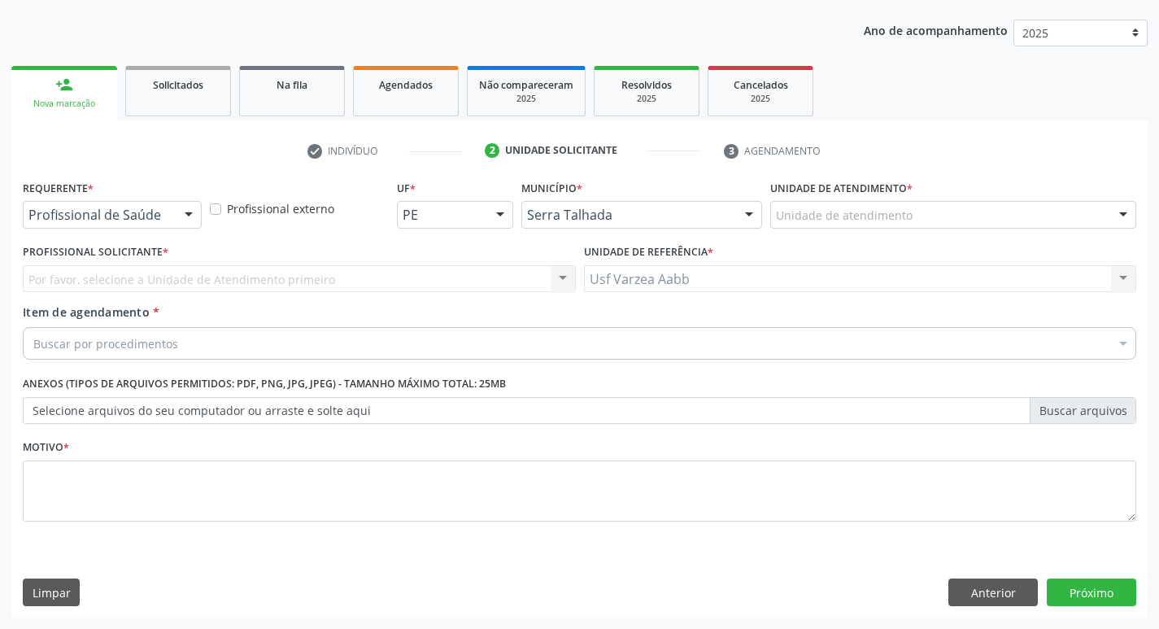
scroll to position [177, 0]
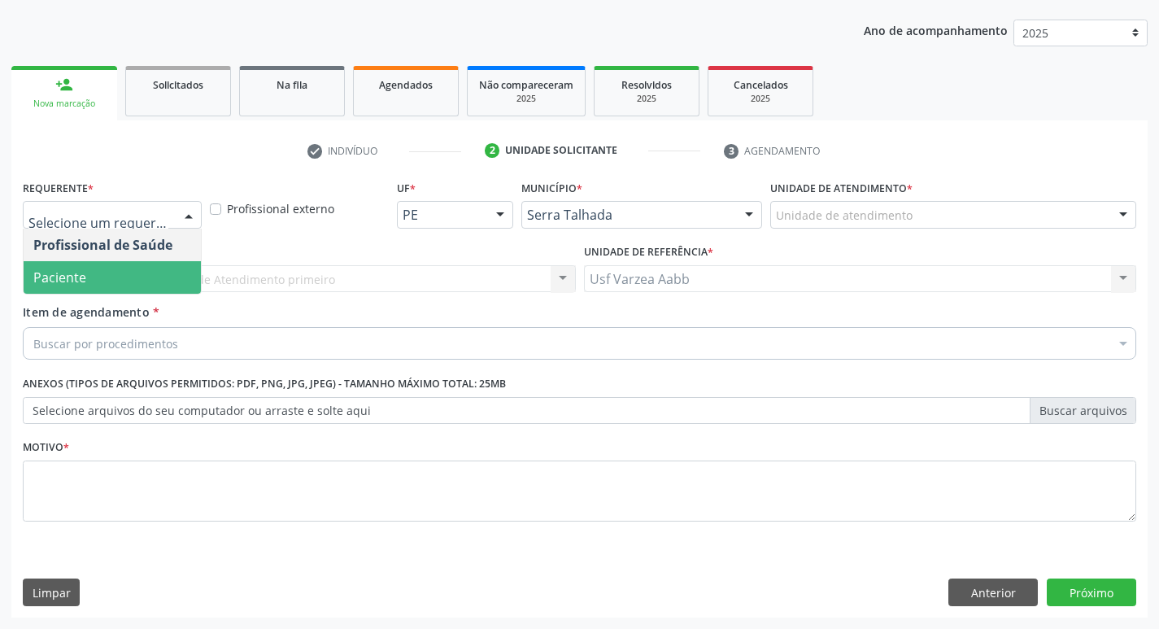
click at [110, 273] on span "Paciente" at bounding box center [112, 277] width 177 height 33
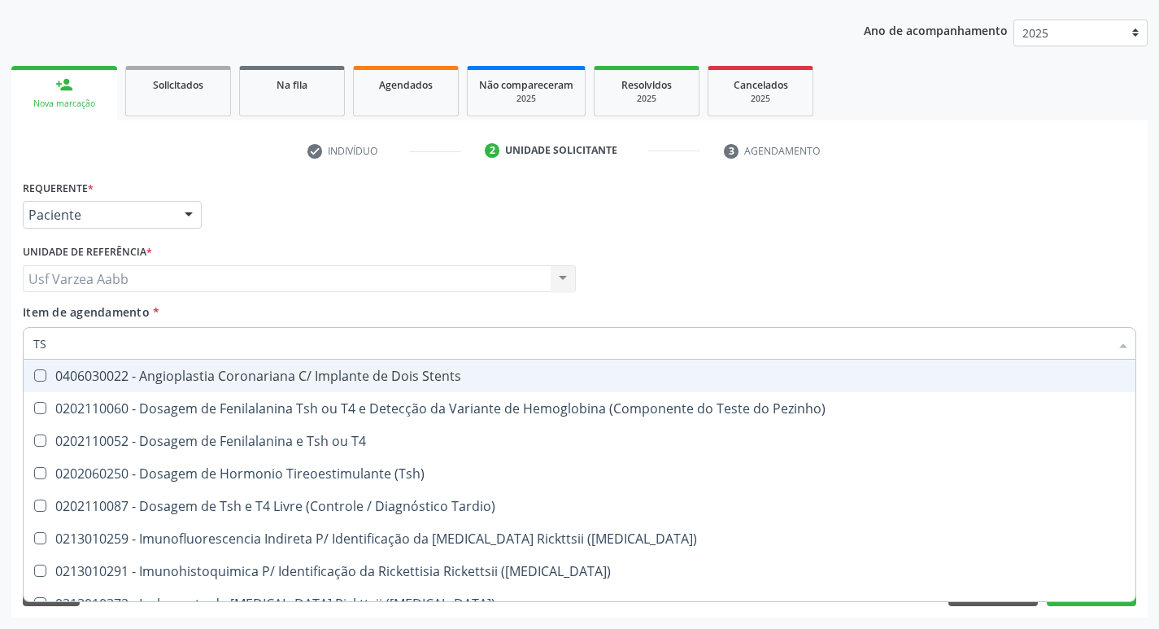
type input "TSH"
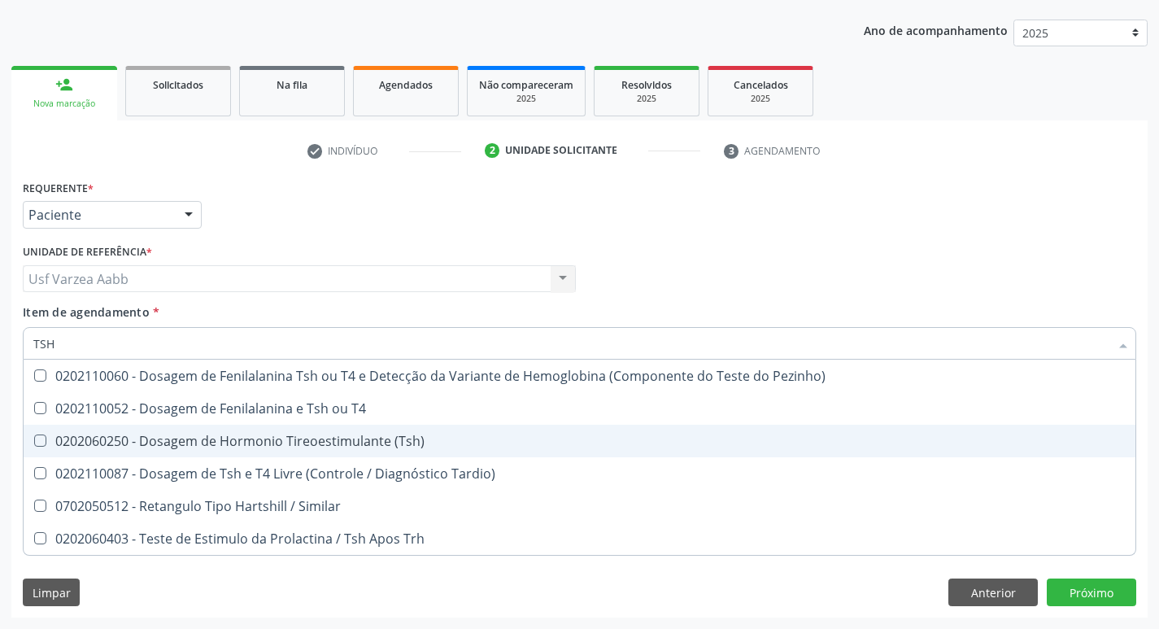
click at [139, 429] on span "0202060250 - Dosagem de Hormonio Tireoestimulante (Tsh)" at bounding box center [580, 441] width 1112 height 33
checkbox \(Tsh\) "true"
type input "TS"
checkbox \(Tsh\) "false"
checkbox Tardio\) "true"
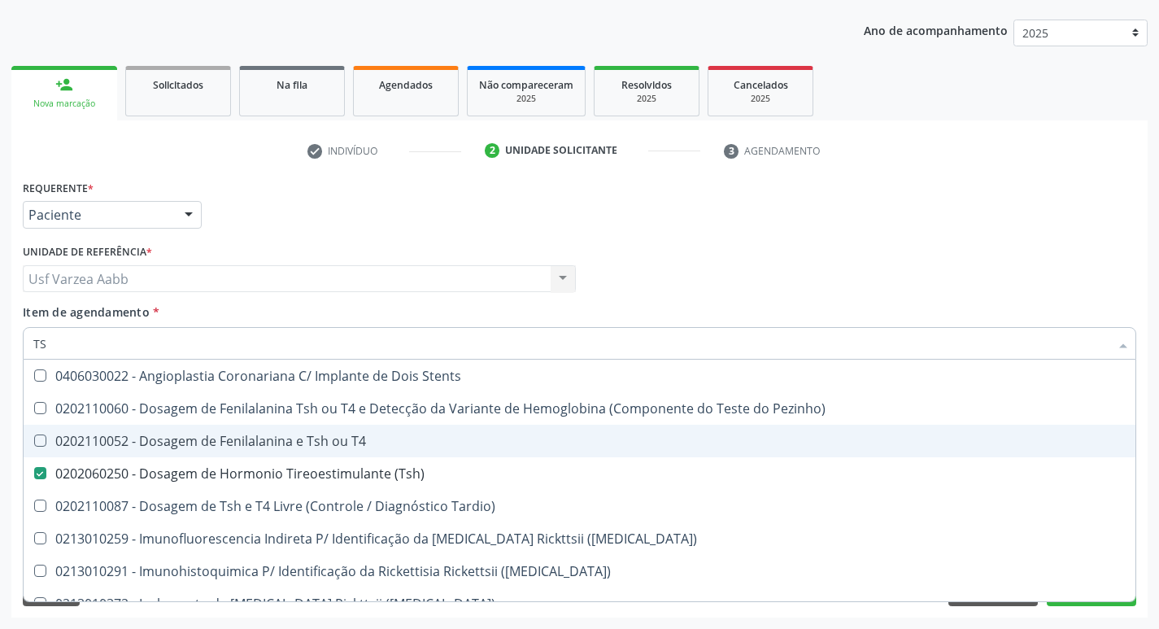
type input "T"
checkbox \(Tsh\) "false"
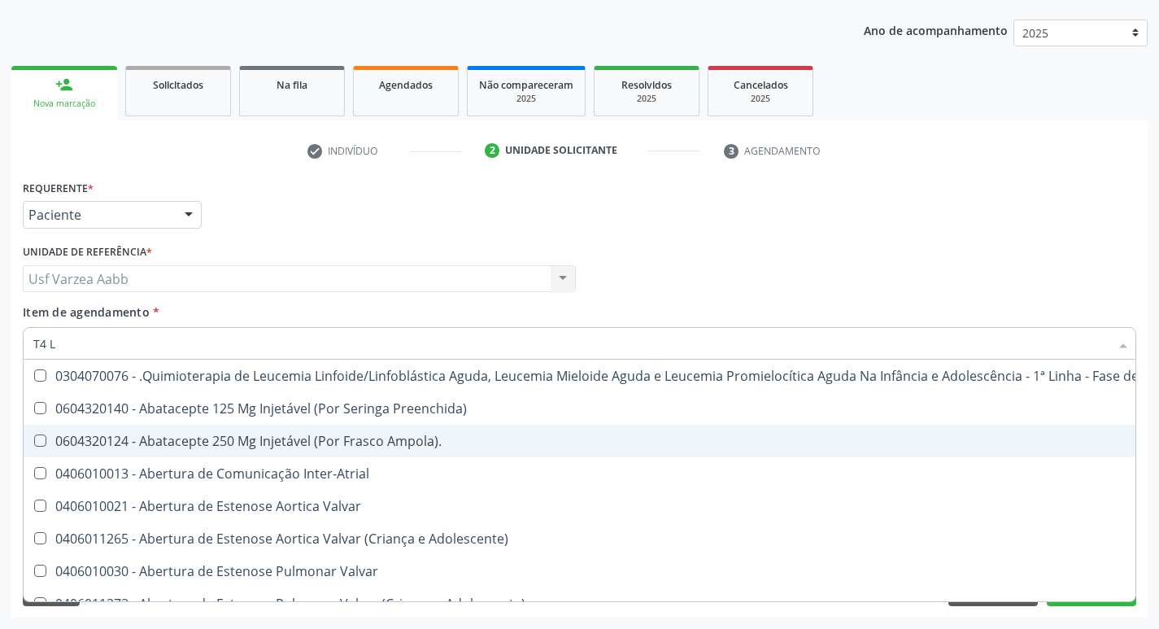
type input "T4 LI"
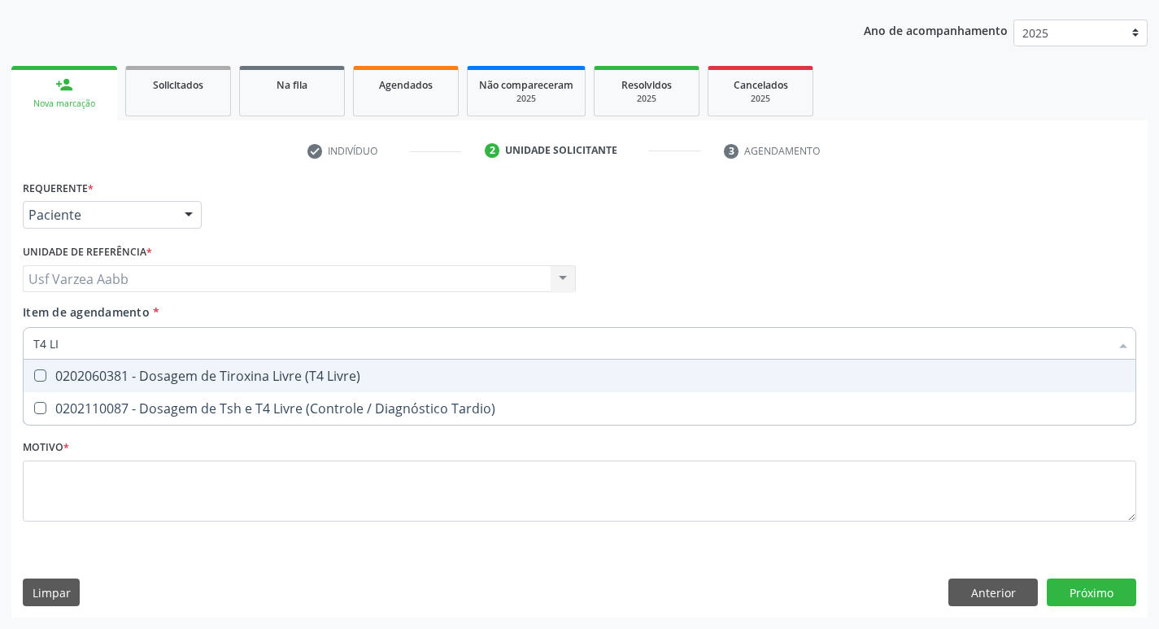
click at [313, 379] on div "0202060381 - Dosagem de Tiroxina Livre (T4 Livre)" at bounding box center [579, 375] width 1092 height 13
checkbox Livre\) "true"
click at [150, 329] on input "T4 LI" at bounding box center [571, 343] width 1076 height 33
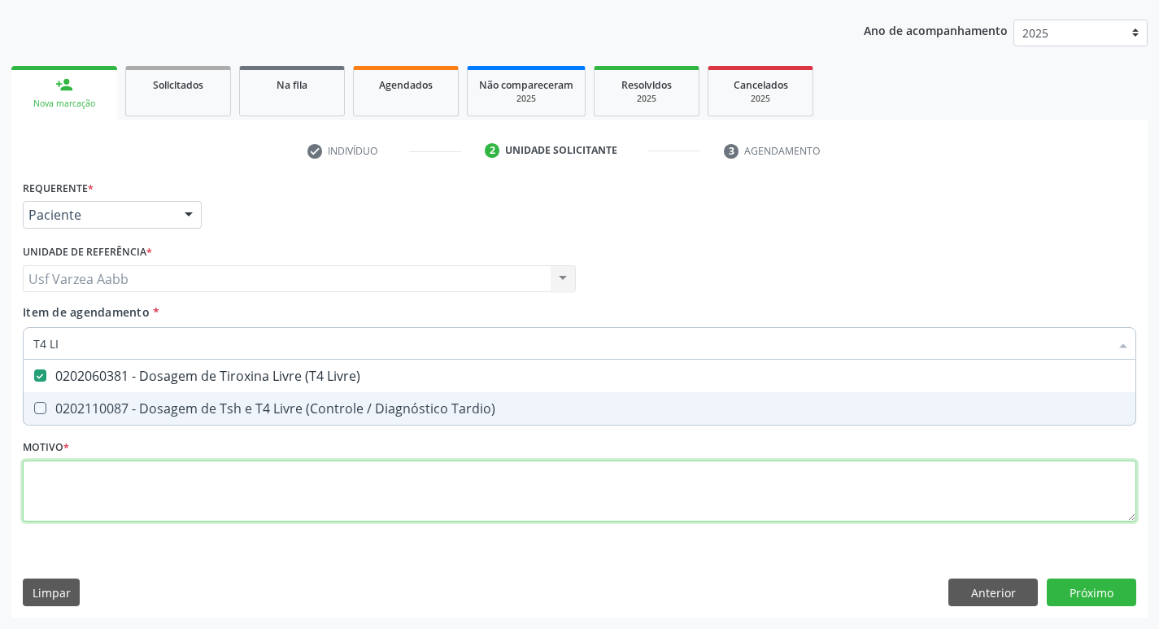
click at [193, 488] on div "Requerente * Paciente Profissional de Saúde Paciente Nenhum resultado encontrad…" at bounding box center [580, 360] width 1114 height 368
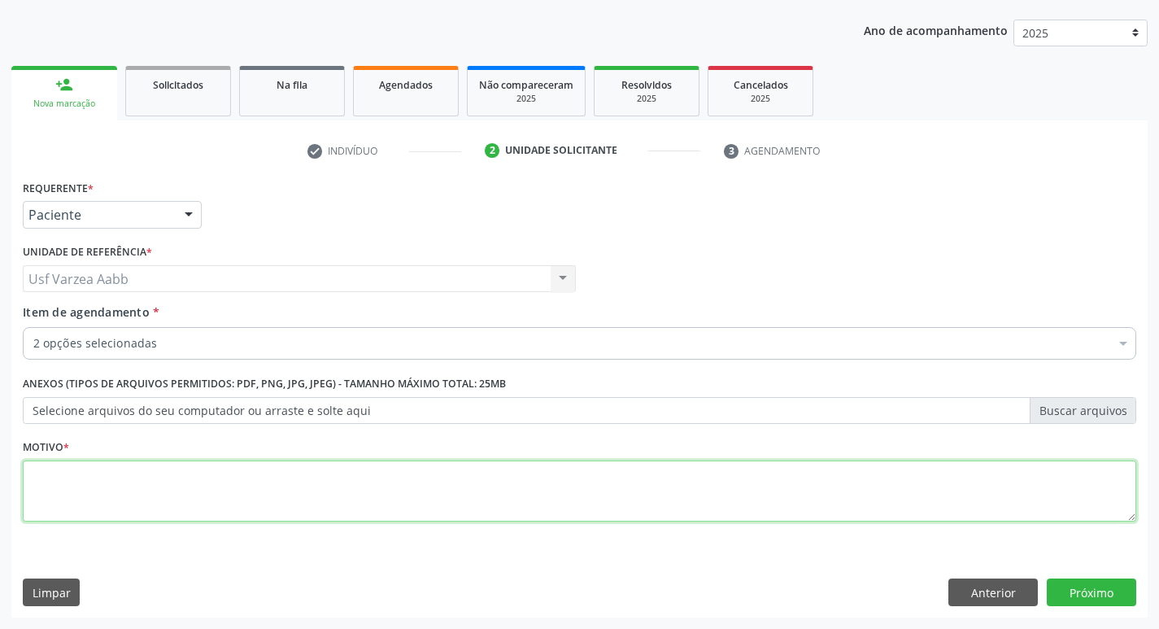
click at [1043, 499] on textarea at bounding box center [580, 491] width 1114 height 62
type textarea "X"
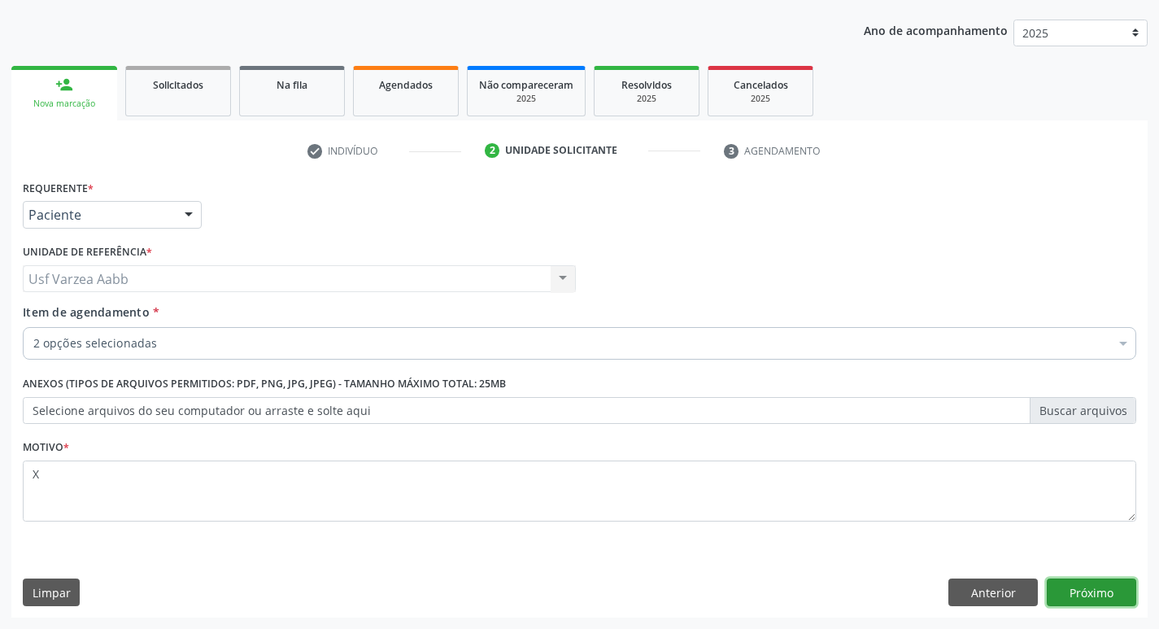
click at [1089, 590] on button "Próximo" at bounding box center [1091, 592] width 89 height 28
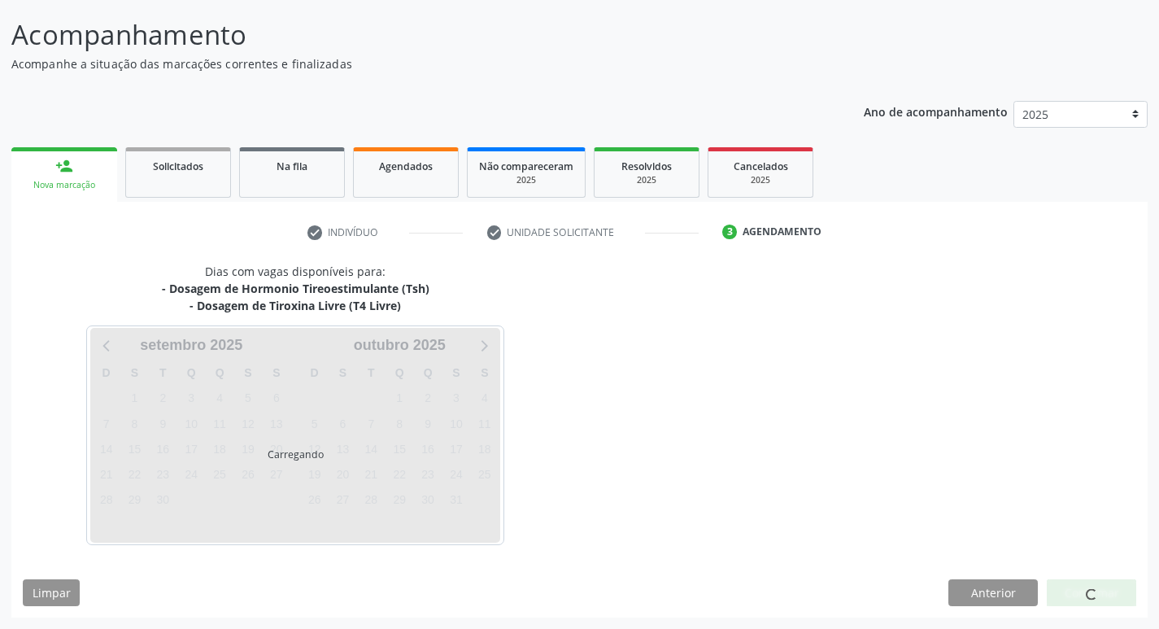
scroll to position [96, 0]
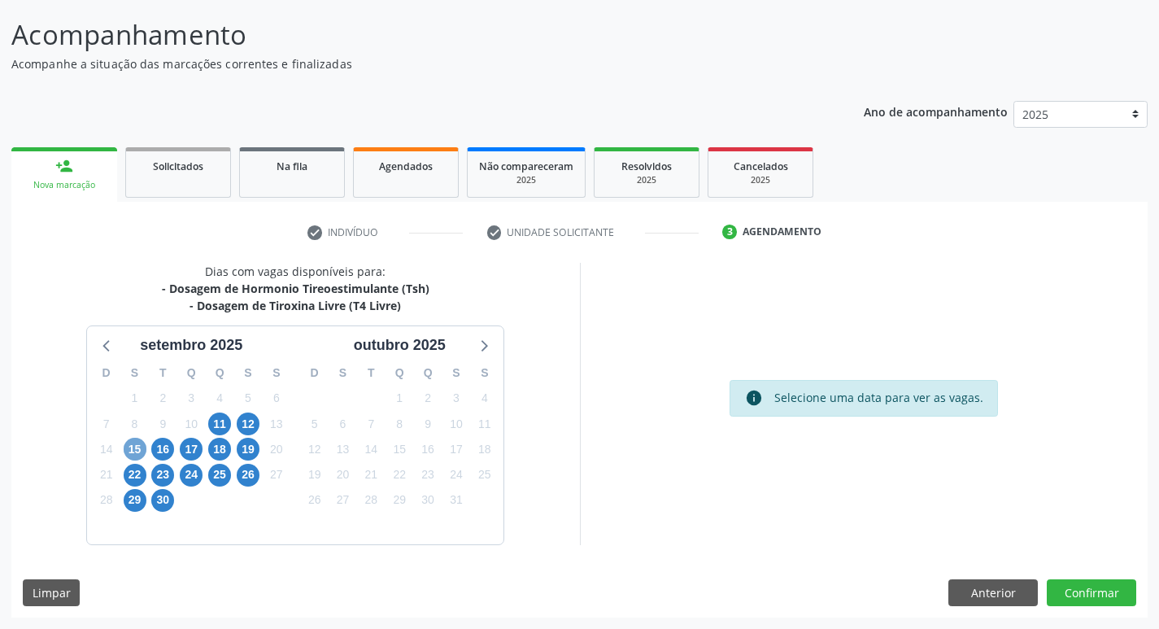
click at [134, 447] on span "15" at bounding box center [135, 449] width 23 height 23
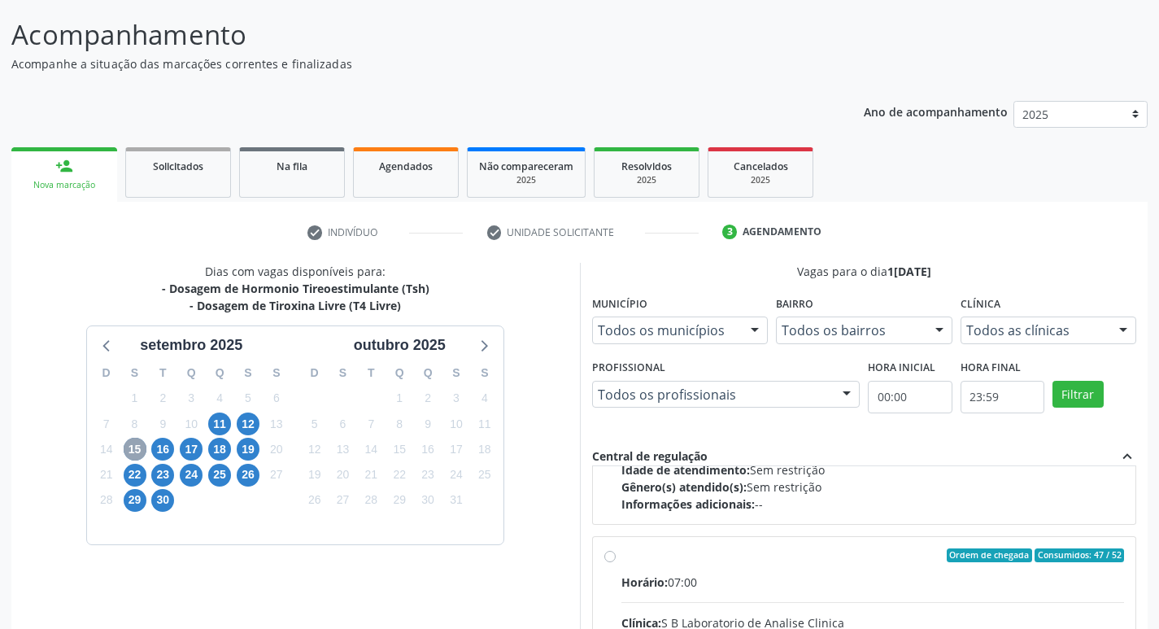
scroll to position [244, 0]
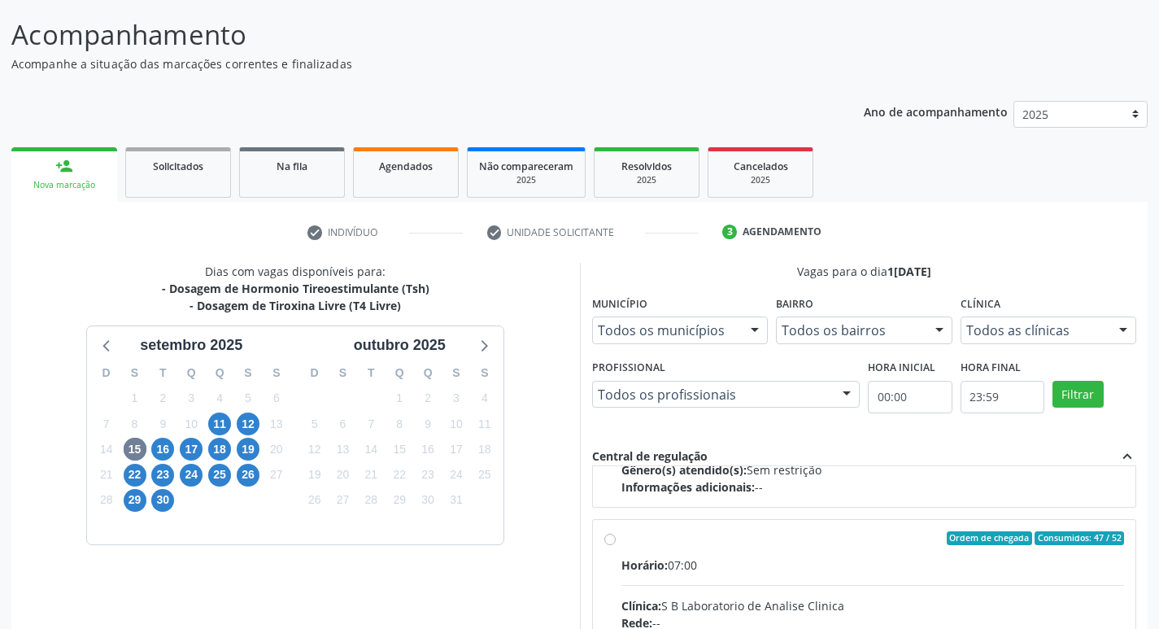
radio input "true"
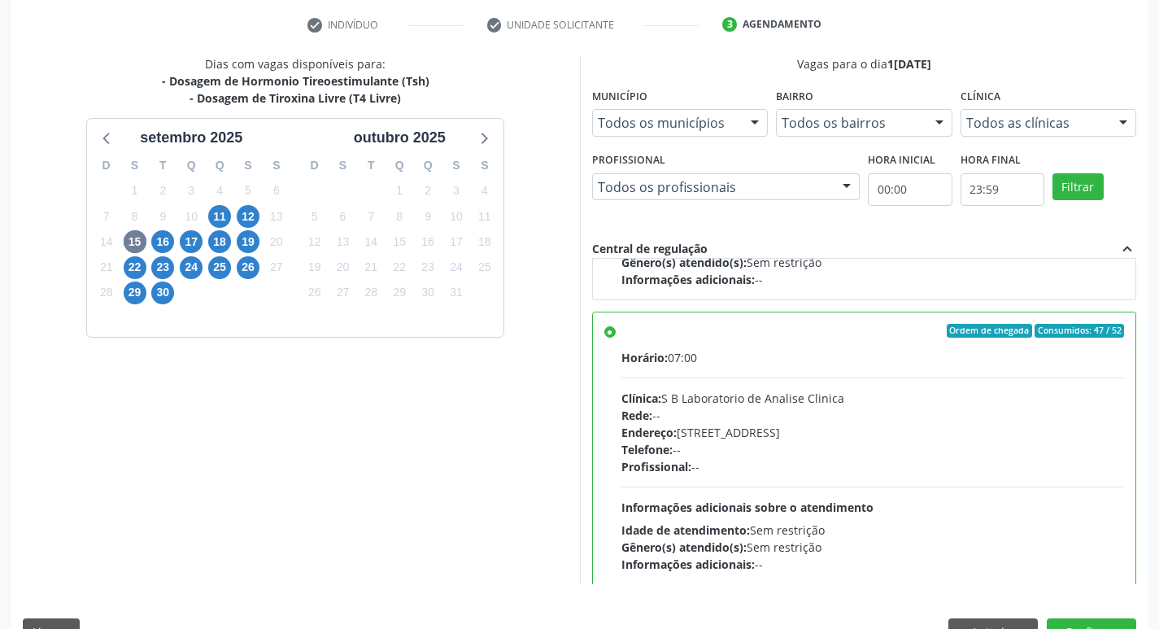
scroll to position [343, 0]
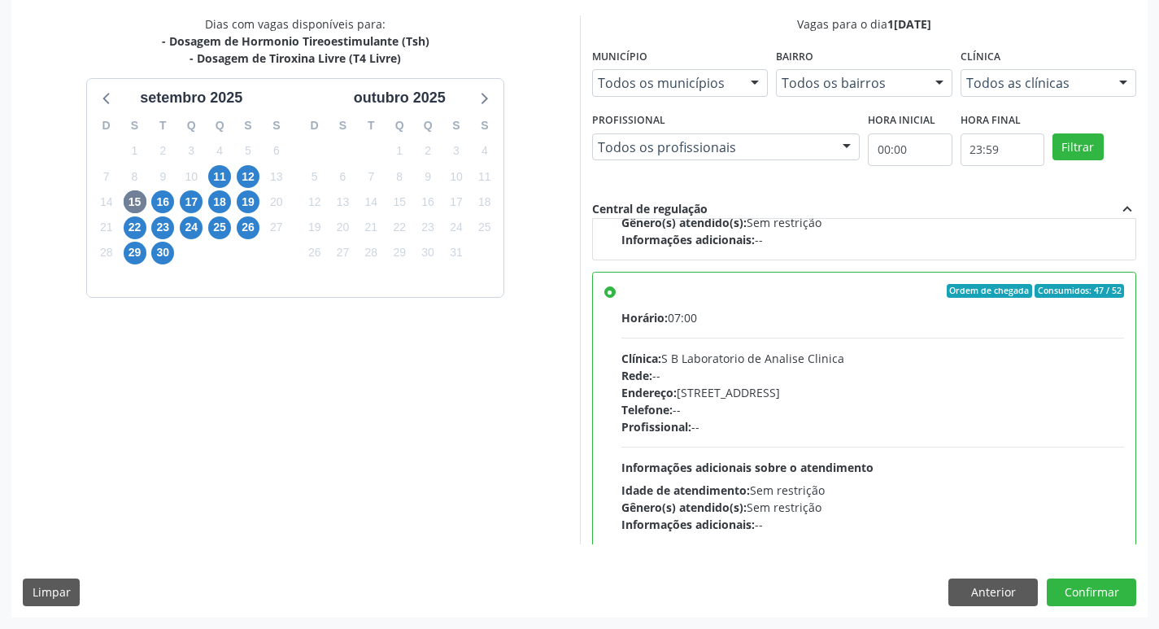
click at [1120, 607] on div "Dias com vagas disponíveis para: - Dosagem de Hormonio Tireoestimulante (Tsh) -…" at bounding box center [579, 315] width 1136 height 601
click at [1119, 594] on button "Confirmar" at bounding box center [1091, 592] width 89 height 28
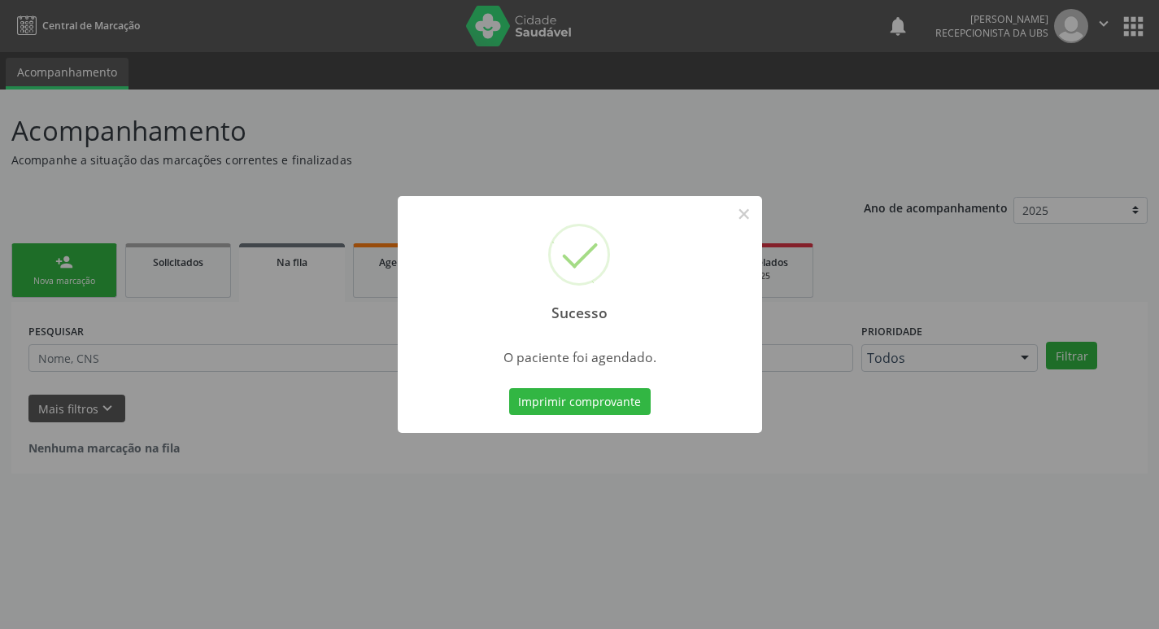
scroll to position [0, 0]
click at [535, 402] on button "Imprimir comprovante" at bounding box center [586, 402] width 142 height 28
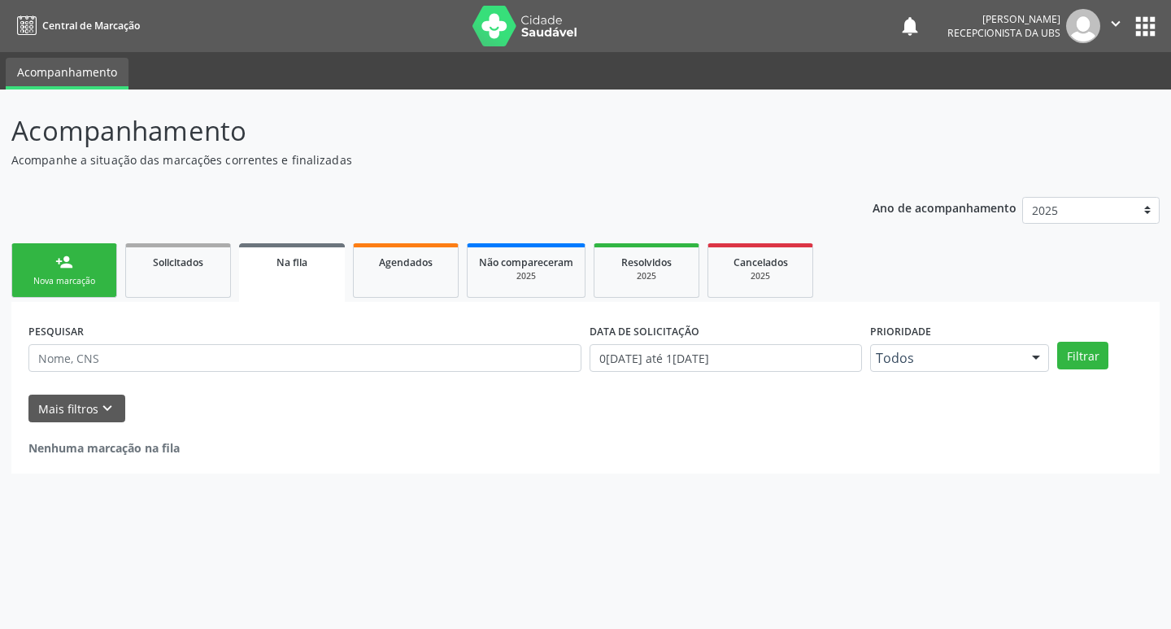
click at [91, 274] on link "person_add Nova marcação" at bounding box center [64, 270] width 106 height 55
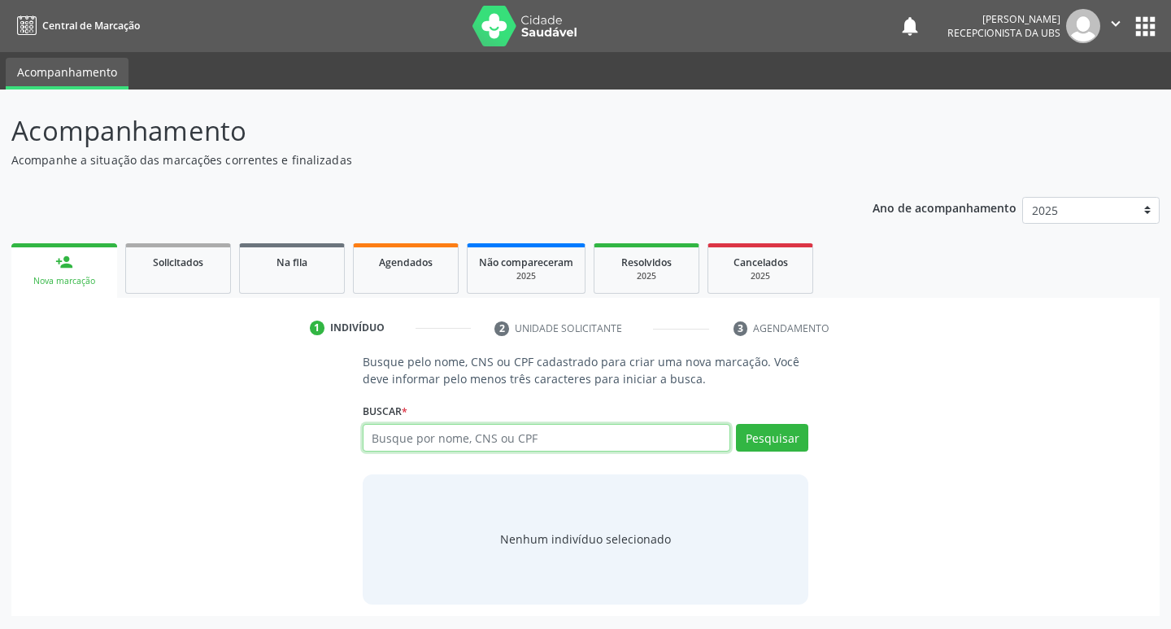
click at [477, 446] on input "text" at bounding box center [547, 438] width 368 height 28
type input "898003737779998"
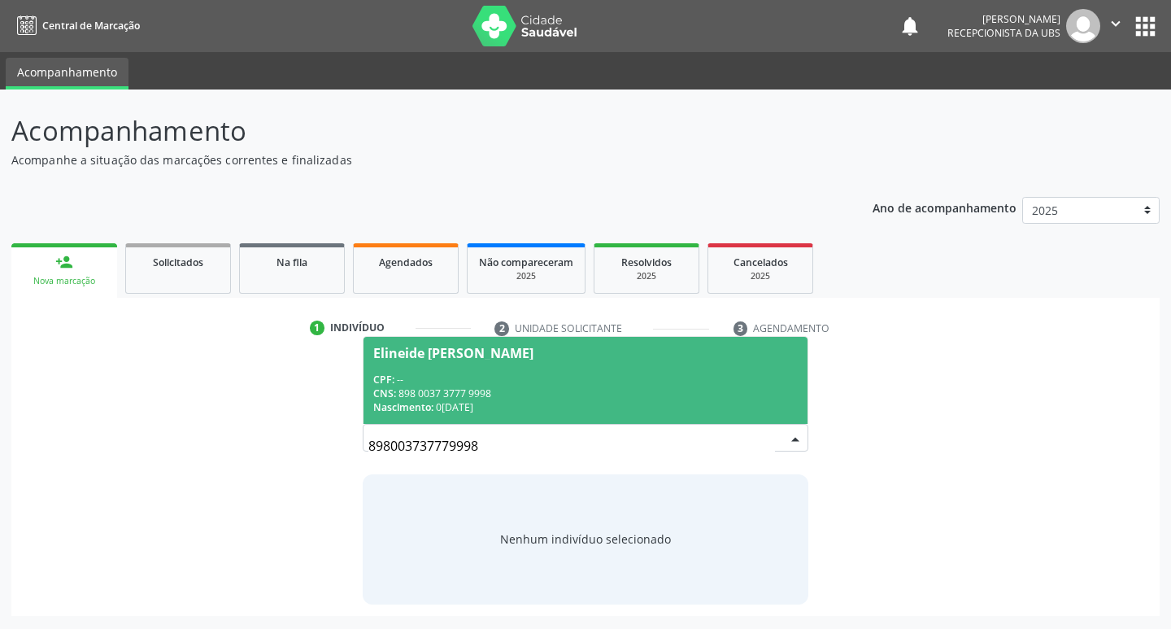
click at [702, 391] on div "CNS: 898 0037 3777 9998" at bounding box center [585, 393] width 425 height 14
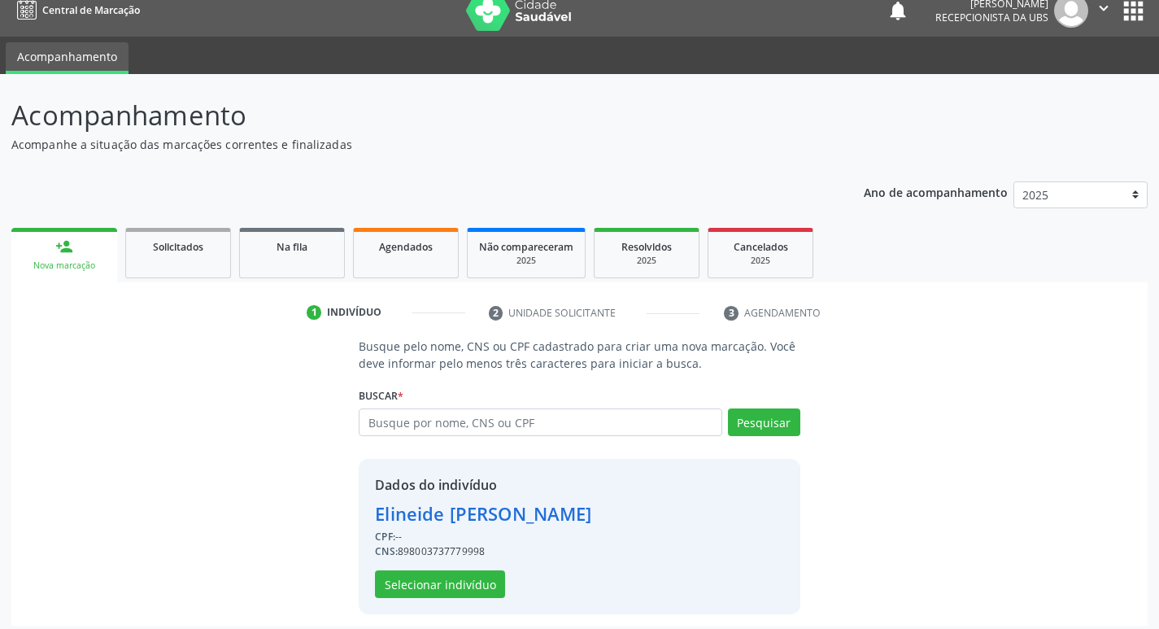
scroll to position [24, 0]
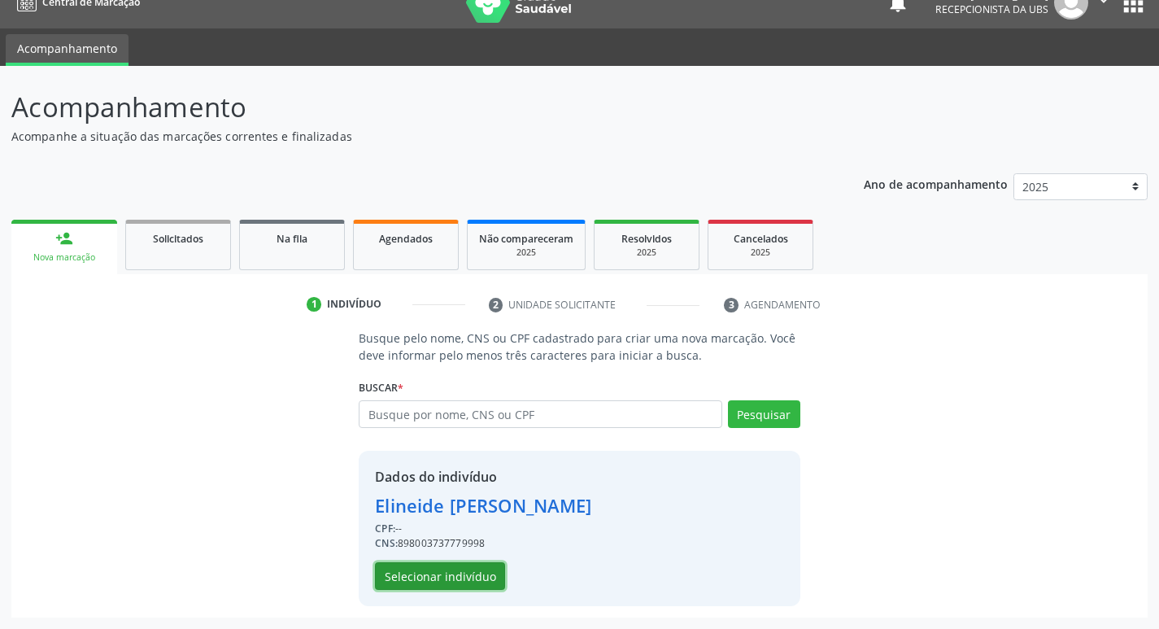
click at [443, 578] on button "Selecionar indivíduo" at bounding box center [440, 576] width 130 height 28
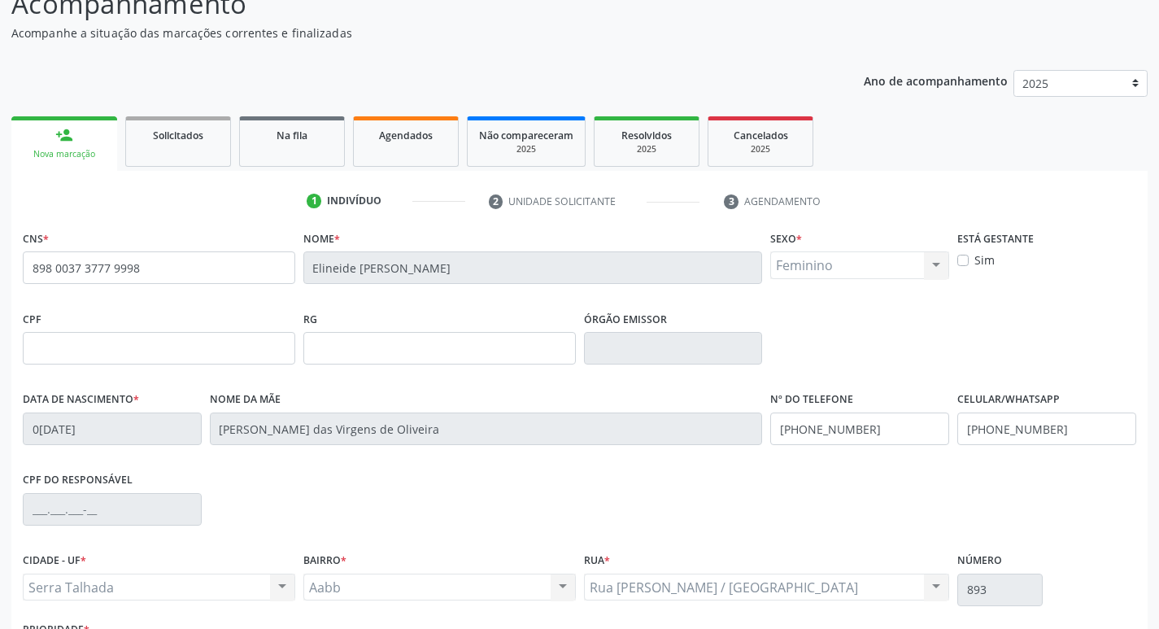
scroll to position [253, 0]
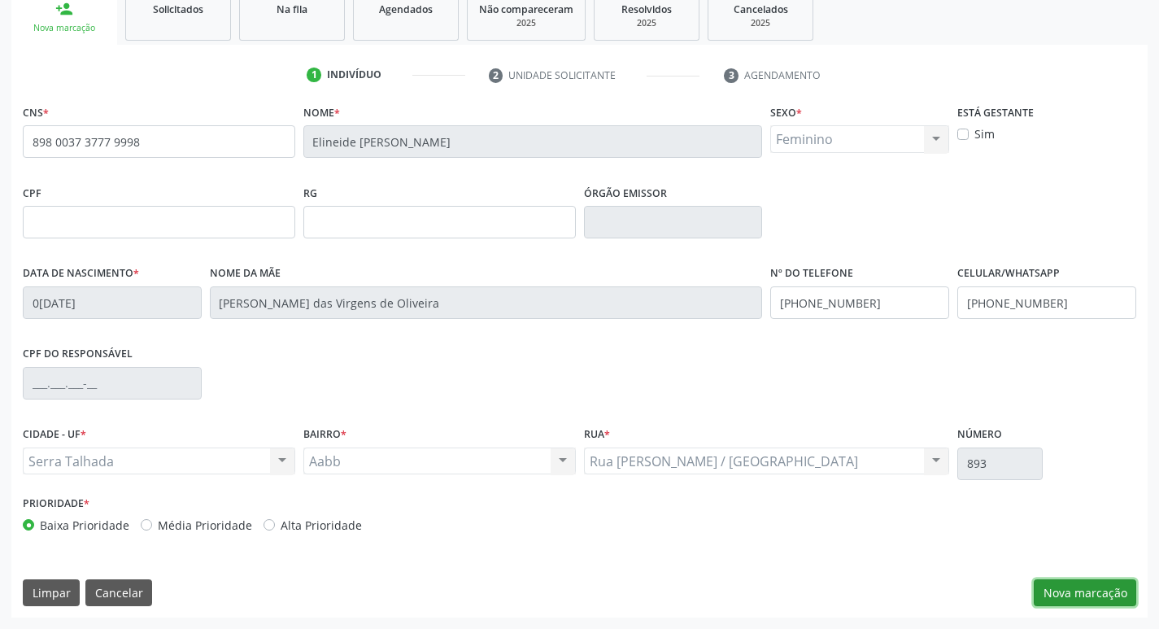
click at [1099, 593] on button "Nova marcação" at bounding box center [1085, 593] width 102 height 28
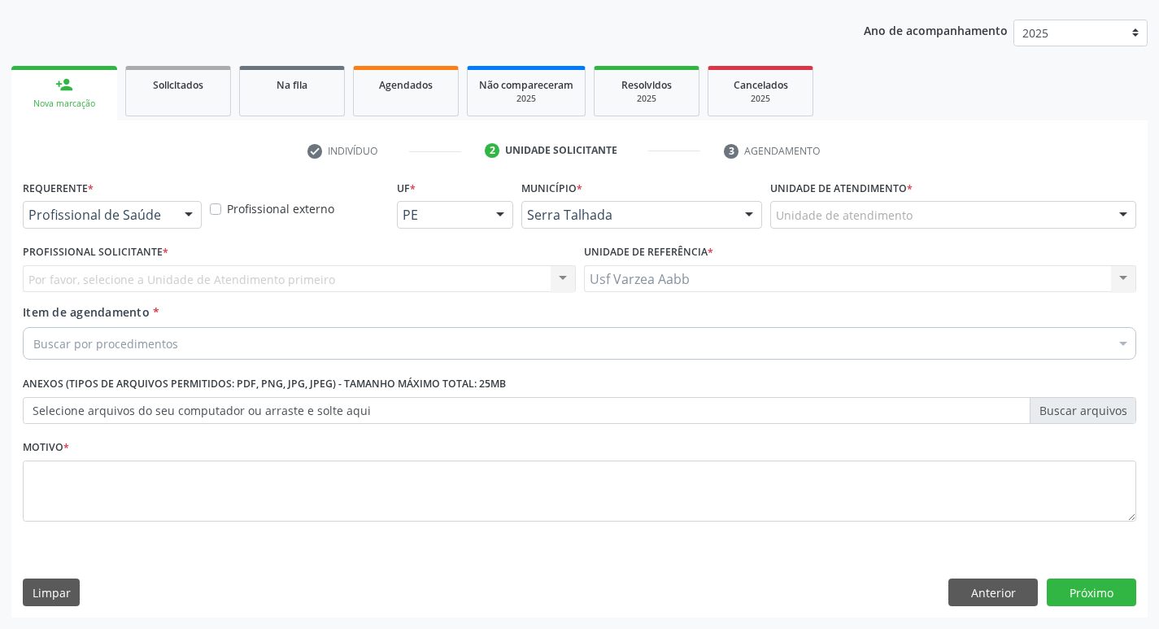
scroll to position [177, 0]
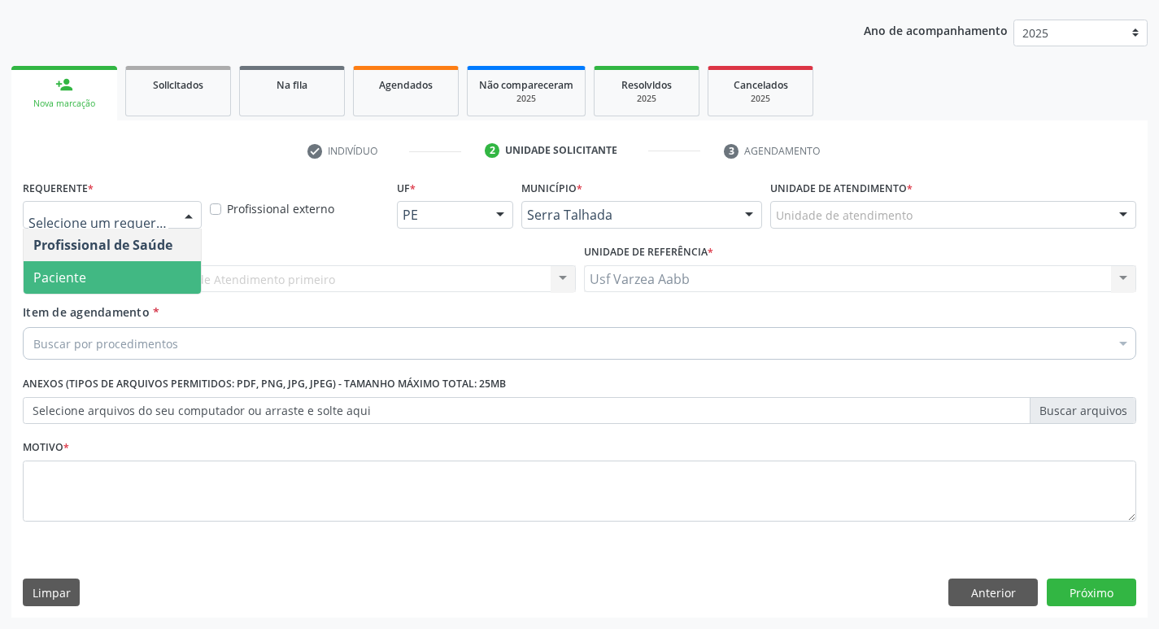
click at [146, 273] on span "Paciente" at bounding box center [112, 277] width 177 height 33
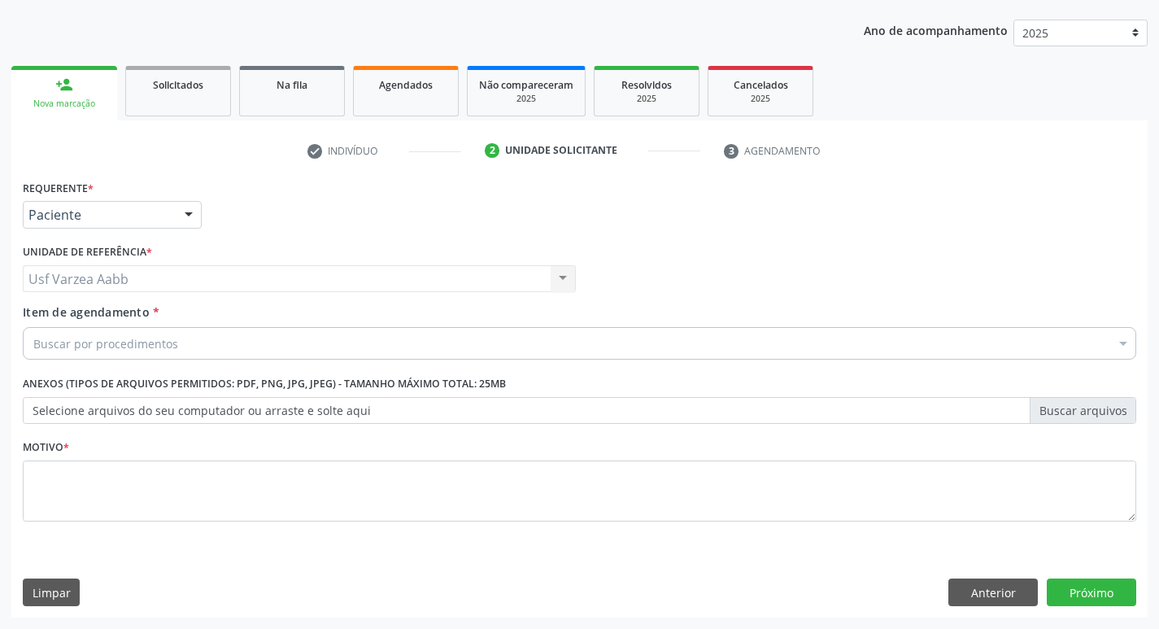
click at [185, 340] on div "Buscar por procedimentos" at bounding box center [580, 343] width 1114 height 33
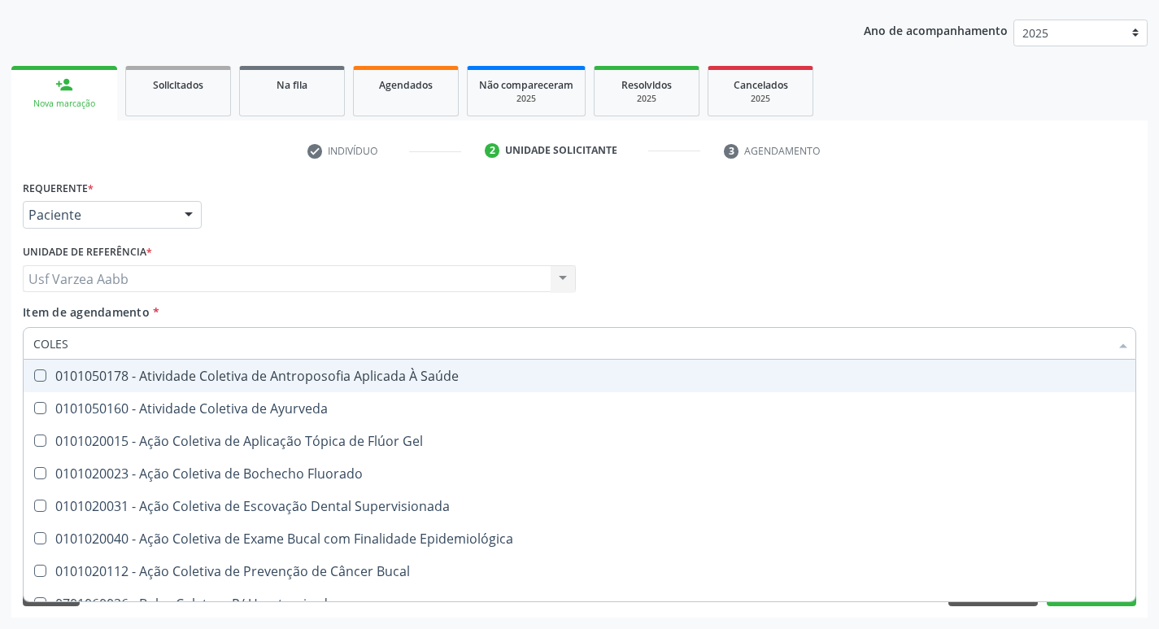
type input "COLEST"
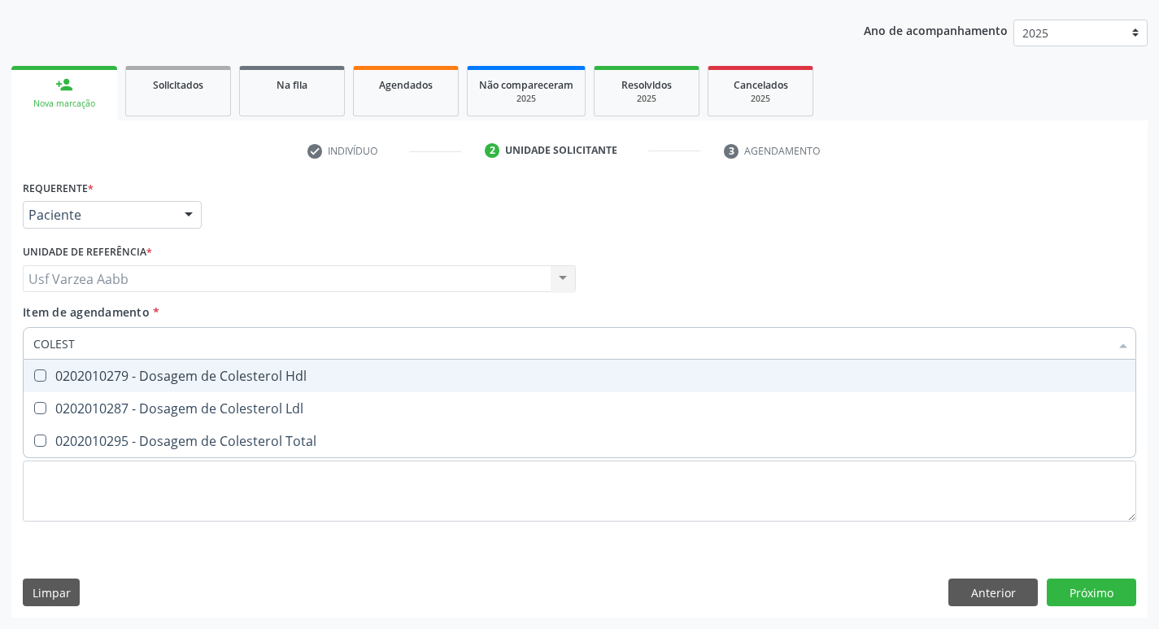
click at [308, 383] on span "0202010279 - Dosagem de Colesterol Hdl" at bounding box center [580, 376] width 1112 height 33
checkbox Hdl "true"
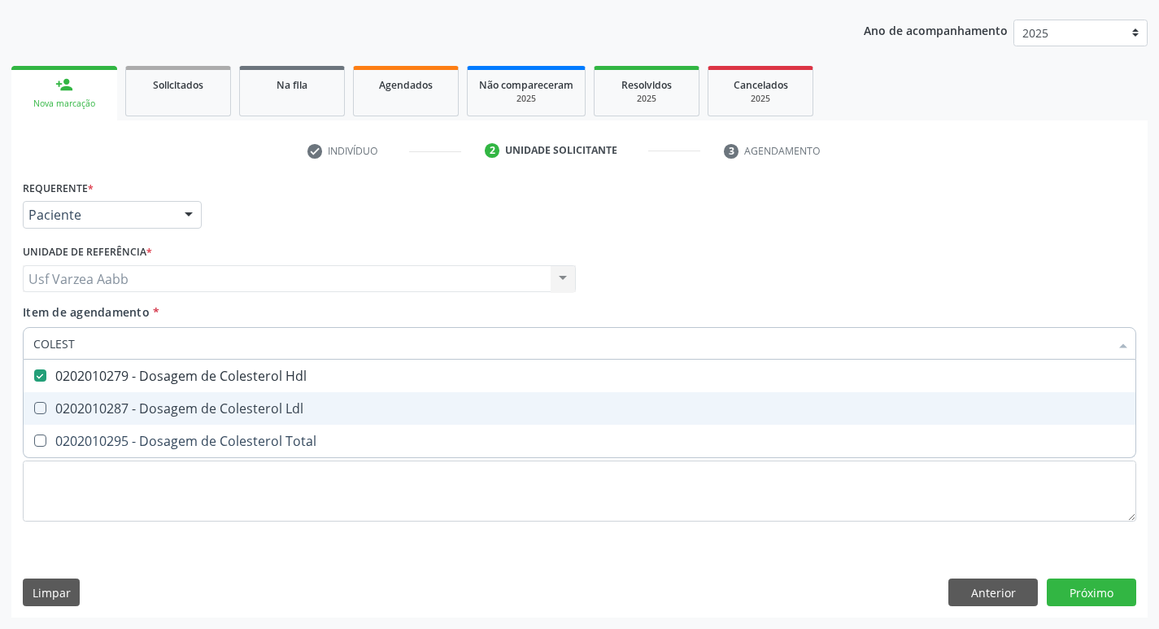
drag, startPoint x: 308, startPoint y: 406, endPoint x: 302, endPoint y: 444, distance: 38.8
click at [307, 412] on div "0202010287 - Dosagem de Colesterol Ldl" at bounding box center [579, 408] width 1092 height 13
checkbox Ldl "true"
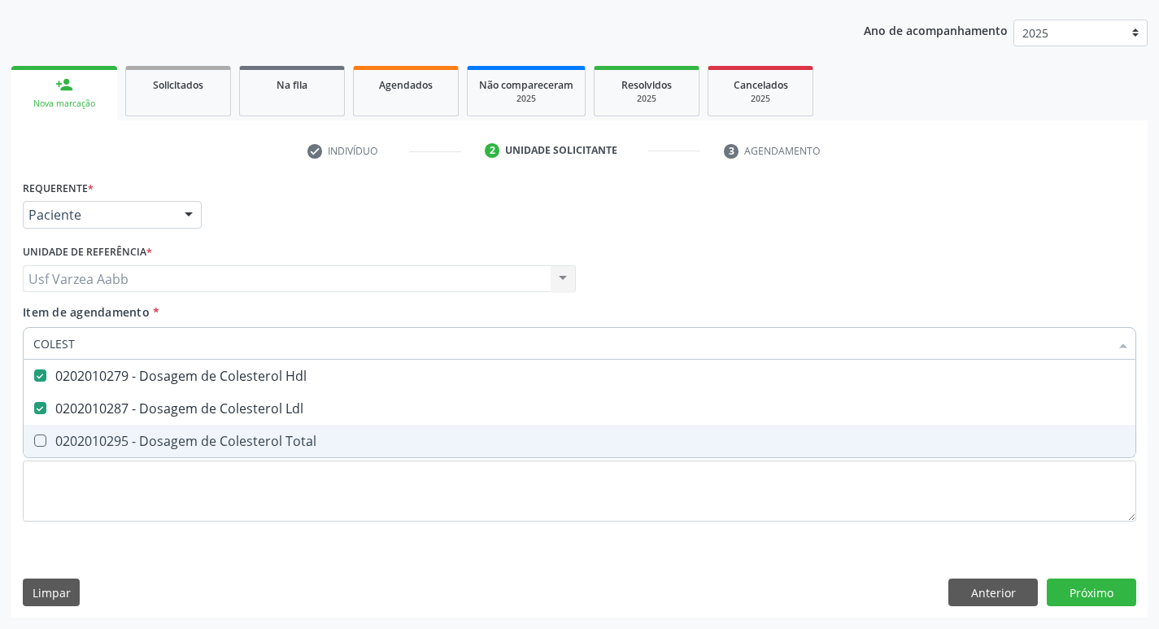
click at [299, 455] on span "0202010295 - Dosagem de Colesterol Total" at bounding box center [580, 441] width 1112 height 33
checkbox Total "true"
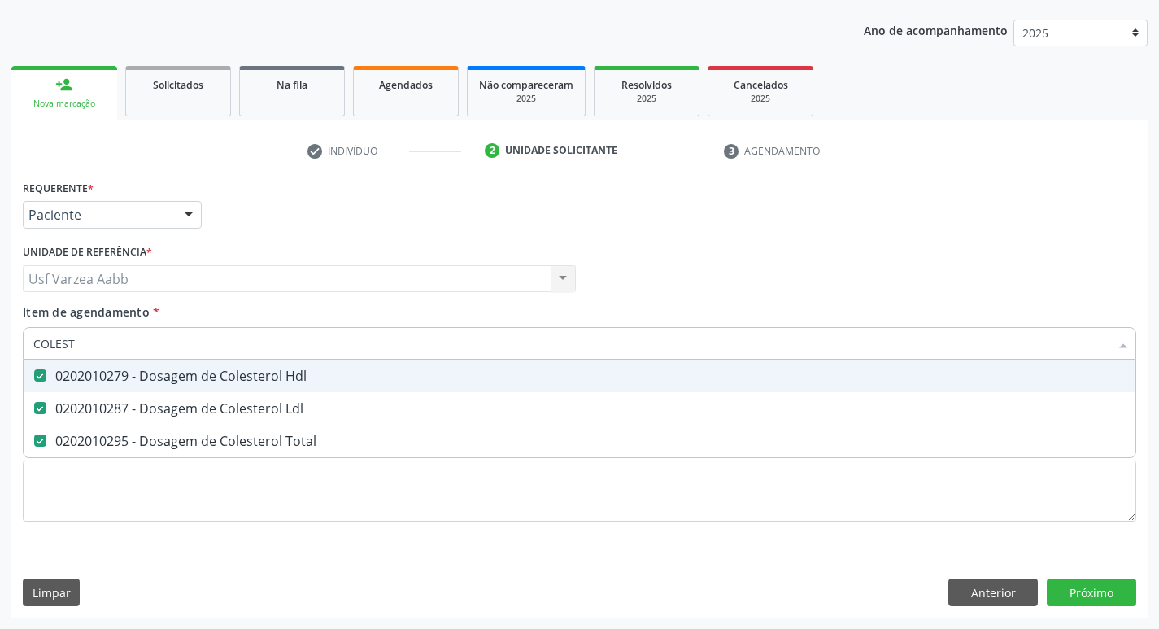
click at [204, 346] on input "COLEST" at bounding box center [571, 343] width 1076 height 33
type input "C"
checkbox Hdl "false"
checkbox Ldl "false"
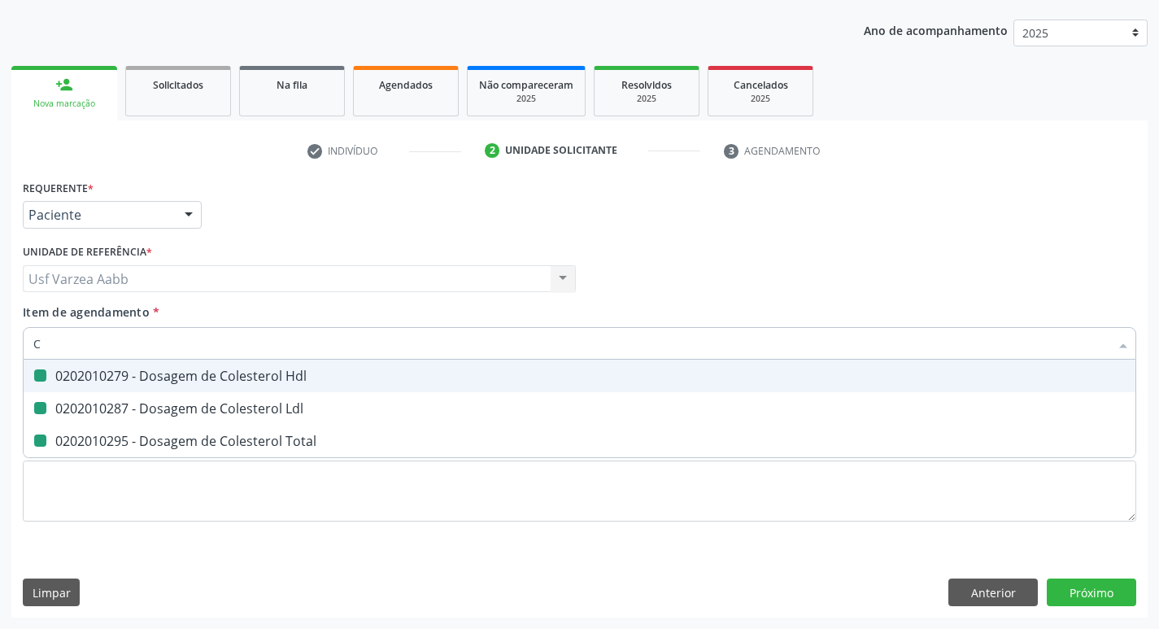
checkbox Total "false"
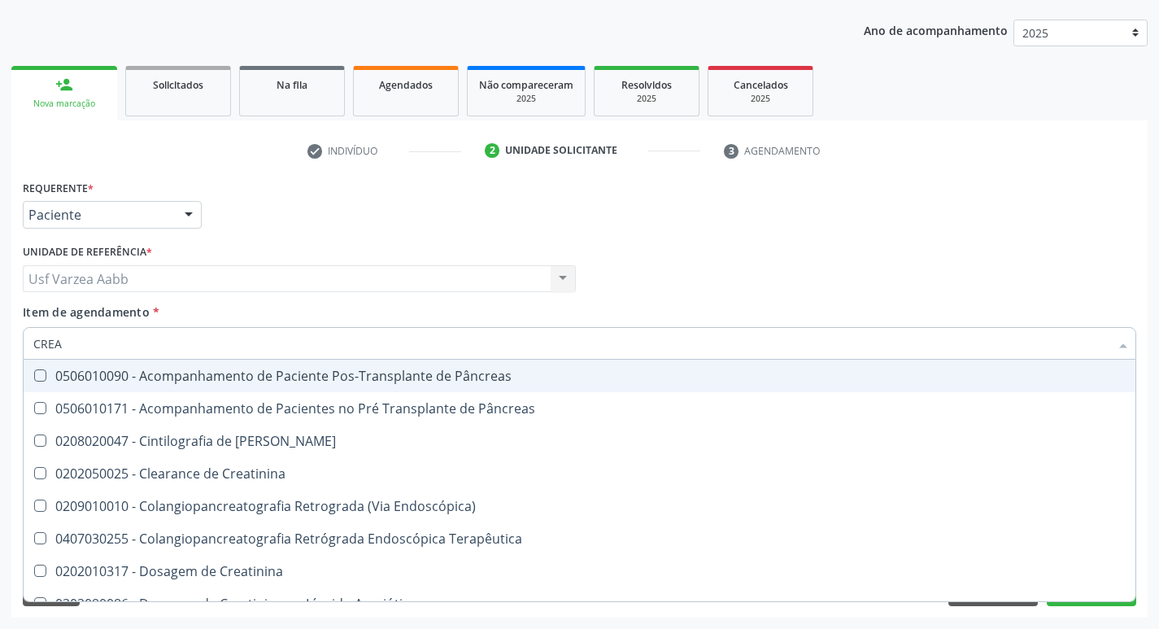
type input "CREAT"
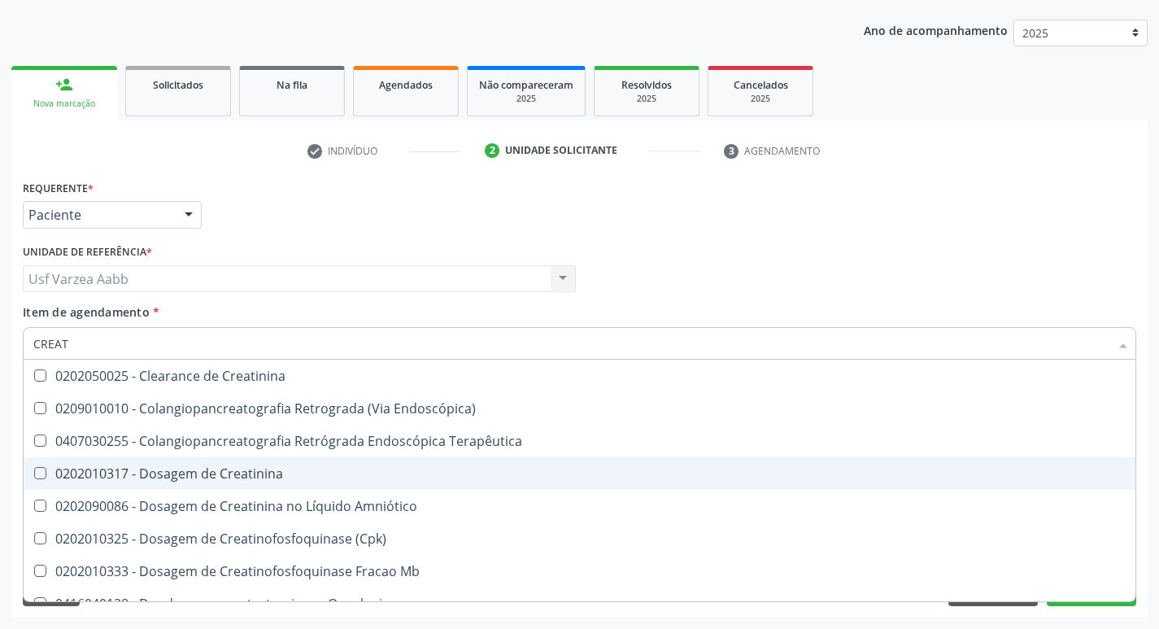
click at [203, 473] on div "0202010317 - Dosagem de Creatinina" at bounding box center [579, 473] width 1092 height 13
checkbox Creatinina "true"
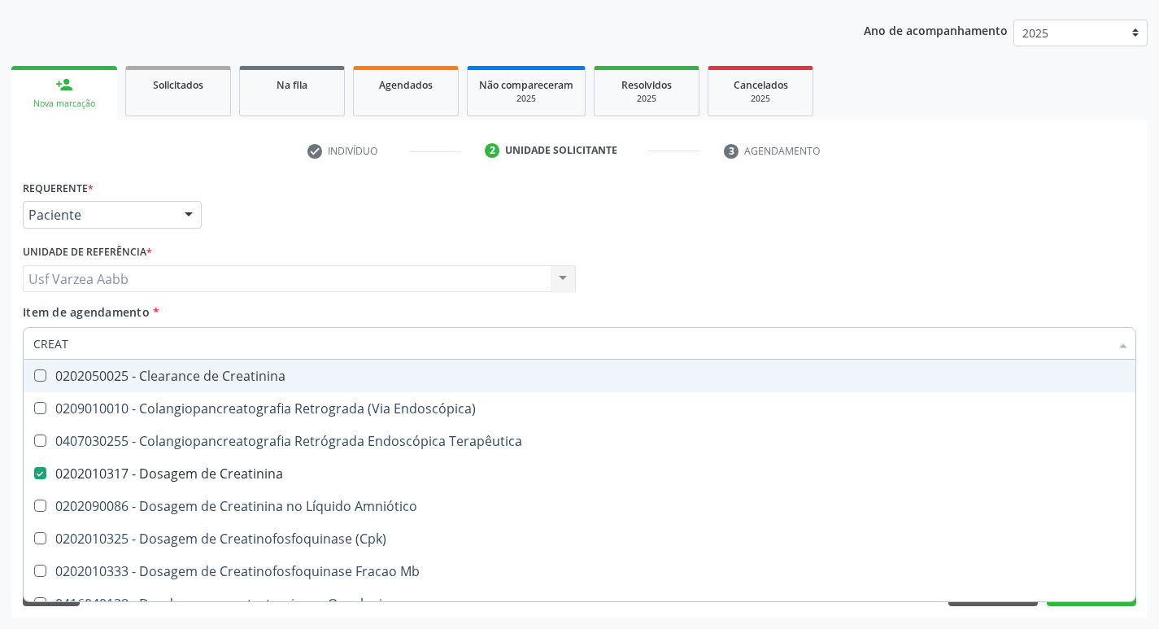
click at [199, 346] on input "CREAT" at bounding box center [571, 343] width 1076 height 33
checkbox Creatinina "false"
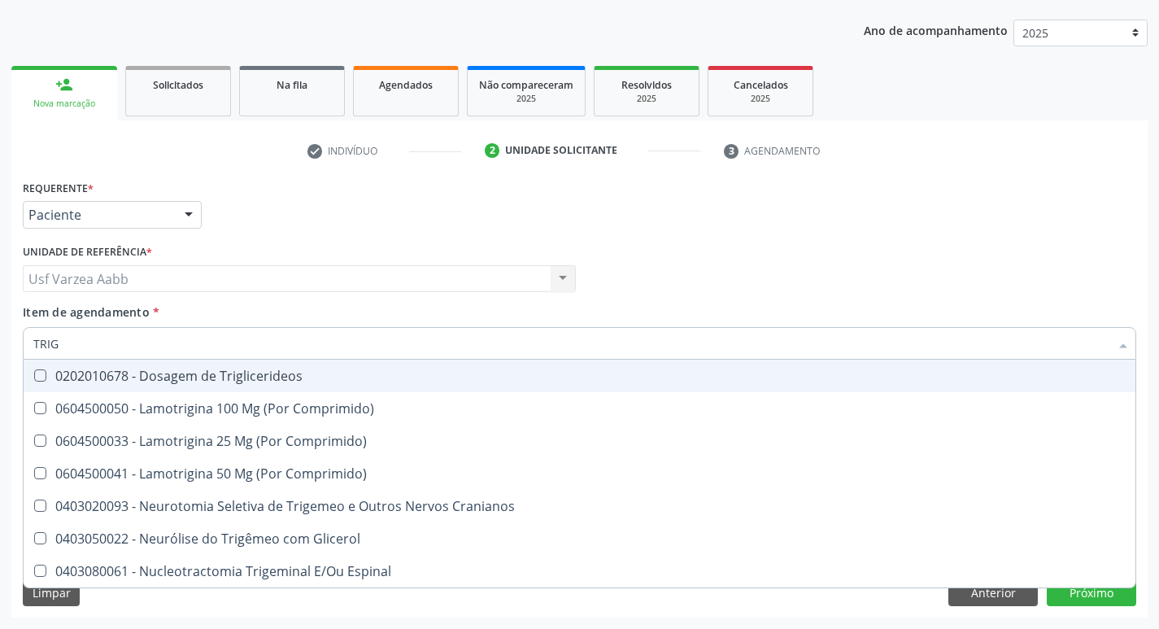
type input "TRIGL"
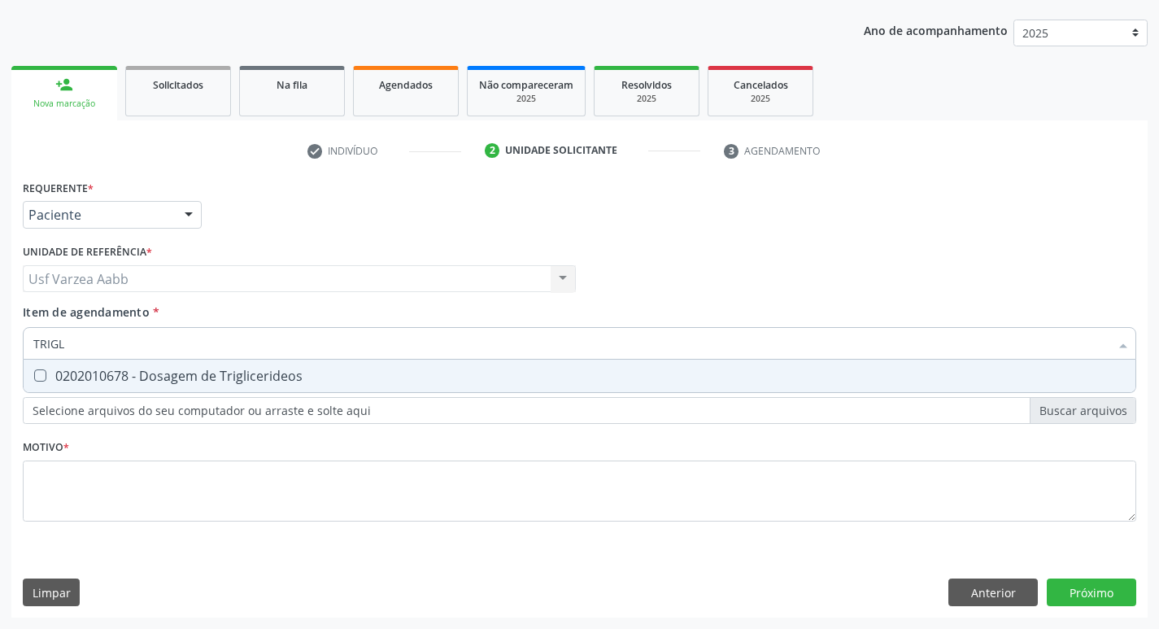
click at [225, 374] on div "0202010678 - Dosagem de Triglicerideos" at bounding box center [579, 375] width 1092 height 13
checkbox Triglicerideos "true"
click at [226, 341] on input "TRIGL" at bounding box center [571, 343] width 1076 height 33
type input "URIN"
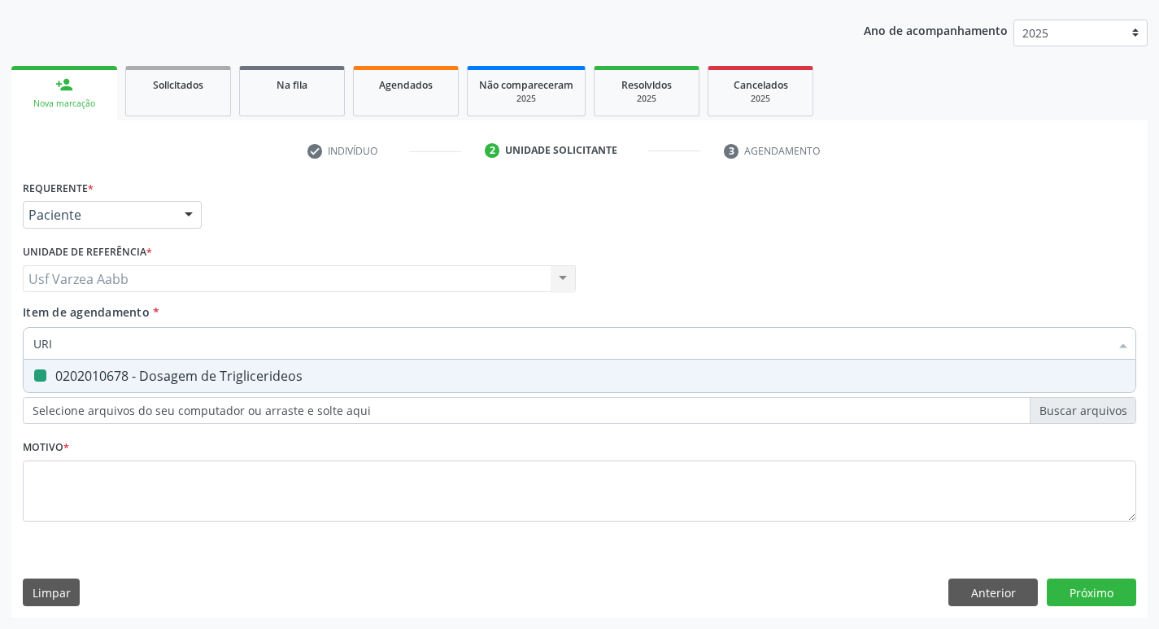
checkbox Triglicerideos "false"
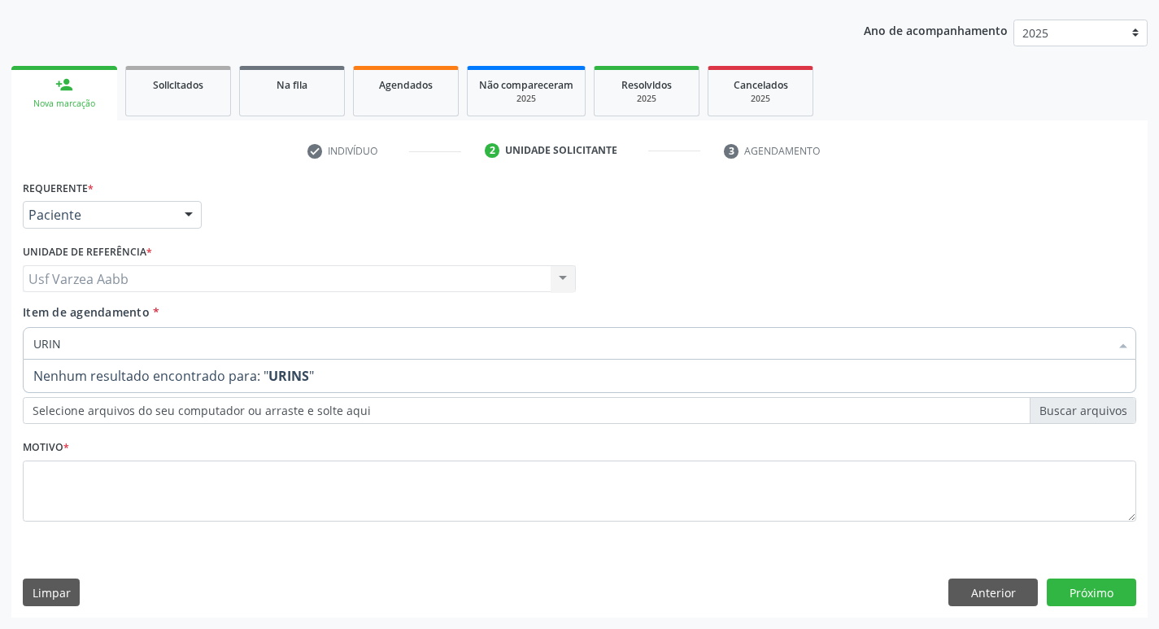
type input "URINA"
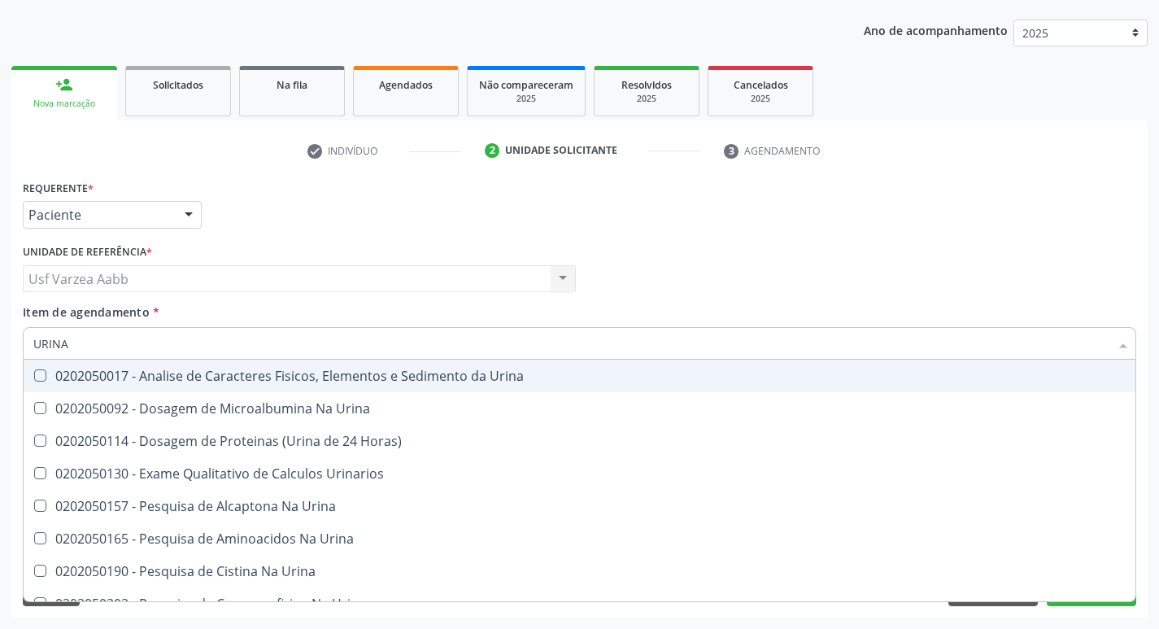
click at [285, 381] on div "0202050017 - Analise de Caracteres Fisicos, Elementos e Sedimento da Urina" at bounding box center [579, 375] width 1092 height 13
checkbox Urina "true"
click at [291, 347] on input "URINA" at bounding box center [571, 343] width 1076 height 33
type input "GL"
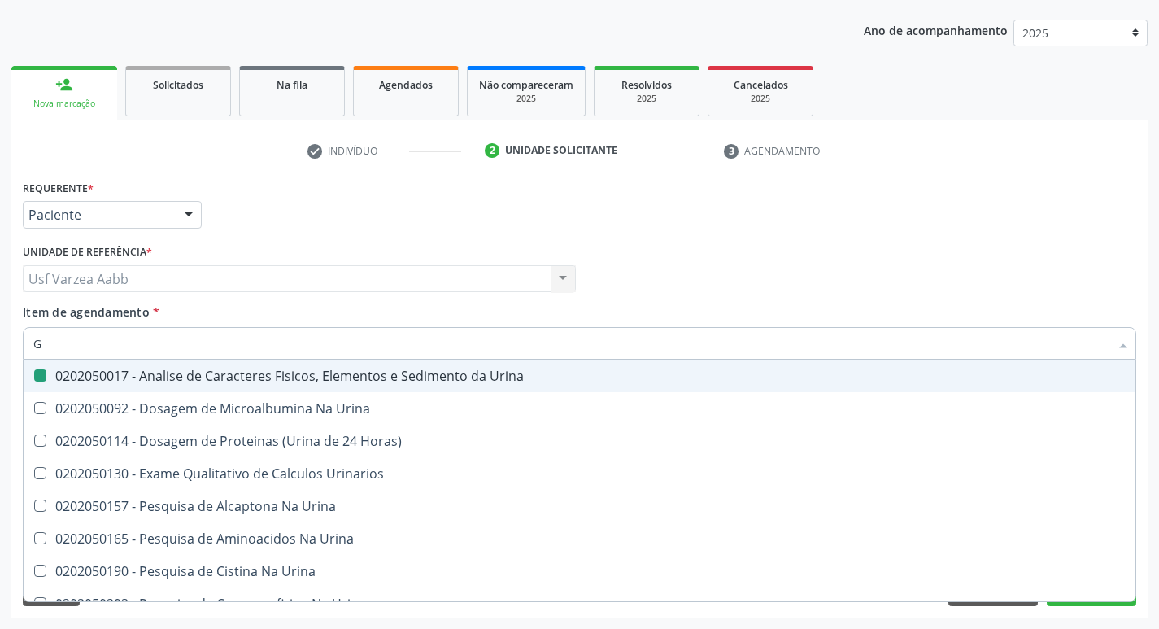
checkbox Urina "false"
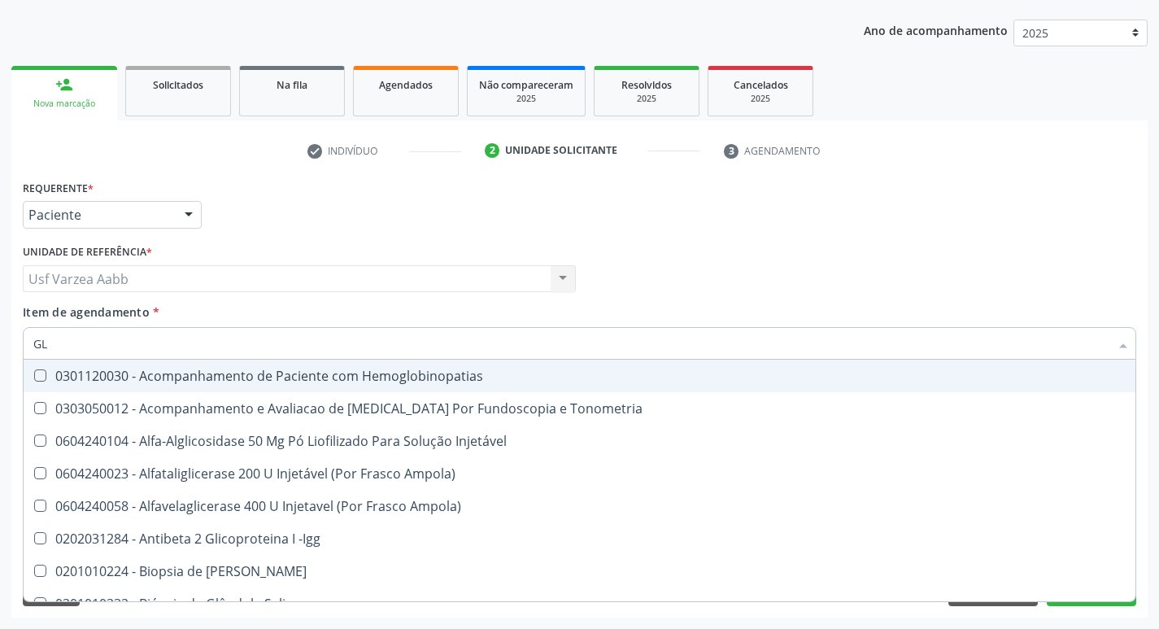
type input "GLI"
checkbox Glomerular "true"
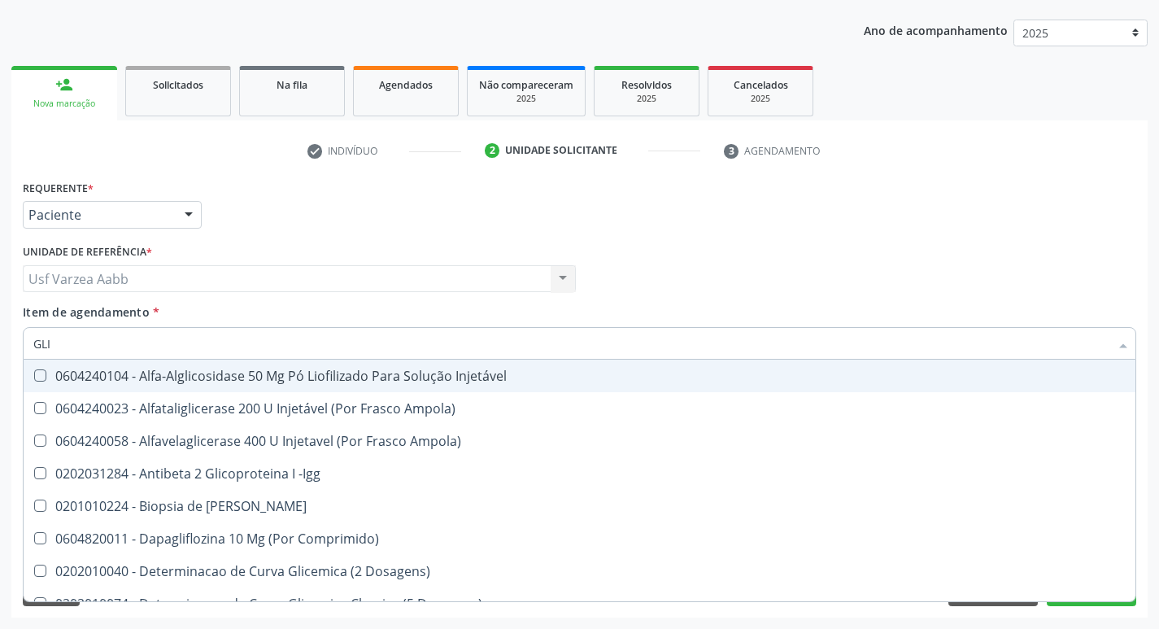
type input "GLIC"
checkbox Derrames "true"
checkbox Triglicerideos "false"
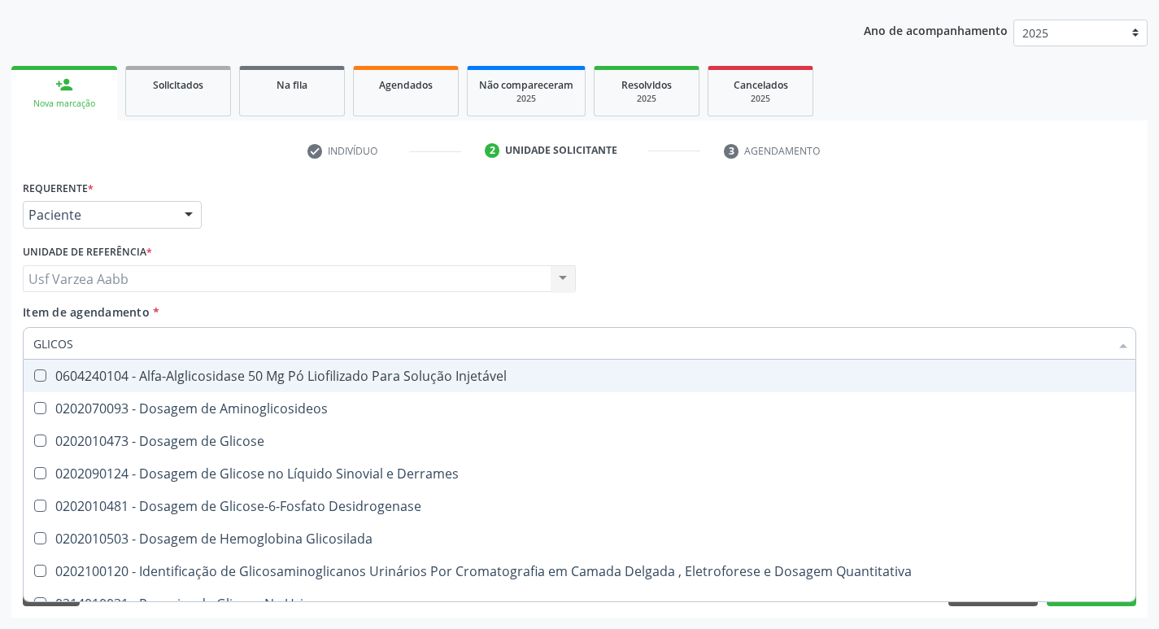
type input "GLICOSE"
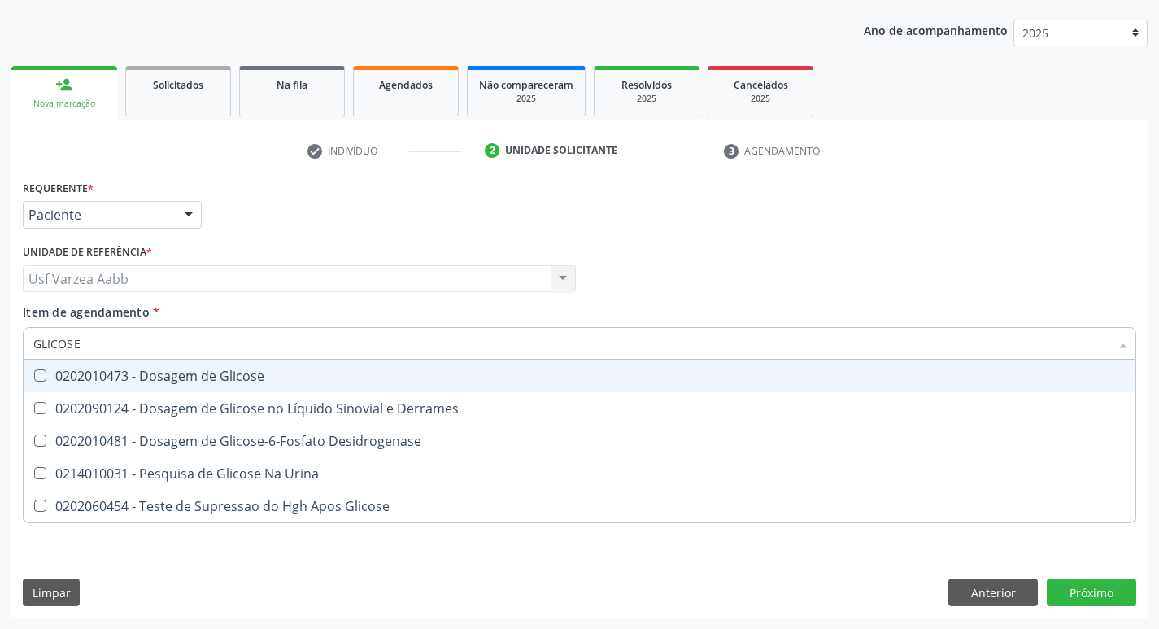
click at [259, 381] on div "0202010473 - Dosagem de Glicose" at bounding box center [579, 375] width 1092 height 13
checkbox Glicose "true"
click at [258, 355] on input "GLICOSE" at bounding box center [571, 343] width 1076 height 33
type input "TG"
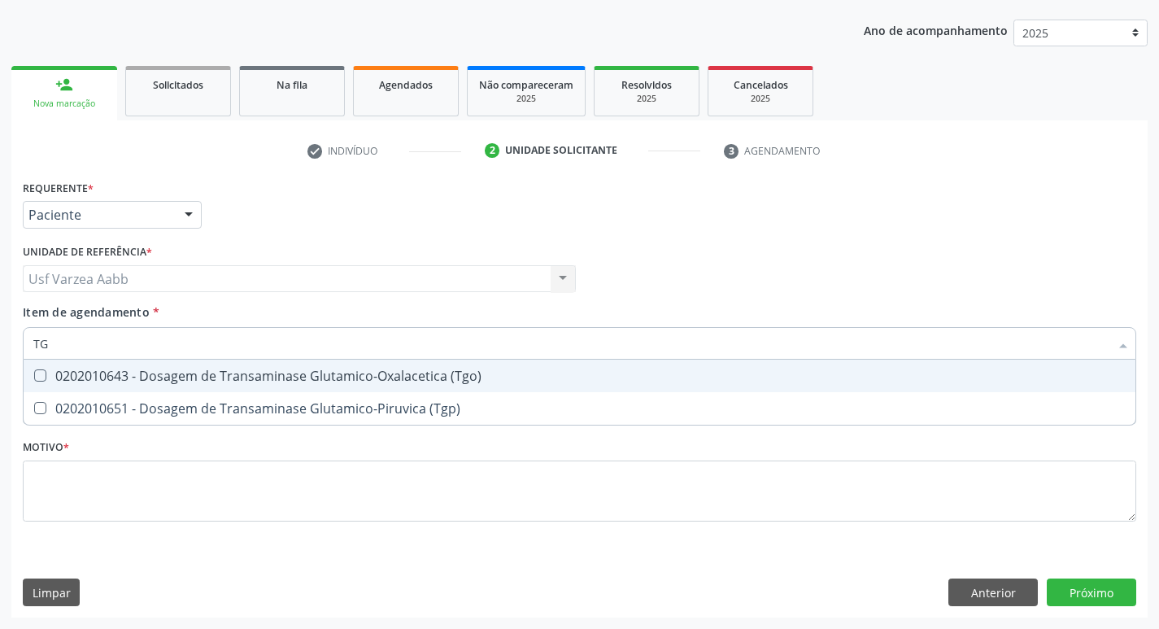
click at [253, 369] on div "0202010643 - Dosagem de Transaminase Glutamico-Oxalacetica (Tgo)" at bounding box center [579, 375] width 1092 height 13
checkbox \(Tgo\) "true"
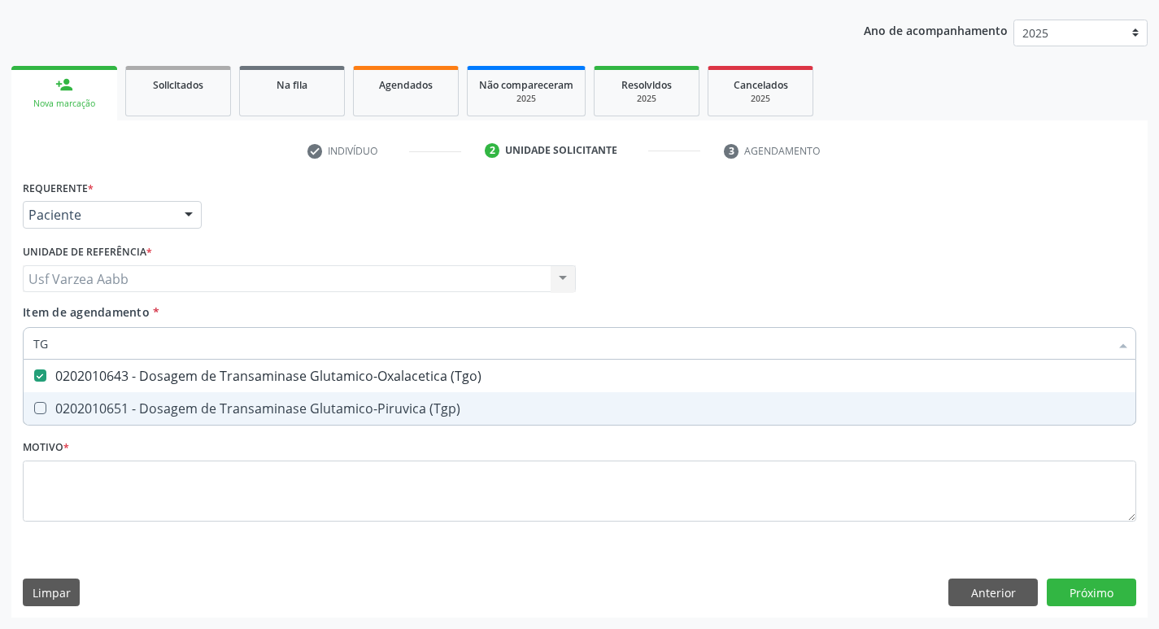
click at [251, 395] on span "0202010651 - Dosagem de Transaminase Glutamico-Piruvica (Tgp)" at bounding box center [580, 408] width 1112 height 33
checkbox \(Tgp\) "true"
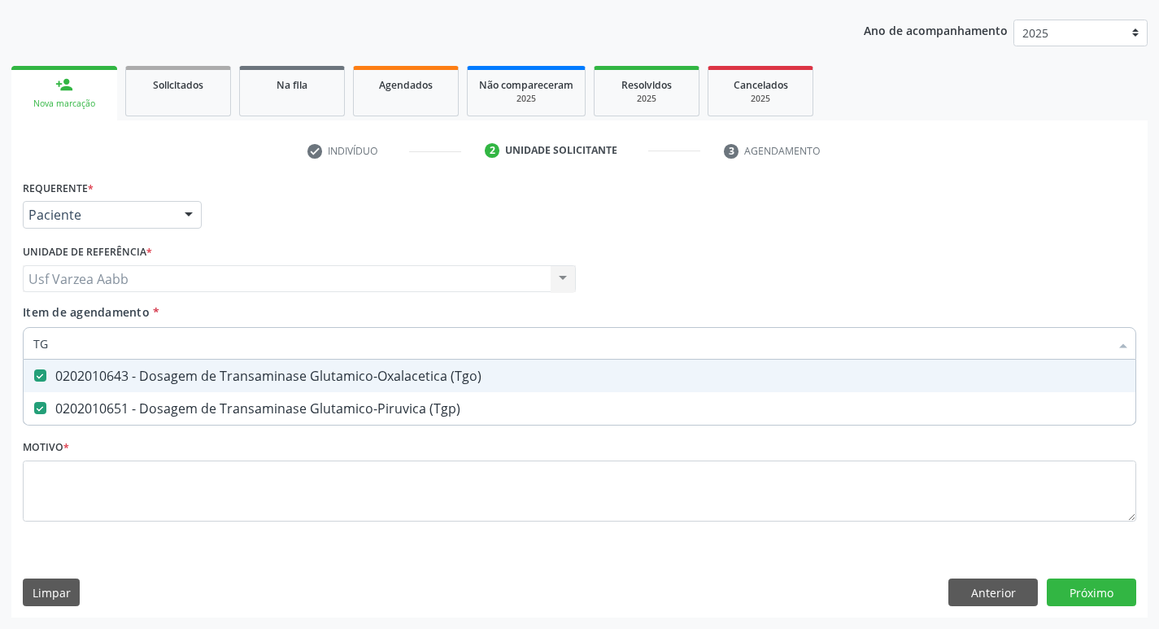
click at [264, 349] on input "TG" at bounding box center [571, 343] width 1076 height 33
type input "U"
checkbox \(Tgo\) "false"
checkbox \(Tgp\) "false"
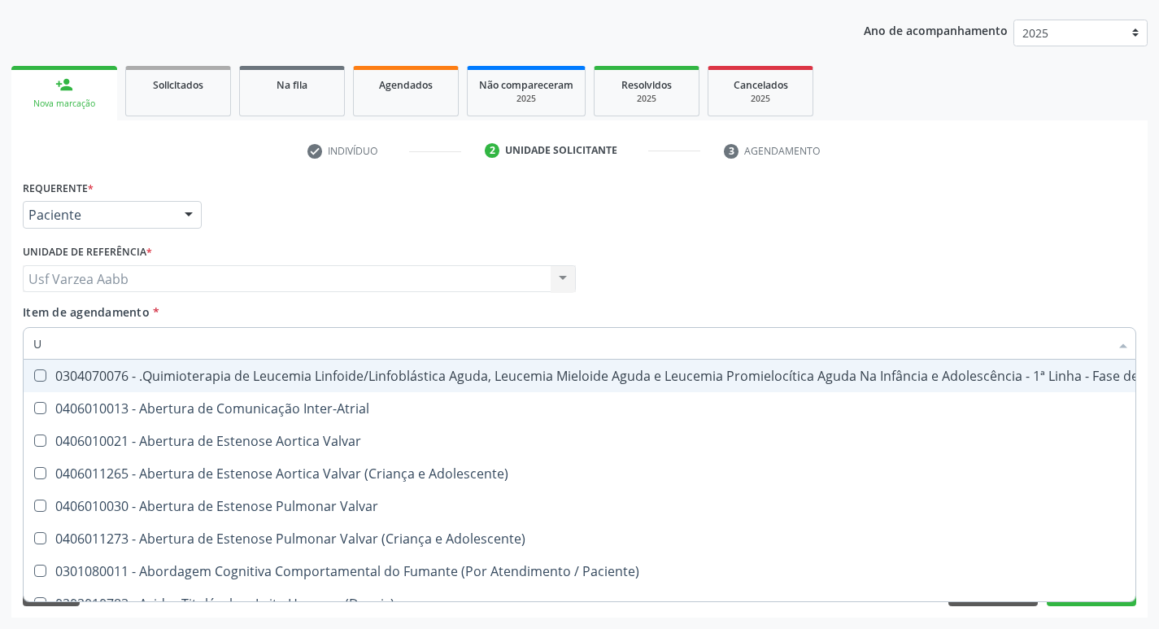
type input "UR"
checkbox Diálise "true"
checkbox Urina "false"
type input "URE"
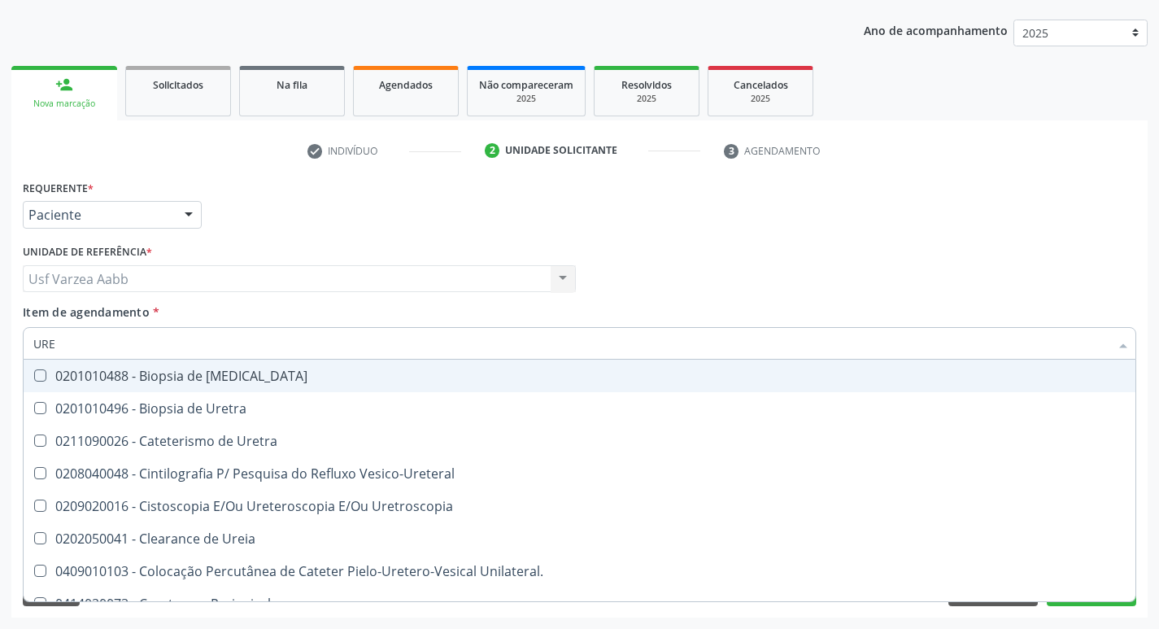
checkbox Peri-Uretral "false"
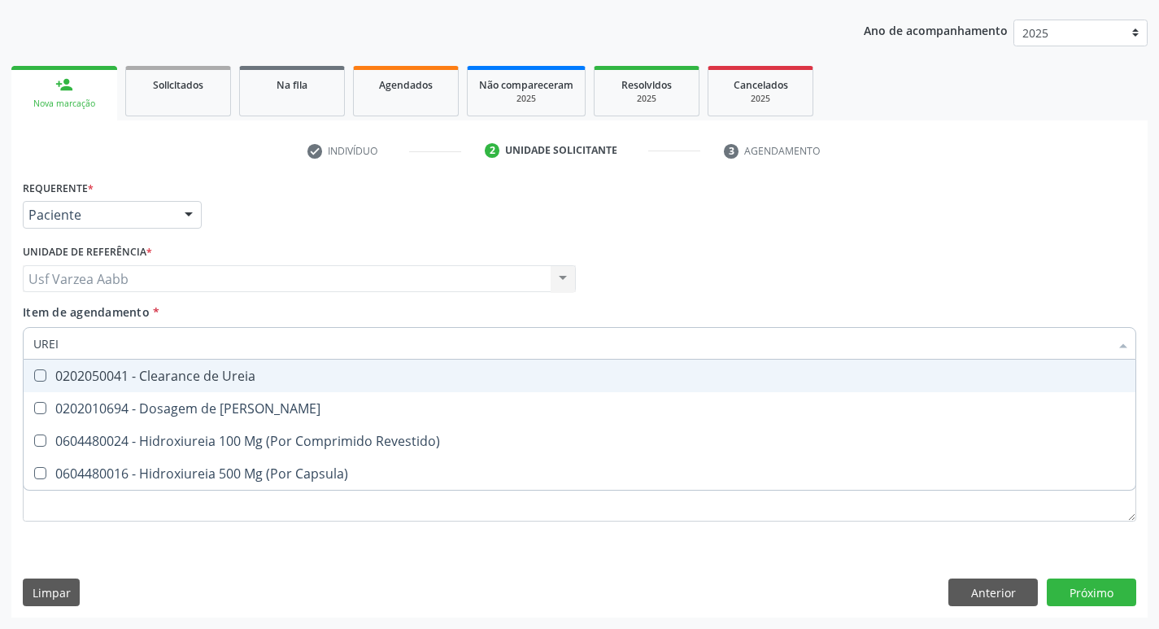
type input "UREIA"
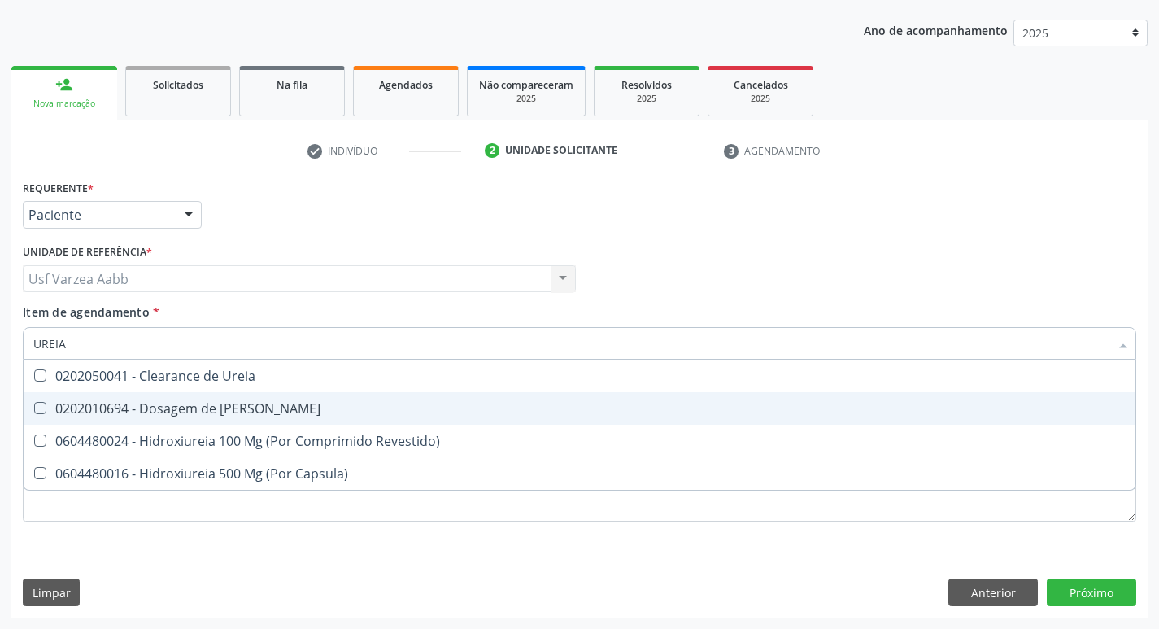
click at [263, 407] on div "0202010694 - Dosagem de [PERSON_NAME]" at bounding box center [579, 408] width 1092 height 13
checkbox Ureia "true"
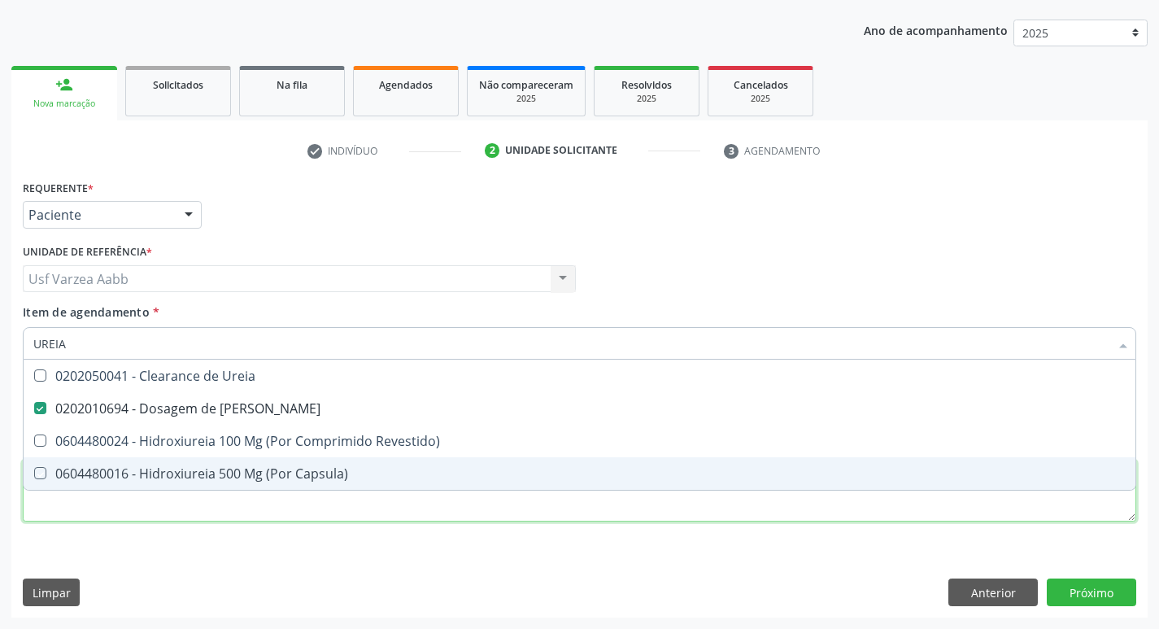
click at [286, 506] on div "Requerente * Paciente Profissional de Saúde Paciente Nenhum resultado encontrad…" at bounding box center [580, 360] width 1114 height 368
click at [1129, 491] on div "Desfazer seleção 0202050041 - Clearance de Ureia 0202010694 - Dosagem de Ureia …" at bounding box center [580, 425] width 1114 height 131
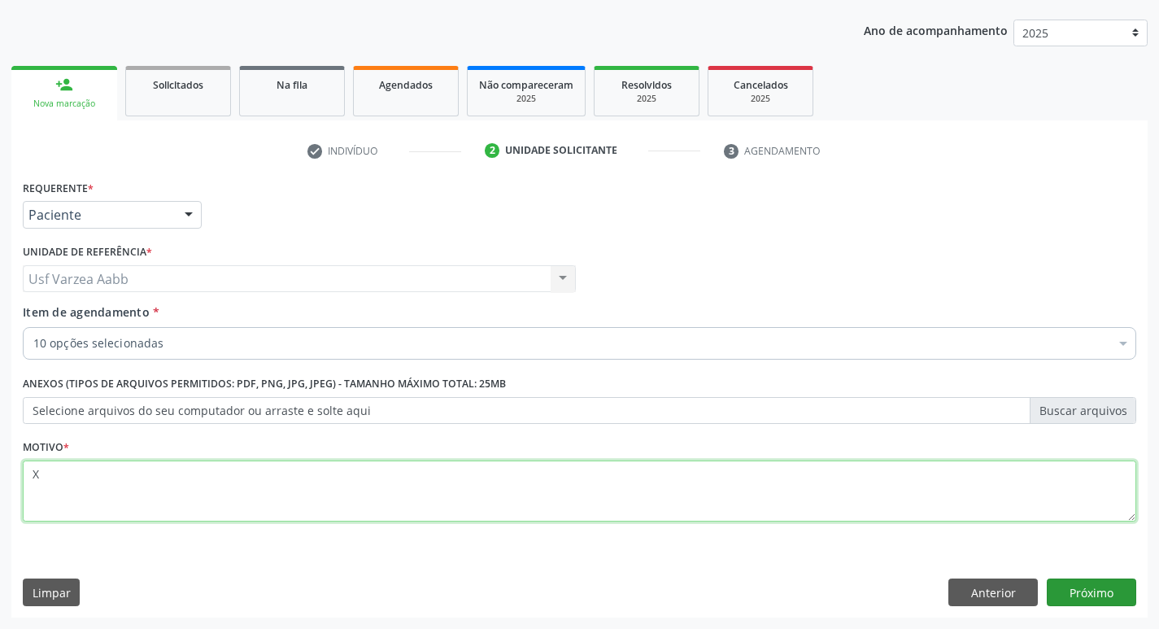
type textarea "X"
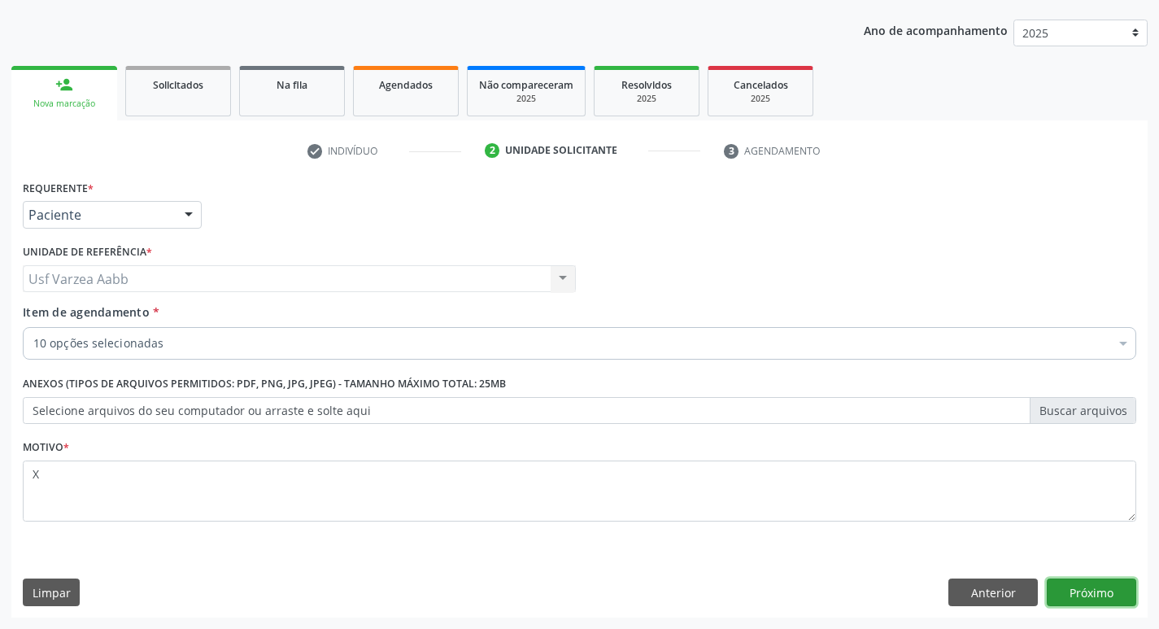
click at [1098, 592] on button "Próximo" at bounding box center [1091, 592] width 89 height 28
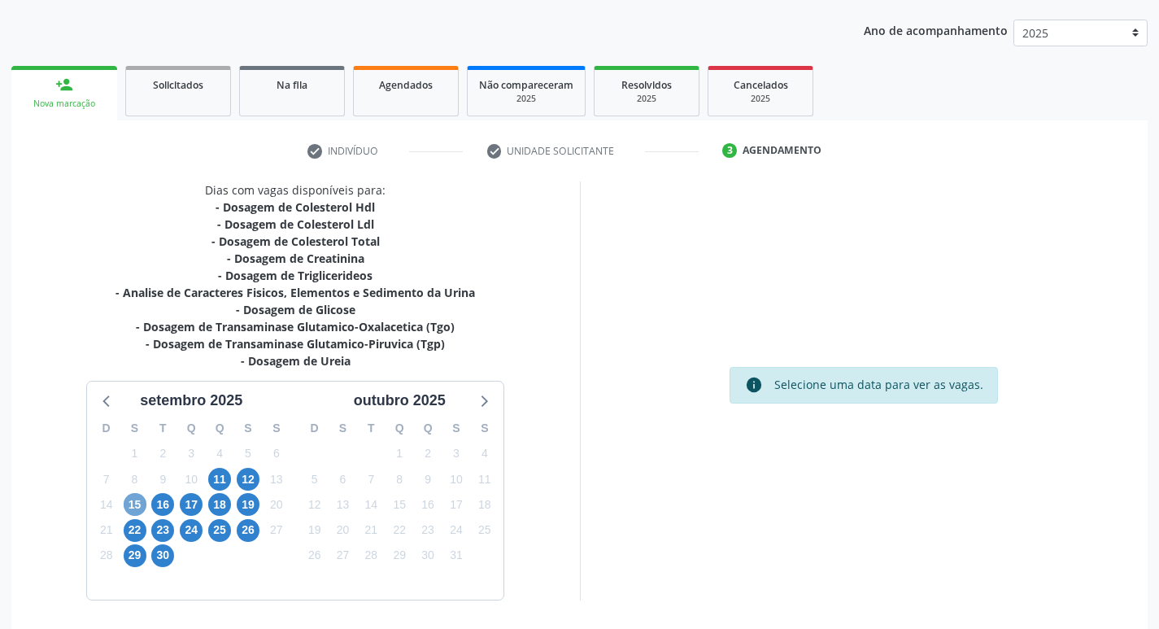
click at [130, 504] on span "15" at bounding box center [135, 504] width 23 height 23
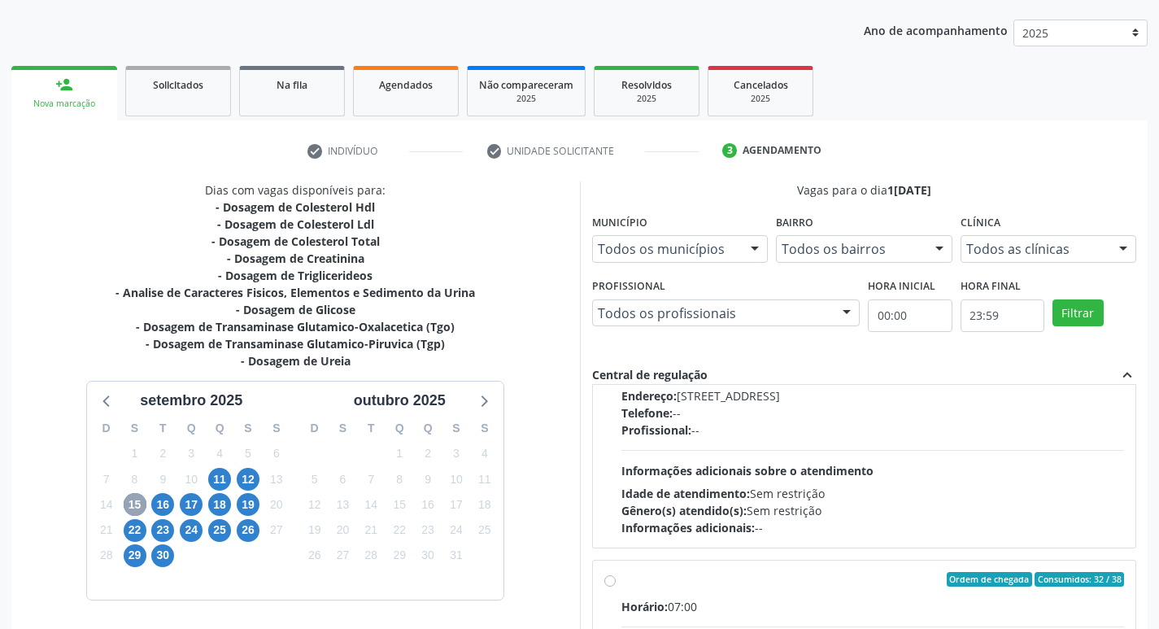
scroll to position [488, 0]
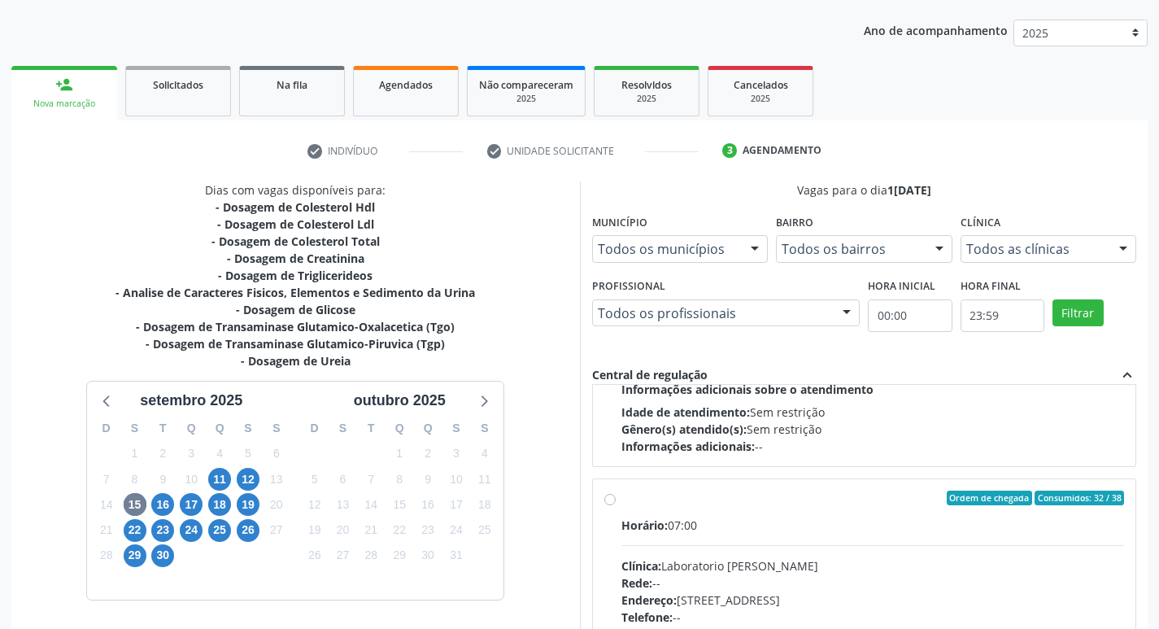
click at [621, 504] on label "Ordem de chegada Consumidos: 32 / 38 Horário: 07:00 Clínica: Laboratorio Jose P…" at bounding box center [873, 616] width 504 height 250
click at [611, 504] on input "Ordem de chegada Consumidos: 32 / 38 Horário: 07:00 Clínica: Laboratorio Jose P…" at bounding box center [609, 498] width 11 height 15
radio input "true"
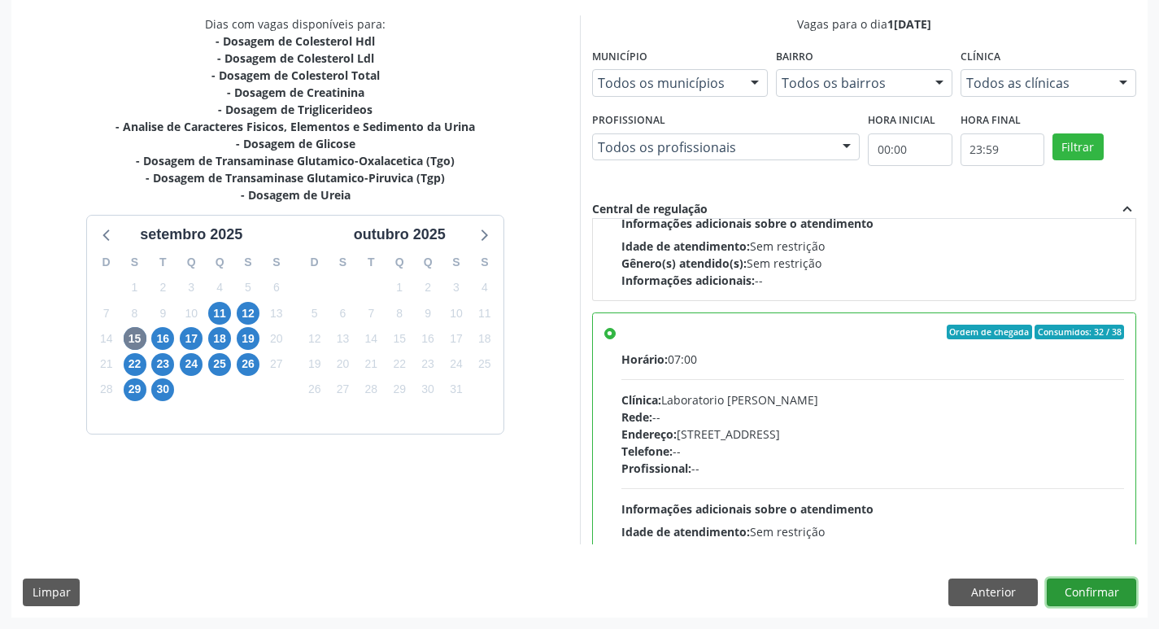
click at [1092, 582] on button "Confirmar" at bounding box center [1091, 592] width 89 height 28
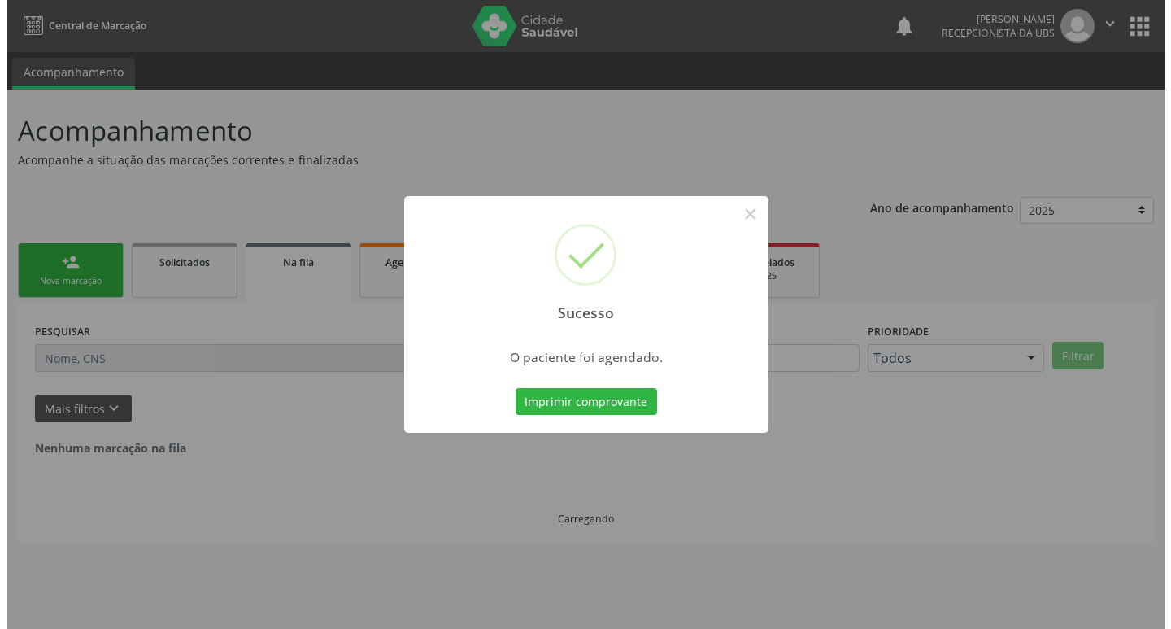
scroll to position [0, 0]
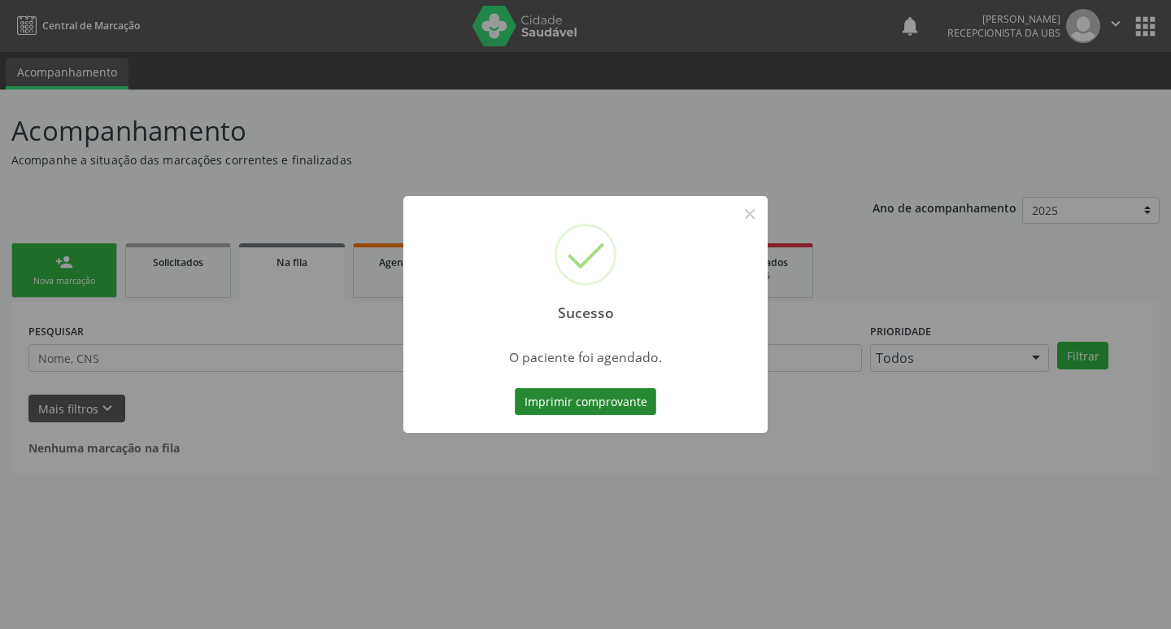
click at [620, 391] on button "Imprimir comprovante" at bounding box center [586, 402] width 142 height 28
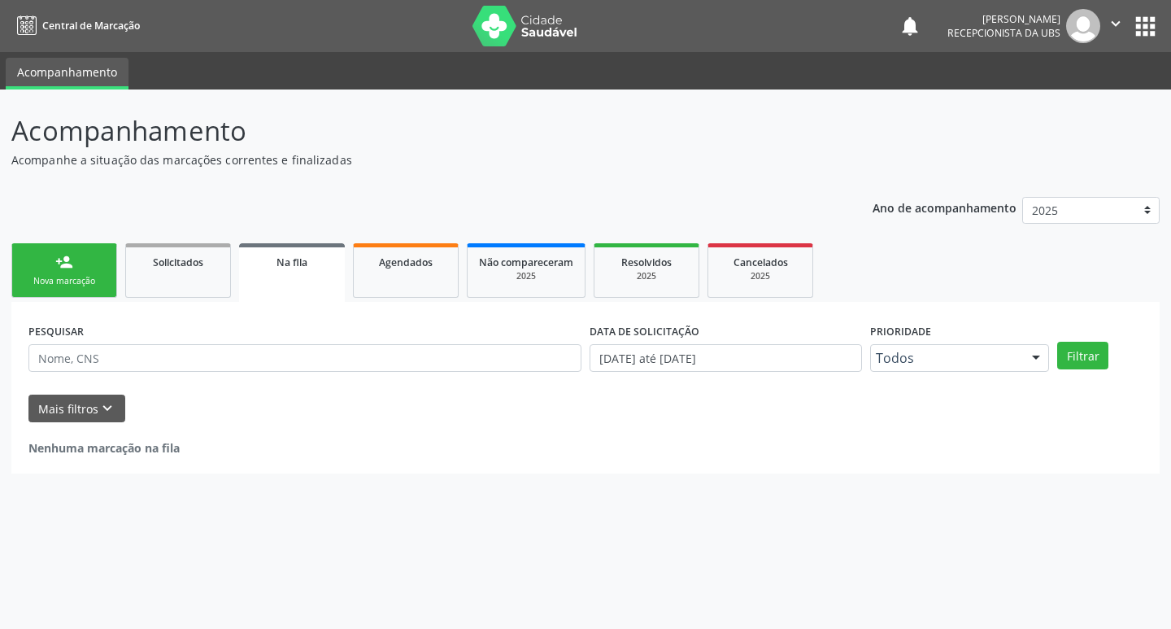
click at [85, 252] on div "Sucesso × O paciente foi agendado. Imprimir comprovante Cancel" at bounding box center [585, 314] width 1171 height 629
click at [87, 282] on div "Nova marcação" at bounding box center [64, 281] width 81 height 12
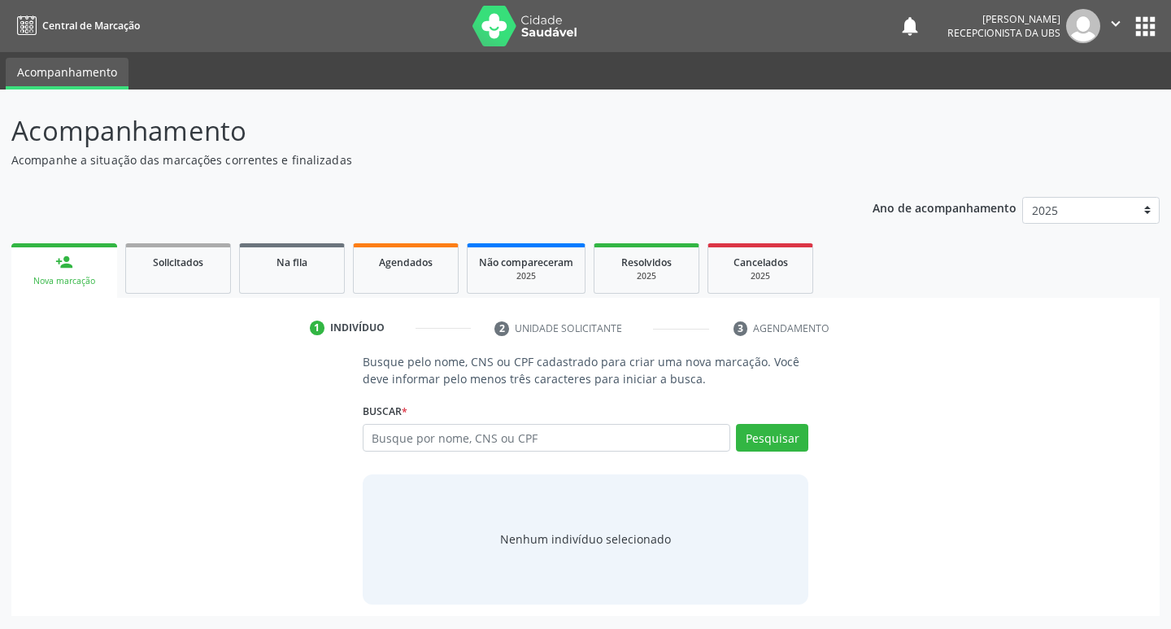
click at [430, 452] on div "Busque por nome, CNS ou CPF Nenhum resultado encontrado para: " " Digite nome, …" at bounding box center [586, 443] width 447 height 39
click at [431, 447] on input "text" at bounding box center [547, 438] width 368 height 28
paste input "898 0037 3777 9998"
type input "898 0037 3777 9998"
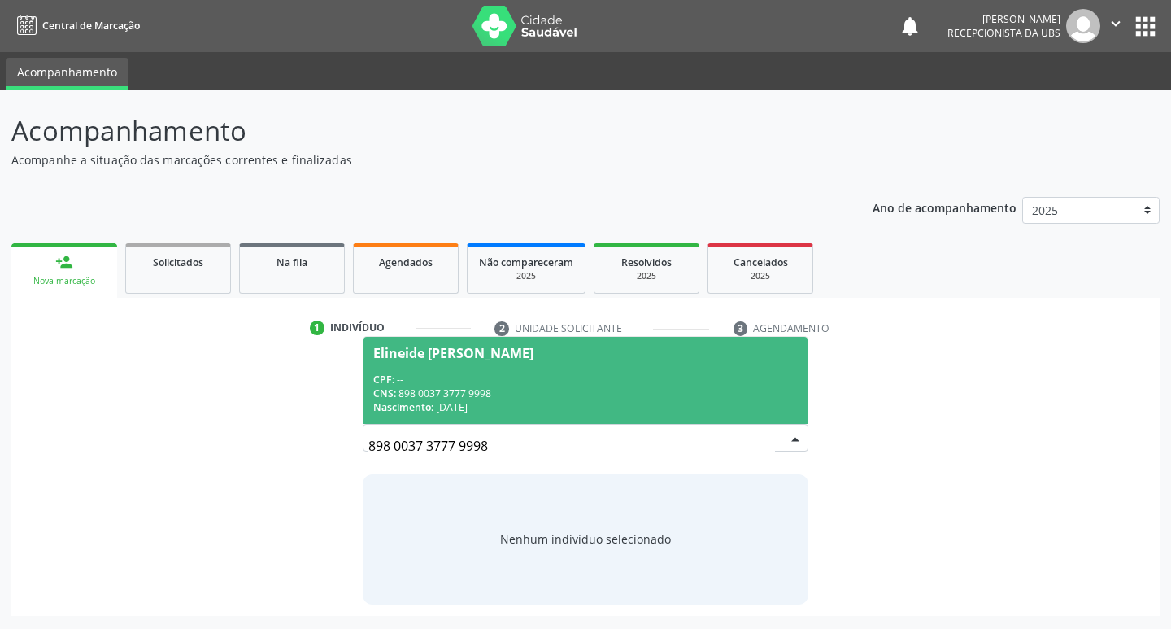
click at [610, 407] on div "Nascimento: [DATE]" at bounding box center [585, 407] width 425 height 14
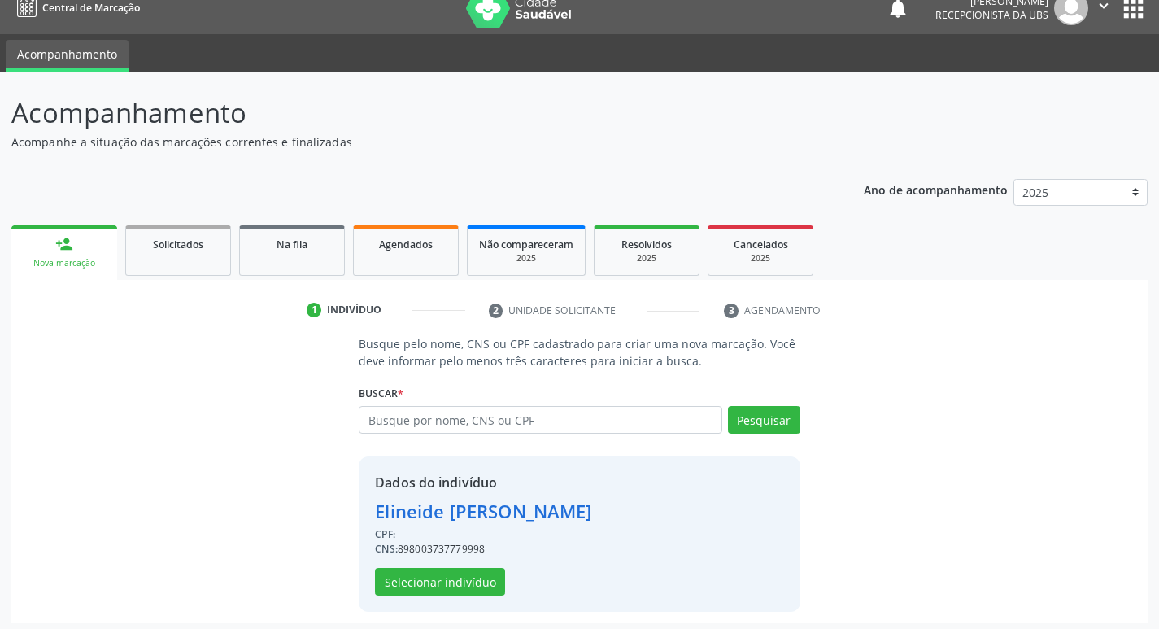
scroll to position [24, 0]
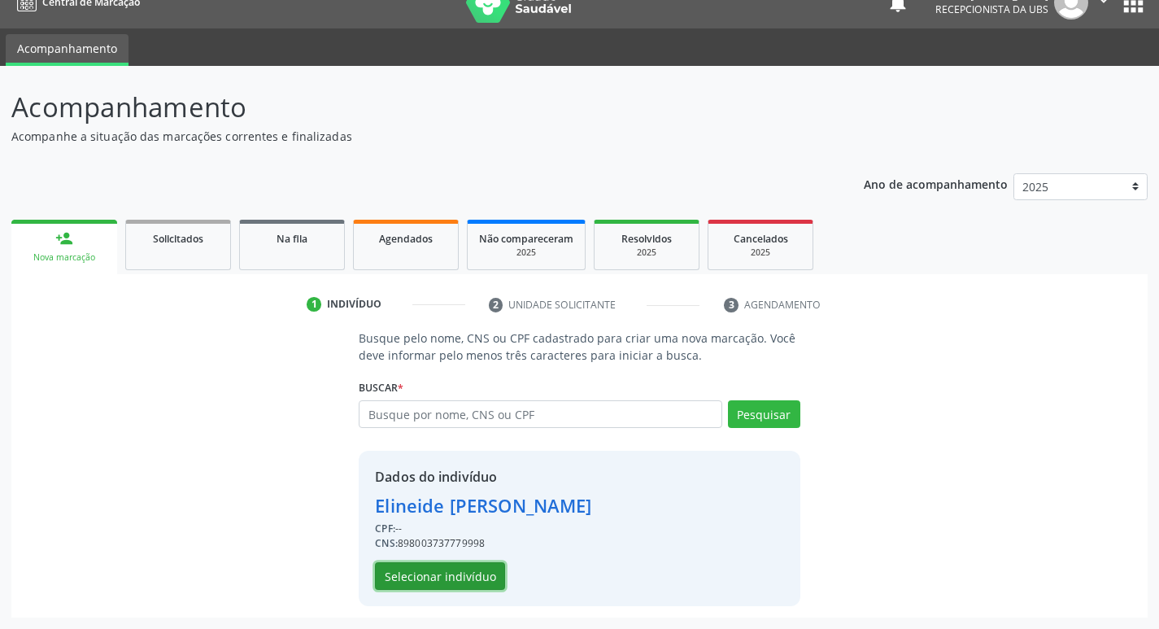
click at [454, 579] on button "Selecionar indivíduo" at bounding box center [440, 576] width 130 height 28
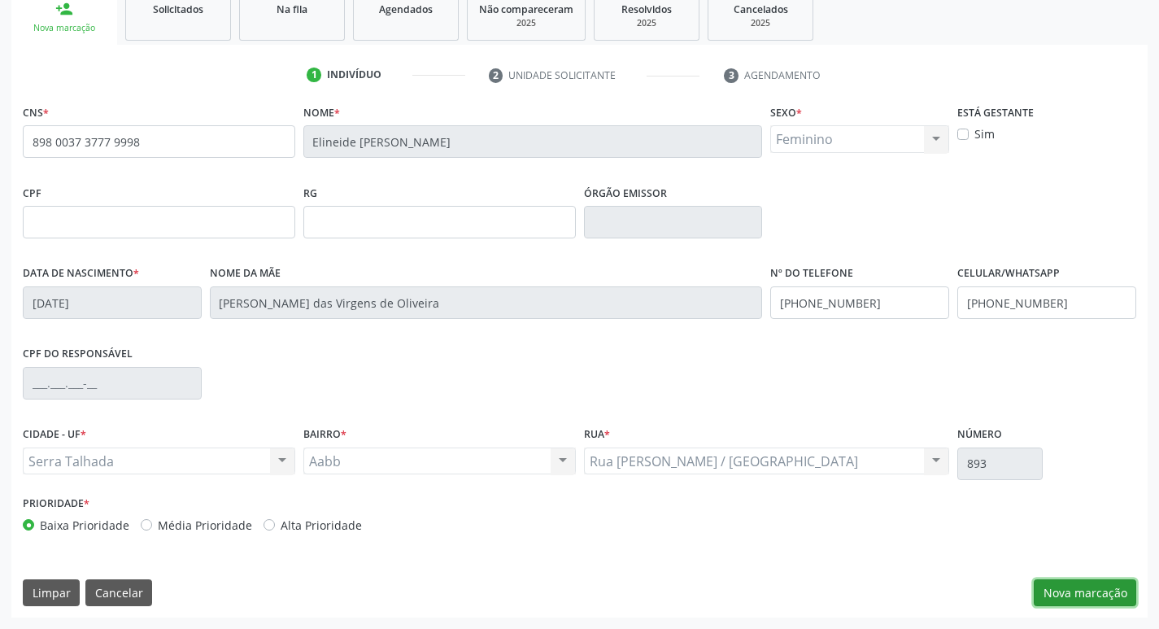
click at [1052, 584] on button "Nova marcação" at bounding box center [1085, 593] width 102 height 28
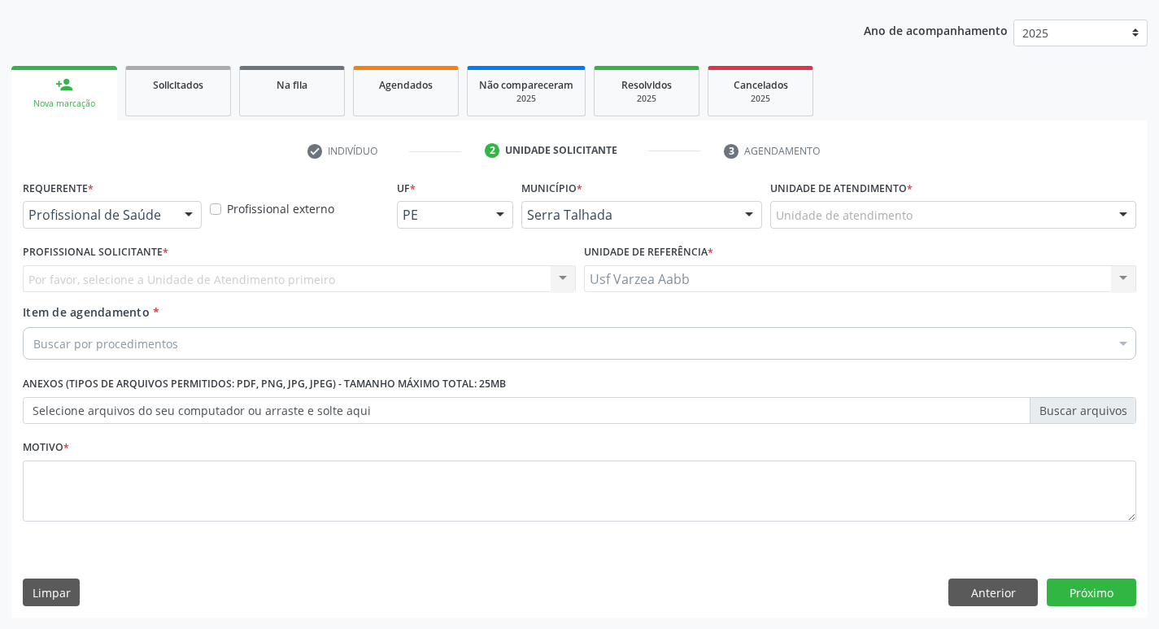
scroll to position [177, 0]
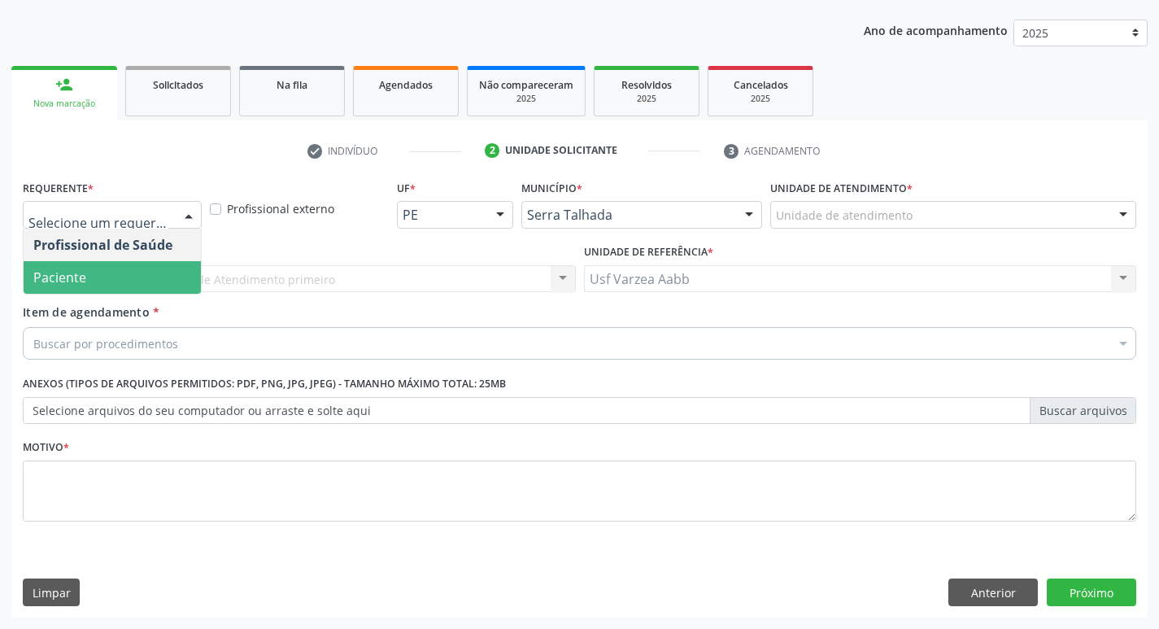
click at [81, 280] on span "Paciente" at bounding box center [59, 277] width 53 height 18
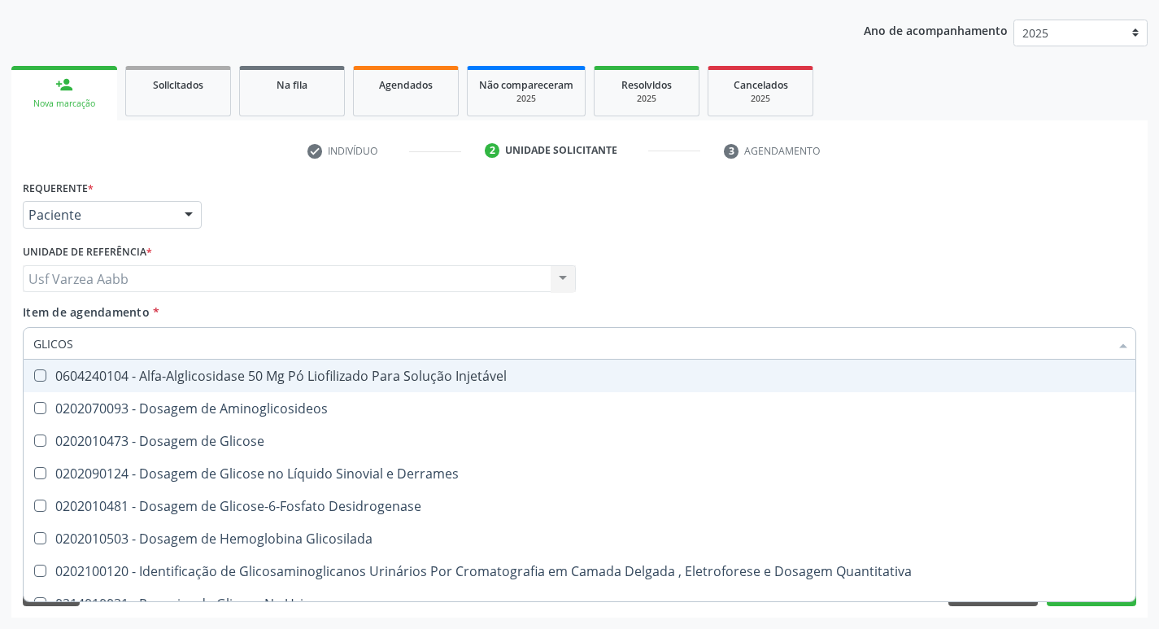
type input "GLICOSI"
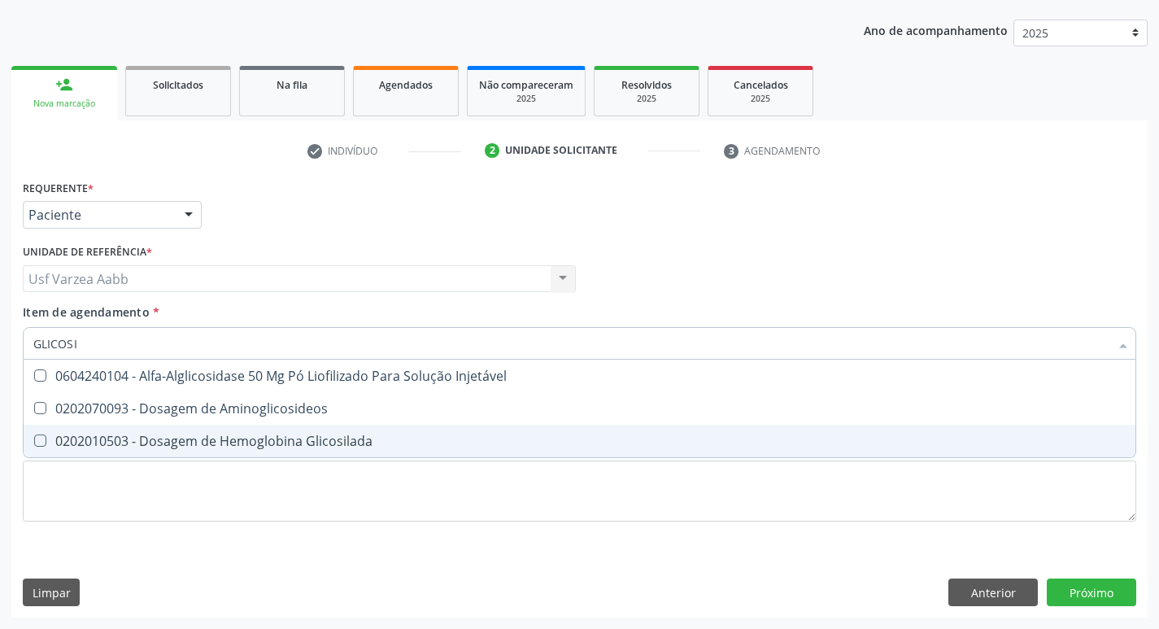
click at [222, 434] on div "0202010503 - Dosagem de Hemoglobina Glicosilada" at bounding box center [579, 440] width 1092 height 13
checkbox Glicosilada "true"
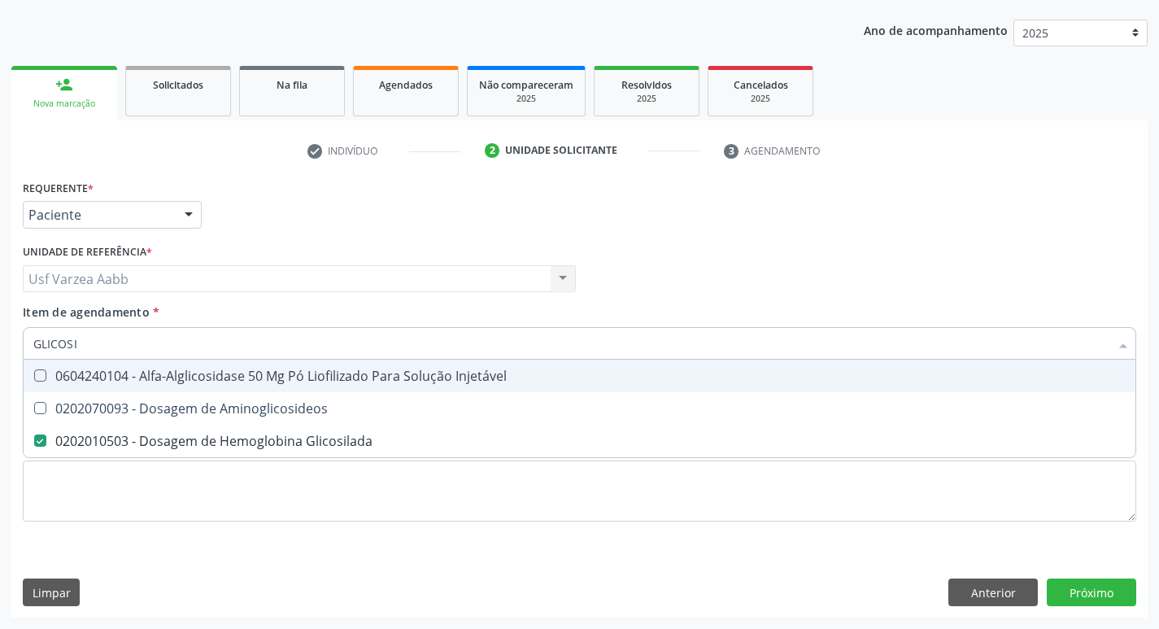
click at [141, 348] on input "GLICOSI" at bounding box center [571, 343] width 1076 height 33
type input "TSH"
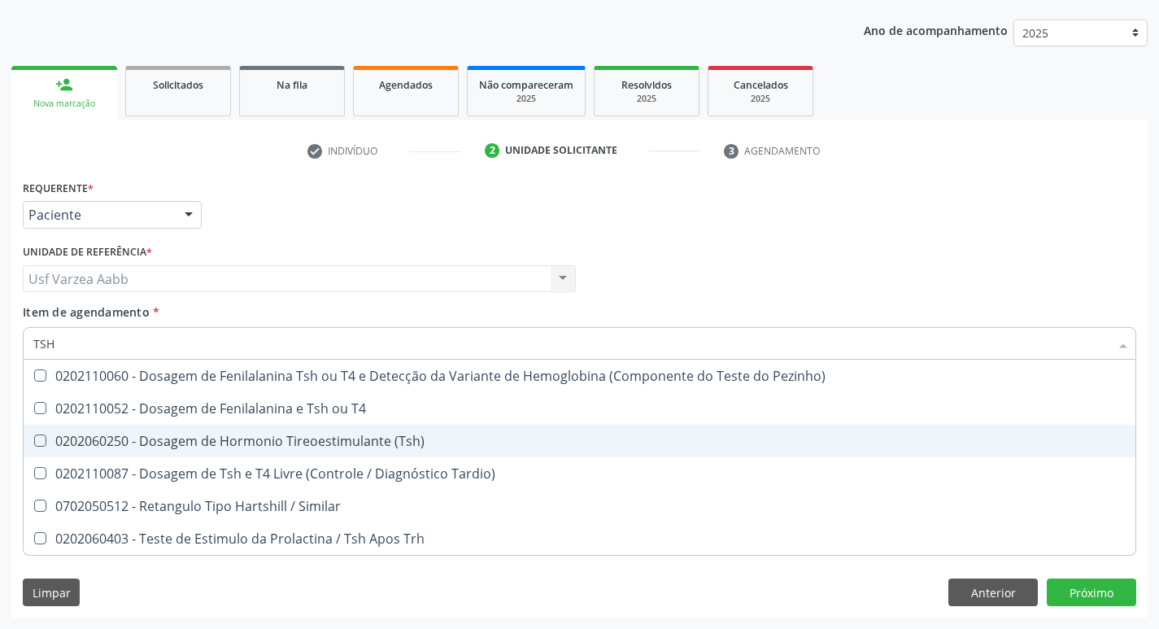
click at [194, 447] on div "0202060250 - Dosagem de Hormonio Tireoestimulante (Tsh)" at bounding box center [579, 440] width 1092 height 13
checkbox \(Tsh\) "true"
type input "TS"
checkbox \(Tsh\) "false"
checkbox Tardio\) "true"
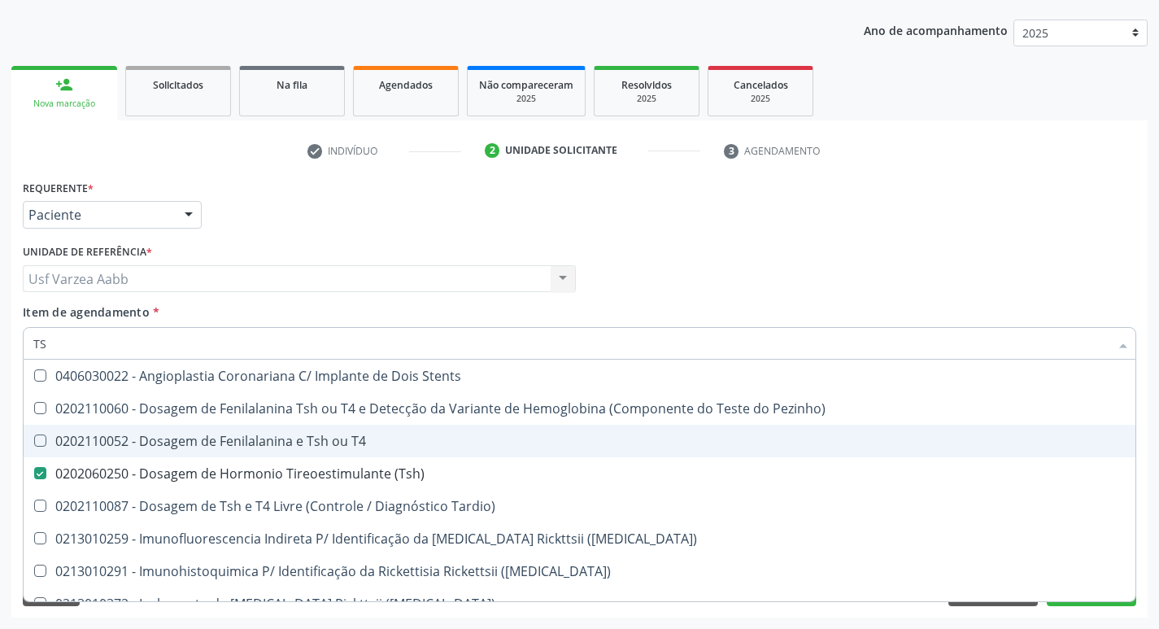
type input "T"
checkbox \(Tsh\) "false"
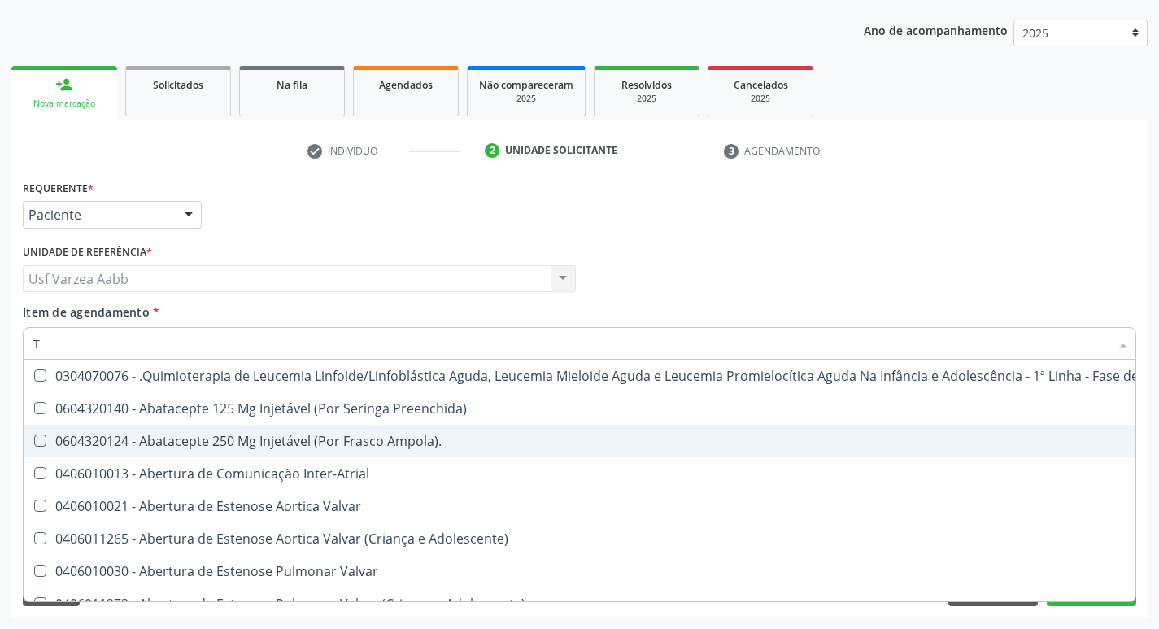
type input "T4"
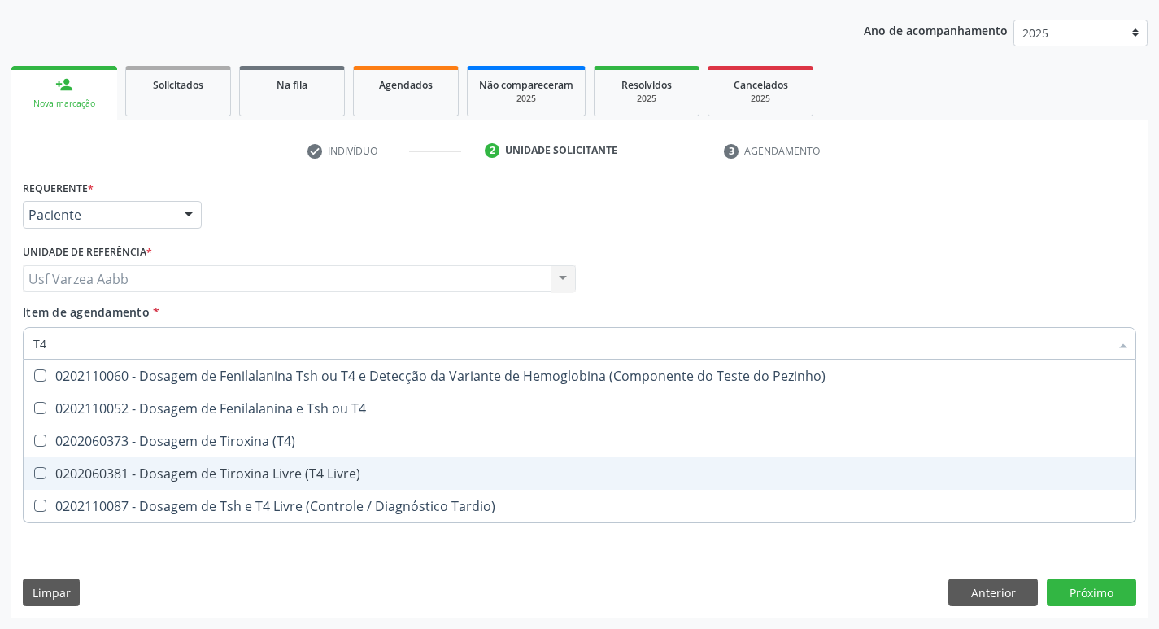
click at [203, 469] on div "0202060381 - Dosagem de Tiroxina Livre (T4 Livre)" at bounding box center [579, 473] width 1092 height 13
checkbox Livre\) "true"
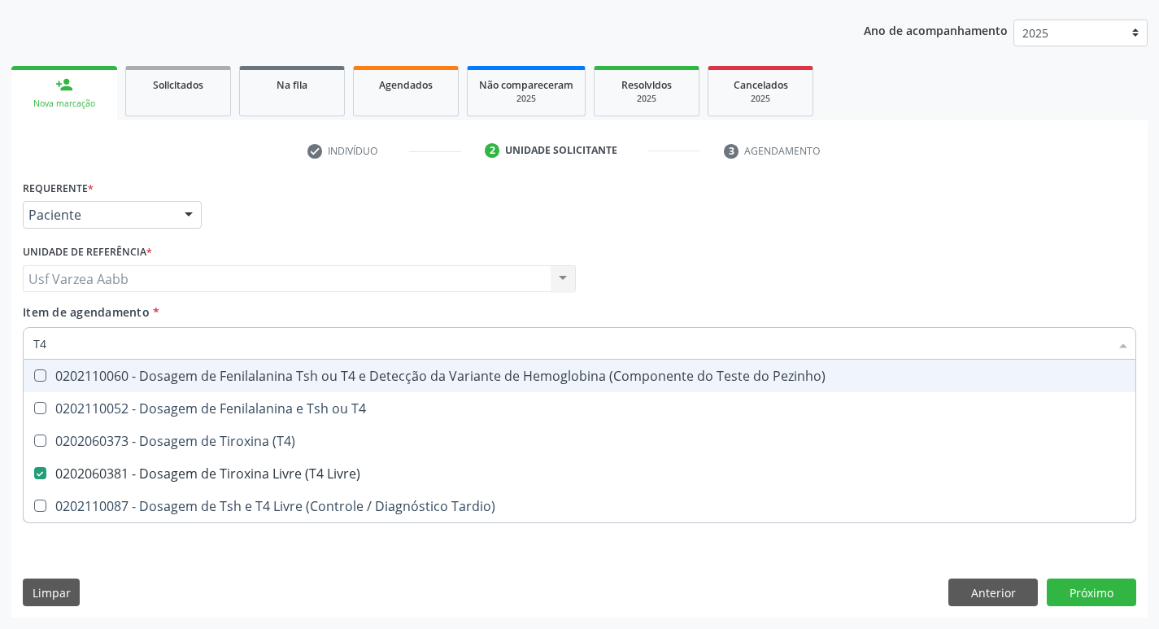
click at [684, 280] on div "Profissional Solicitante Por favor, selecione a Unidade de Atendimento primeiro…" at bounding box center [580, 271] width 1122 height 63
checkbox T4 "true"
checkbox \(T4\) "true"
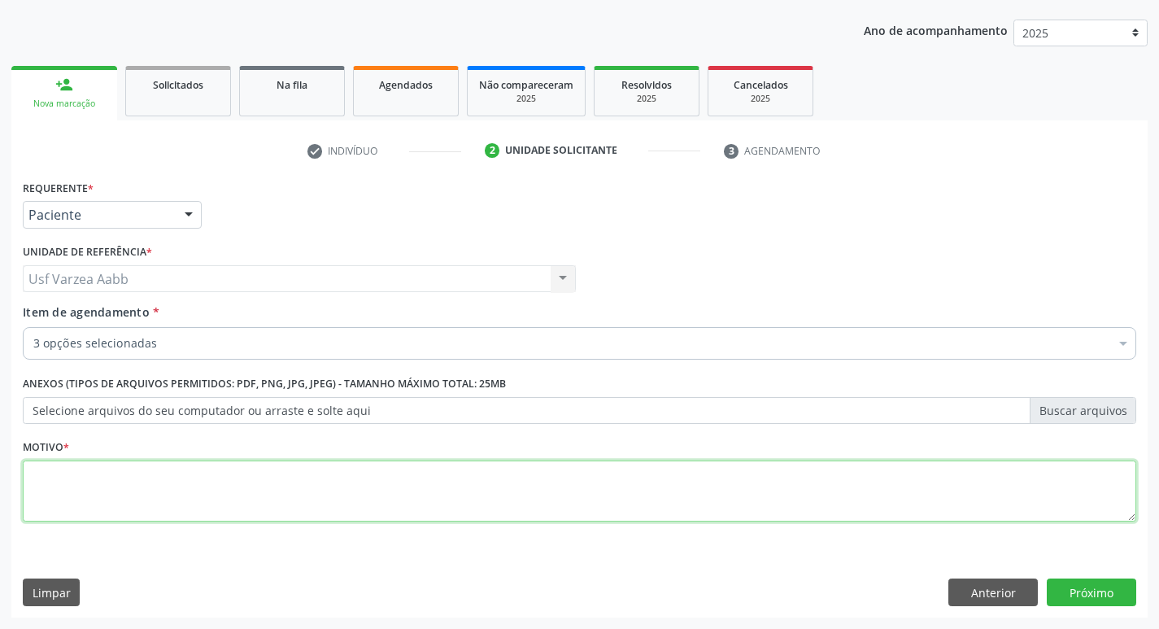
click at [172, 487] on textarea at bounding box center [580, 491] width 1114 height 62
type textarea "X"
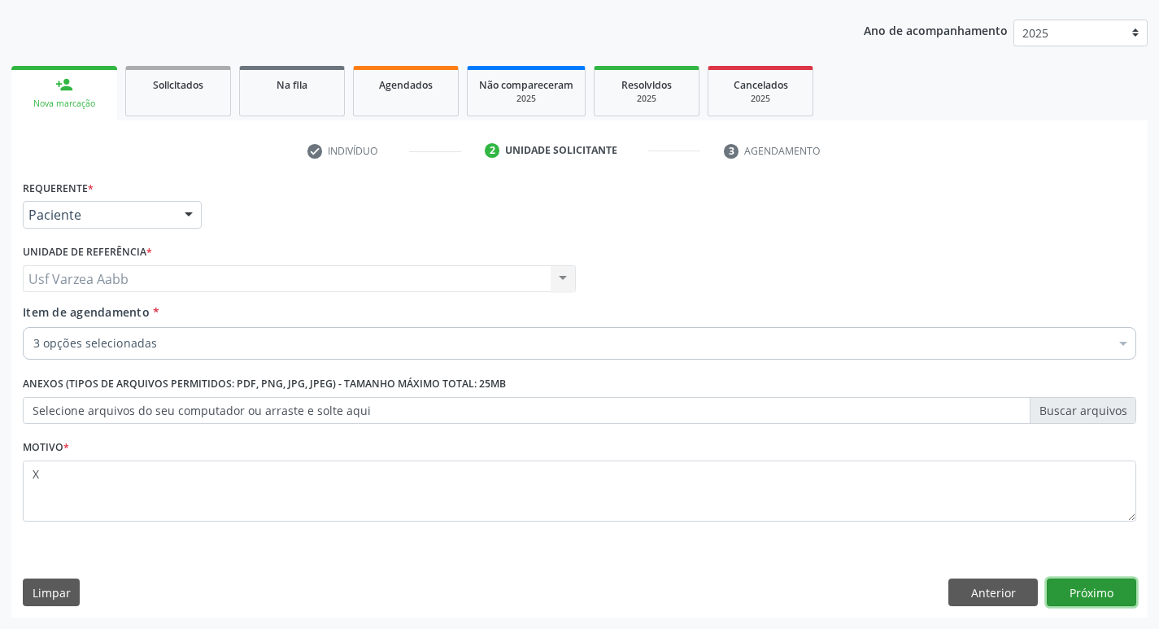
click at [1104, 591] on button "Próximo" at bounding box center [1091, 592] width 89 height 28
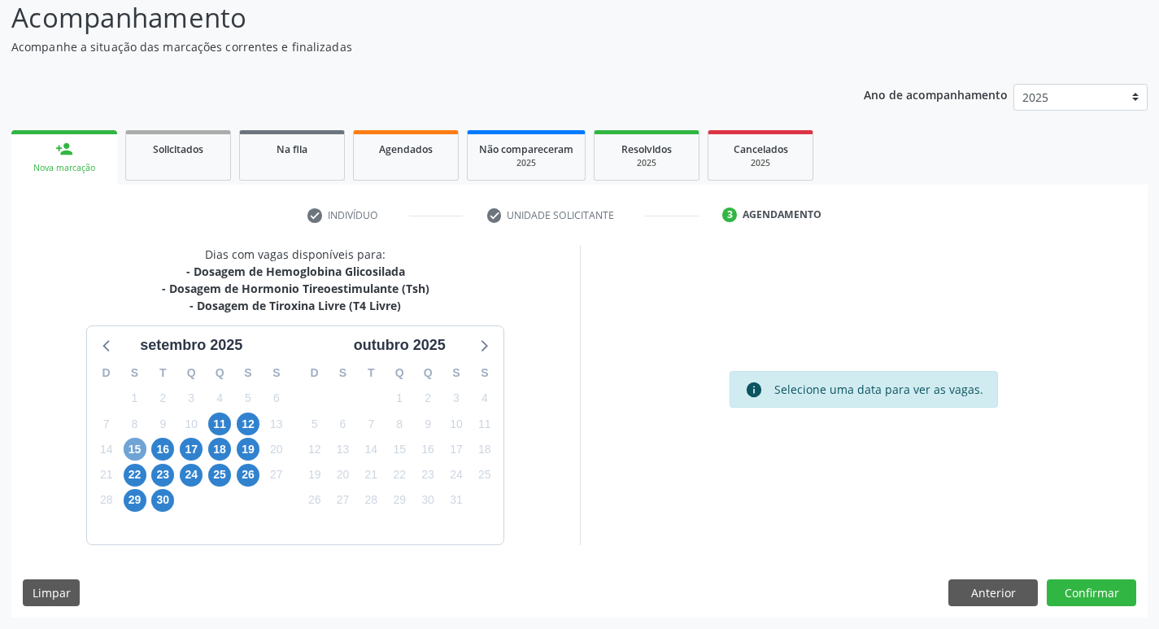
click at [144, 451] on span "15" at bounding box center [135, 449] width 23 height 23
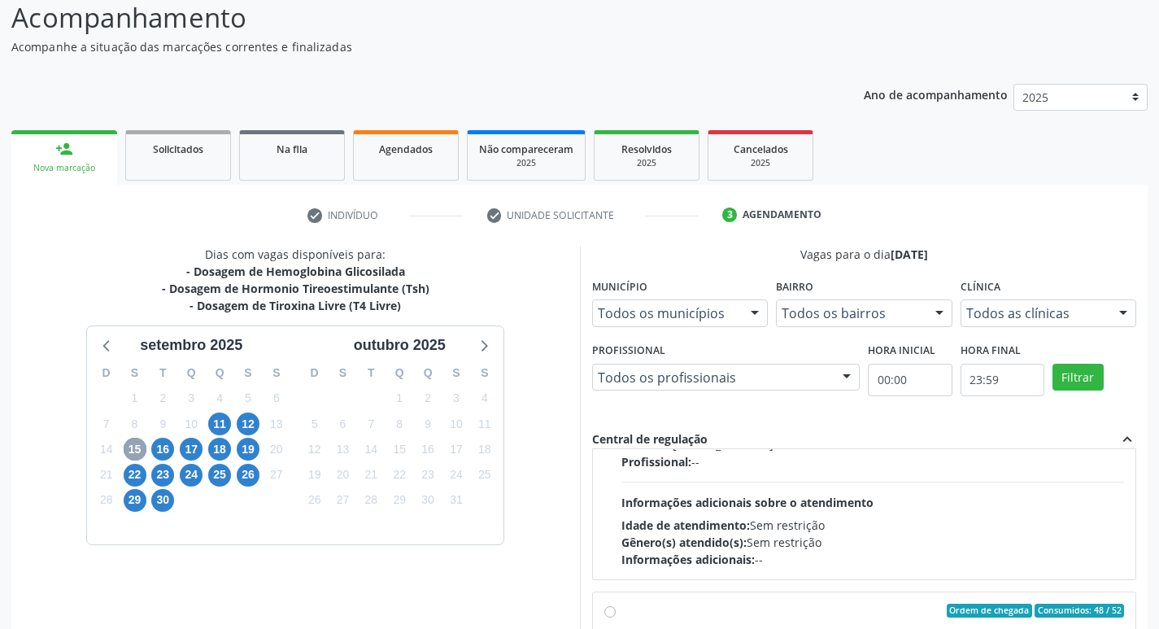
scroll to position [244, 0]
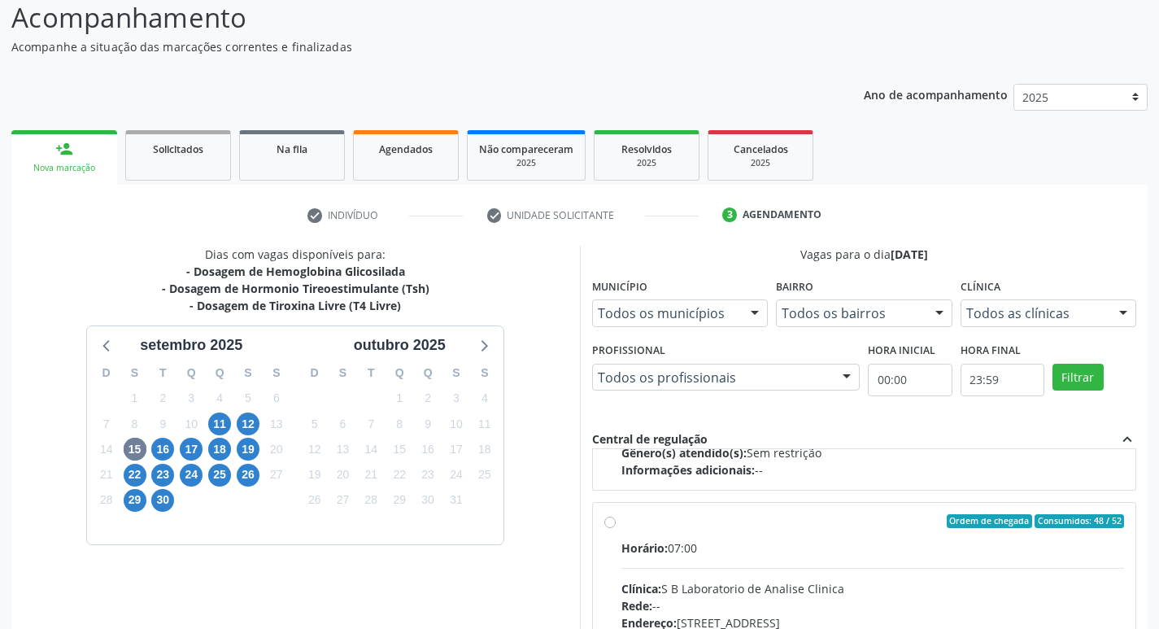
click at [621, 528] on label "Ordem de chegada Consumidos: 48 / 52 Horário: 07:00 Clínica: S B Laboratorio de…" at bounding box center [873, 639] width 504 height 250
click at [613, 528] on input "Ordem de chegada Consumidos: 48 / 52 Horário: 07:00 Clínica: S B Laboratorio de…" at bounding box center [609, 521] width 11 height 15
radio input "true"
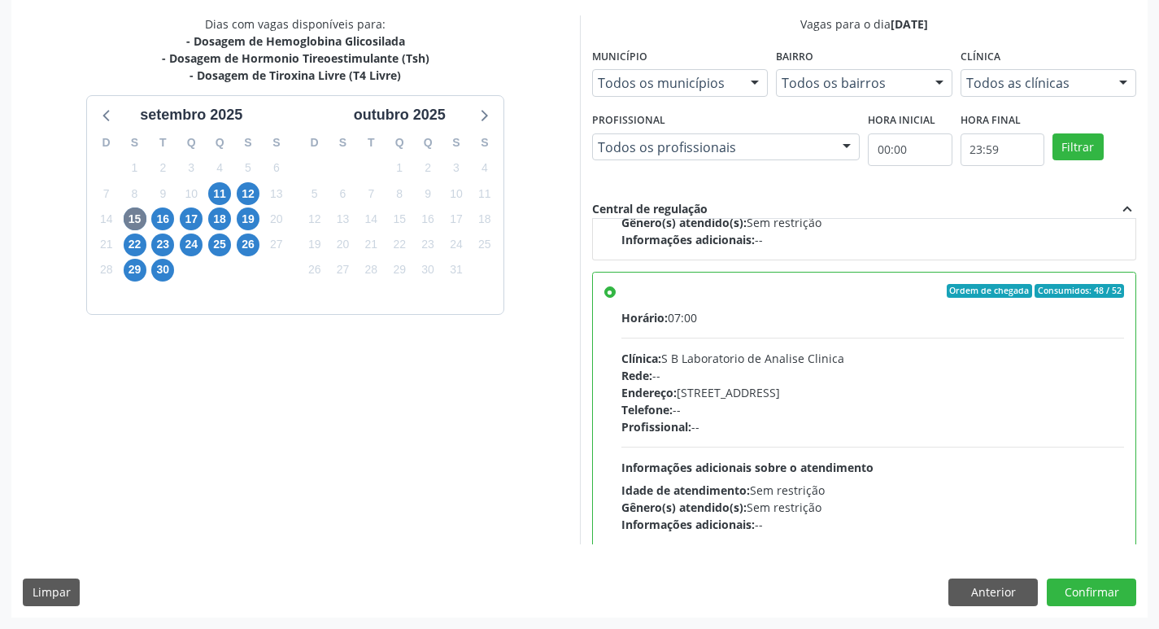
click at [1126, 609] on div "Dias com vagas disponíveis para: - Dosagem de Hemoglobina Glicosilada - Dosagem…" at bounding box center [579, 315] width 1136 height 601
click at [1124, 598] on button "Confirmar" at bounding box center [1091, 592] width 89 height 28
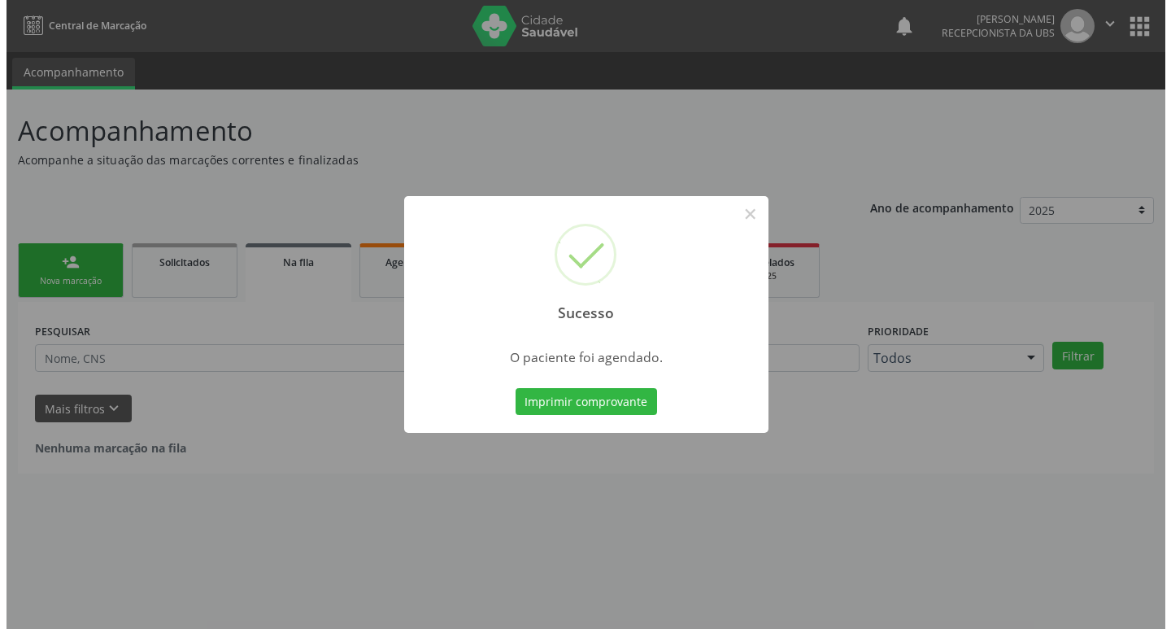
scroll to position [0, 0]
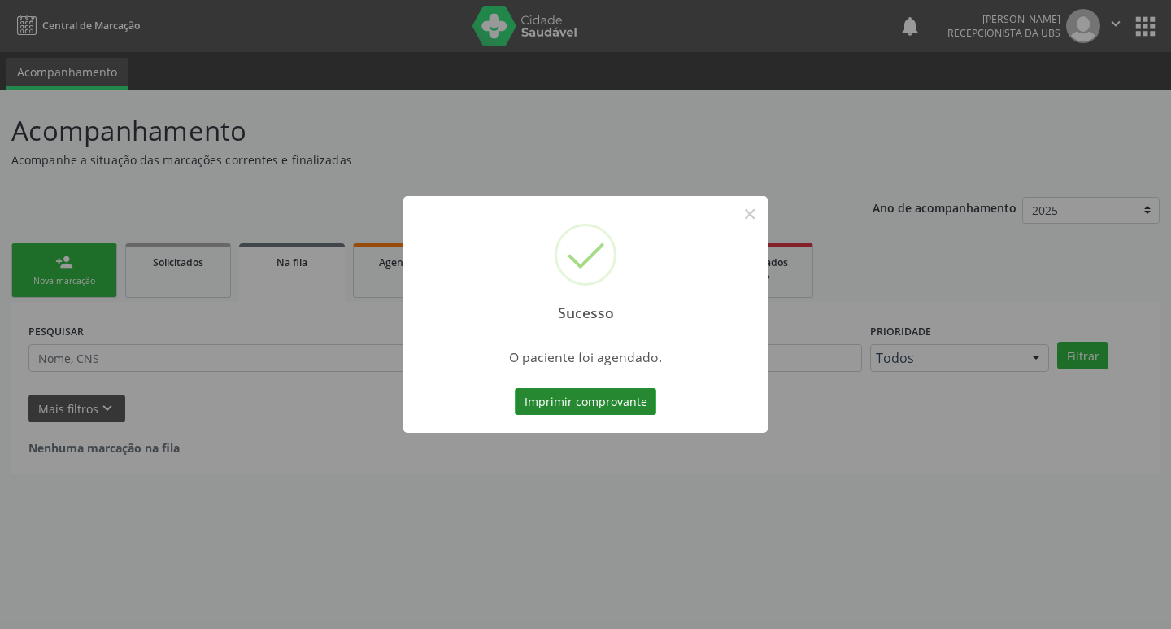
click at [565, 394] on button "Imprimir comprovante" at bounding box center [586, 402] width 142 height 28
